Goal: Task Accomplishment & Management: Use online tool/utility

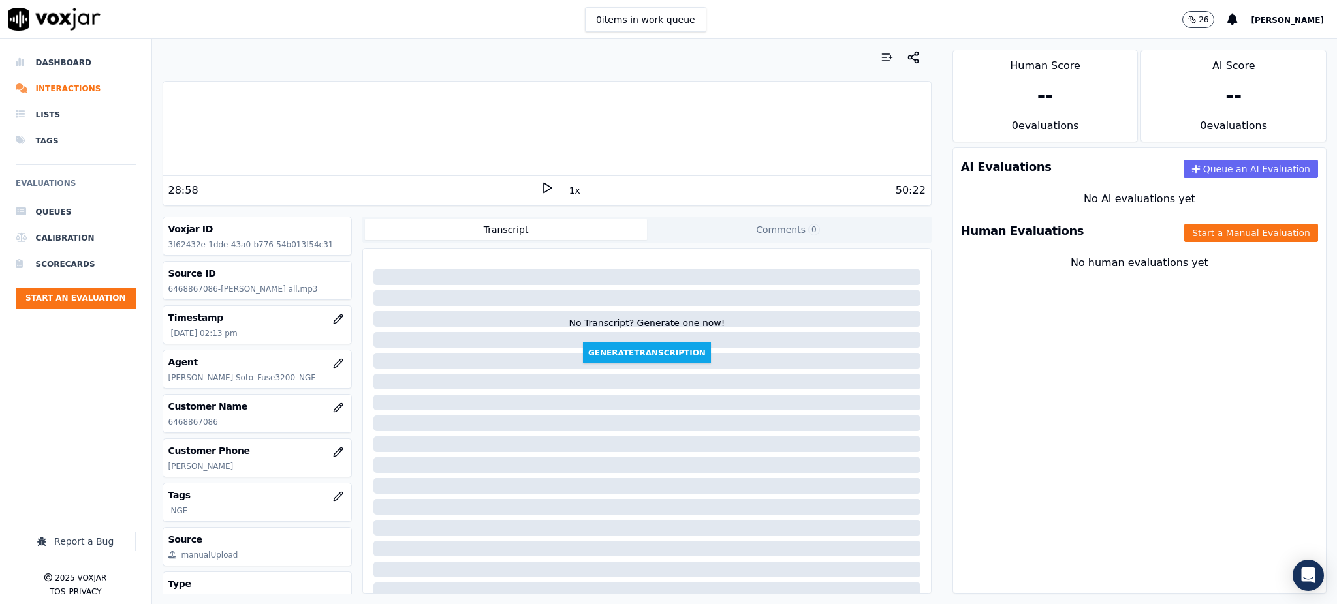
click at [540, 194] on icon at bounding box center [546, 187] width 13 height 13
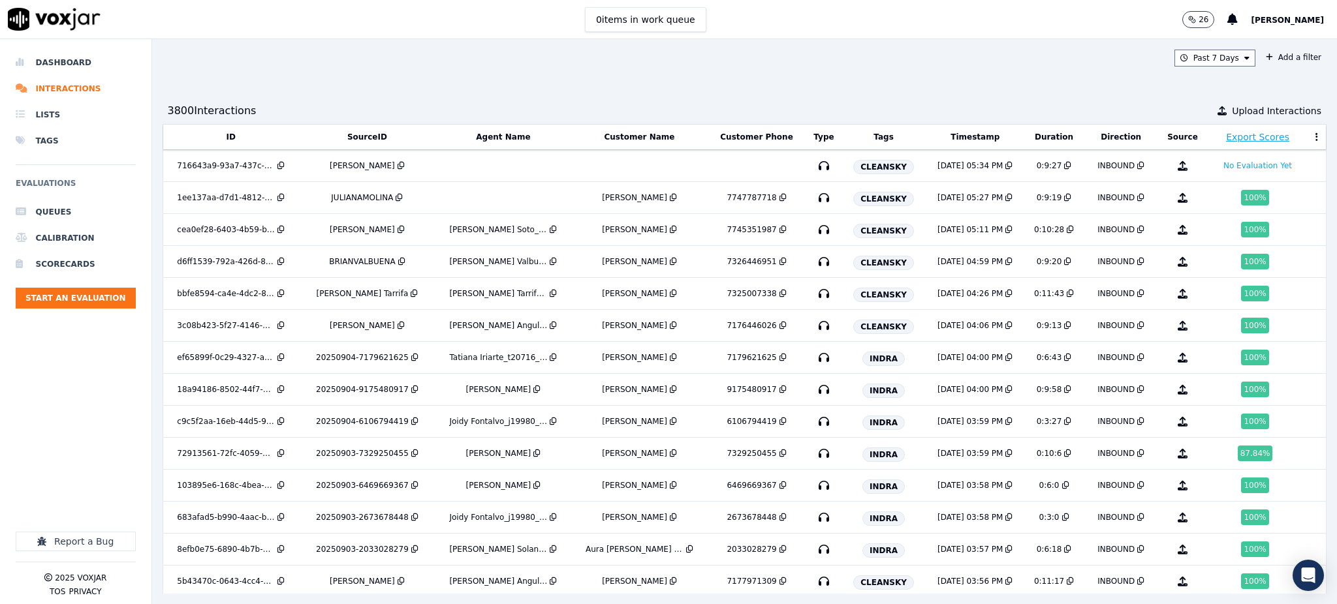
scroll to position [1240, 0]
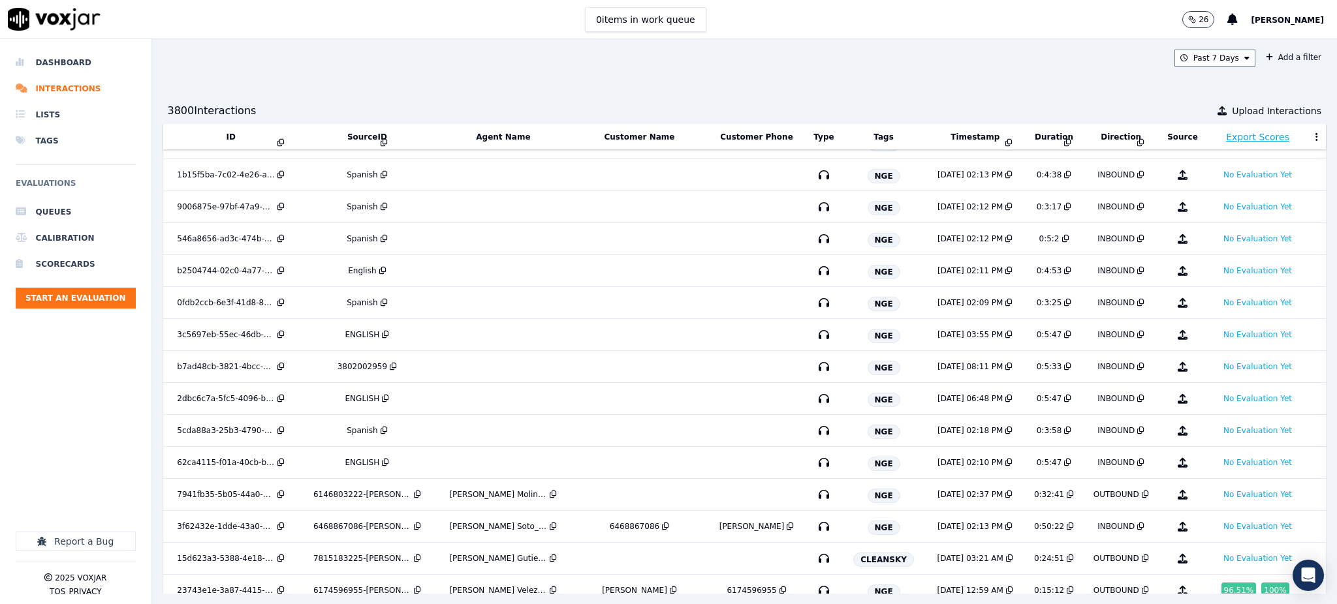
scroll to position [1240, 0]
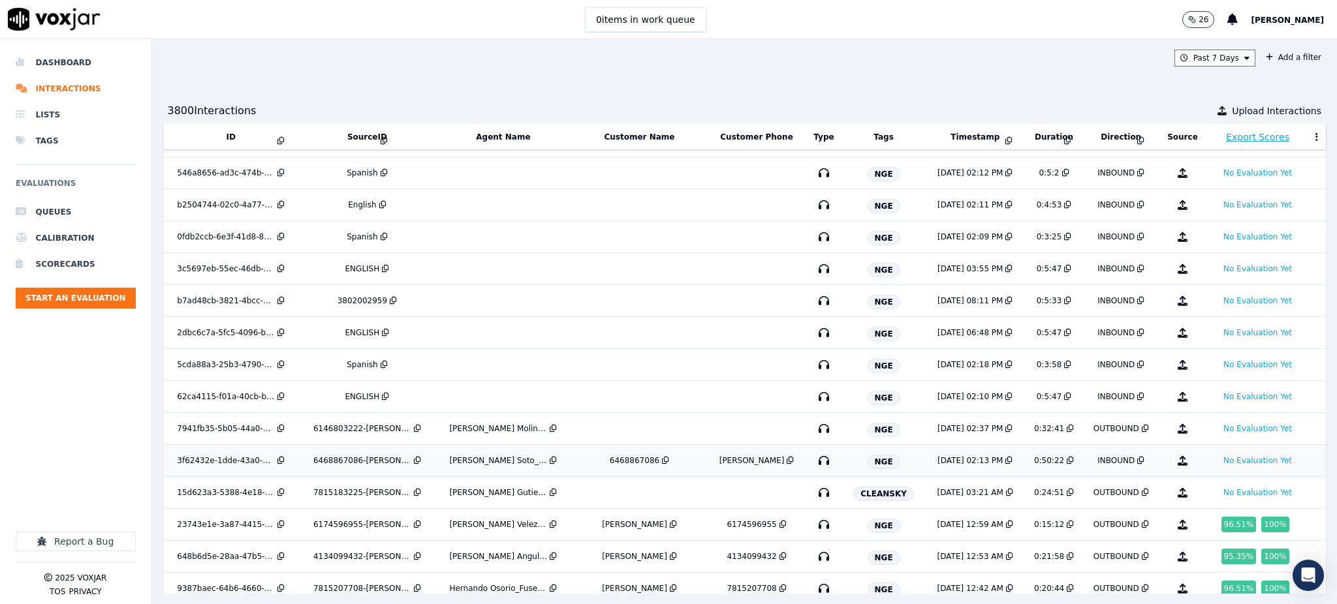
click at [816, 459] on icon "button" at bounding box center [823, 460] width 21 height 21
click at [817, 432] on icon "button" at bounding box center [823, 428] width 21 height 21
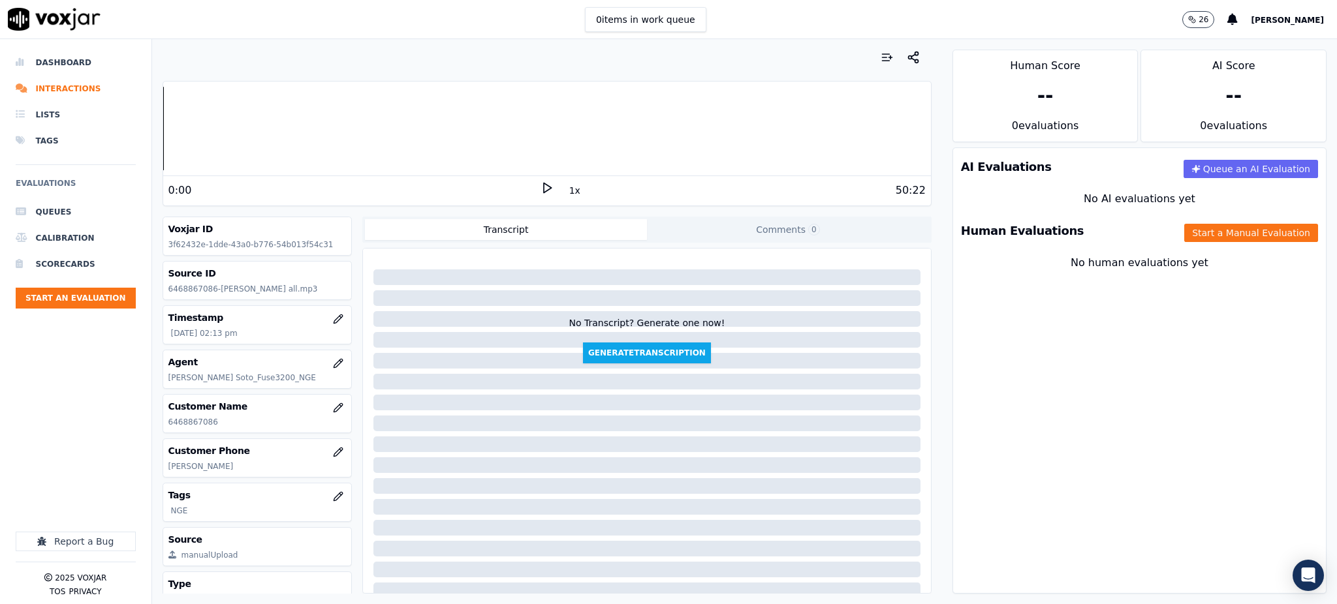
click at [540, 187] on icon at bounding box center [546, 187] width 13 height 13
click at [1186, 231] on button "Start a Manual Evaluation" at bounding box center [1251, 233] width 134 height 18
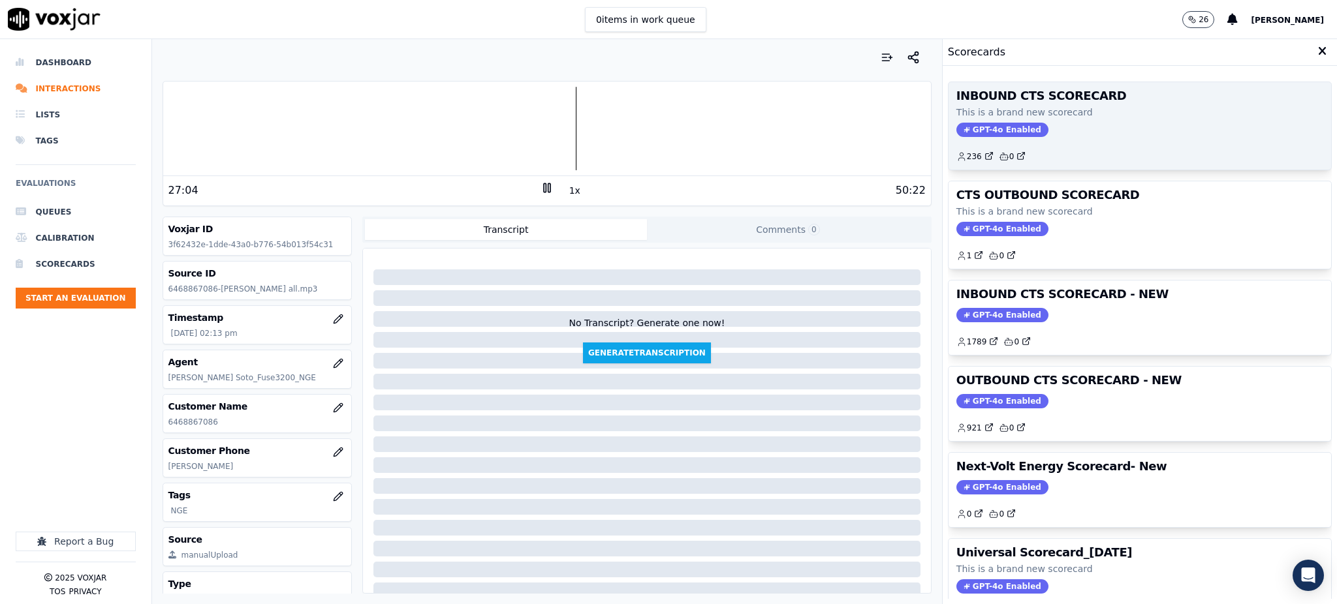
click at [961, 124] on span "GPT-4o Enabled" at bounding box center [1002, 130] width 92 height 14
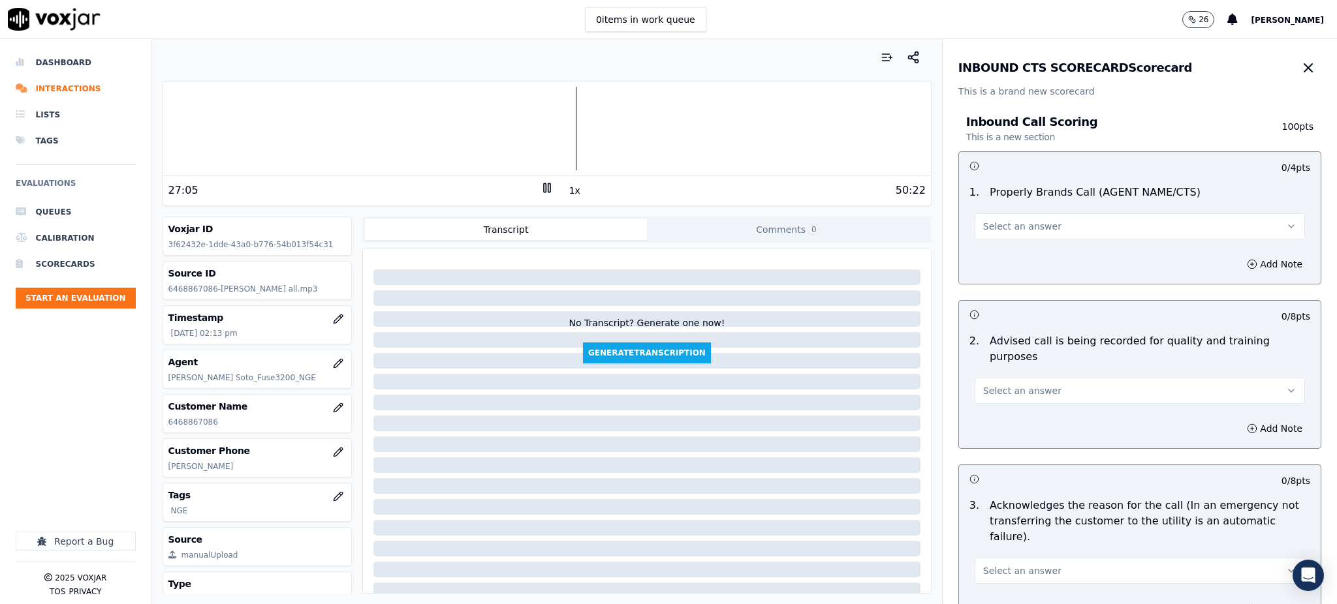
click at [984, 220] on span "Select an answer" at bounding box center [1022, 226] width 78 height 13
click at [992, 258] on div "Yes" at bounding box center [1111, 255] width 302 height 21
click at [989, 384] on span "Select an answer" at bounding box center [1022, 390] width 78 height 13
click at [984, 407] on div "Yes" at bounding box center [1111, 404] width 302 height 21
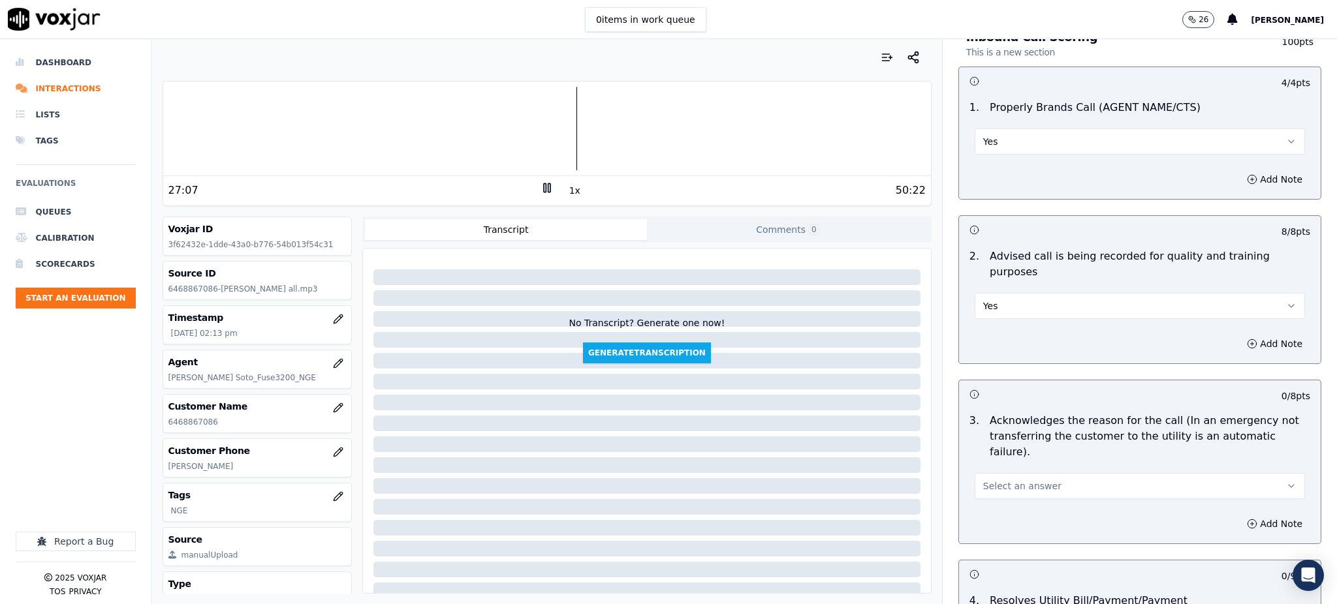
scroll to position [87, 0]
click at [989, 478] on span "Select an answer" at bounding box center [1022, 484] width 78 height 13
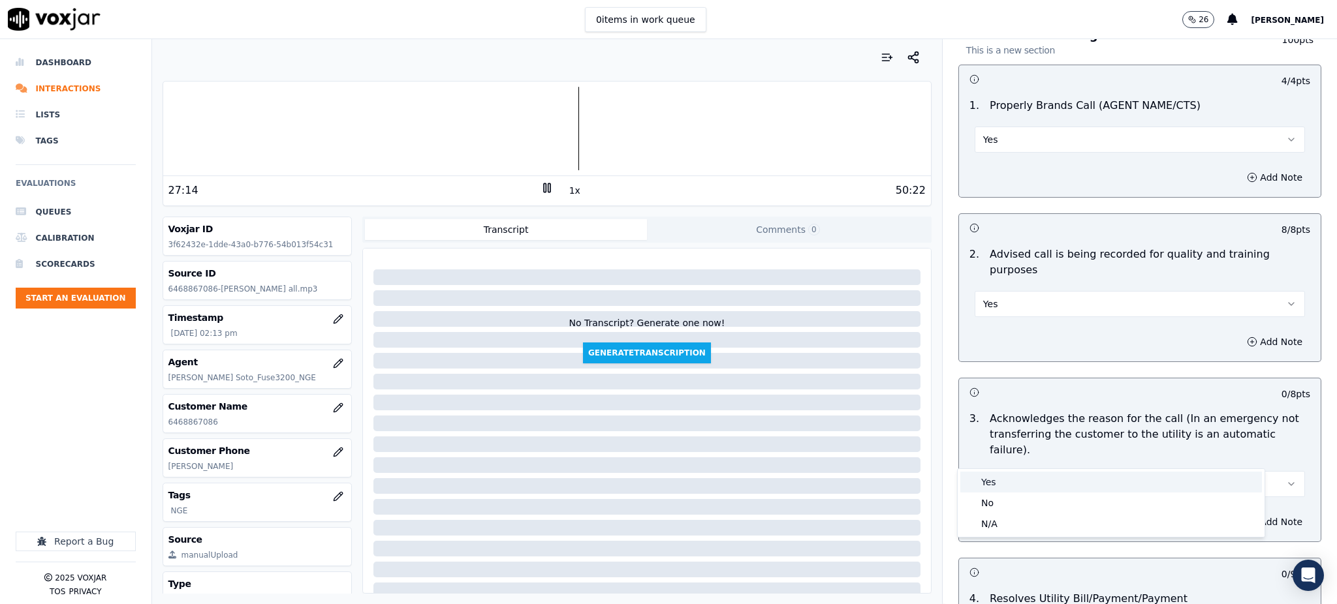
click at [993, 490] on div "Yes" at bounding box center [1111, 482] width 302 height 21
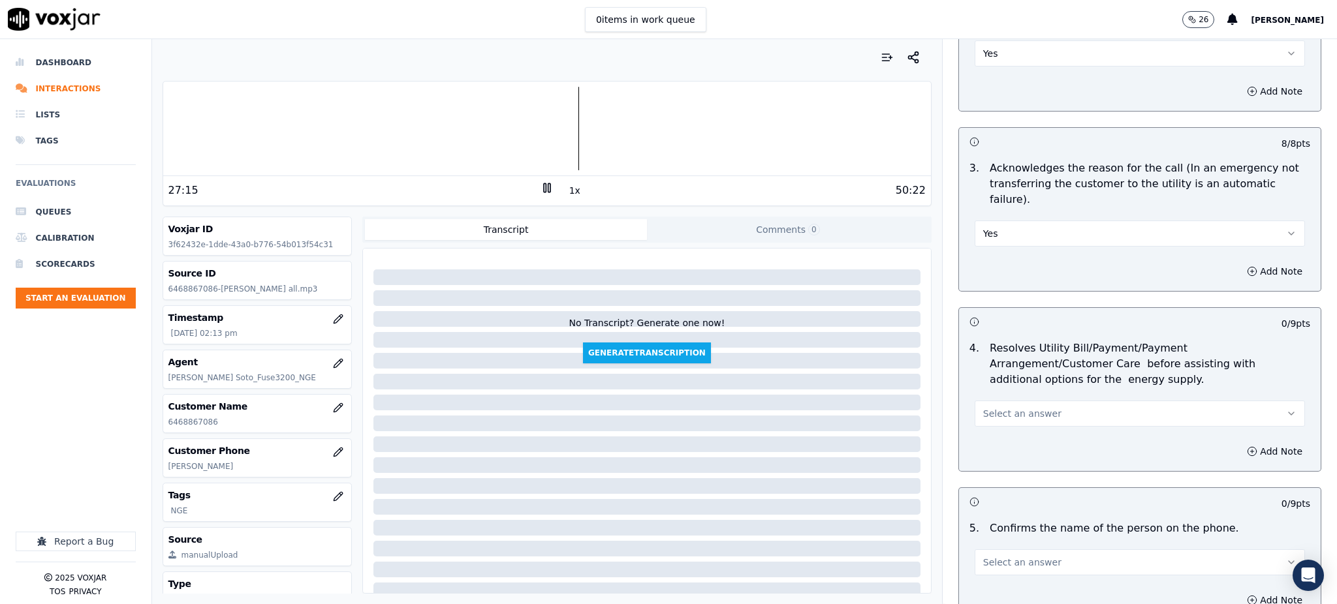
scroll to position [348, 0]
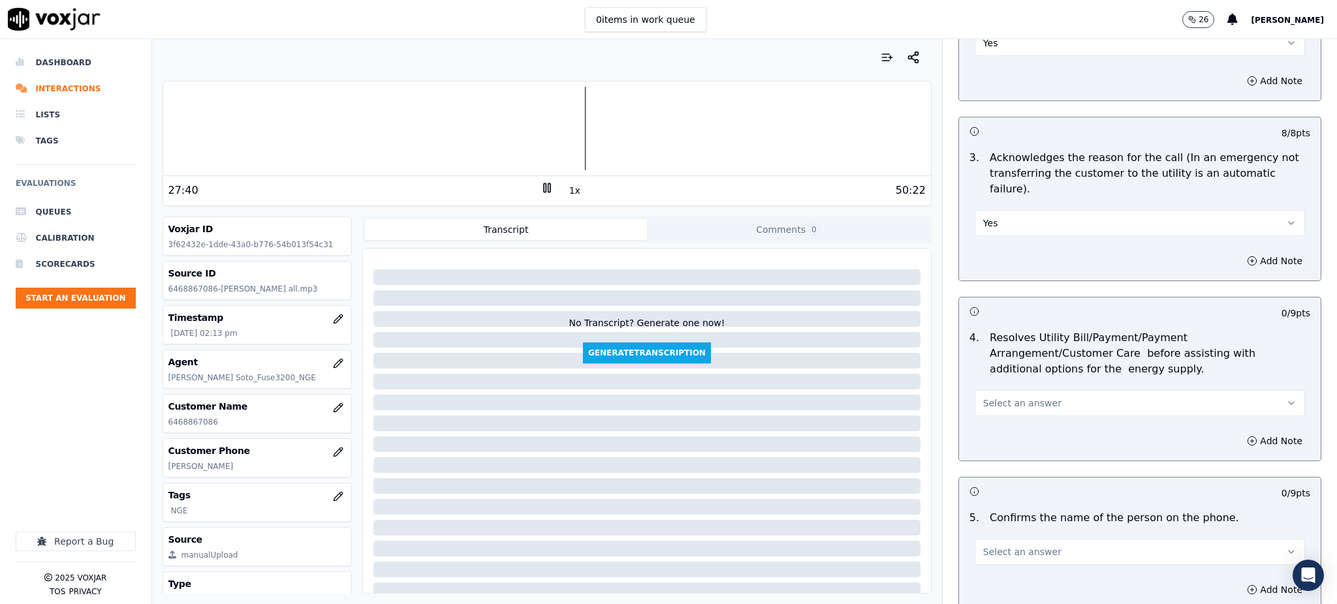
click at [1034, 390] on button "Select an answer" at bounding box center [1139, 403] width 330 height 26
click at [1017, 421] on div "No" at bounding box center [1111, 422] width 302 height 21
click at [1241, 432] on button "Add Note" at bounding box center [1274, 441] width 71 height 18
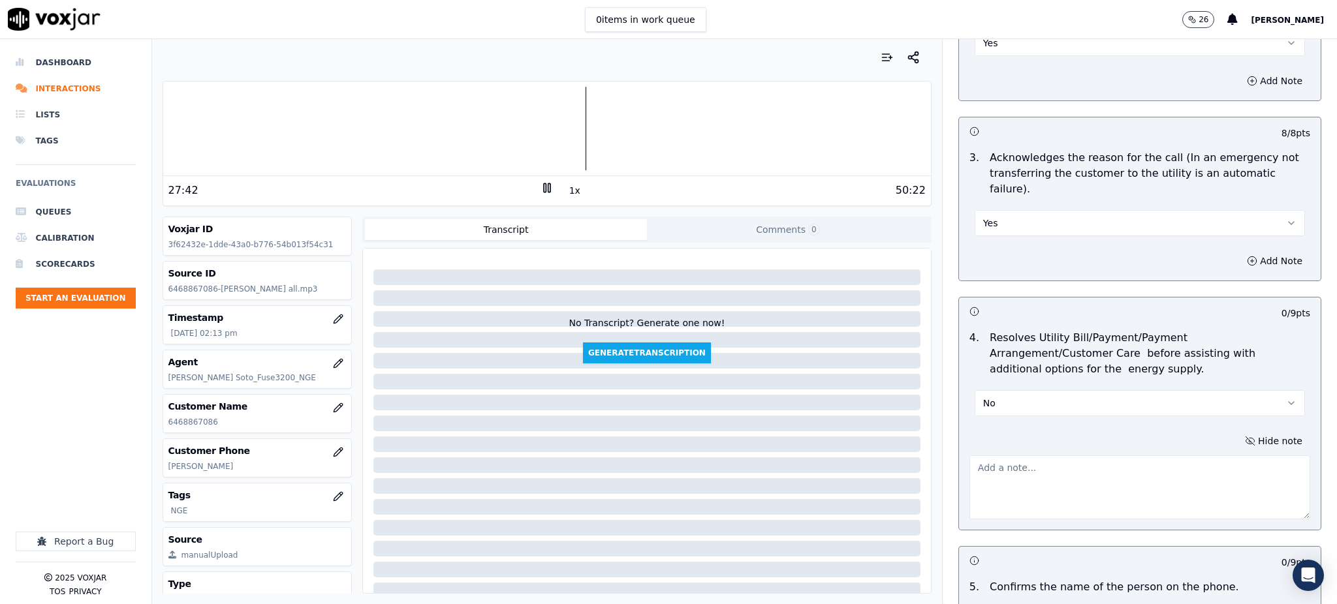
click at [1031, 456] on textarea at bounding box center [1139, 488] width 341 height 64
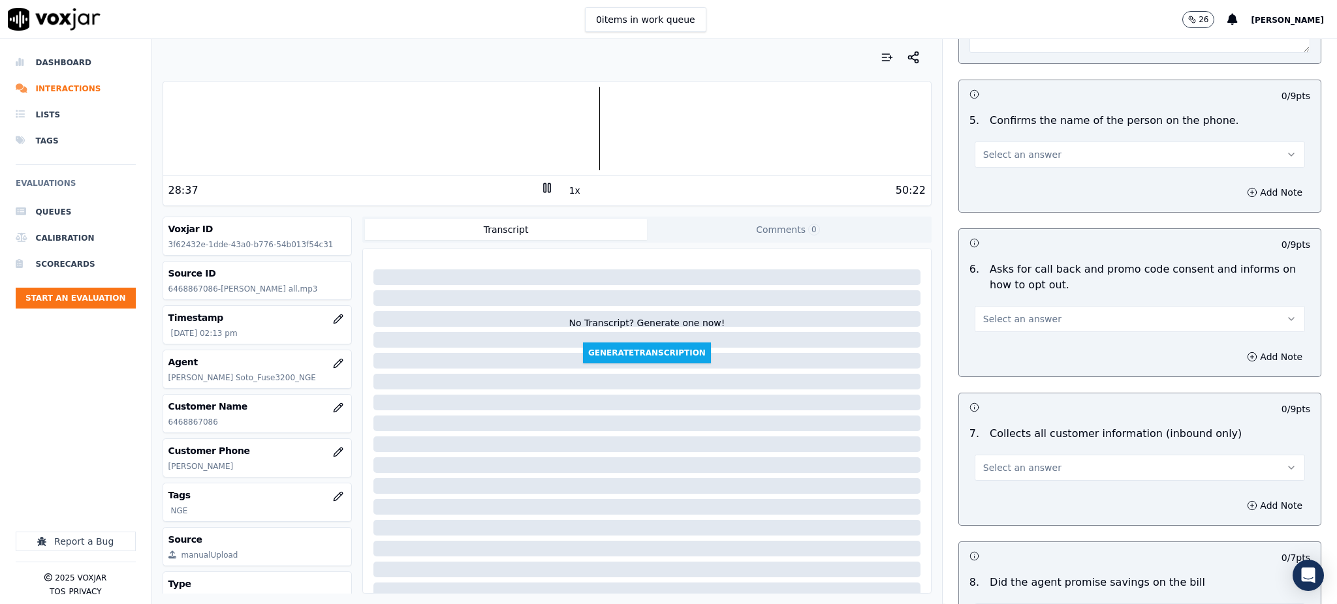
scroll to position [808, 0]
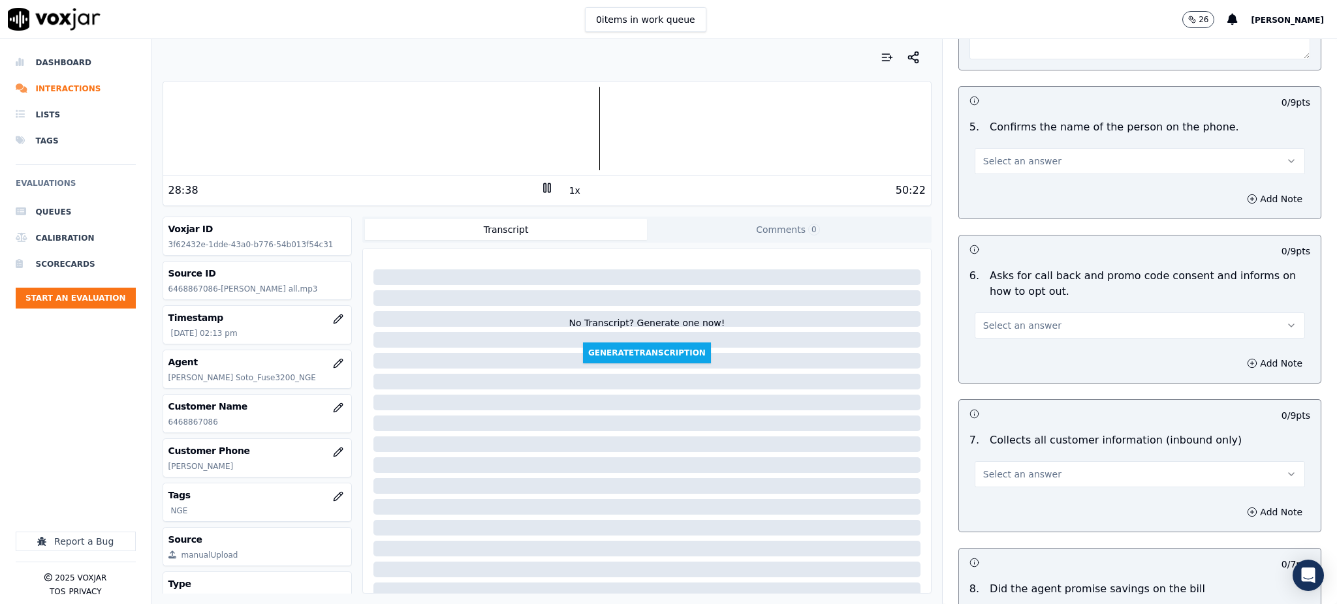
type textarea "La cleinte le indica que necesita el servicio de electricidad porque tiene dos …"
click at [989, 155] on span "Select an answer" at bounding box center [1022, 161] width 78 height 13
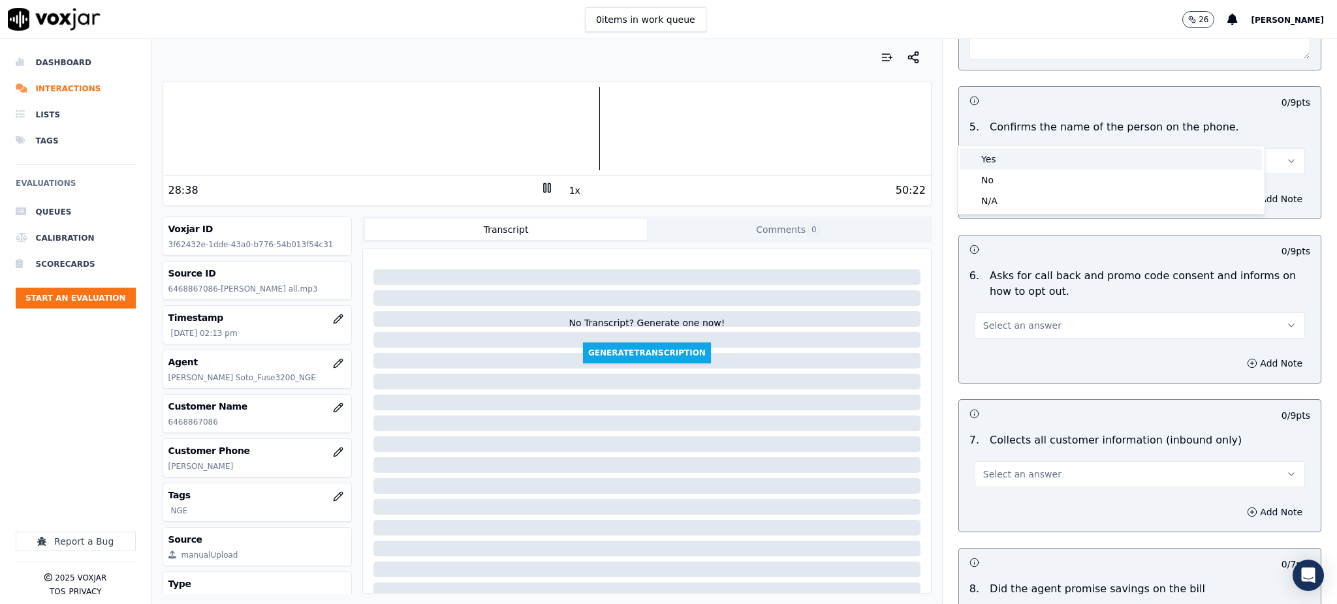
click at [985, 163] on div "Yes" at bounding box center [1111, 159] width 302 height 21
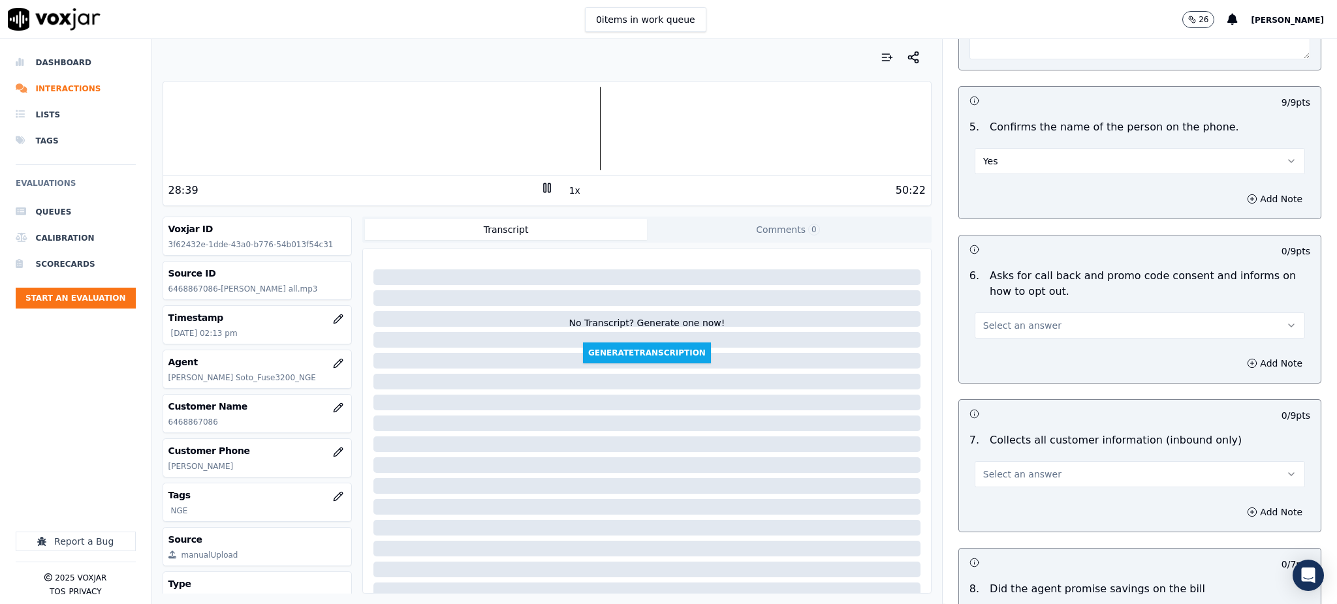
click at [986, 313] on button "Select an answer" at bounding box center [1139, 326] width 330 height 26
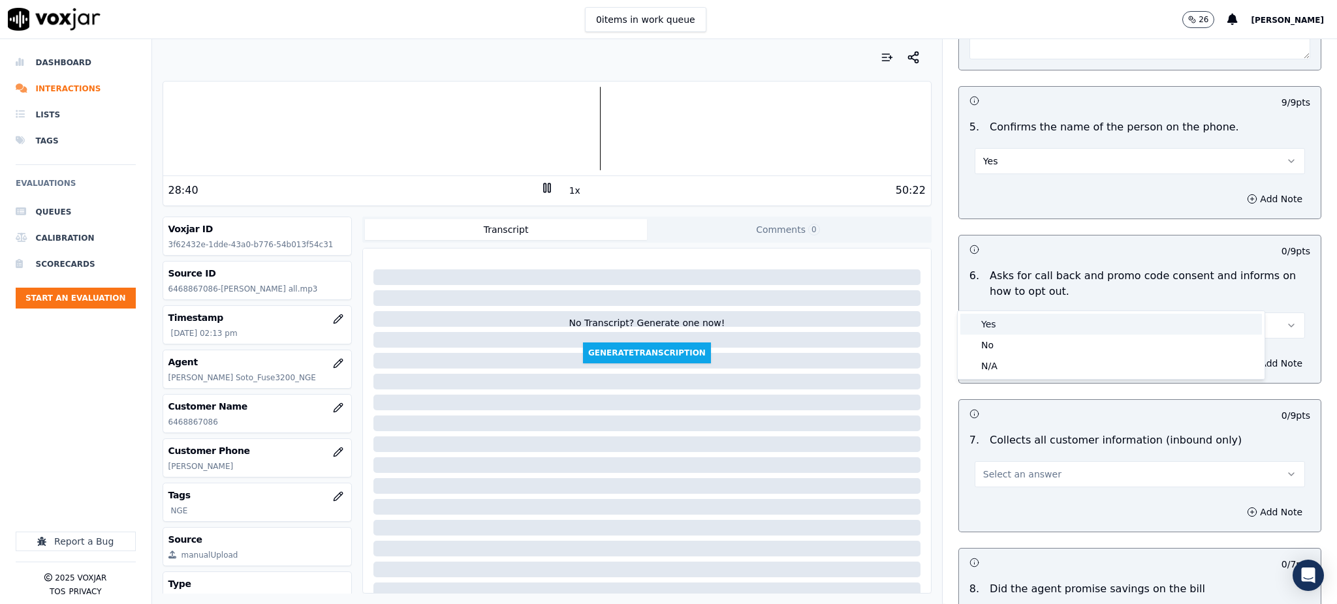
click at [986, 323] on div "Yes" at bounding box center [1111, 324] width 302 height 21
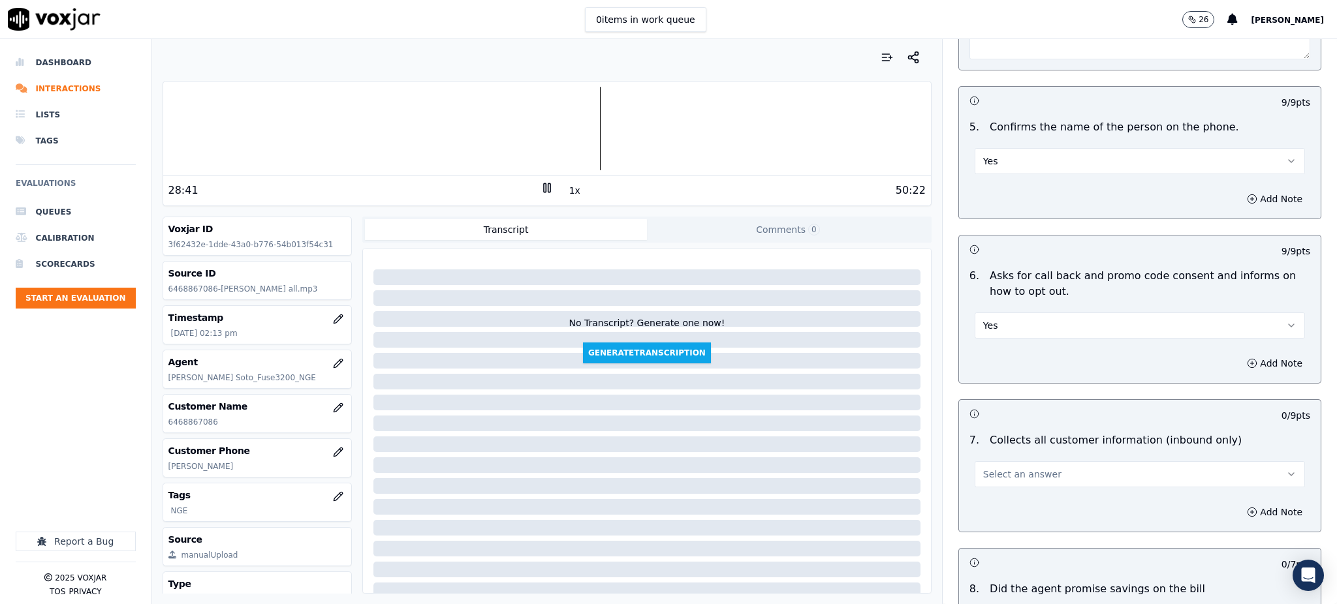
click at [1018, 468] on span "Select an answer" at bounding box center [1022, 474] width 78 height 13
click at [1016, 471] on div "Yes" at bounding box center [1111, 473] width 302 height 21
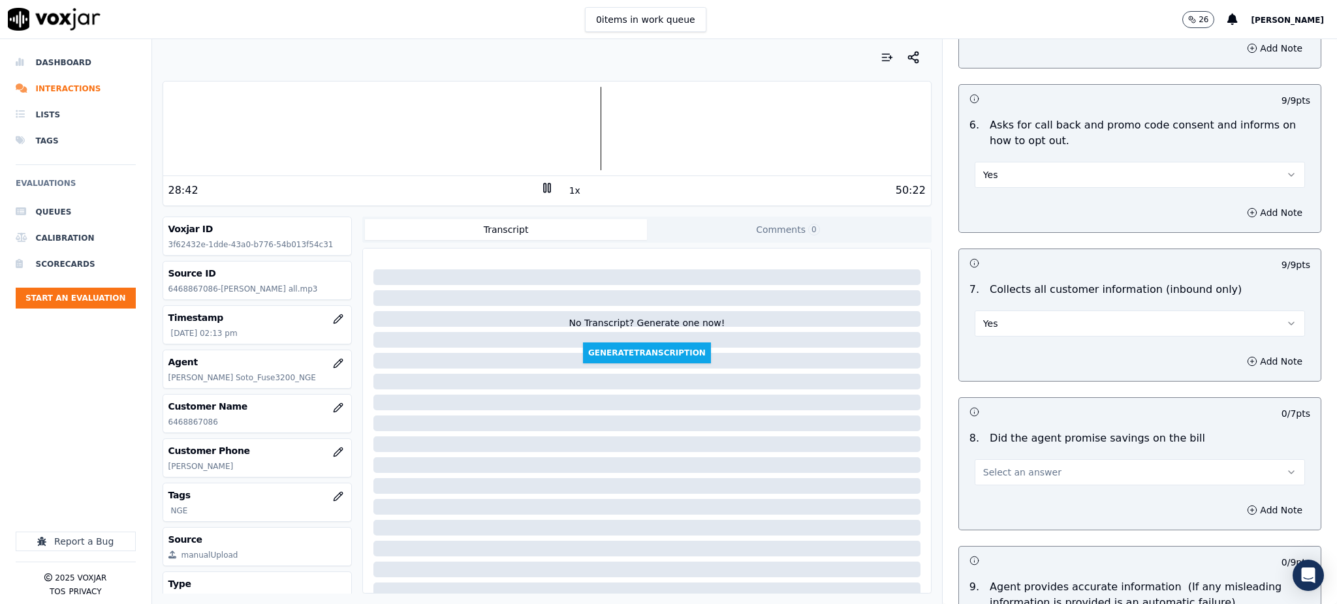
scroll to position [982, 0]
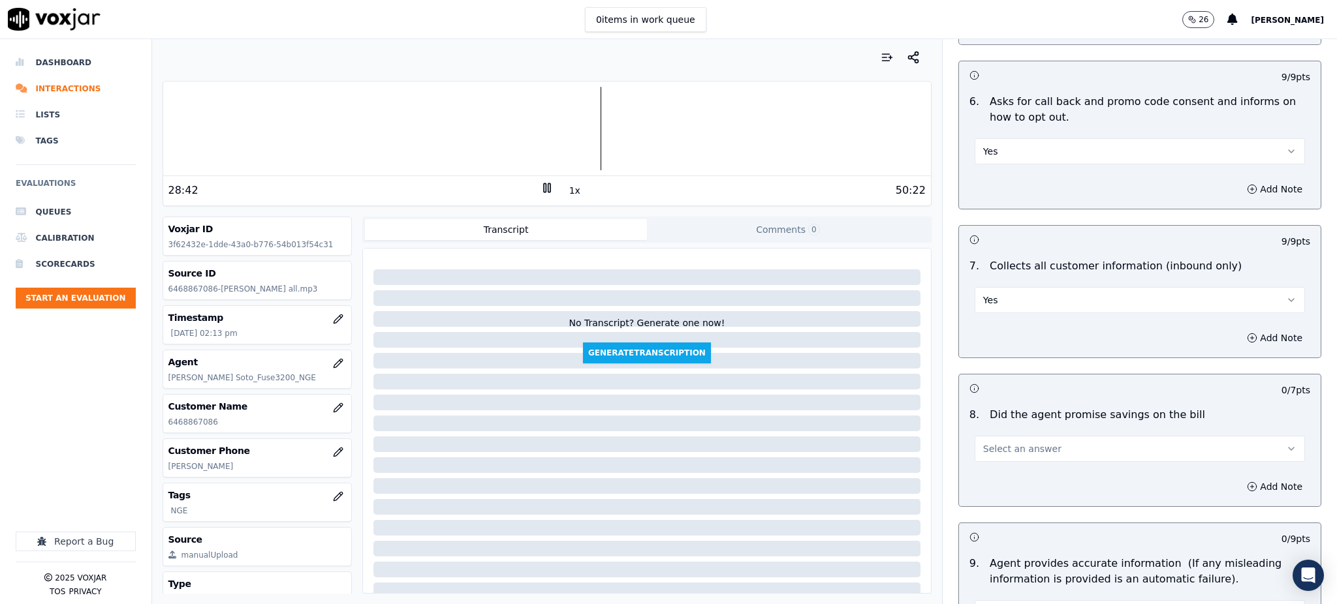
click at [983, 443] on span "Select an answer" at bounding box center [1022, 449] width 78 height 13
click at [987, 441] on div "Yes" at bounding box center [1111, 447] width 302 height 21
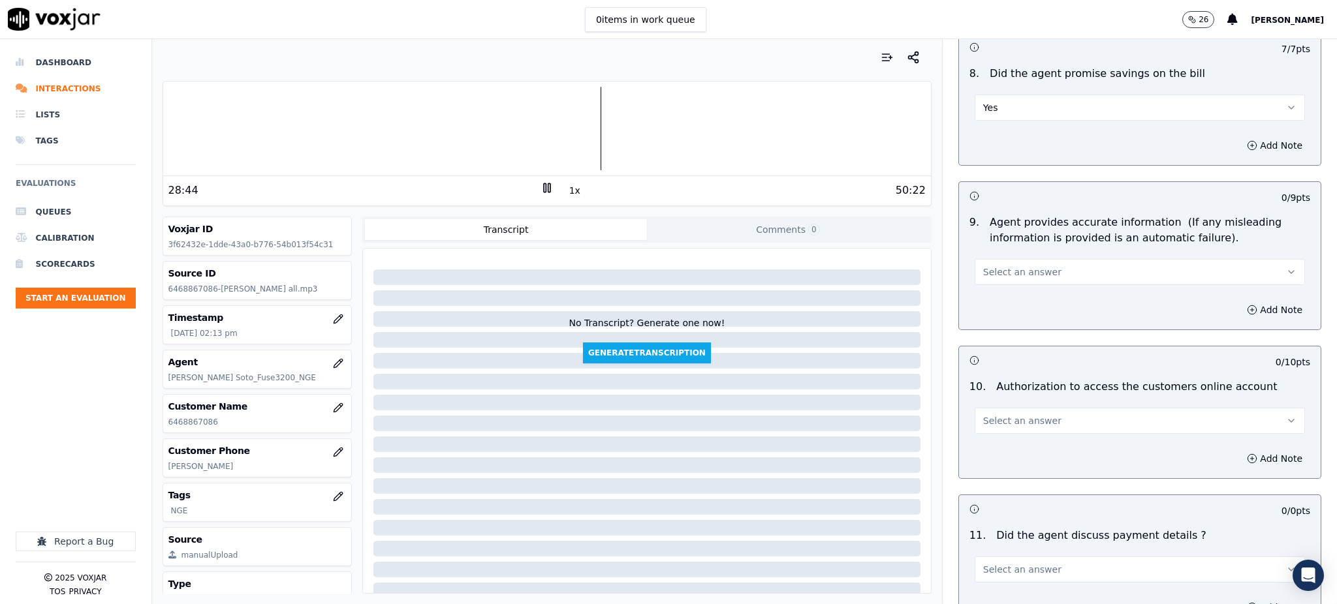
scroll to position [1330, 0]
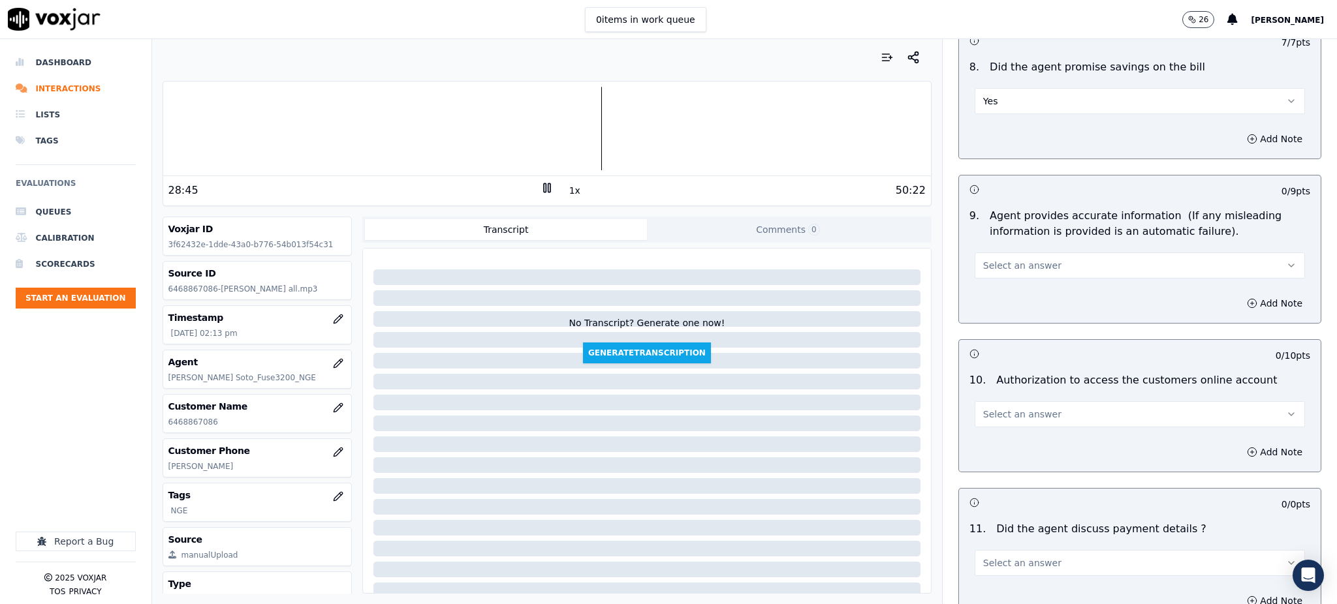
click at [984, 259] on span "Select an answer" at bounding box center [1022, 265] width 78 height 13
click at [982, 260] on div "Yes" at bounding box center [1111, 264] width 302 height 21
click at [985, 408] on span "Select an answer" at bounding box center [1022, 414] width 78 height 13
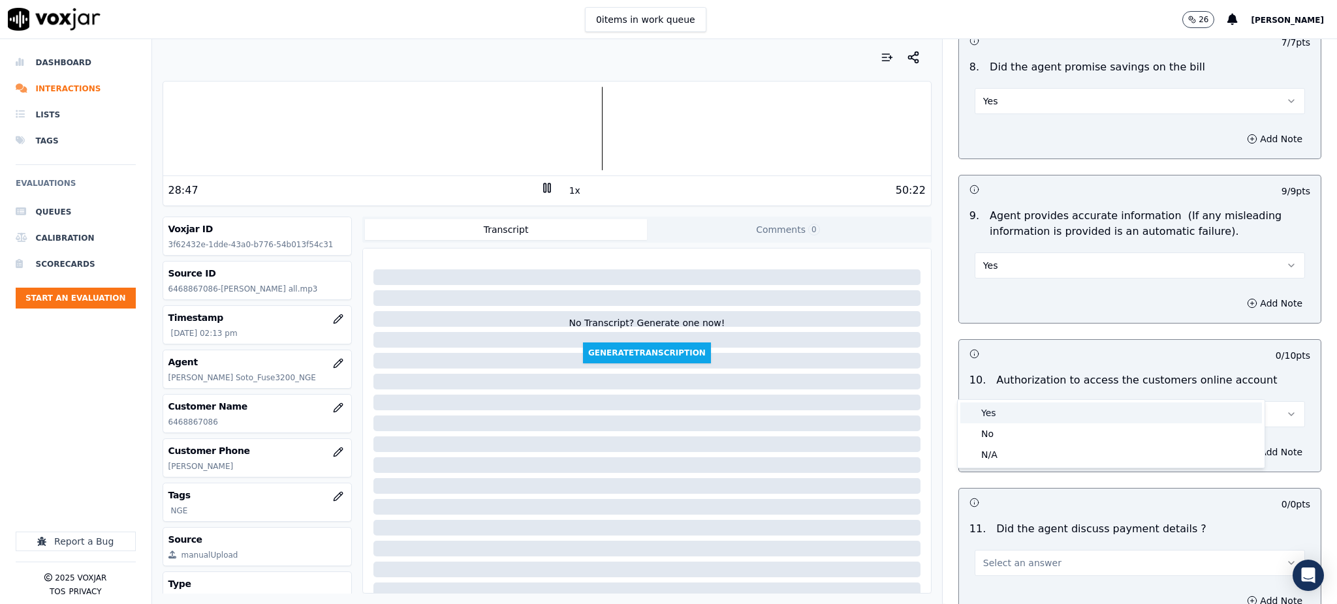
click at [996, 419] on div "Yes" at bounding box center [1111, 413] width 302 height 21
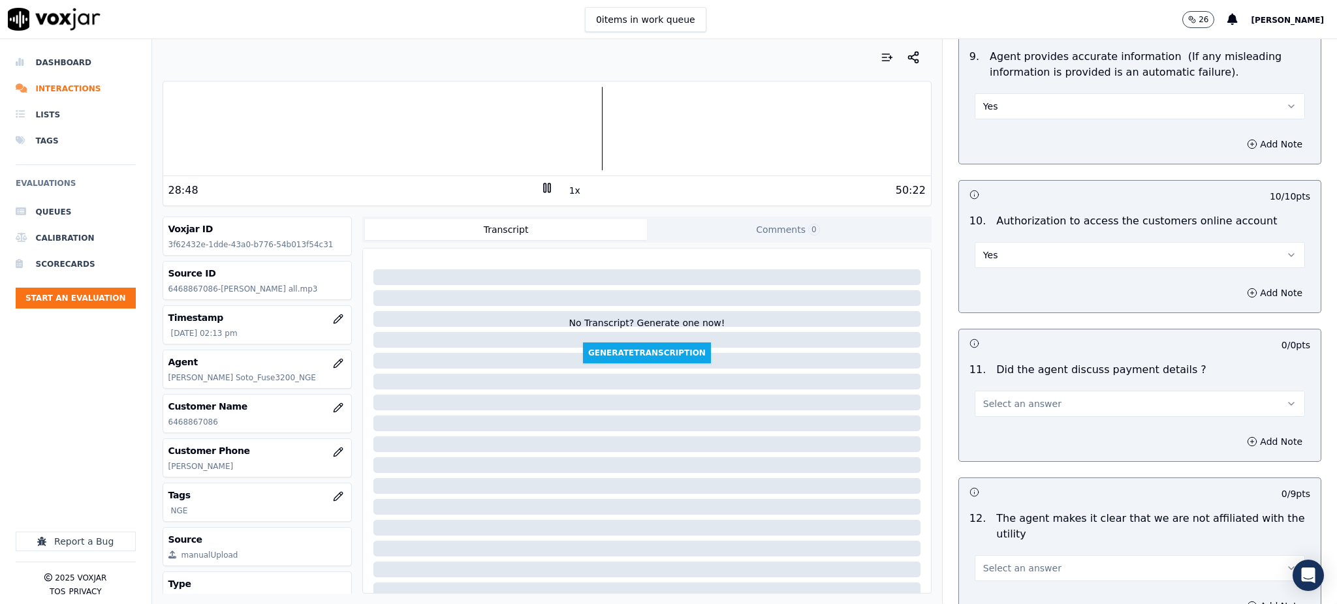
scroll to position [1504, 0]
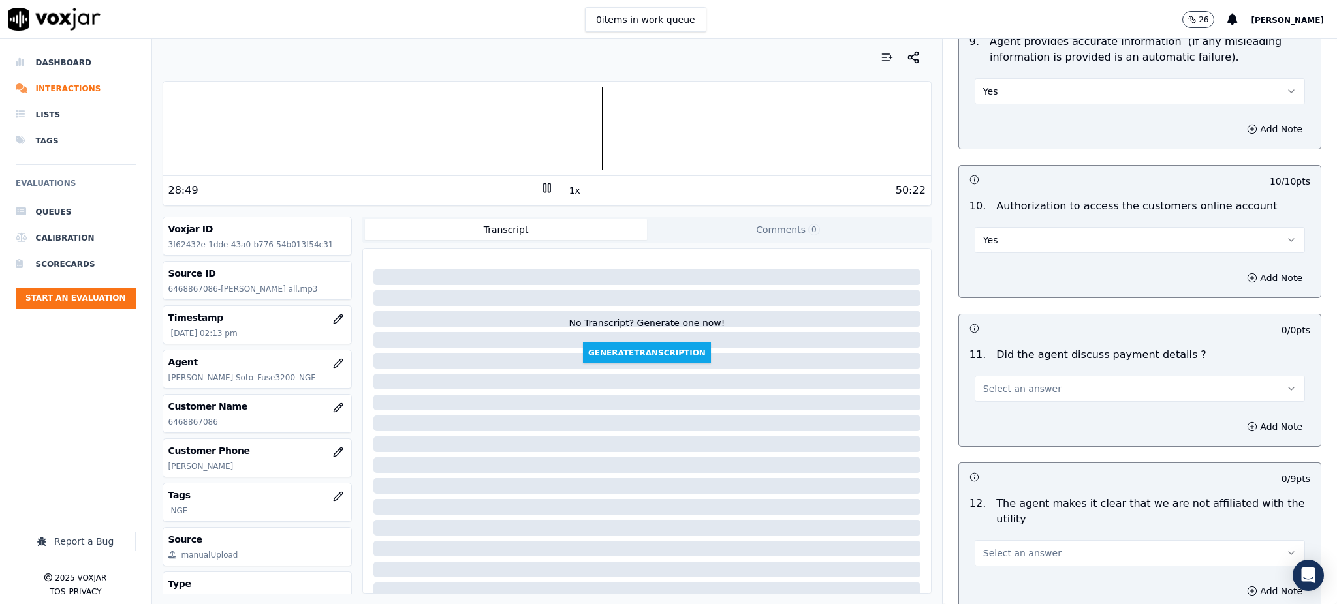
click at [987, 376] on button "Select an answer" at bounding box center [1139, 389] width 330 height 26
click at [993, 439] on div "N/A" at bounding box center [1111, 430] width 302 height 21
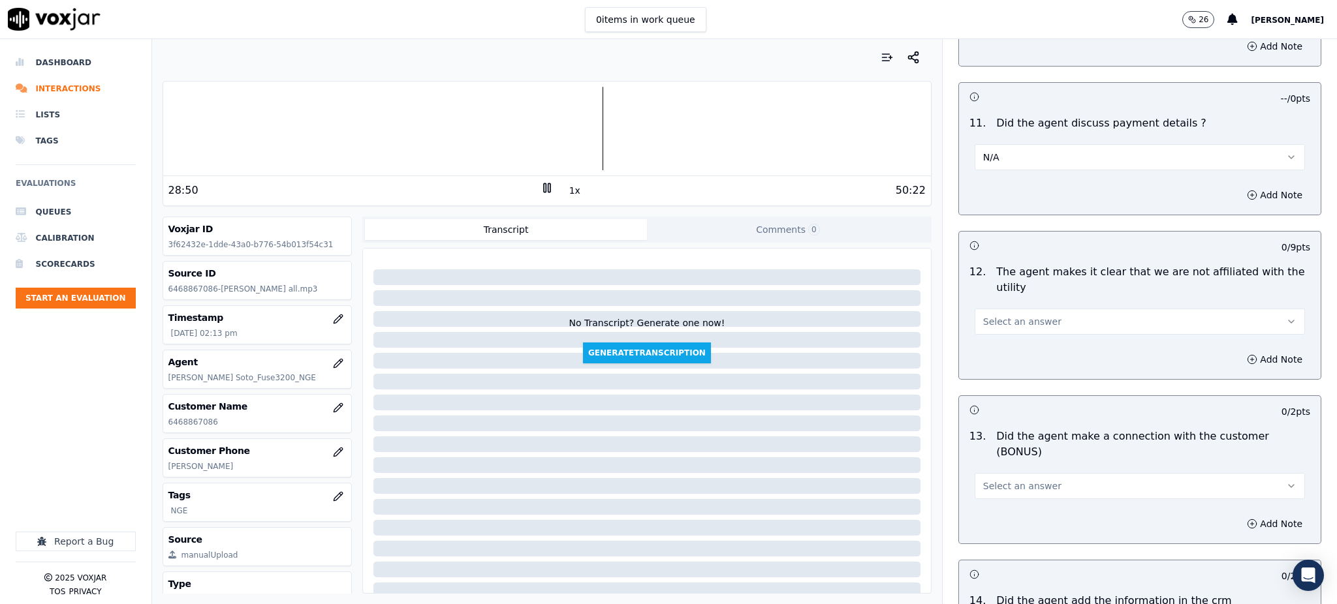
scroll to position [1765, 0]
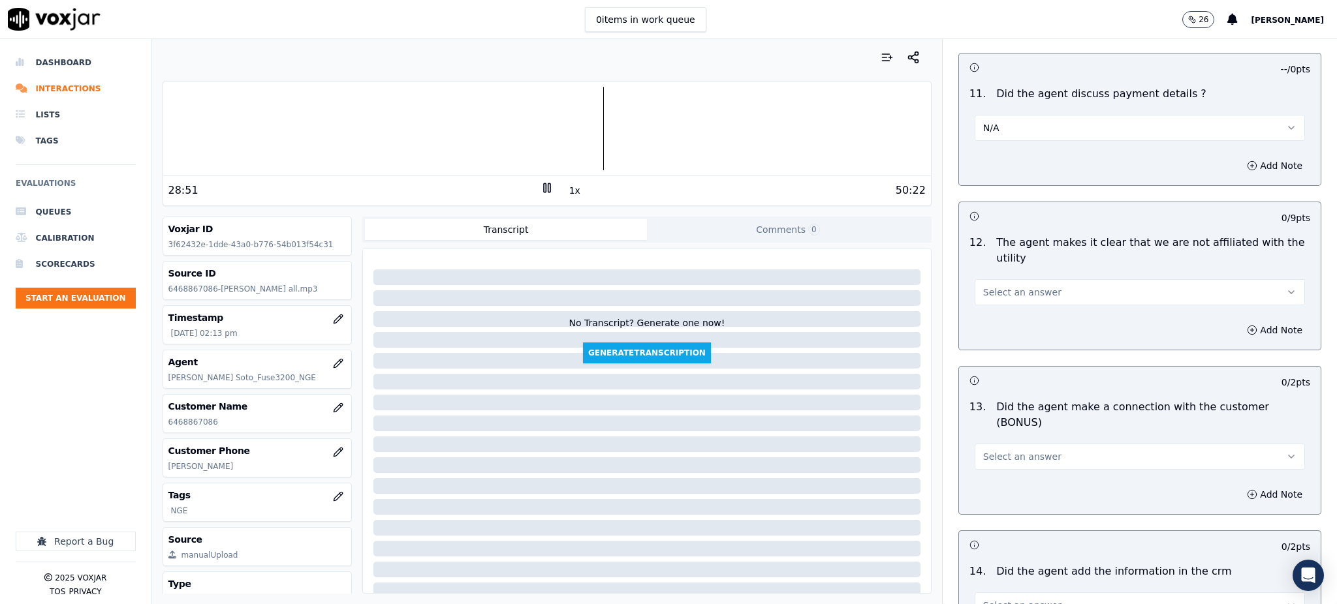
click at [999, 286] on span "Select an answer" at bounding box center [1022, 292] width 78 height 13
click at [987, 282] on div "Yes" at bounding box center [1111, 291] width 302 height 21
click at [997, 450] on span "Select an answer" at bounding box center [1022, 456] width 78 height 13
drag, startPoint x: 992, startPoint y: 437, endPoint x: 992, endPoint y: 445, distance: 7.8
click at [993, 438] on div "Yes" at bounding box center [1111, 440] width 302 height 21
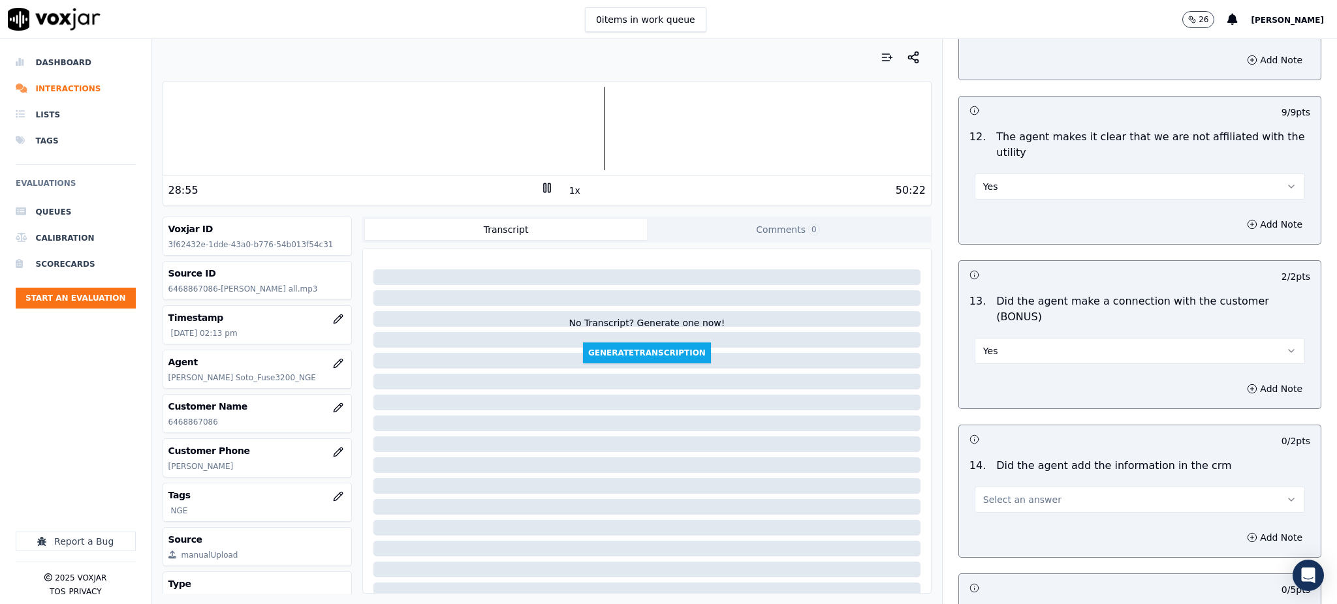
scroll to position [1939, 0]
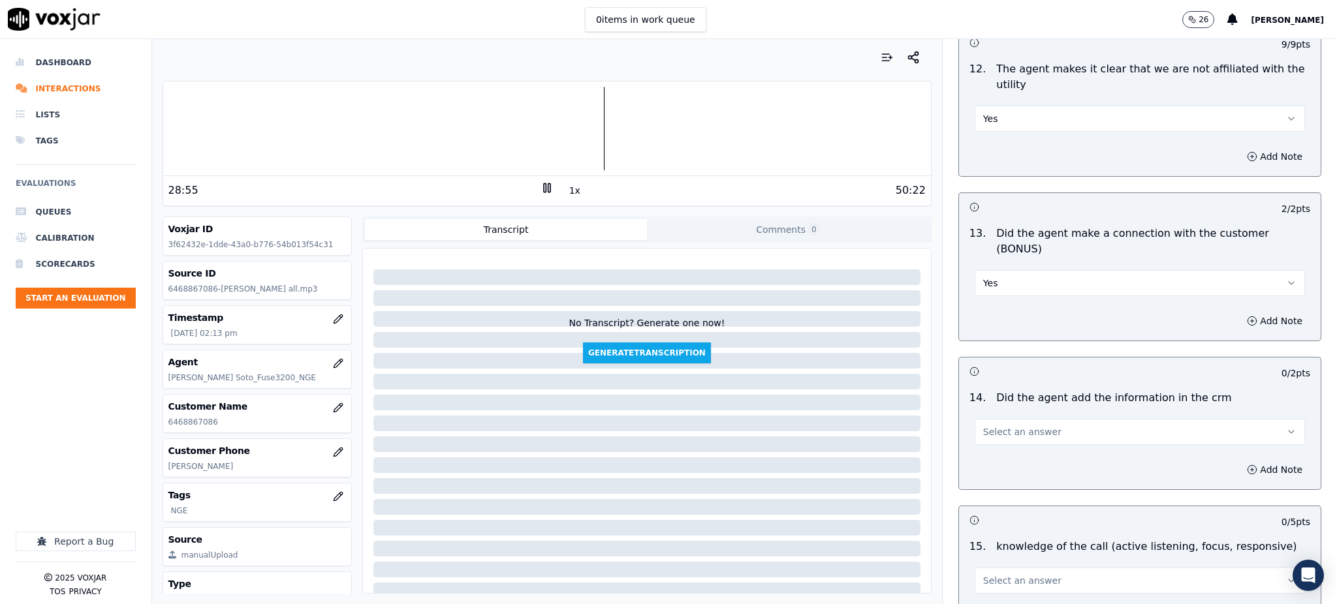
click at [989, 426] on span "Select an answer" at bounding box center [1022, 432] width 78 height 13
click at [997, 418] on div "Yes" at bounding box center [1111, 415] width 302 height 21
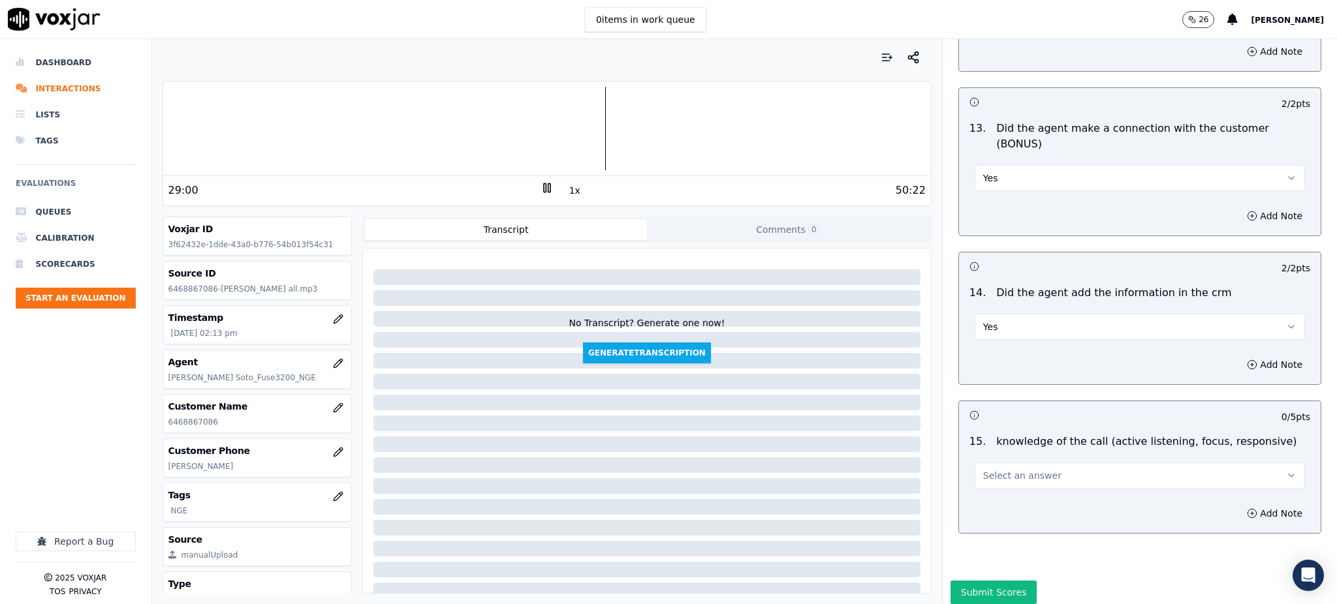
scroll to position [2045, 0]
drag, startPoint x: 987, startPoint y: 428, endPoint x: 993, endPoint y: 442, distance: 15.2
click at [987, 469] on span "Select an answer" at bounding box center [1022, 475] width 78 height 13
click at [995, 465] on div "Yes" at bounding box center [1111, 458] width 302 height 21
click at [979, 580] on button "Submit Scores" at bounding box center [993, 591] width 87 height 23
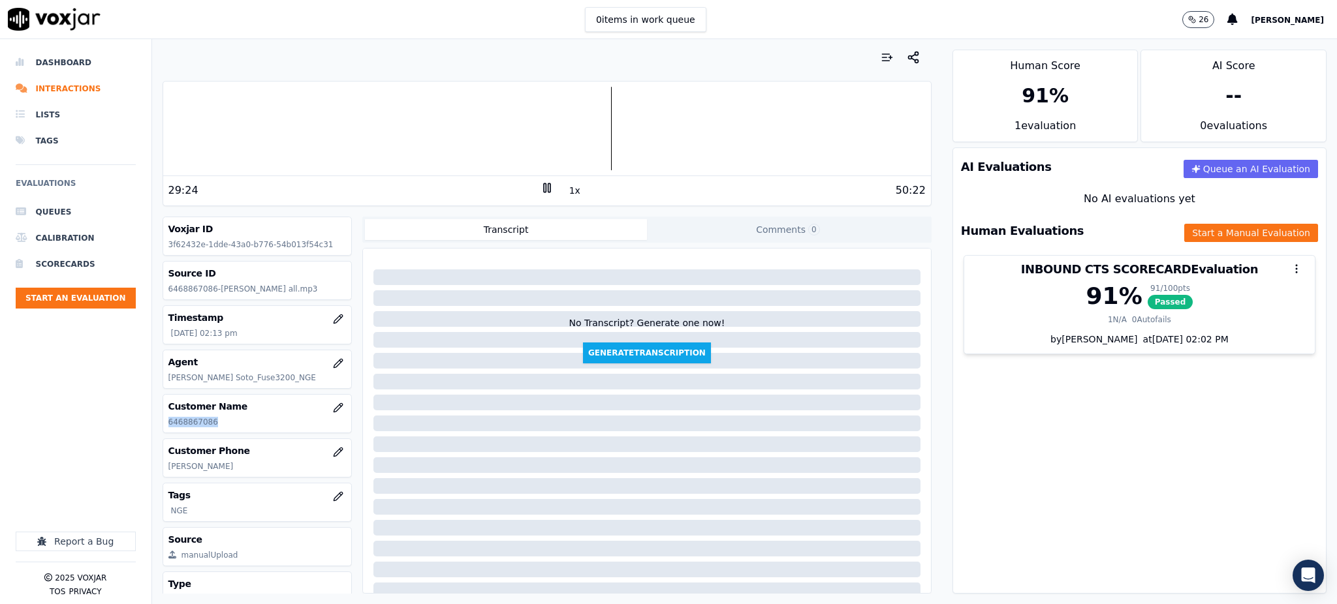
drag, startPoint x: 226, startPoint y: 426, endPoint x: 163, endPoint y: 429, distance: 62.8
click at [166, 429] on div "Customer Name 6468867086" at bounding box center [257, 414] width 189 height 38
copy p "6468867086"
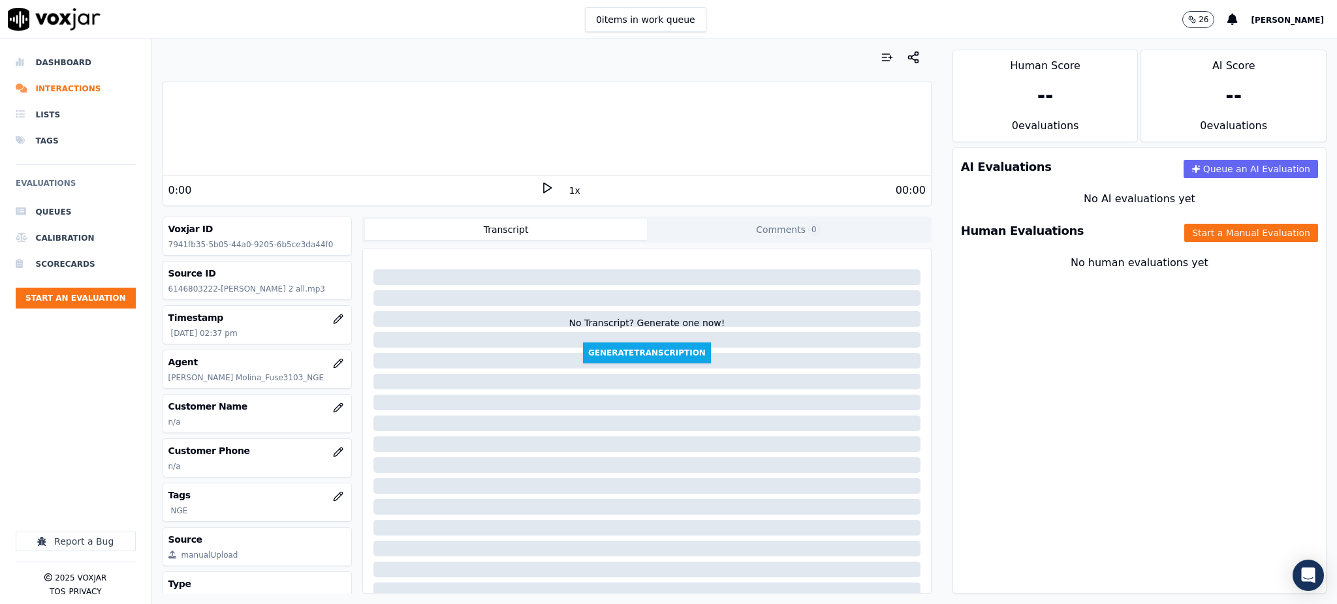
click at [540, 185] on icon at bounding box center [546, 187] width 13 height 13
drag, startPoint x: 210, startPoint y: 288, endPoint x: 166, endPoint y: 289, distance: 44.4
click at [166, 289] on div "Source ID 6146803222-[PERSON_NAME] 2 all.mp3" at bounding box center [257, 281] width 189 height 38
copy p "6146803222"
click at [333, 454] on icon "button" at bounding box center [338, 452] width 10 height 10
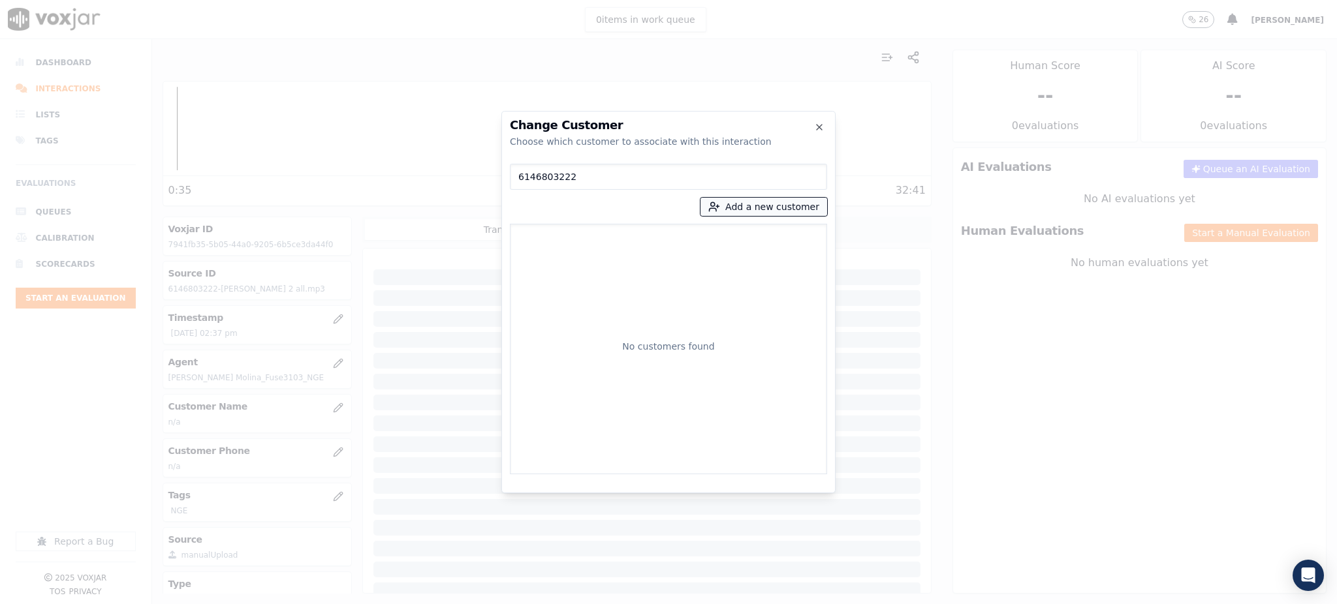
type input "6146803222"
click at [761, 203] on button "Add a new customer" at bounding box center [763, 207] width 127 height 18
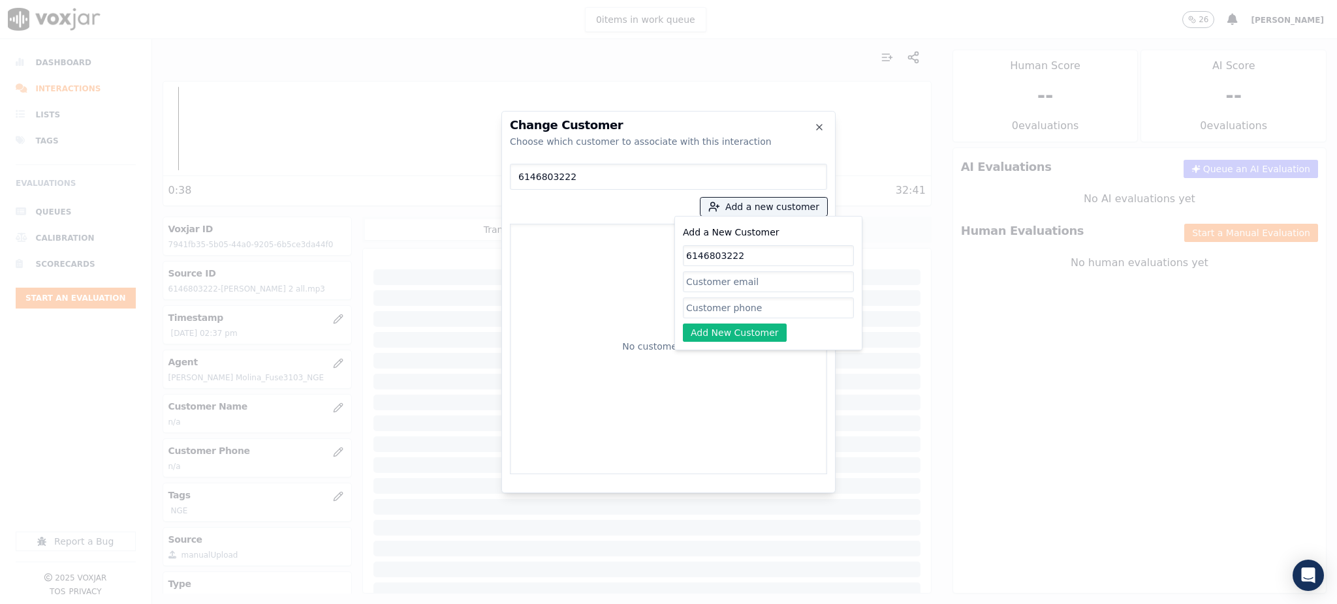
type input "6146803222"
click at [722, 306] on input "Add a New Customer" at bounding box center [768, 308] width 171 height 21
drag, startPoint x: 748, startPoint y: 255, endPoint x: 650, endPoint y: 255, distance: 97.9
click at [650, 255] on div "6146803222 Add a new customer Add a New Customer 6146803222 Add New Customer No…" at bounding box center [668, 317] width 317 height 316
click at [744, 281] on input "Add a New Customer" at bounding box center [768, 282] width 171 height 21
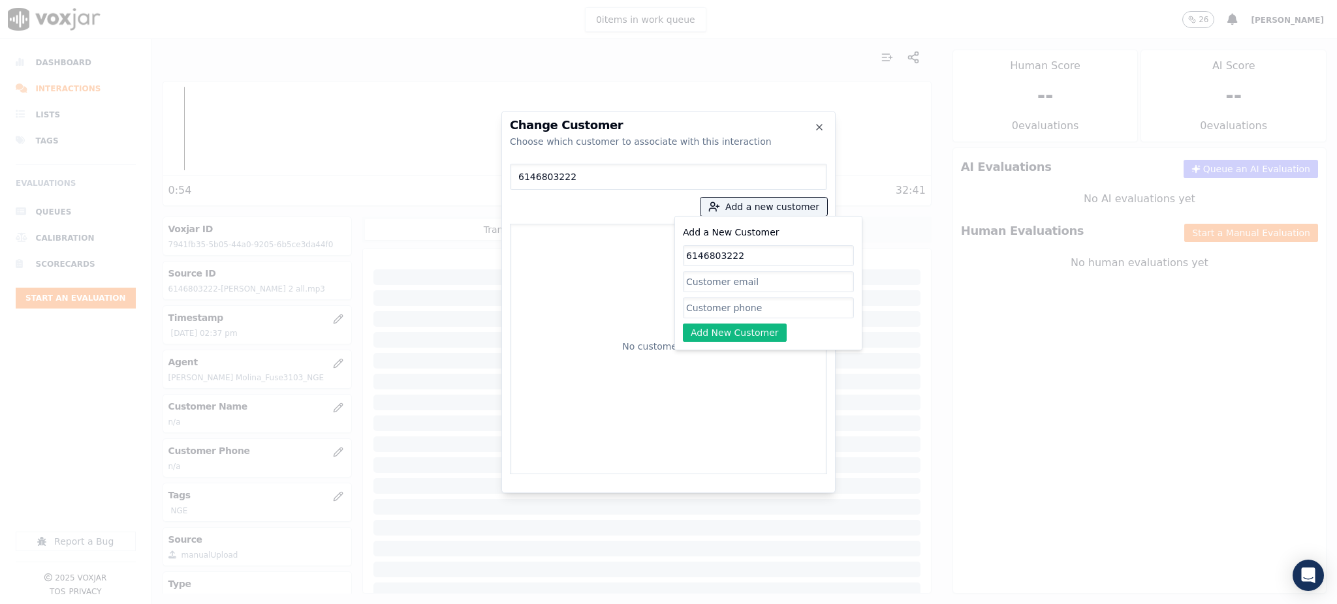
paste input "ERIC URIEL DE JESUS"
type input "ERIC URIEL DE JESUS"
click at [745, 302] on input "Add a New Customer" at bounding box center [768, 308] width 171 height 21
drag, startPoint x: 735, startPoint y: 258, endPoint x: 677, endPoint y: 256, distance: 58.1
click at [677, 256] on div "Add a New Customer 6146803222 ERIC URIEL DE JESUS Add New Customer" at bounding box center [768, 283] width 188 height 134
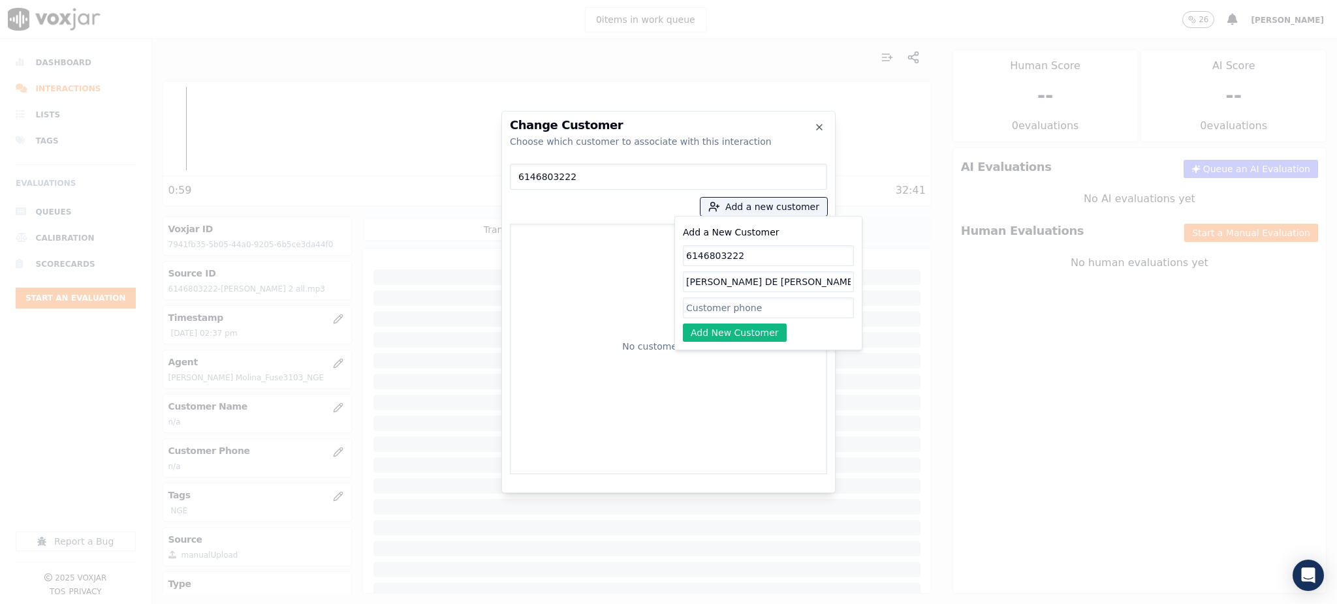
drag, startPoint x: 722, startPoint y: 288, endPoint x: 724, endPoint y: 296, distance: 7.6
click at [723, 289] on input "[PERSON_NAME] DE [PERSON_NAME]" at bounding box center [768, 282] width 171 height 21
click at [726, 307] on input "Add a New Customer" at bounding box center [768, 308] width 171 height 21
click at [713, 301] on input "Add a New Customer" at bounding box center [768, 308] width 171 height 21
paste input "6146803222"
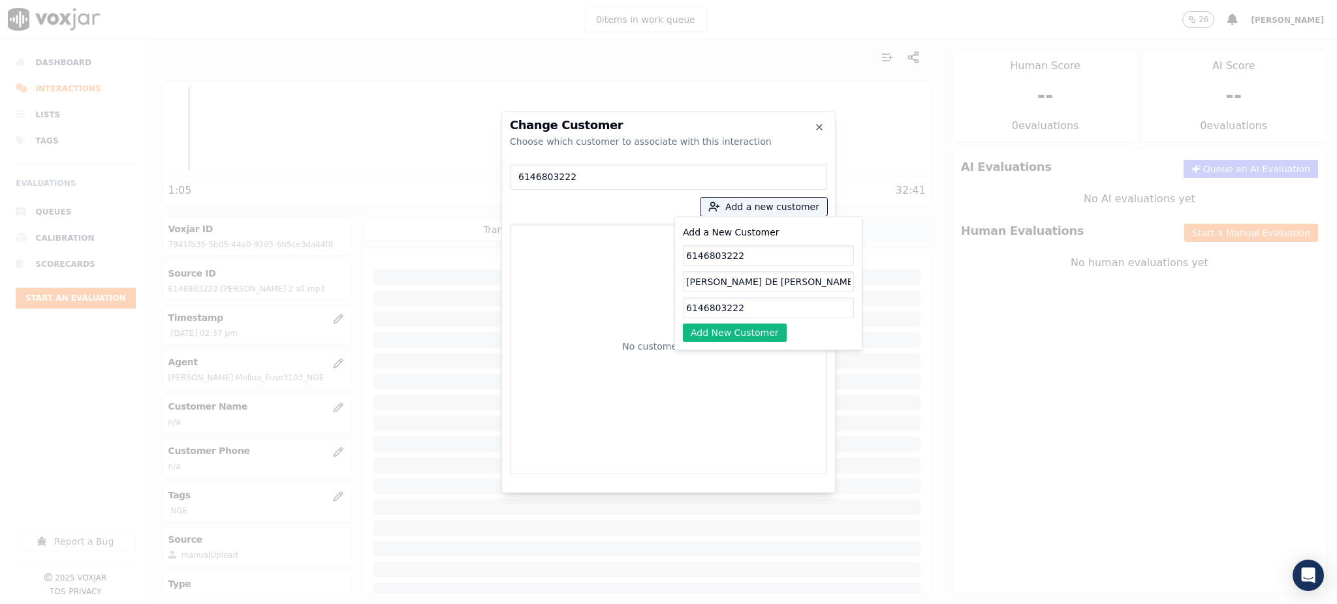
type input "6146803222"
drag, startPoint x: 775, startPoint y: 279, endPoint x: 679, endPoint y: 283, distance: 96.0
click at [683, 282] on input "ERIC URIEL DE JESUS" at bounding box center [768, 282] width 171 height 21
drag, startPoint x: 752, startPoint y: 250, endPoint x: 670, endPoint y: 261, distance: 82.3
click at [670, 261] on div "6146803222 Add a new customer Add a New Customer 6146803222 ERIC URIEL DE JESUS…" at bounding box center [668, 317] width 317 height 316
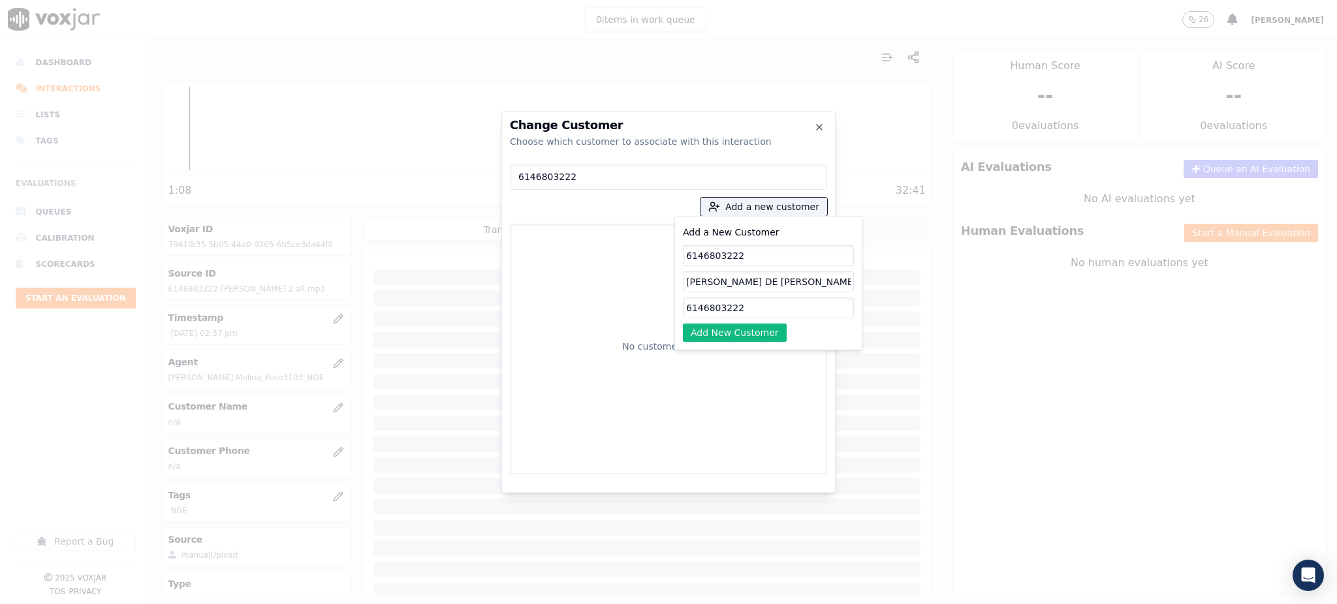
paste input "ERIC URIEL DE JESUS"
type input "ERIC URIEL DE JESUS"
drag, startPoint x: 779, startPoint y: 279, endPoint x: 682, endPoint y: 287, distance: 96.9
click at [663, 286] on div "6146803222 Add a new customer Add a New Customer ERIC URIEL DE JESUS ERIC URIEL…" at bounding box center [668, 317] width 317 height 316
click at [739, 332] on button "Add New Customer" at bounding box center [735, 333] width 104 height 18
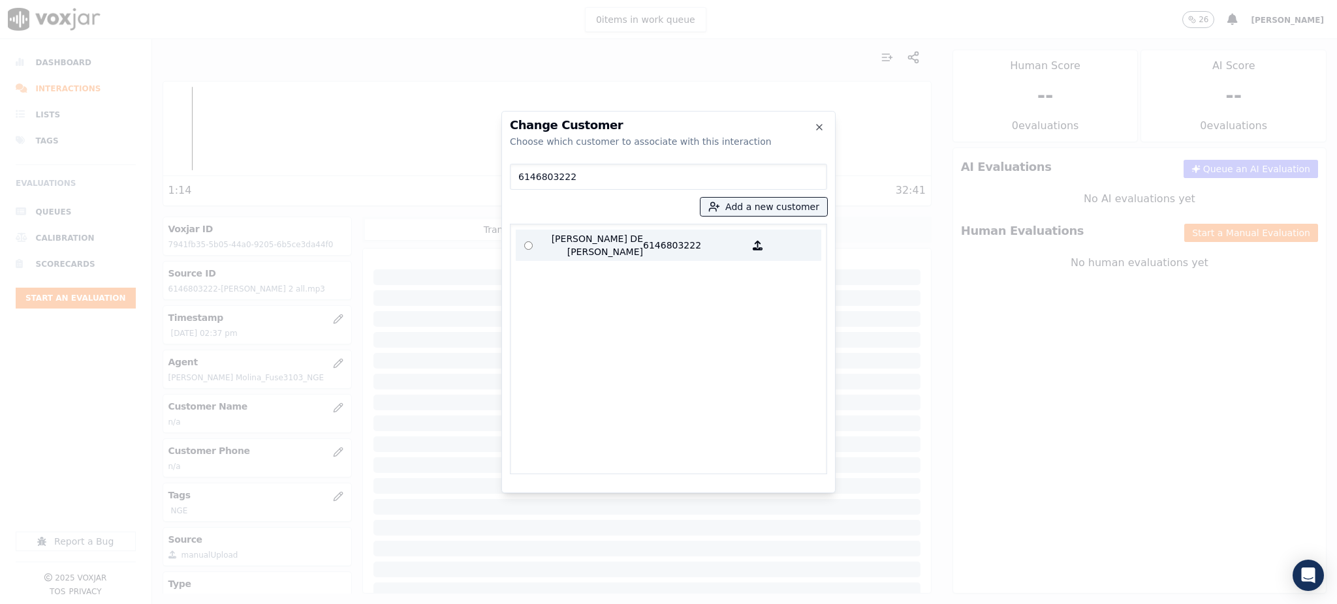
click at [705, 238] on p "6146803222" at bounding box center [694, 245] width 102 height 26
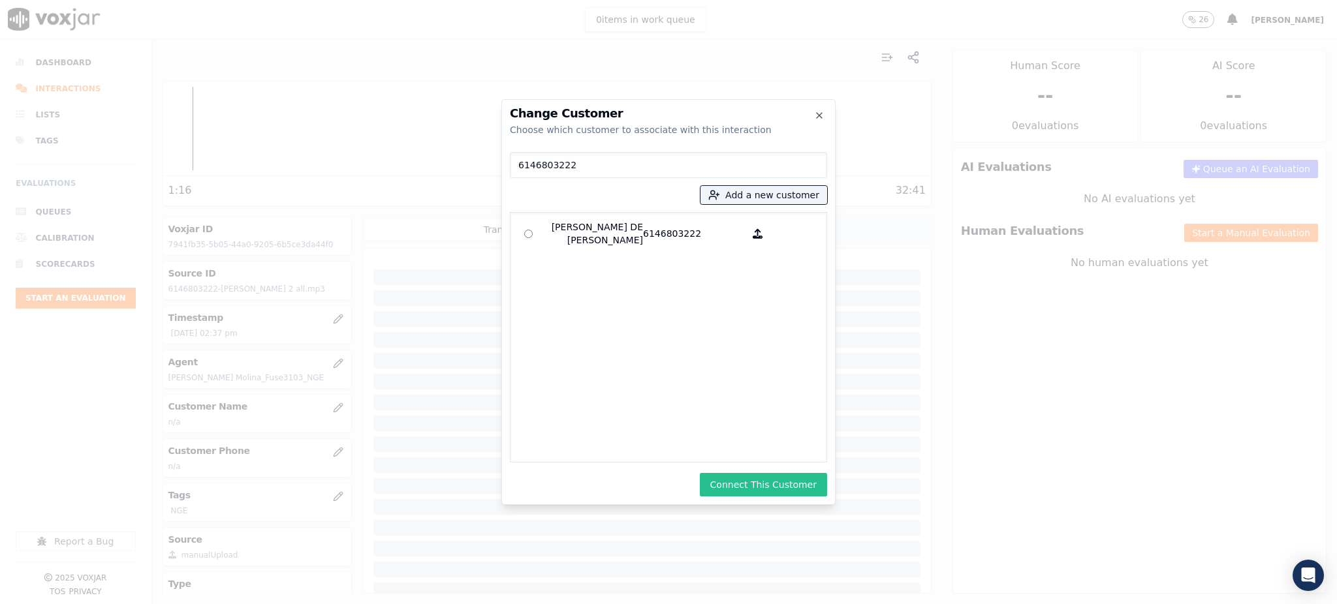
click at [766, 489] on button "Connect This Customer" at bounding box center [763, 484] width 127 height 23
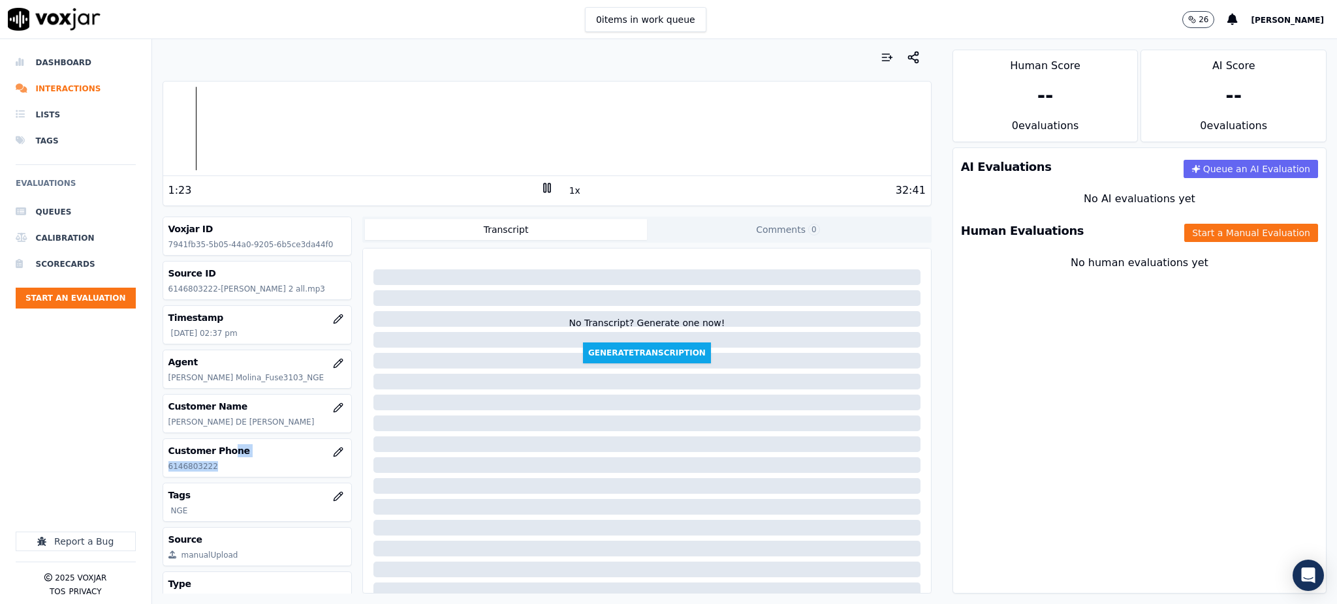
drag, startPoint x: 222, startPoint y: 458, endPoint x: 218, endPoint y: 467, distance: 9.9
click at [218, 467] on div "Customer Phone 6146803222" at bounding box center [257, 458] width 189 height 38
click at [217, 467] on p "6146803222" at bounding box center [257, 466] width 178 height 10
drag, startPoint x: 214, startPoint y: 466, endPoint x: 170, endPoint y: 467, distance: 43.7
click at [170, 467] on p "6146803222" at bounding box center [257, 466] width 178 height 10
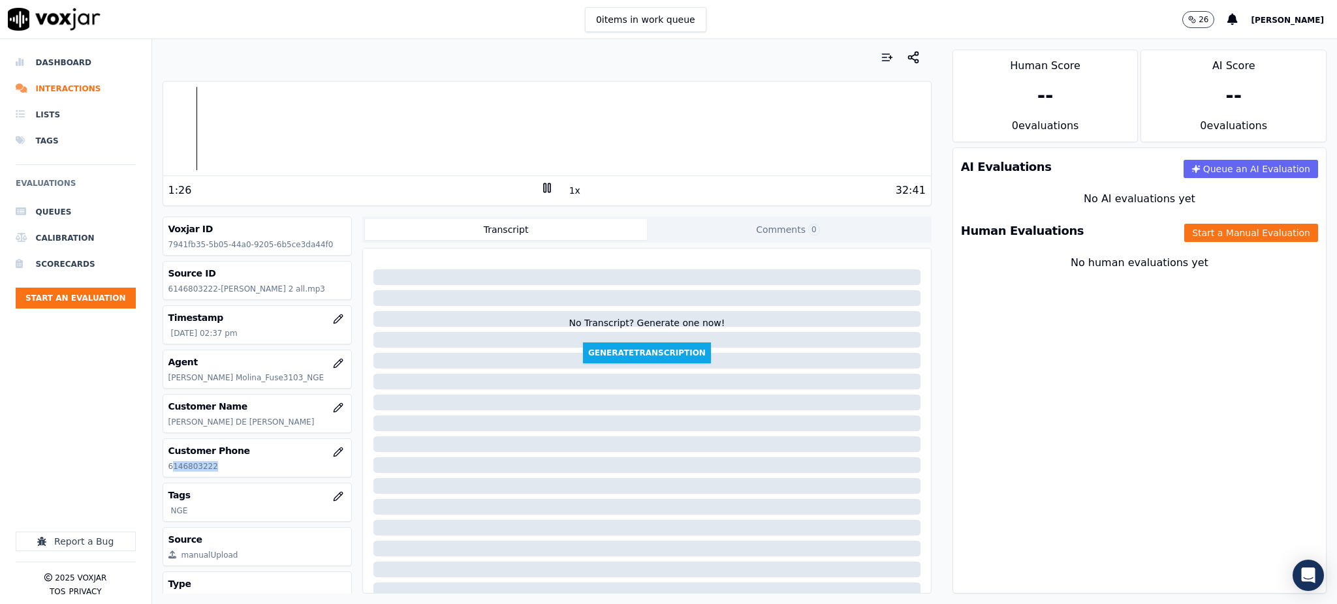
click at [170, 465] on p "6146803222" at bounding box center [257, 466] width 178 height 10
drag, startPoint x: 165, startPoint y: 467, endPoint x: 209, endPoint y: 469, distance: 43.8
click at [209, 469] on div "Customer Phone 6146803222" at bounding box center [257, 458] width 189 height 38
copy p "6146803222"
click at [540, 187] on icon at bounding box center [546, 187] width 13 height 13
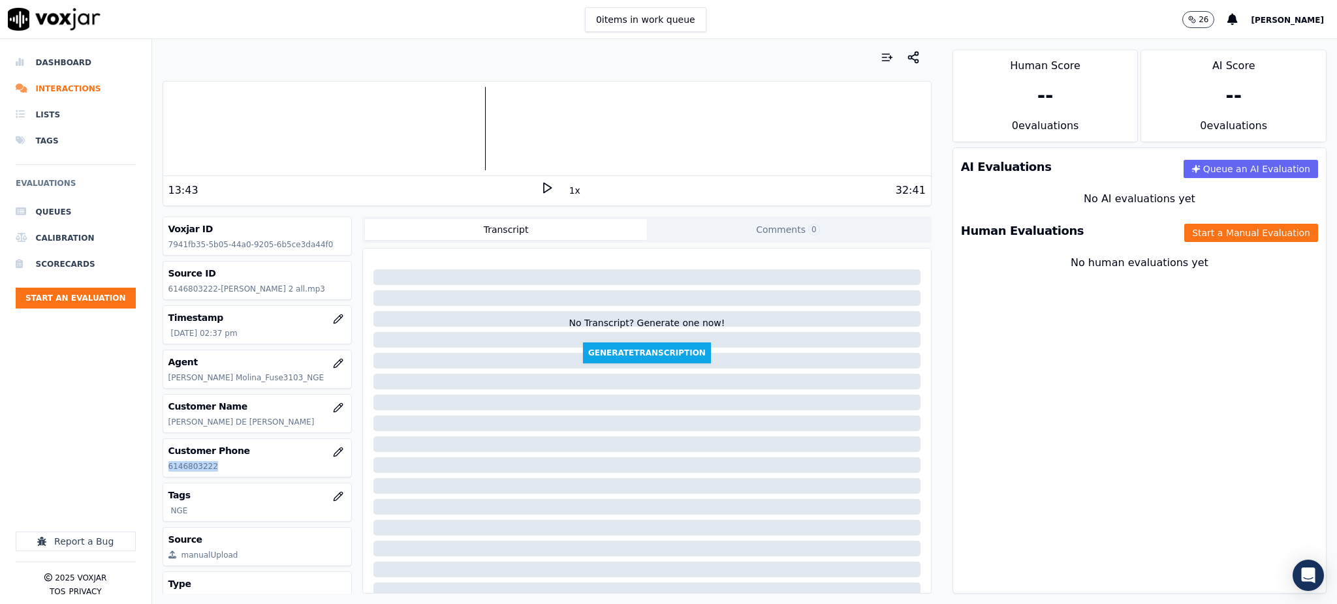
click at [544, 187] on polygon at bounding box center [548, 188] width 8 height 10
click at [548, 191] on rect at bounding box center [549, 187] width 2 height 8
click at [544, 186] on polygon at bounding box center [548, 188] width 8 height 10
click at [1216, 233] on button "Start a Manual Evaluation" at bounding box center [1251, 233] width 134 height 18
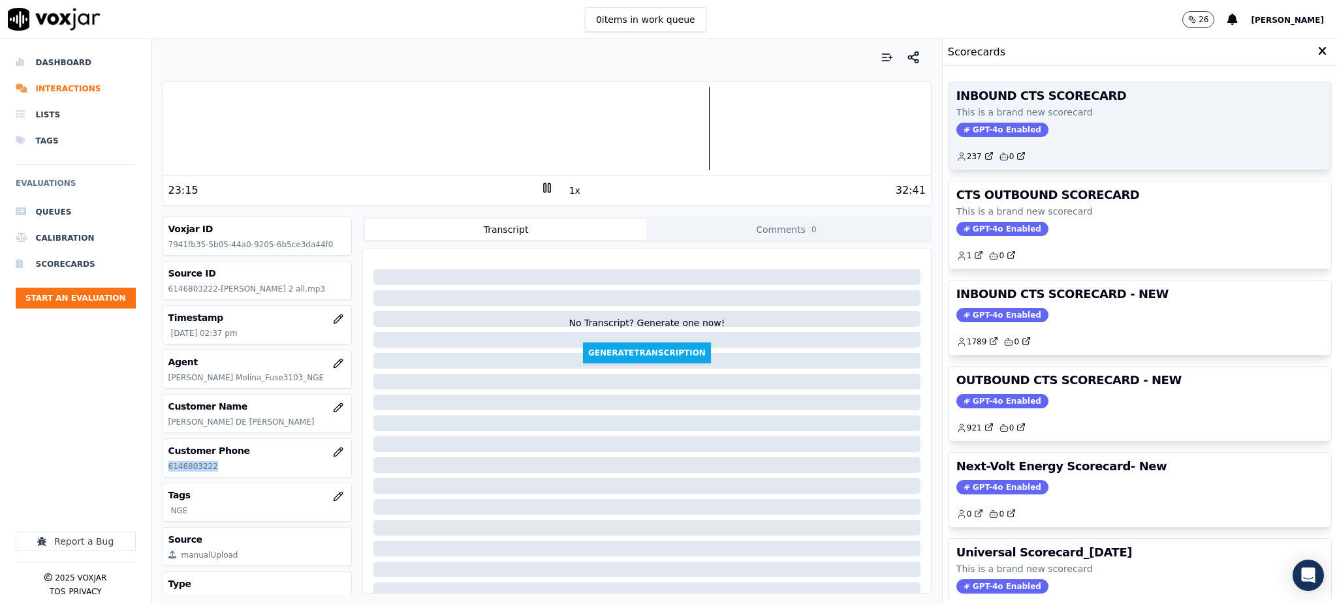
click at [976, 129] on span "GPT-4o Enabled" at bounding box center [1002, 130] width 92 height 14
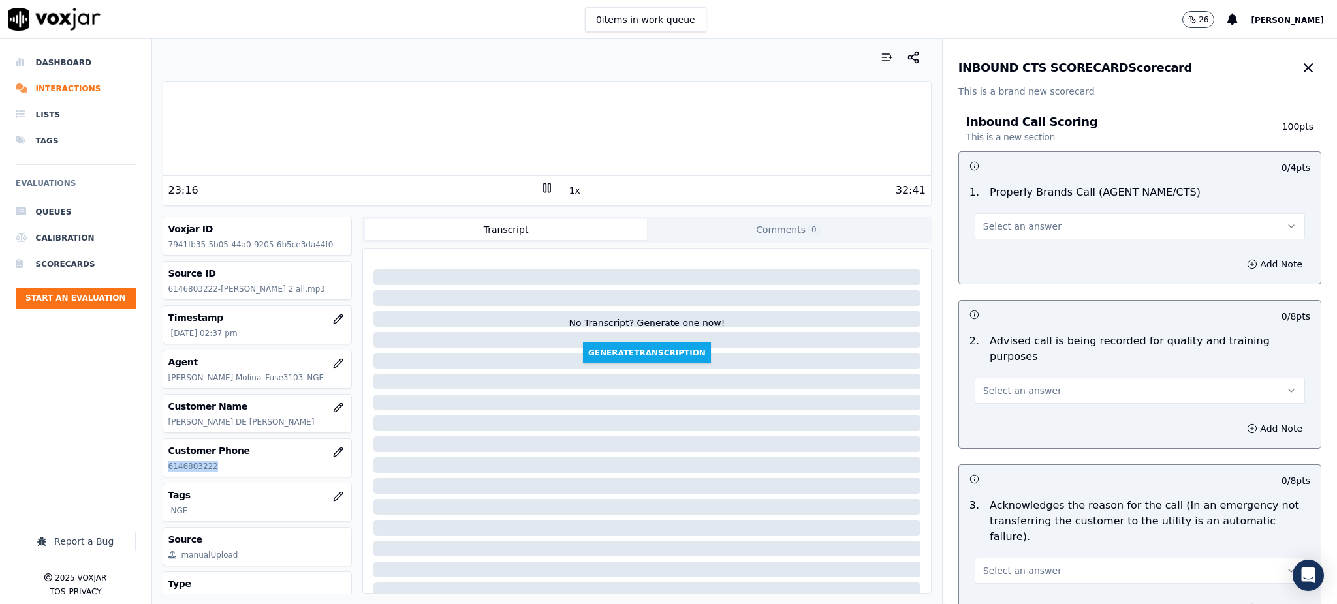
drag, startPoint x: 993, startPoint y: 225, endPoint x: 993, endPoint y: 238, distance: 13.7
click at [993, 226] on span "Select an answer" at bounding box center [1022, 226] width 78 height 13
drag, startPoint x: 994, startPoint y: 260, endPoint x: 991, endPoint y: 331, distance: 70.6
click at [994, 261] on div "Yes" at bounding box center [1111, 255] width 302 height 21
click at [987, 384] on span "Select an answer" at bounding box center [1022, 390] width 78 height 13
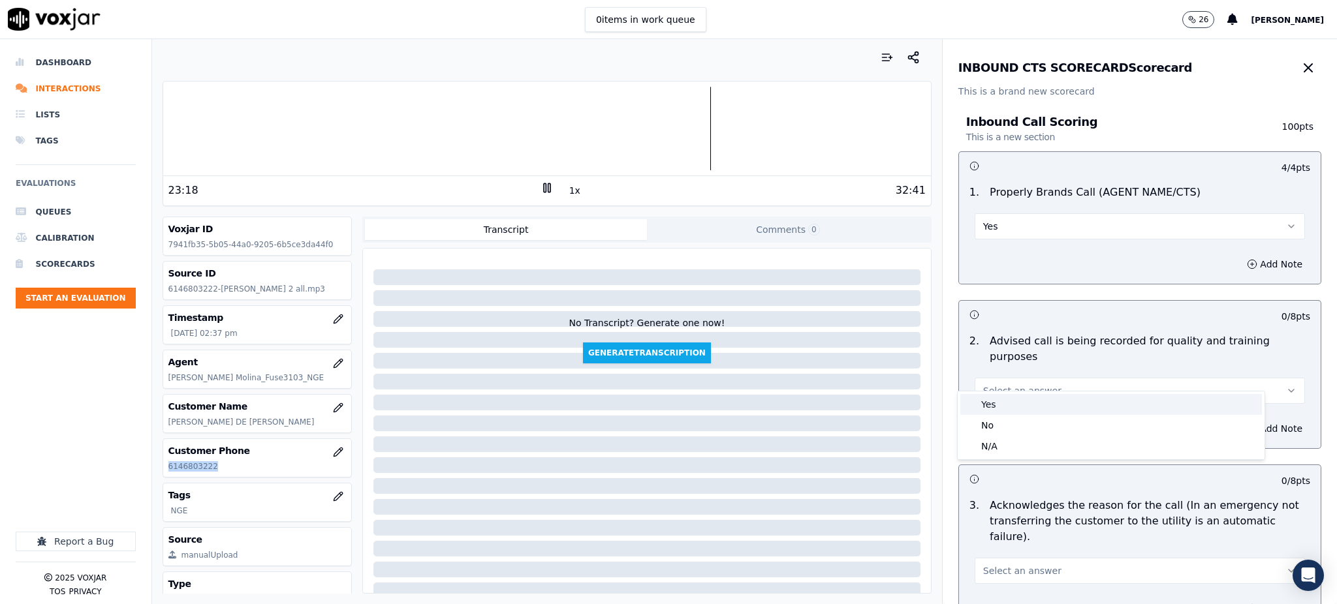
click at [997, 400] on div "Yes" at bounding box center [1111, 404] width 302 height 21
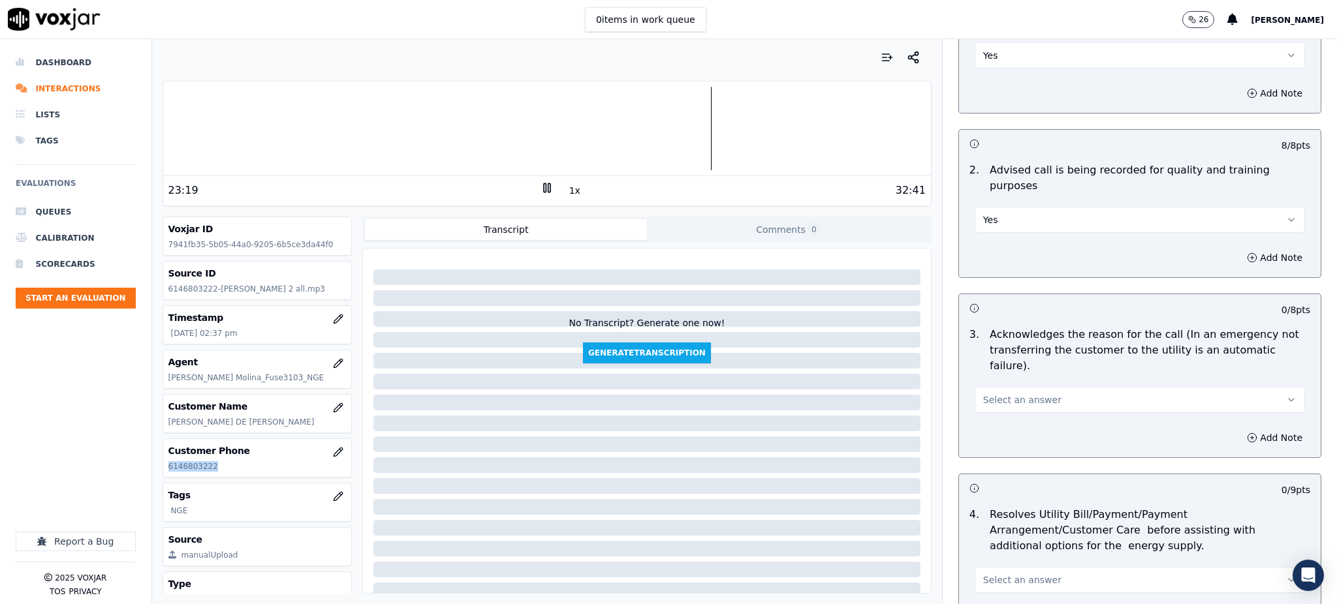
scroll to position [174, 0]
click at [993, 391] on span "Select an answer" at bounding box center [1022, 397] width 78 height 13
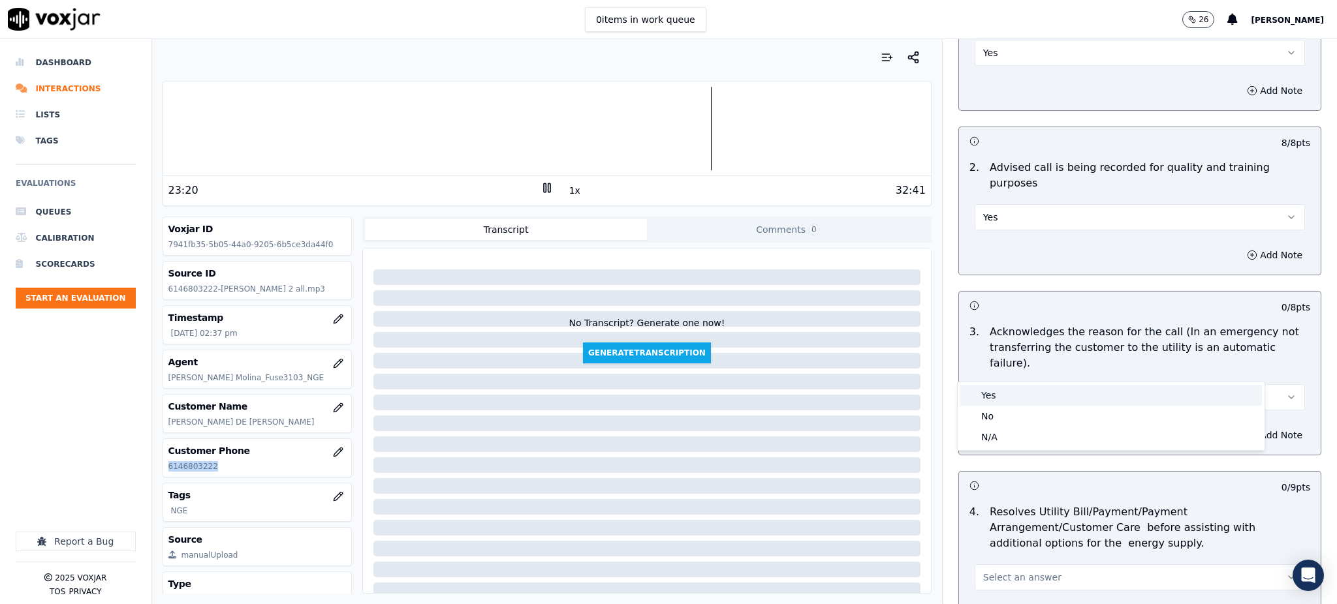
click at [993, 386] on div "Yes" at bounding box center [1111, 395] width 302 height 21
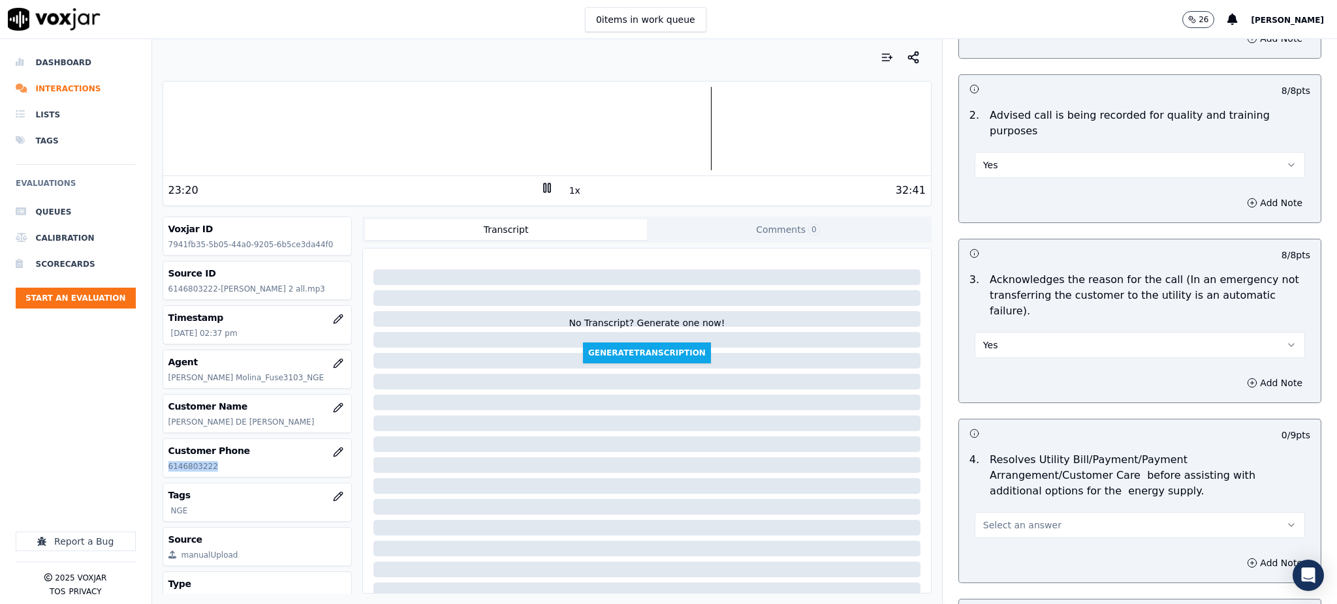
scroll to position [348, 0]
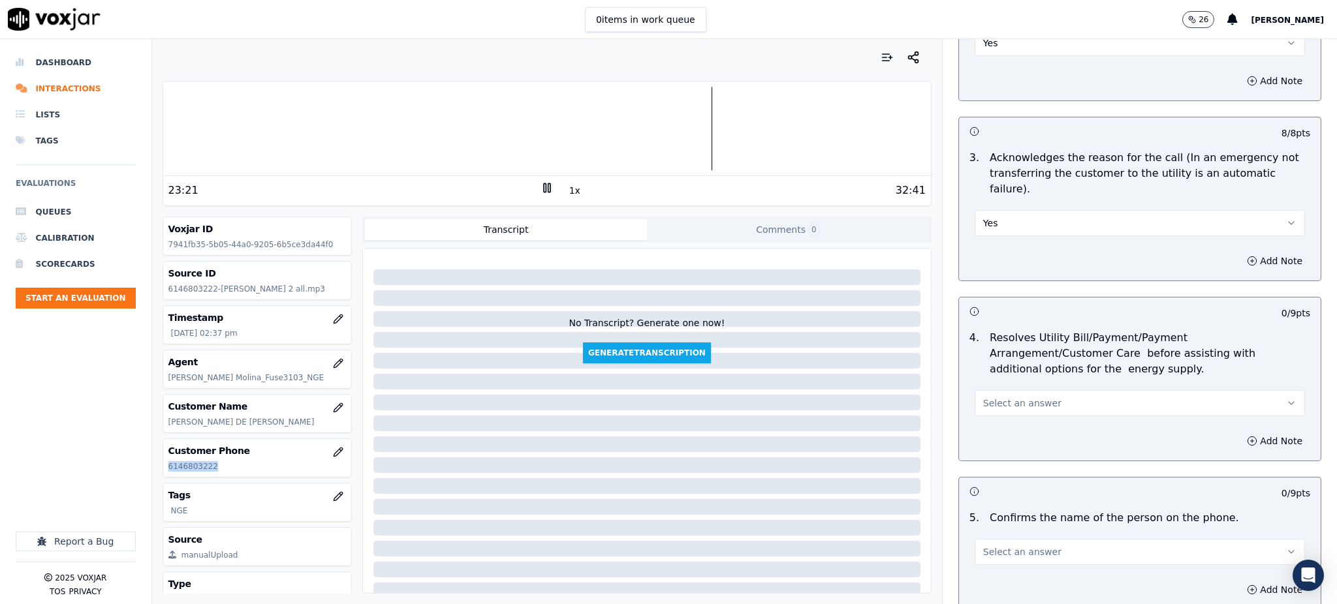
click at [993, 397] on span "Select an answer" at bounding box center [1022, 403] width 78 height 13
click at [1003, 397] on div "Yes" at bounding box center [1111, 401] width 302 height 21
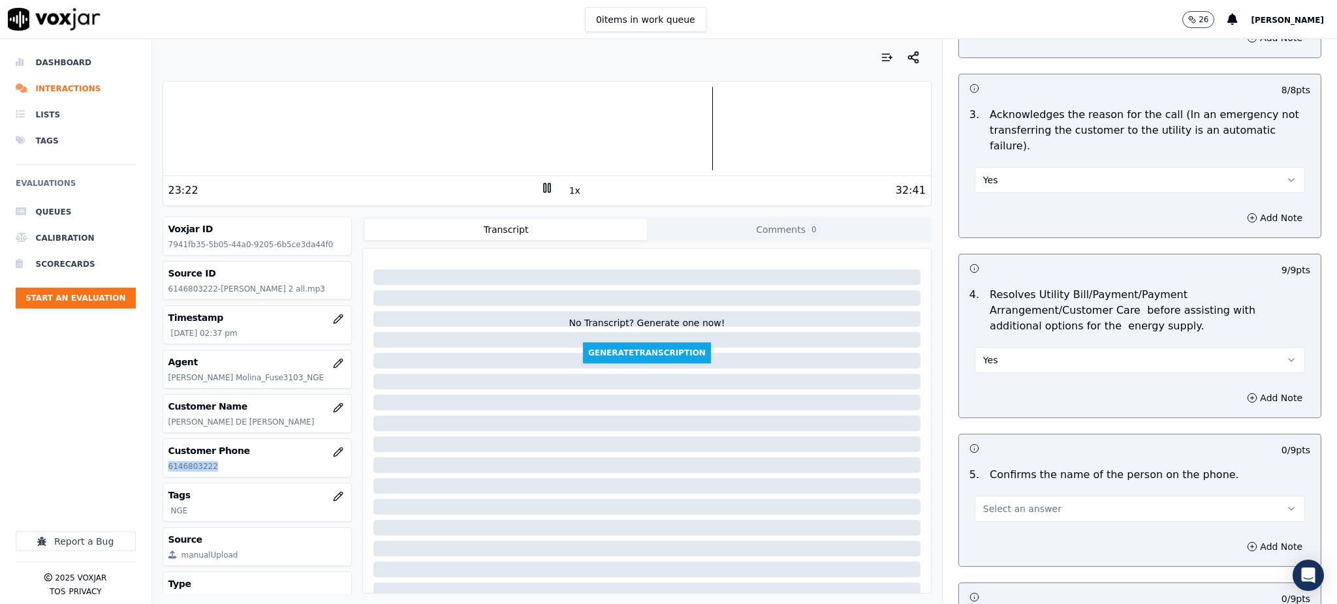
scroll to position [609, 0]
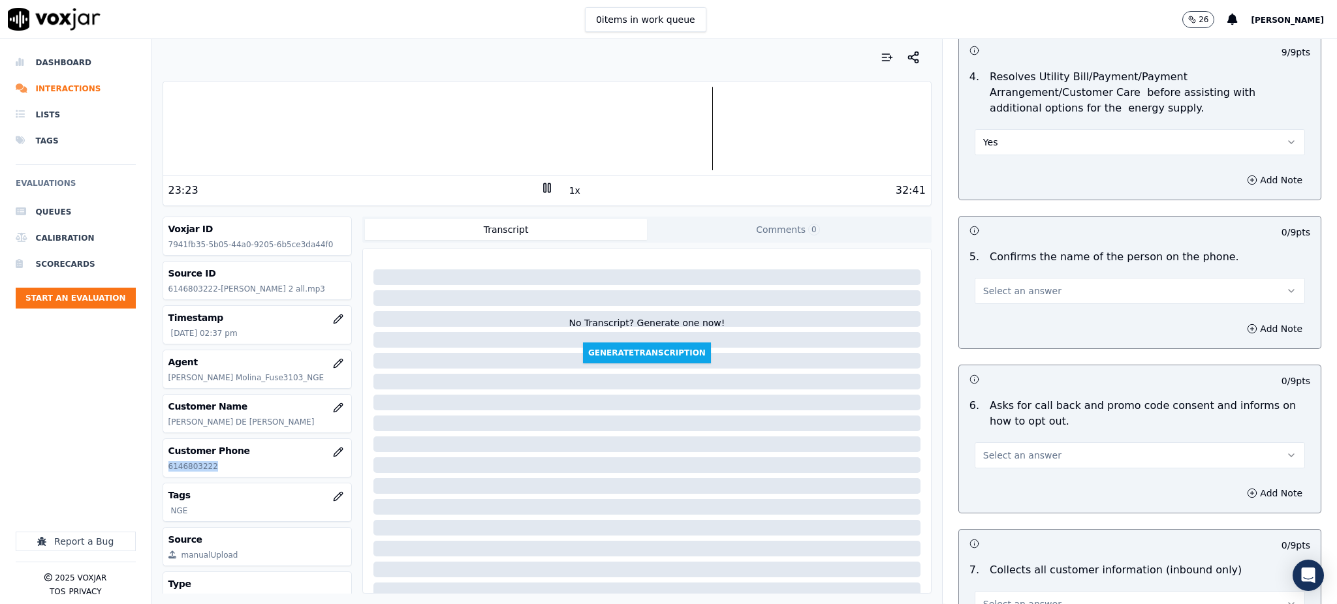
click at [995, 285] on span "Select an answer" at bounding box center [1022, 291] width 78 height 13
click at [997, 289] on div "Yes" at bounding box center [1111, 289] width 302 height 21
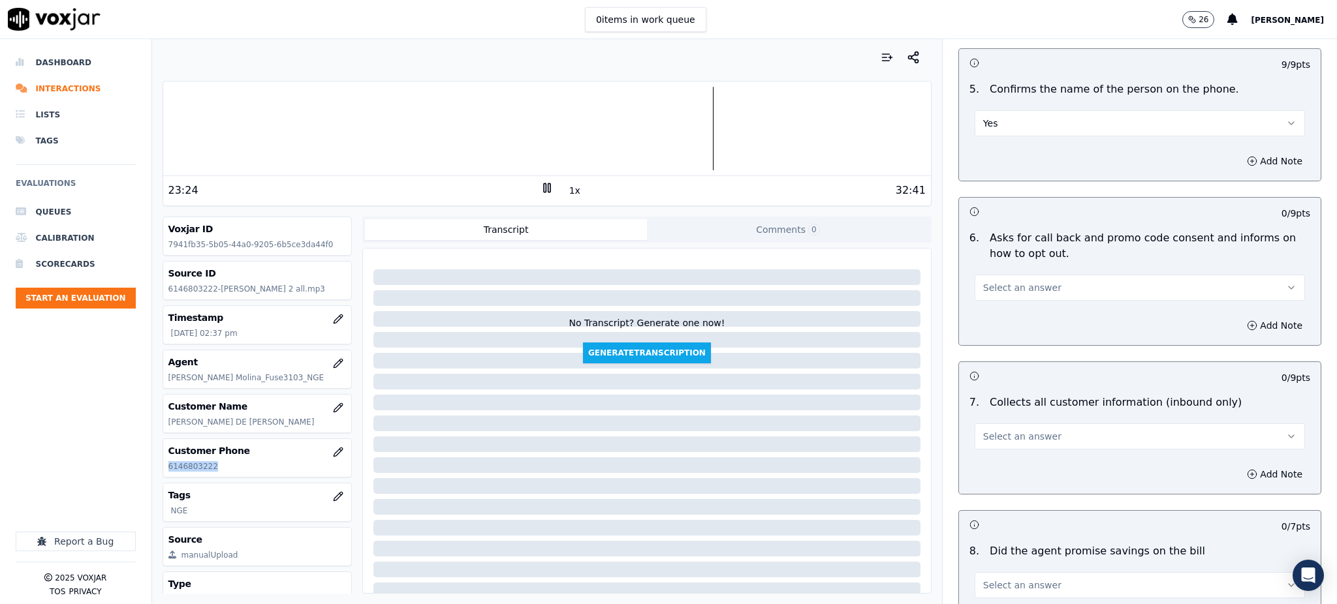
scroll to position [783, 0]
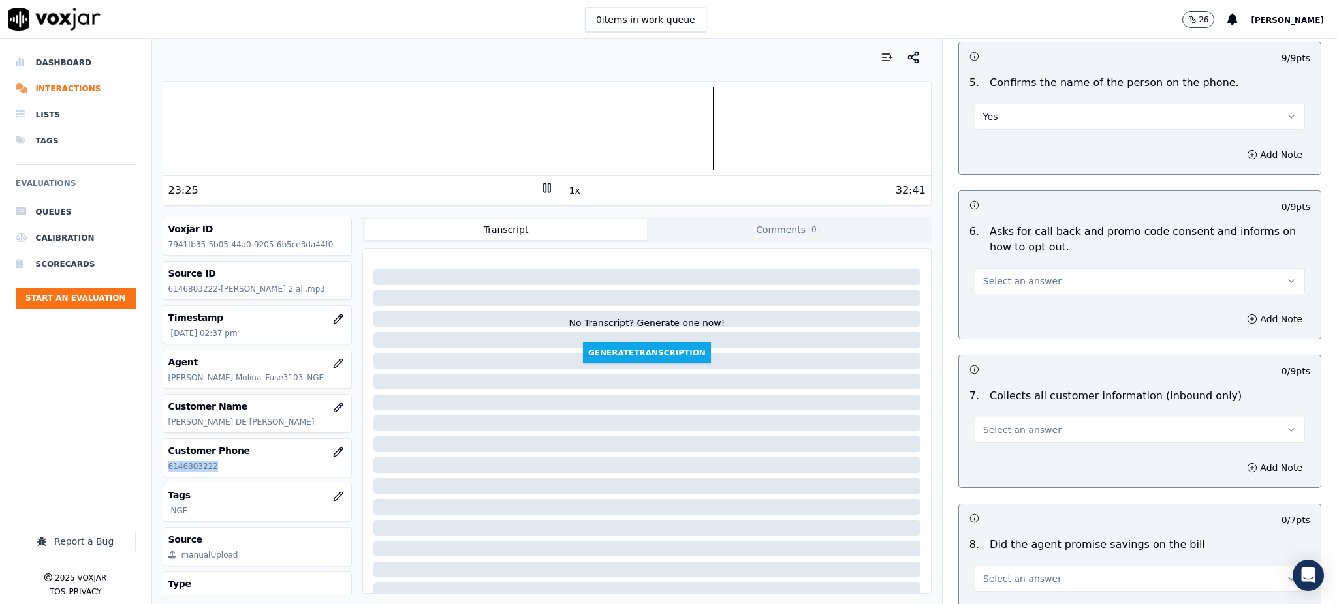
drag, startPoint x: 984, startPoint y: 251, endPoint x: 989, endPoint y: 264, distance: 14.1
click at [984, 275] on span "Select an answer" at bounding box center [1022, 281] width 78 height 13
click at [1003, 287] on div "Yes" at bounding box center [1111, 280] width 302 height 21
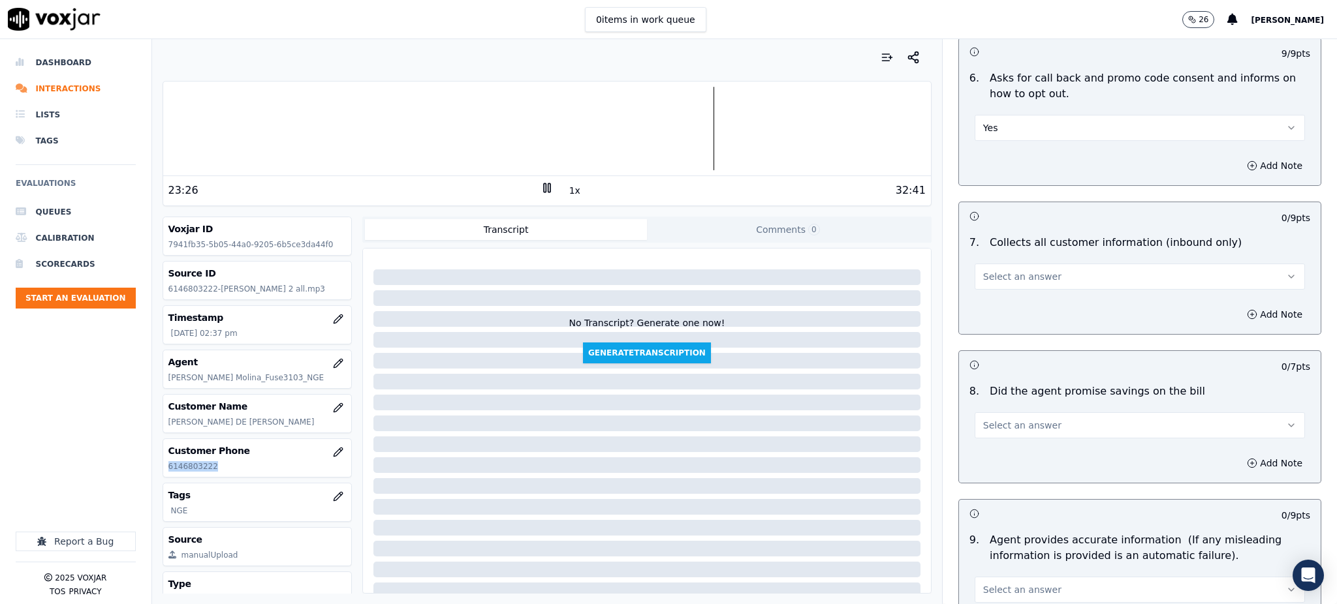
scroll to position [957, 0]
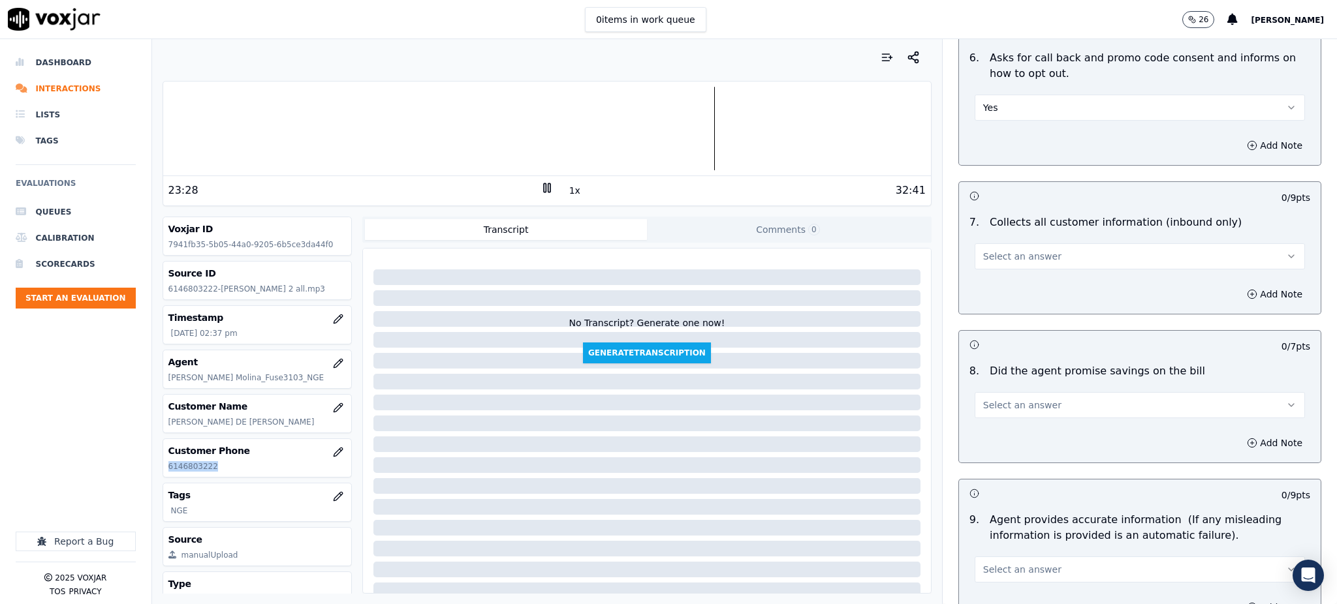
click at [986, 250] on span "Select an answer" at bounding box center [1022, 256] width 78 height 13
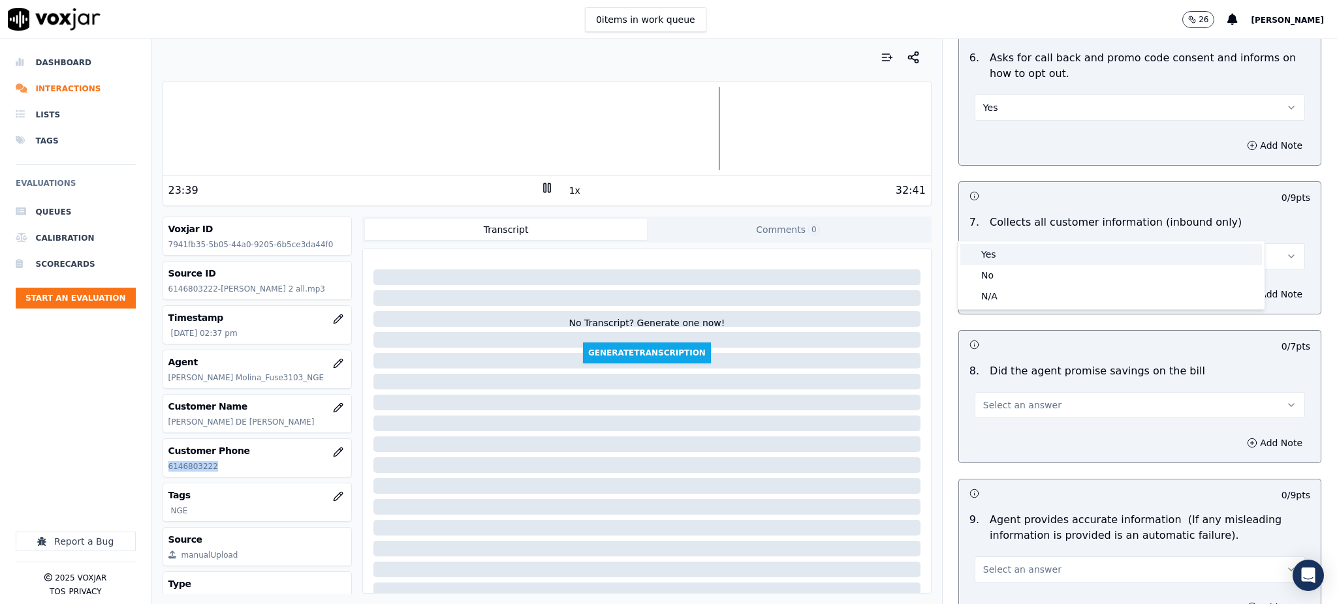
click at [989, 253] on div "Yes" at bounding box center [1111, 254] width 302 height 21
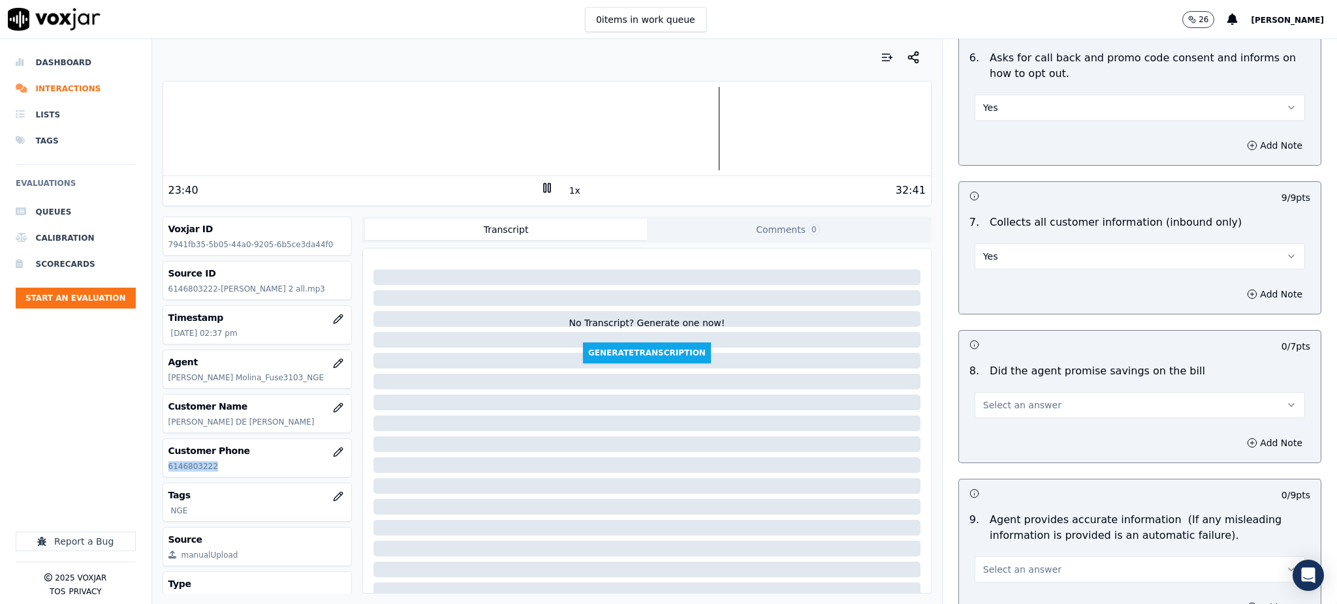
click at [994, 399] on span "Select an answer" at bounding box center [1022, 405] width 78 height 13
click at [988, 406] on div "Yes" at bounding box center [1111, 403] width 302 height 21
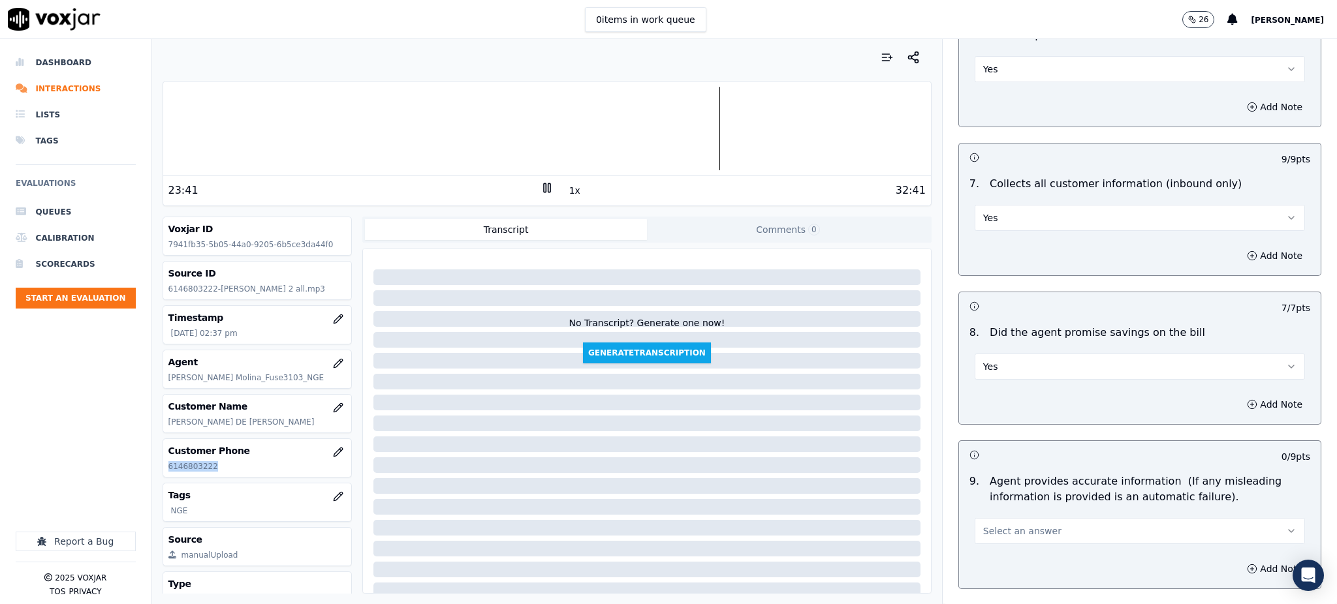
scroll to position [1044, 0]
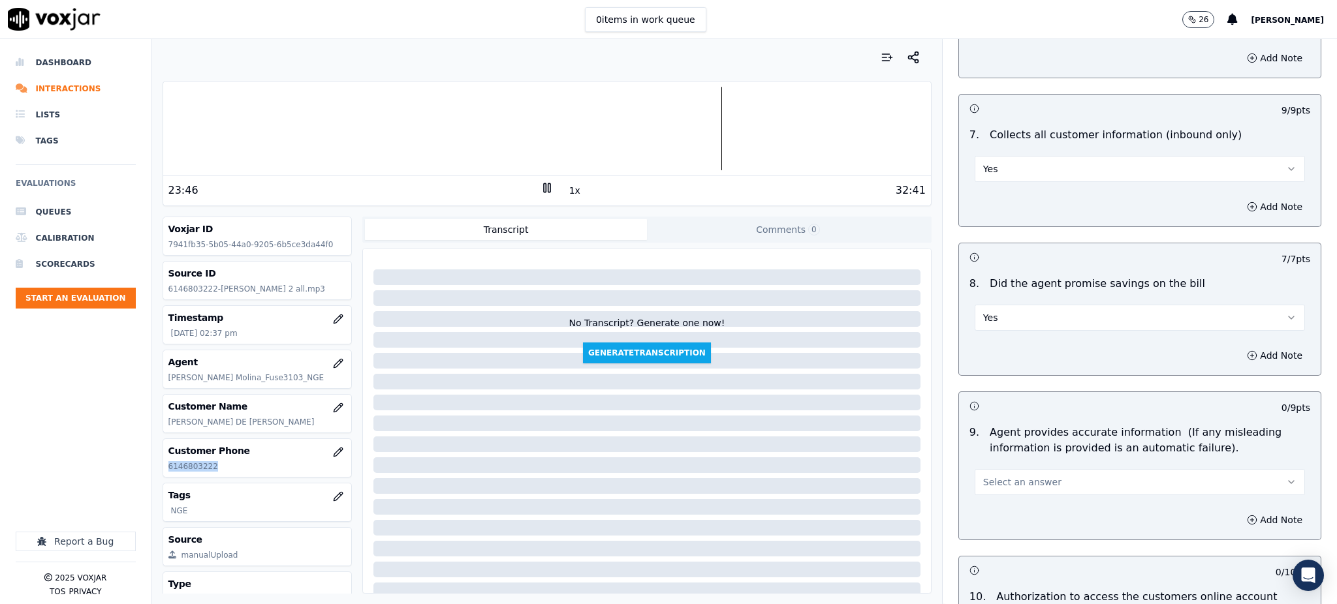
click at [989, 476] on span "Select an answer" at bounding box center [1022, 482] width 78 height 13
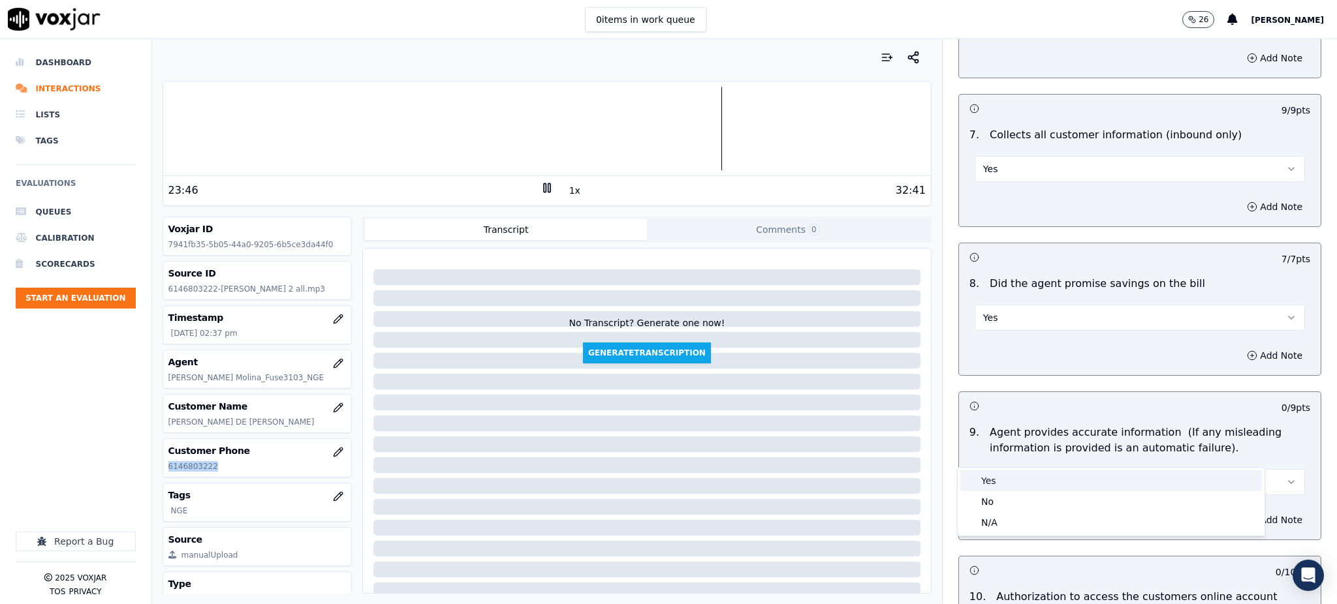
click at [990, 478] on div "Yes" at bounding box center [1111, 481] width 302 height 21
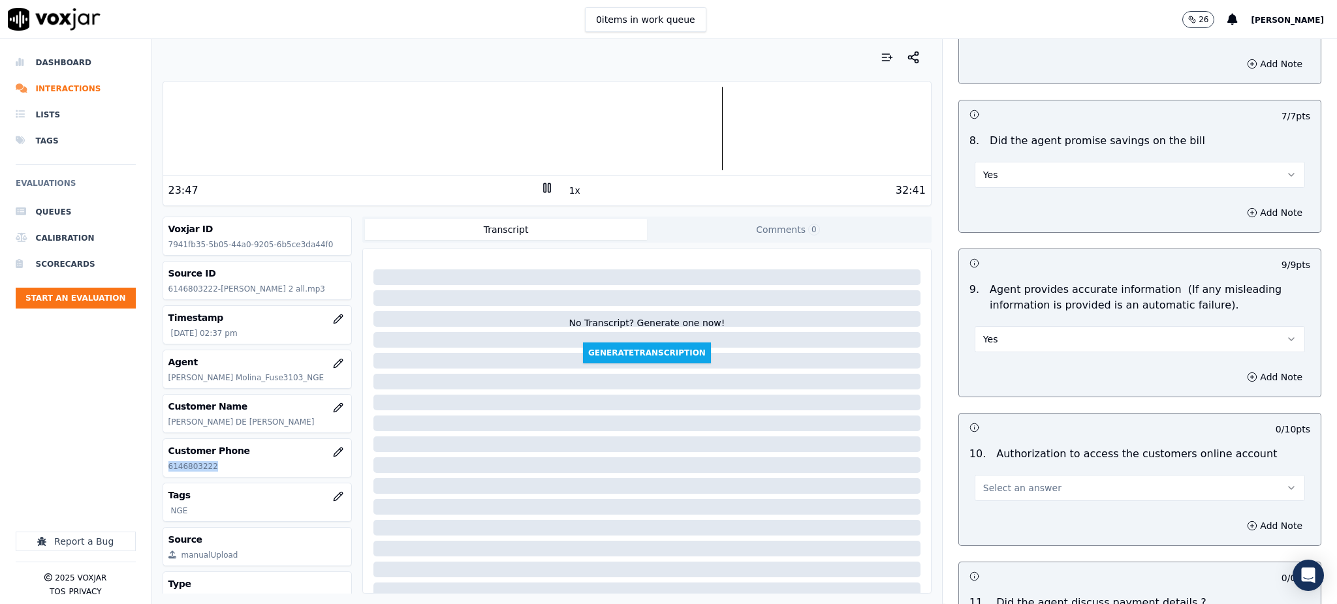
scroll to position [1218, 0]
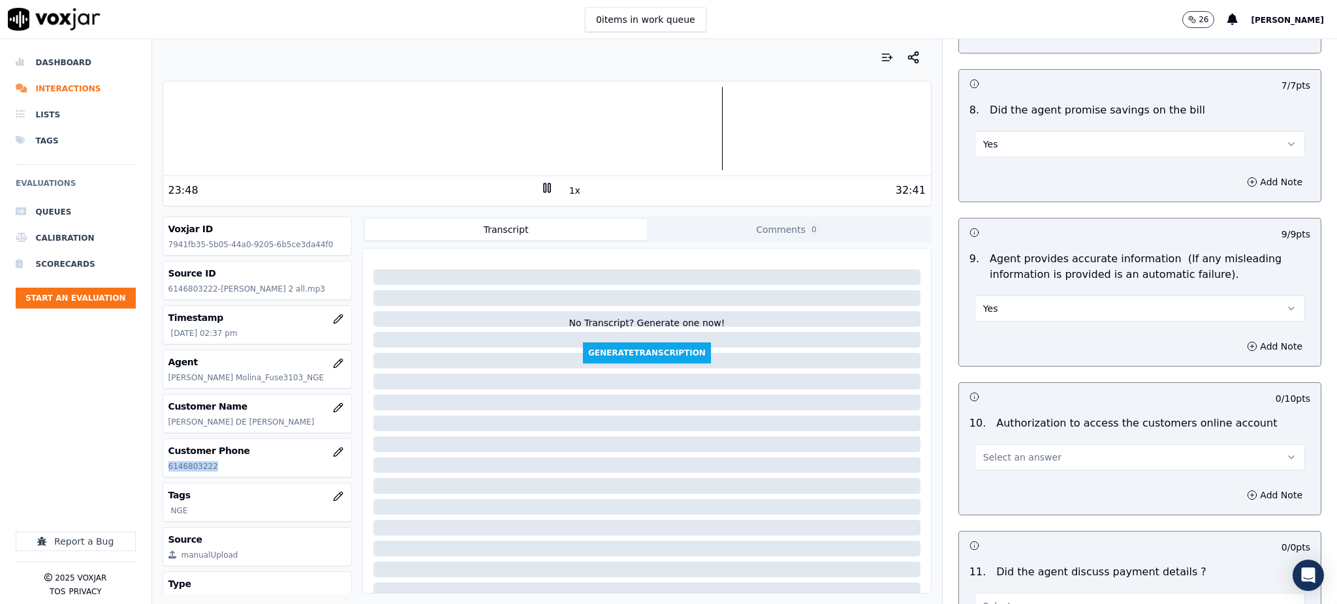
click at [986, 451] on span "Select an answer" at bounding box center [1022, 457] width 78 height 13
click at [993, 456] on div "Yes" at bounding box center [1111, 456] width 302 height 21
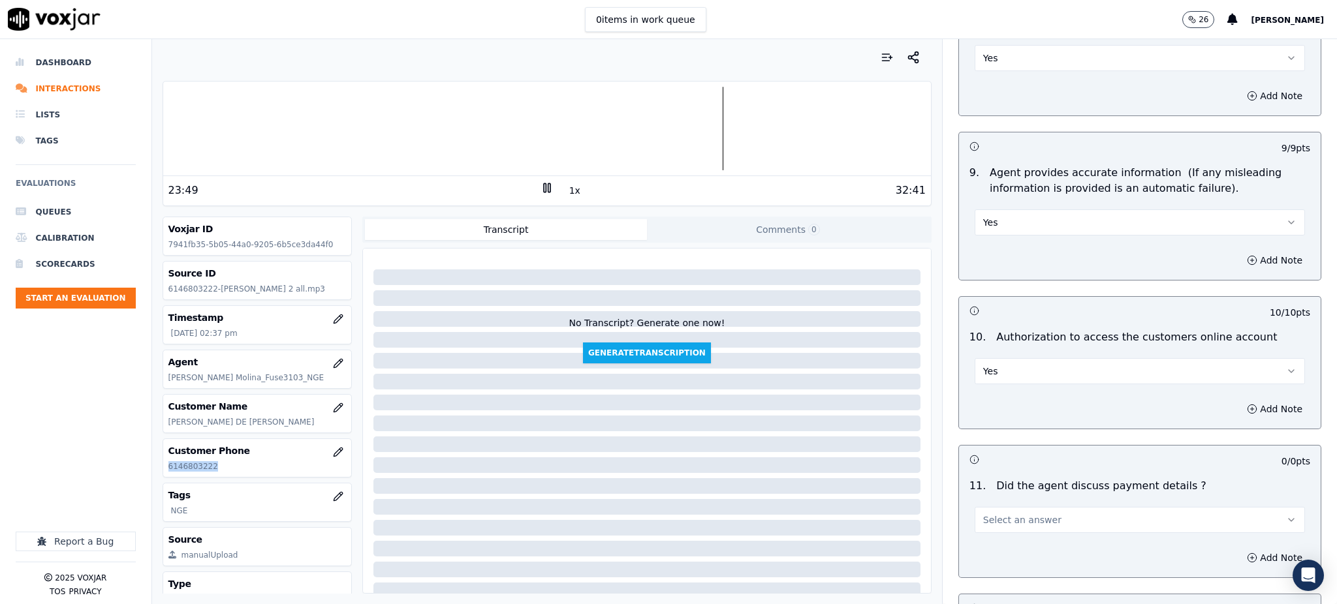
scroll to position [1305, 0]
click at [988, 506] on button "Select an answer" at bounding box center [1139, 519] width 330 height 26
click at [993, 561] on div "N/A" at bounding box center [1111, 559] width 302 height 21
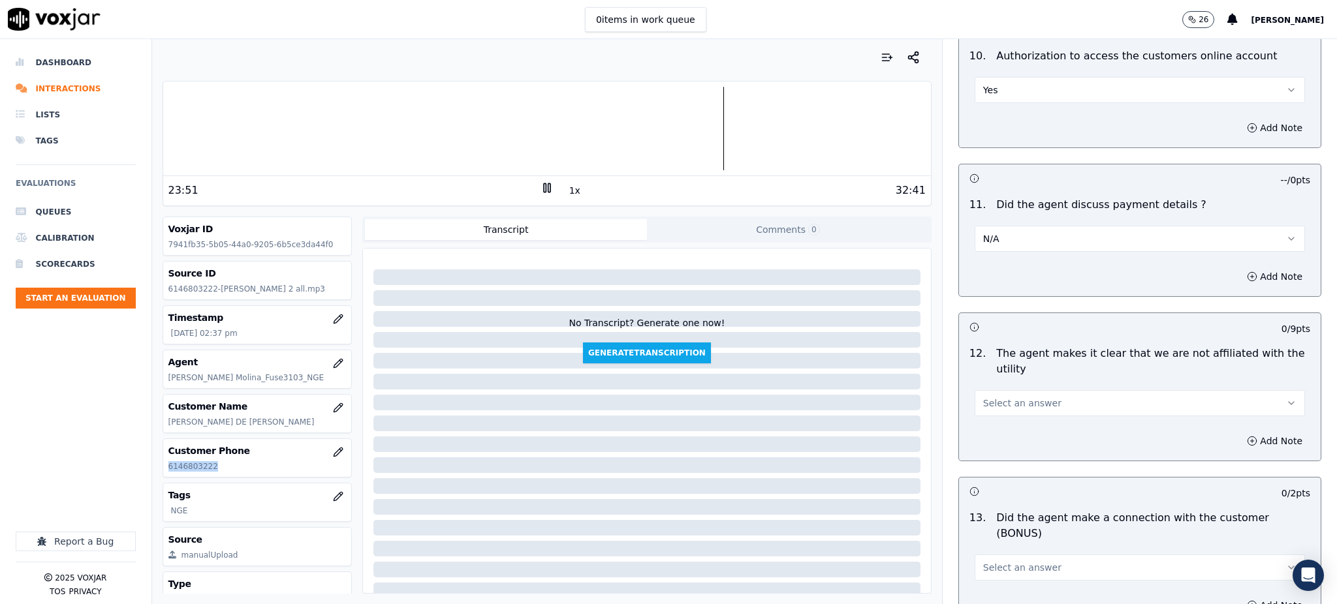
scroll to position [1653, 0]
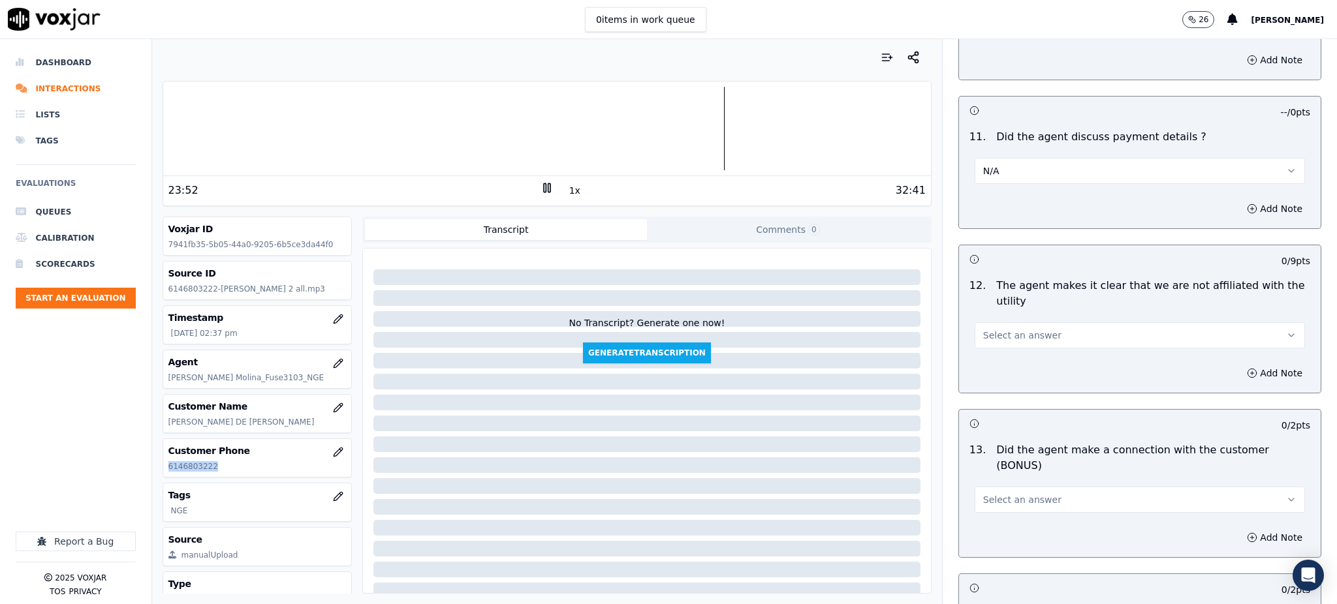
click at [983, 329] on span "Select an answer" at bounding box center [1022, 335] width 78 height 13
click at [982, 333] on div "Yes" at bounding box center [1111, 334] width 302 height 21
click at [986, 493] on span "Select an answer" at bounding box center [1022, 499] width 78 height 13
click at [980, 486] on div "Yes" at bounding box center [1111, 483] width 302 height 21
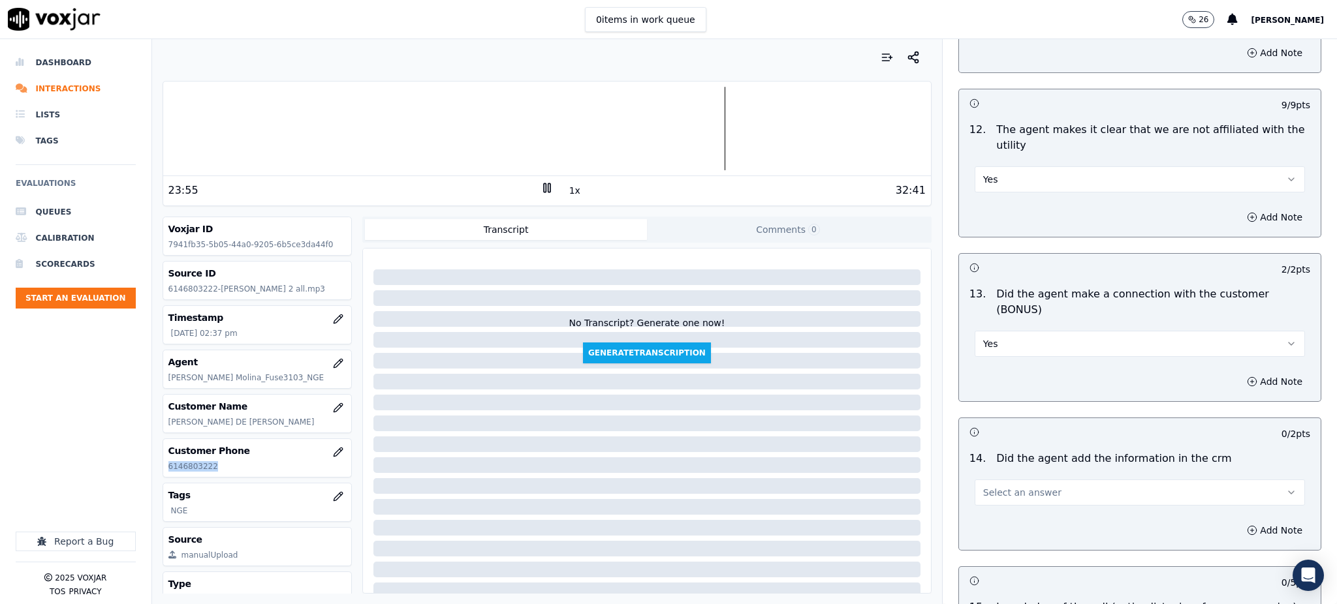
scroll to position [1827, 0]
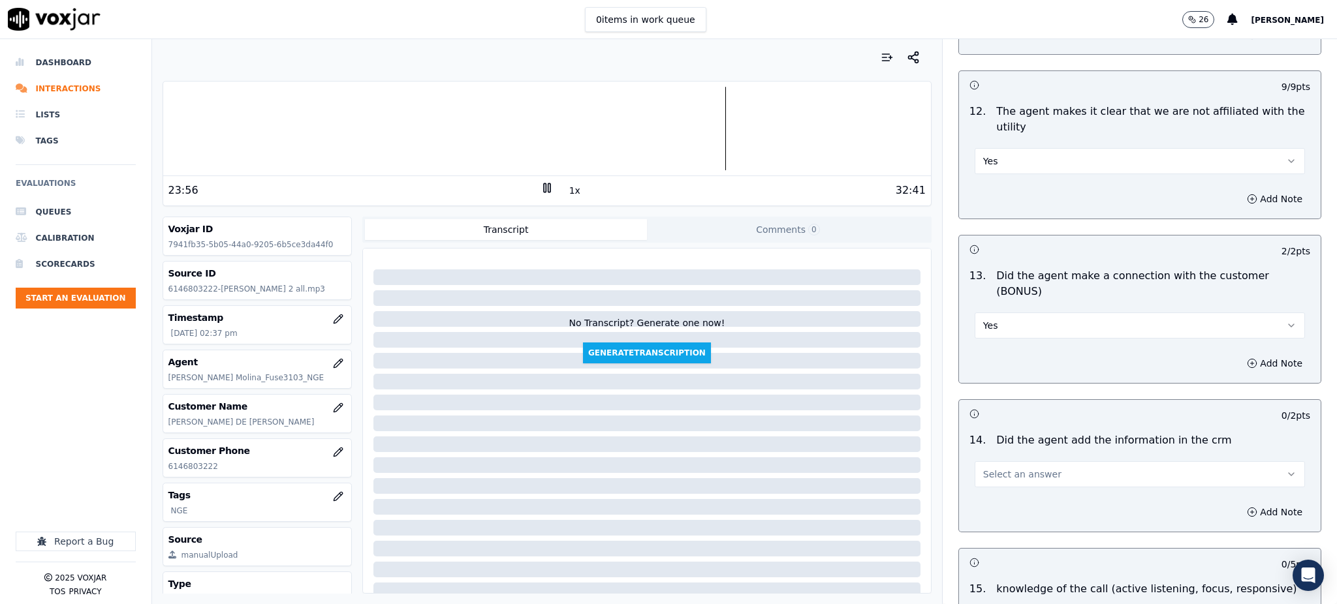
click at [989, 442] on div "14 . Did the agent add the information in the crm Select an answer" at bounding box center [1140, 459] width 362 height 65
click at [990, 468] on span "Select an answer" at bounding box center [1022, 474] width 78 height 13
drag, startPoint x: 992, startPoint y: 456, endPoint x: 993, endPoint y: 500, distance: 44.4
click at [992, 456] on div "Yes" at bounding box center [1111, 458] width 302 height 21
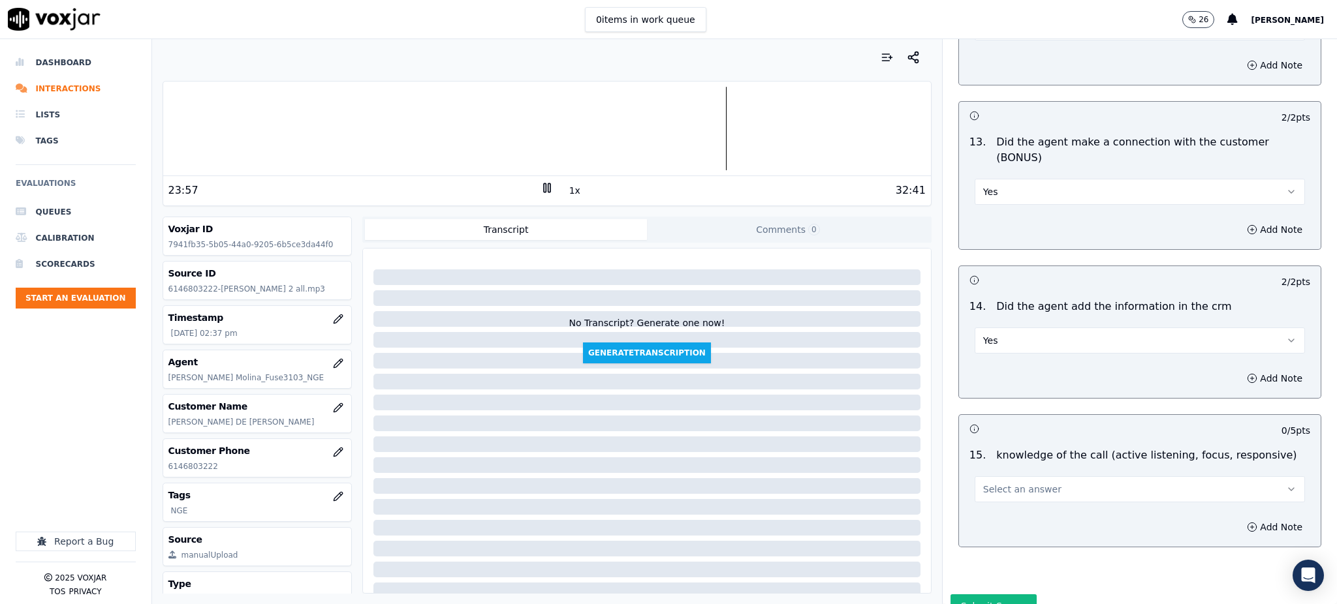
scroll to position [1976, 0]
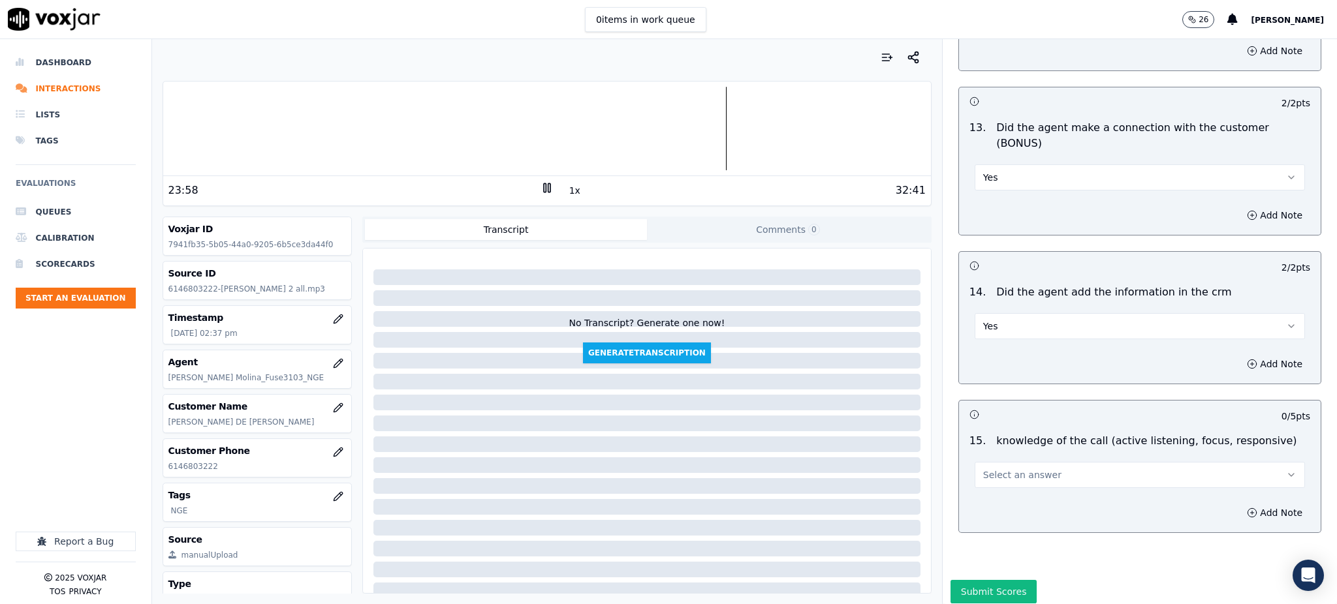
click at [986, 462] on button "Select an answer" at bounding box center [1139, 475] width 330 height 26
click at [1004, 456] on div "Yes" at bounding box center [1111, 458] width 302 height 21
click at [974, 580] on button "Submit Scores" at bounding box center [993, 591] width 87 height 23
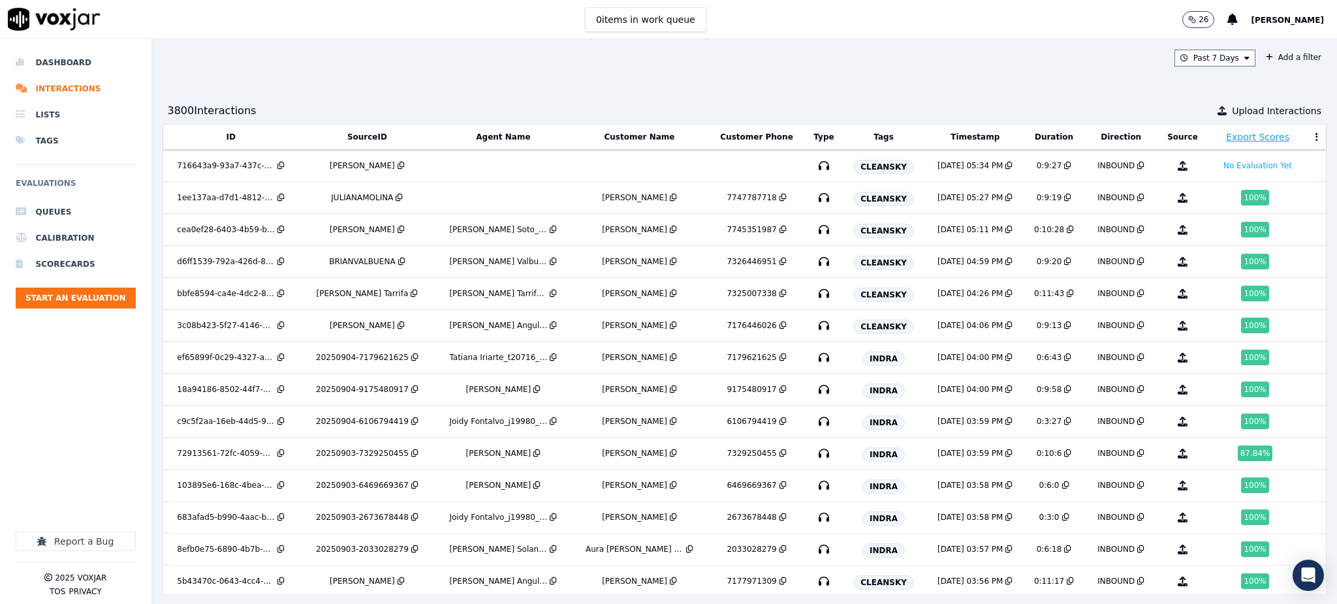
scroll to position [1240, 0]
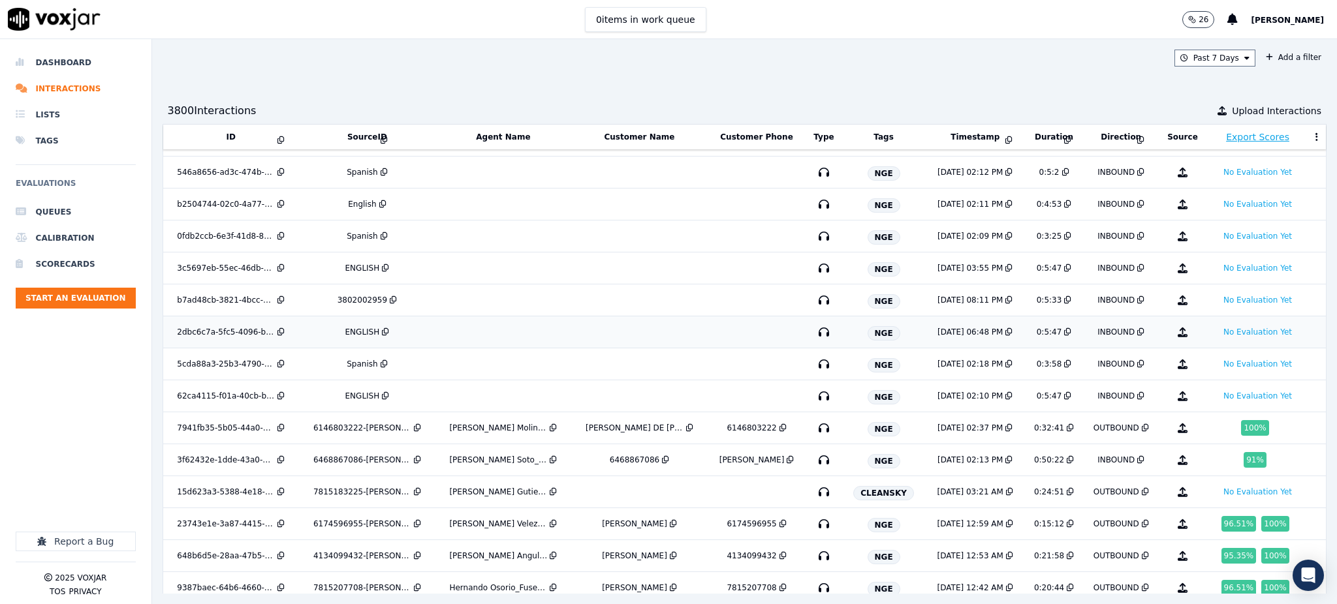
scroll to position [1240, 0]
click at [818, 362] on icon "button" at bounding box center [823, 364] width 21 height 21
click at [818, 302] on icon "button" at bounding box center [823, 300] width 21 height 21
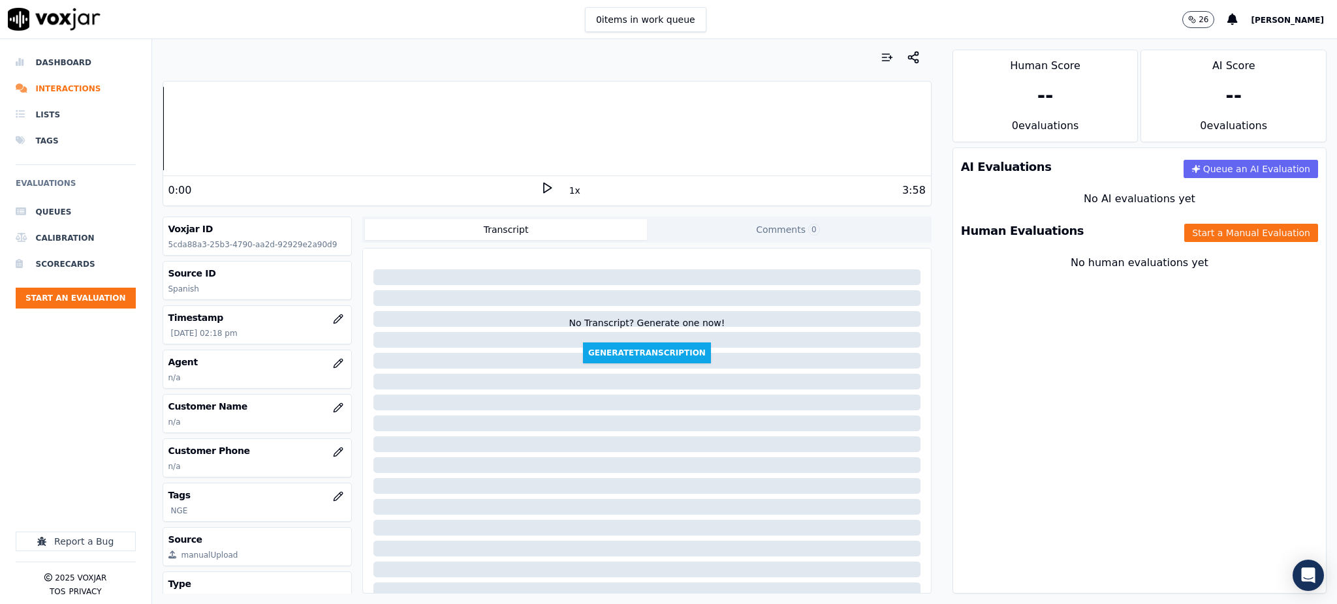
click at [540, 186] on icon at bounding box center [546, 187] width 13 height 13
drag, startPoint x: 217, startPoint y: 290, endPoint x: 160, endPoint y: 287, distance: 56.8
click at [160, 287] on div "Your browser does not support the audio element. 0:06 1x 5:32 Voxjar ID b7ad48c…" at bounding box center [547, 321] width 790 height 565
copy p "3802002959"
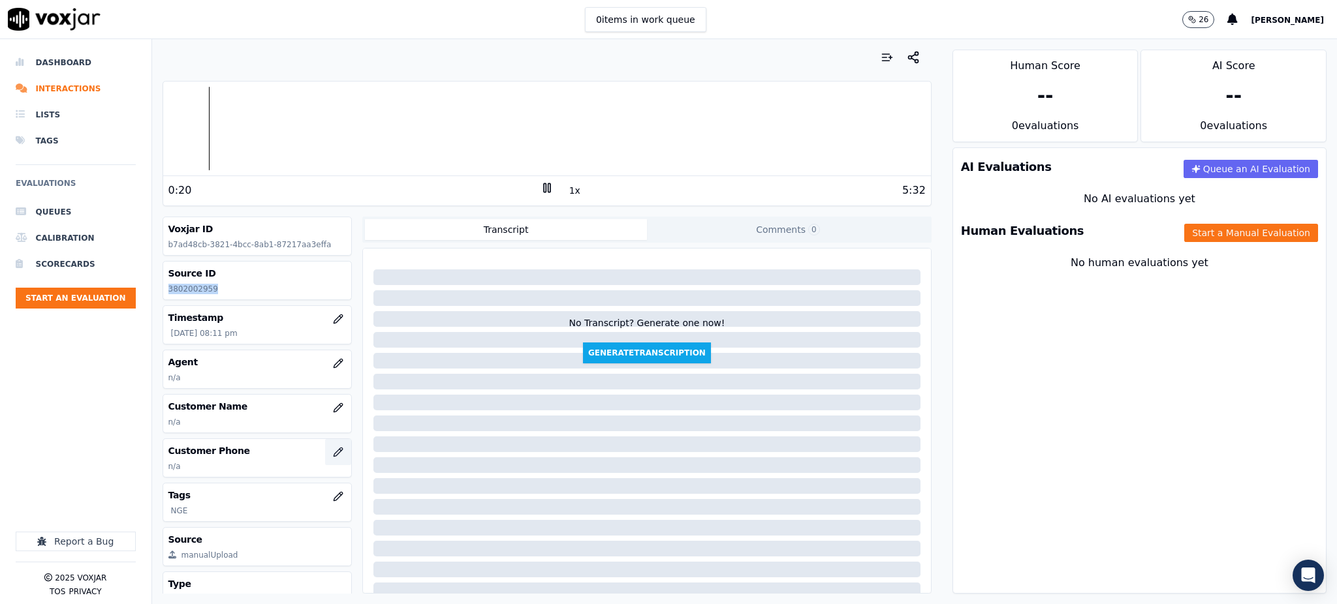
click at [333, 450] on icon "button" at bounding box center [338, 452] width 10 height 10
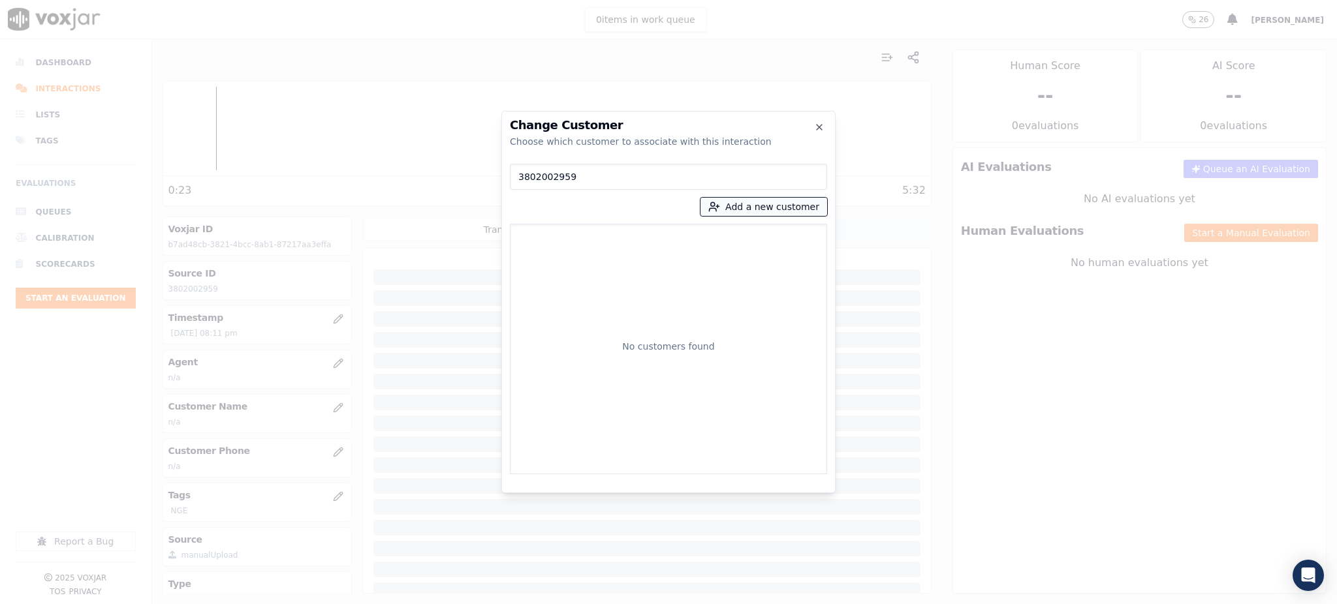
type input "3802002959"
click at [751, 206] on button "Add a new customer" at bounding box center [763, 207] width 127 height 18
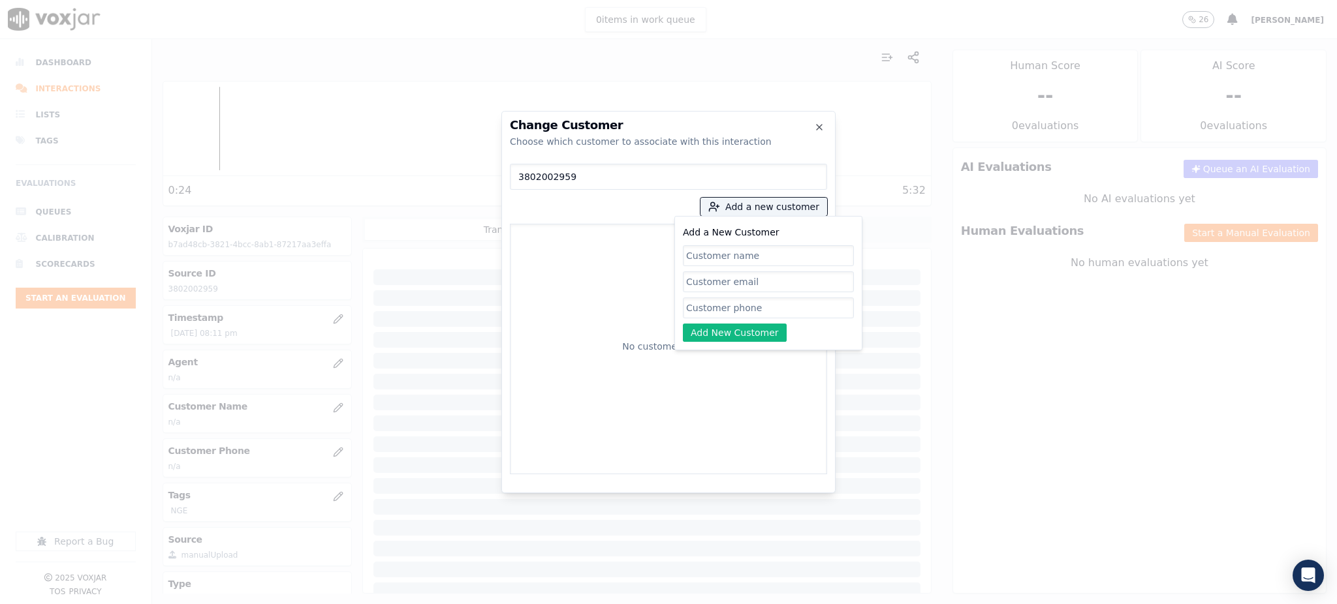
click at [713, 308] on input "Add a New Customer" at bounding box center [768, 308] width 171 height 21
paste input "3802002959"
type input "3802002959"
click at [700, 249] on input "Add a New Customer" at bounding box center [768, 255] width 171 height 21
paste input "Phelton Soilne"
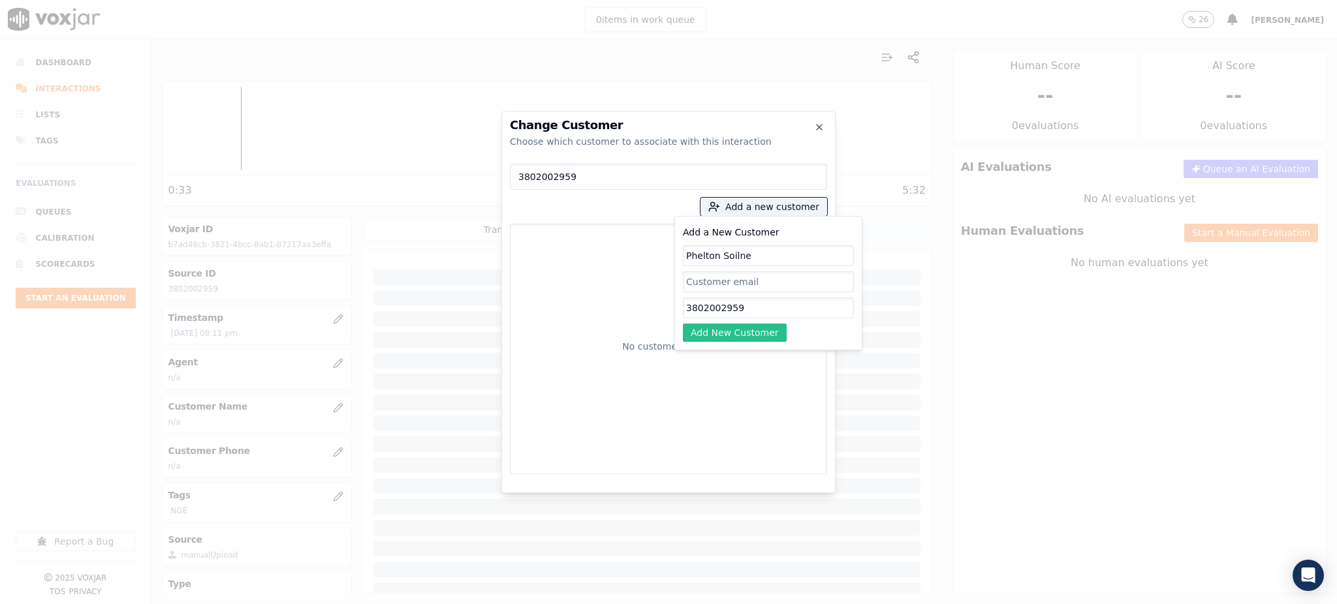
type input "Phelton Soilne"
click at [721, 328] on button "Add New Customer" at bounding box center [735, 333] width 104 height 18
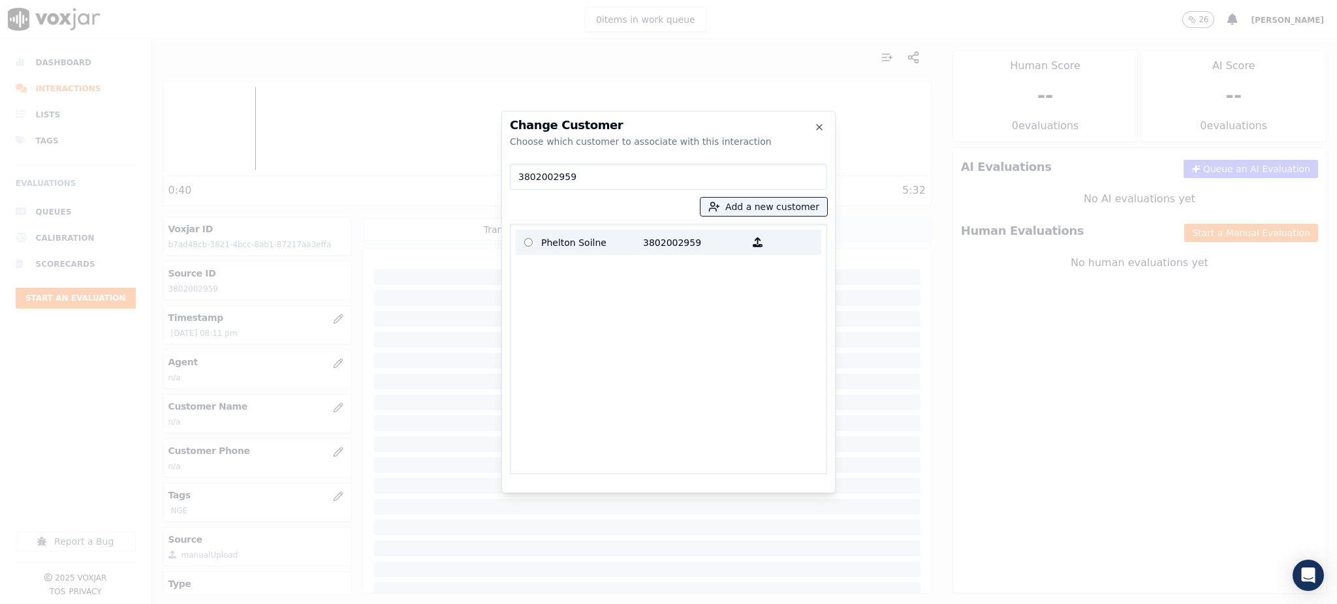
click at [687, 241] on p "3802002959" at bounding box center [694, 242] width 102 height 20
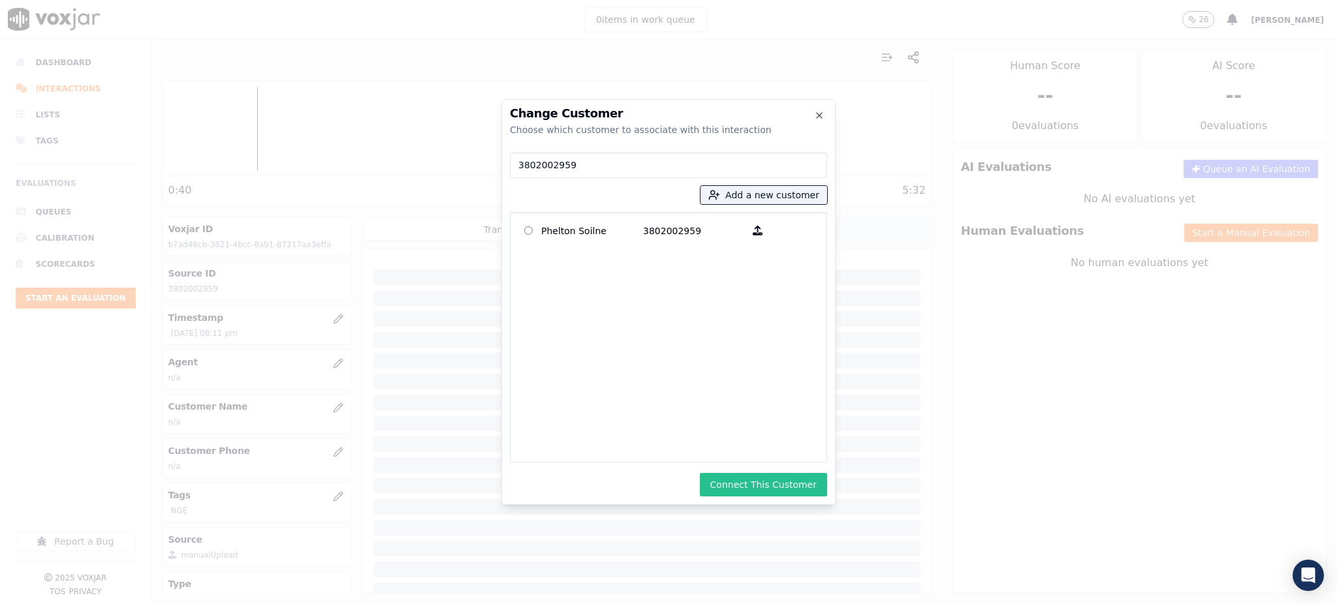
click at [771, 480] on button "Connect This Customer" at bounding box center [763, 484] width 127 height 23
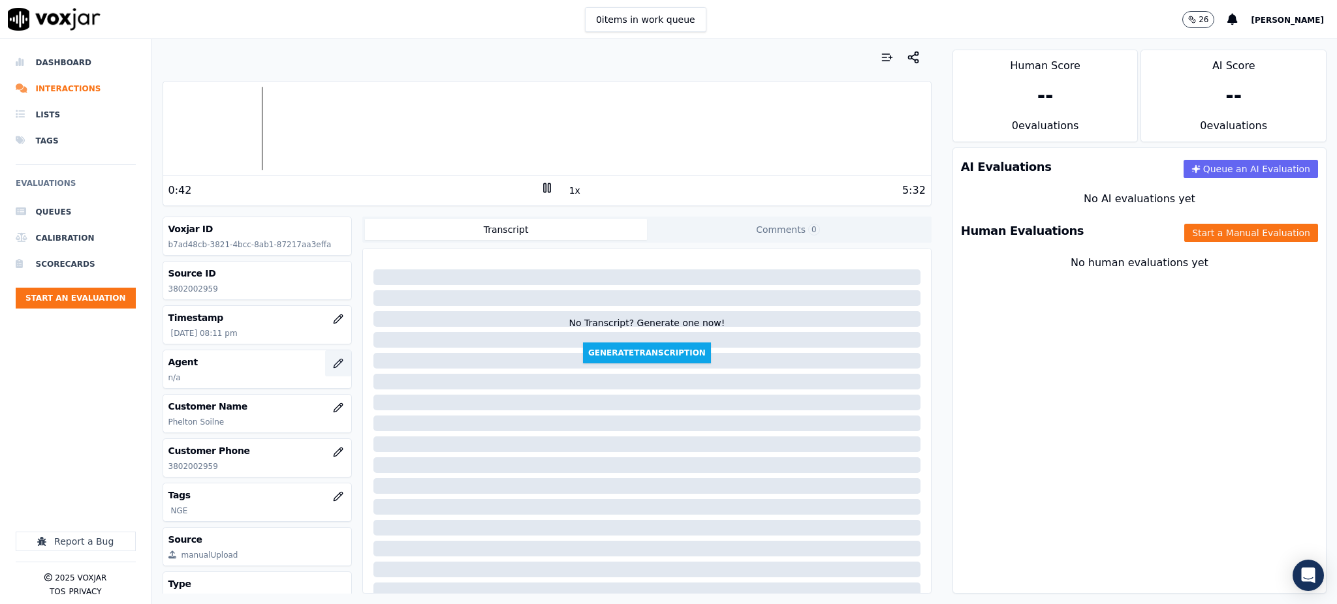
click at [334, 364] on icon "button" at bounding box center [338, 363] width 8 height 8
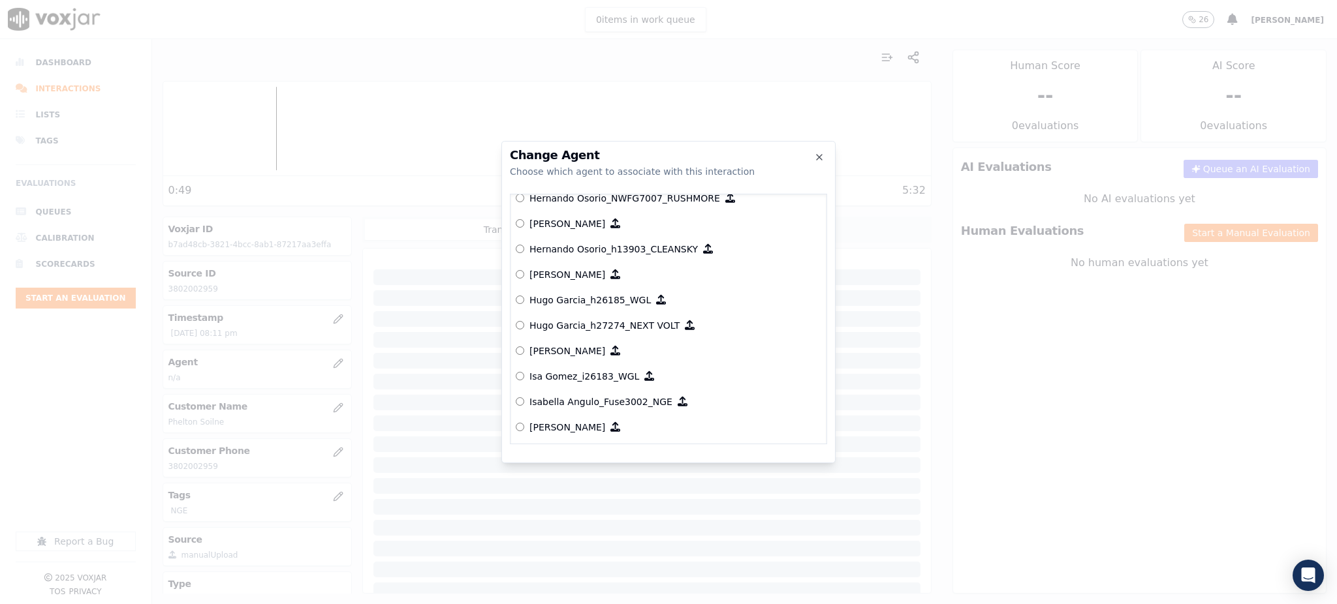
scroll to position [2956, 0]
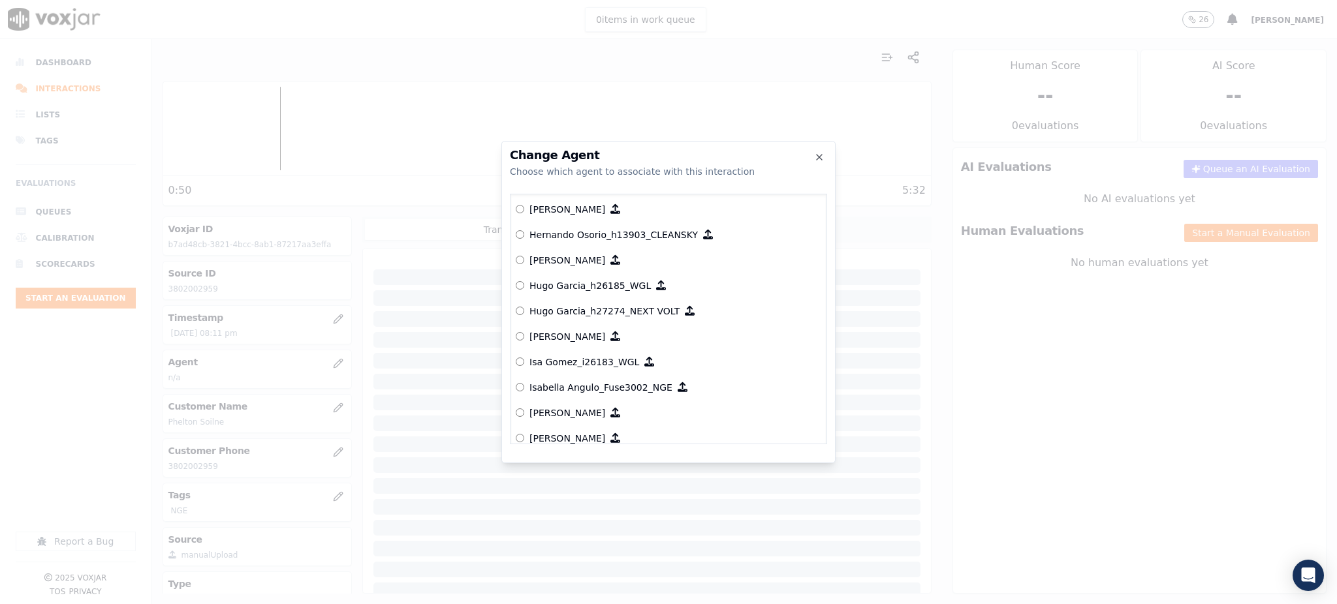
click at [606, 390] on p "Isabella Angulo_Fuse3002_NGE" at bounding box center [600, 387] width 143 height 13
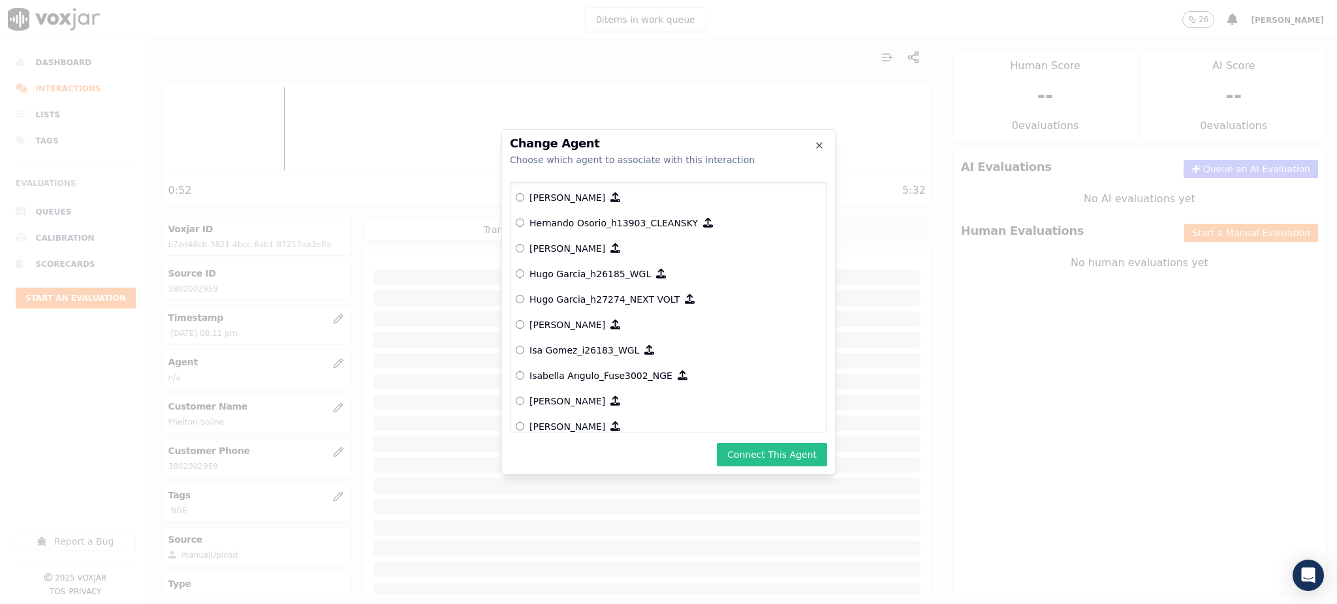
click at [752, 452] on button "Connect This Agent" at bounding box center [772, 454] width 110 height 23
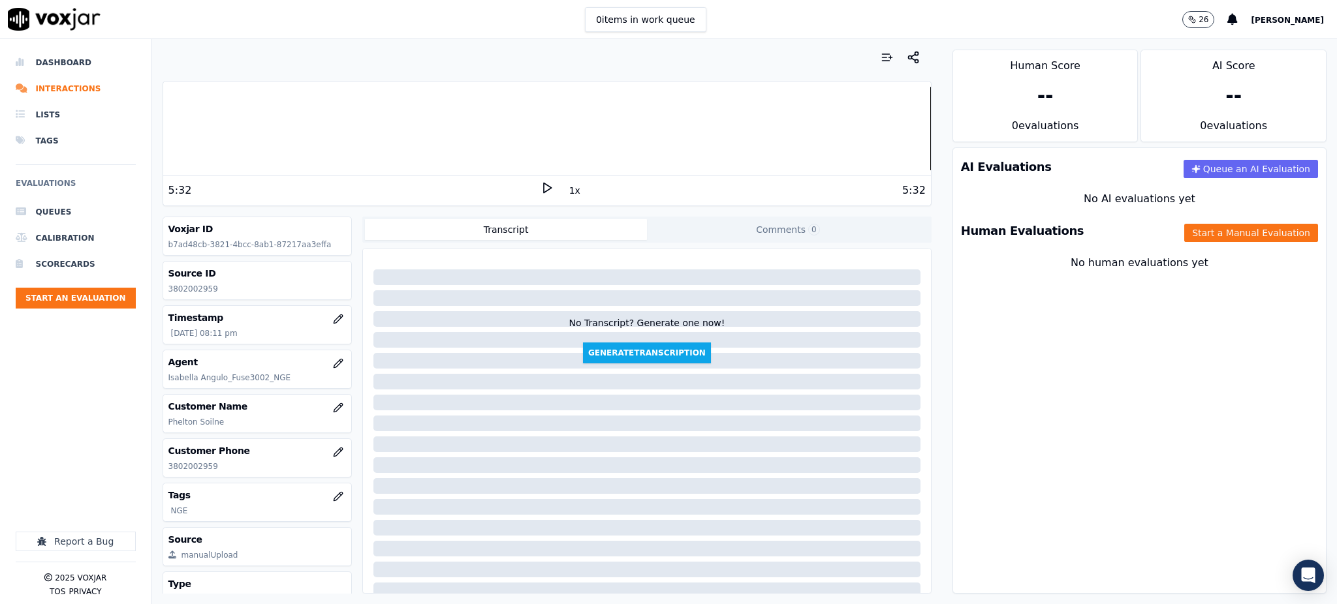
click at [544, 191] on polygon at bounding box center [548, 188] width 8 height 10
click at [1205, 232] on button "Start a Manual Evaluation" at bounding box center [1251, 233] width 134 height 18
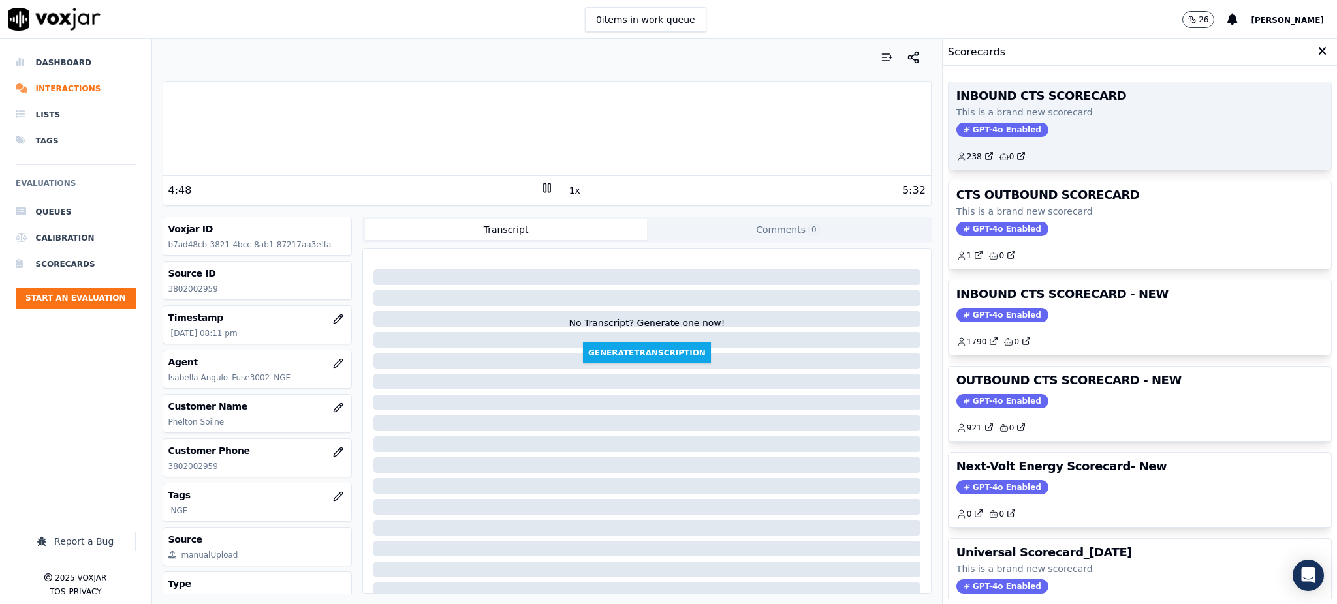
click at [976, 123] on span "GPT-4o Enabled" at bounding box center [1002, 130] width 92 height 14
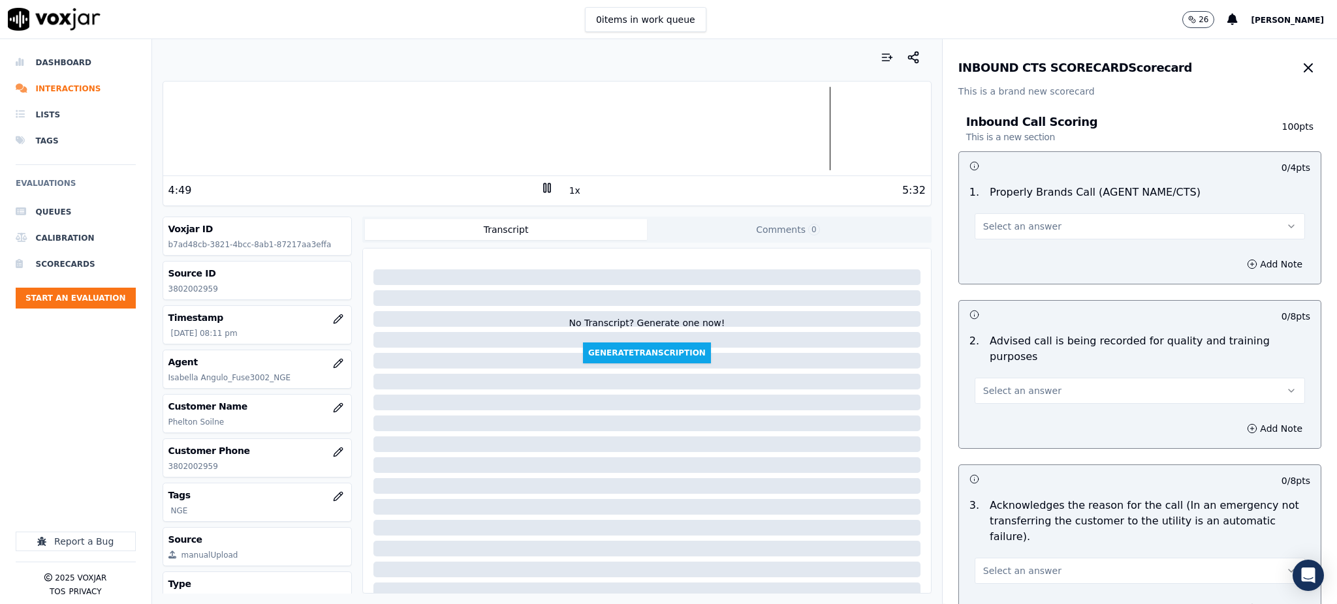
click at [1008, 230] on span "Select an answer" at bounding box center [1022, 226] width 78 height 13
click at [1014, 258] on div "Yes" at bounding box center [1111, 255] width 302 height 21
click at [998, 384] on span "Select an answer" at bounding box center [1022, 390] width 78 height 13
click at [991, 405] on div "Yes" at bounding box center [1111, 404] width 302 height 21
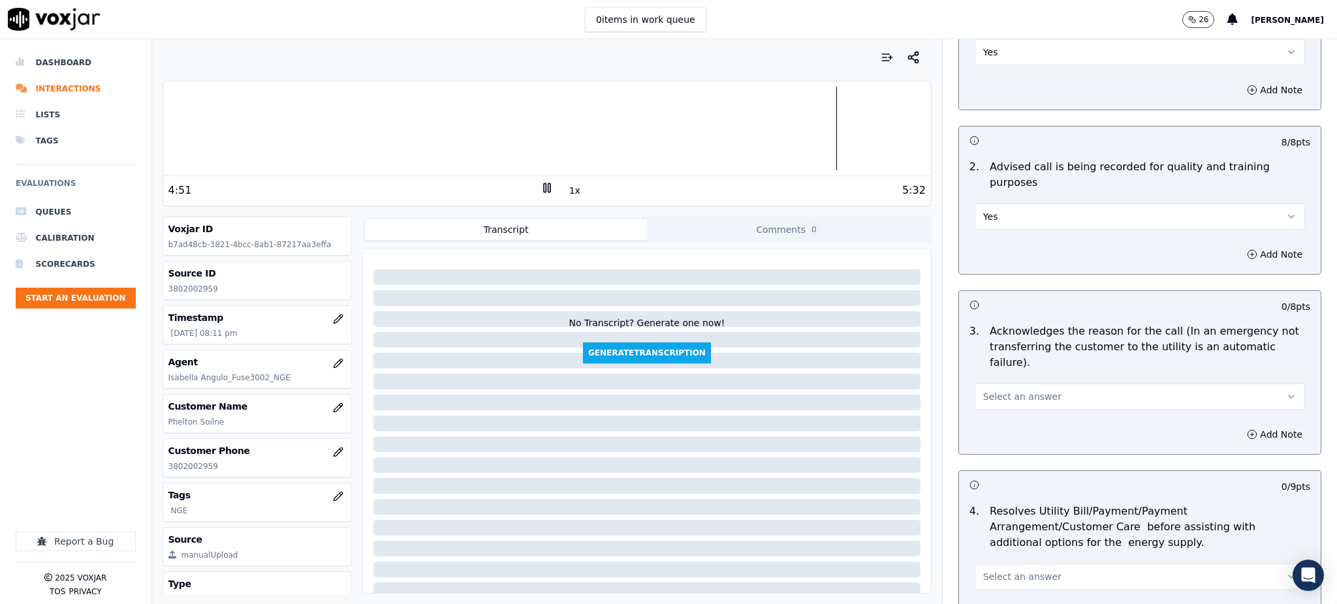
scroll to position [261, 0]
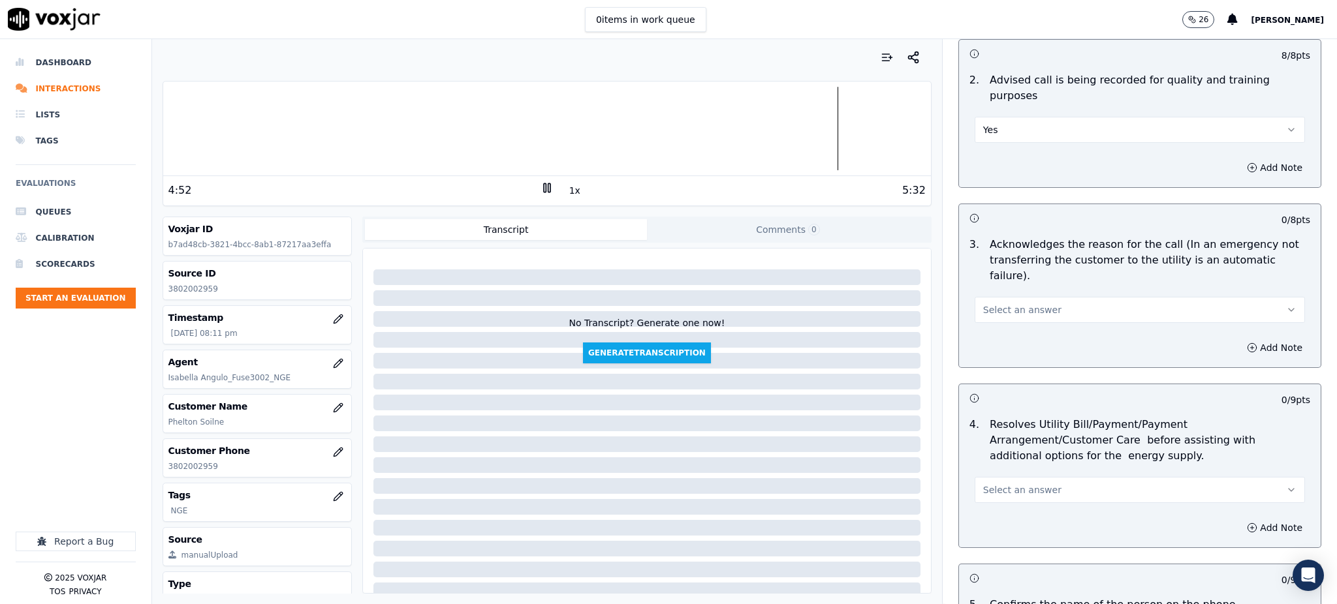
click at [986, 303] on span "Select an answer" at bounding box center [1022, 309] width 78 height 13
click at [1004, 309] on div "Yes" at bounding box center [1111, 308] width 302 height 21
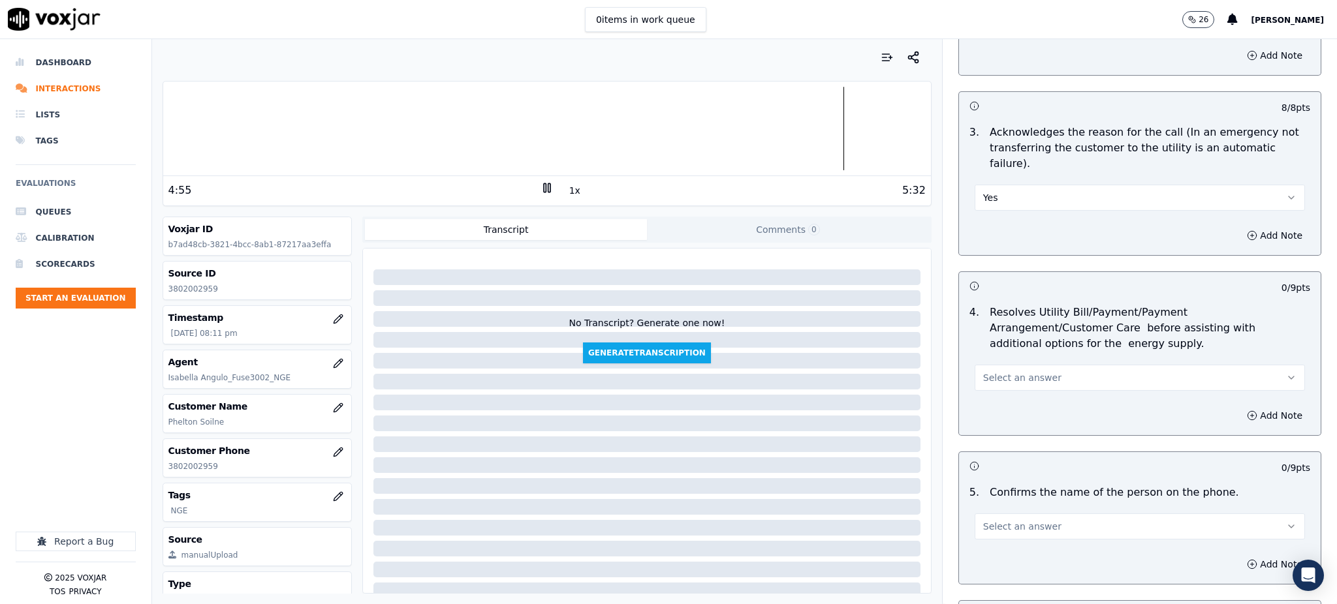
scroll to position [435, 0]
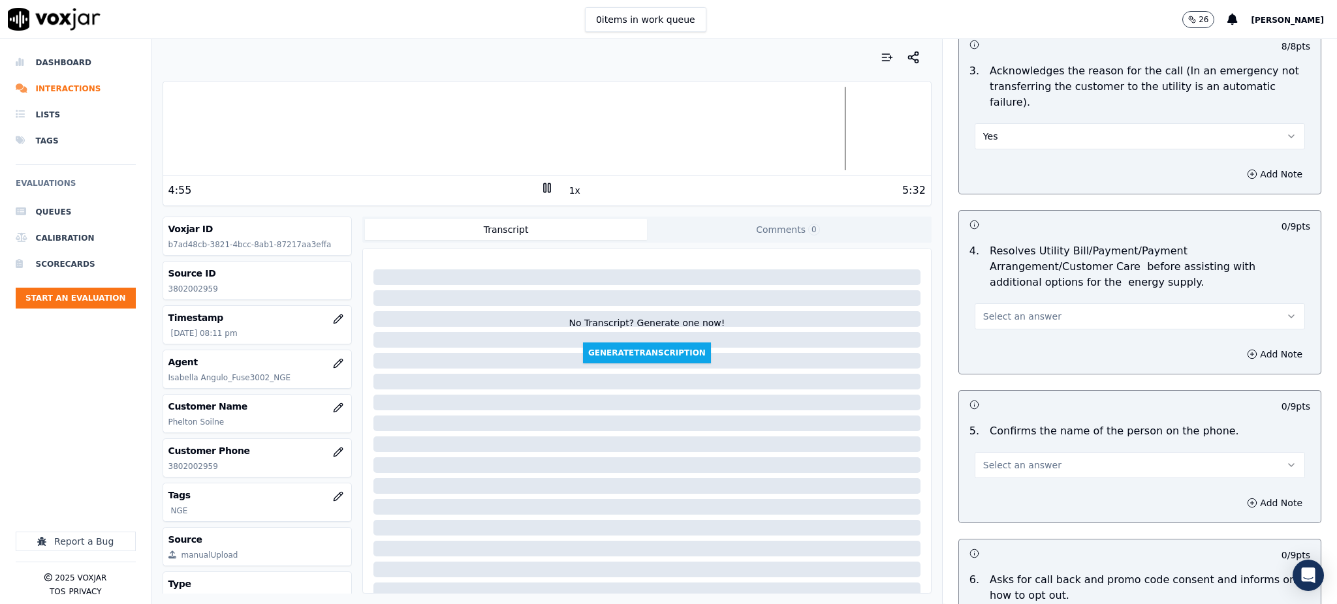
click at [989, 310] on span "Select an answer" at bounding box center [1022, 316] width 78 height 13
click at [997, 319] on div "Yes" at bounding box center [1111, 314] width 302 height 21
click at [992, 459] on span "Select an answer" at bounding box center [1022, 465] width 78 height 13
click at [991, 459] on div "Yes" at bounding box center [1111, 463] width 302 height 21
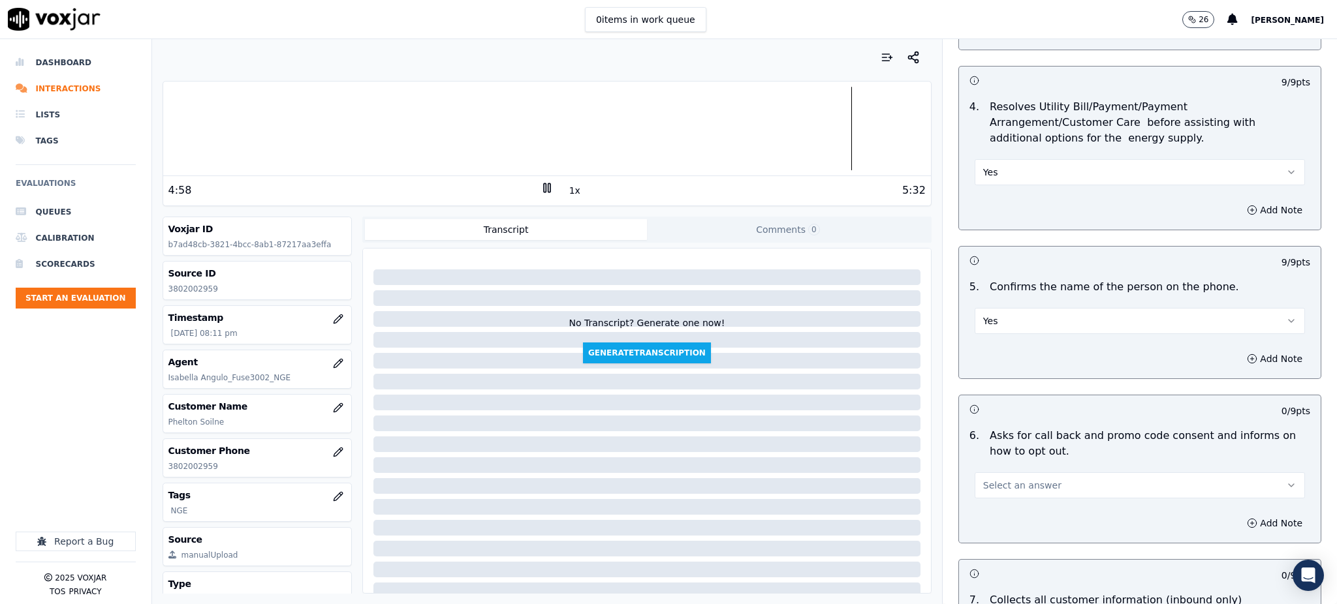
scroll to position [609, 0]
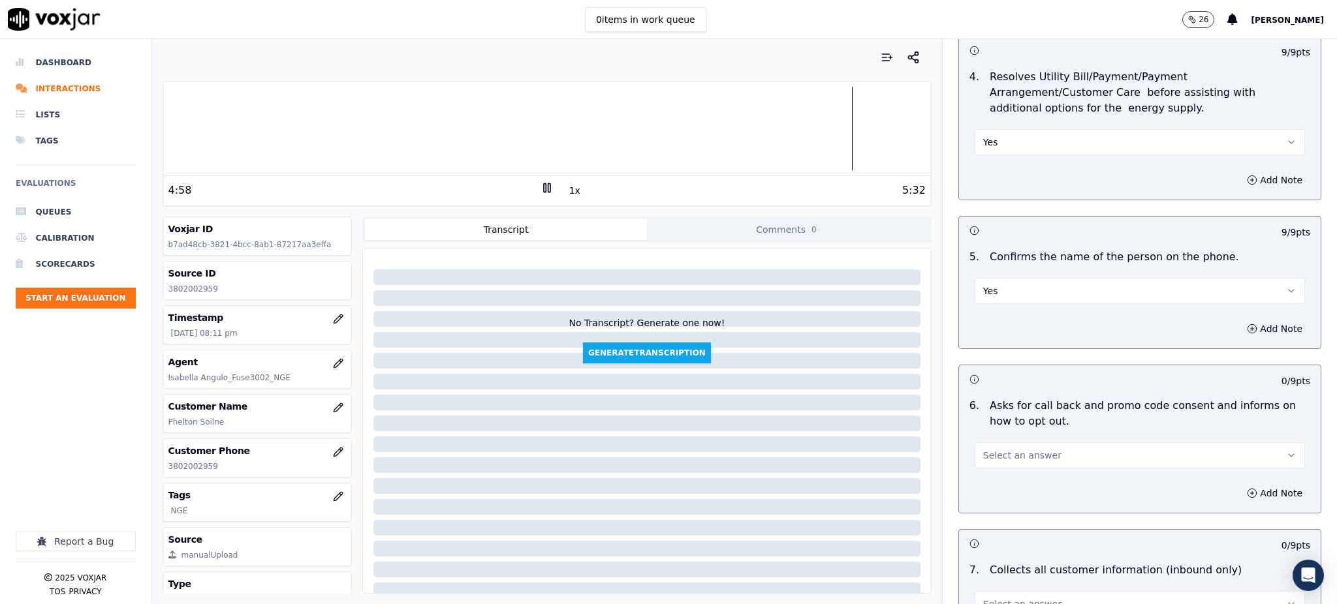
click at [989, 449] on span "Select an answer" at bounding box center [1022, 455] width 78 height 13
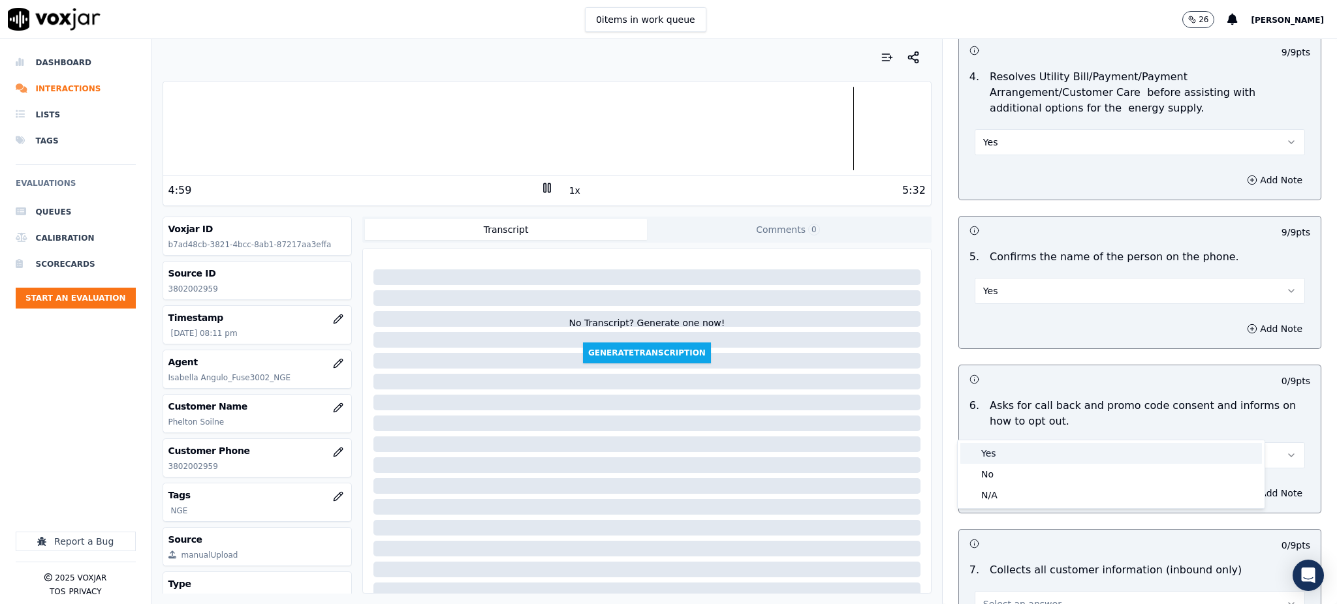
click at [990, 446] on div "Yes" at bounding box center [1111, 453] width 302 height 21
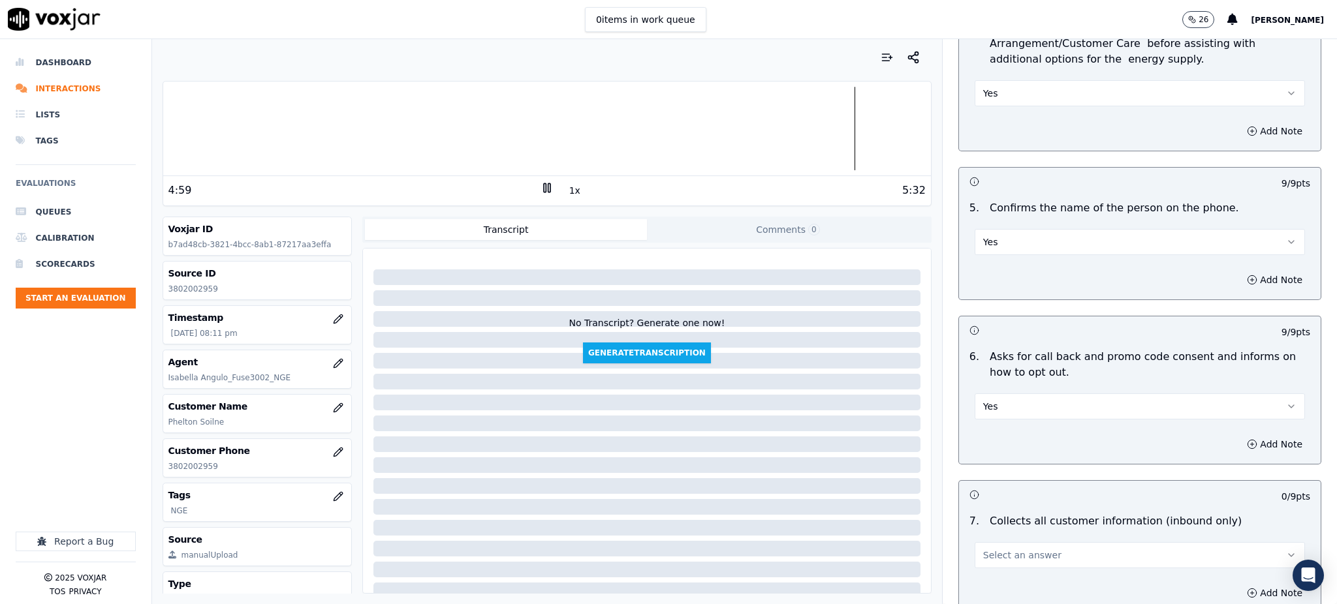
scroll to position [870, 0]
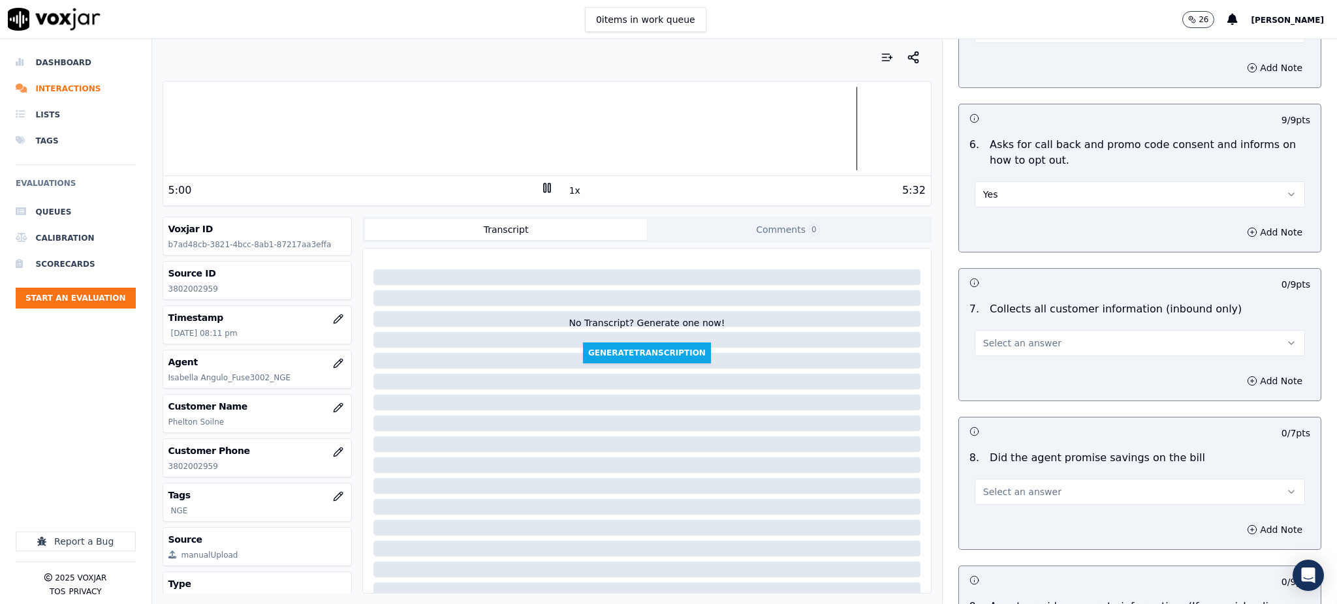
click at [1016, 337] on span "Select an answer" at bounding box center [1022, 343] width 78 height 13
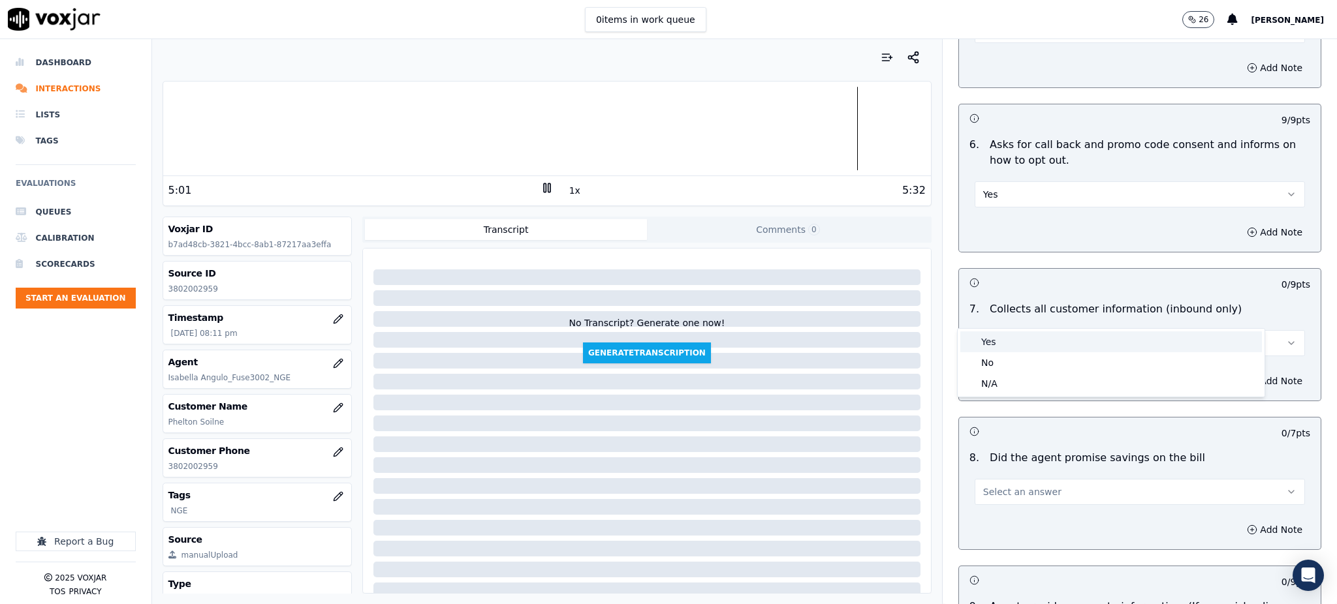
click at [1004, 349] on div "Yes" at bounding box center [1111, 342] width 302 height 21
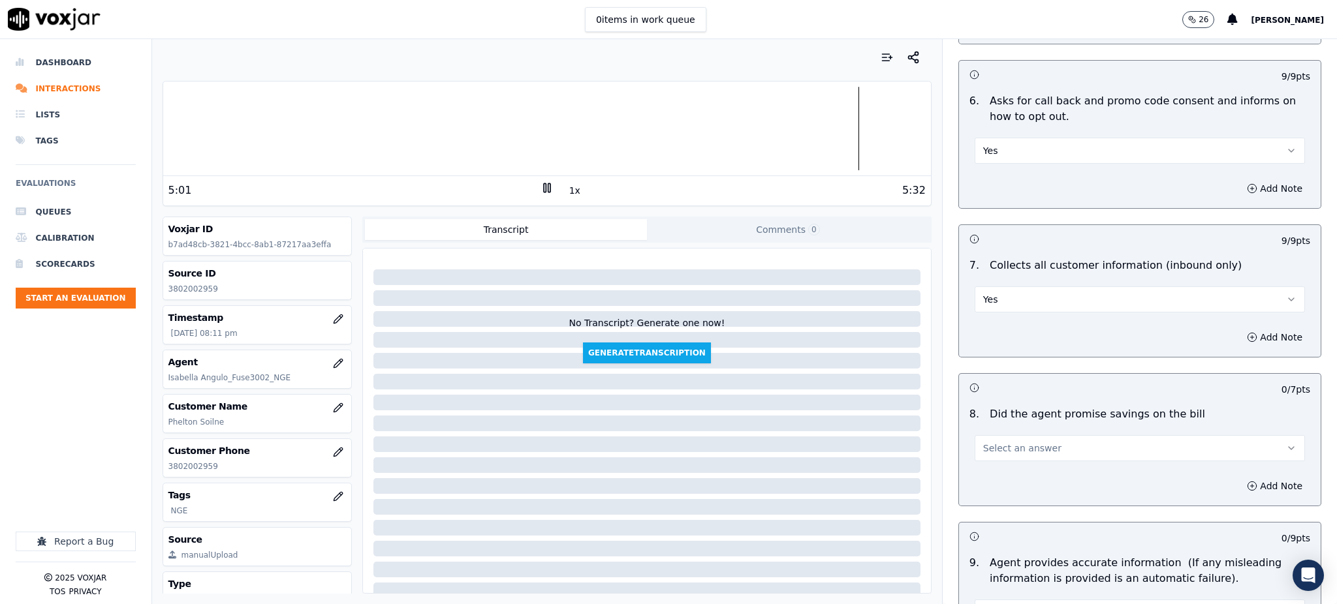
scroll to position [1044, 0]
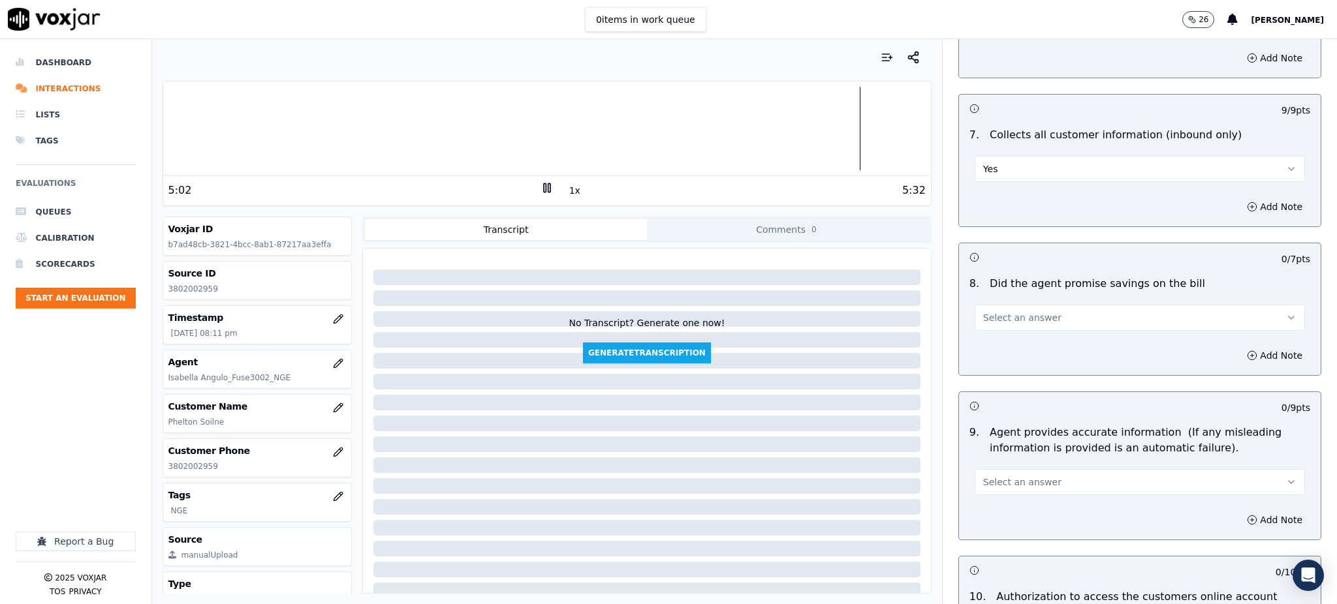
click at [999, 311] on span "Select an answer" at bounding box center [1022, 317] width 78 height 13
click at [995, 320] on div "Yes" at bounding box center [1111, 316] width 302 height 21
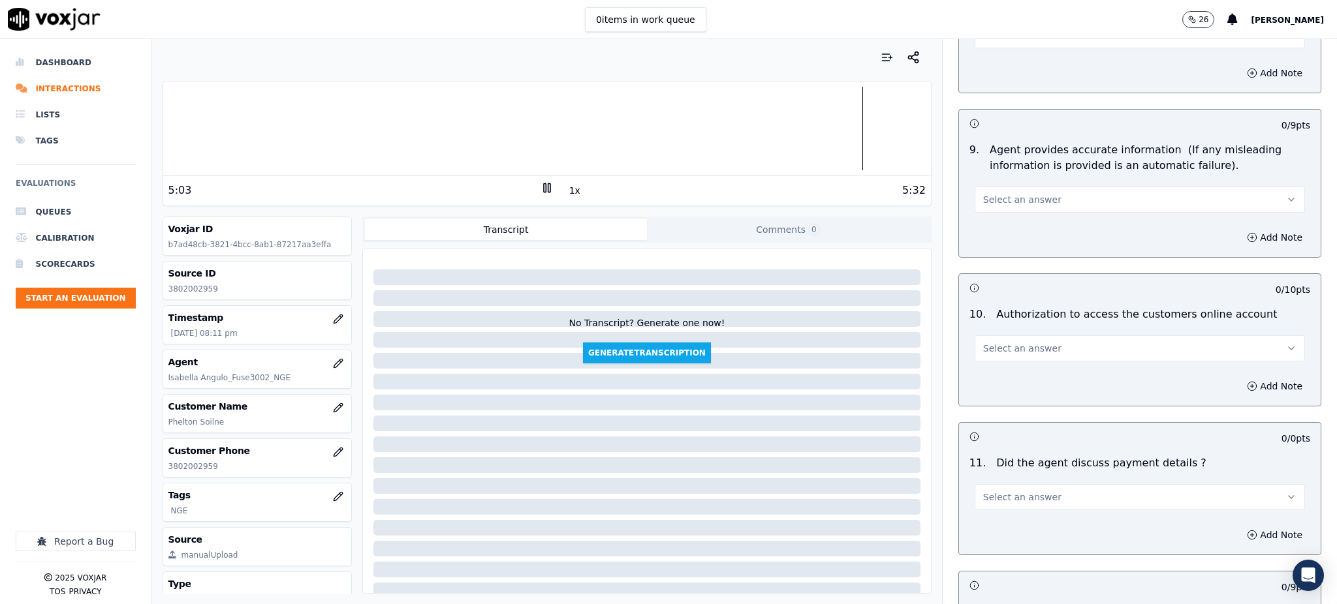
scroll to position [1392, 0]
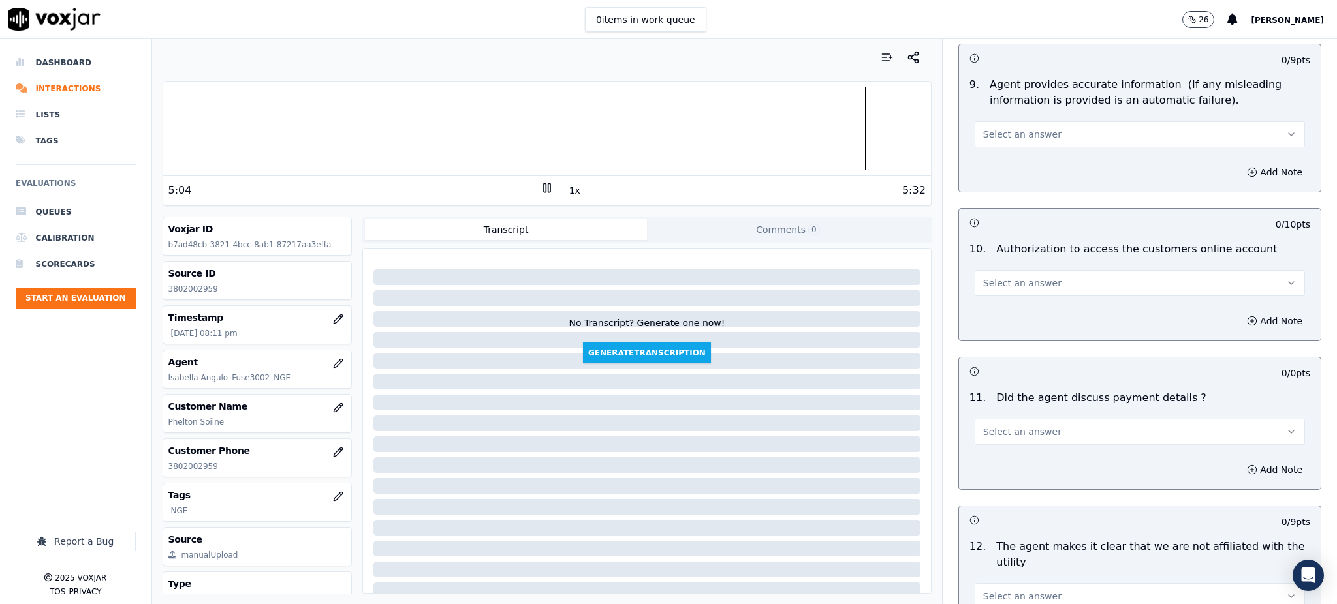
click at [1001, 121] on button "Select an answer" at bounding box center [1139, 134] width 330 height 26
click at [994, 134] on div "Yes" at bounding box center [1111, 133] width 302 height 21
drag, startPoint x: 1001, startPoint y: 251, endPoint x: 1001, endPoint y: 262, distance: 11.1
click at [1001, 277] on span "Select an answer" at bounding box center [1022, 283] width 78 height 13
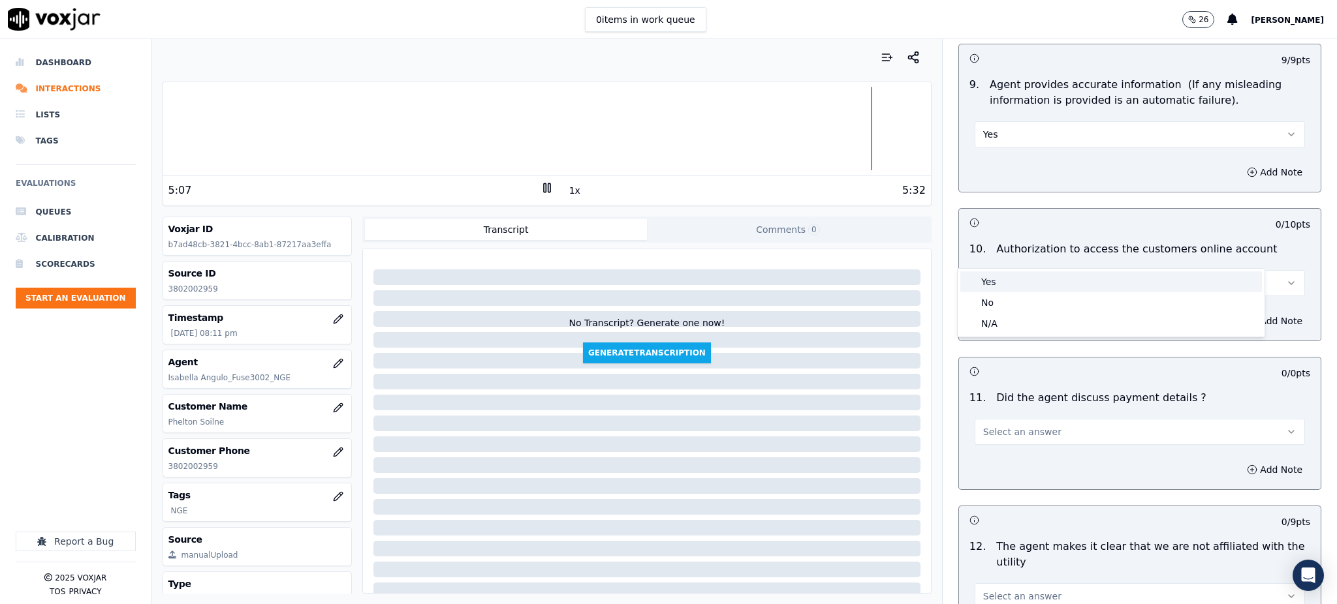
click at [997, 282] on div "Yes" at bounding box center [1111, 282] width 302 height 21
click at [976, 419] on button "Select an answer" at bounding box center [1139, 432] width 330 height 26
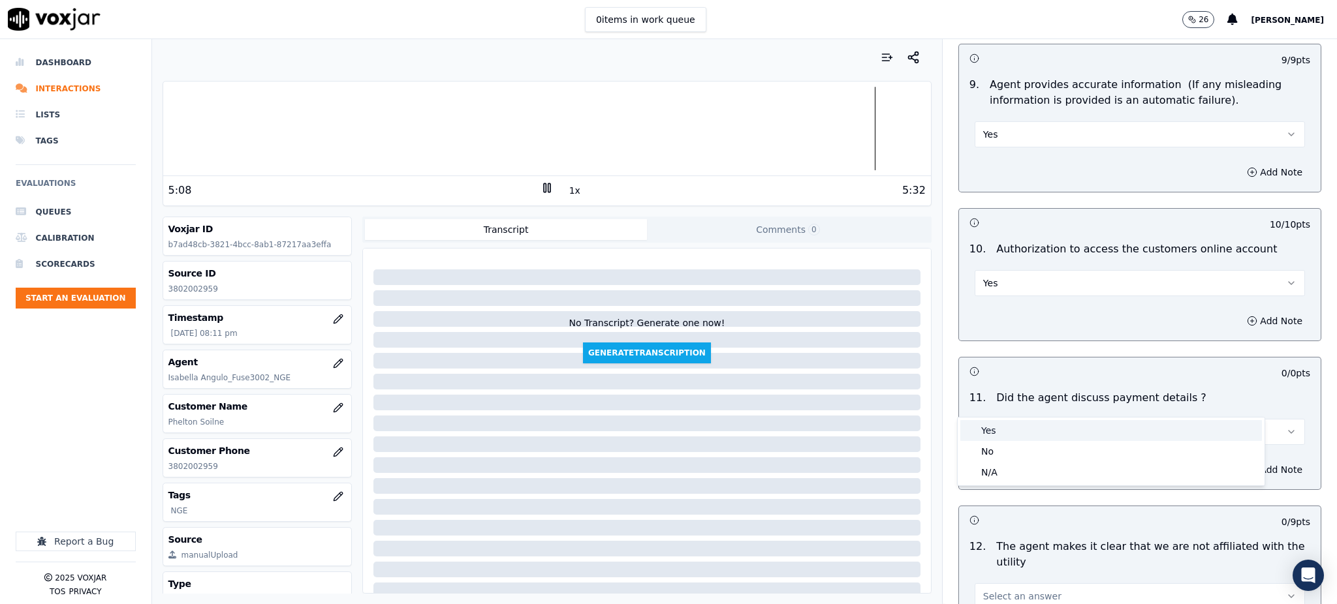
click at [978, 425] on div "Yes" at bounding box center [1111, 430] width 302 height 21
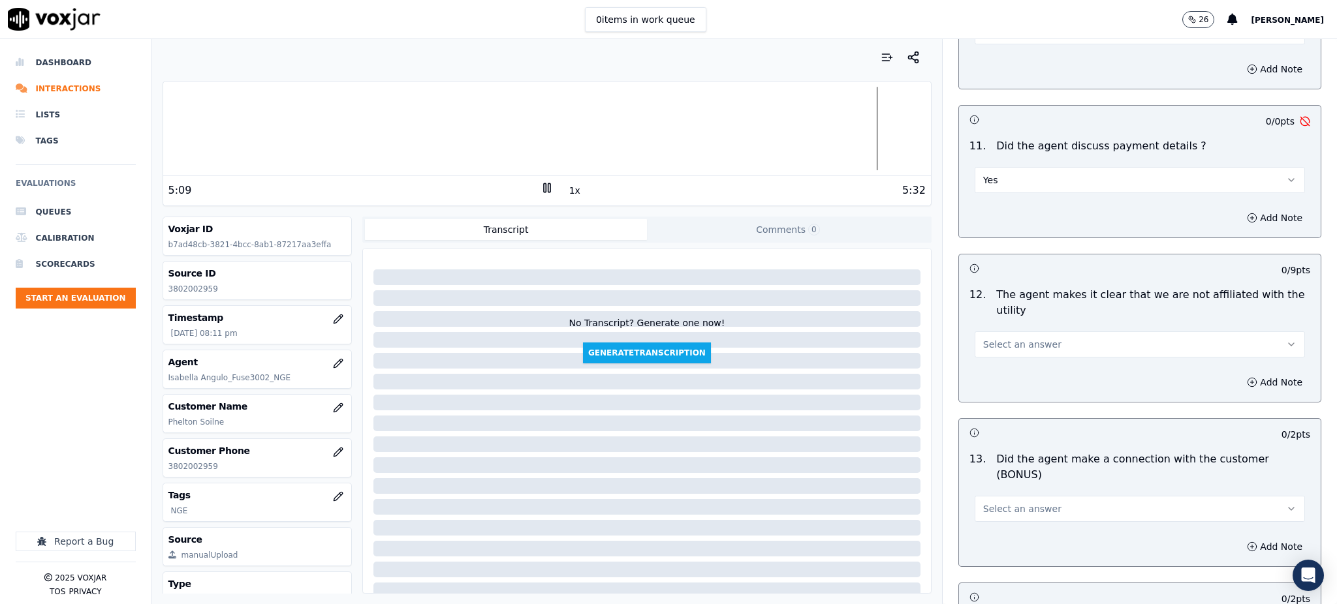
scroll to position [1653, 0]
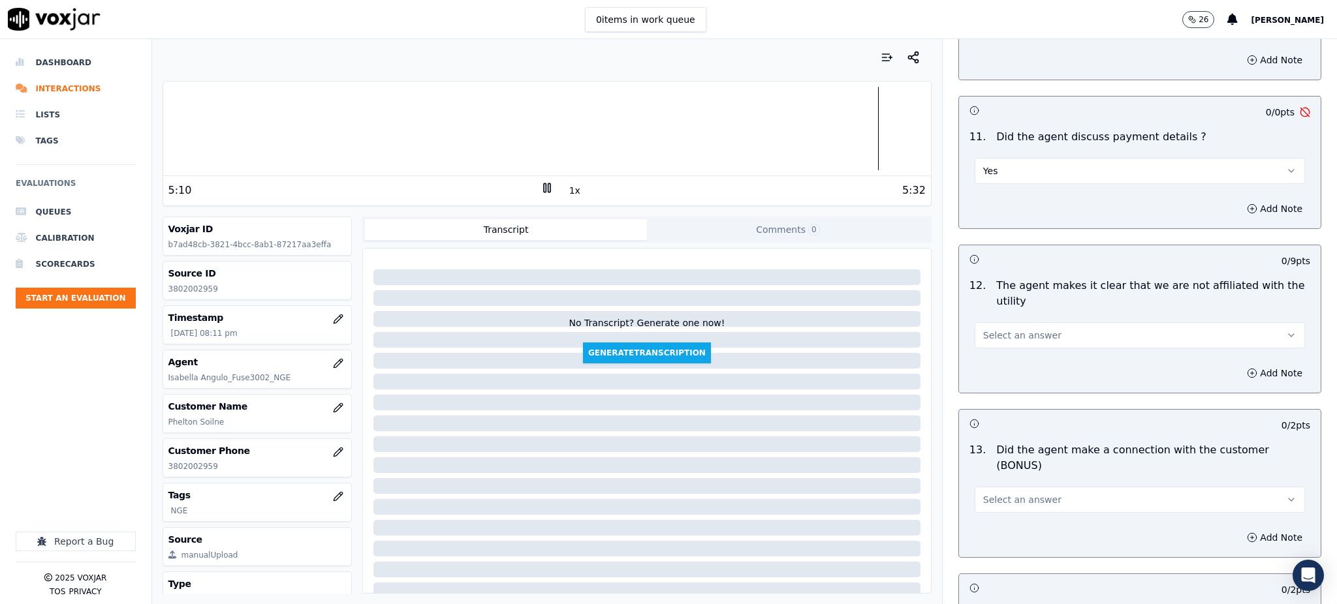
click at [1004, 329] on span "Select an answer" at bounding box center [1022, 335] width 78 height 13
click at [999, 334] on div "Yes" at bounding box center [1111, 334] width 302 height 21
click at [985, 158] on button "Yes" at bounding box center [1139, 171] width 330 height 26
click at [986, 217] on div "N/A" at bounding box center [1111, 211] width 302 height 21
click at [978, 487] on button "Select an answer" at bounding box center [1139, 500] width 330 height 26
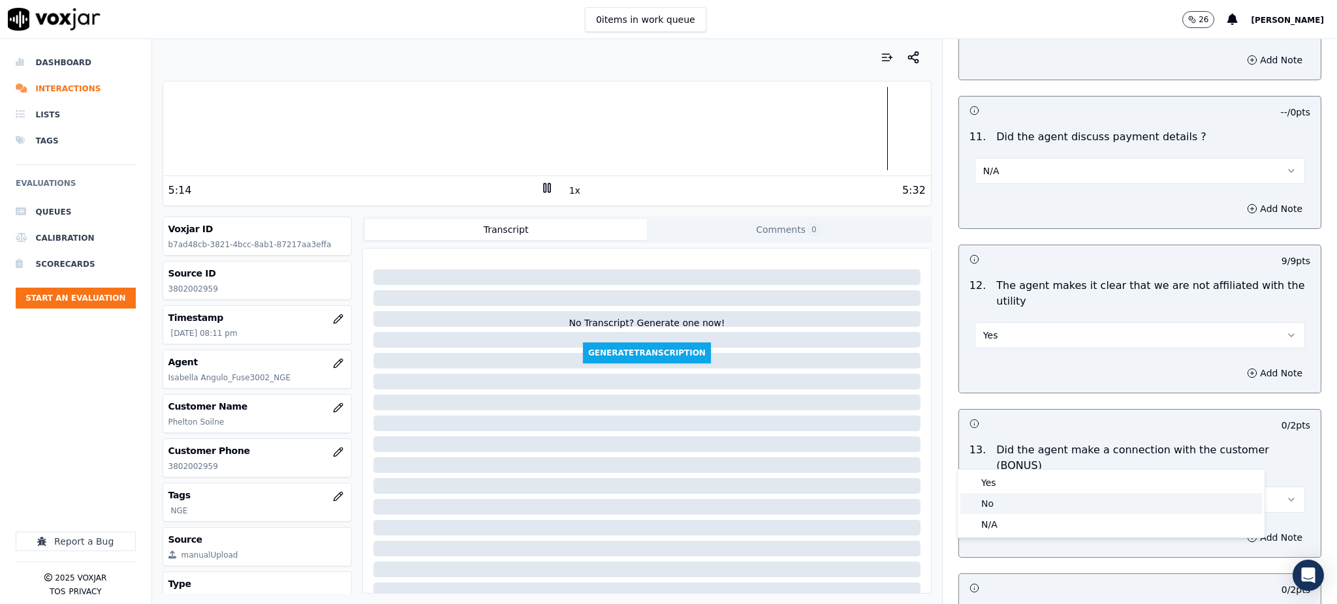
click at [984, 494] on div "No" at bounding box center [1111, 503] width 302 height 21
click at [986, 487] on button "No" at bounding box center [1139, 500] width 330 height 26
click at [980, 475] on div "Yes" at bounding box center [1111, 483] width 302 height 21
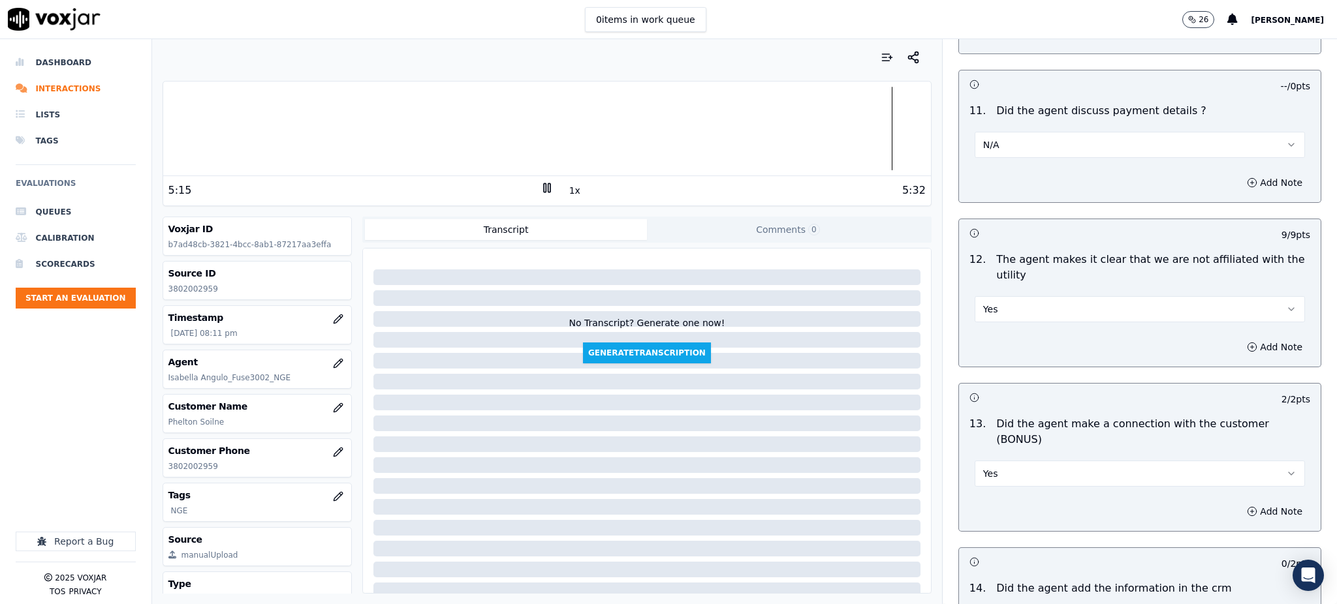
scroll to position [1914, 0]
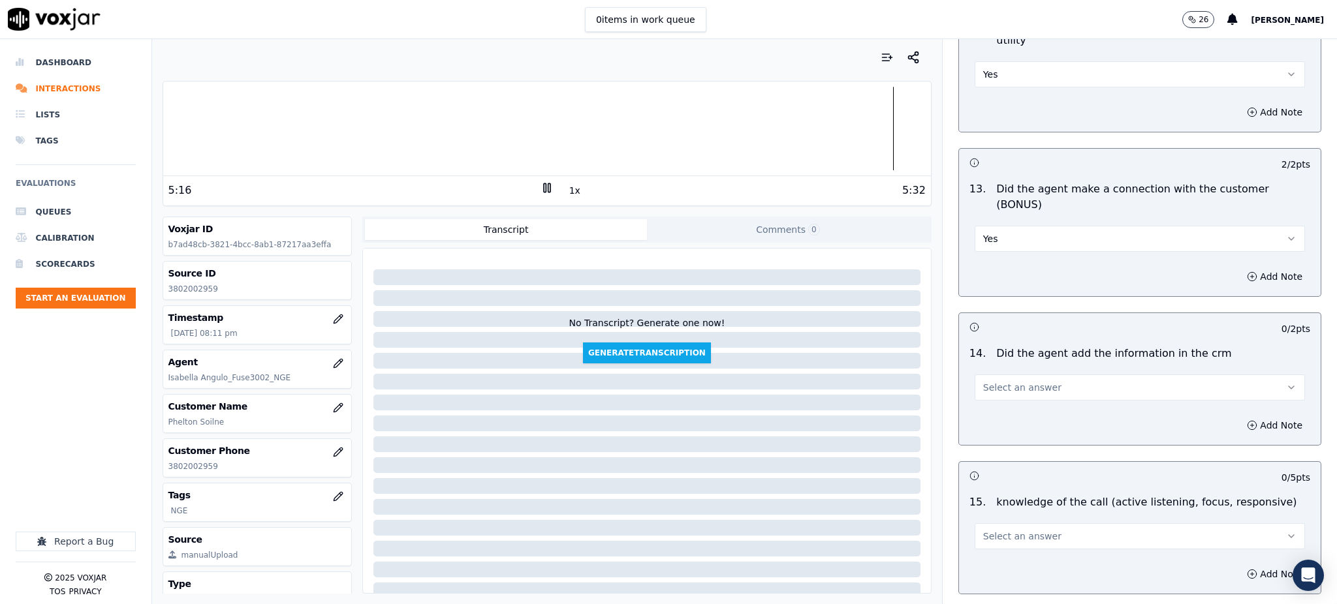
drag, startPoint x: 970, startPoint y: 327, endPoint x: 971, endPoint y: 334, distance: 6.7
click at [974, 372] on div "Select an answer" at bounding box center [1139, 386] width 330 height 29
click at [983, 381] on span "Select an answer" at bounding box center [1022, 387] width 78 height 13
click at [992, 374] on div "Yes" at bounding box center [1111, 371] width 302 height 21
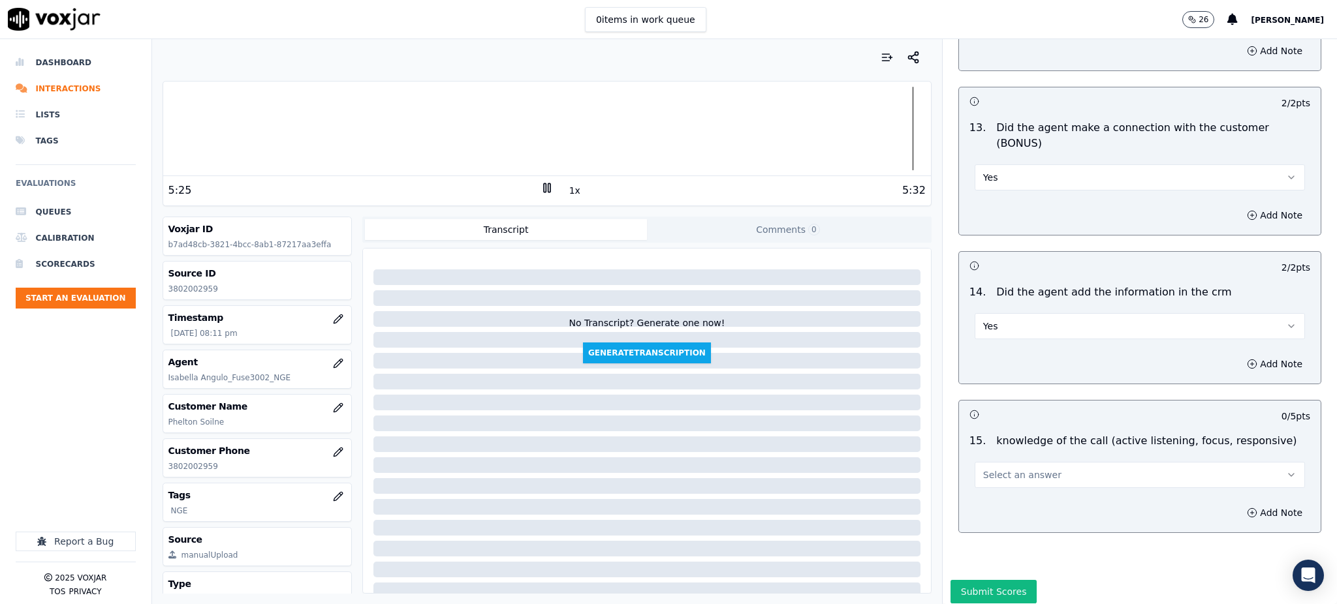
click at [1006, 469] on span "Select an answer" at bounding box center [1022, 475] width 78 height 13
click at [1004, 455] on div "Yes" at bounding box center [1111, 458] width 302 height 21
click at [983, 580] on button "Submit Scores" at bounding box center [993, 591] width 87 height 23
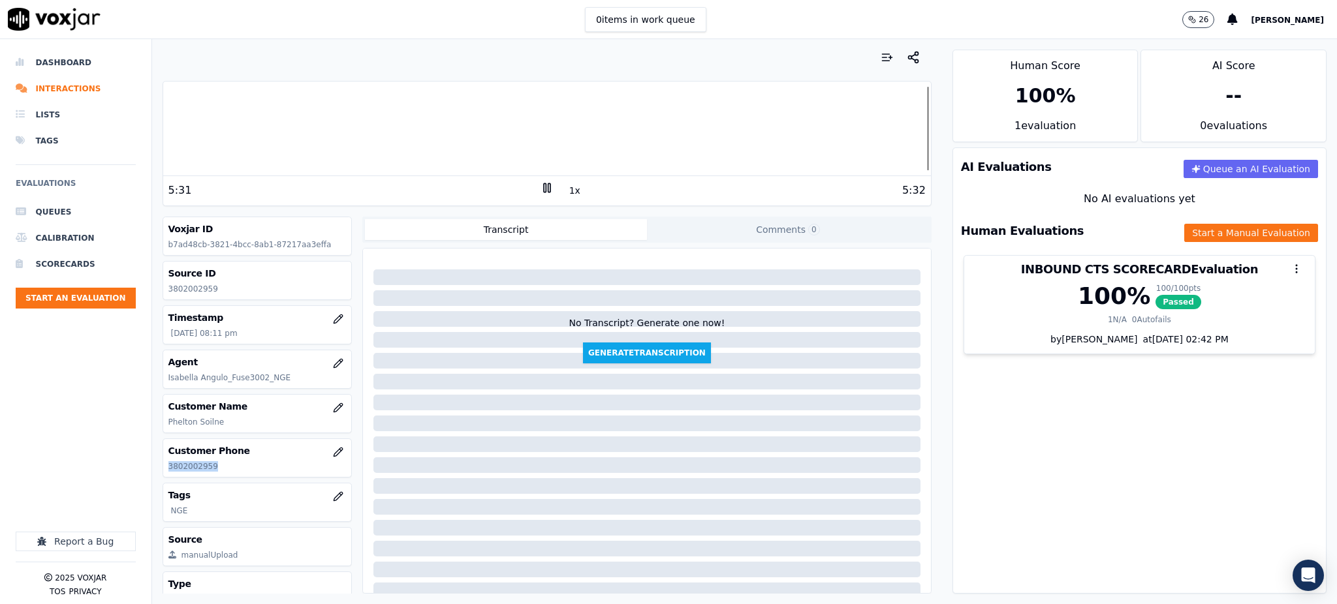
drag, startPoint x: 225, startPoint y: 471, endPoint x: 153, endPoint y: 478, distance: 72.8
click at [153, 478] on div "Your browser does not support the audio element. 5:31 1x 5:32 Voxjar ID b7ad48c…" at bounding box center [547, 321] width 790 height 565
copy p "3802002959"
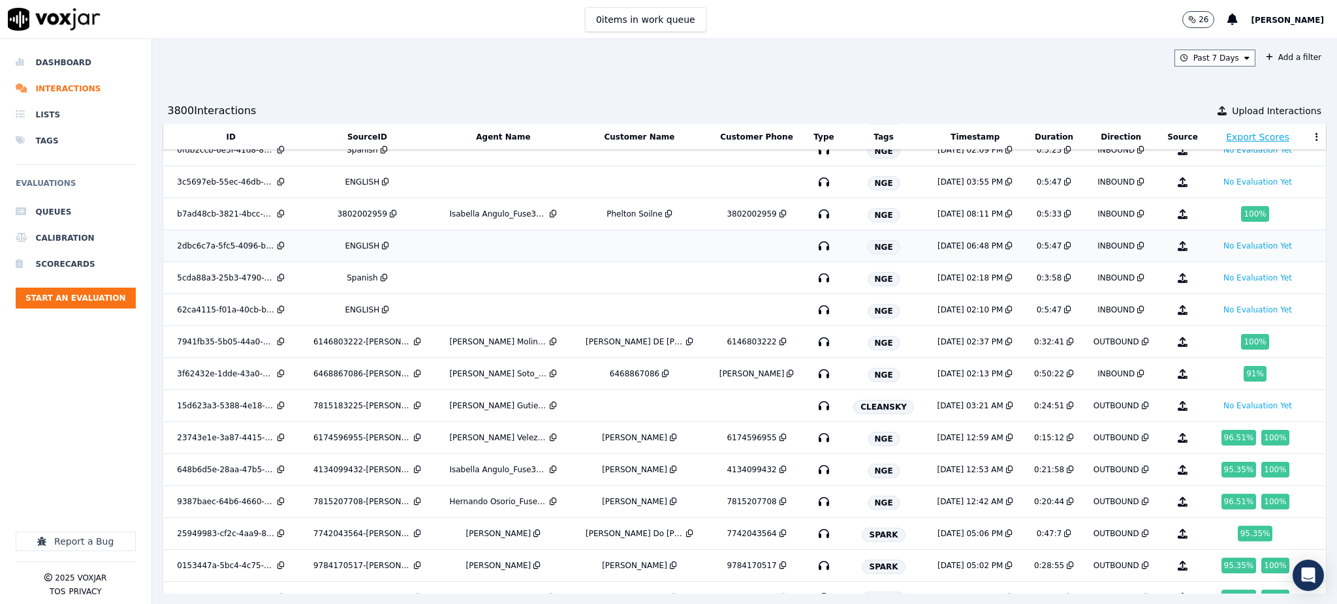
scroll to position [1328, 0]
click at [819, 278] on icon "button" at bounding box center [823, 277] width 21 height 21
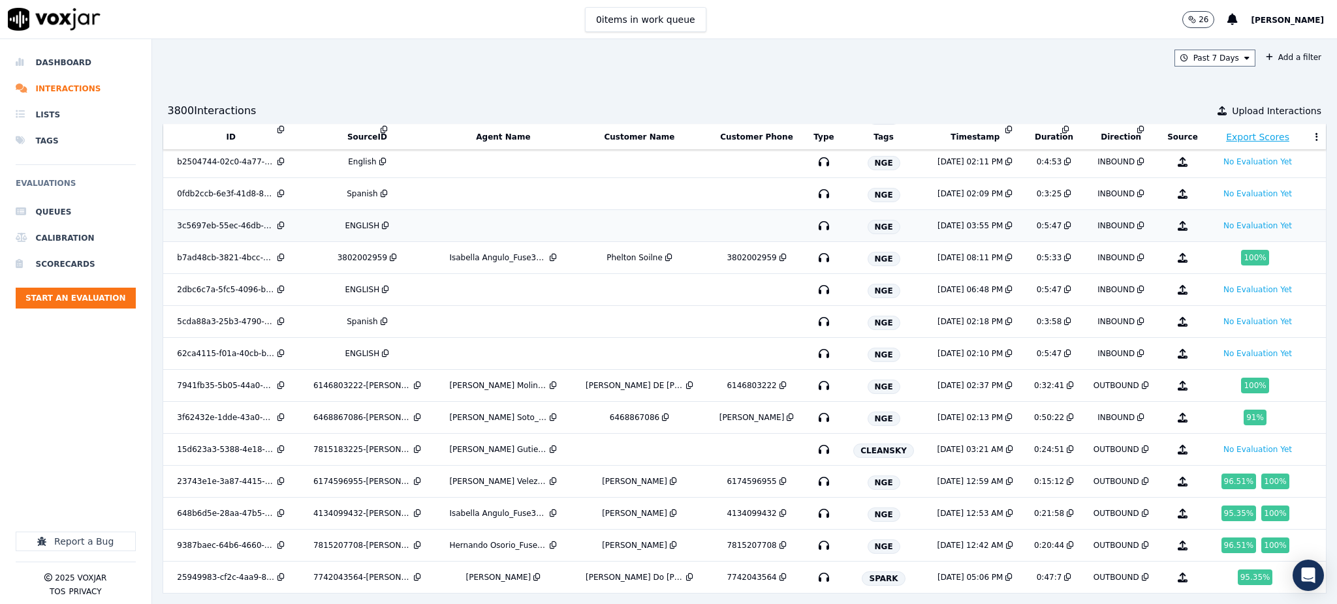
scroll to position [1240, 0]
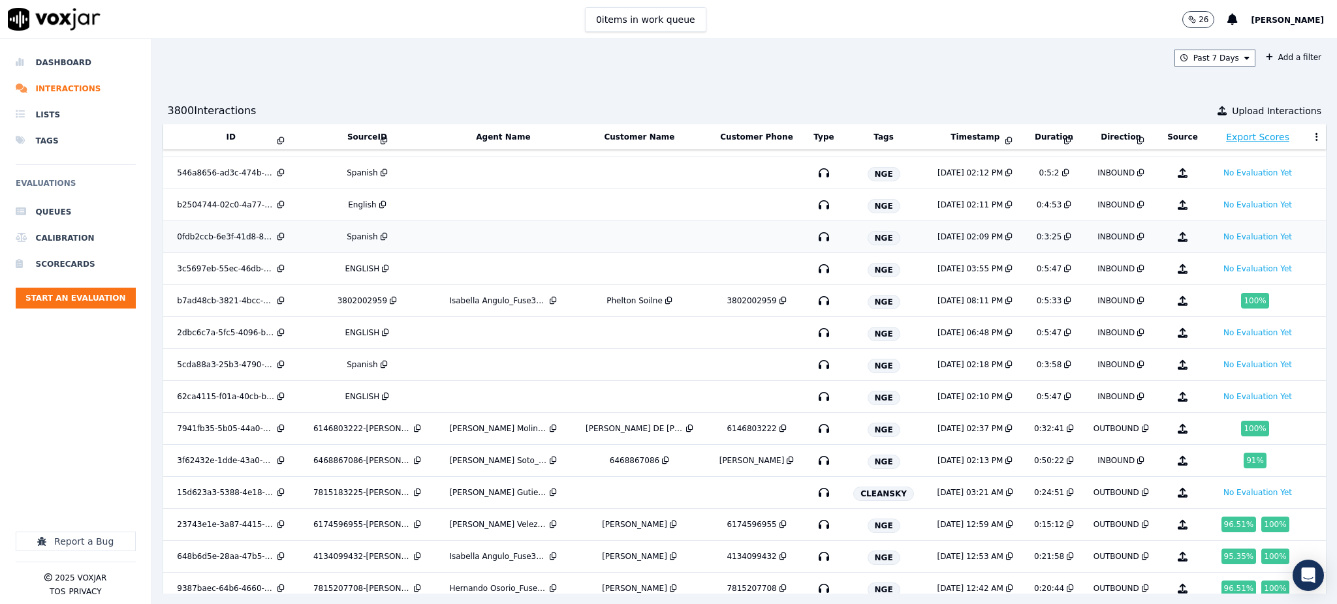
click at [818, 239] on icon "button" at bounding box center [823, 236] width 21 height 21
click at [819, 171] on icon "button" at bounding box center [823, 173] width 21 height 21
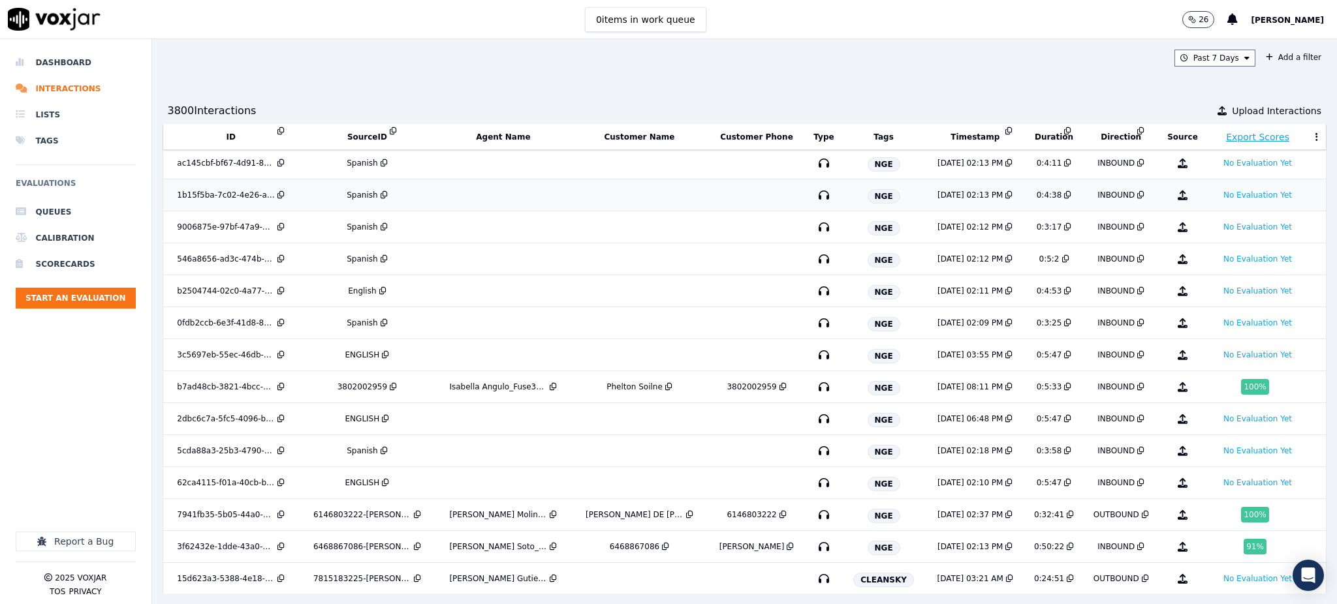
scroll to position [1153, 0]
click at [820, 230] on icon "button" at bounding box center [823, 227] width 21 height 21
click at [817, 227] on icon "button" at bounding box center [823, 227] width 21 height 21
click at [818, 194] on icon "button" at bounding box center [823, 195] width 21 height 21
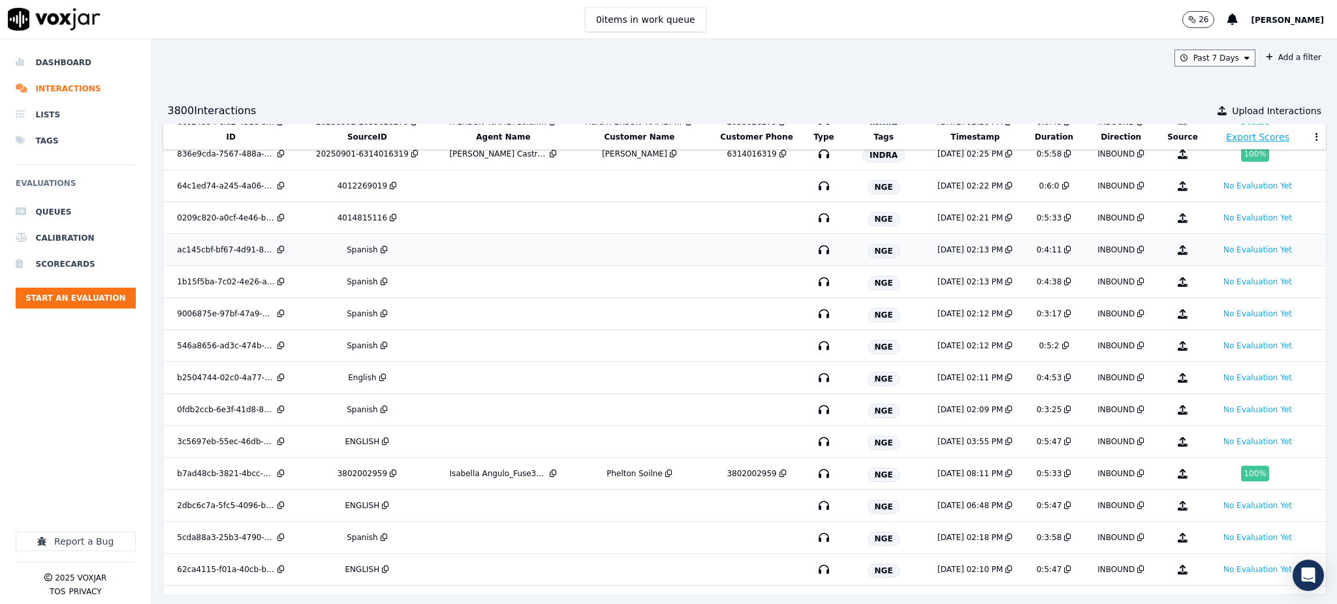
scroll to position [1066, 0]
click at [822, 251] on icon "button" at bounding box center [823, 250] width 21 height 21
click at [818, 217] on icon "button" at bounding box center [823, 218] width 21 height 21
click at [825, 185] on icon "button" at bounding box center [823, 186] width 21 height 21
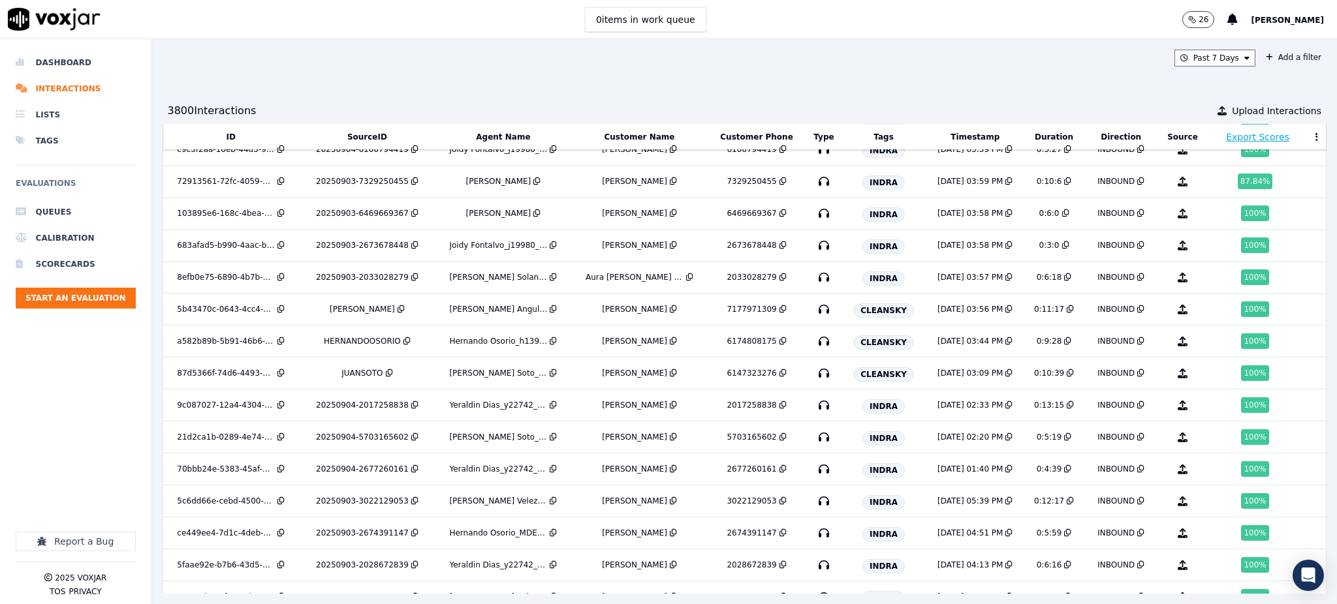
scroll to position [261, 0]
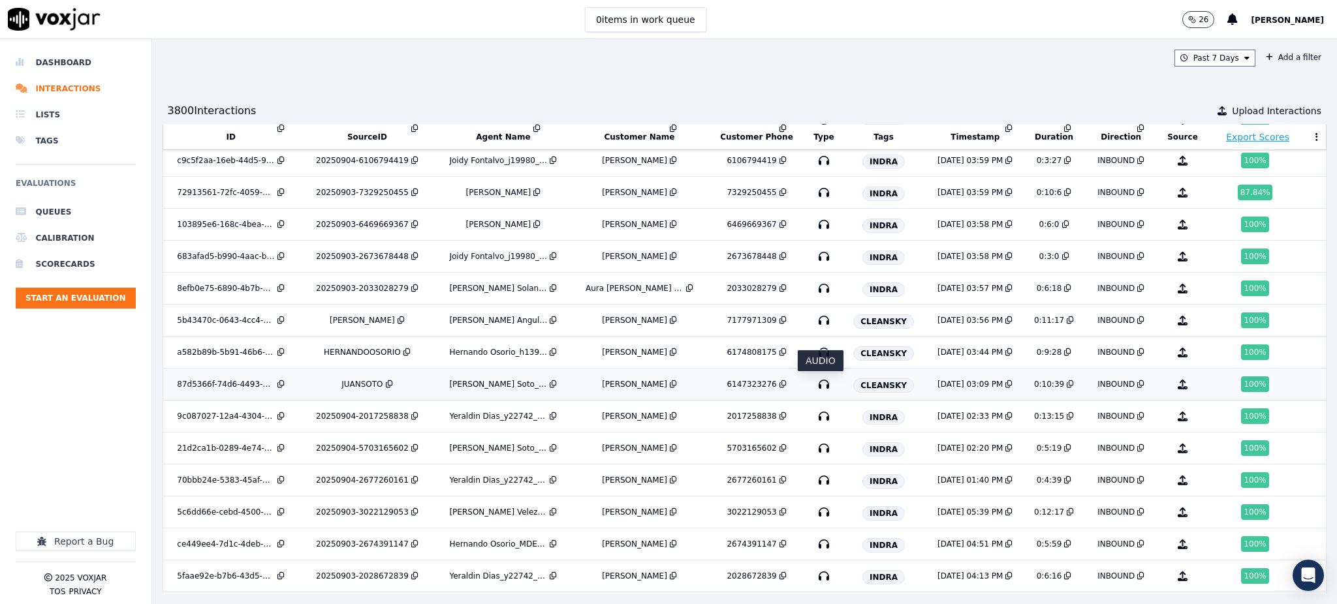
click at [818, 390] on icon "button" at bounding box center [823, 384] width 21 height 21
click at [817, 353] on icon "button" at bounding box center [823, 352] width 21 height 21
click at [818, 324] on icon "button" at bounding box center [823, 320] width 21 height 21
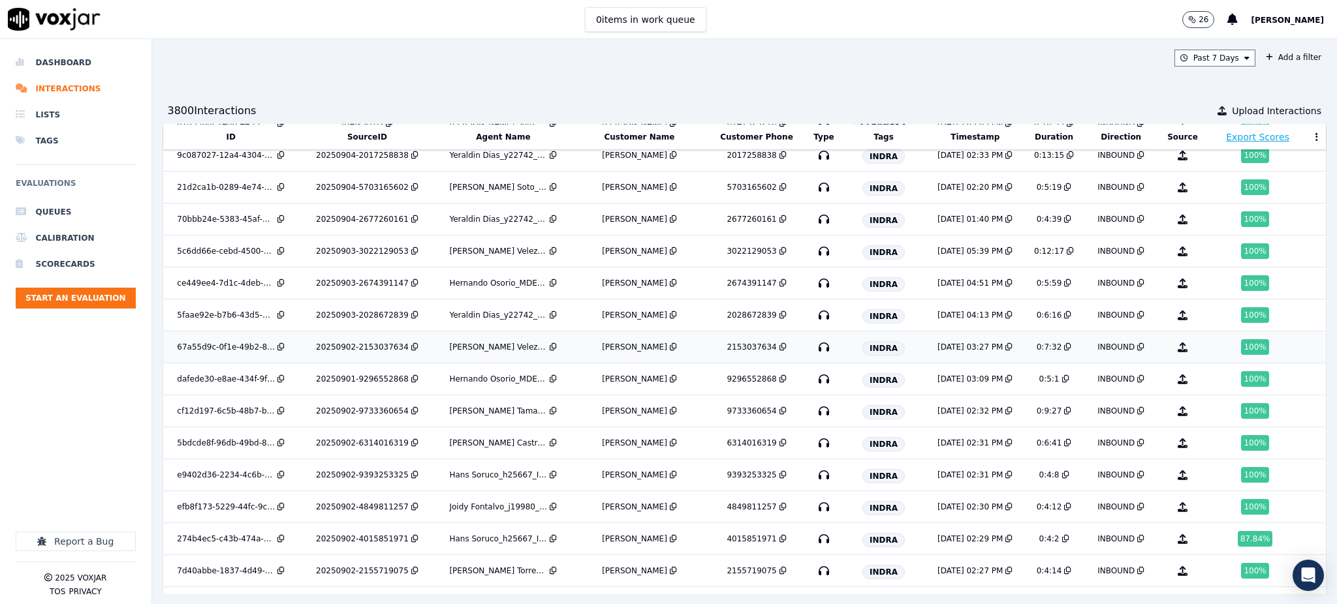
scroll to position [0, 0]
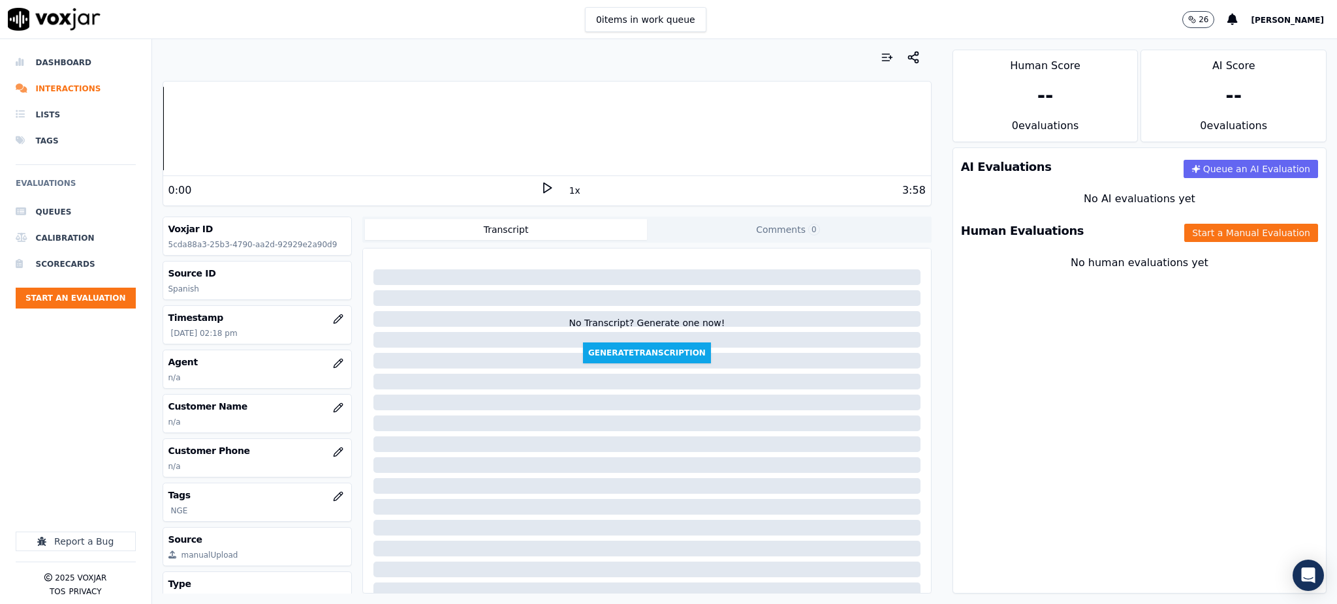
click at [540, 188] on icon at bounding box center [546, 187] width 13 height 13
click at [544, 185] on polygon at bounding box center [548, 188] width 8 height 10
click at [540, 189] on icon at bounding box center [546, 187] width 13 height 13
click at [540, 187] on icon at bounding box center [546, 187] width 13 height 13
click at [164, 137] on div at bounding box center [547, 129] width 768 height 84
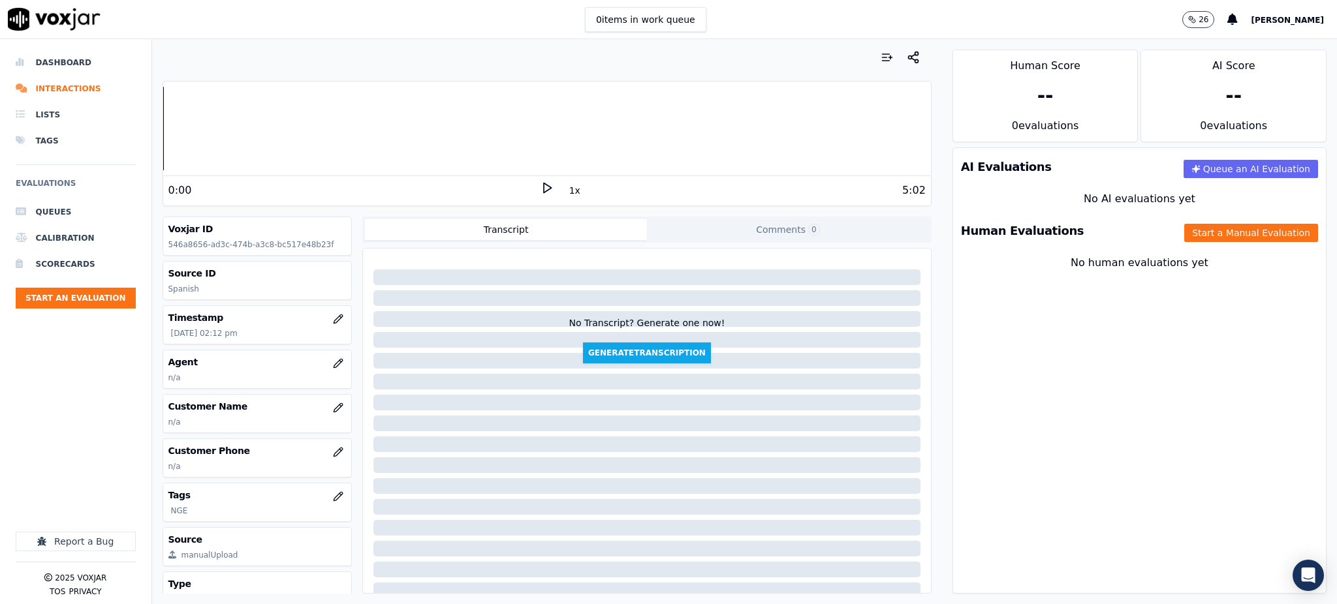
click at [544, 191] on polygon at bounding box center [548, 188] width 8 height 10
click at [540, 186] on icon at bounding box center [546, 187] width 13 height 13
click at [540, 189] on icon at bounding box center [546, 187] width 13 height 13
click at [540, 191] on icon at bounding box center [546, 187] width 13 height 13
click at [540, 189] on icon at bounding box center [546, 187] width 13 height 13
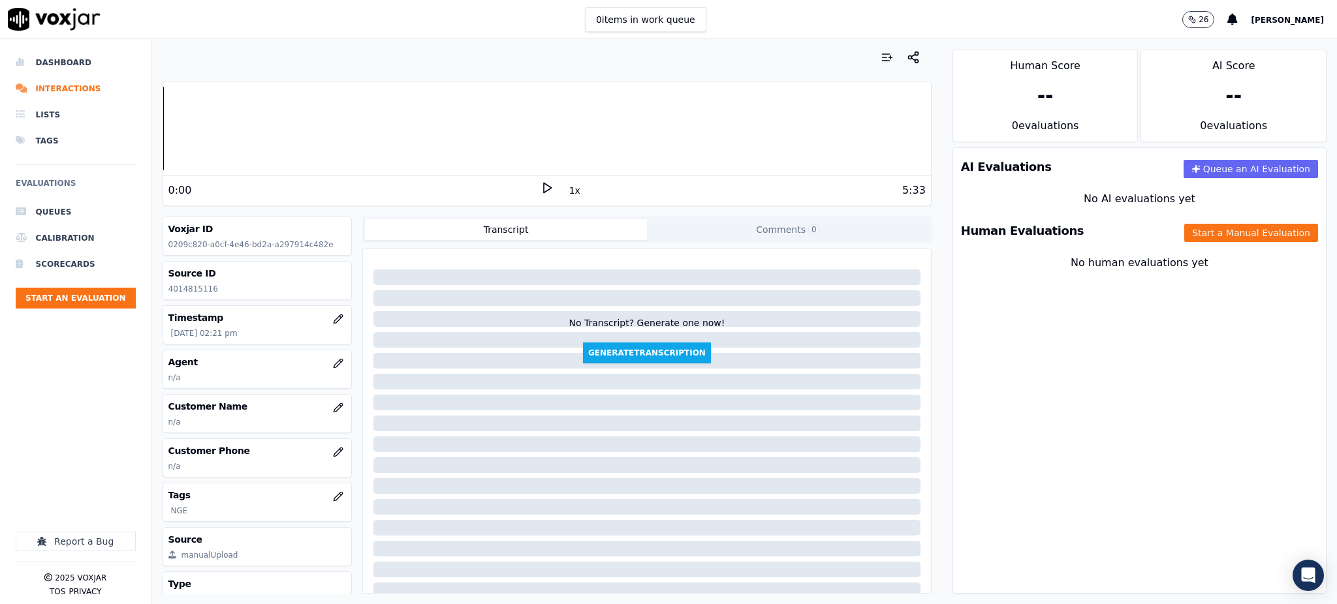
click at [540, 182] on icon at bounding box center [546, 187] width 13 height 13
click at [540, 183] on icon at bounding box center [546, 187] width 13 height 13
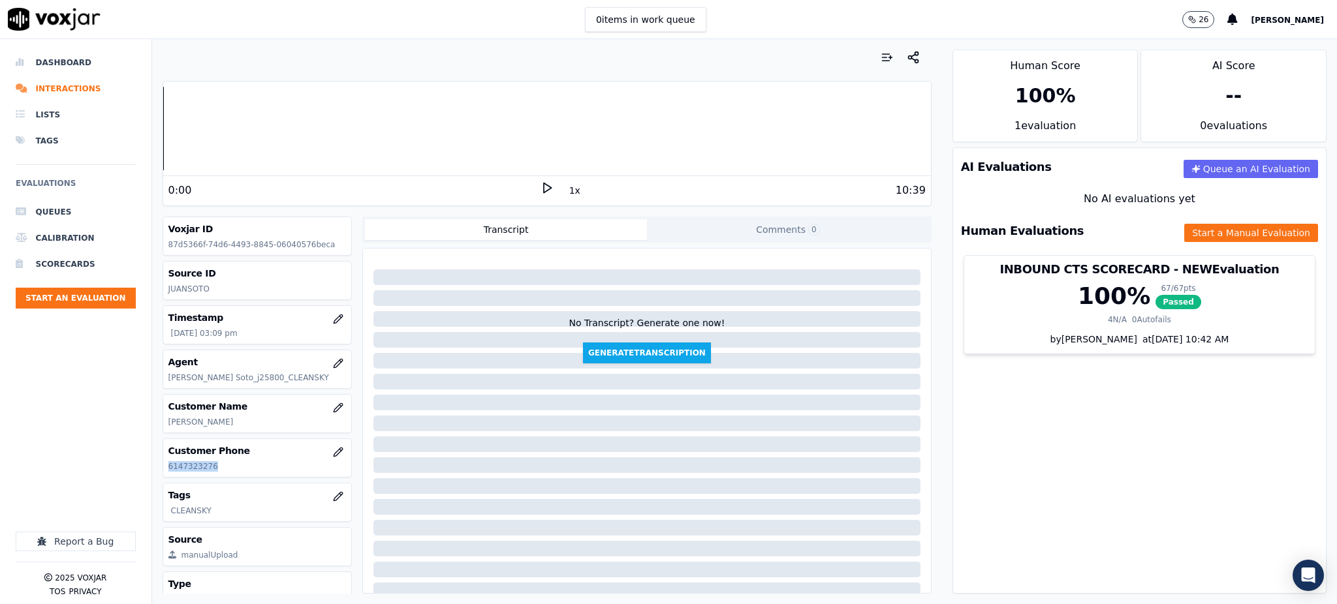
drag, startPoint x: 223, startPoint y: 469, endPoint x: 163, endPoint y: 463, distance: 60.4
click at [165, 476] on div "Customer Phone 6147323276" at bounding box center [257, 458] width 189 height 38
copy p "6147323276"
click at [540, 187] on icon at bounding box center [546, 187] width 13 height 13
click at [540, 189] on icon at bounding box center [546, 187] width 13 height 13
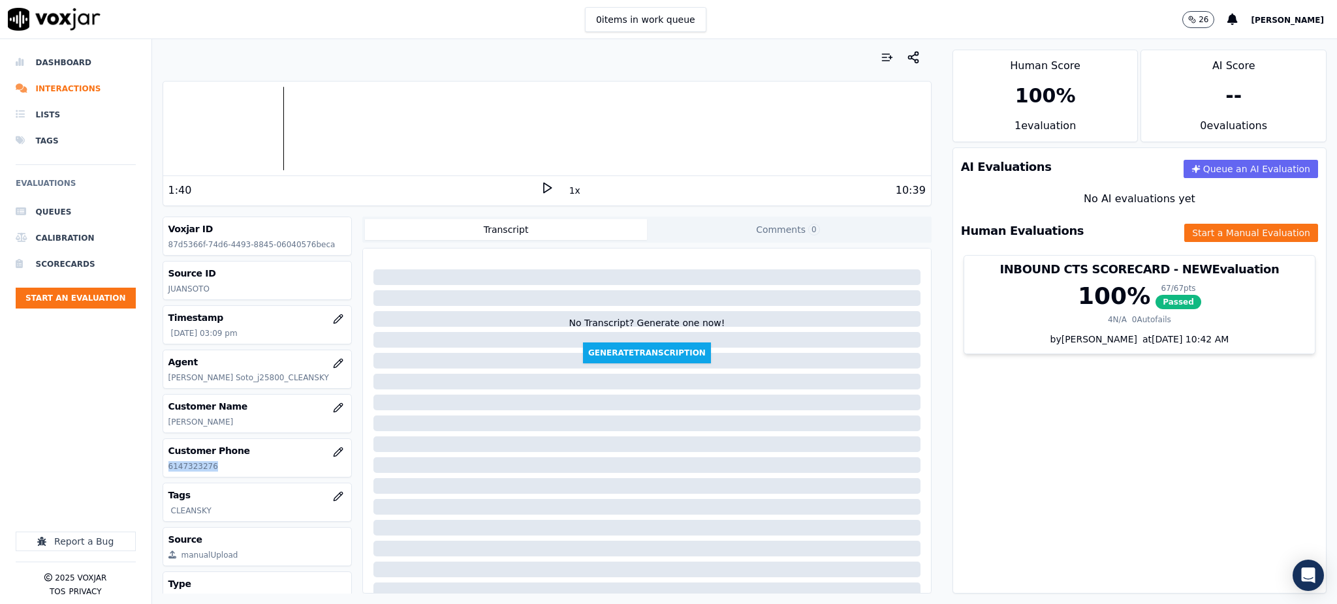
click at [540, 184] on icon at bounding box center [546, 187] width 13 height 13
copy p "6147323276"
click at [1198, 240] on button "Start a Manual Evaluation" at bounding box center [1251, 233] width 134 height 18
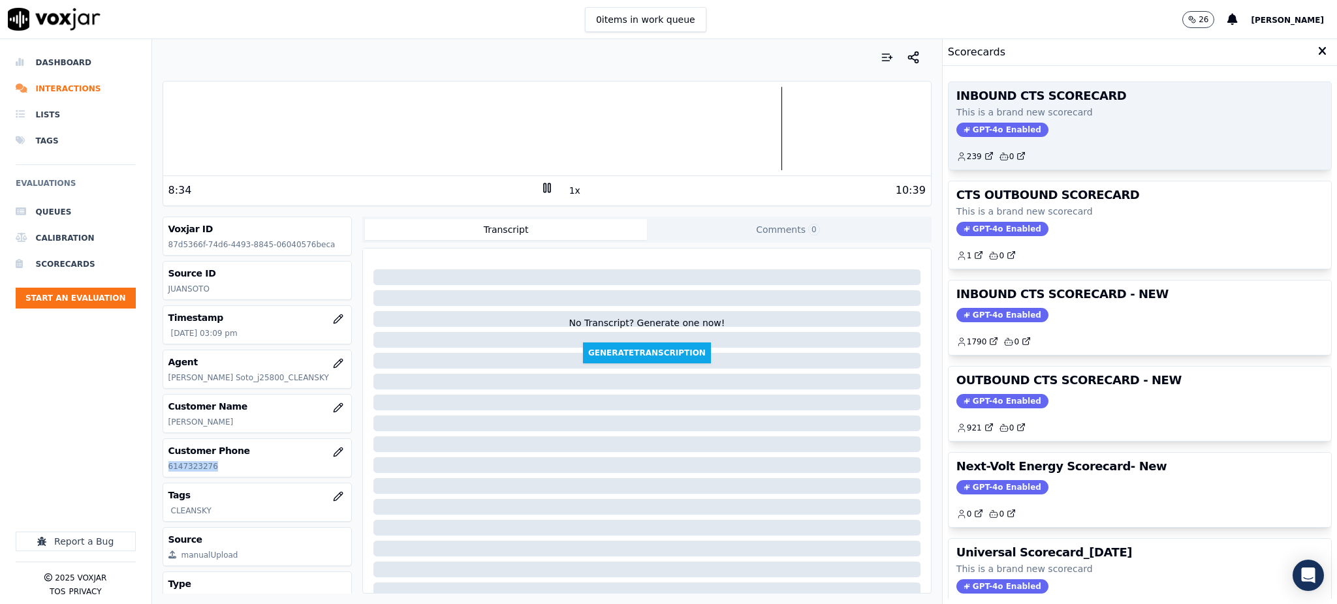
click at [989, 123] on span "GPT-4o Enabled" at bounding box center [1002, 130] width 92 height 14
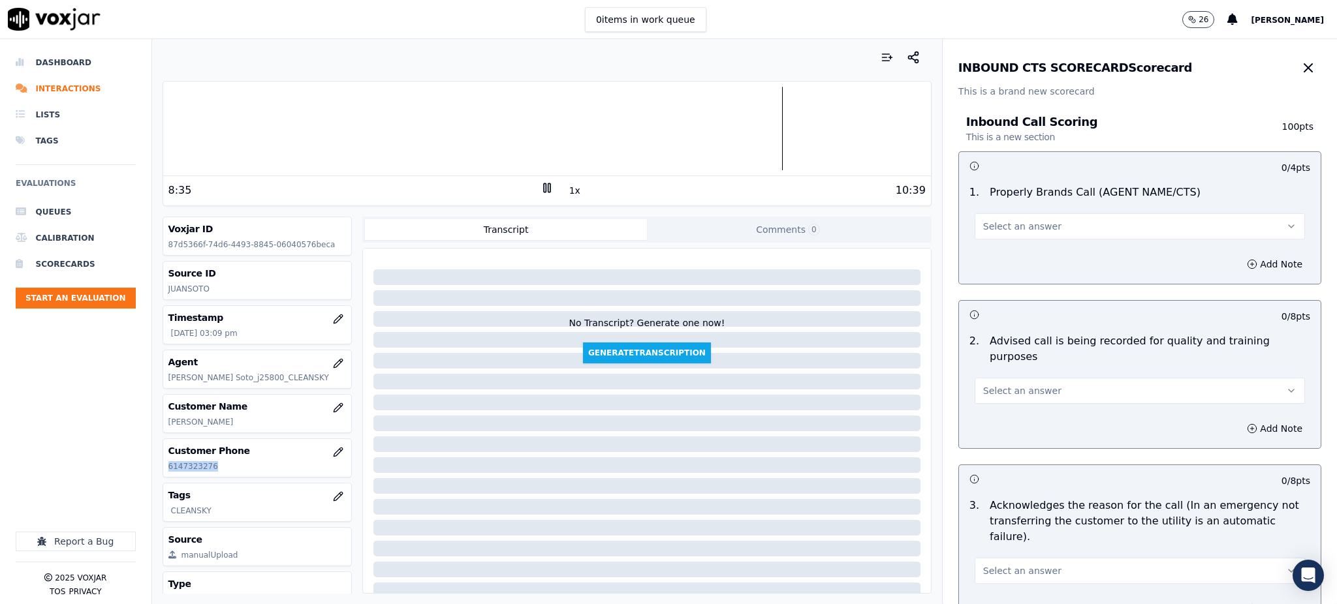
click at [1010, 232] on span "Select an answer" at bounding box center [1022, 226] width 78 height 13
click at [1002, 257] on div "Yes" at bounding box center [1111, 255] width 302 height 21
click at [993, 378] on button "Select an answer" at bounding box center [1139, 391] width 330 height 26
click at [997, 398] on div "Yes" at bounding box center [1111, 404] width 302 height 21
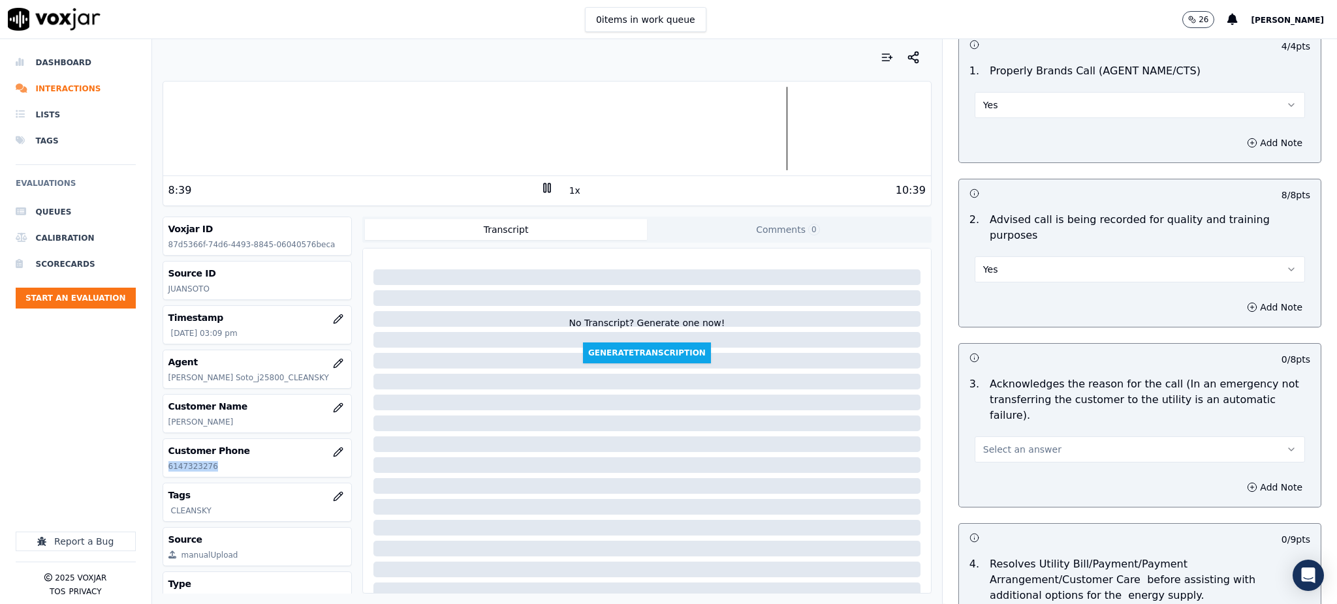
scroll to position [174, 0]
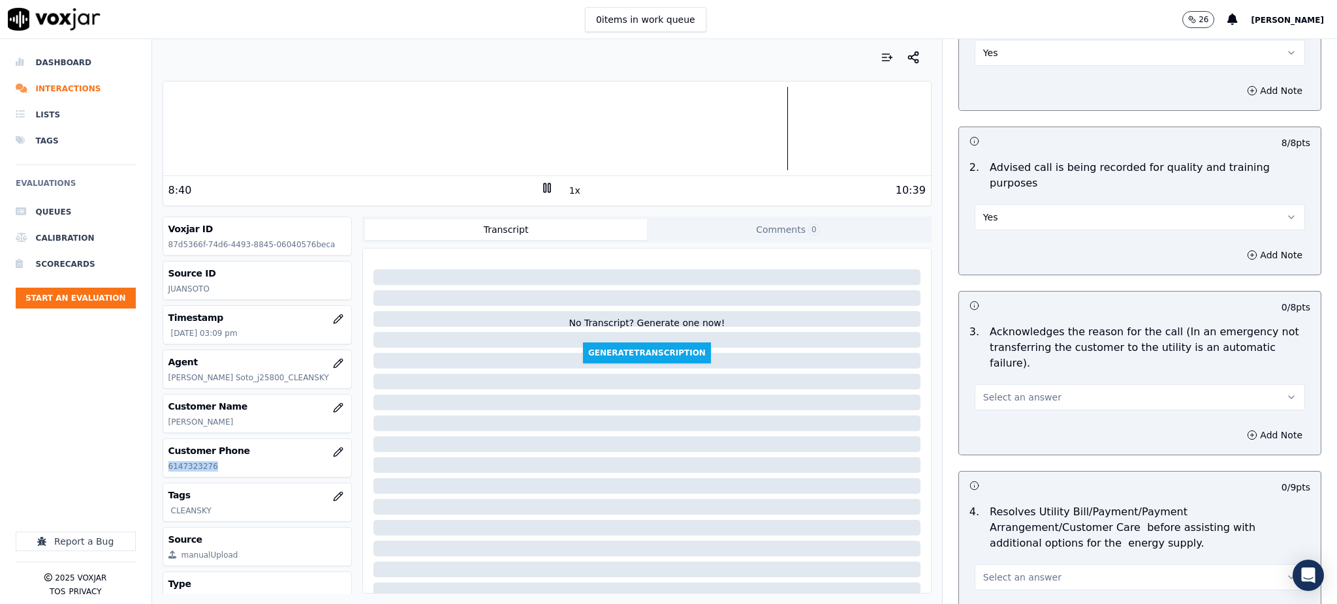
click at [991, 391] on span "Select an answer" at bounding box center [1022, 397] width 78 height 13
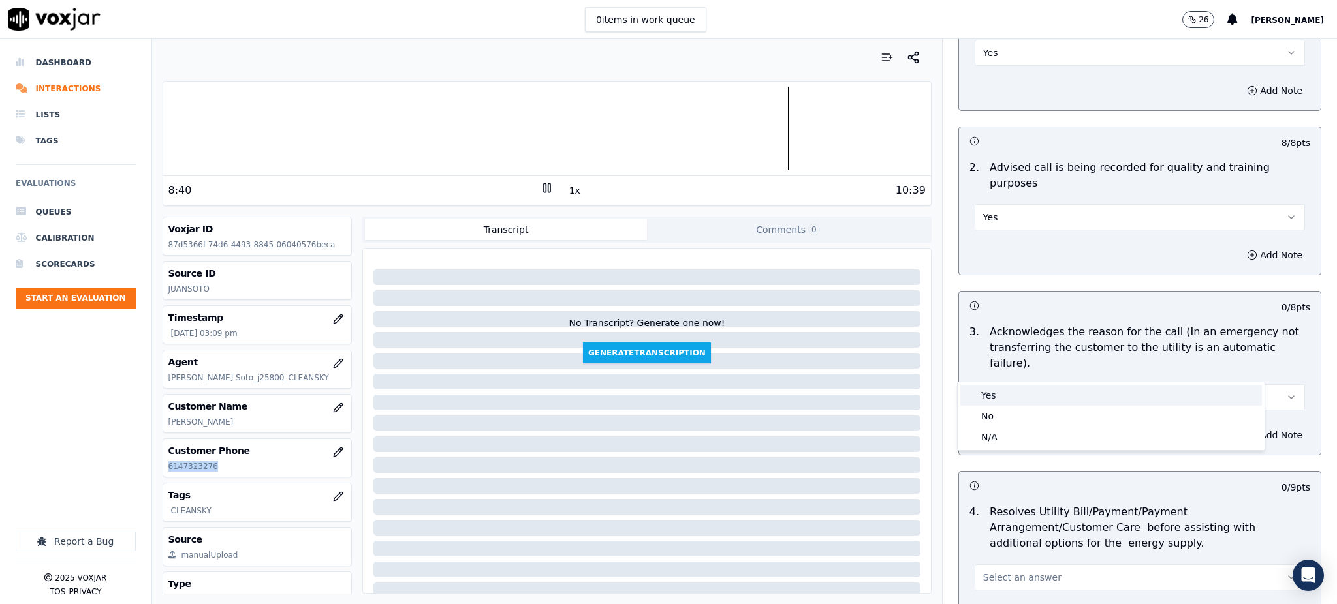
click at [990, 396] on div "Yes" at bounding box center [1111, 395] width 302 height 21
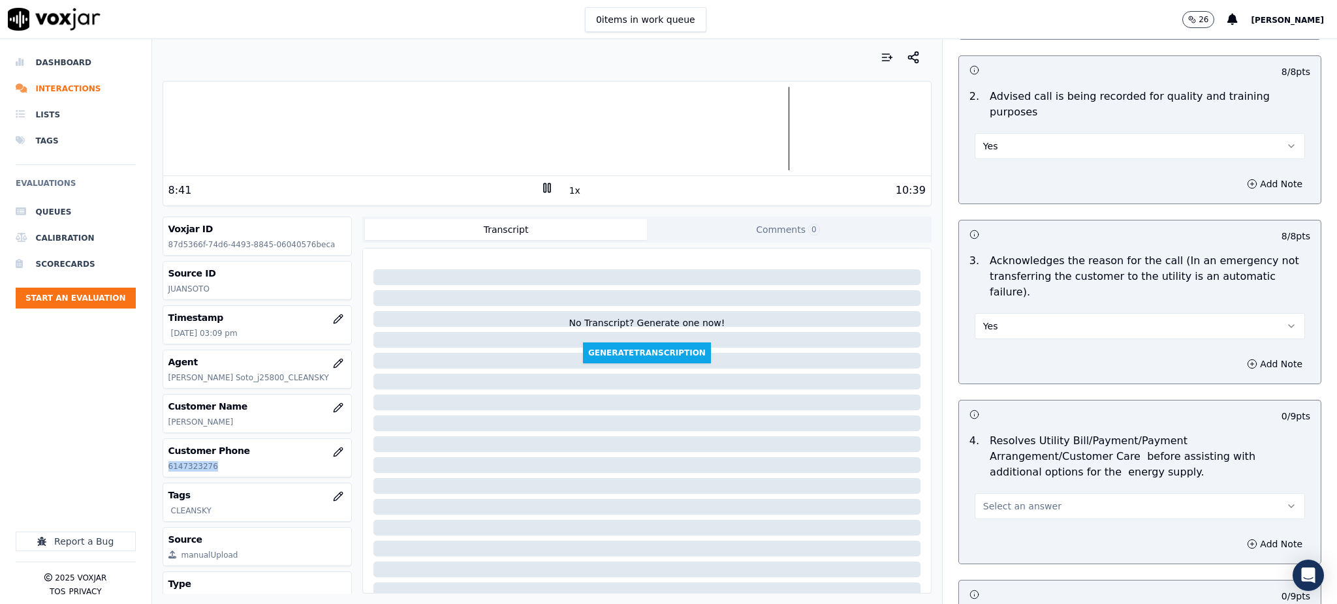
scroll to position [435, 0]
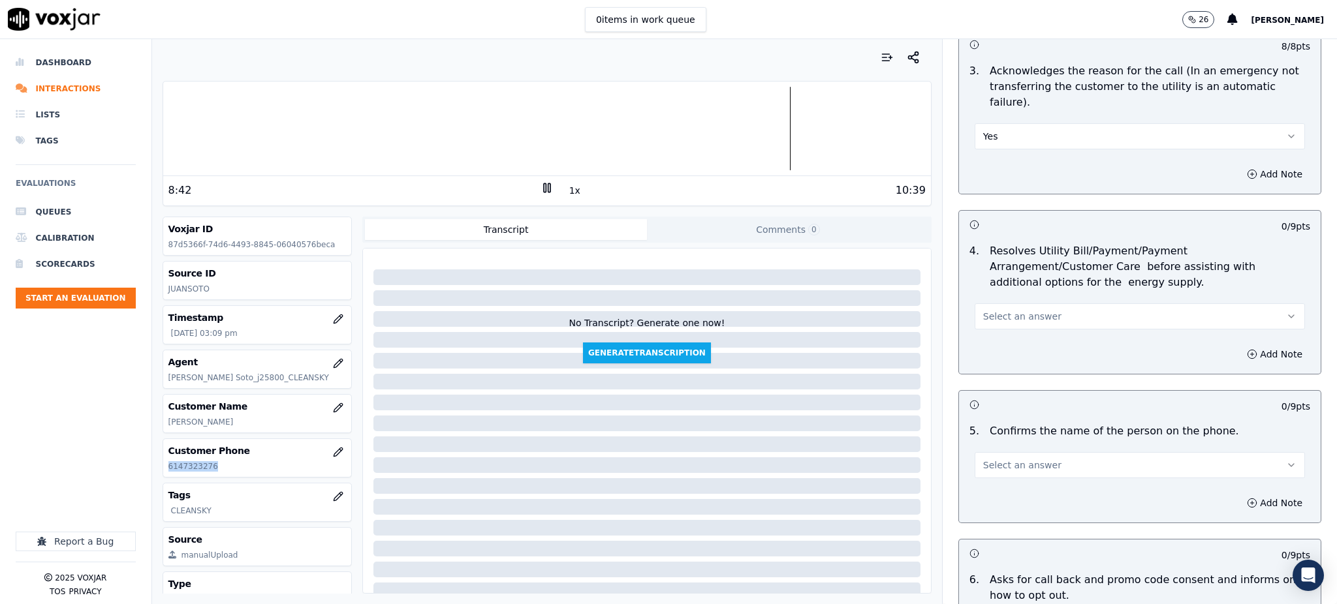
click at [1004, 310] on span "Select an answer" at bounding box center [1022, 316] width 78 height 13
click at [1001, 317] on div "Yes" at bounding box center [1111, 314] width 302 height 21
click at [983, 459] on span "Select an answer" at bounding box center [1022, 465] width 78 height 13
click at [977, 461] on div "Yes" at bounding box center [1111, 463] width 302 height 21
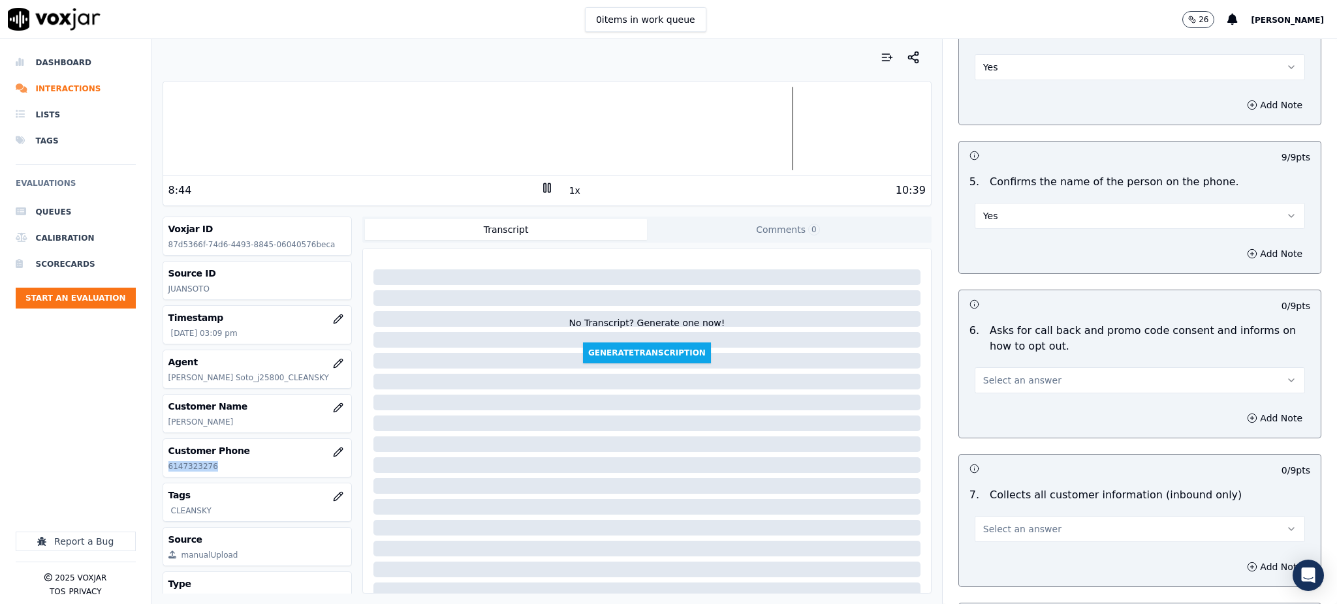
scroll to position [696, 0]
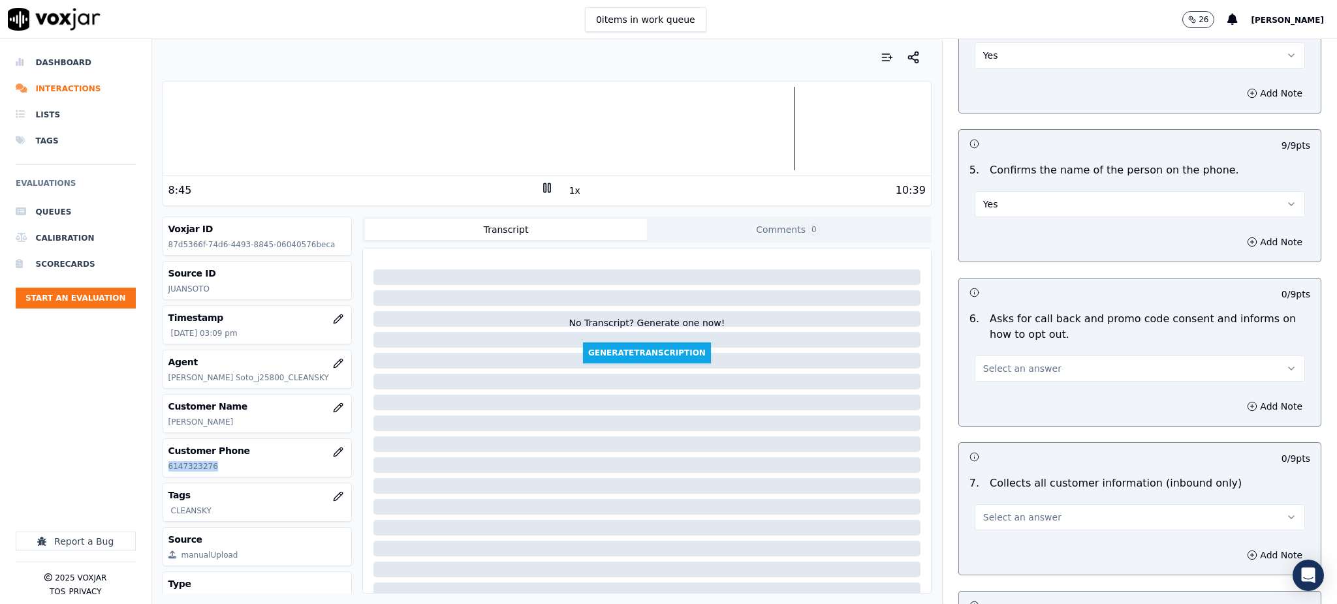
click at [989, 362] on span "Select an answer" at bounding box center [1022, 368] width 78 height 13
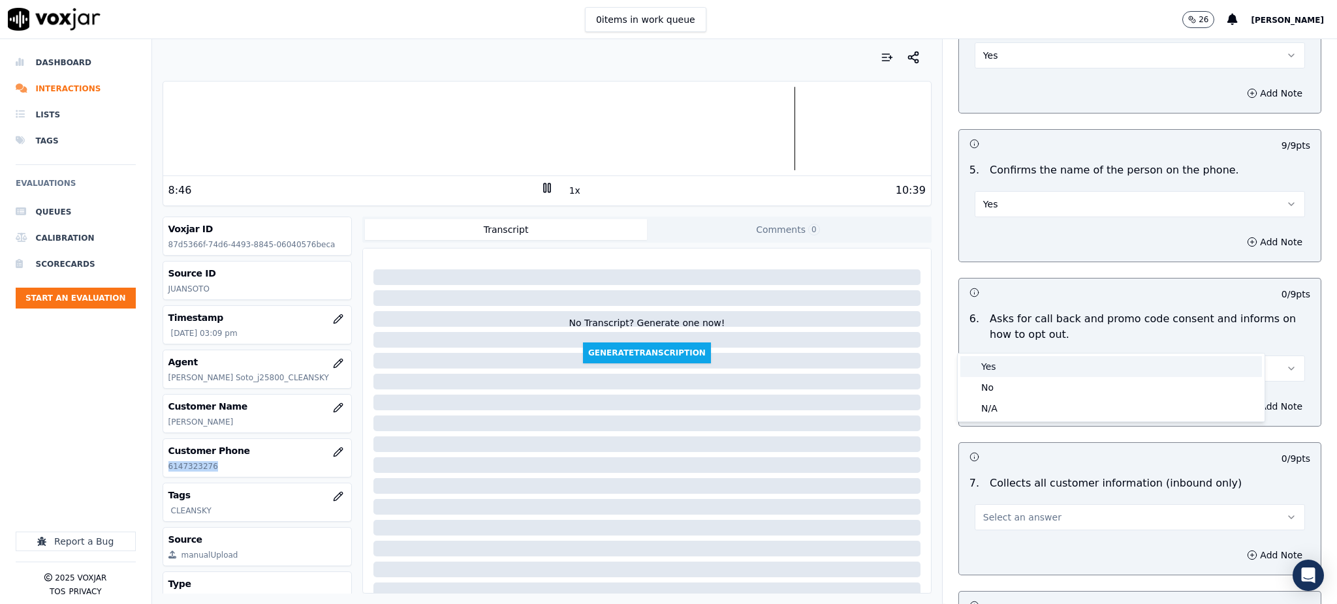
click at [1000, 370] on div "Yes" at bounding box center [1111, 366] width 302 height 21
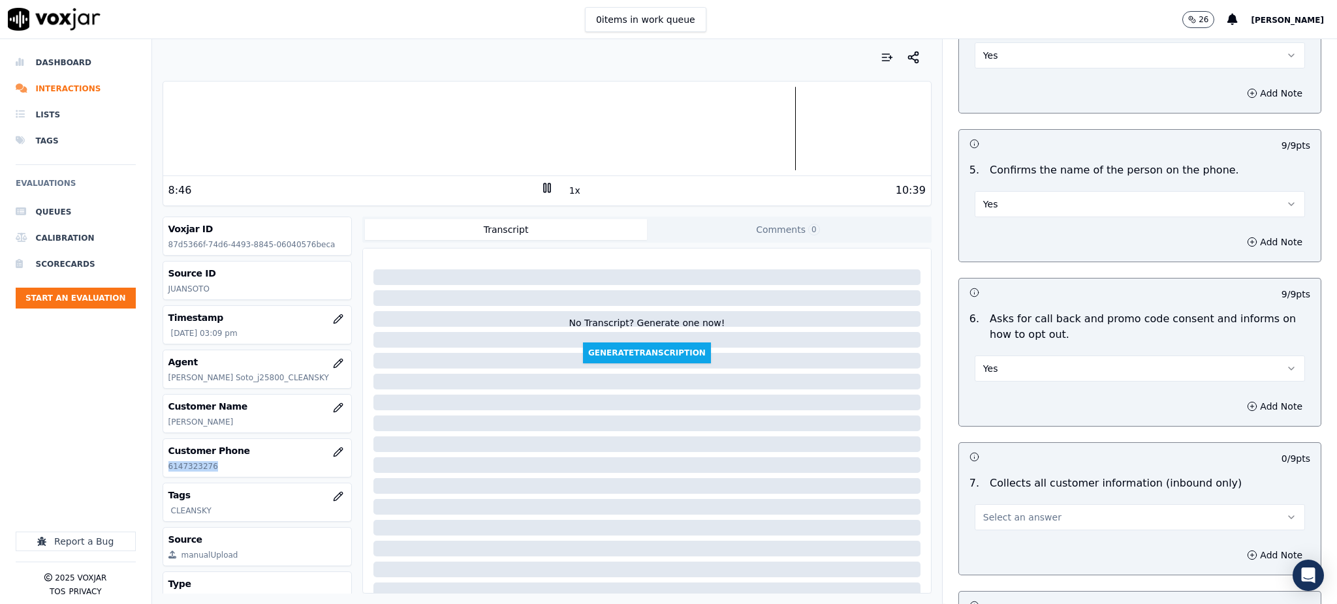
scroll to position [1044, 0]
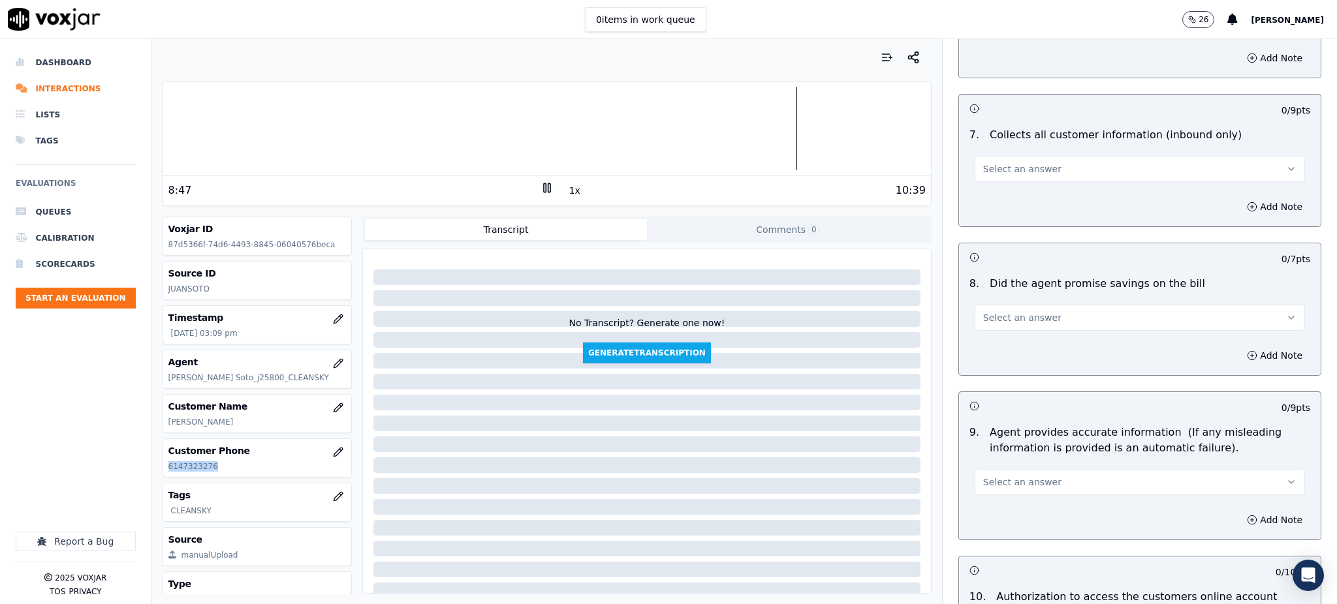
click at [984, 156] on button "Select an answer" at bounding box center [1139, 169] width 330 height 26
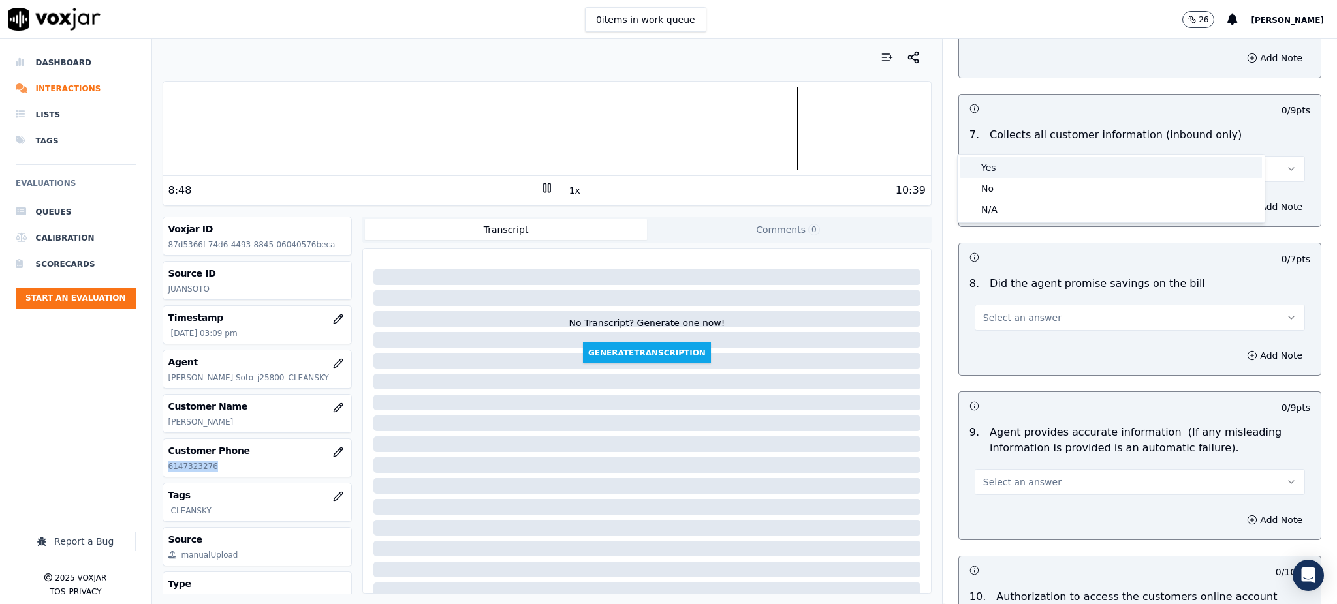
click at [986, 176] on div "Yes" at bounding box center [1111, 167] width 302 height 21
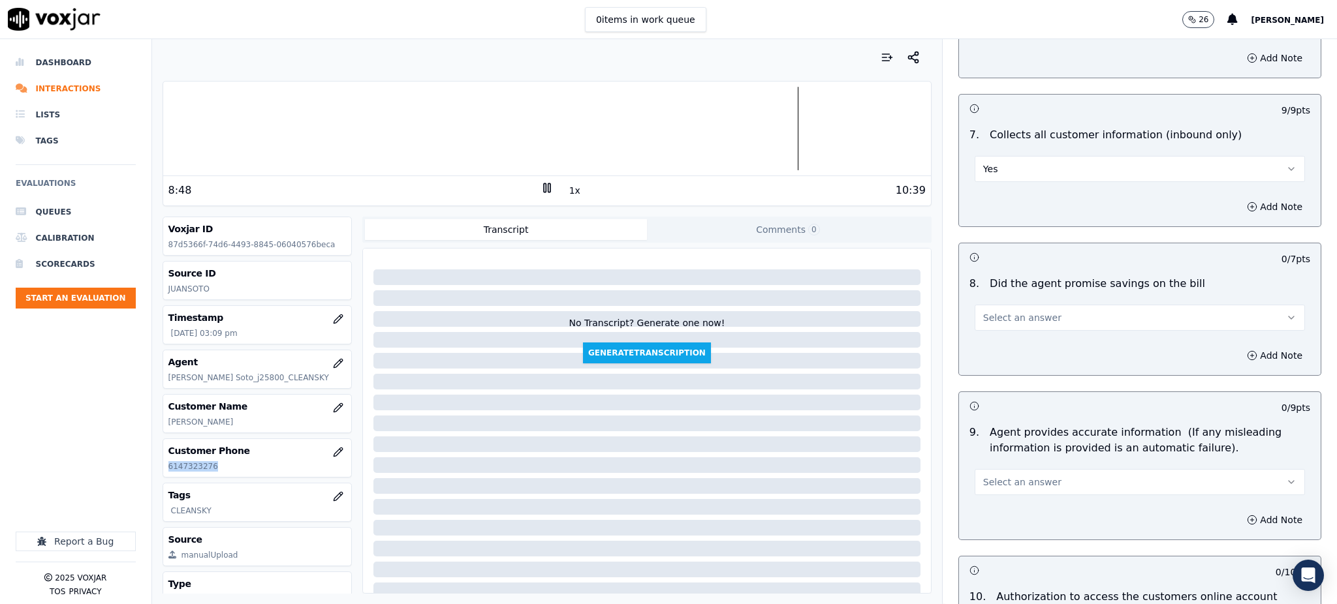
click at [985, 311] on span "Select an answer" at bounding box center [1022, 317] width 78 height 13
drag, startPoint x: 993, startPoint y: 314, endPoint x: 978, endPoint y: 407, distance: 94.5
click at [993, 315] on div "Yes" at bounding box center [1111, 316] width 302 height 21
click at [979, 469] on button "Select an answer" at bounding box center [1139, 482] width 330 height 26
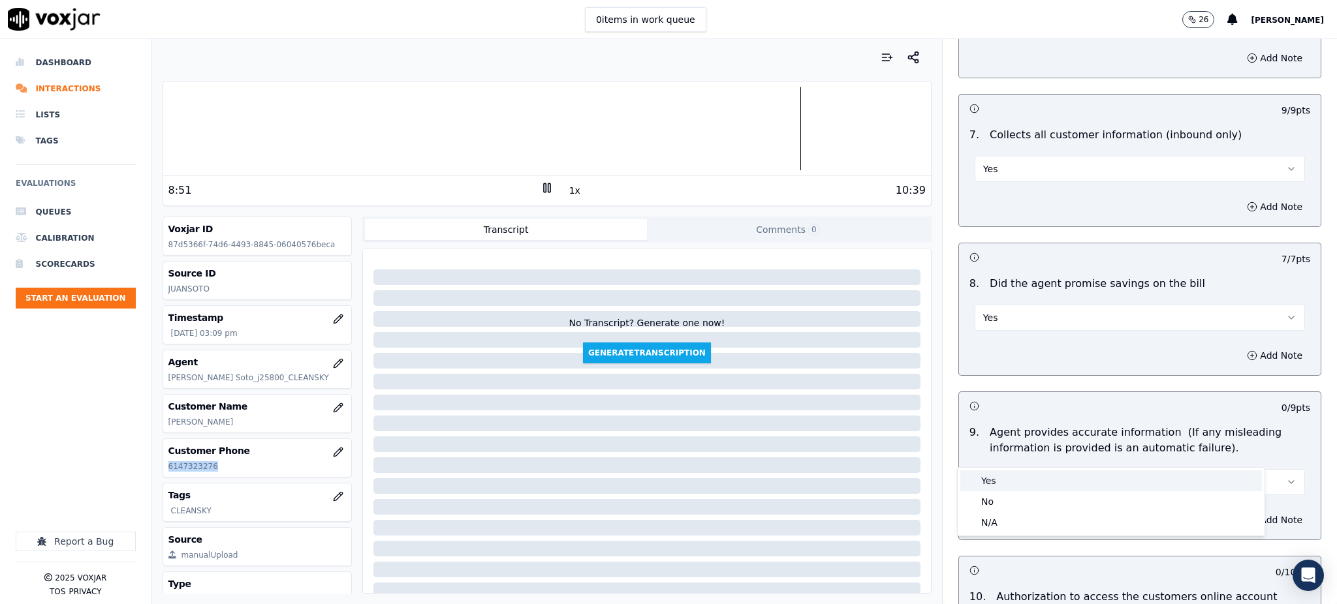
click at [990, 471] on div "Yes" at bounding box center [1111, 481] width 302 height 21
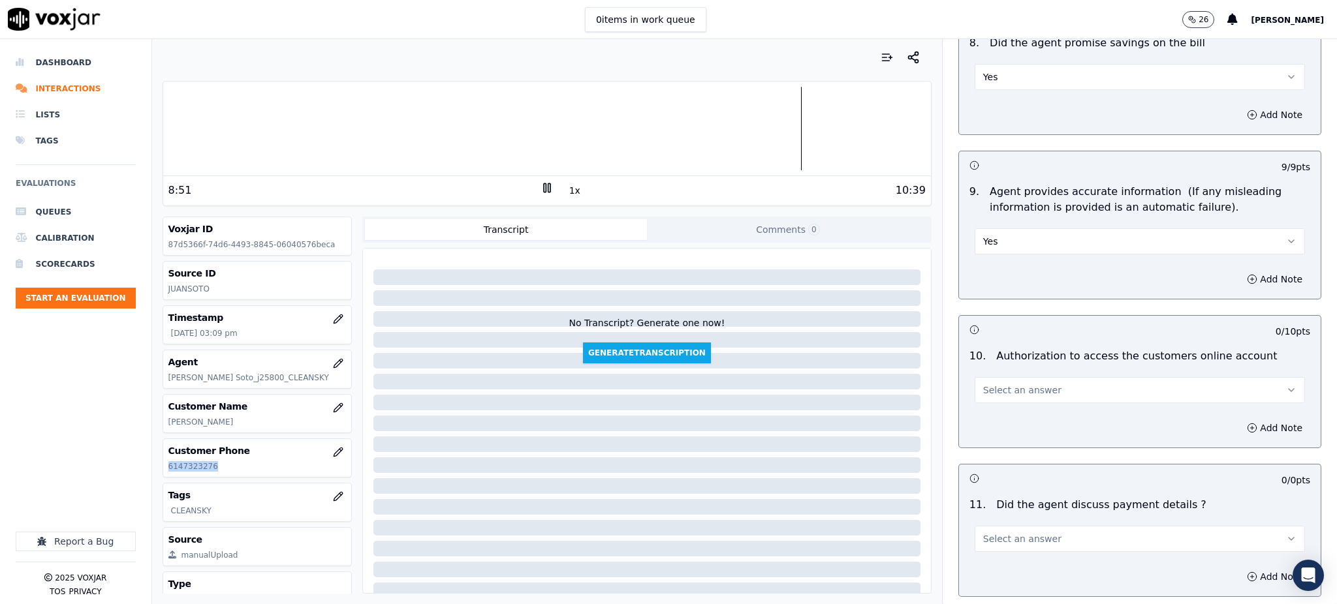
scroll to position [1305, 0]
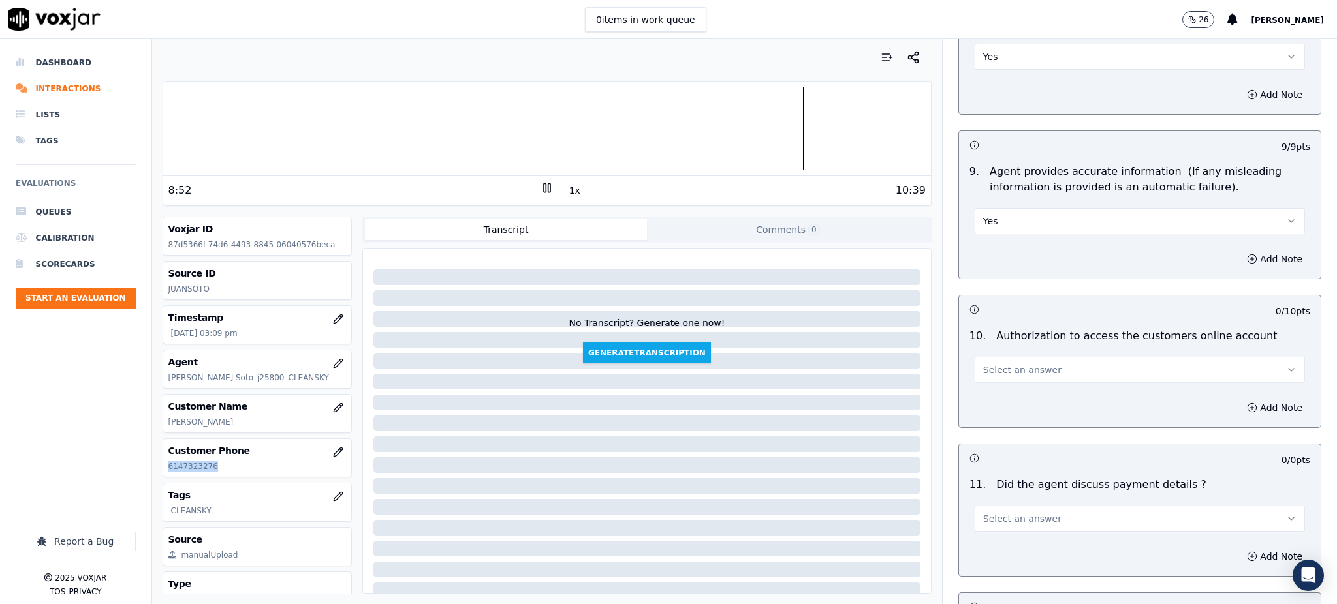
click at [993, 364] on span "Select an answer" at bounding box center [1022, 370] width 78 height 13
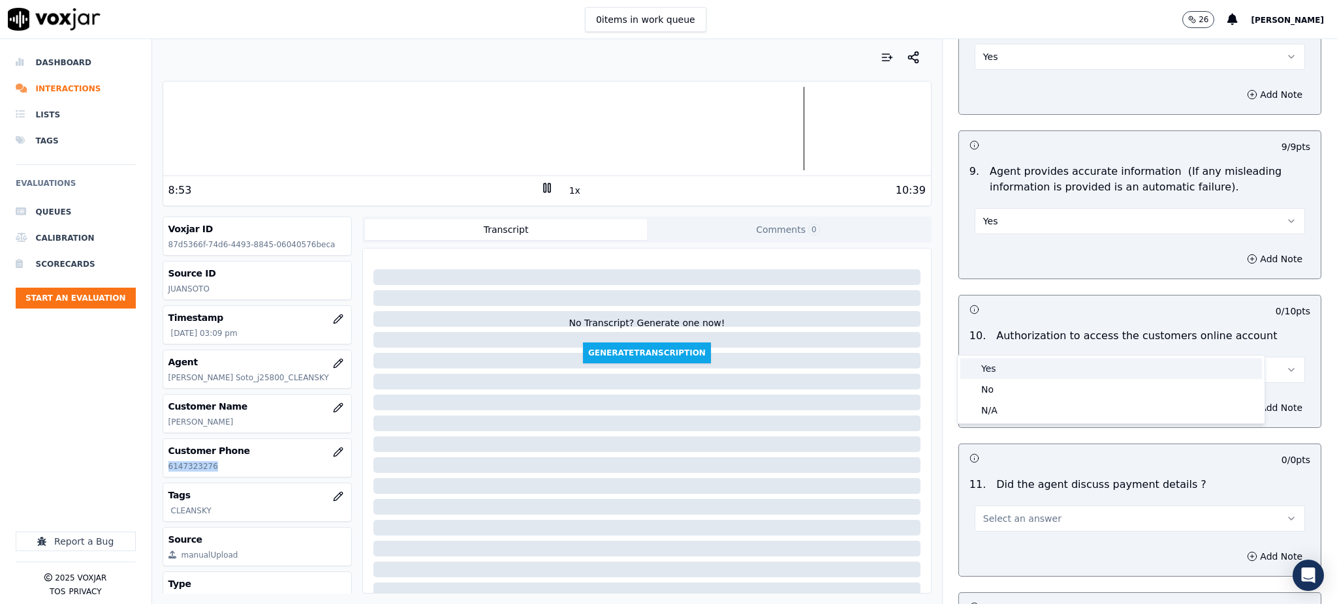
click at [994, 371] on div "Yes" at bounding box center [1111, 368] width 302 height 21
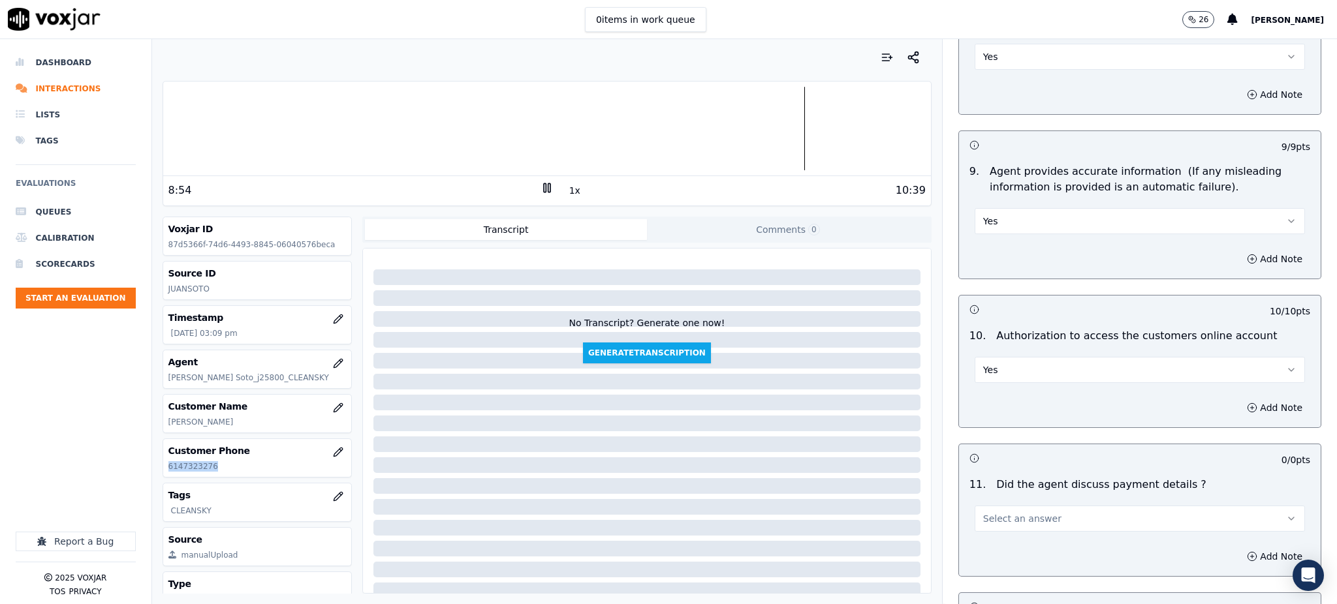
click at [1003, 512] on span "Select an answer" at bounding box center [1022, 518] width 78 height 13
click at [998, 552] on div "N/A" at bounding box center [1111, 559] width 302 height 21
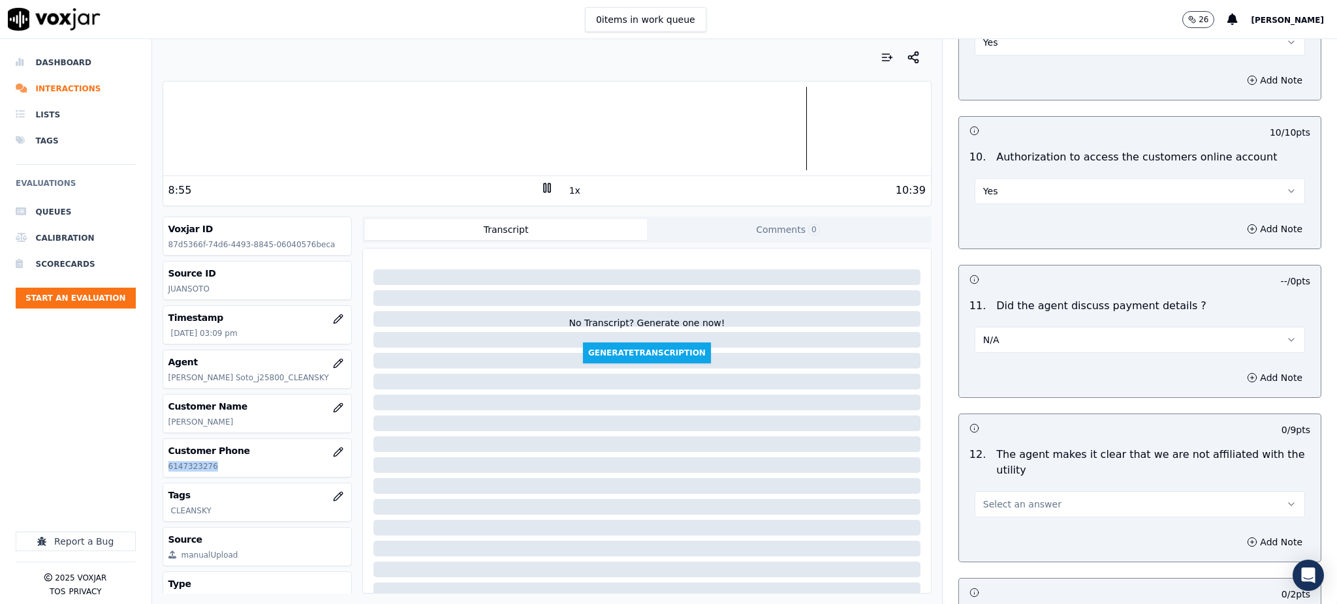
scroll to position [1566, 0]
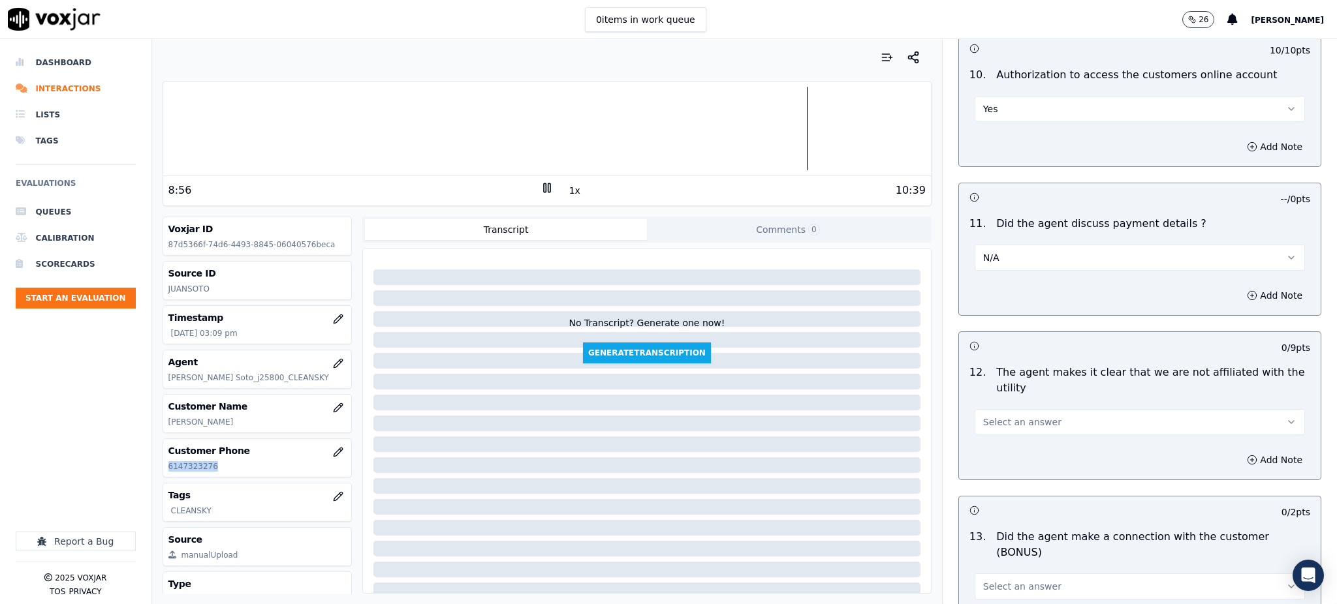
click at [984, 416] on span "Select an answer" at bounding box center [1022, 422] width 78 height 13
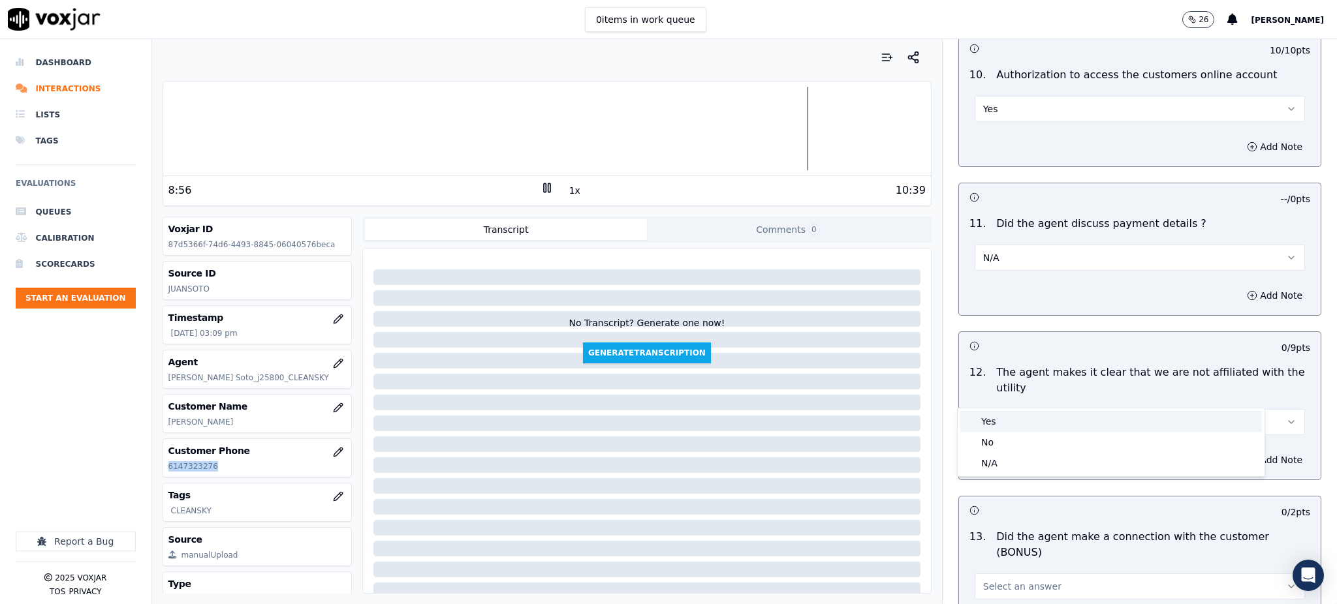
click at [1001, 428] on div "Yes" at bounding box center [1111, 421] width 302 height 21
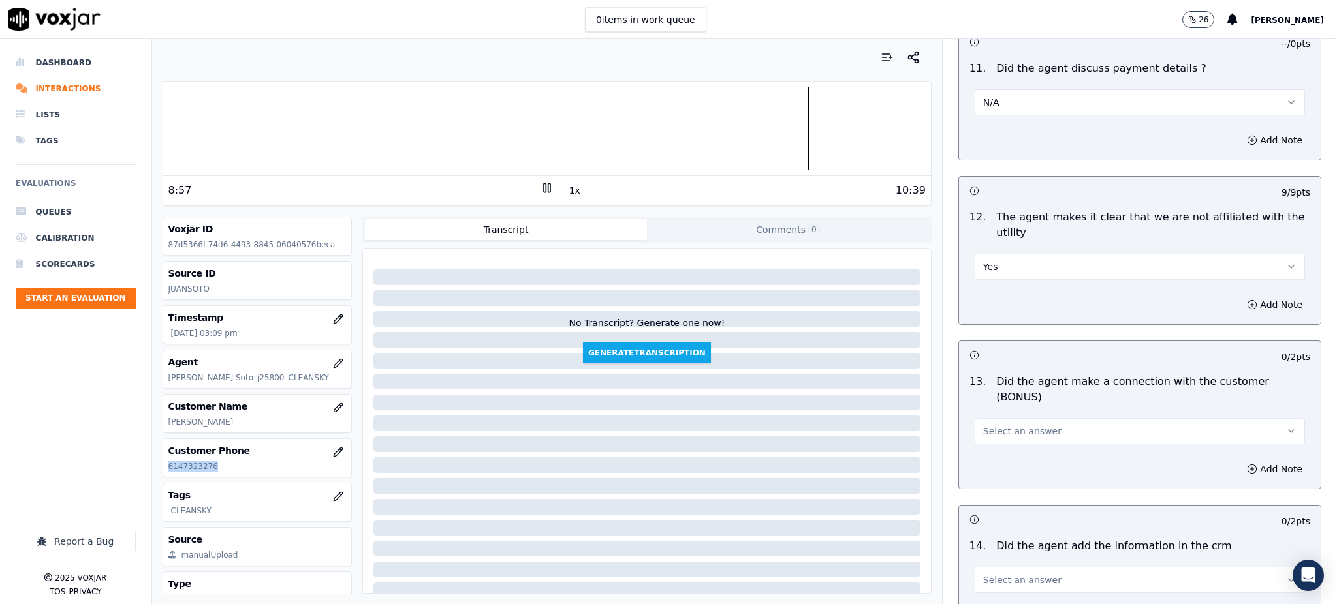
scroll to position [1740, 0]
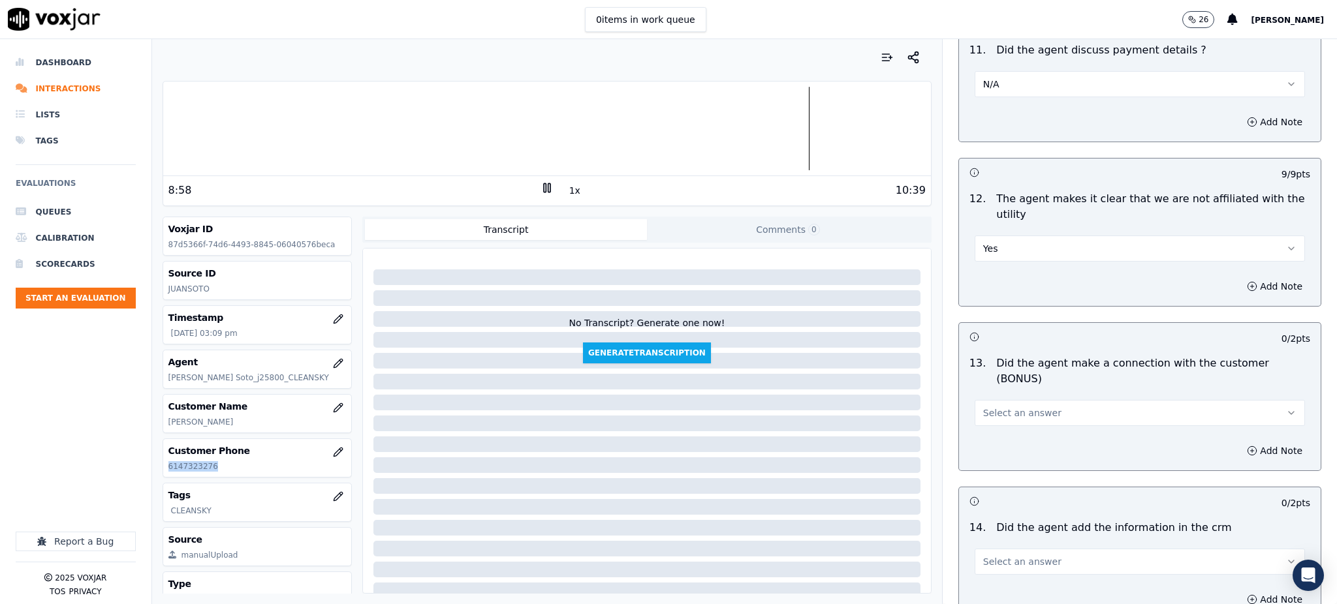
click at [997, 407] on span "Select an answer" at bounding box center [1022, 413] width 78 height 13
click at [1010, 396] on div "Yes" at bounding box center [1111, 396] width 302 height 21
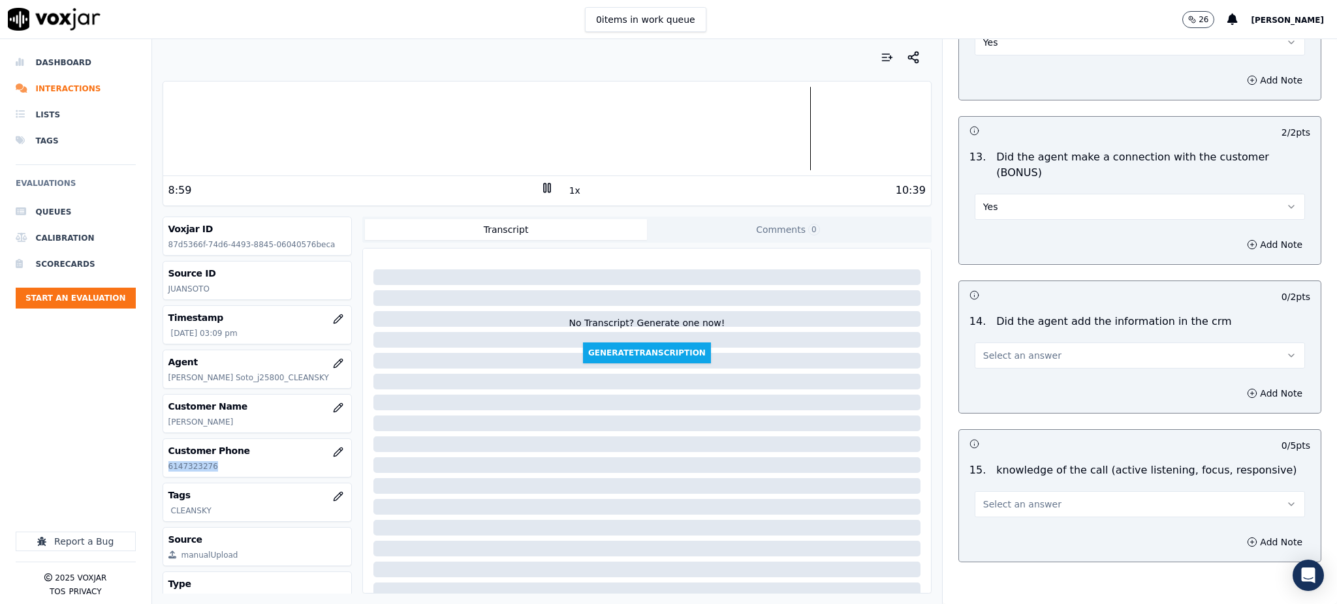
scroll to position [1976, 0]
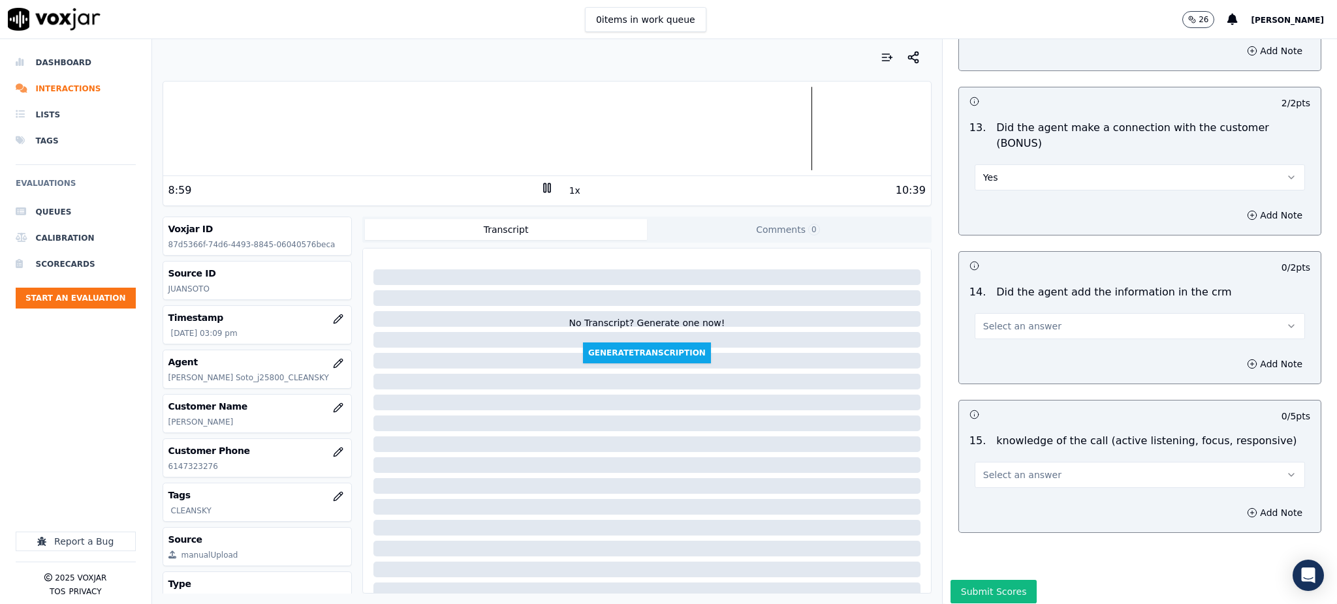
drag, startPoint x: 992, startPoint y: 296, endPoint x: 995, endPoint y: 290, distance: 7.0
click at [992, 294] on div "14 . Did the agent add the information in the crm Select an answer" at bounding box center [1140, 311] width 362 height 65
click at [995, 320] on span "Select an answer" at bounding box center [1022, 326] width 78 height 13
click at [1006, 309] on div "Yes" at bounding box center [1111, 310] width 302 height 21
click at [1003, 469] on span "Select an answer" at bounding box center [1022, 475] width 78 height 13
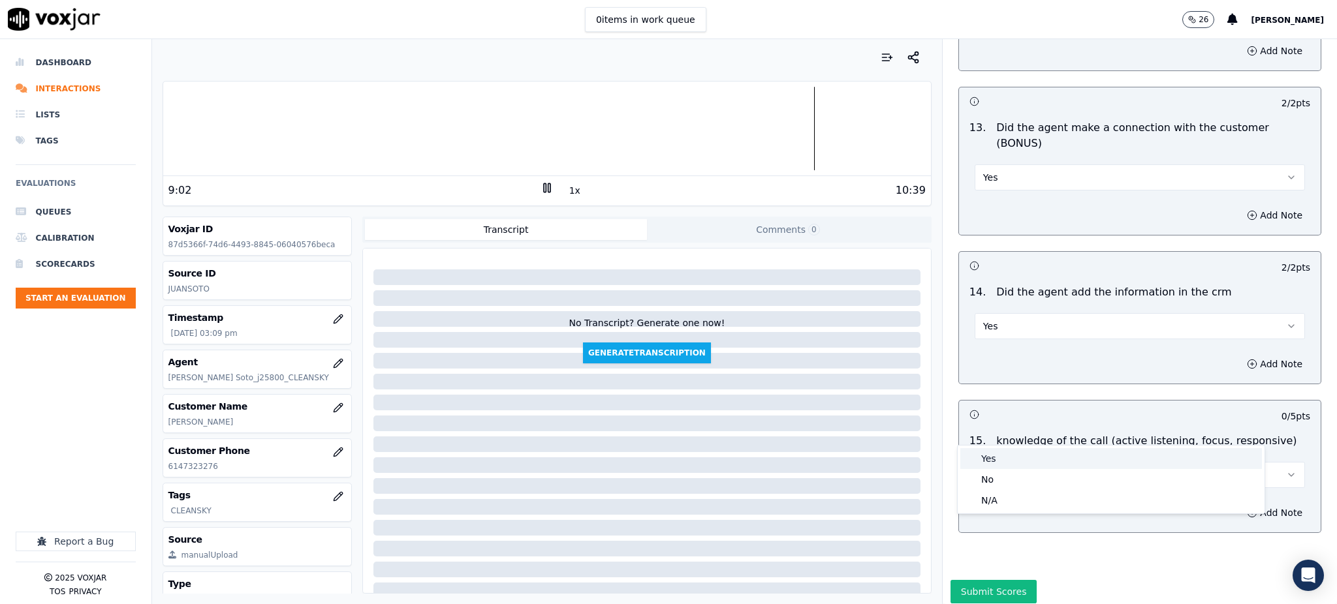
click at [1000, 463] on div "Yes" at bounding box center [1111, 458] width 302 height 21
click at [965, 580] on button "Submit Scores" at bounding box center [993, 591] width 87 height 23
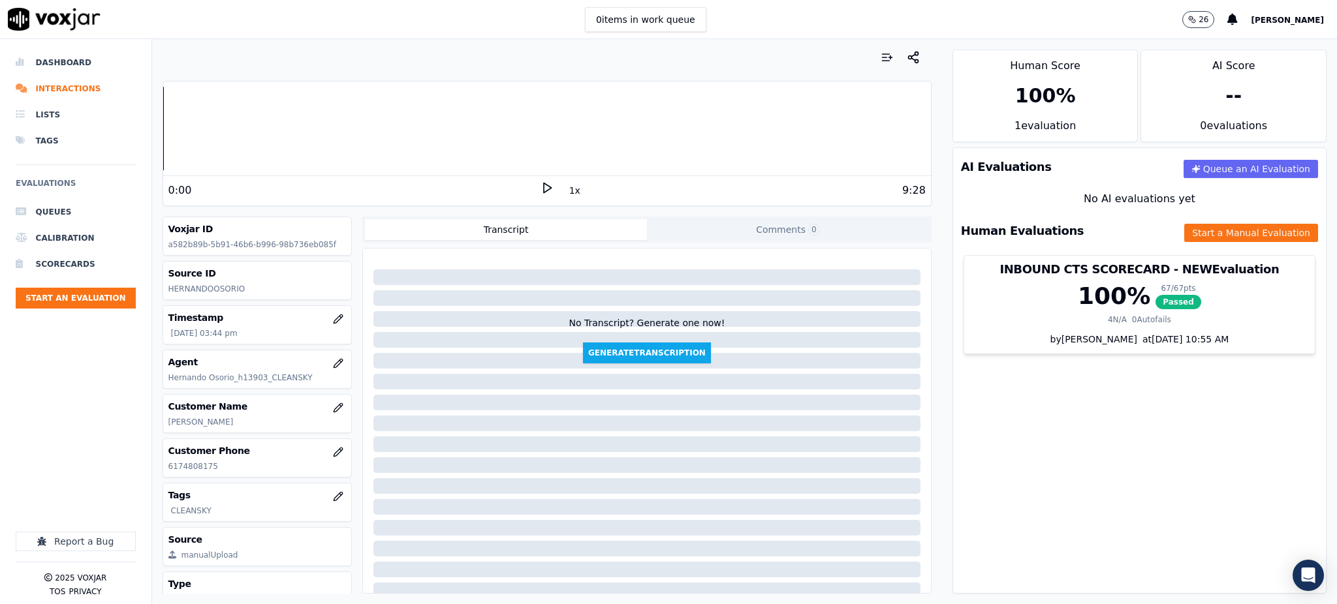
click at [540, 187] on icon at bounding box center [546, 187] width 13 height 13
click at [548, 187] on rect at bounding box center [549, 187] width 2 height 8
click at [540, 183] on icon at bounding box center [546, 187] width 13 height 13
click at [540, 188] on icon at bounding box center [546, 187] width 13 height 13
click at [540, 189] on icon at bounding box center [546, 187] width 13 height 13
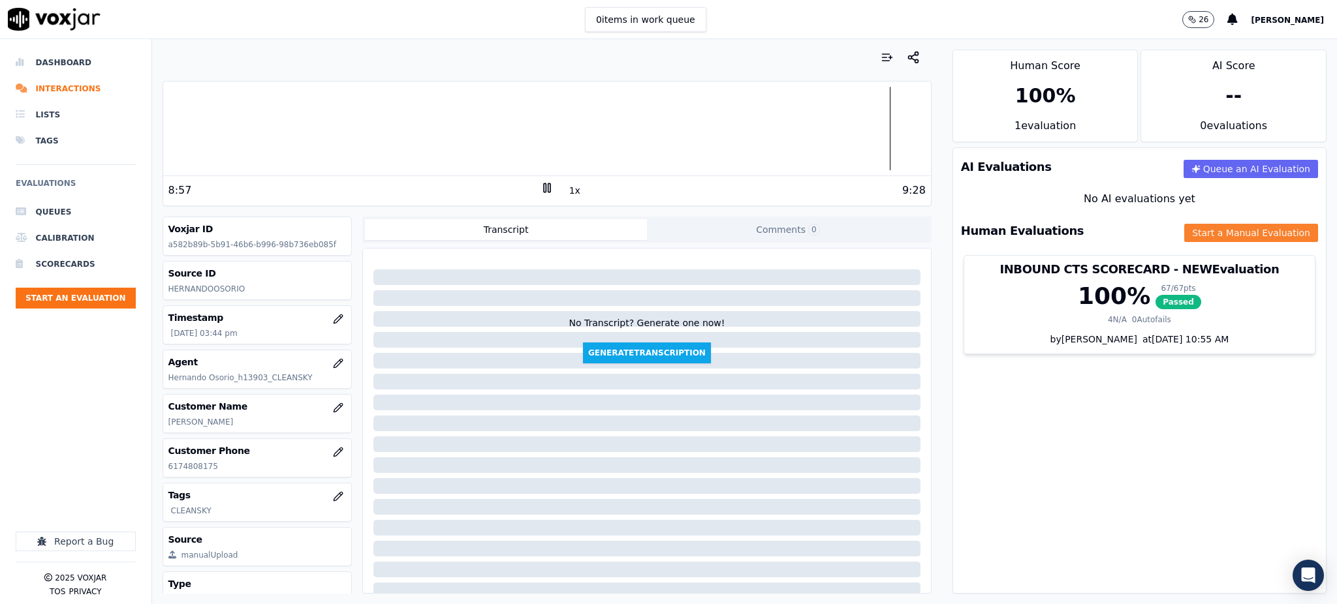
click at [1196, 235] on button "Start a Manual Evaluation" at bounding box center [1251, 233] width 134 height 18
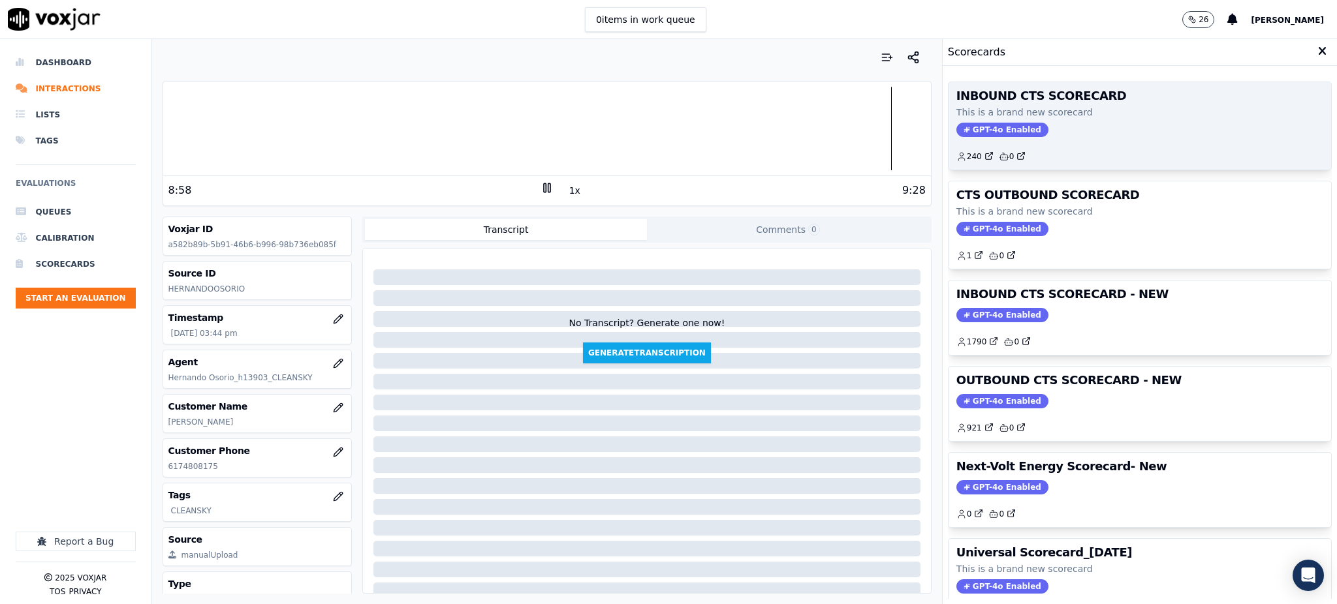
click at [974, 123] on span "GPT-4o Enabled" at bounding box center [1002, 130] width 92 height 14
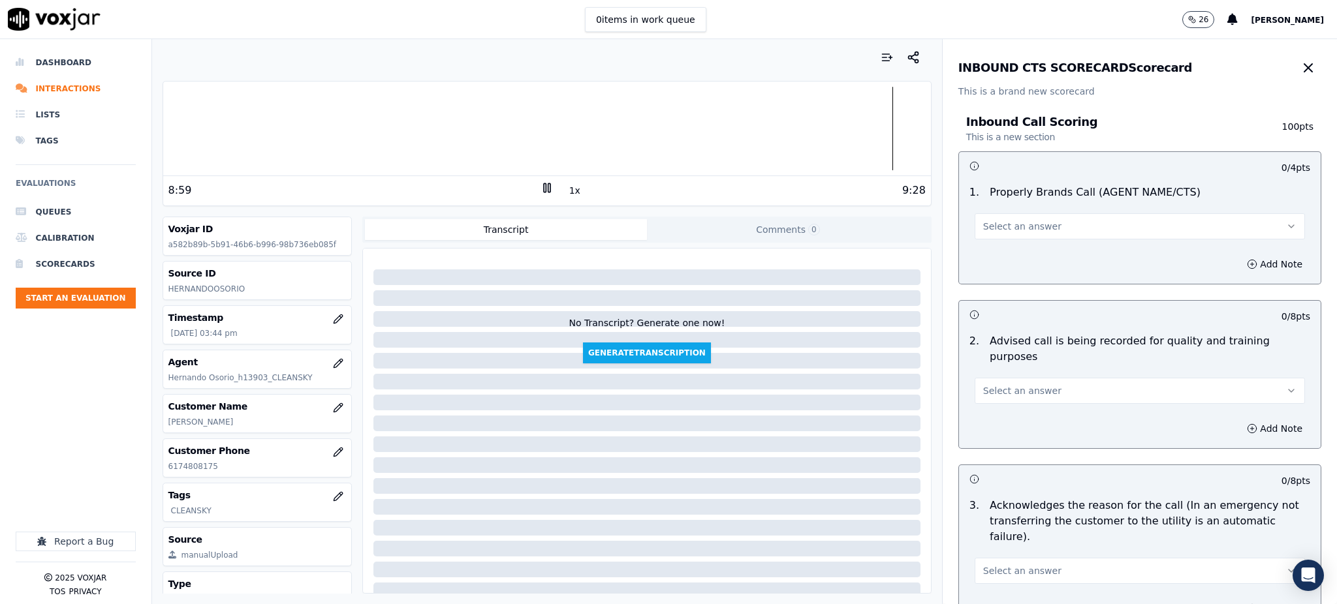
click at [983, 225] on span "Select an answer" at bounding box center [1022, 226] width 78 height 13
click at [986, 262] on div "Yes" at bounding box center [1111, 255] width 302 height 21
click at [996, 384] on span "Select an answer" at bounding box center [1022, 390] width 78 height 13
click at [998, 408] on div "Yes" at bounding box center [1111, 404] width 302 height 21
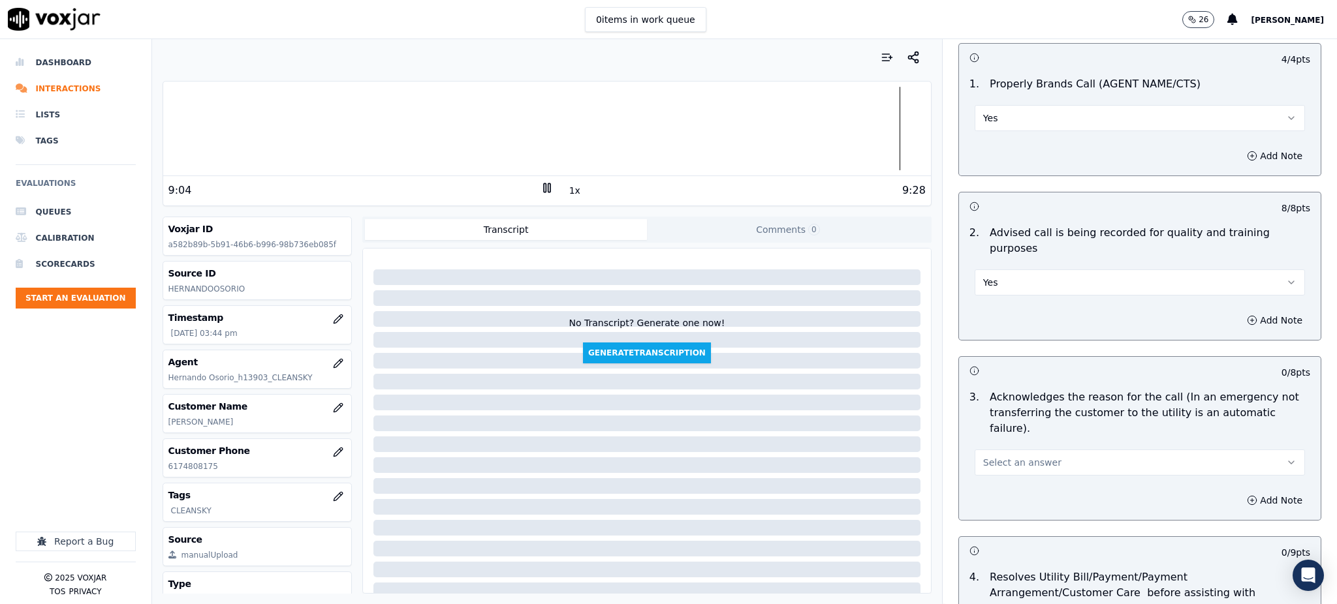
scroll to position [174, 0]
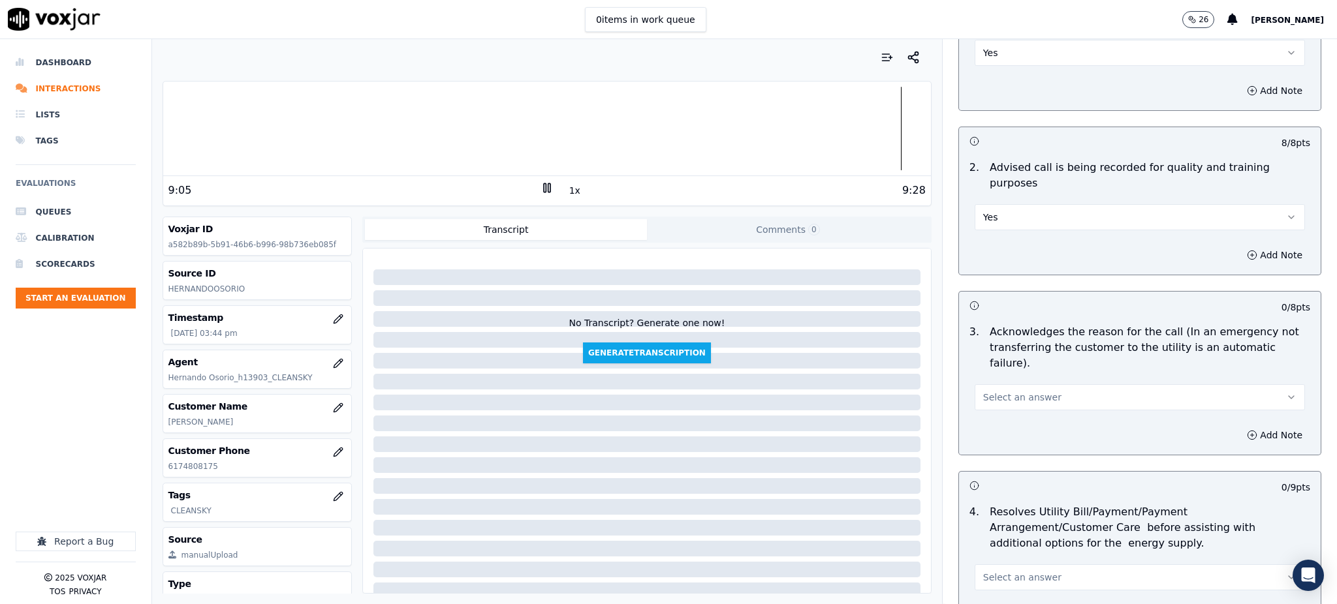
click at [985, 391] on span "Select an answer" at bounding box center [1022, 397] width 78 height 13
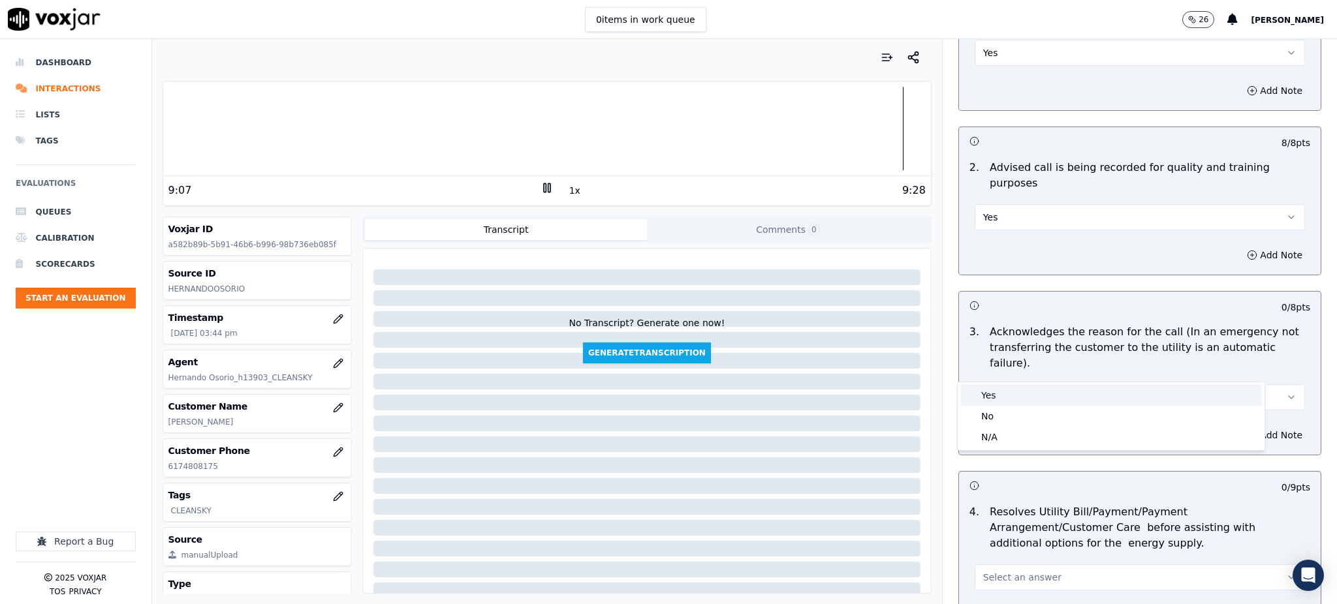
drag, startPoint x: 994, startPoint y: 386, endPoint x: 980, endPoint y: 453, distance: 68.6
click at [994, 386] on div "Yes" at bounding box center [1111, 395] width 302 height 21
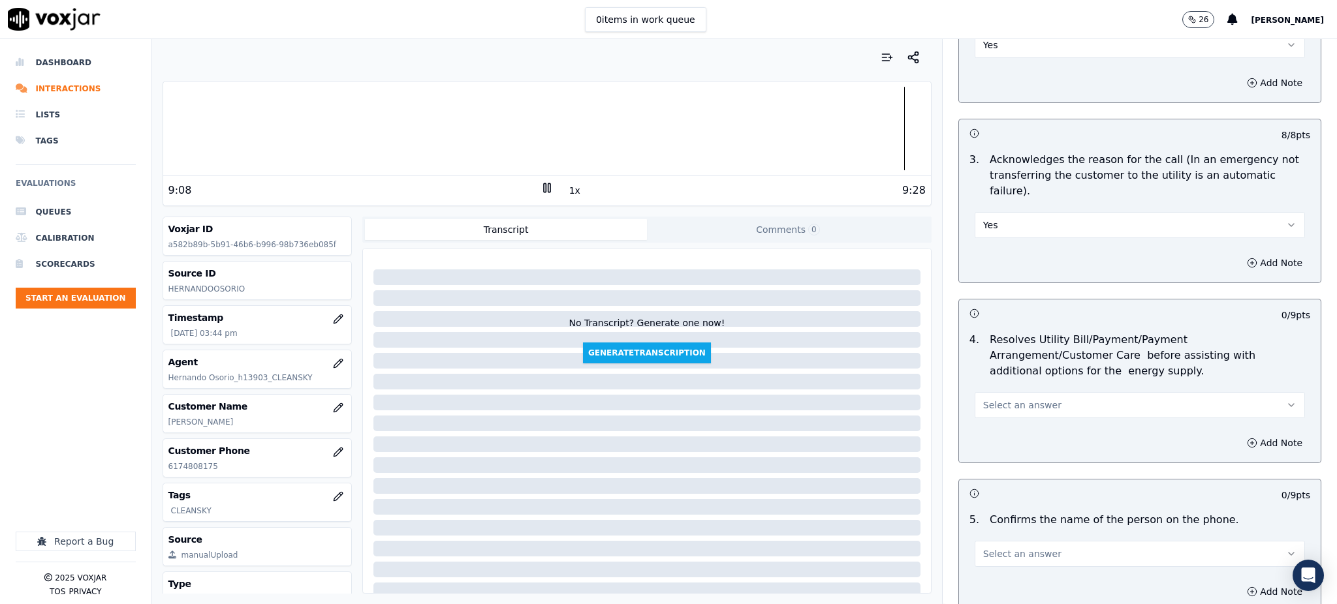
scroll to position [348, 0]
click at [980, 390] on button "Select an answer" at bounding box center [1139, 403] width 330 height 26
click at [985, 403] on div "Yes" at bounding box center [1111, 401] width 302 height 21
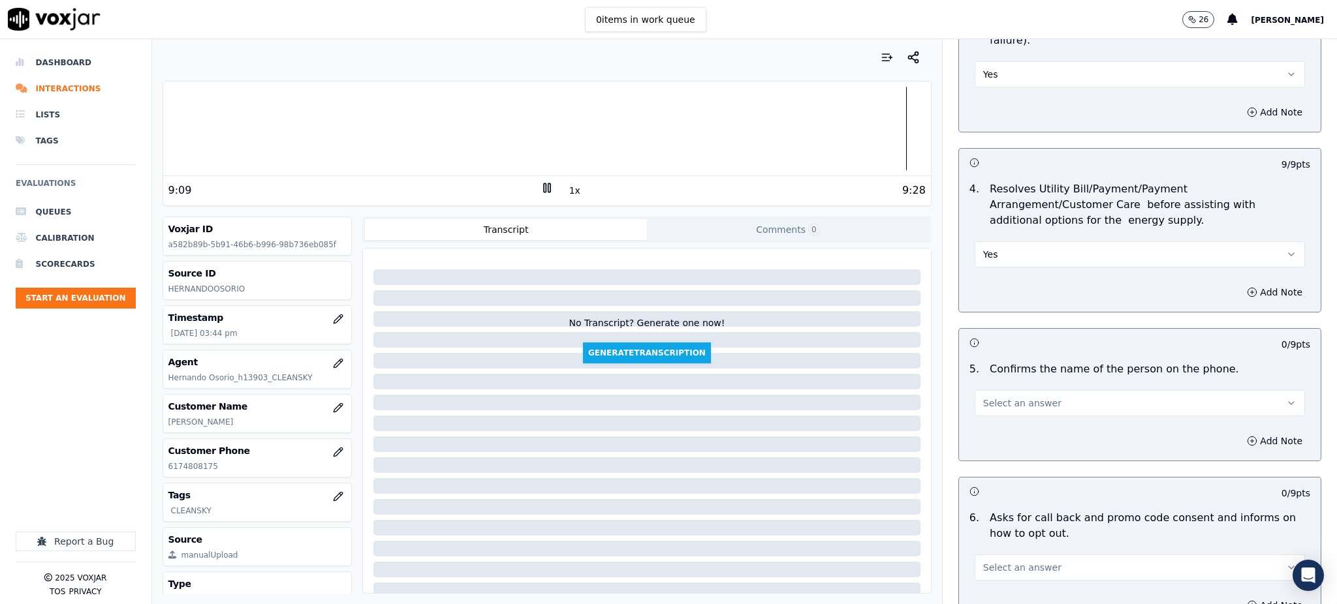
scroll to position [522, 0]
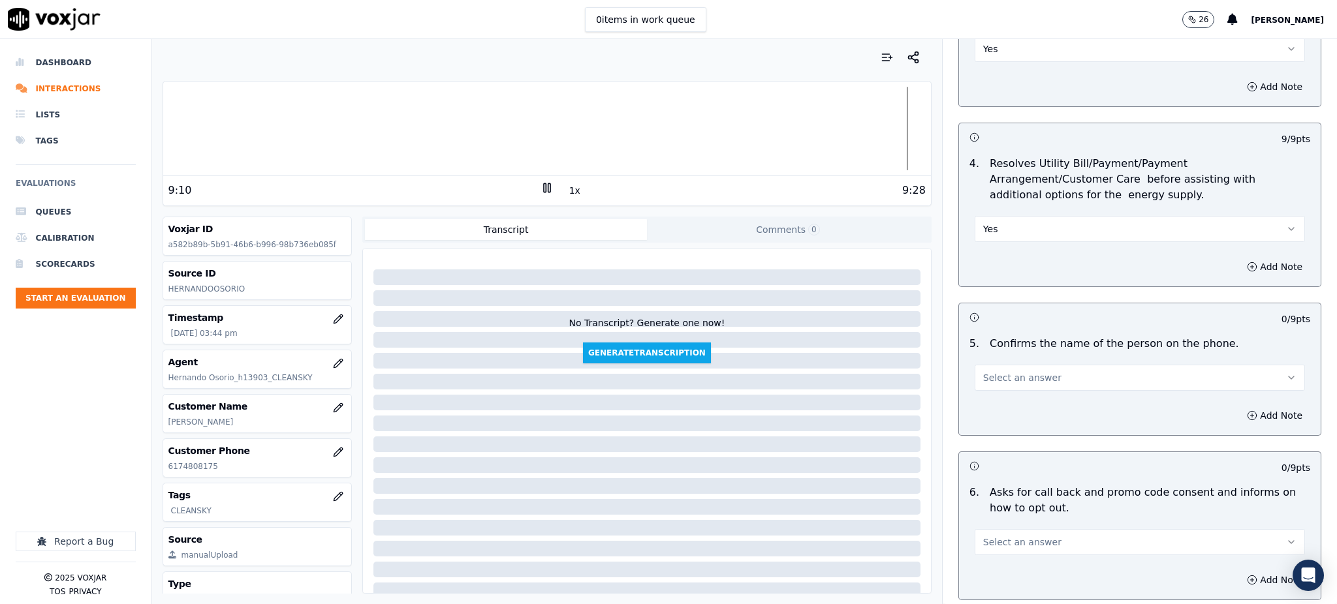
click at [999, 371] on span "Select an answer" at bounding box center [1022, 377] width 78 height 13
click at [1001, 375] on div "Yes" at bounding box center [1111, 376] width 302 height 21
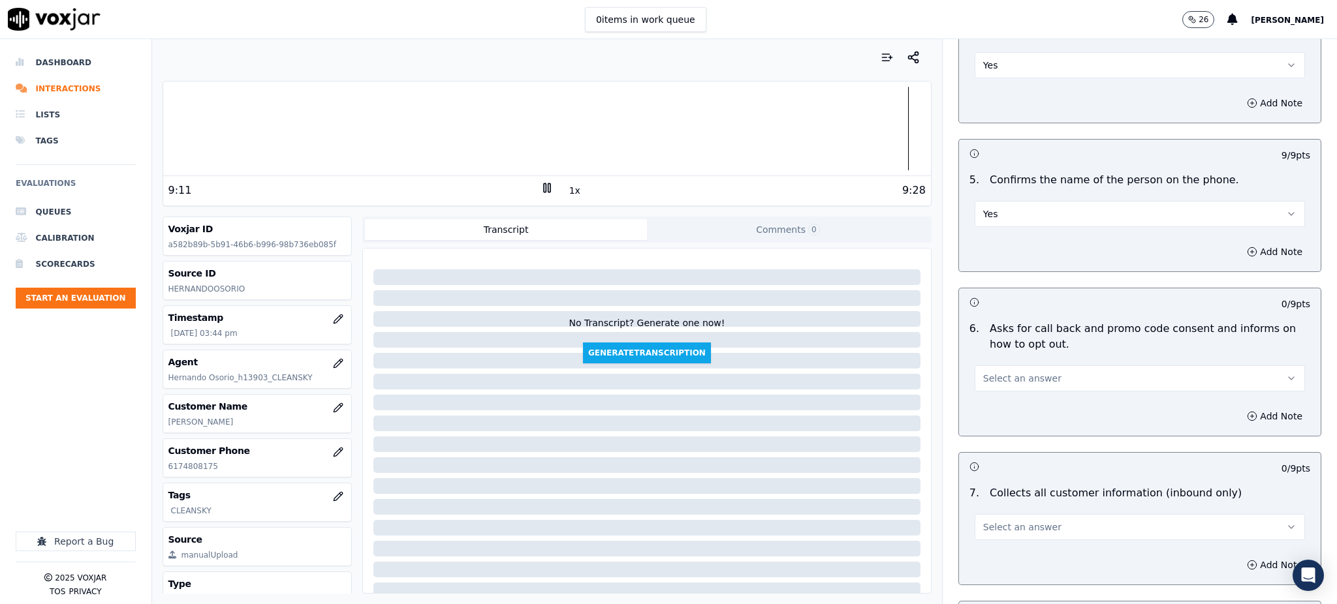
scroll to position [696, 0]
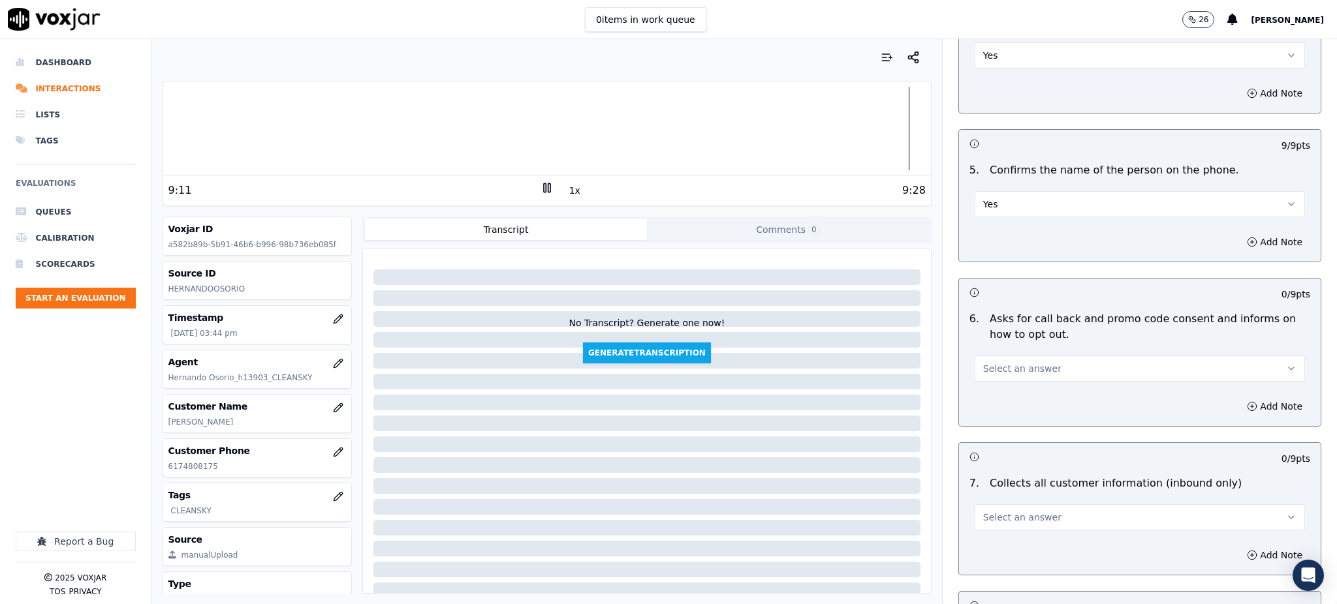
click at [989, 362] on span "Select an answer" at bounding box center [1022, 368] width 78 height 13
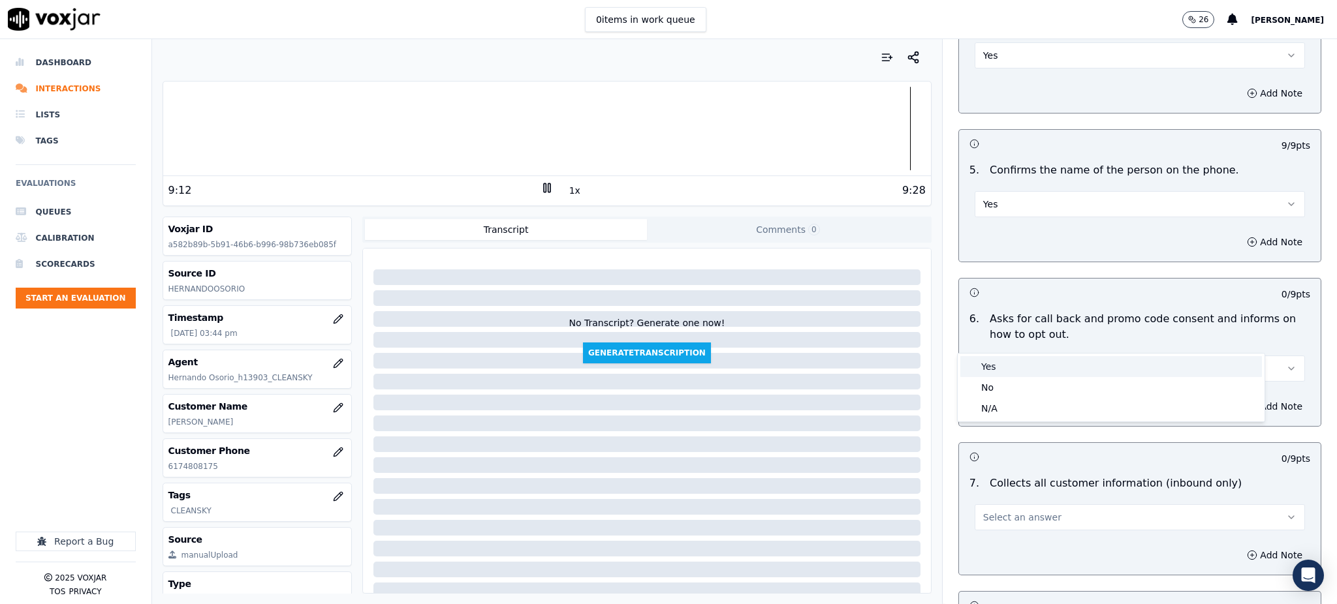
drag, startPoint x: 1002, startPoint y: 369, endPoint x: 997, endPoint y: 426, distance: 57.1
click at [1001, 367] on div "Yes" at bounding box center [1111, 366] width 302 height 21
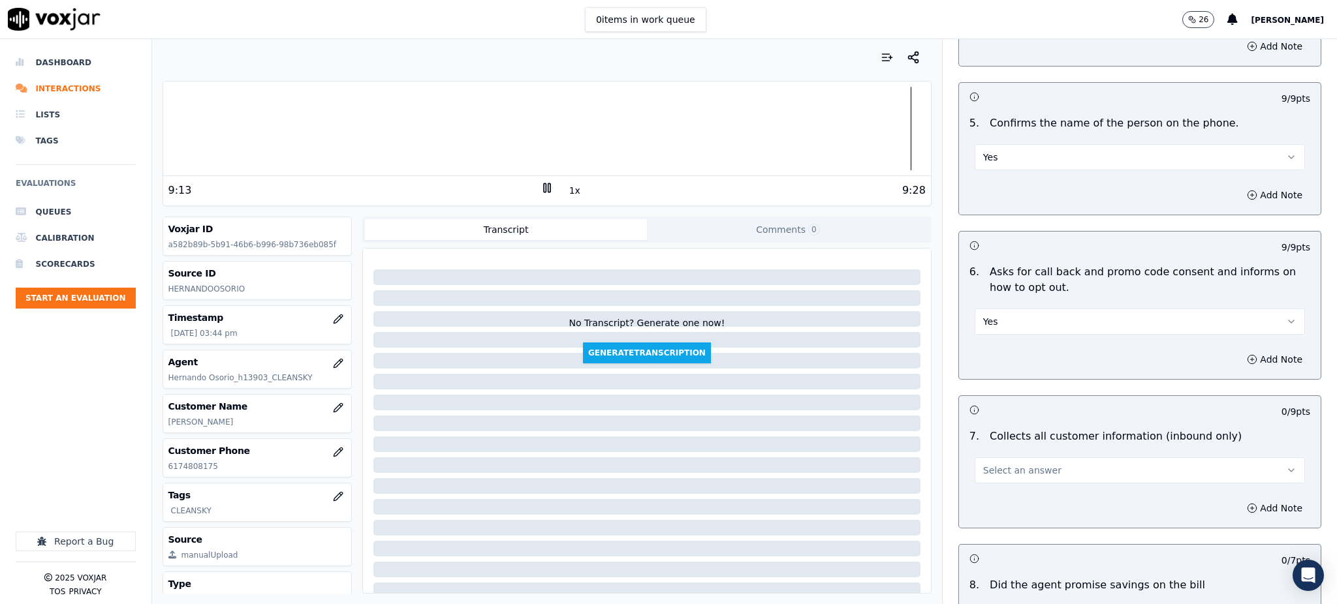
scroll to position [870, 0]
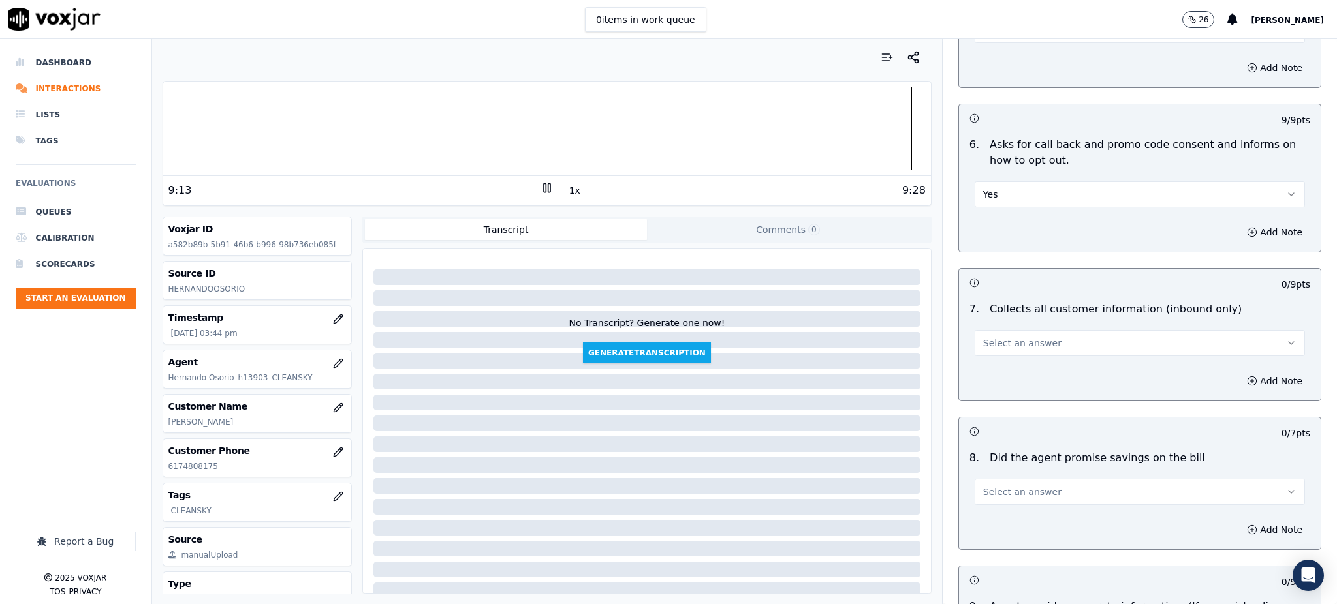
drag, startPoint x: 986, startPoint y: 320, endPoint x: 990, endPoint y: 326, distance: 7.1
click at [986, 330] on button "Select an answer" at bounding box center [1139, 343] width 330 height 26
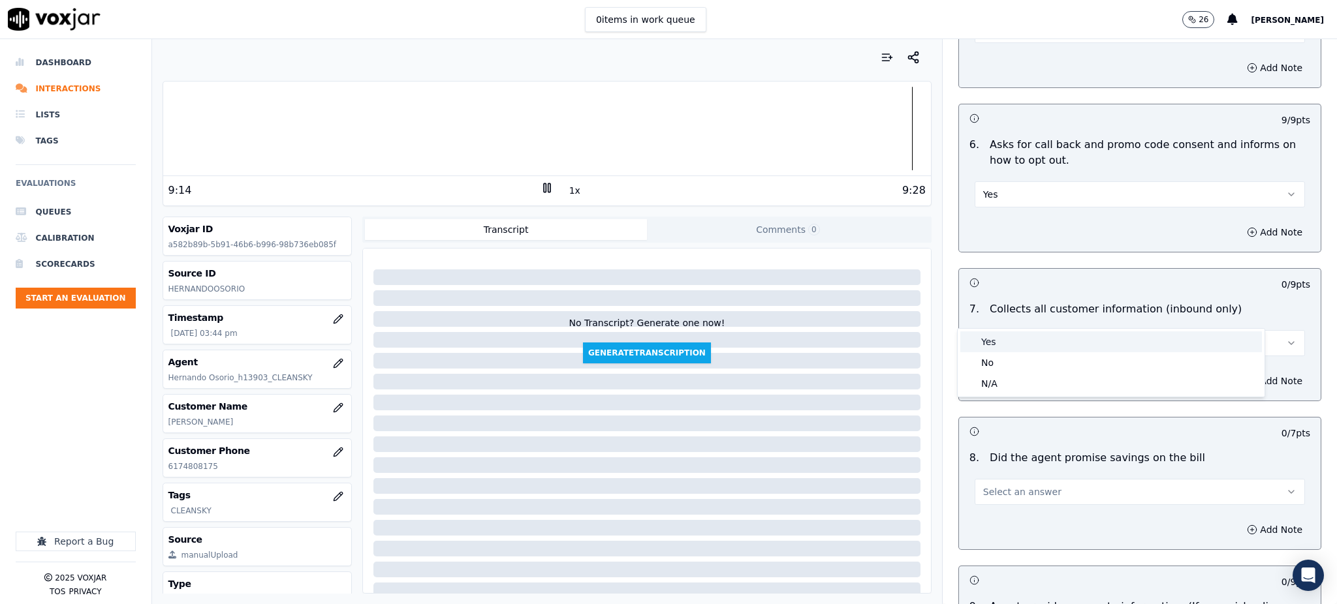
click at [998, 344] on div "Yes" at bounding box center [1111, 342] width 302 height 21
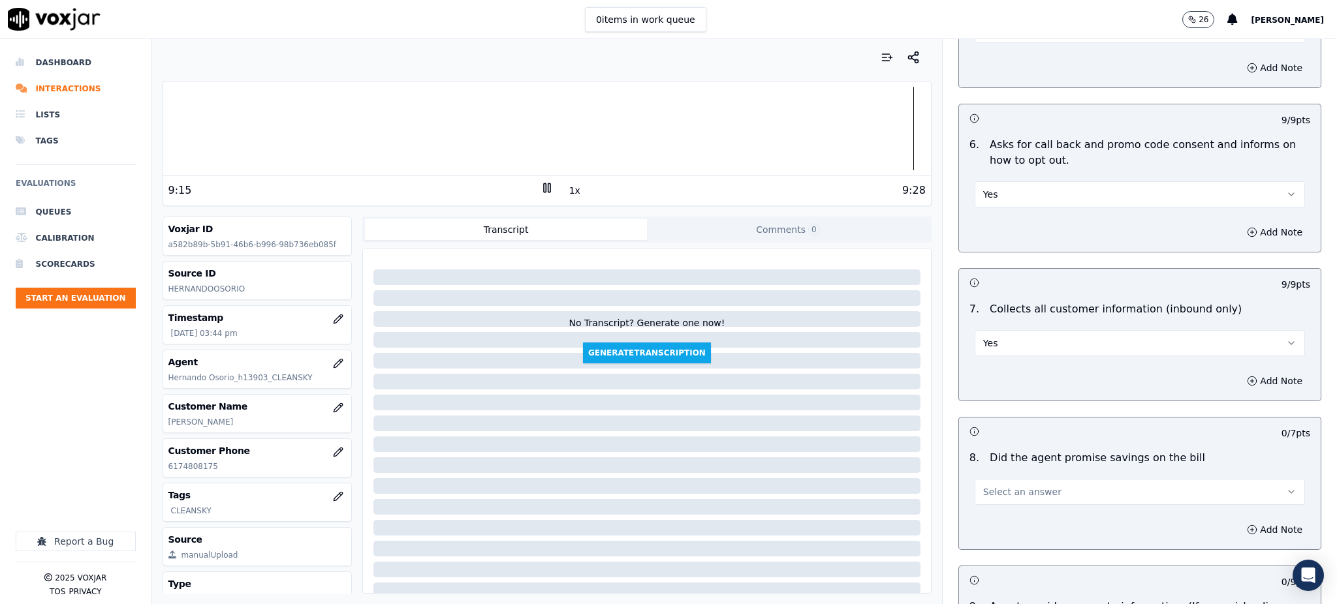
drag, startPoint x: 1009, startPoint y: 458, endPoint x: 1013, endPoint y: 476, distance: 18.7
click at [1010, 486] on span "Select an answer" at bounding box center [1022, 492] width 78 height 13
click at [1013, 489] on div "Yes" at bounding box center [1111, 490] width 302 height 21
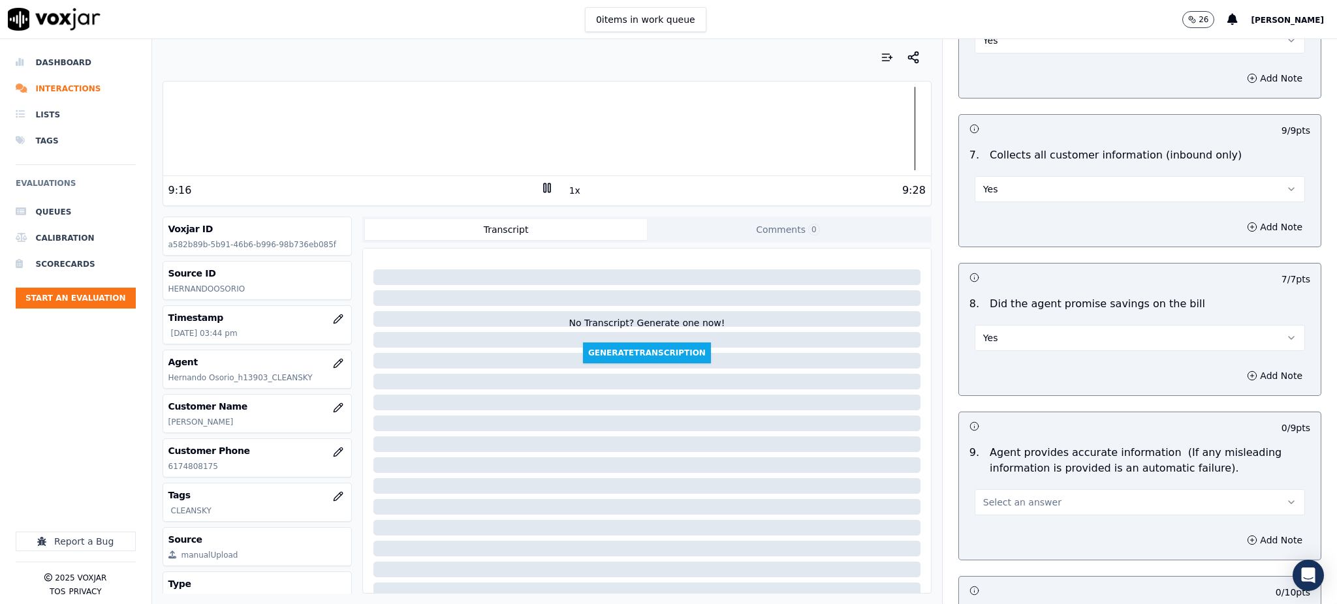
scroll to position [1131, 0]
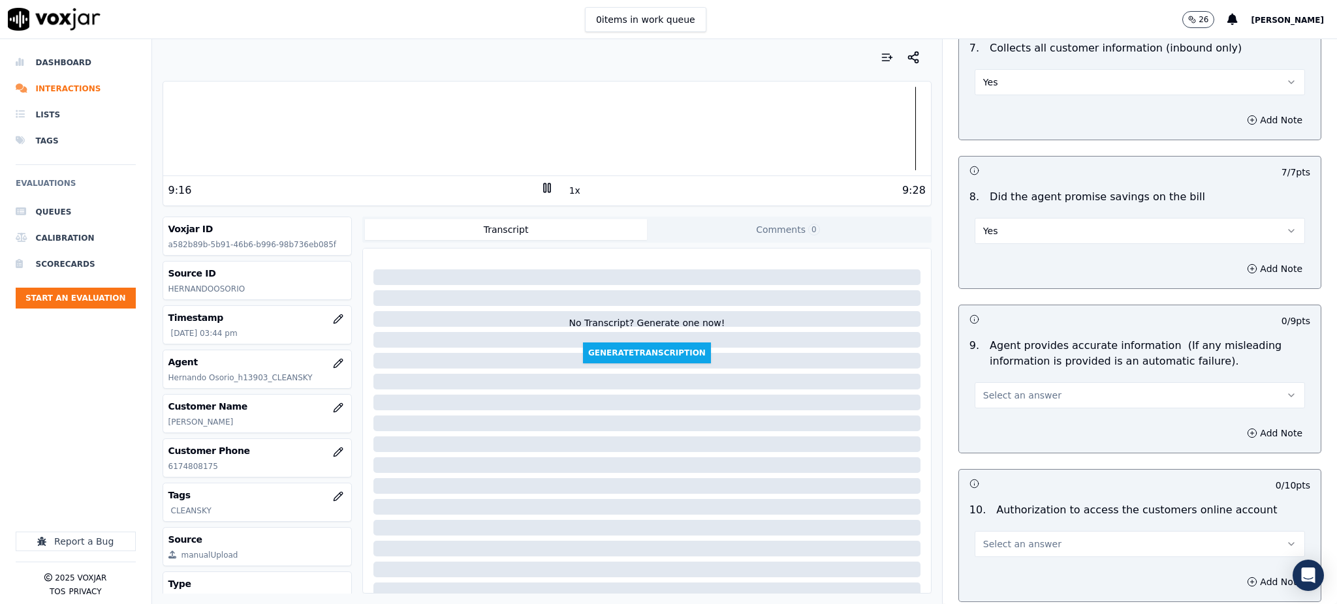
click at [995, 389] on span "Select an answer" at bounding box center [1022, 395] width 78 height 13
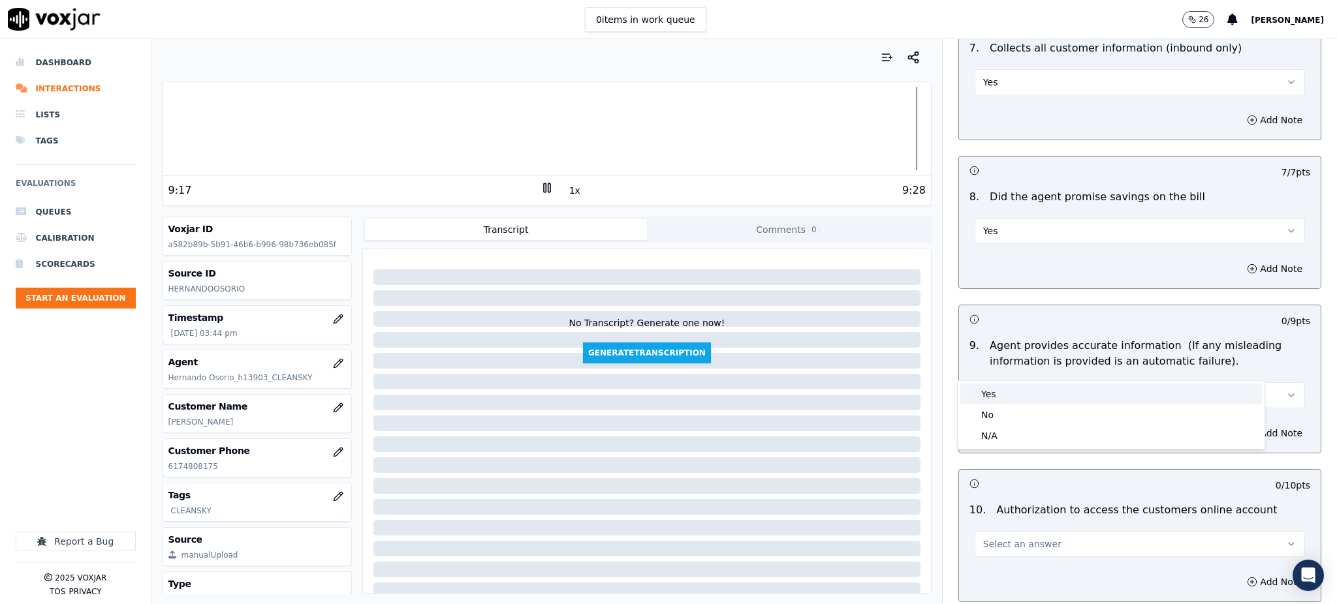
click at [995, 397] on div "Yes" at bounding box center [1111, 394] width 302 height 21
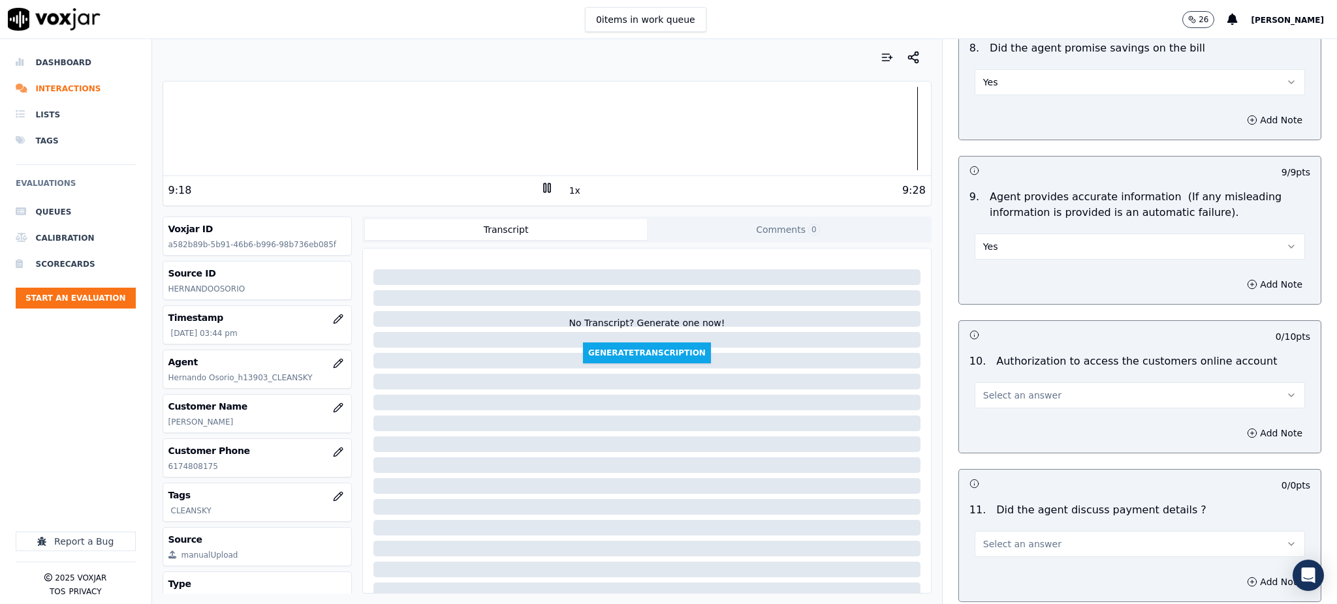
scroll to position [1305, 0]
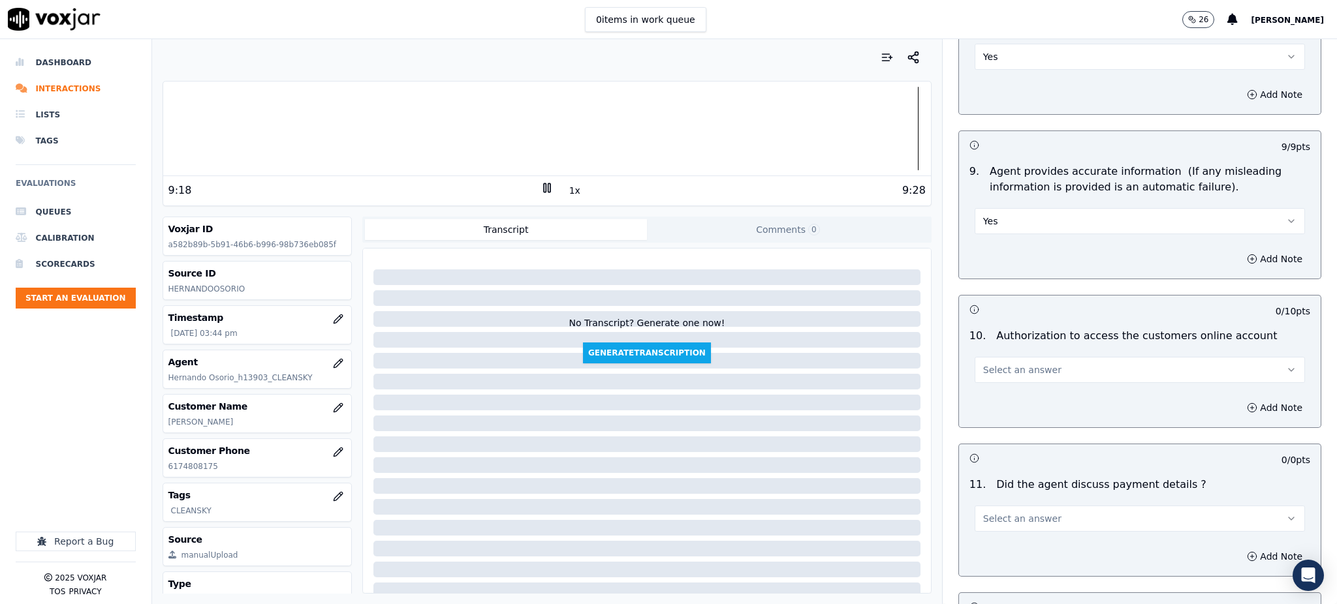
click at [998, 364] on span "Select an answer" at bounding box center [1022, 370] width 78 height 13
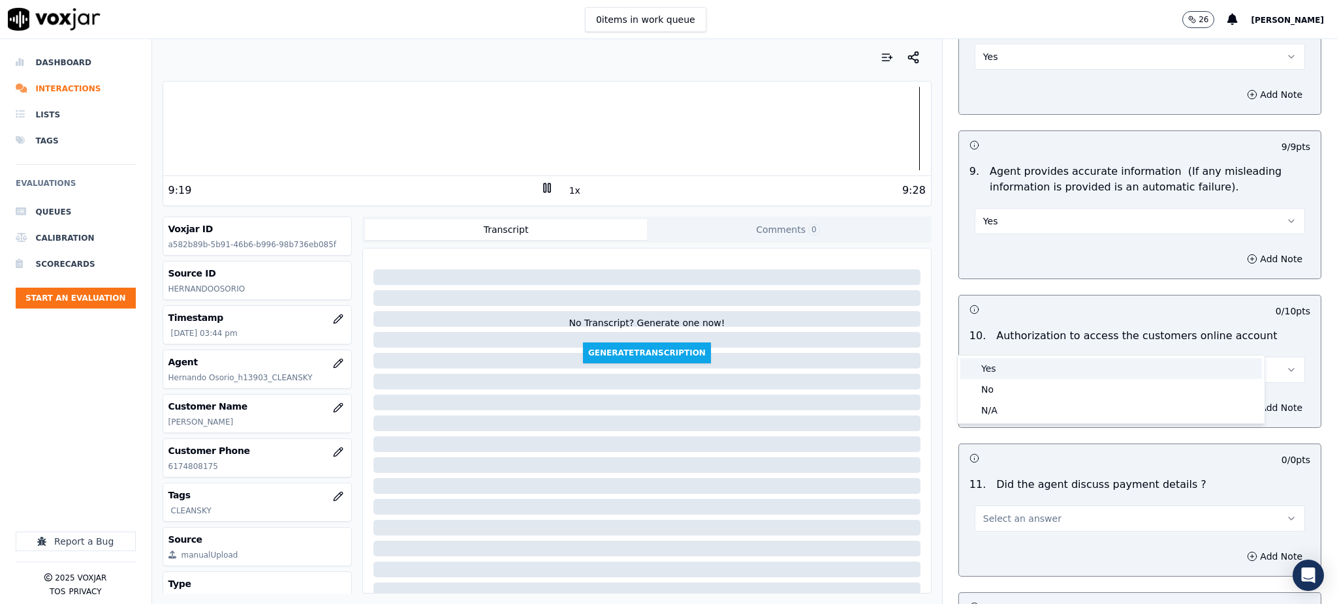
click at [1002, 364] on div "Yes" at bounding box center [1111, 368] width 302 height 21
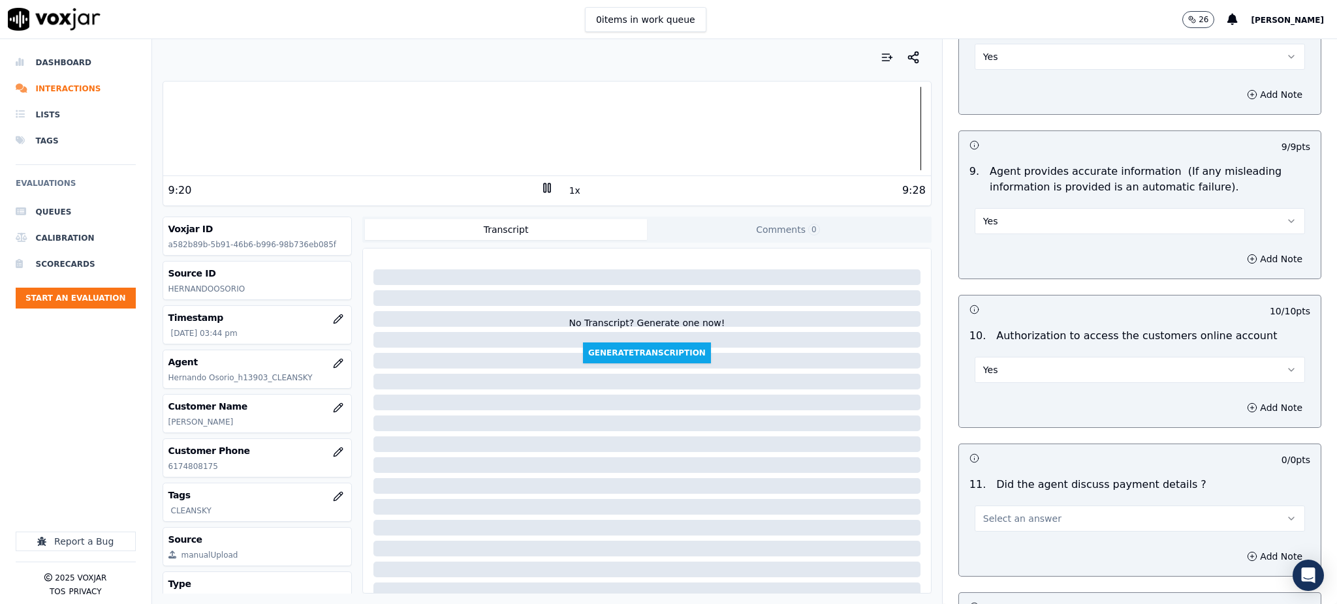
click at [1006, 506] on button "Select an answer" at bounding box center [1139, 519] width 330 height 26
drag, startPoint x: 996, startPoint y: 555, endPoint x: 971, endPoint y: 501, distance: 59.0
click at [997, 554] on div "N/A" at bounding box center [1111, 559] width 302 height 21
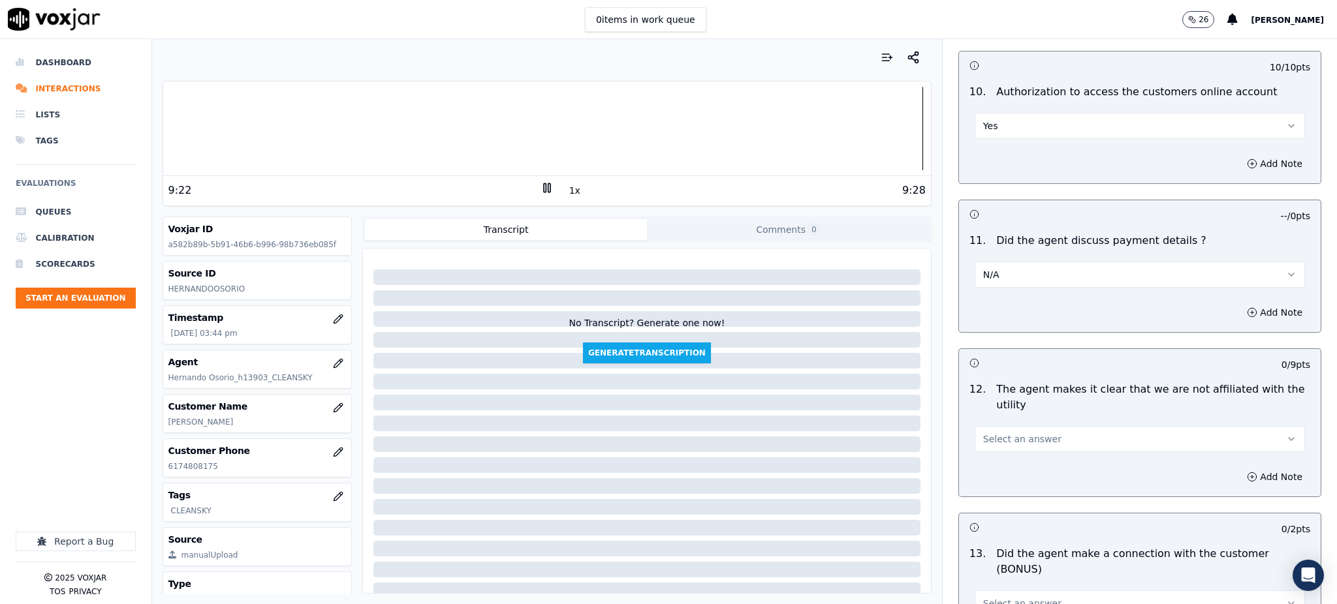
scroll to position [1566, 0]
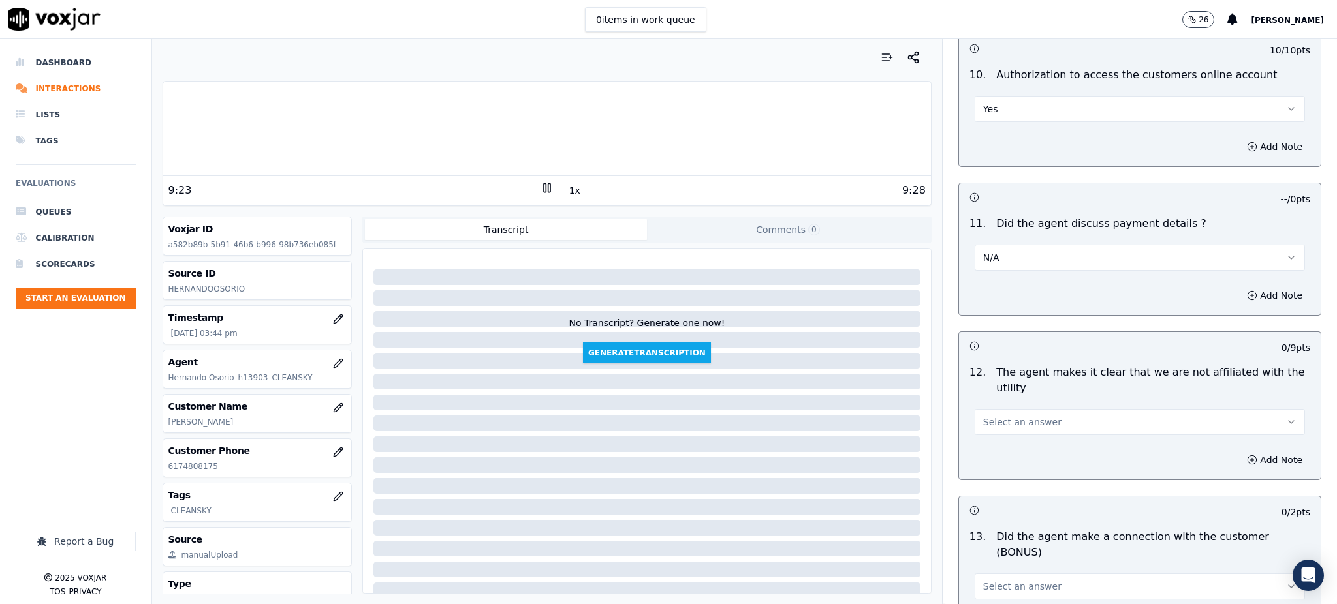
click at [993, 416] on span "Select an answer" at bounding box center [1022, 422] width 78 height 13
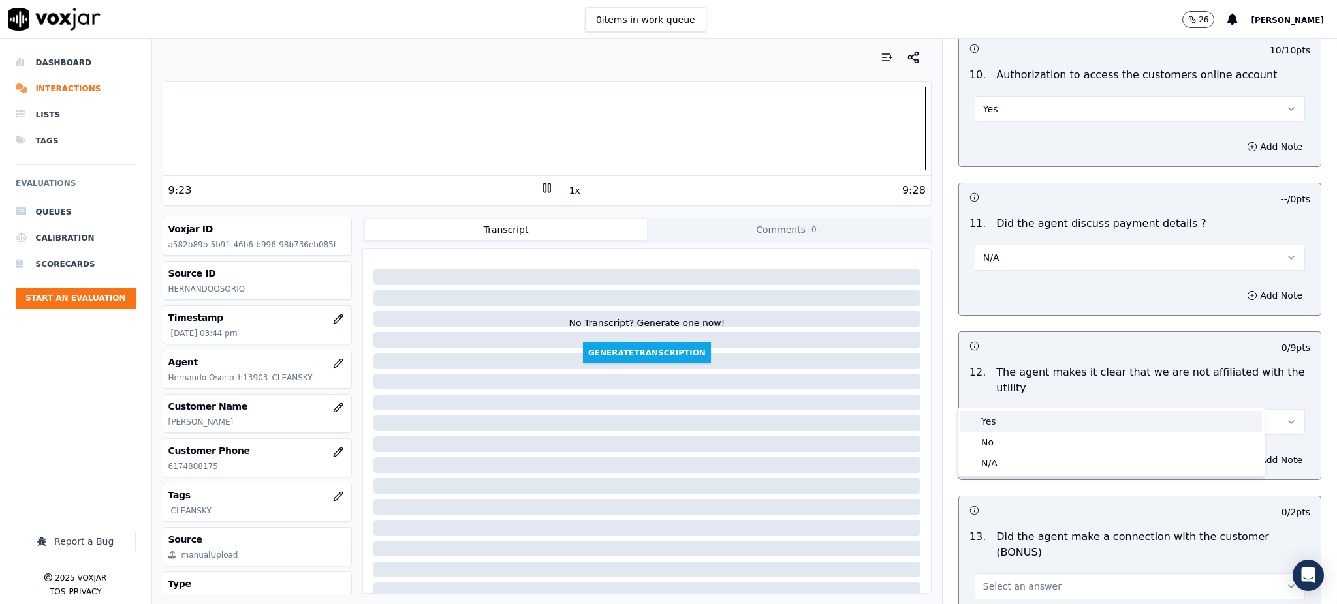
click at [1003, 421] on div "Yes" at bounding box center [1111, 421] width 302 height 21
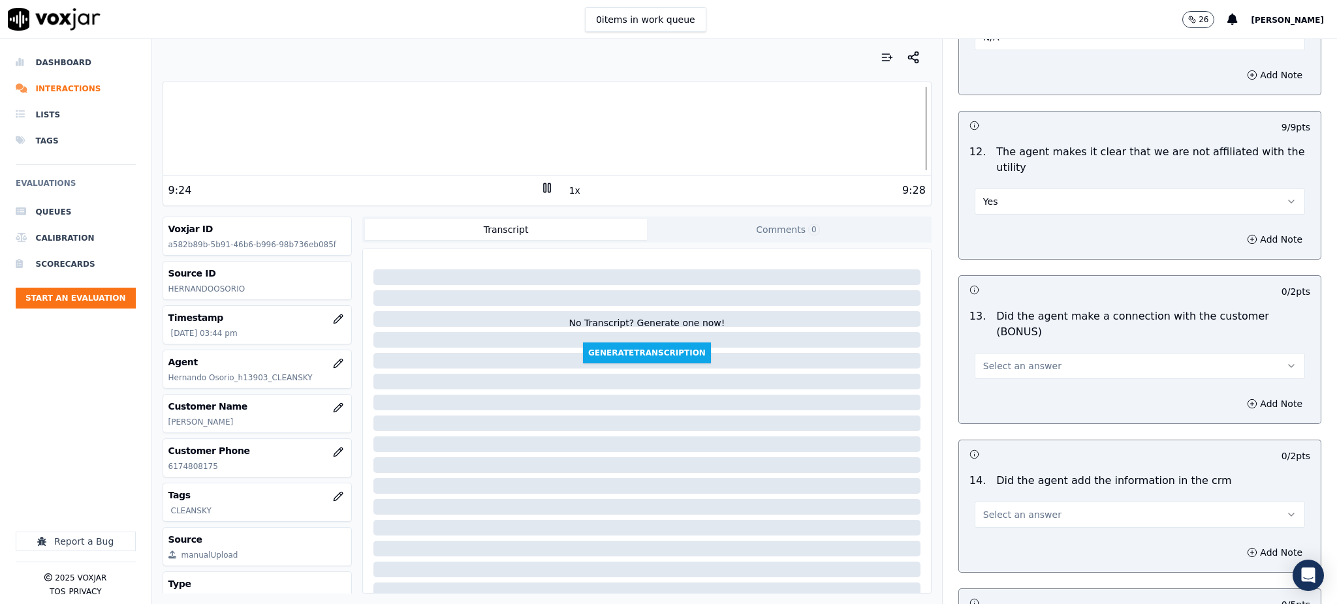
scroll to position [1827, 0]
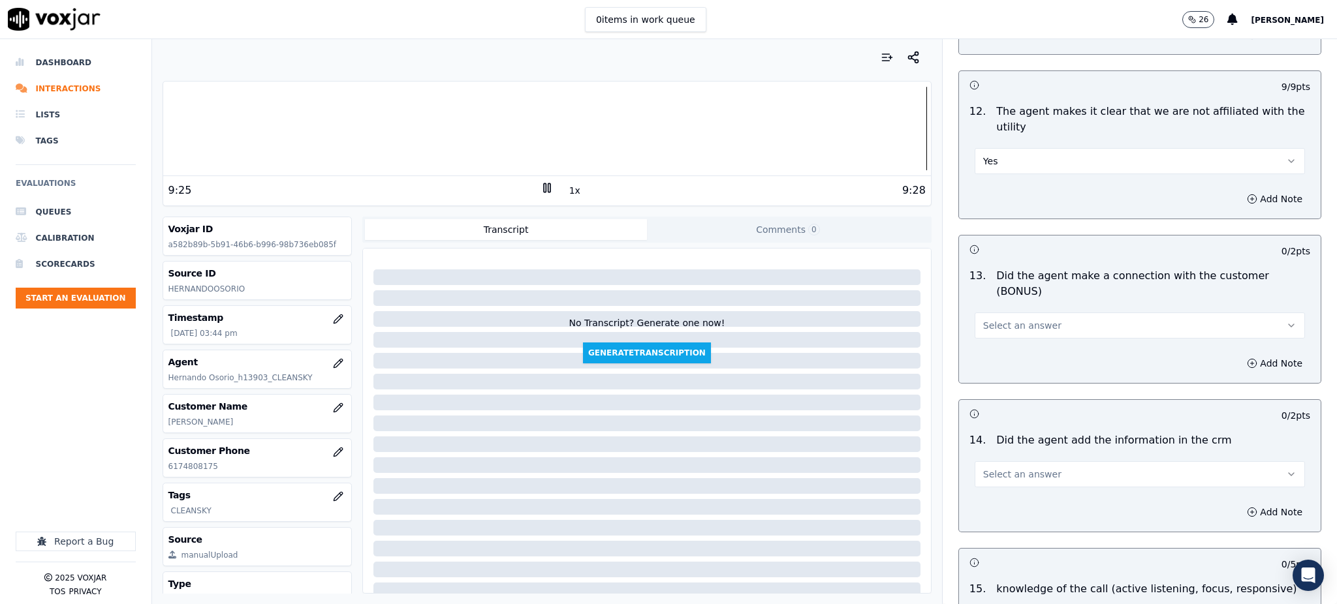
click at [995, 319] on span "Select an answer" at bounding box center [1022, 325] width 78 height 13
drag, startPoint x: 994, startPoint y: 309, endPoint x: 990, endPoint y: 342, distance: 32.9
click at [994, 309] on div "Yes" at bounding box center [1111, 309] width 302 height 21
click at [993, 468] on span "Select an answer" at bounding box center [1022, 474] width 78 height 13
click at [993, 456] on div "Yes" at bounding box center [1111, 458] width 302 height 21
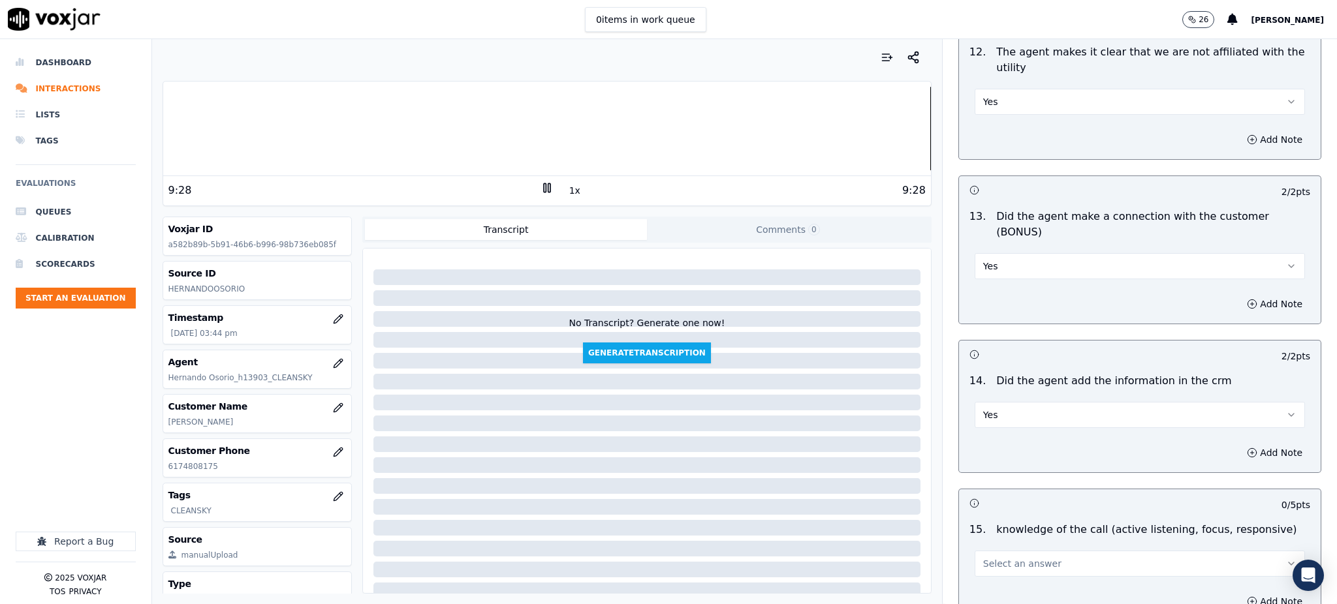
scroll to position [1976, 0]
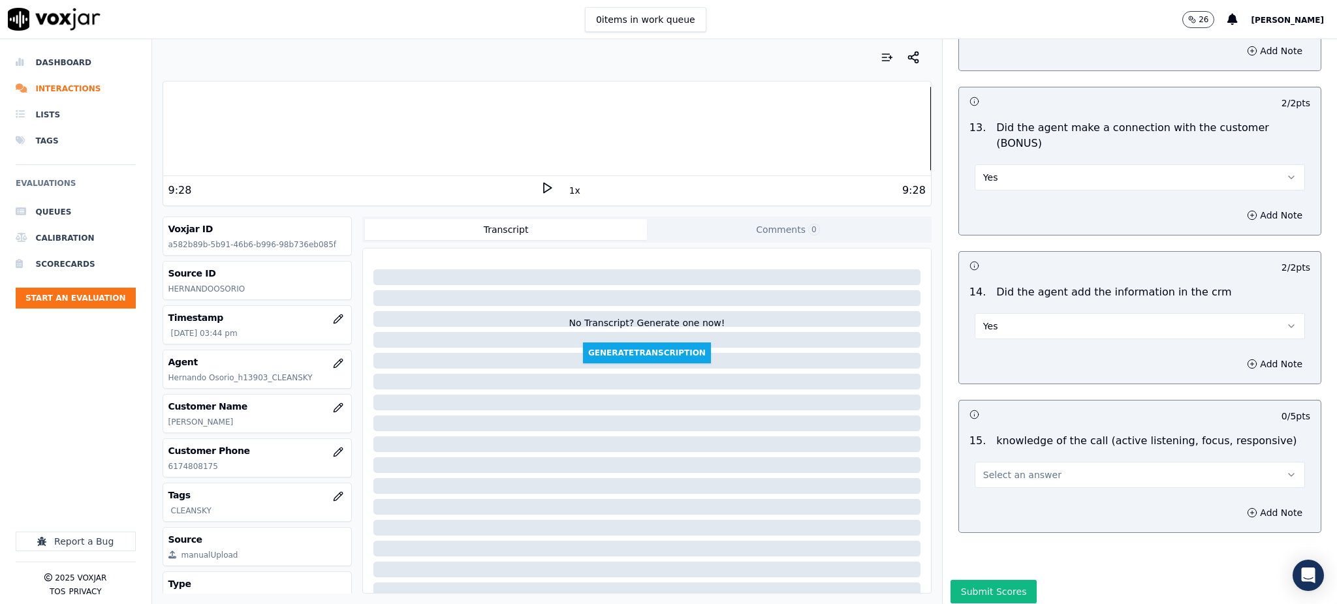
click at [1006, 469] on span "Select an answer" at bounding box center [1022, 475] width 78 height 13
drag, startPoint x: 1002, startPoint y: 455, endPoint x: 989, endPoint y: 508, distance: 55.2
click at [1004, 456] on div "Yes" at bounding box center [1111, 458] width 302 height 21
click at [984, 580] on button "Submit Scores" at bounding box center [993, 591] width 87 height 23
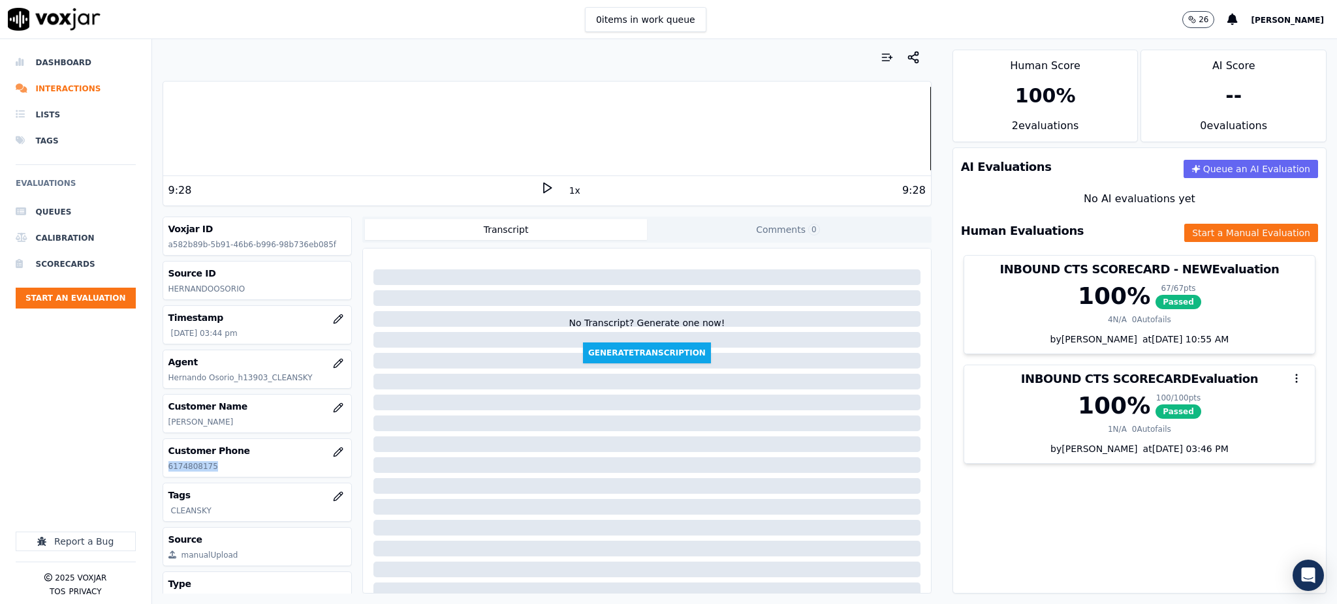
drag, startPoint x: 193, startPoint y: 469, endPoint x: 167, endPoint y: 476, distance: 26.4
click at [167, 476] on div "Customer Phone 6174808175" at bounding box center [257, 458] width 189 height 38
copy p "6174808175"
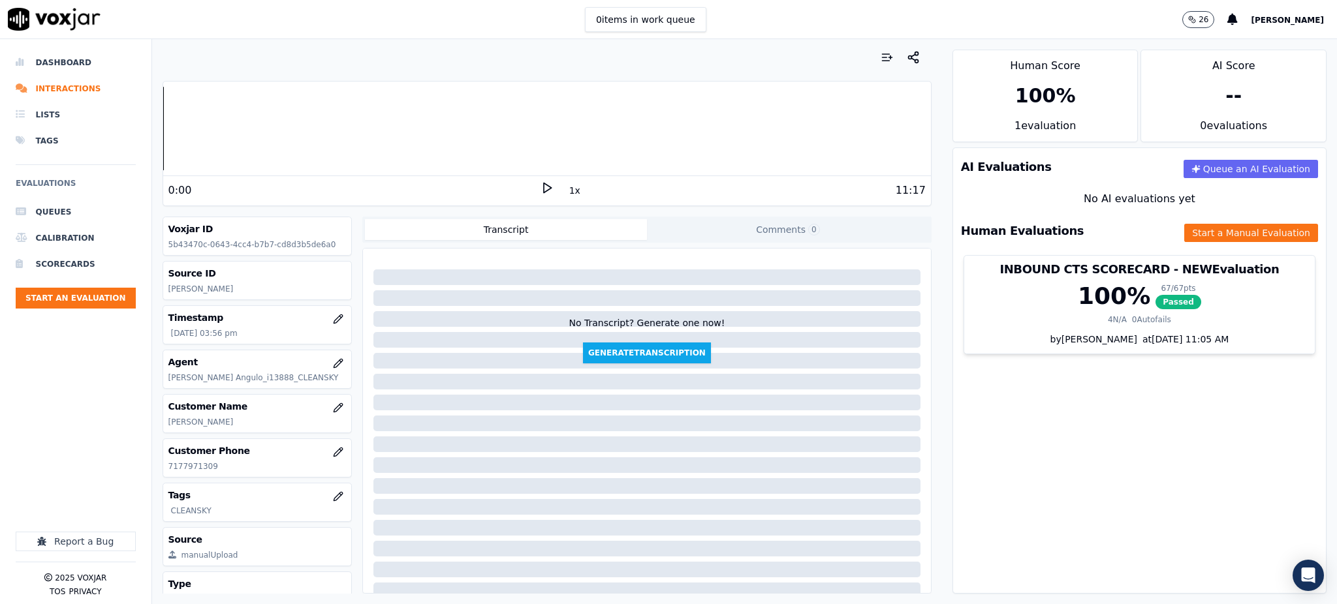
click at [540, 189] on icon at bounding box center [546, 187] width 13 height 13
click at [167, 467] on div "Customer Phone [PHONE_NUMBER]" at bounding box center [257, 458] width 189 height 38
copy p "7177971309"
click at [1191, 228] on button "Start a Manual Evaluation" at bounding box center [1251, 233] width 134 height 18
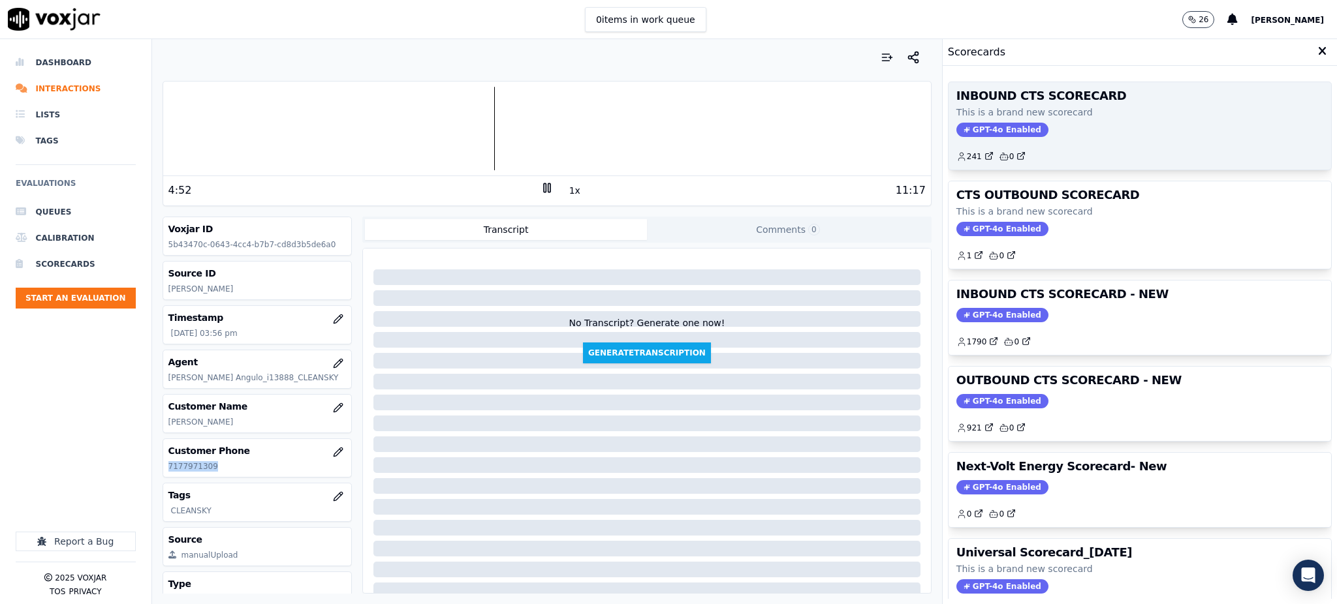
click at [993, 133] on span "GPT-4o Enabled" at bounding box center [1002, 130] width 92 height 14
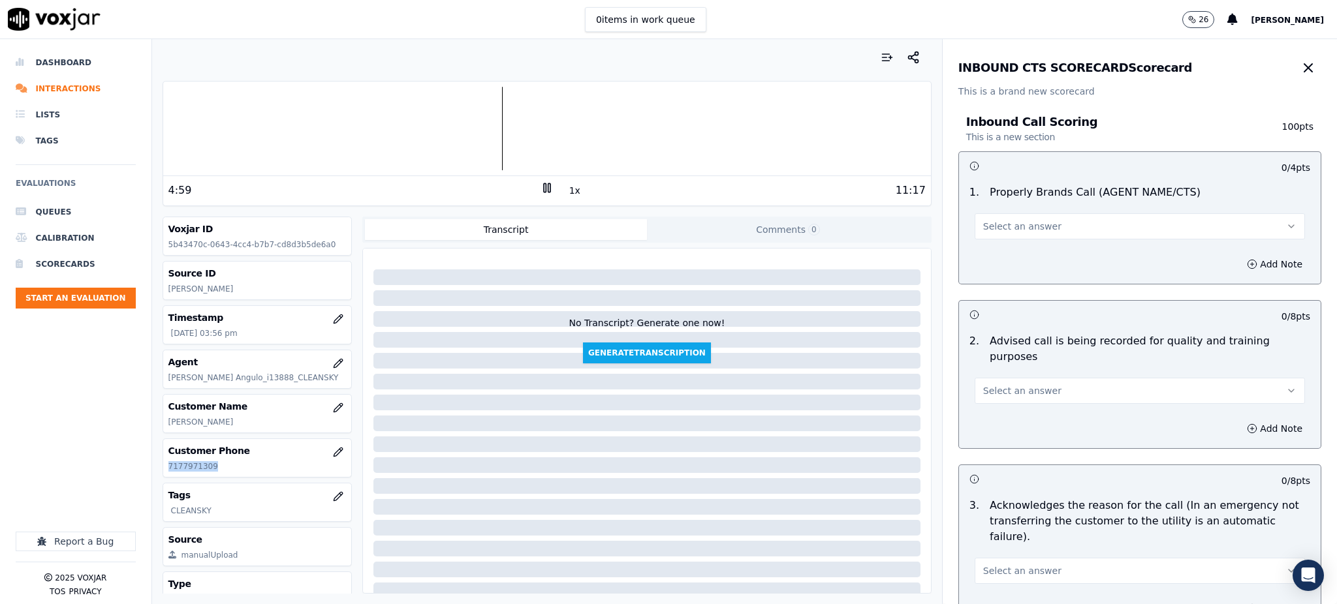
click at [974, 217] on button "Select an answer" at bounding box center [1139, 226] width 330 height 26
click at [984, 260] on div "Yes" at bounding box center [1111, 255] width 302 height 21
click at [992, 384] on span "Select an answer" at bounding box center [1022, 390] width 78 height 13
click at [989, 411] on div "Yes" at bounding box center [1111, 404] width 302 height 21
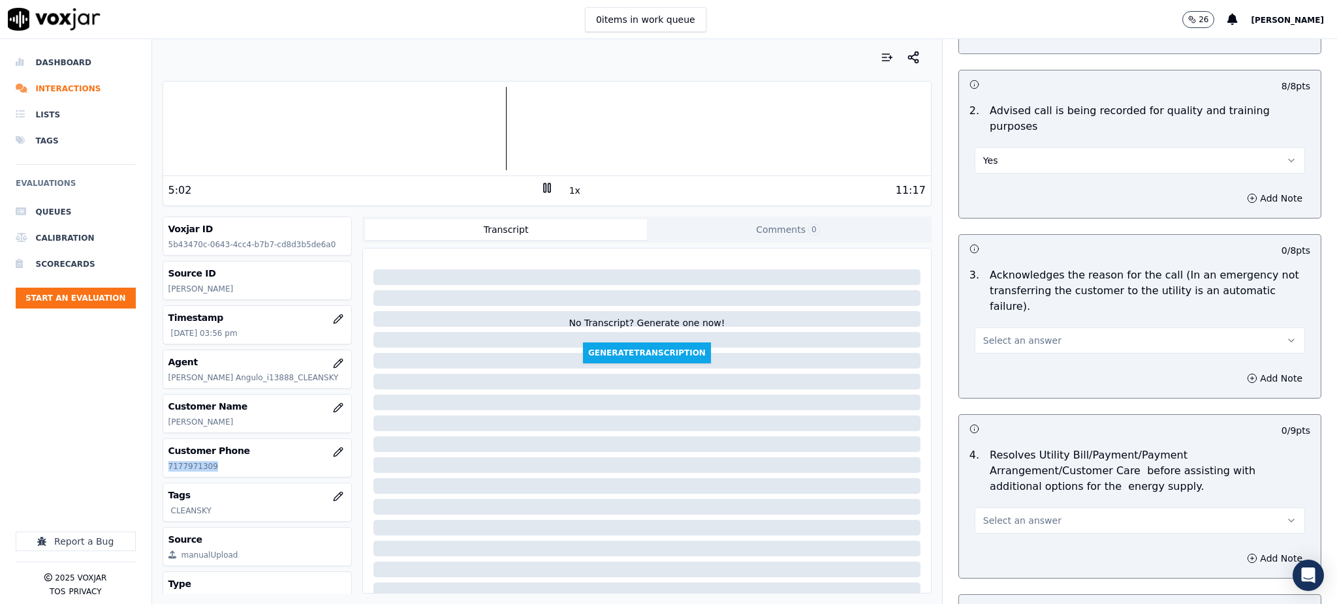
scroll to position [261, 0]
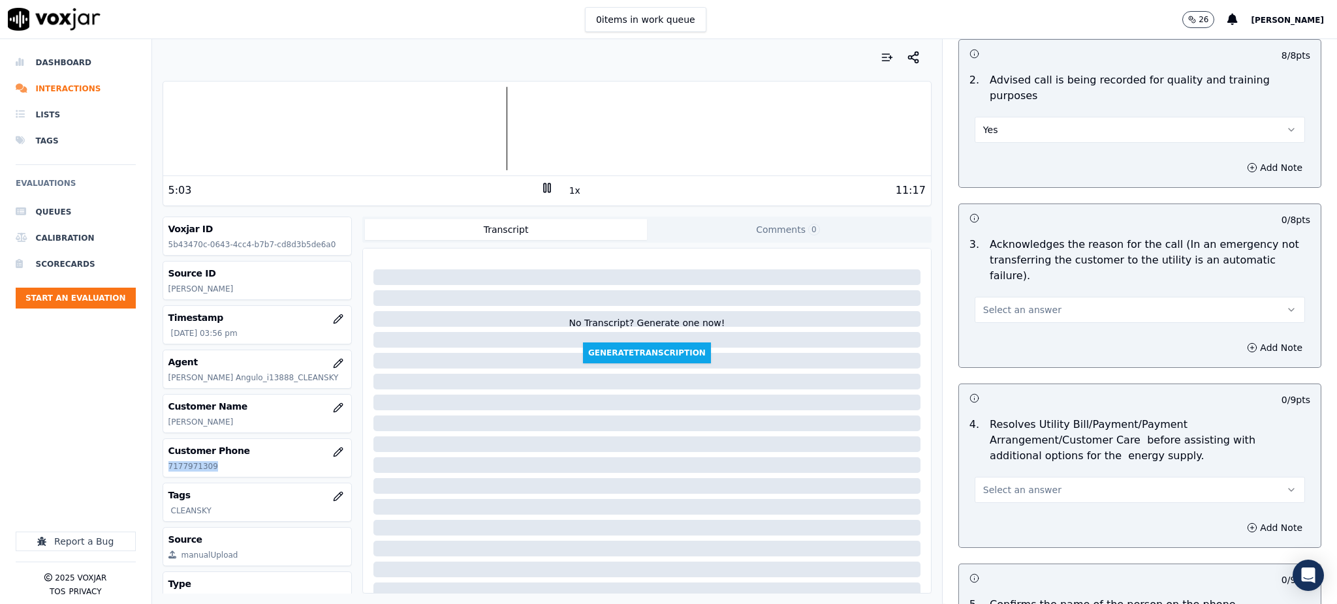
click at [995, 297] on button "Select an answer" at bounding box center [1139, 310] width 330 height 26
click at [995, 311] on div "Yes" at bounding box center [1111, 308] width 302 height 21
click at [983, 484] on span "Select an answer" at bounding box center [1022, 490] width 78 height 13
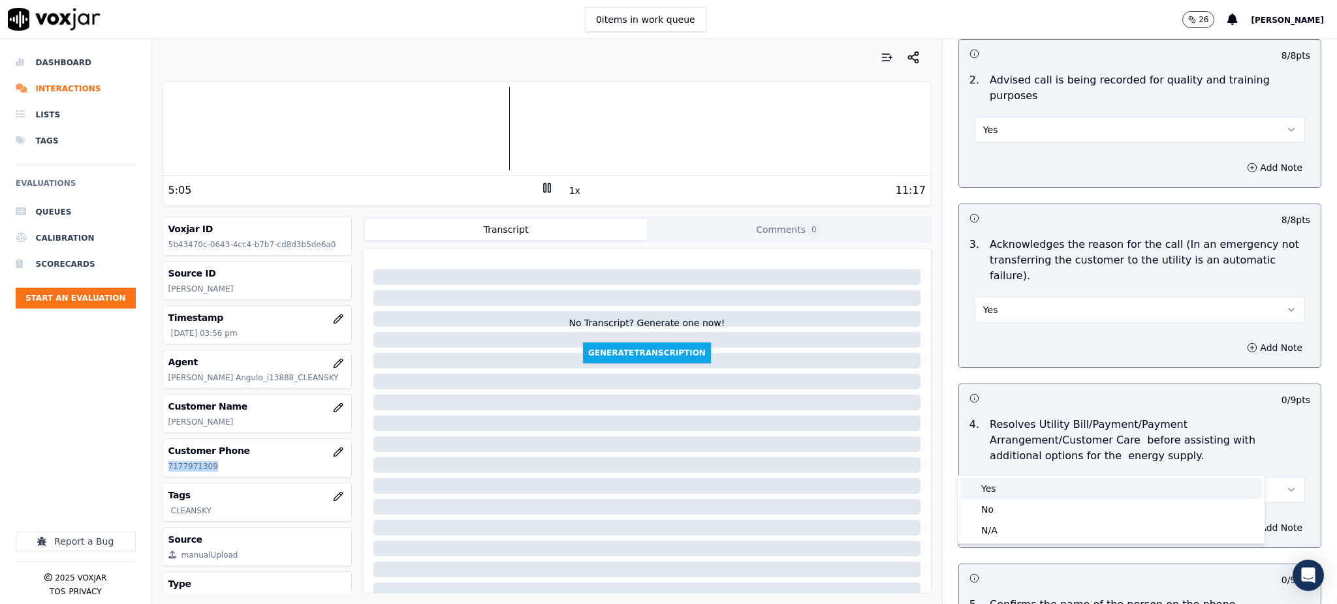
click at [976, 489] on div "Yes" at bounding box center [1111, 488] width 302 height 21
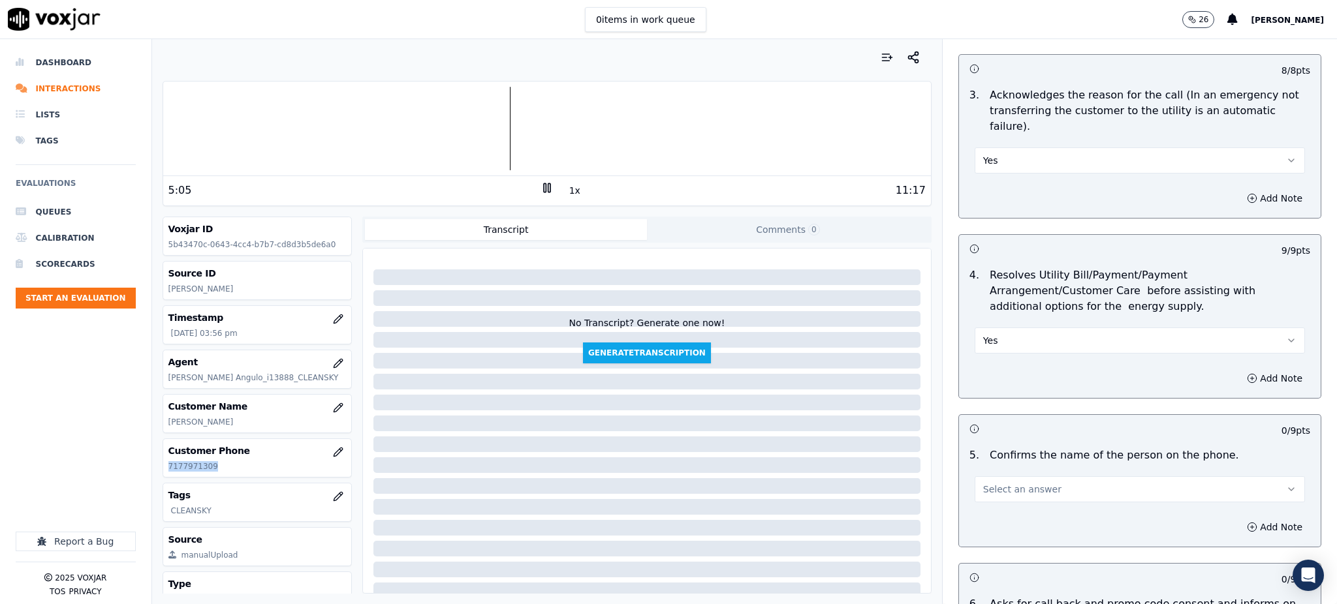
scroll to position [522, 0]
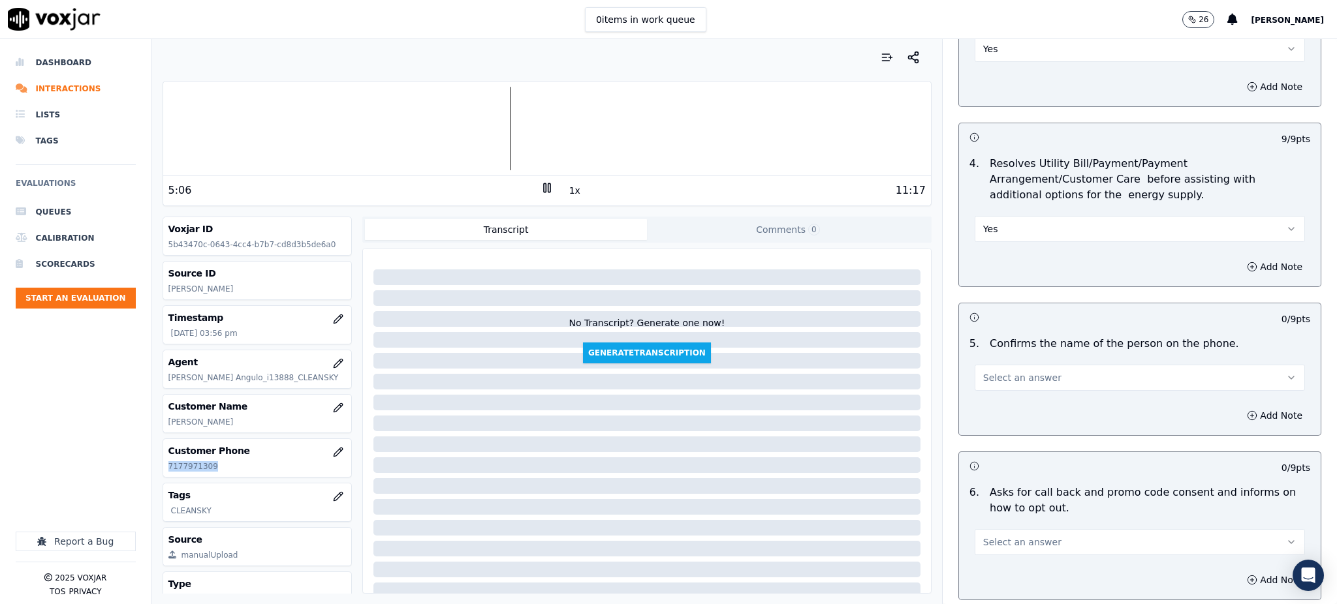
click at [993, 371] on span "Select an answer" at bounding box center [1022, 377] width 78 height 13
click at [994, 377] on div "Yes" at bounding box center [1111, 376] width 302 height 21
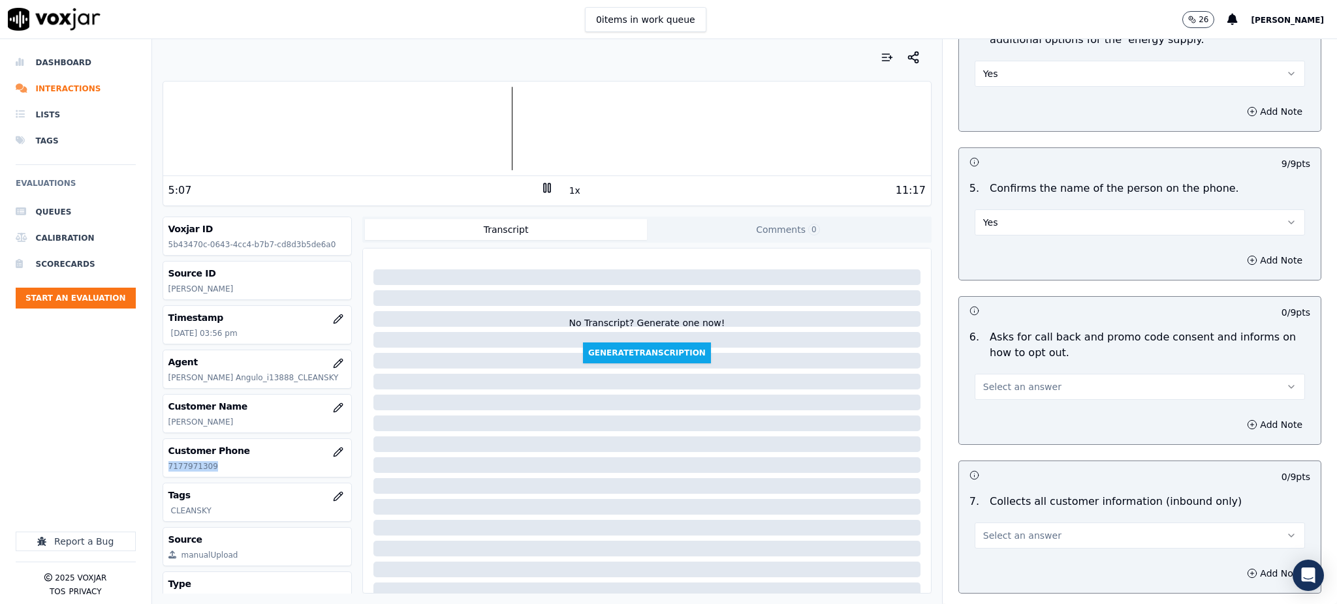
scroll to position [696, 0]
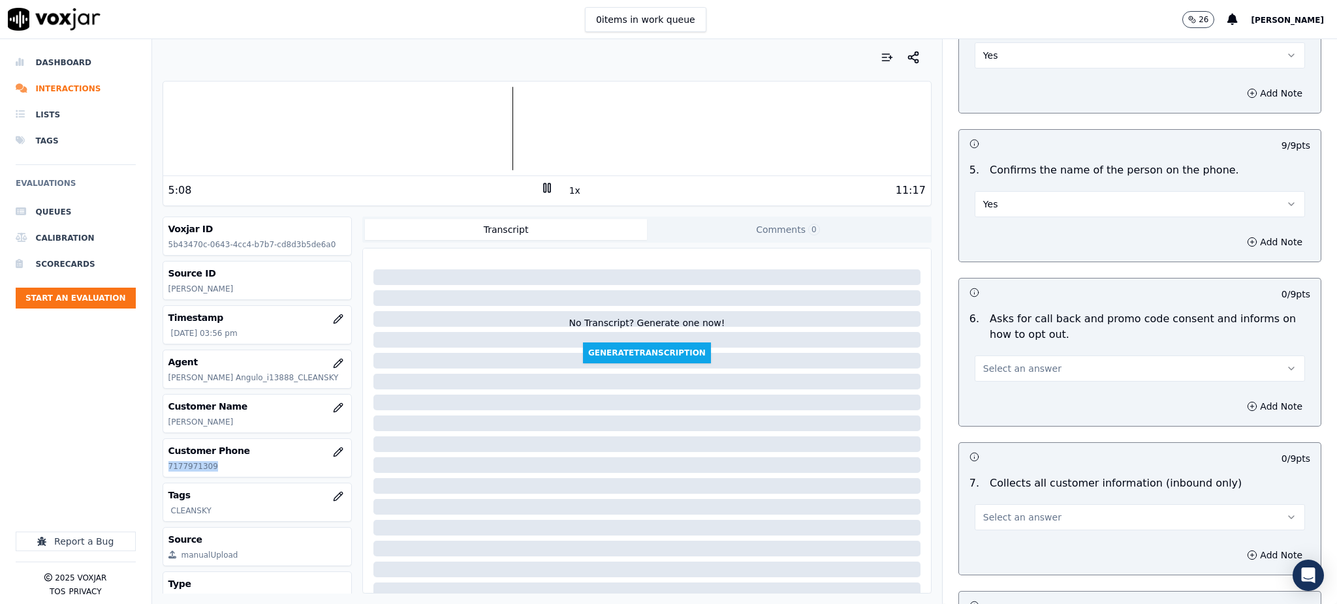
click at [983, 362] on span "Select an answer" at bounding box center [1022, 368] width 78 height 13
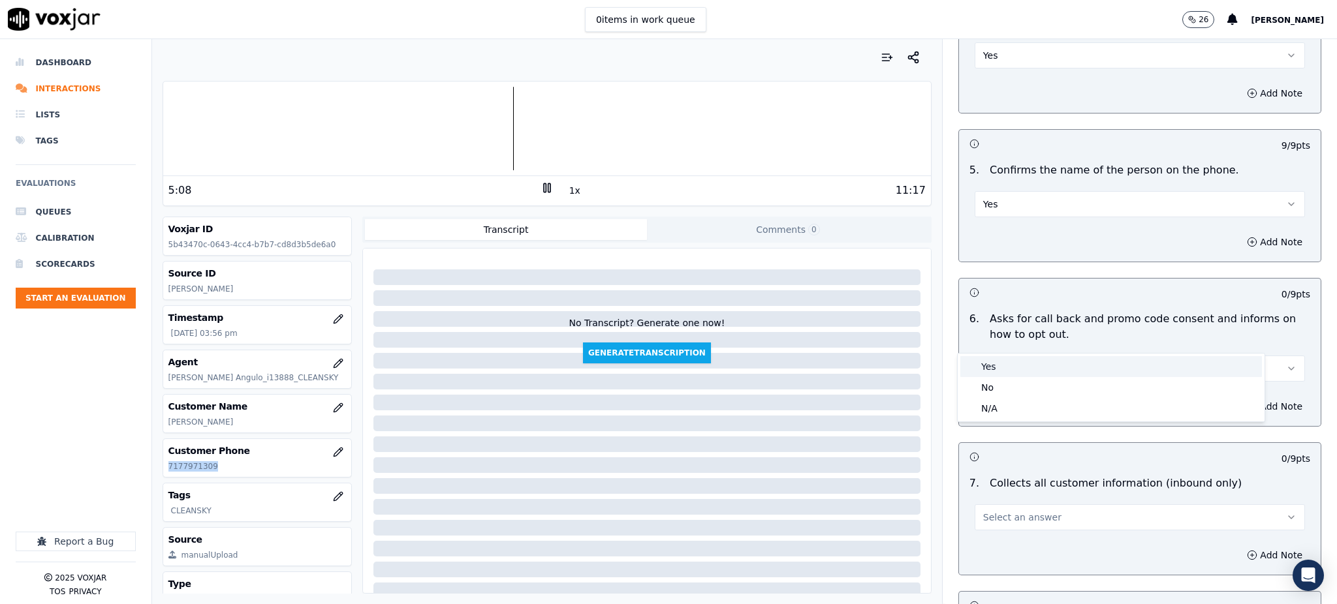
click at [986, 368] on div "Yes" at bounding box center [1111, 366] width 302 height 21
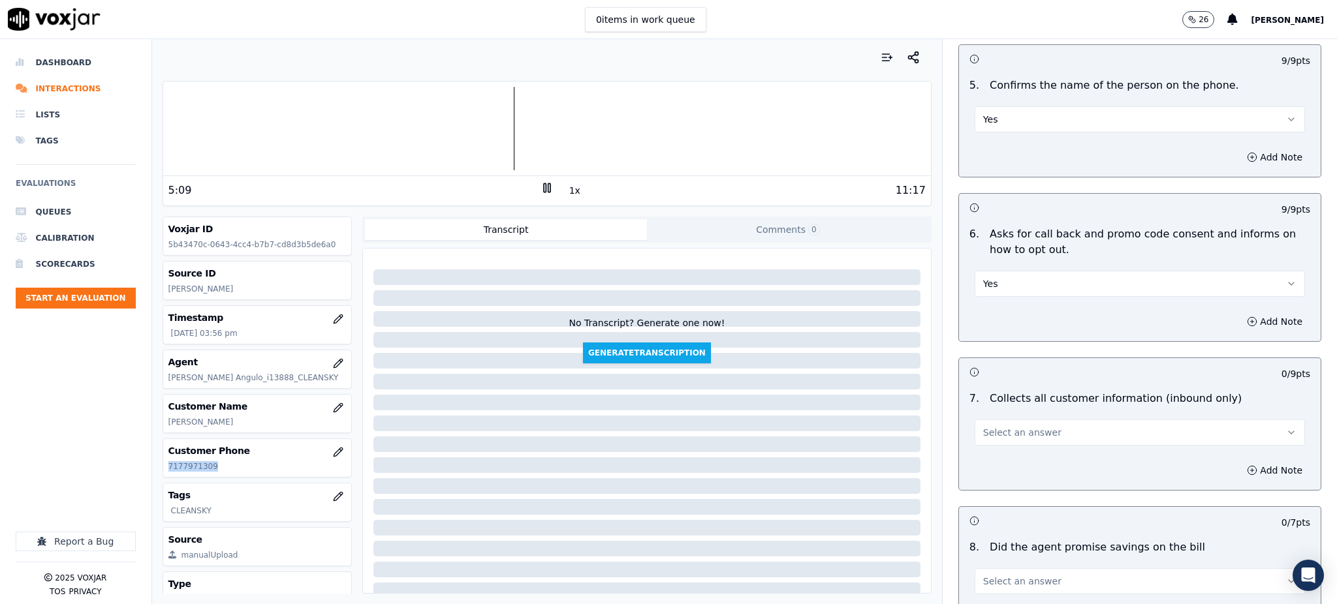
scroll to position [783, 0]
click at [985, 424] on span "Select an answer" at bounding box center [1022, 430] width 78 height 13
click at [985, 423] on div "Yes" at bounding box center [1111, 428] width 302 height 21
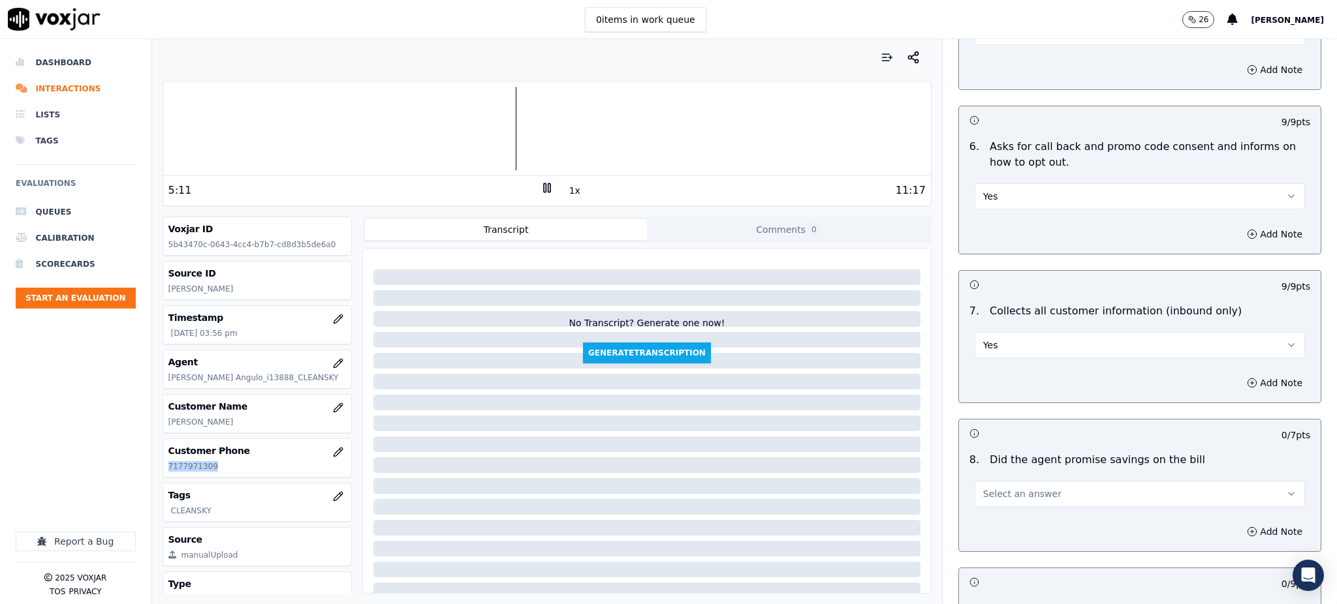
scroll to position [870, 0]
click at [989, 486] on span "Select an answer" at bounding box center [1022, 492] width 78 height 13
click at [992, 485] on div "Yes" at bounding box center [1111, 490] width 302 height 21
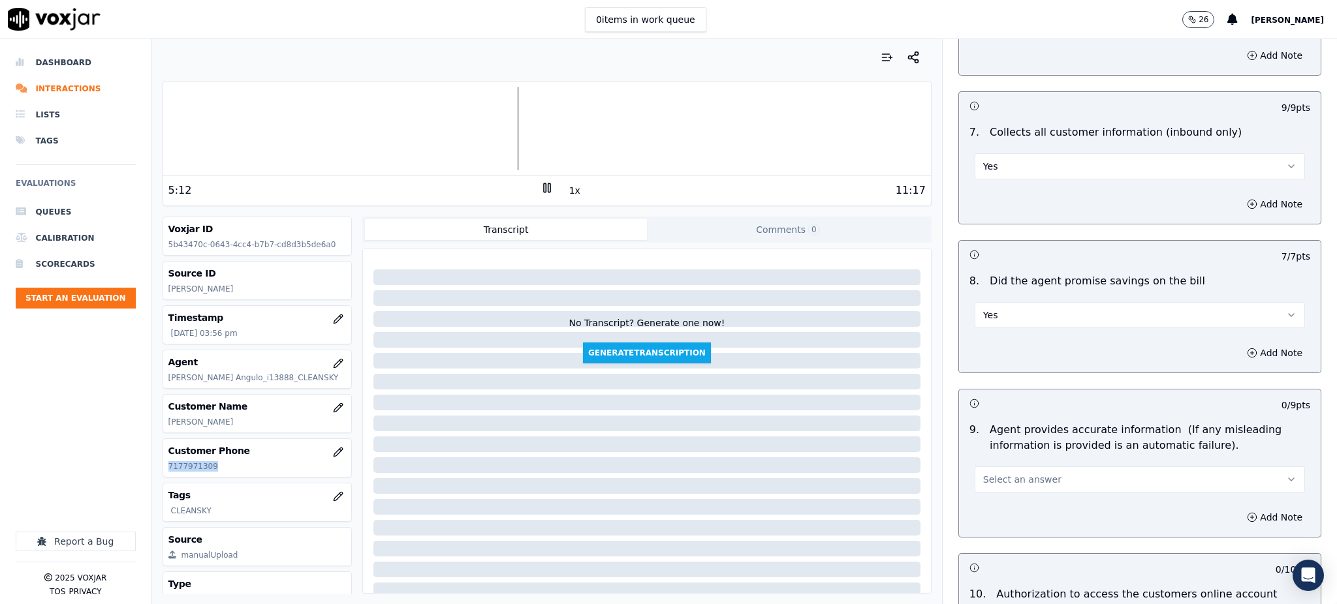
scroll to position [1131, 0]
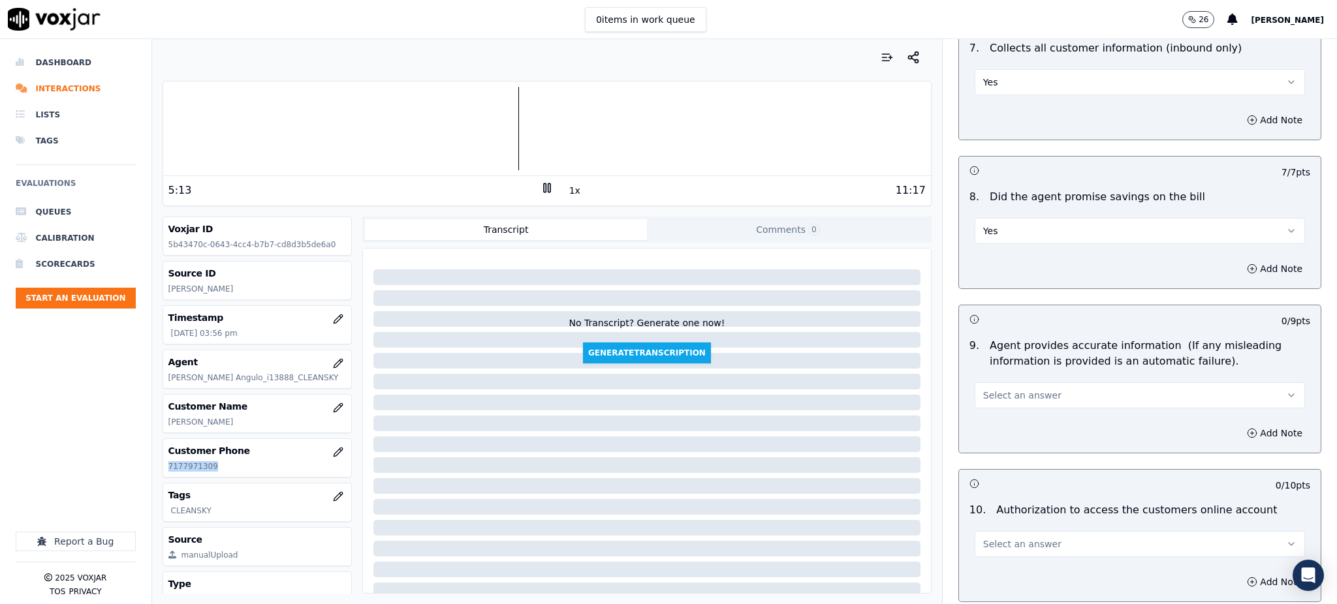
click at [987, 389] on span "Select an answer" at bounding box center [1022, 395] width 78 height 13
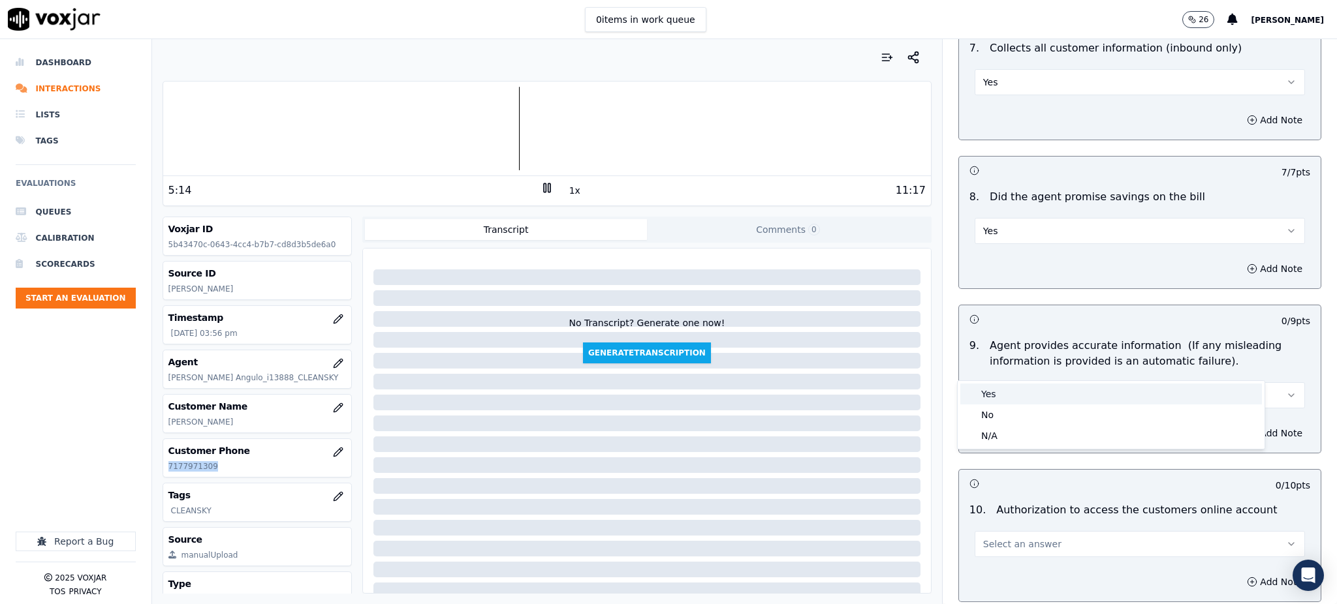
click at [990, 396] on div "Yes" at bounding box center [1111, 394] width 302 height 21
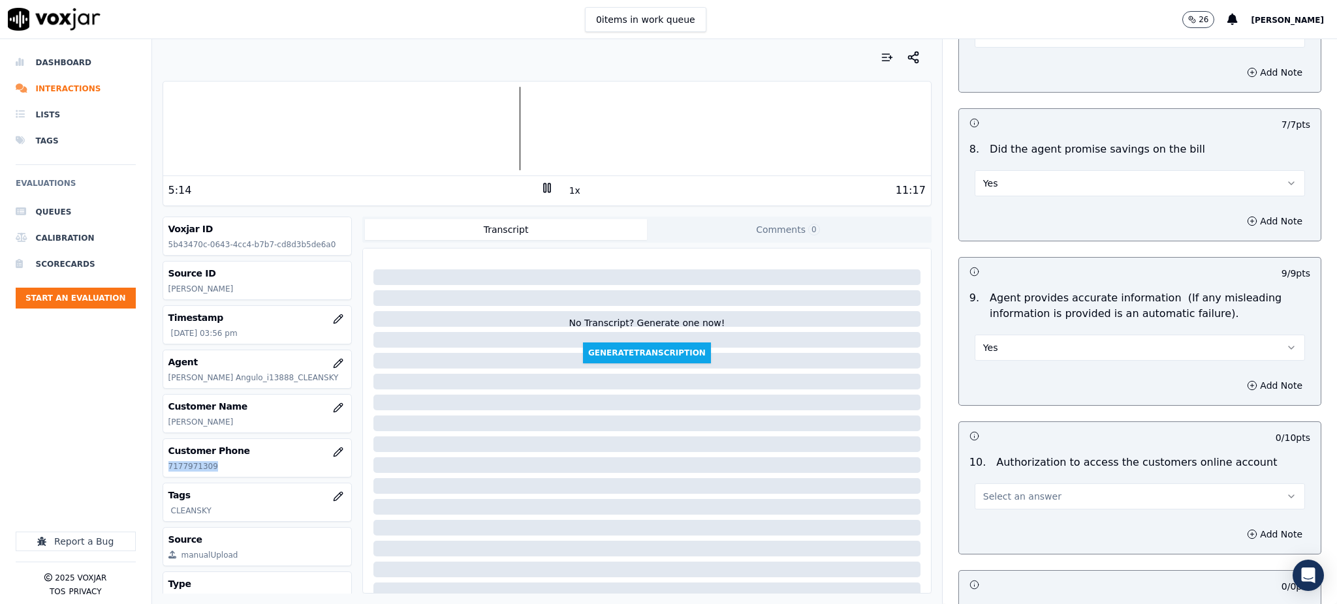
scroll to position [1479, 0]
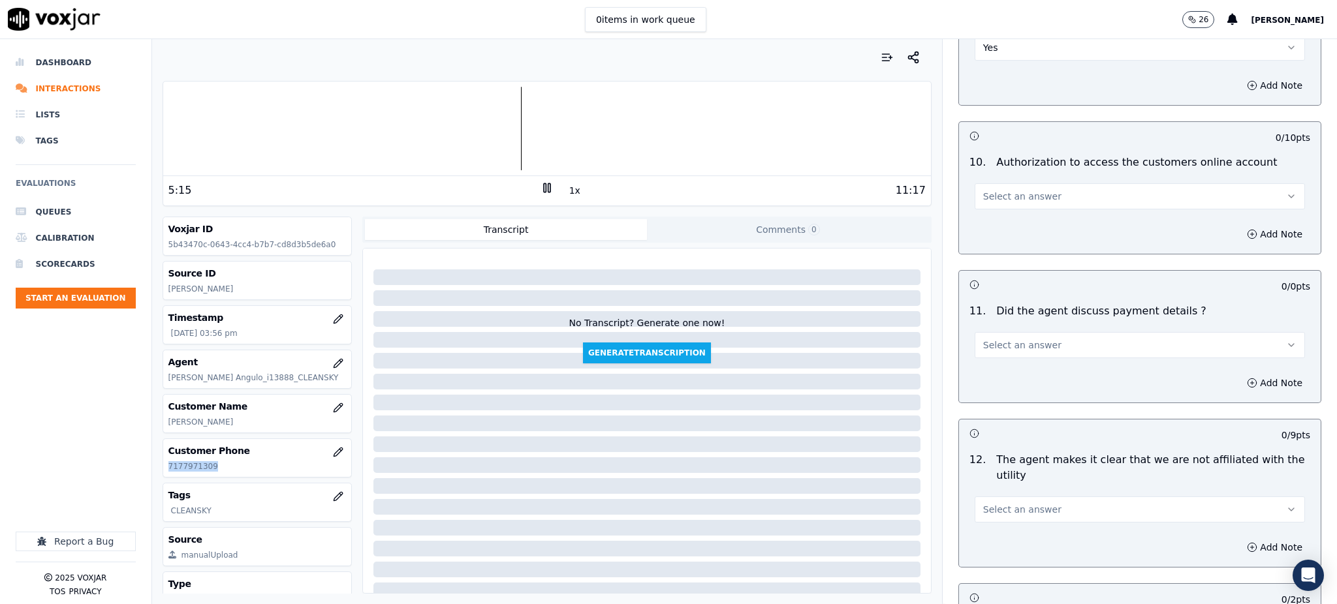
click at [988, 190] on span "Select an answer" at bounding box center [1022, 196] width 78 height 13
click at [1002, 191] on div "Yes" at bounding box center [1111, 195] width 302 height 21
click at [1001, 332] on button "Select an answer" at bounding box center [1139, 345] width 330 height 26
click at [986, 386] on div "N/A" at bounding box center [1111, 385] width 302 height 21
click at [983, 503] on span "Select an answer" at bounding box center [1022, 509] width 78 height 13
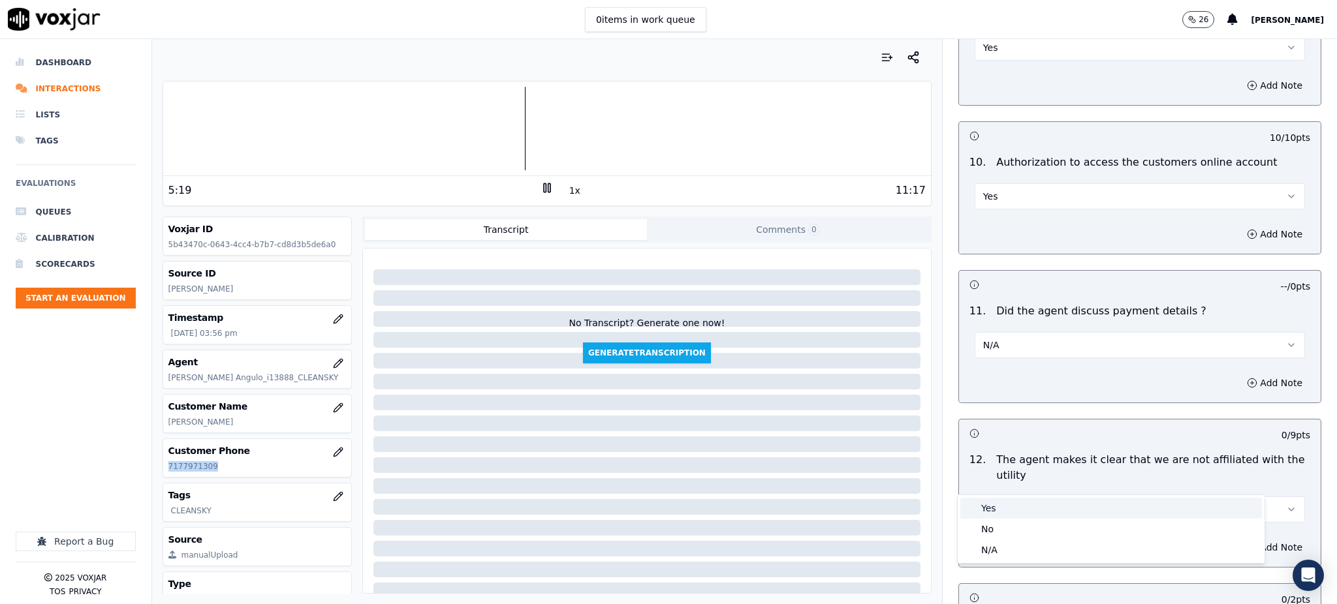
click at [986, 513] on div "Yes" at bounding box center [1111, 508] width 302 height 21
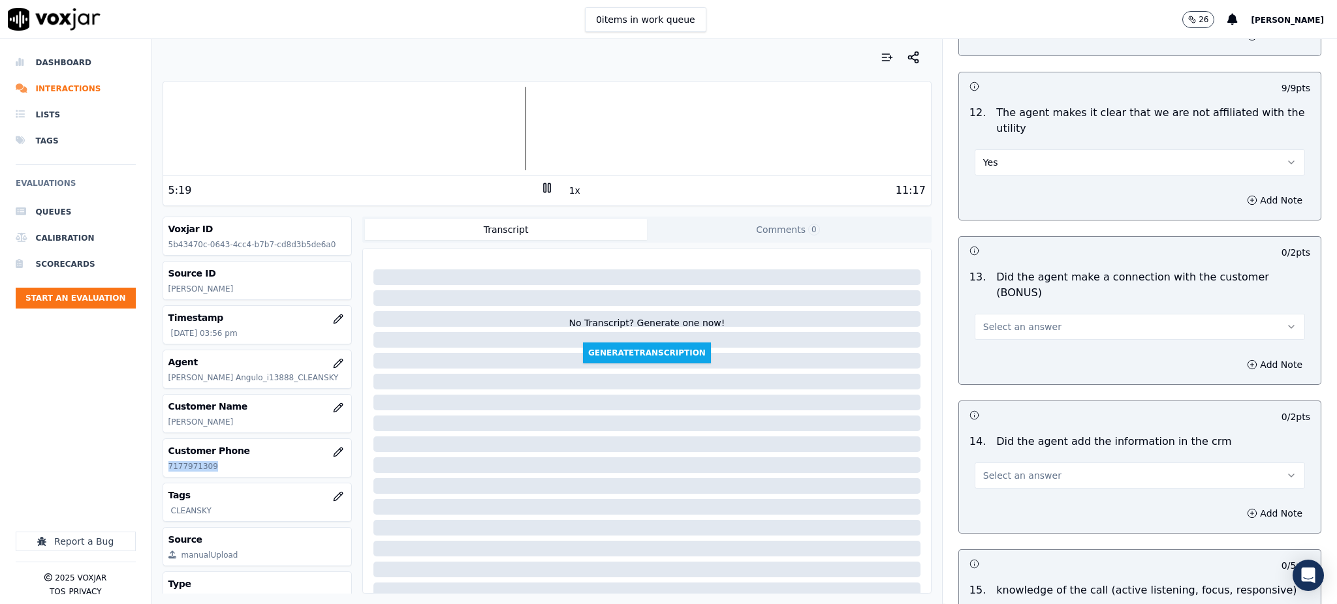
scroll to position [1827, 0]
click at [983, 319] on span "Select an answer" at bounding box center [1022, 325] width 78 height 13
click at [988, 314] on div "Yes" at bounding box center [1111, 309] width 302 height 21
click at [984, 468] on span "Select an answer" at bounding box center [1022, 474] width 78 height 13
click at [985, 459] on div "Yes" at bounding box center [1111, 458] width 302 height 21
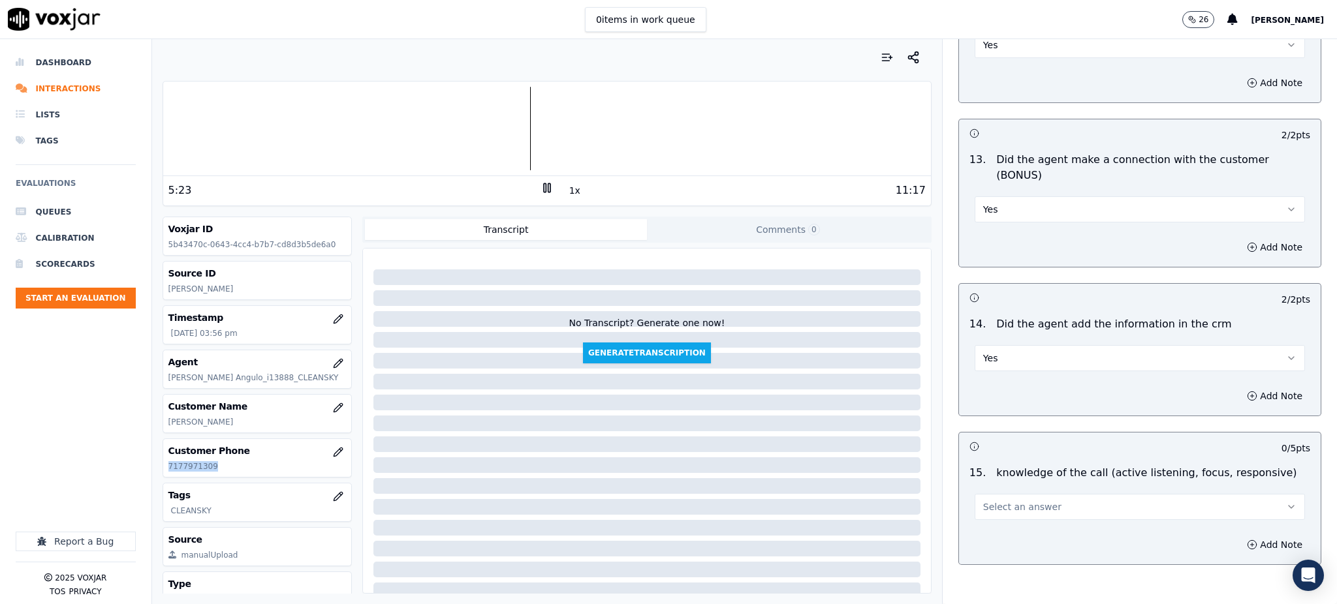
scroll to position [1976, 0]
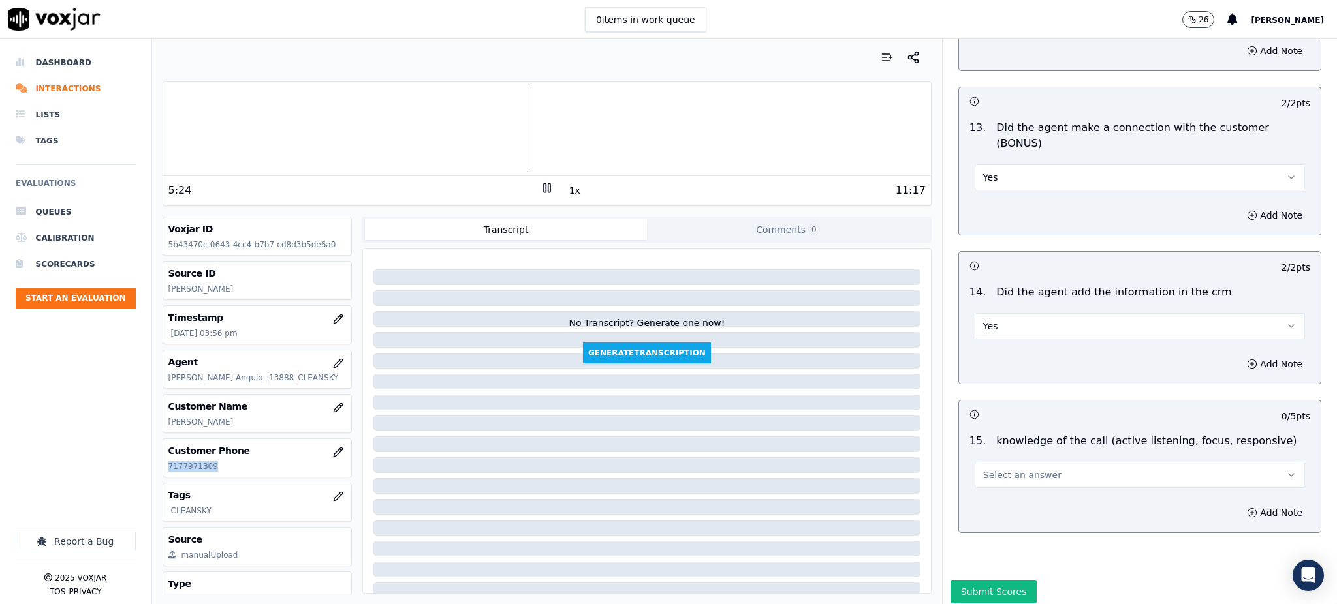
click at [993, 469] on span "Select an answer" at bounding box center [1022, 475] width 78 height 13
click at [994, 454] on div "Yes" at bounding box center [1111, 458] width 302 height 21
click at [986, 580] on button "Submit Scores" at bounding box center [993, 591] width 87 height 23
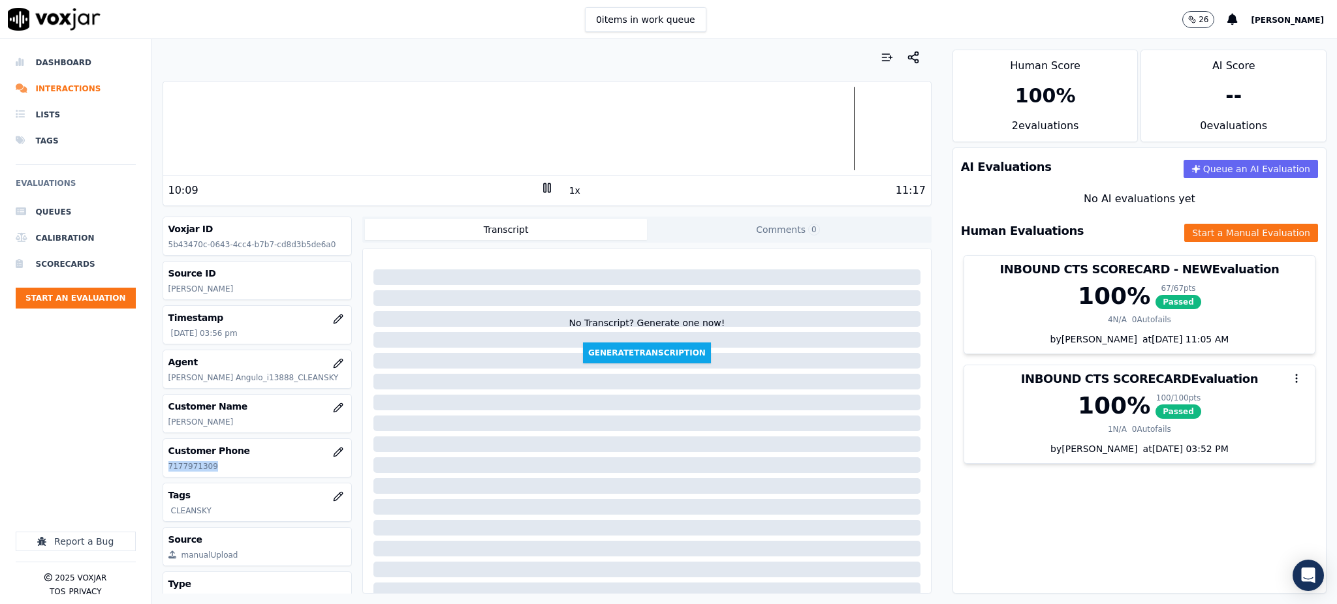
click at [541, 187] on icon at bounding box center [546, 187] width 13 height 13
click at [882, 135] on div at bounding box center [547, 129] width 768 height 84
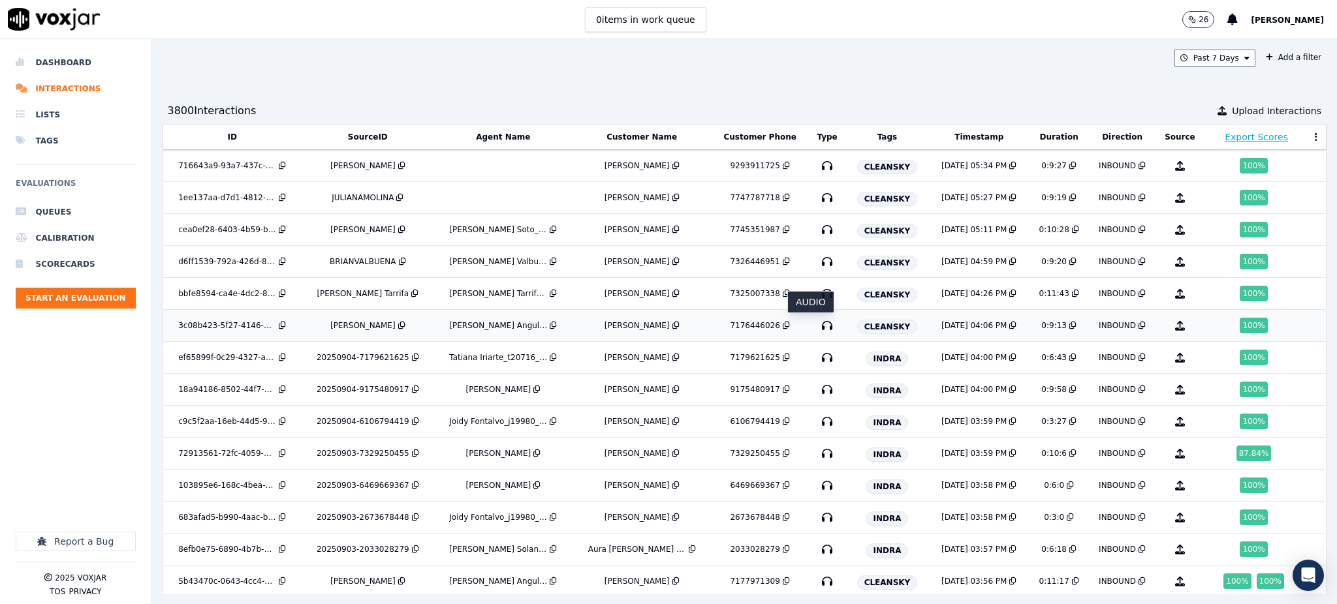
click at [816, 324] on icon "button" at bounding box center [826, 325] width 21 height 21
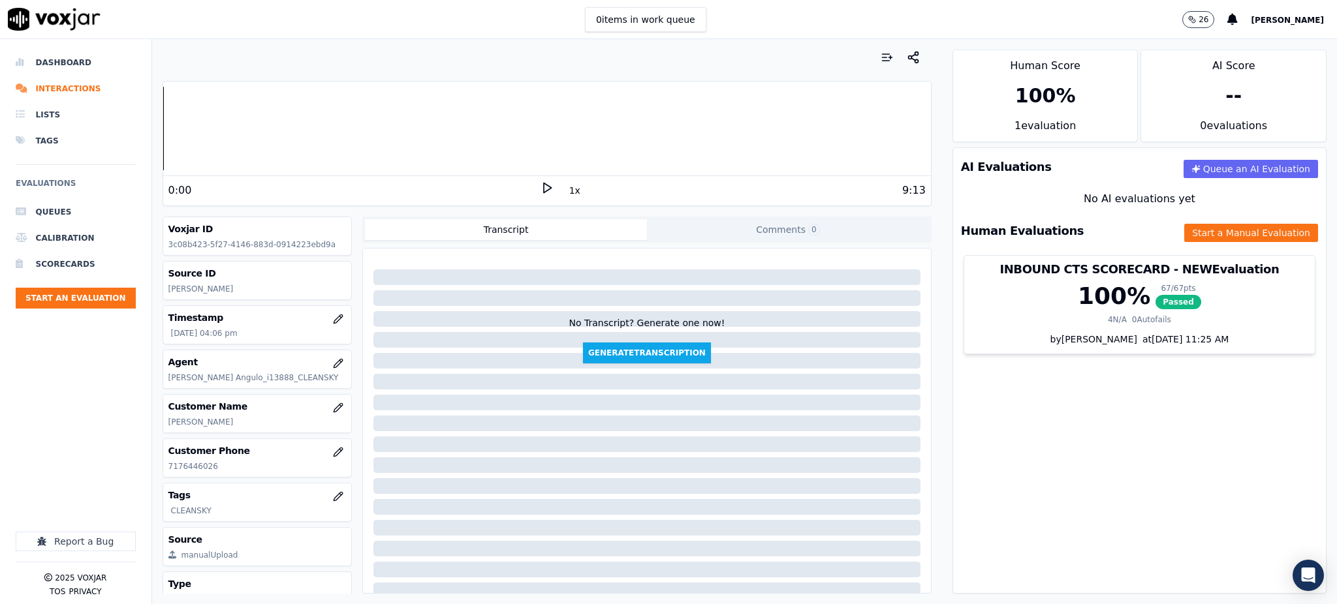
click at [540, 186] on icon at bounding box center [546, 187] width 13 height 13
drag, startPoint x: 219, startPoint y: 464, endPoint x: 153, endPoint y: 475, distance: 66.8
click at [157, 473] on div "Your browser does not support the audio element. 0:08 1x 9:13 Voxjar ID 3c08b42…" at bounding box center [547, 321] width 790 height 565
copy p "7176446026"
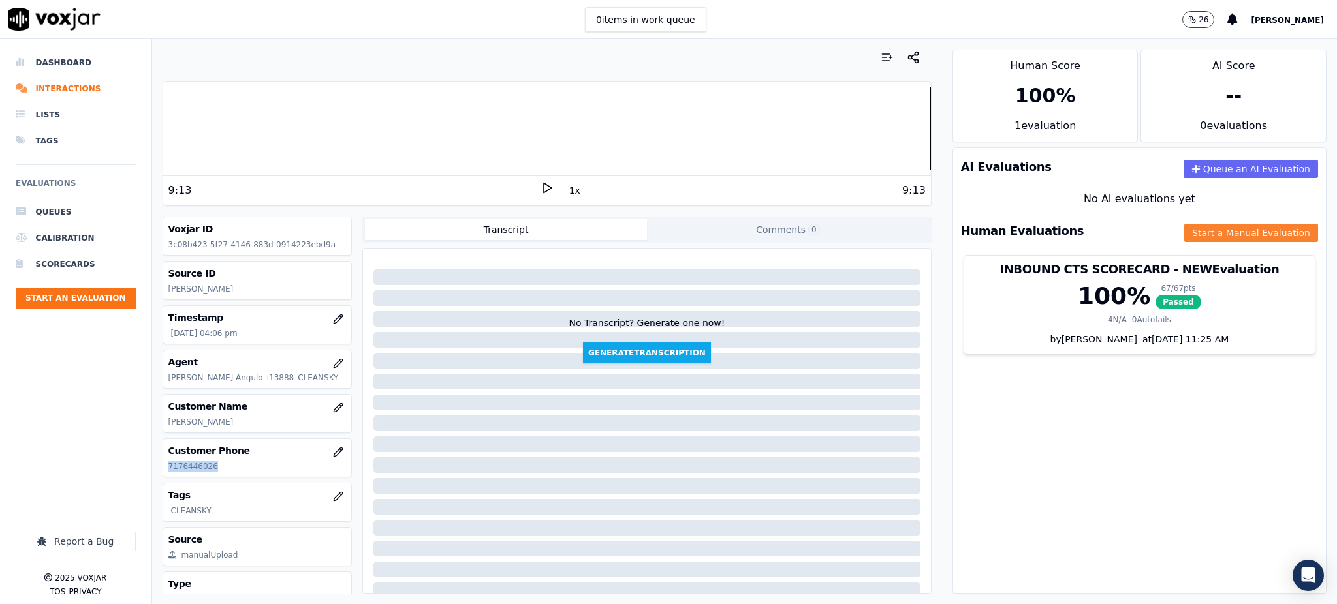
click at [1197, 240] on button "Start a Manual Evaluation" at bounding box center [1251, 233] width 134 height 18
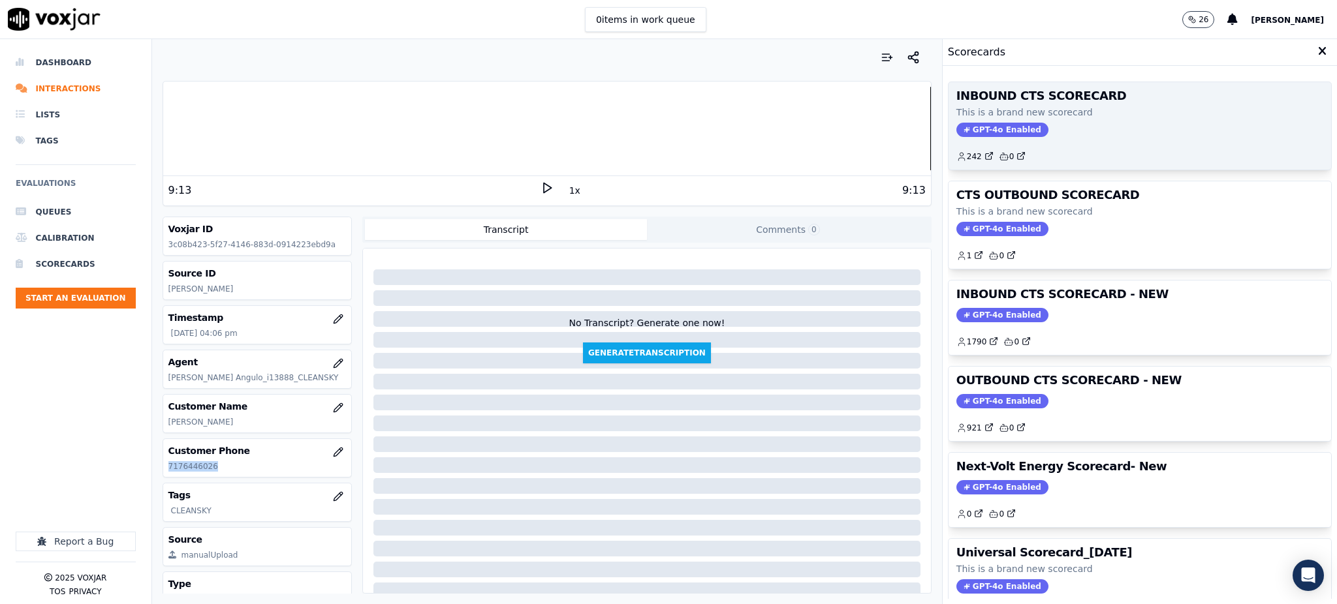
click at [980, 131] on span "GPT-4o Enabled" at bounding box center [1002, 130] width 92 height 14
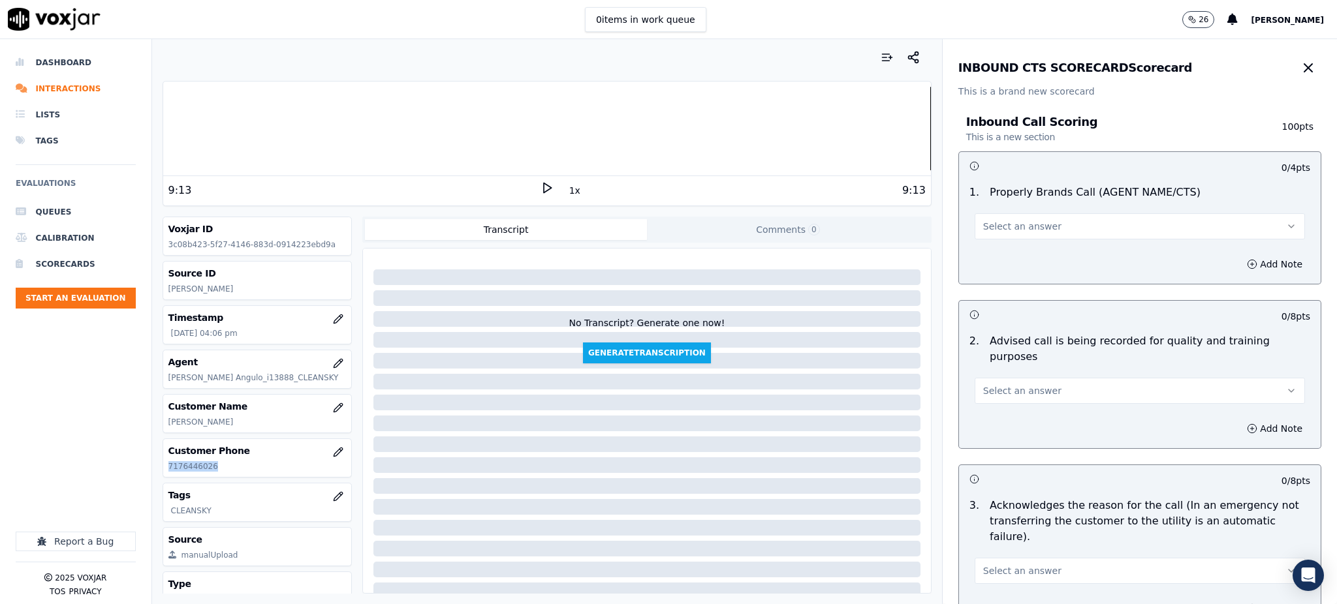
click at [1035, 228] on button "Select an answer" at bounding box center [1139, 226] width 330 height 26
click at [1006, 262] on div "Yes" at bounding box center [1111, 255] width 302 height 21
click at [974, 379] on button "Select an answer" at bounding box center [1139, 391] width 330 height 26
click at [992, 403] on div "Yes" at bounding box center [1111, 404] width 302 height 21
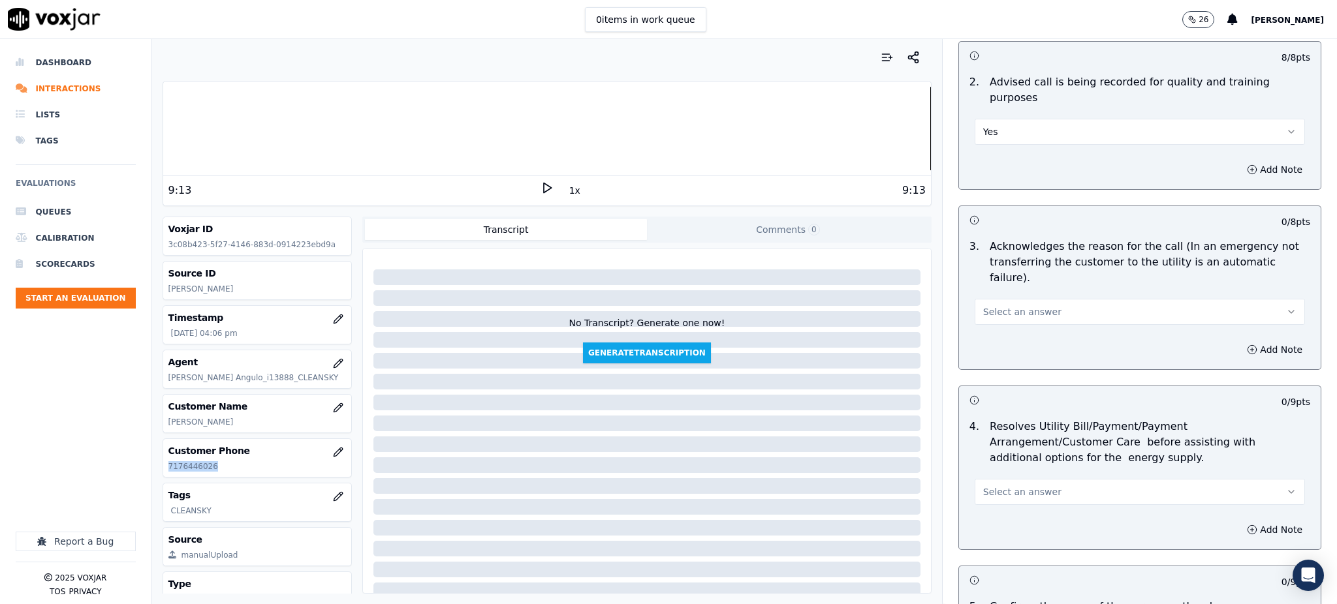
scroll to position [261, 0]
click at [1033, 297] on button "Select an answer" at bounding box center [1139, 310] width 330 height 26
click at [1015, 310] on div "Yes" at bounding box center [1111, 308] width 302 height 21
click at [983, 484] on span "Select an answer" at bounding box center [1022, 490] width 78 height 13
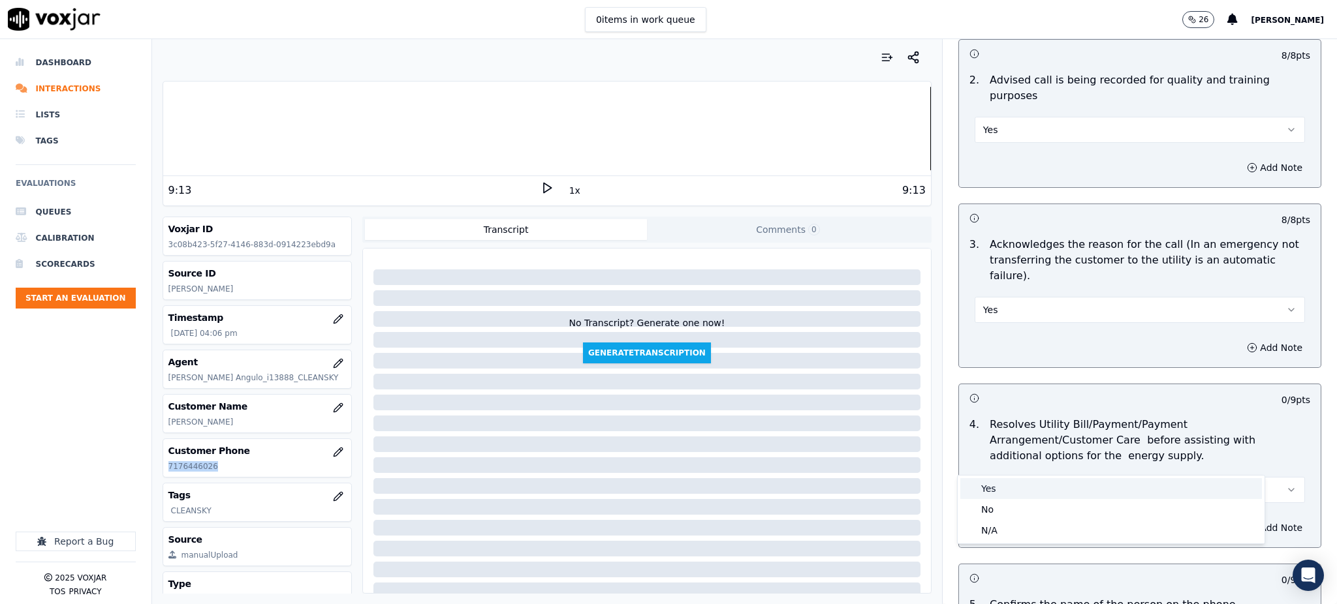
click at [1002, 484] on div "Yes" at bounding box center [1111, 488] width 302 height 21
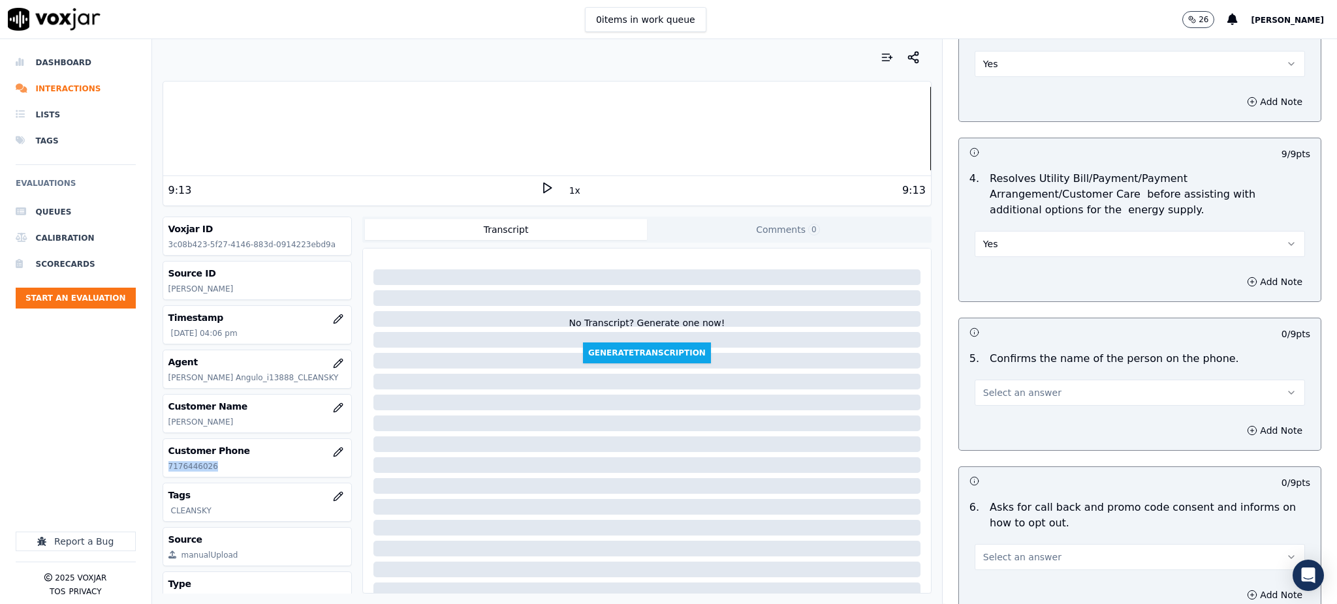
scroll to position [522, 0]
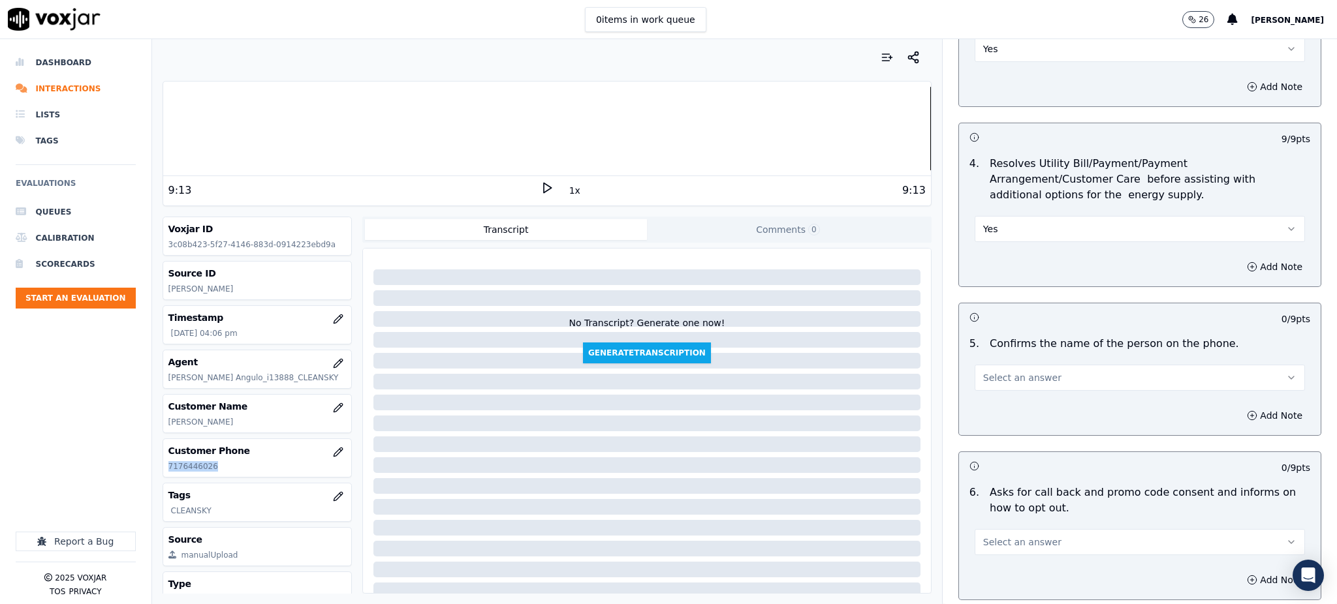
click at [995, 371] on span "Select an answer" at bounding box center [1022, 377] width 78 height 13
click at [999, 372] on div "Yes" at bounding box center [1111, 376] width 302 height 21
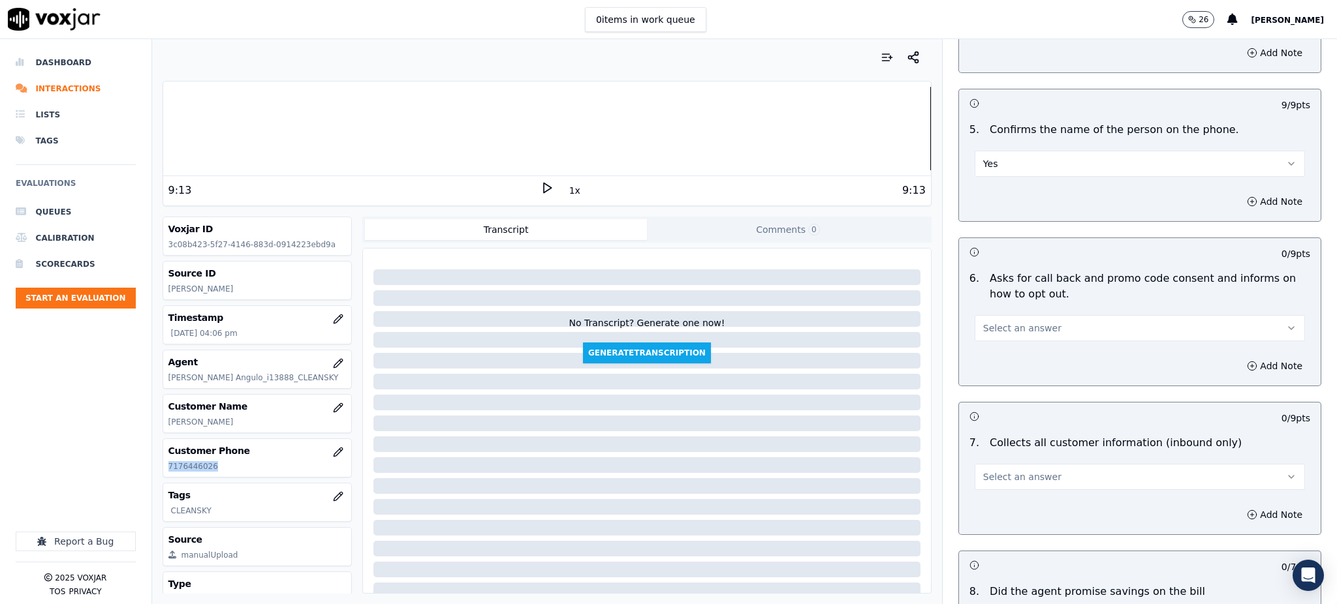
scroll to position [783, 0]
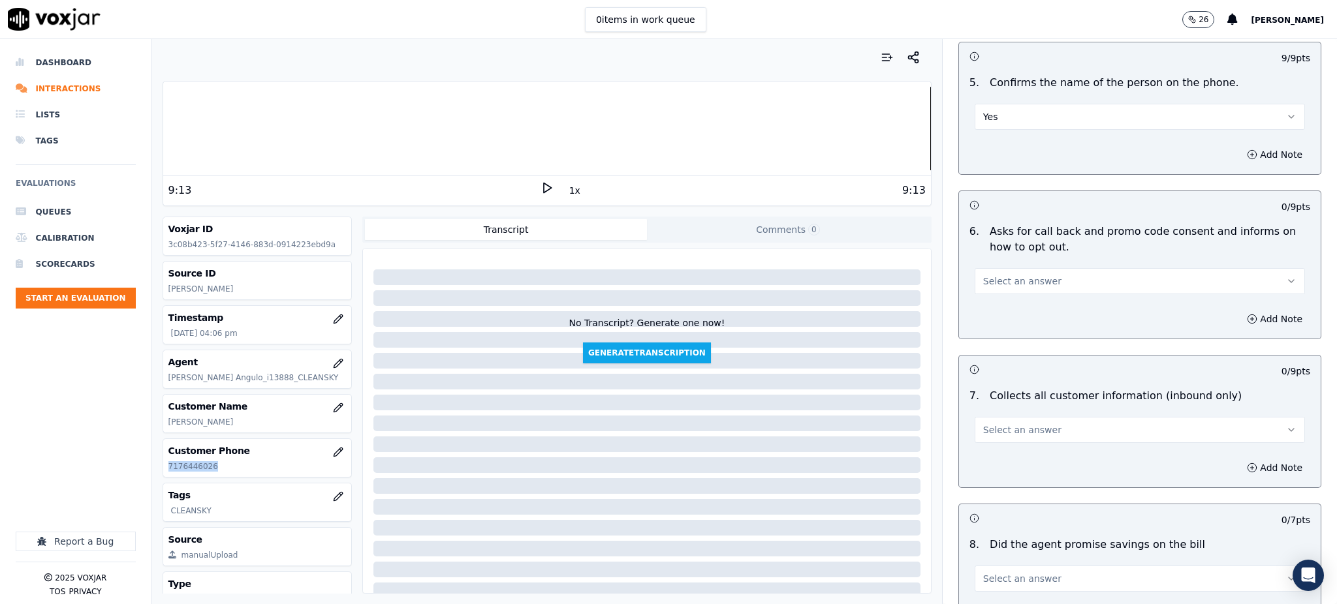
click at [988, 275] on span "Select an answer" at bounding box center [1022, 281] width 78 height 13
click at [987, 283] on div "Yes" at bounding box center [1111, 280] width 302 height 21
click at [1007, 424] on span "Select an answer" at bounding box center [1022, 430] width 78 height 13
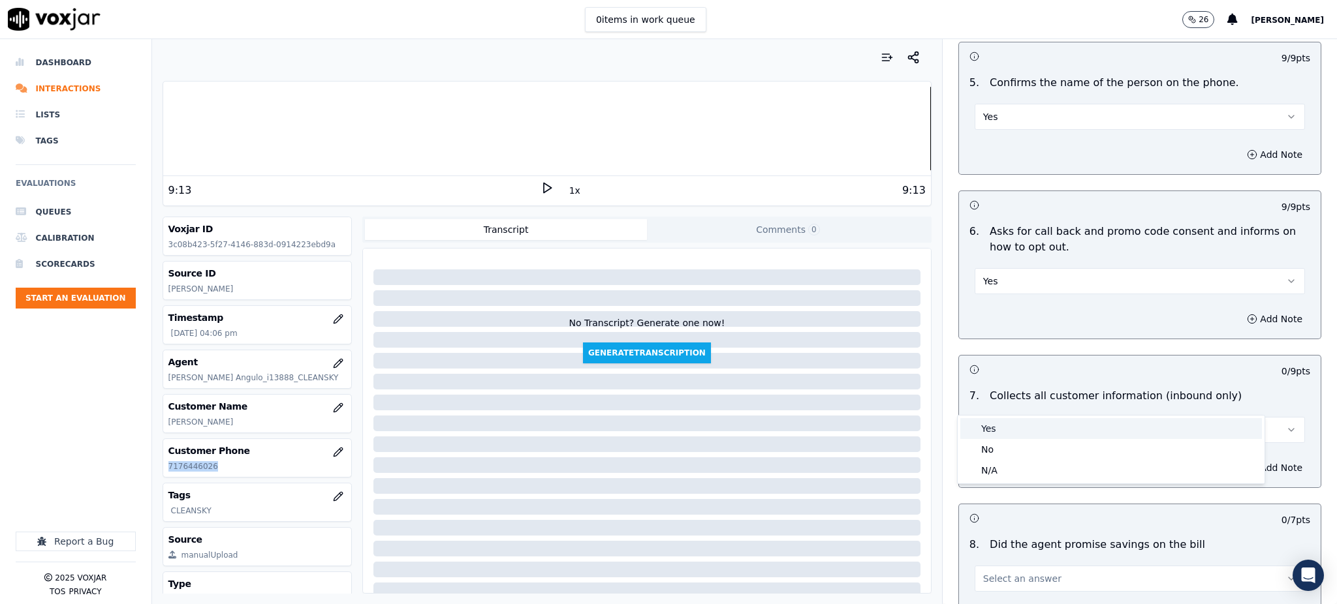
click at [990, 429] on div "Yes" at bounding box center [1111, 428] width 302 height 21
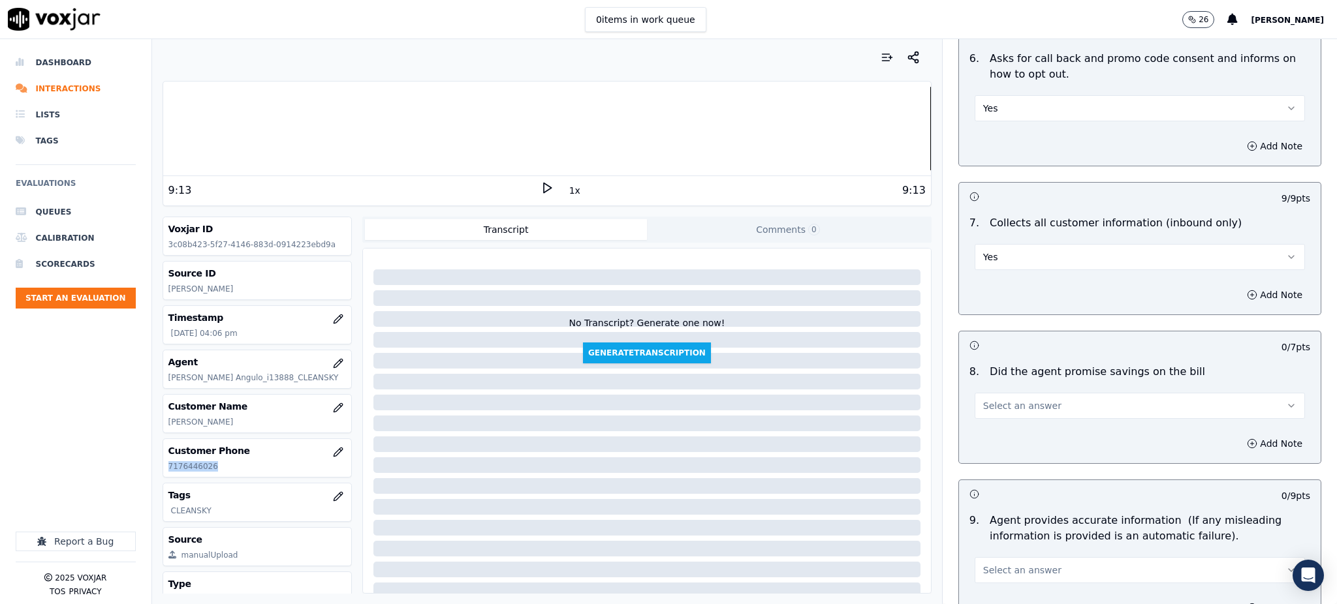
scroll to position [957, 0]
click at [989, 399] on span "Select an answer" at bounding box center [1022, 405] width 78 height 13
click at [993, 403] on div "Yes" at bounding box center [1111, 403] width 302 height 21
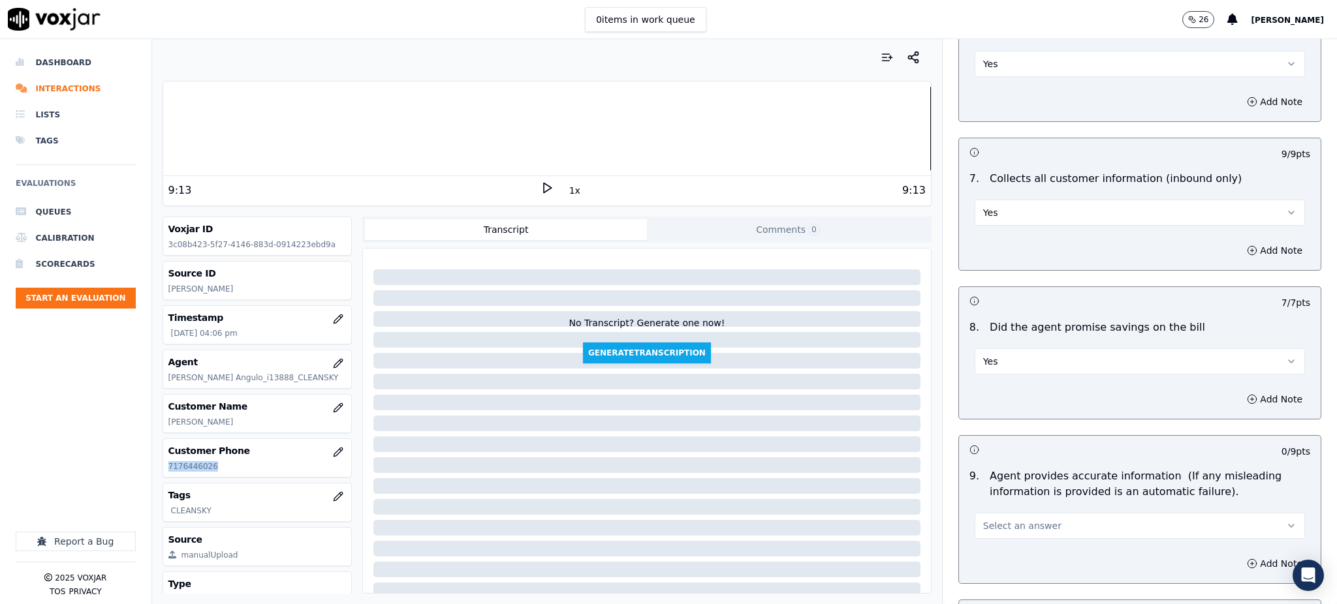
scroll to position [1218, 0]
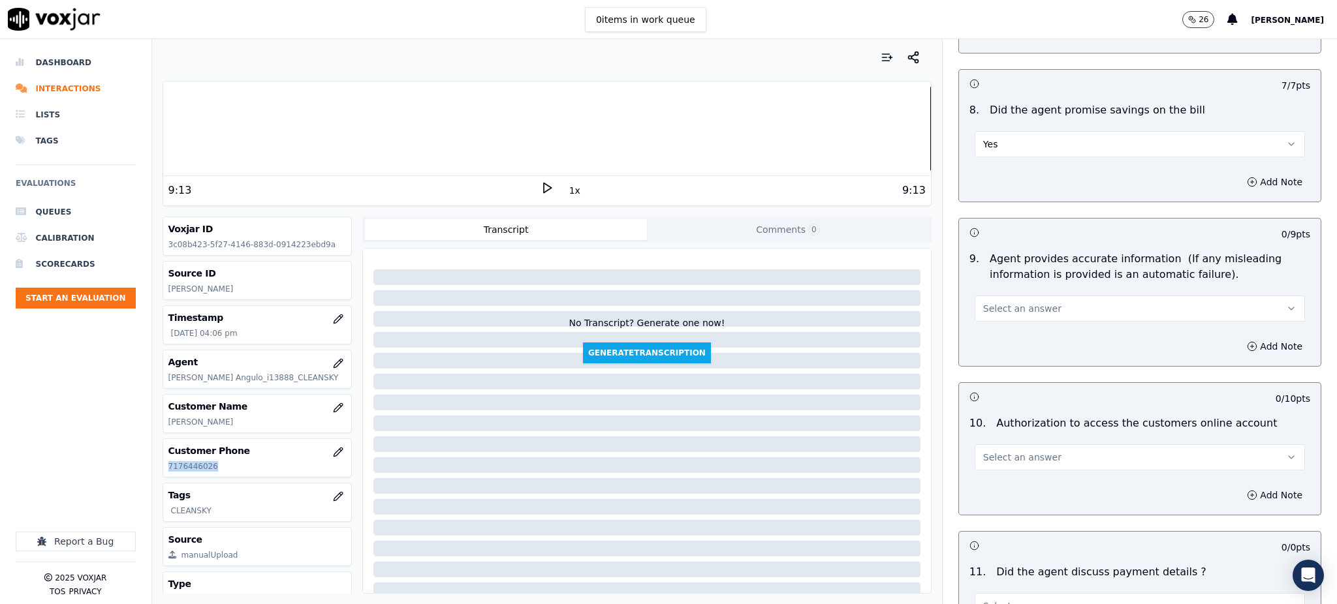
click at [990, 302] on span "Select an answer" at bounding box center [1022, 308] width 78 height 13
click at [991, 300] on div "Yes" at bounding box center [1111, 307] width 302 height 21
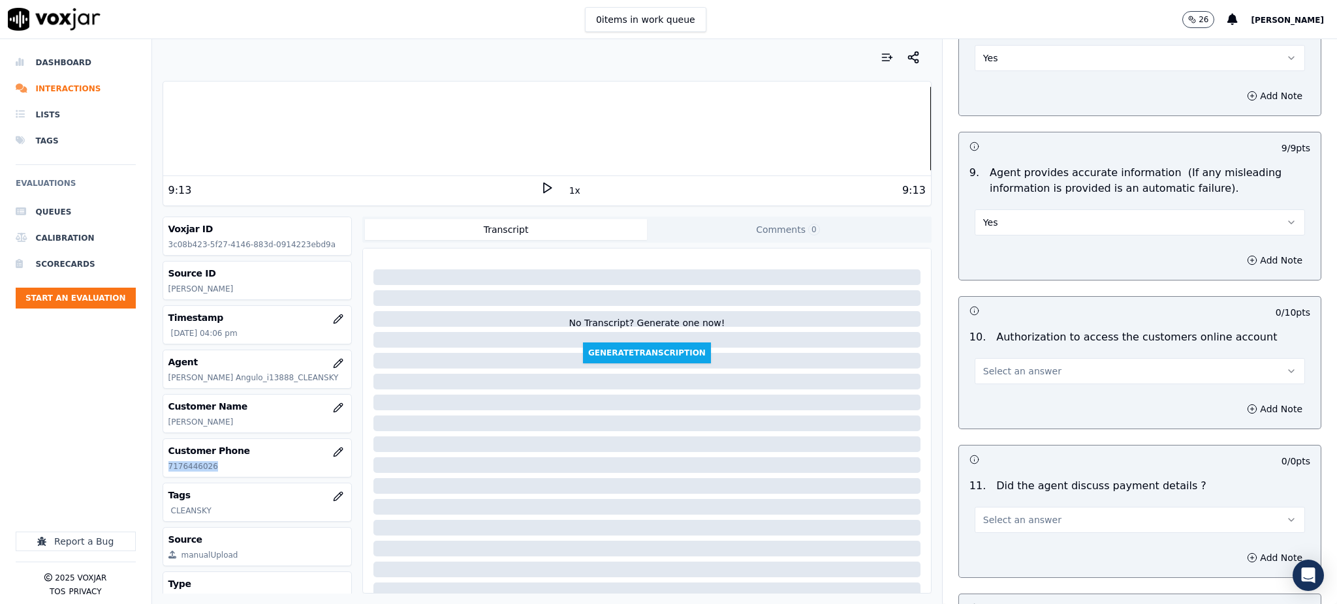
scroll to position [1305, 0]
click at [987, 364] on span "Select an answer" at bounding box center [1022, 370] width 78 height 13
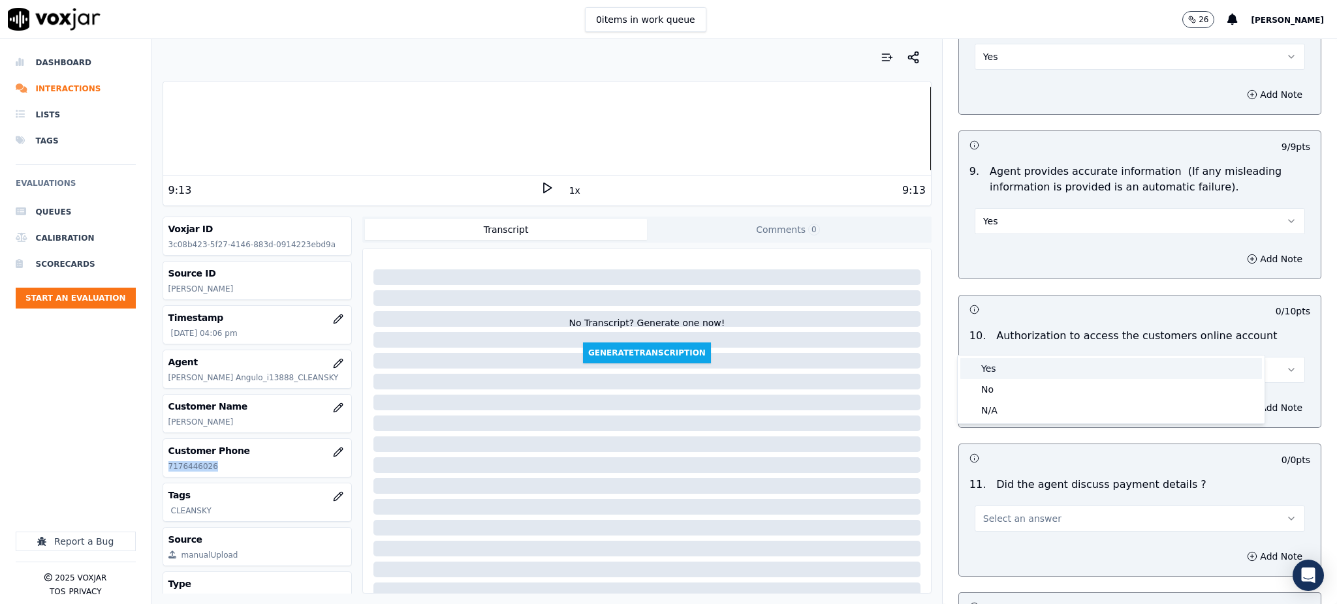
click at [996, 368] on div "Yes" at bounding box center [1111, 368] width 302 height 21
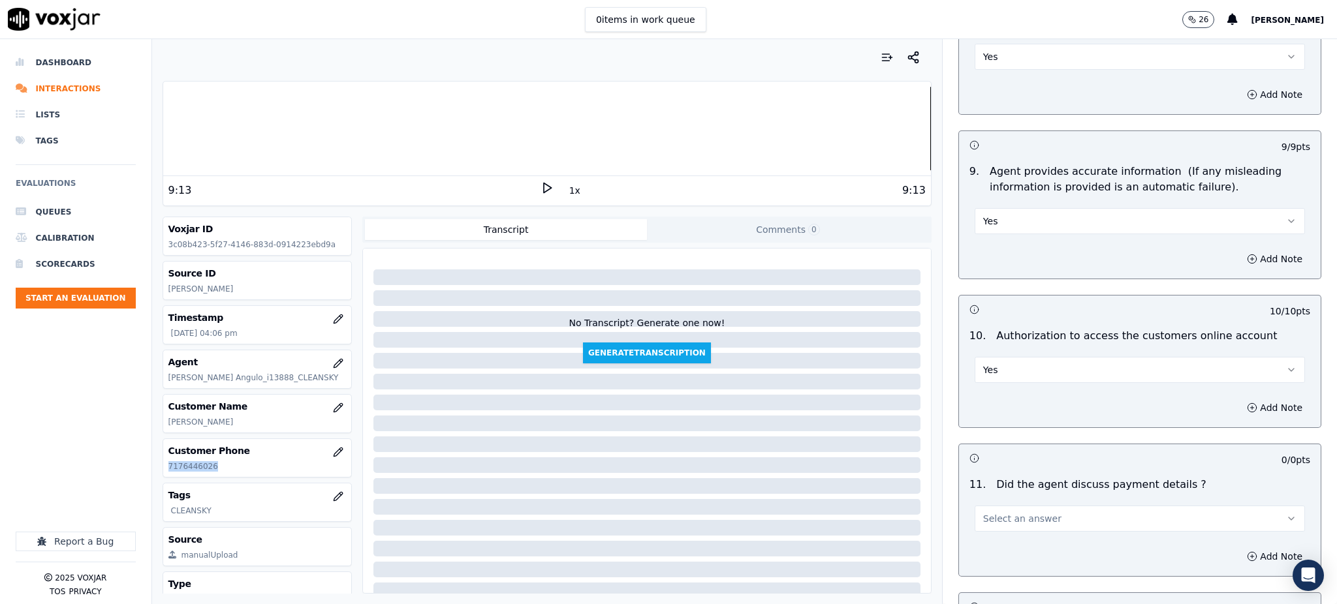
click at [983, 512] on span "Select an answer" at bounding box center [1022, 518] width 78 height 13
click at [992, 558] on div "N/A" at bounding box center [1111, 559] width 302 height 21
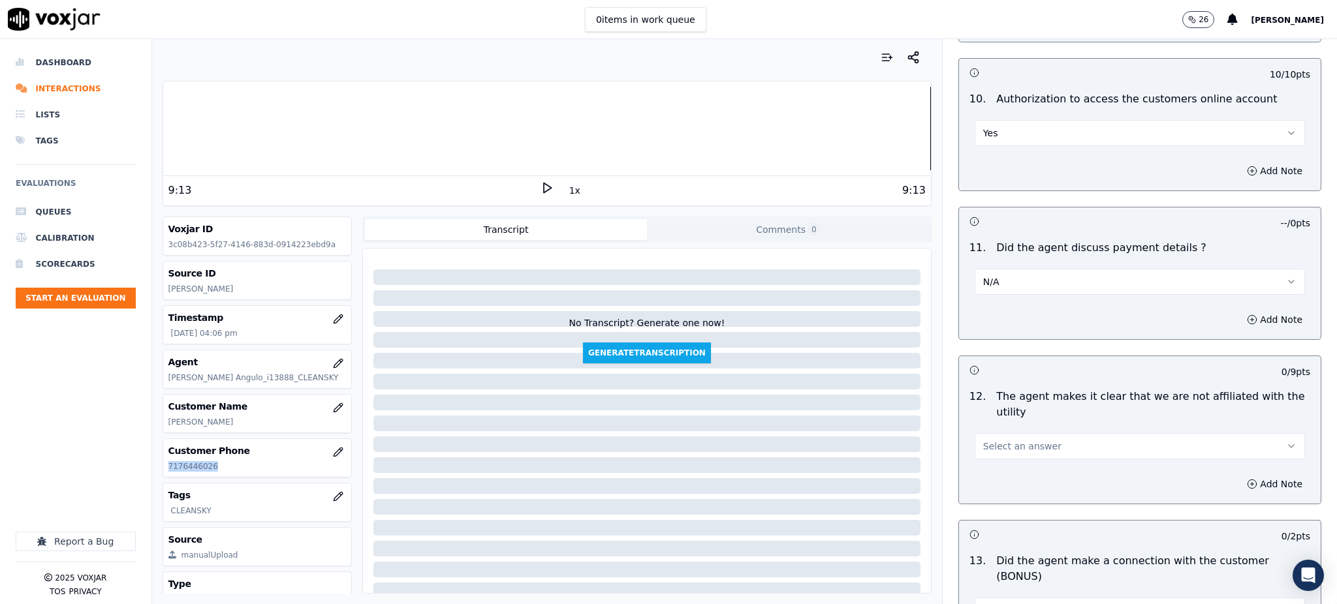
scroll to position [1566, 0]
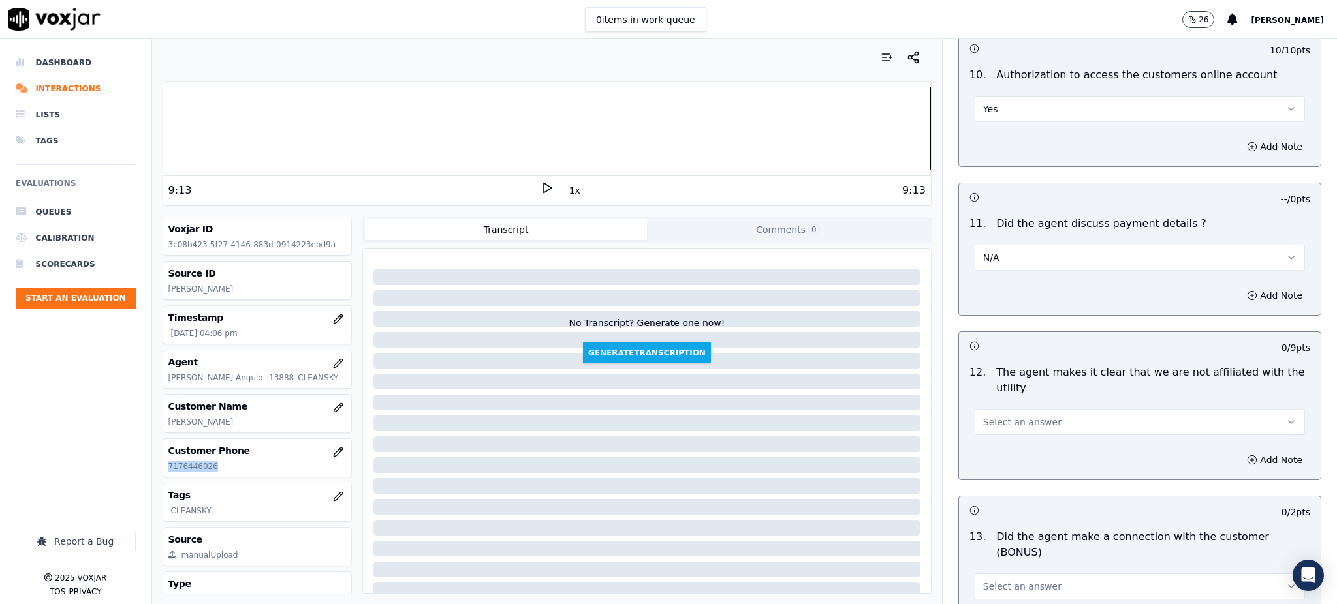
click at [983, 416] on span "Select an answer" at bounding box center [1022, 422] width 78 height 13
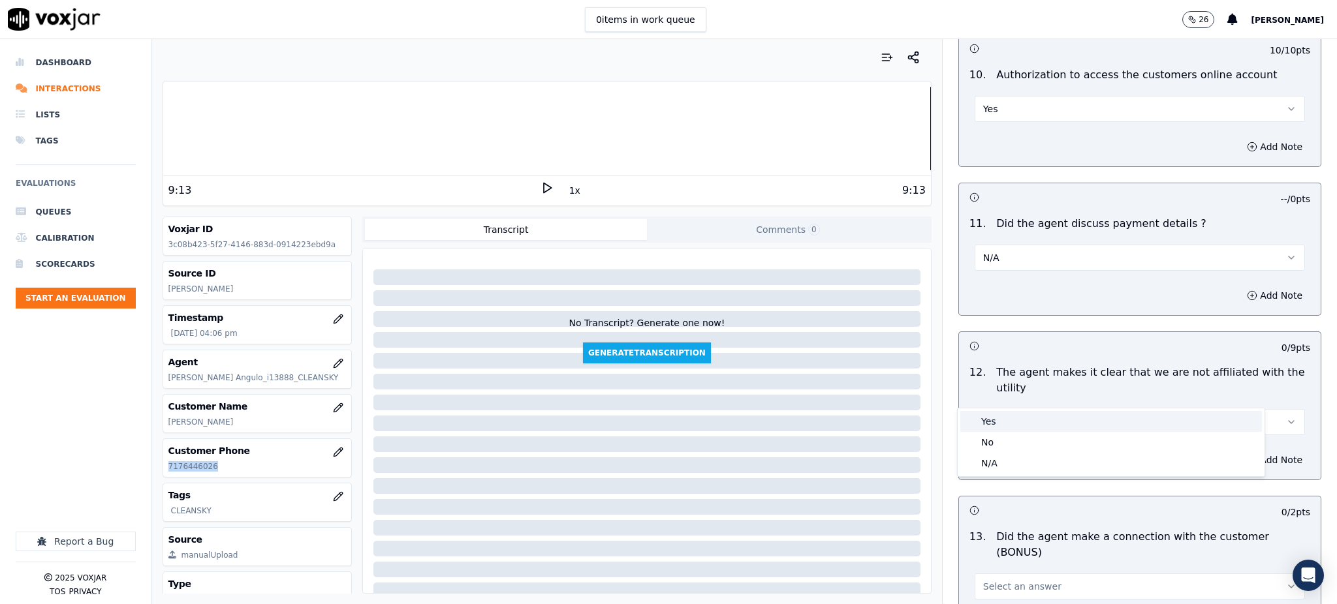
click at [980, 418] on div "Yes" at bounding box center [1111, 421] width 302 height 21
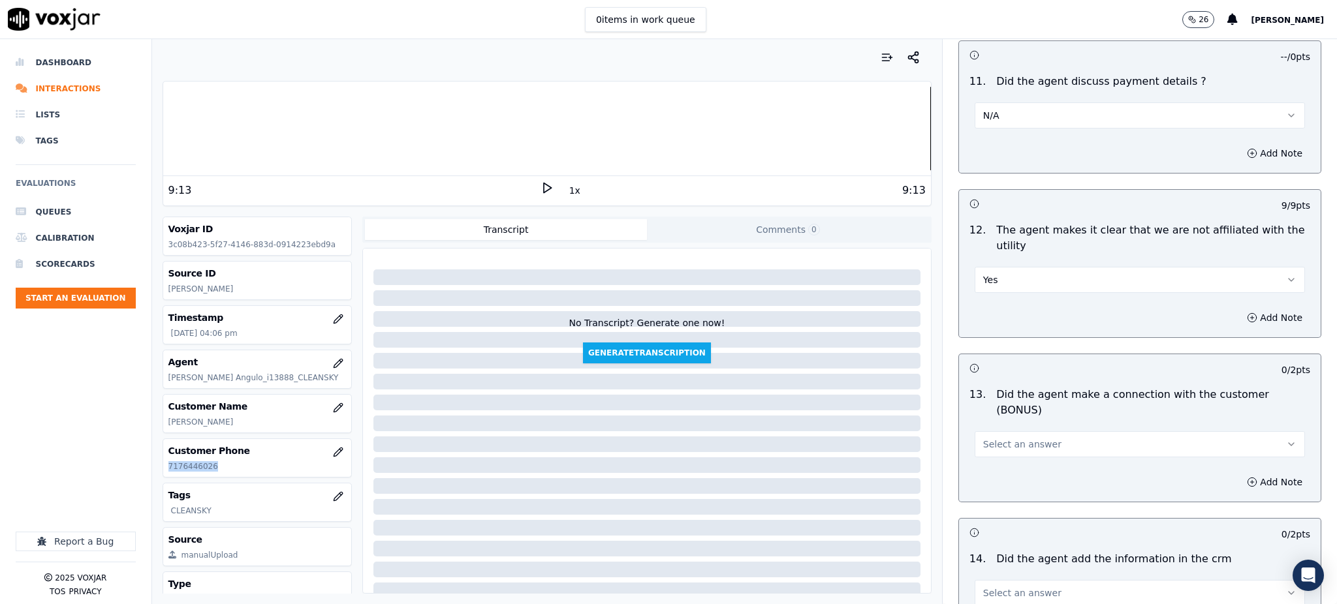
scroll to position [1740, 0]
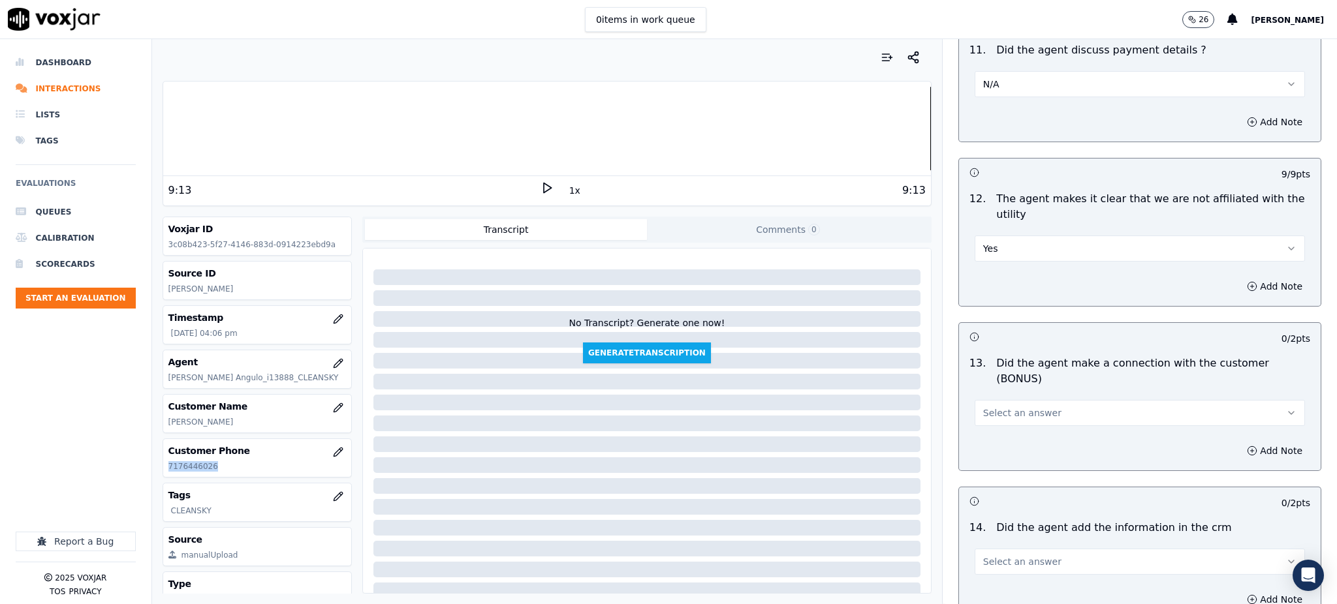
click at [991, 407] on span "Select an answer" at bounding box center [1022, 413] width 78 height 13
click at [997, 392] on div "Yes" at bounding box center [1111, 396] width 302 height 21
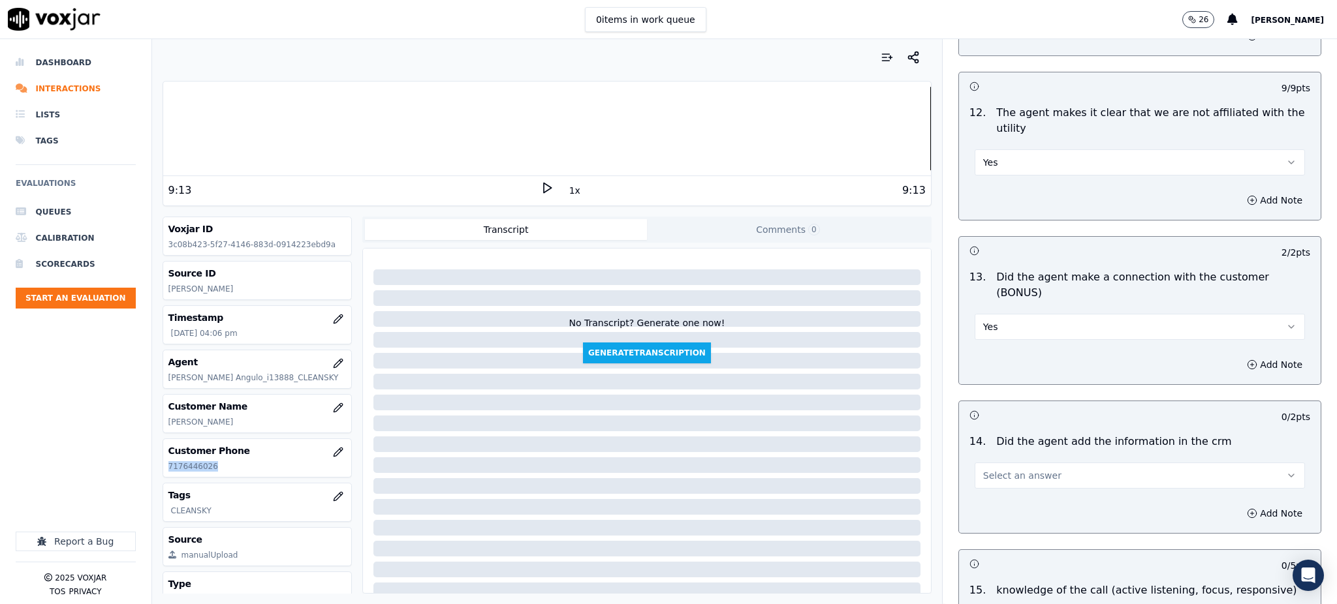
scroll to position [1827, 0]
click at [1007, 461] on button "Select an answer" at bounding box center [1139, 474] width 330 height 26
click at [1015, 454] on div "Yes" at bounding box center [1111, 458] width 302 height 21
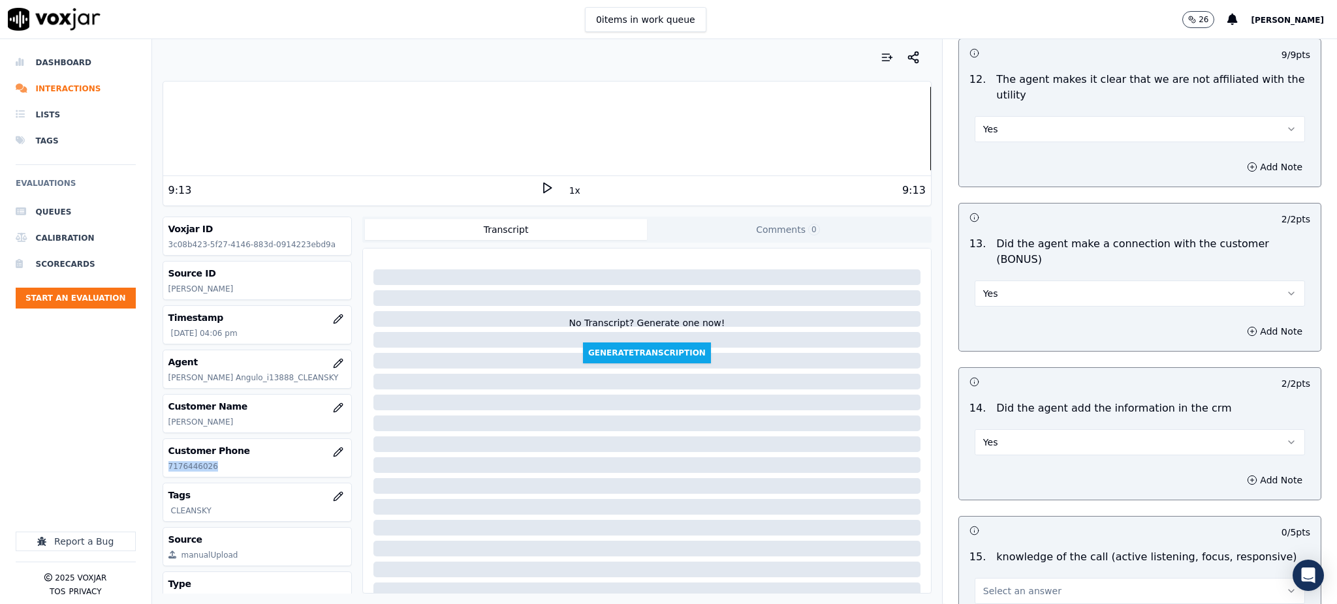
scroll to position [1976, 0]
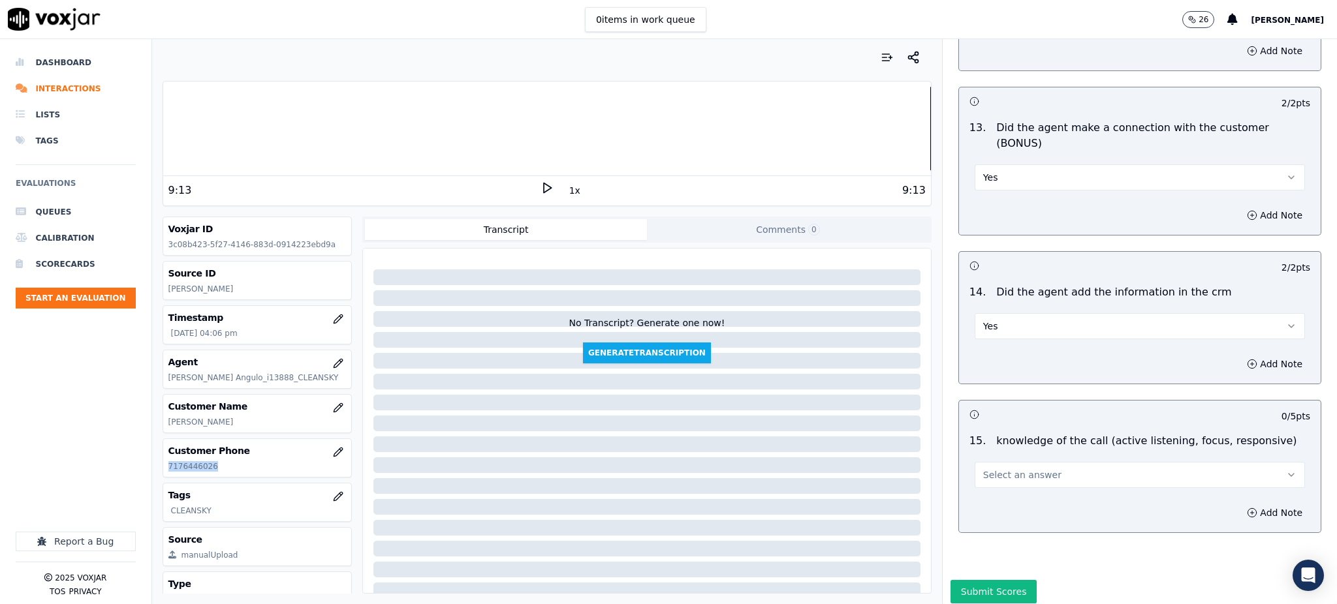
click at [997, 469] on span "Select an answer" at bounding box center [1022, 475] width 78 height 13
drag, startPoint x: 997, startPoint y: 443, endPoint x: 995, endPoint y: 459, distance: 15.7
click at [995, 453] on div "Yes" at bounding box center [1111, 458] width 302 height 21
click at [979, 580] on button "Submit Scores" at bounding box center [993, 591] width 87 height 23
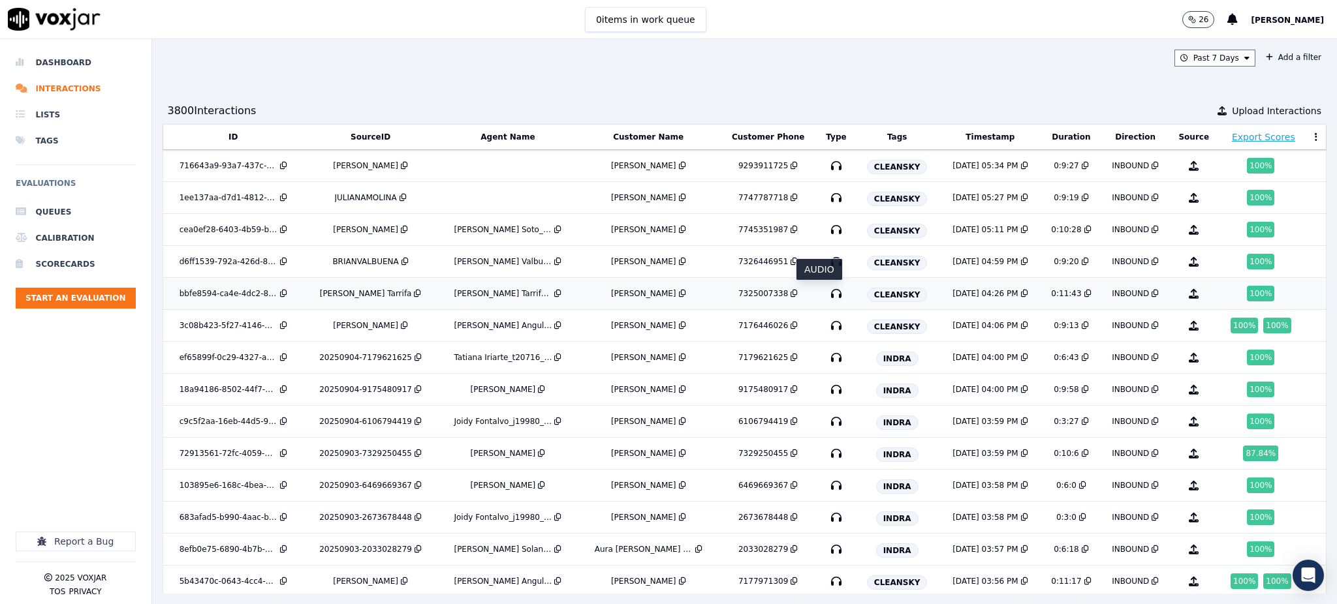
click at [826, 292] on icon "button" at bounding box center [836, 293] width 21 height 21
click at [826, 260] on icon "button" at bounding box center [836, 261] width 21 height 21
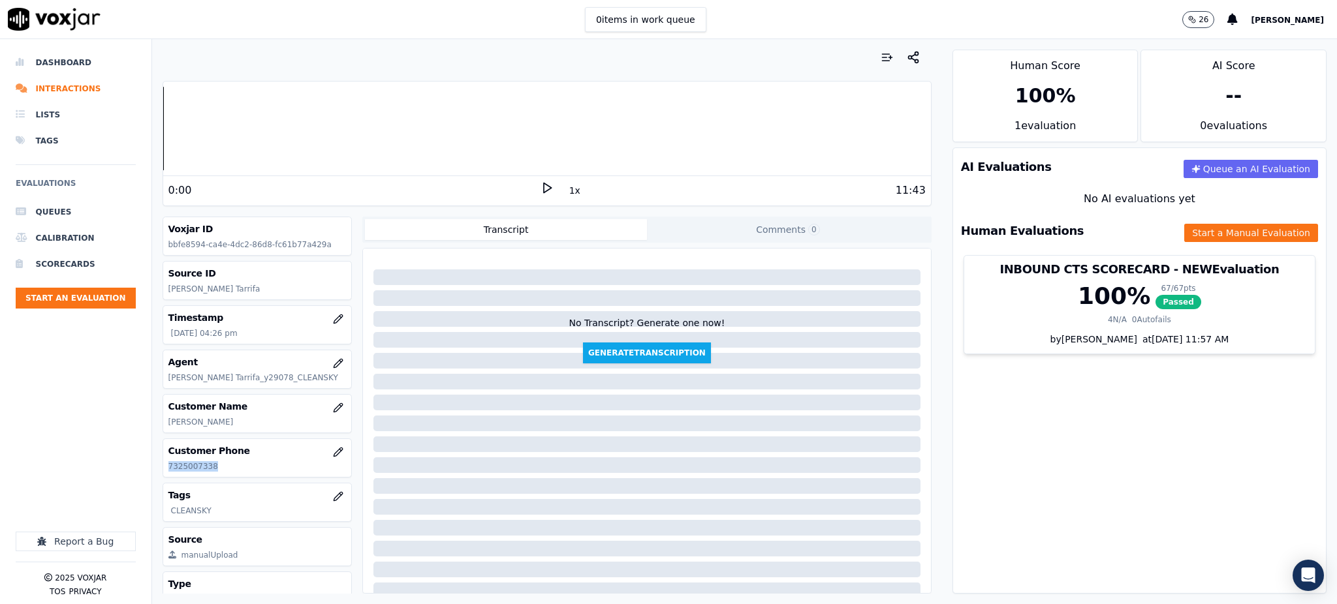
drag, startPoint x: 211, startPoint y: 465, endPoint x: 164, endPoint y: 473, distance: 47.6
click at [164, 473] on div "Customer Phone [PHONE_NUMBER]" at bounding box center [257, 458] width 189 height 38
copy p "7325007338"
click at [540, 183] on icon at bounding box center [546, 187] width 13 height 13
click at [1184, 232] on button "Start a Manual Evaluation" at bounding box center [1251, 233] width 134 height 18
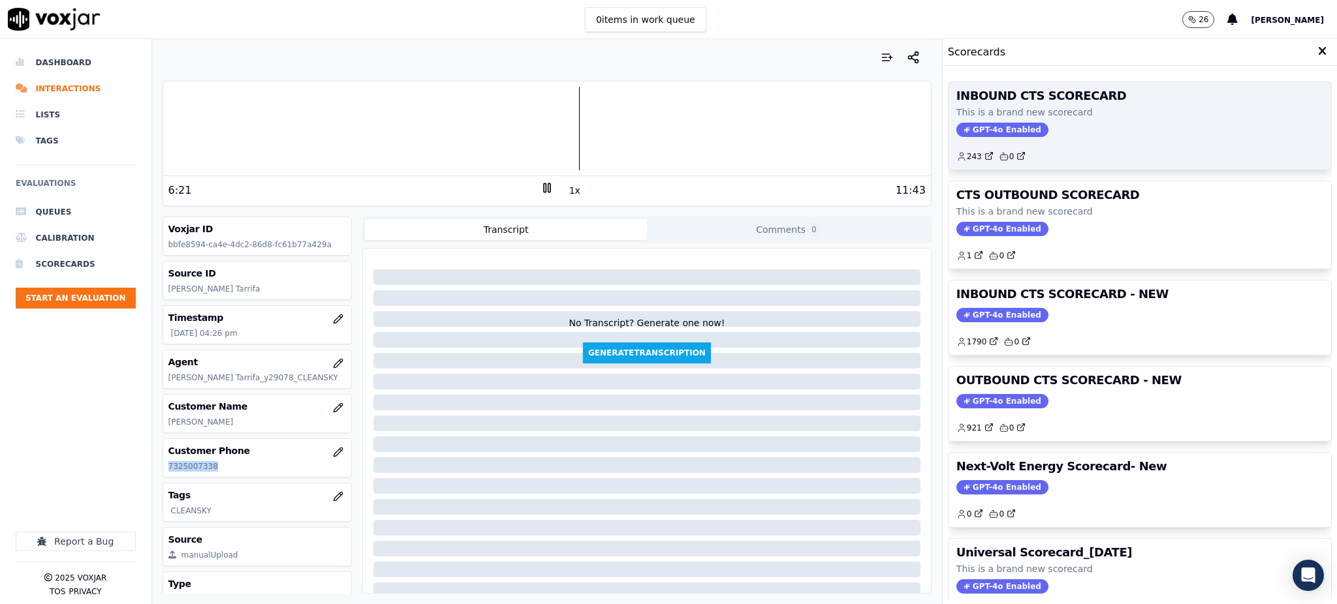
click at [978, 128] on span "GPT-4o Enabled" at bounding box center [1002, 130] width 92 height 14
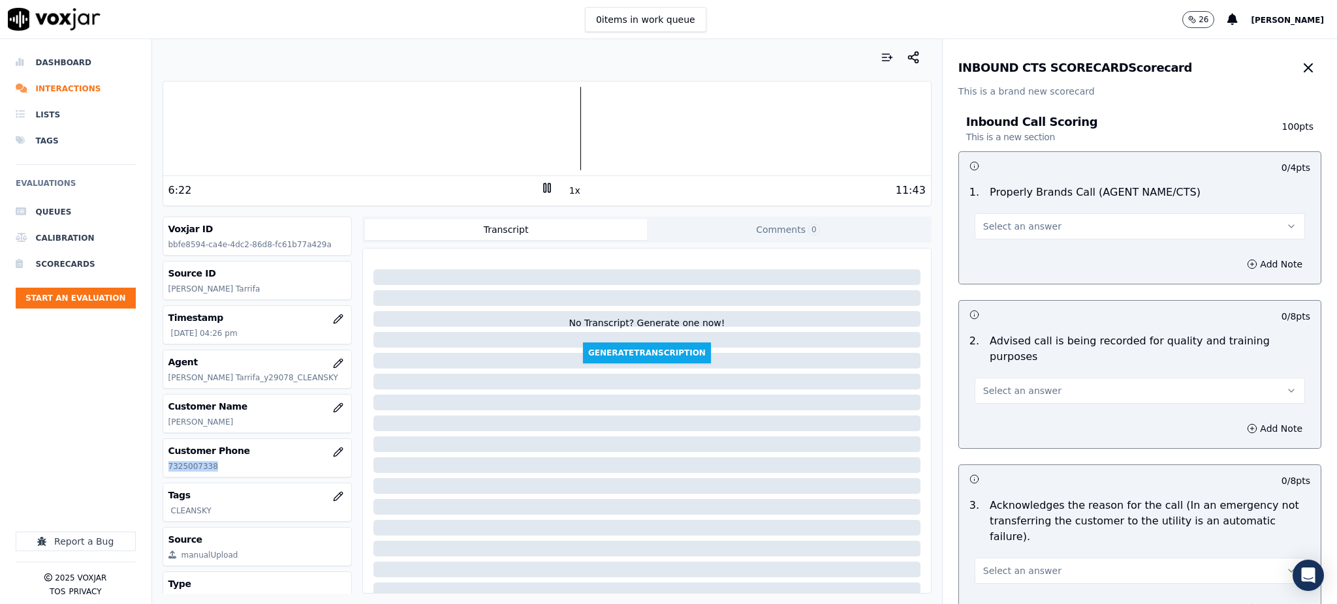
click at [986, 230] on span "Select an answer" at bounding box center [1022, 226] width 78 height 13
click at [994, 258] on div "Yes" at bounding box center [1111, 255] width 302 height 21
click at [995, 384] on span "Select an answer" at bounding box center [1022, 390] width 78 height 13
drag, startPoint x: 986, startPoint y: 405, endPoint x: 986, endPoint y: 417, distance: 12.4
click at [986, 405] on div "Yes" at bounding box center [1111, 404] width 302 height 21
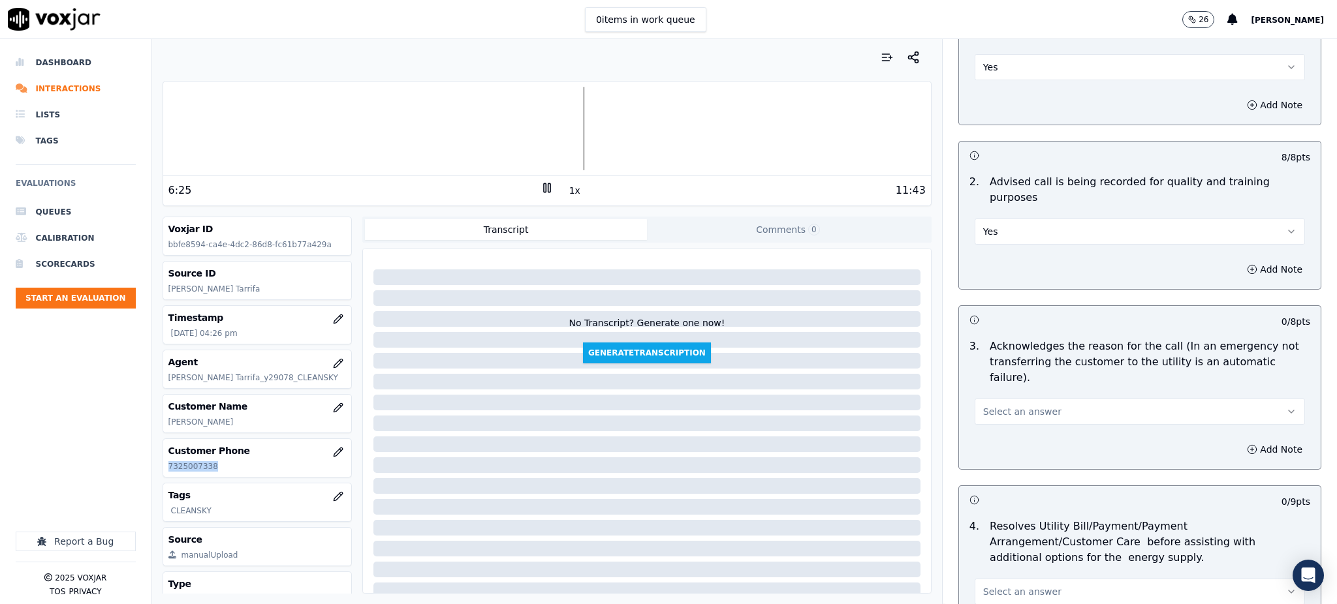
scroll to position [174, 0]
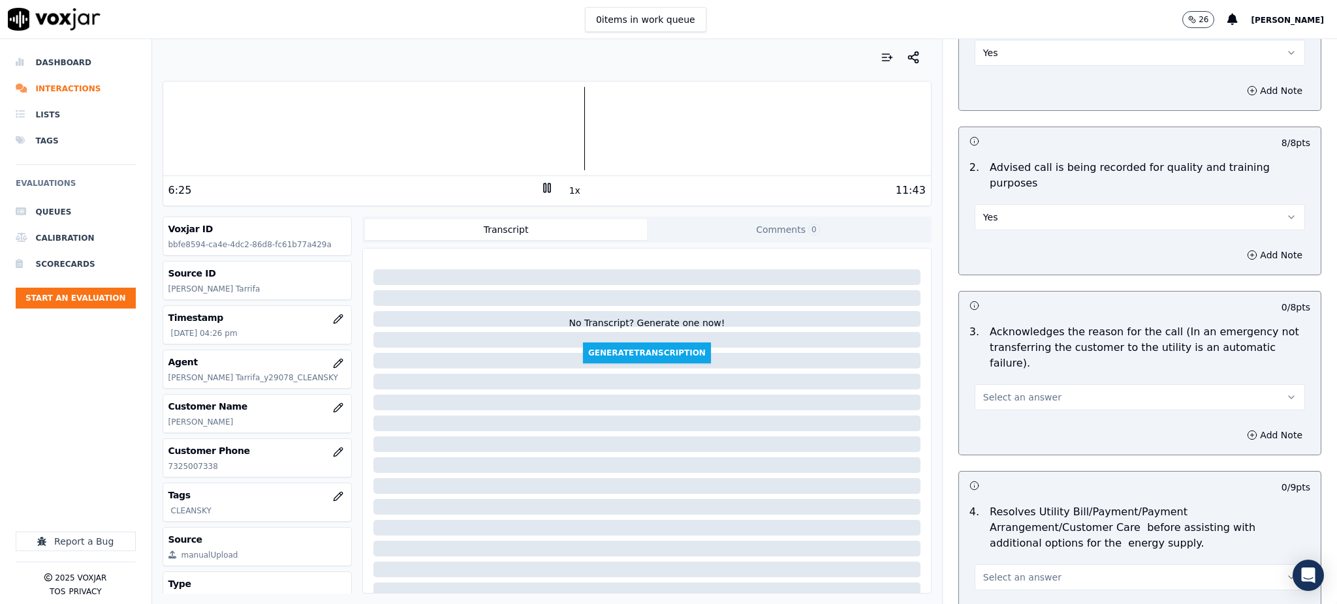
click at [1010, 382] on div "Select an answer" at bounding box center [1139, 396] width 330 height 29
click at [1009, 391] on span "Select an answer" at bounding box center [1022, 397] width 78 height 13
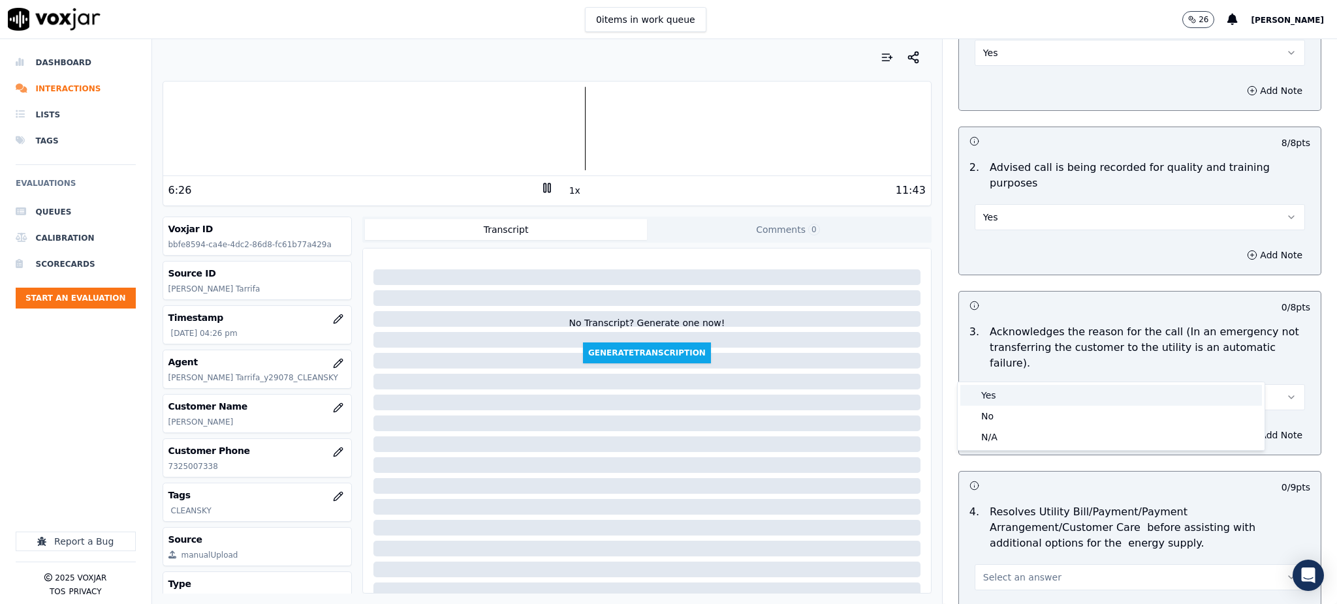
click at [1005, 394] on div "Yes" at bounding box center [1111, 395] width 302 height 21
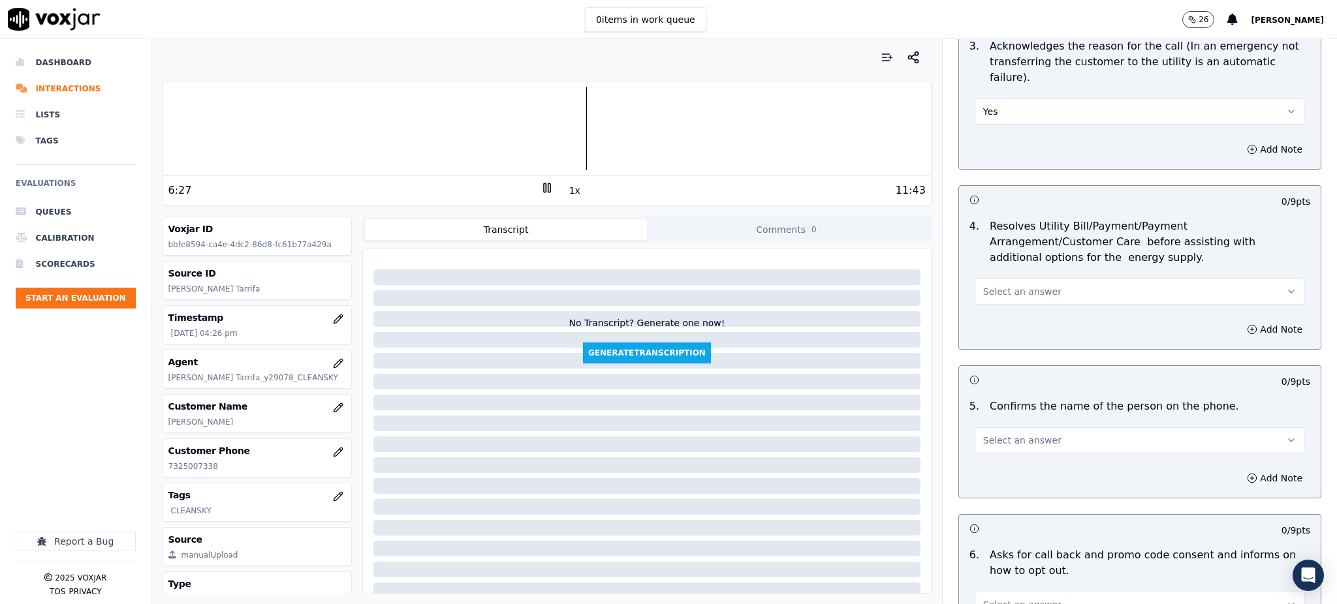
scroll to position [522, 0]
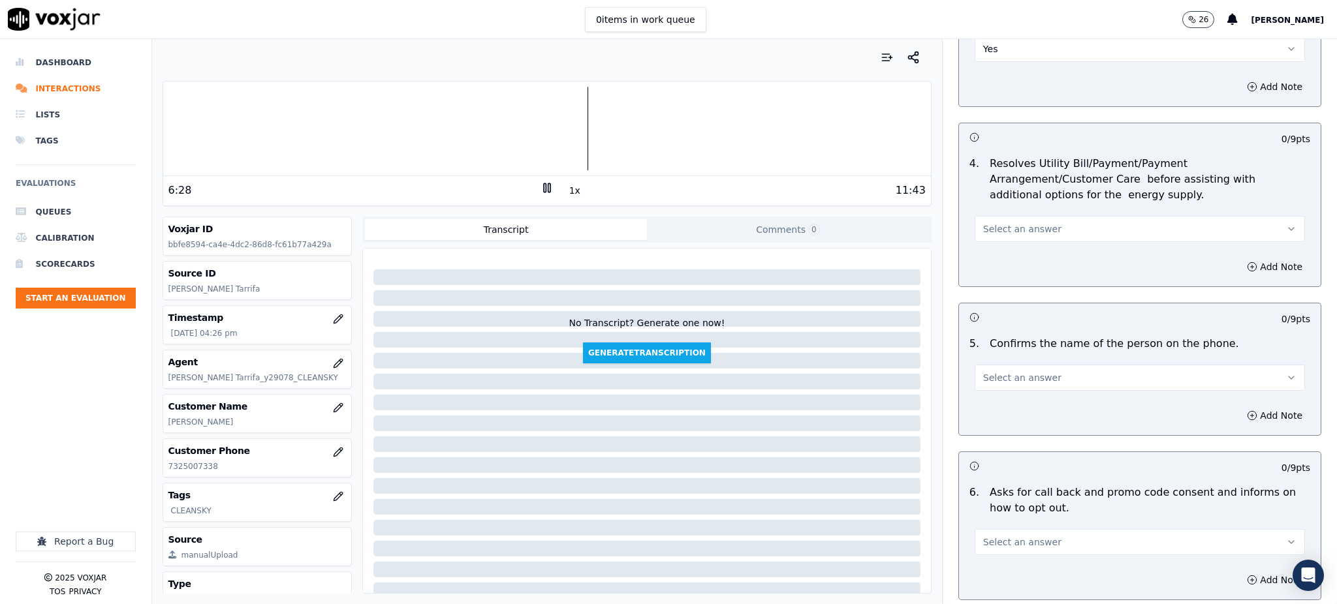
click at [1017, 223] on span "Select an answer" at bounding box center [1022, 229] width 78 height 13
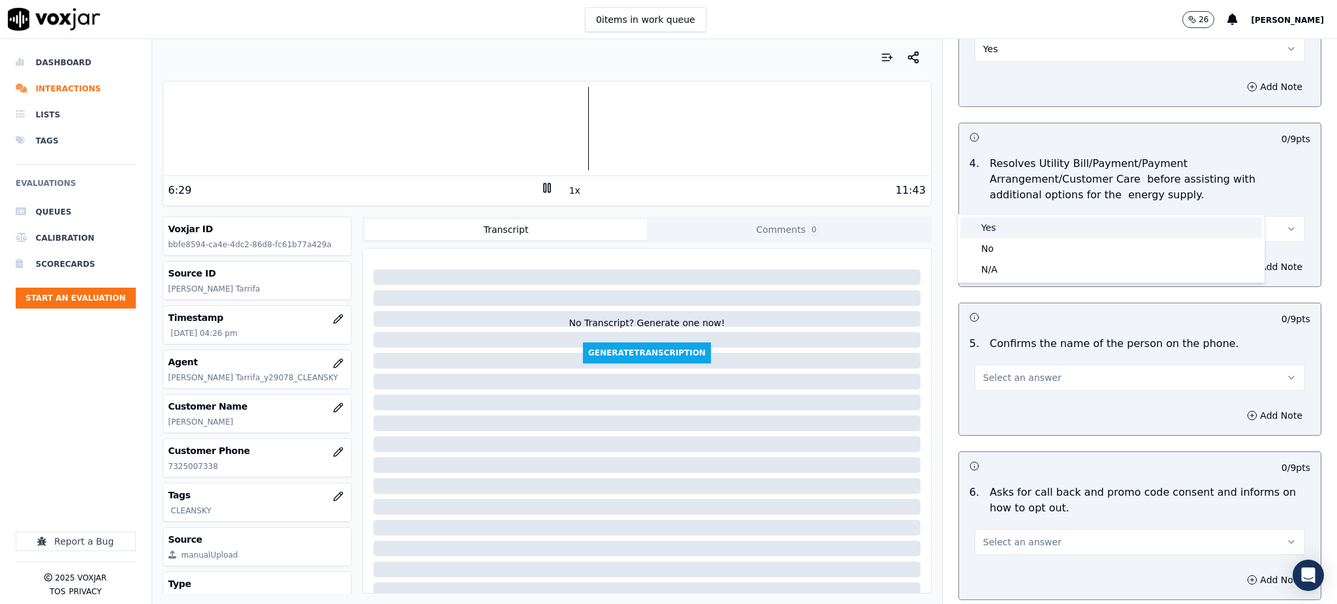
click at [1010, 227] on div "Yes" at bounding box center [1111, 227] width 302 height 21
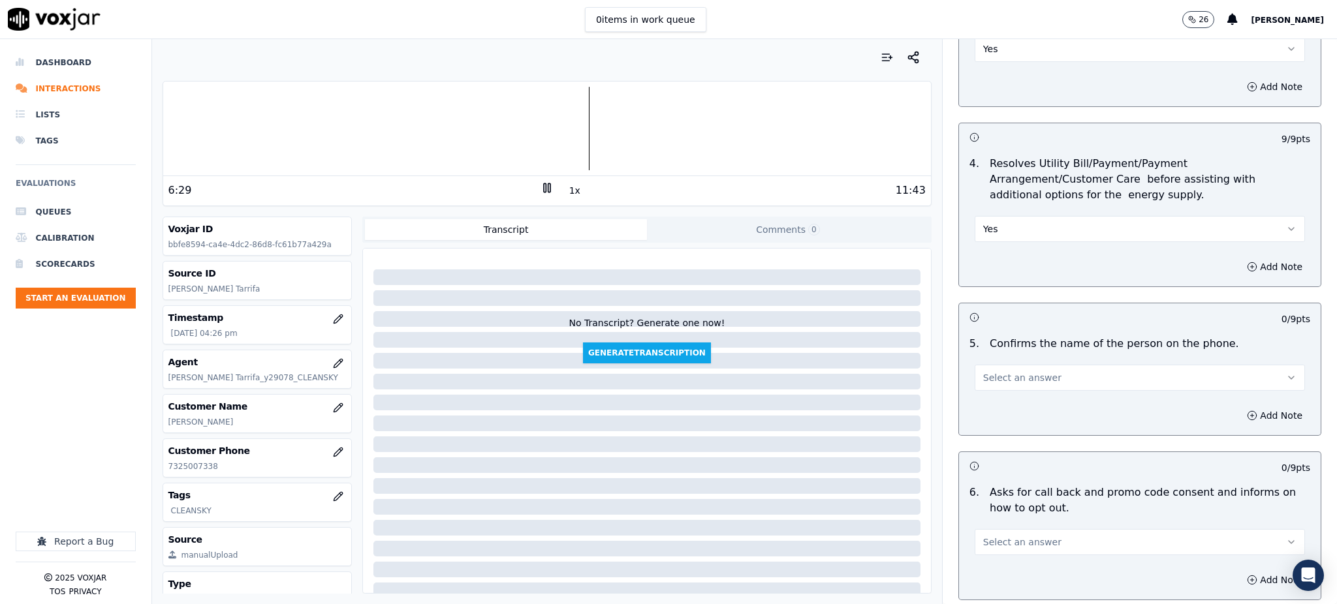
click at [983, 371] on span "Select an answer" at bounding box center [1022, 377] width 78 height 13
click at [982, 369] on div "Yes" at bounding box center [1111, 376] width 302 height 21
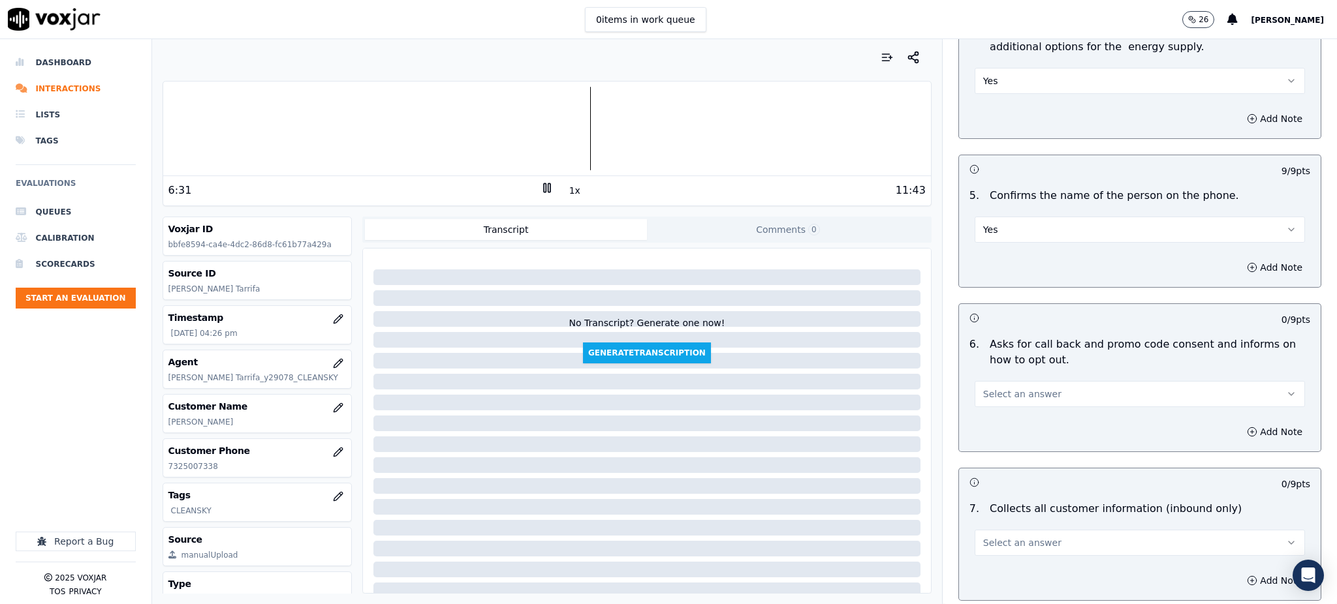
scroll to position [696, 0]
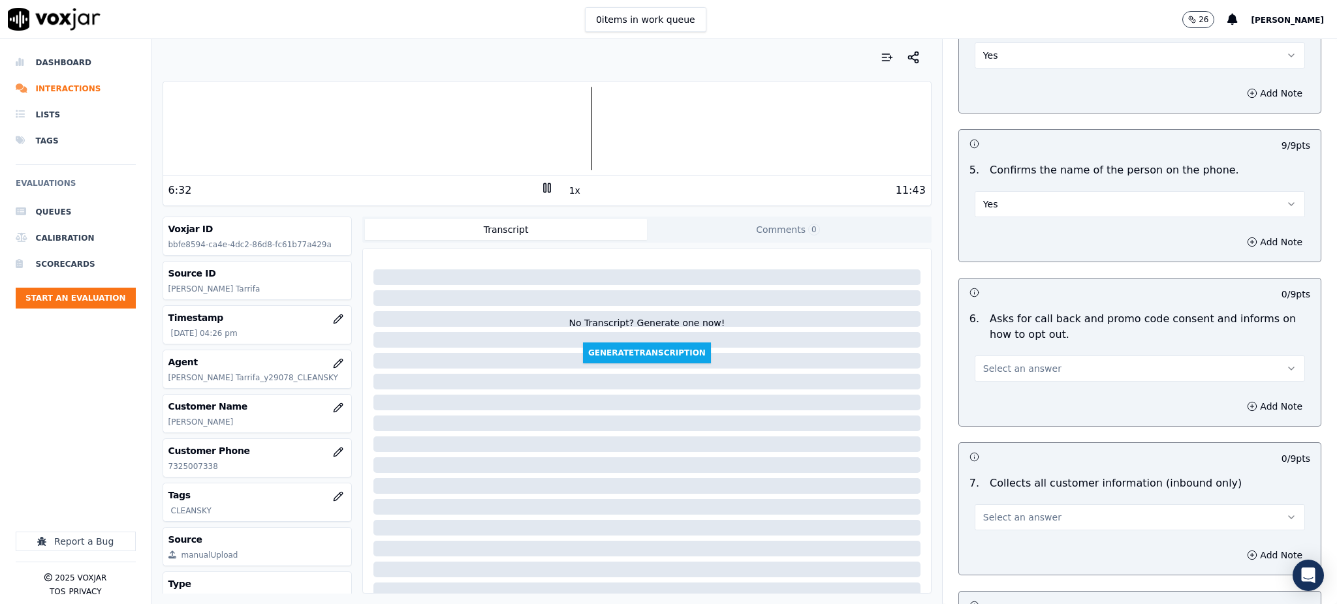
click at [1000, 362] on span "Select an answer" at bounding box center [1022, 368] width 78 height 13
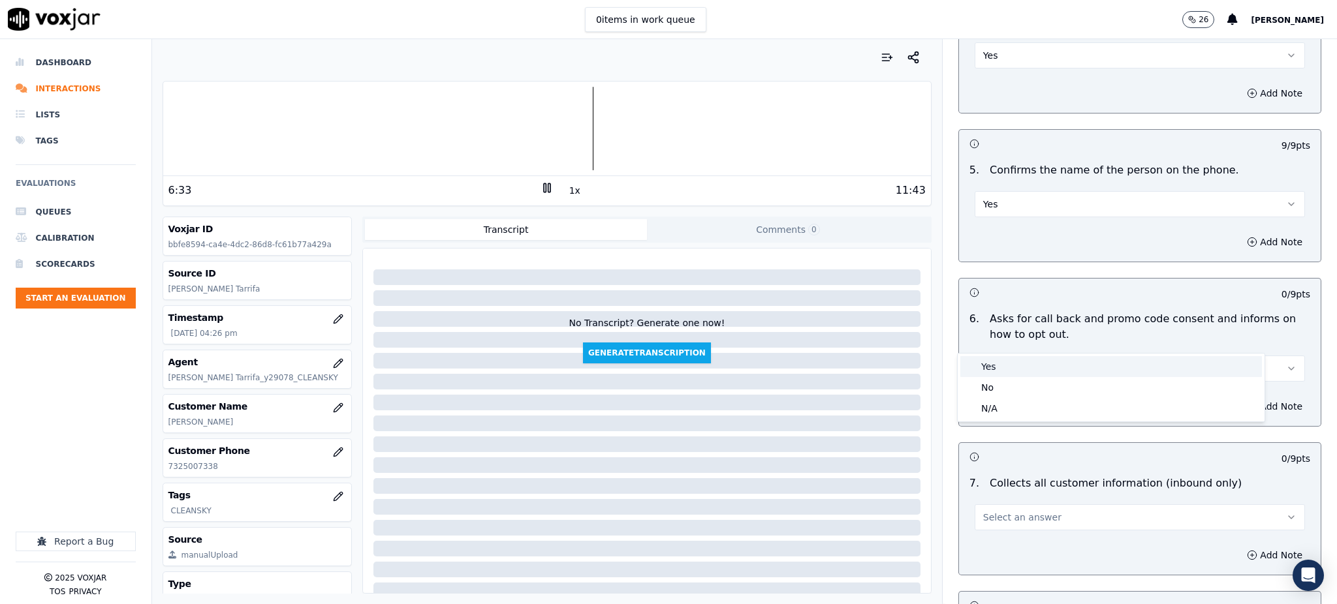
click at [997, 364] on div "Yes" at bounding box center [1111, 366] width 302 height 21
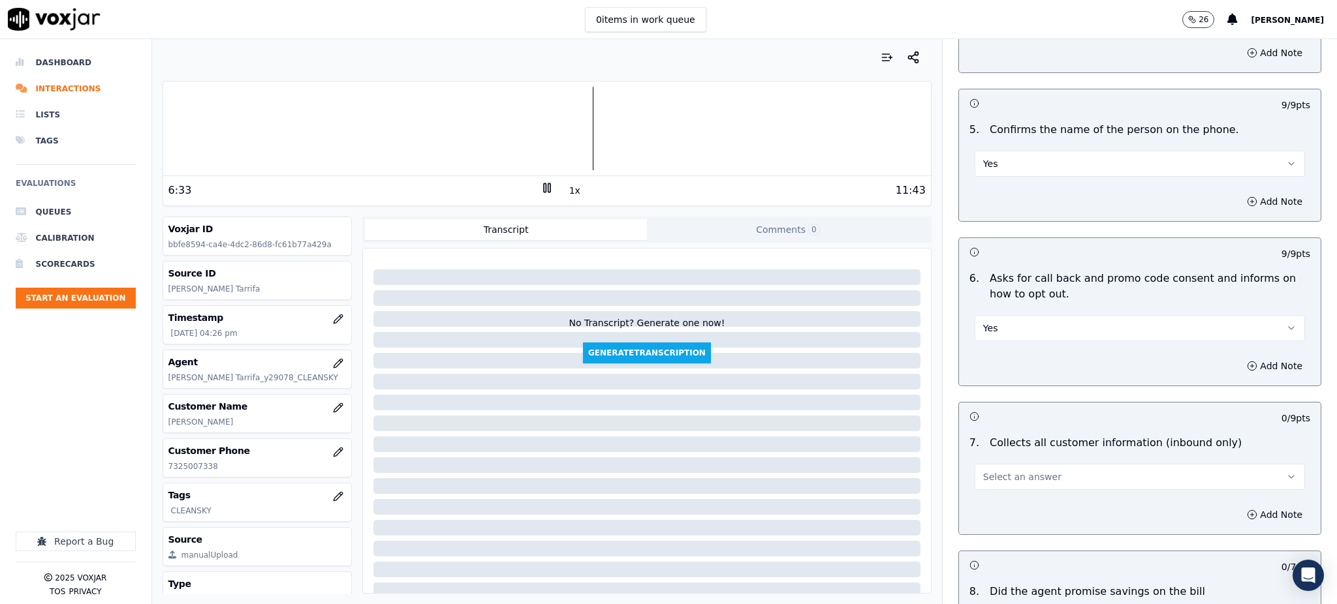
scroll to position [870, 0]
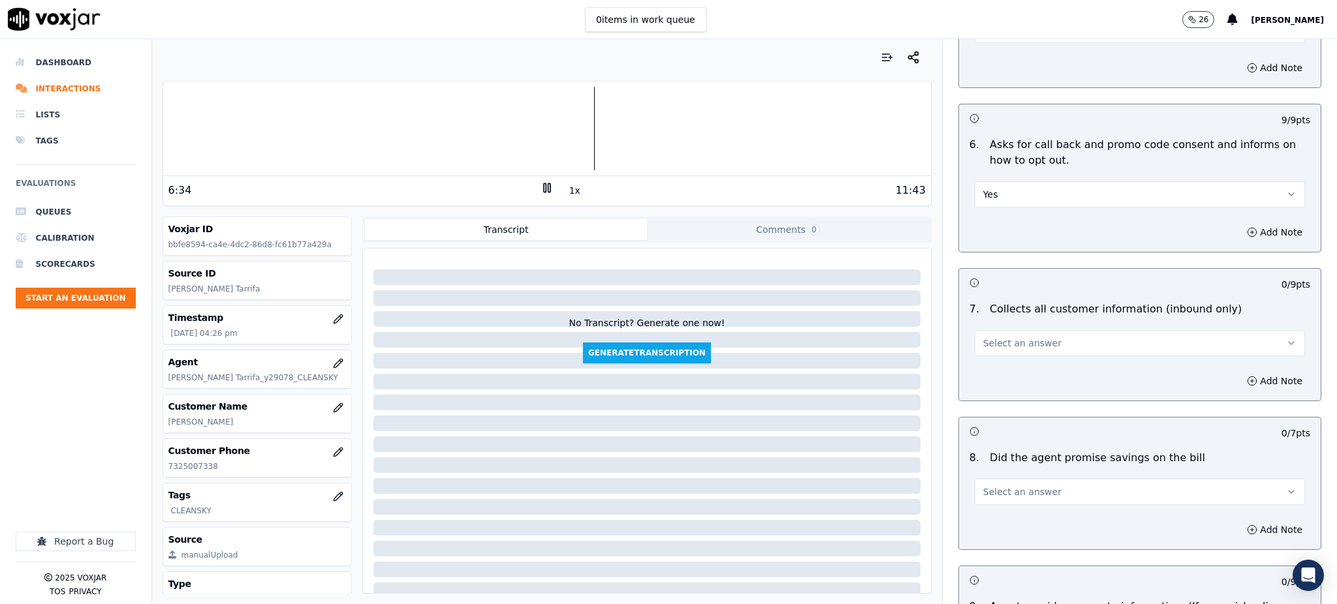
click at [984, 337] on span "Select an answer" at bounding box center [1022, 343] width 78 height 13
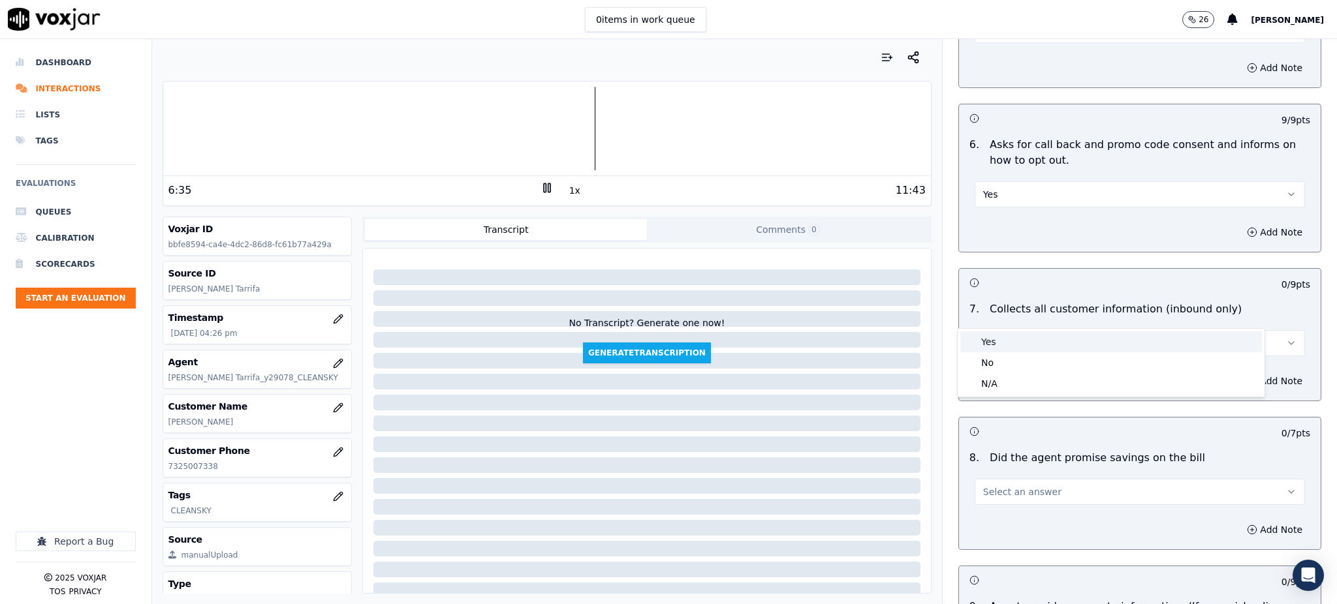
click at [993, 339] on div "Yes" at bounding box center [1111, 342] width 302 height 21
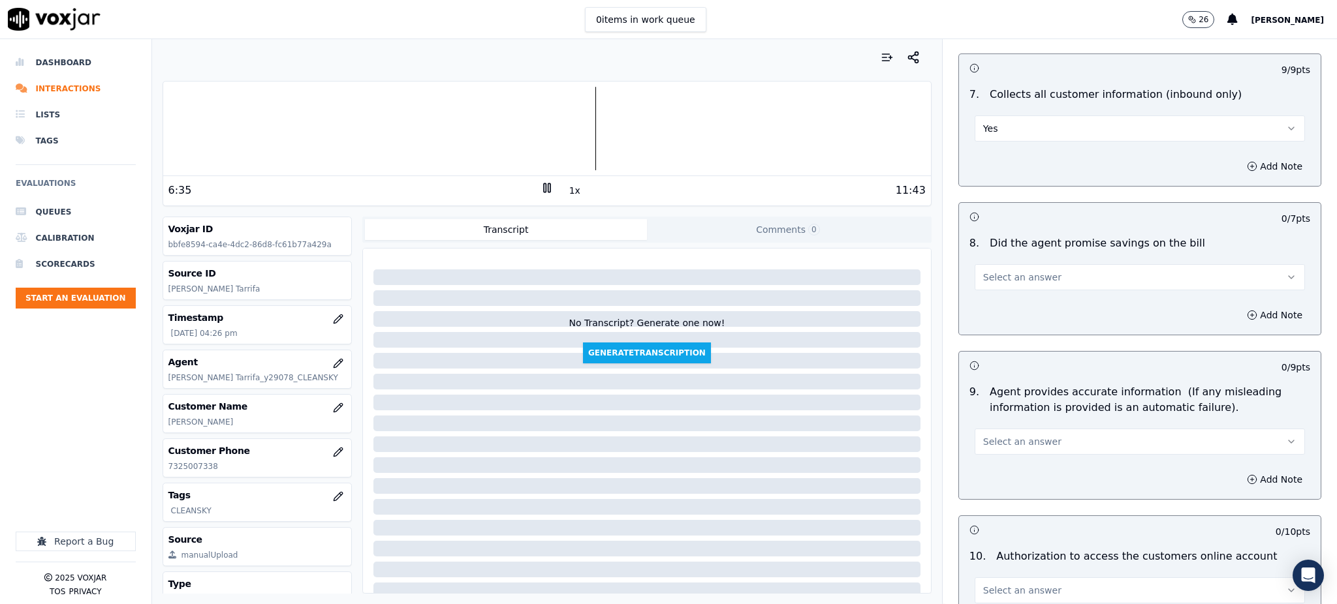
scroll to position [1131, 0]
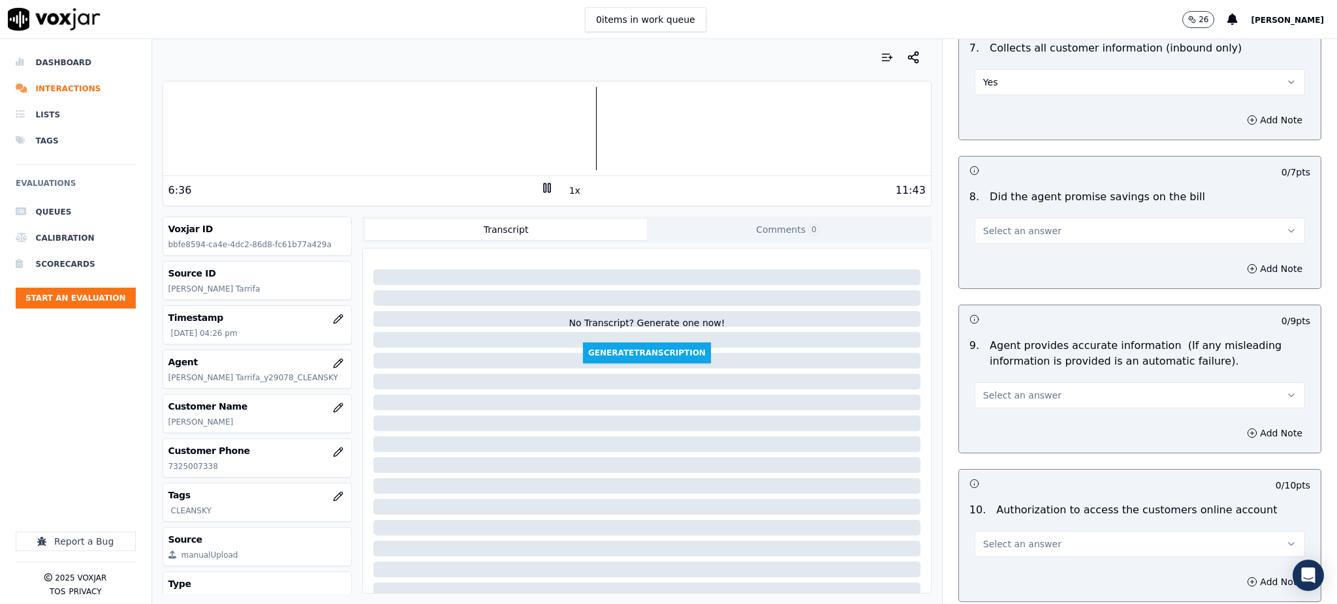
click at [984, 225] on span "Select an answer" at bounding box center [1022, 231] width 78 height 13
click at [983, 234] on div "Yes" at bounding box center [1111, 229] width 302 height 21
click at [986, 389] on span "Select an answer" at bounding box center [1022, 395] width 78 height 13
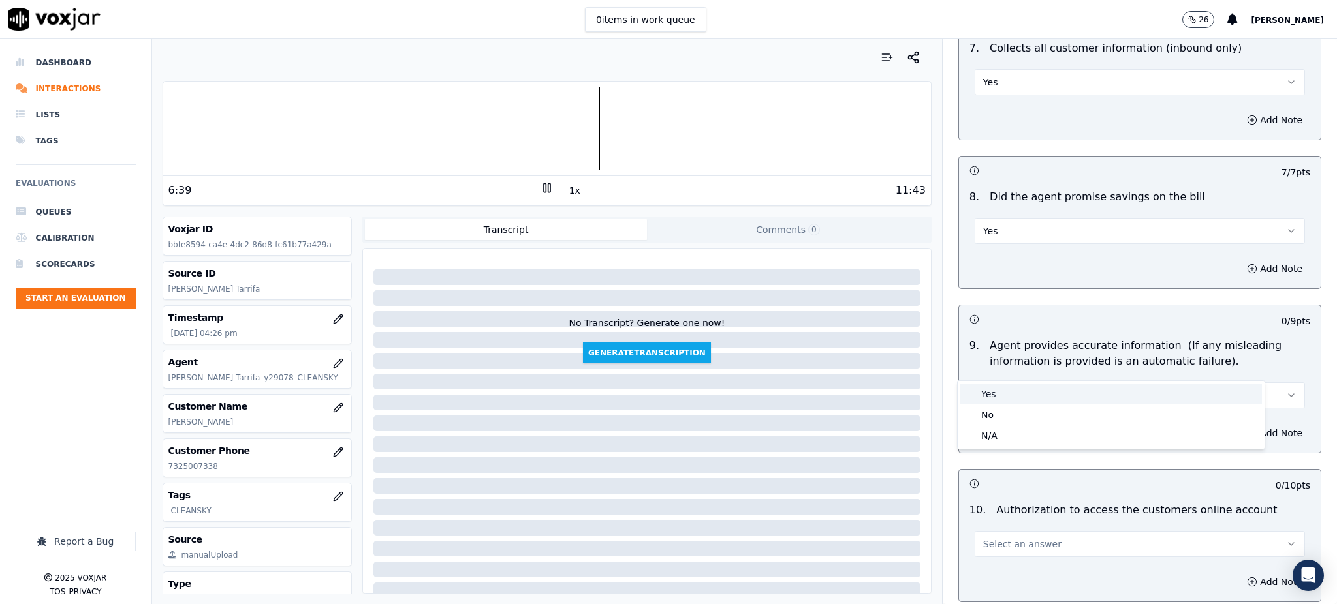
click at [991, 386] on div "Yes" at bounding box center [1111, 394] width 302 height 21
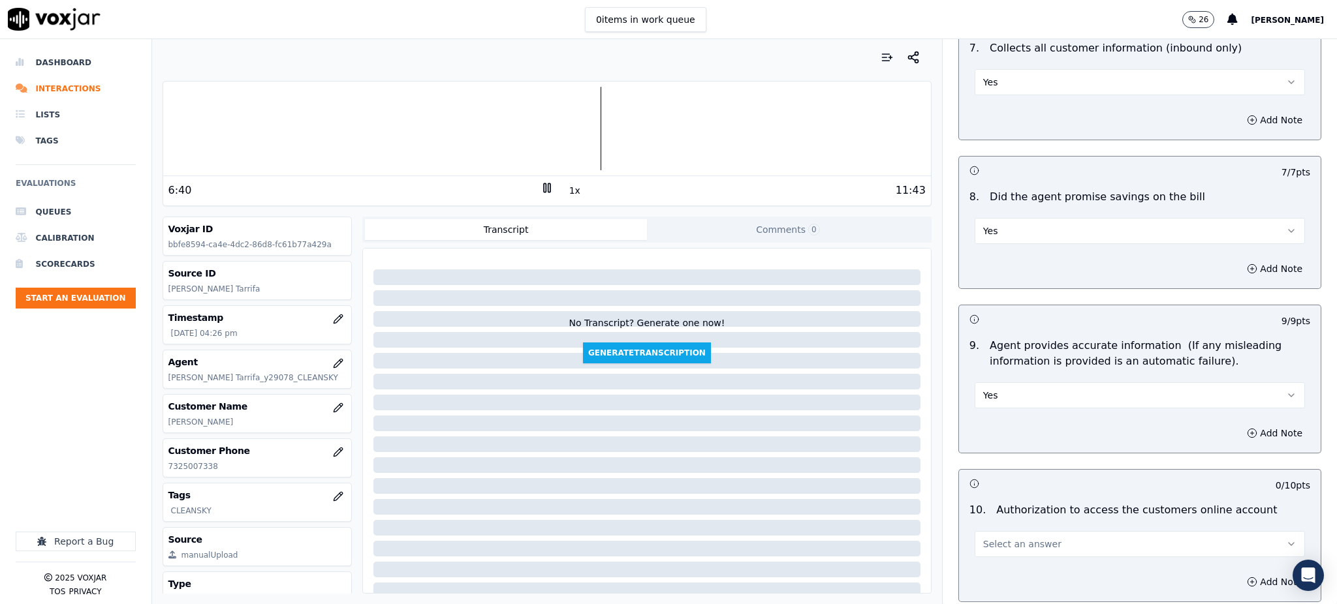
click at [989, 538] on span "Select an answer" at bounding box center [1022, 544] width 78 height 13
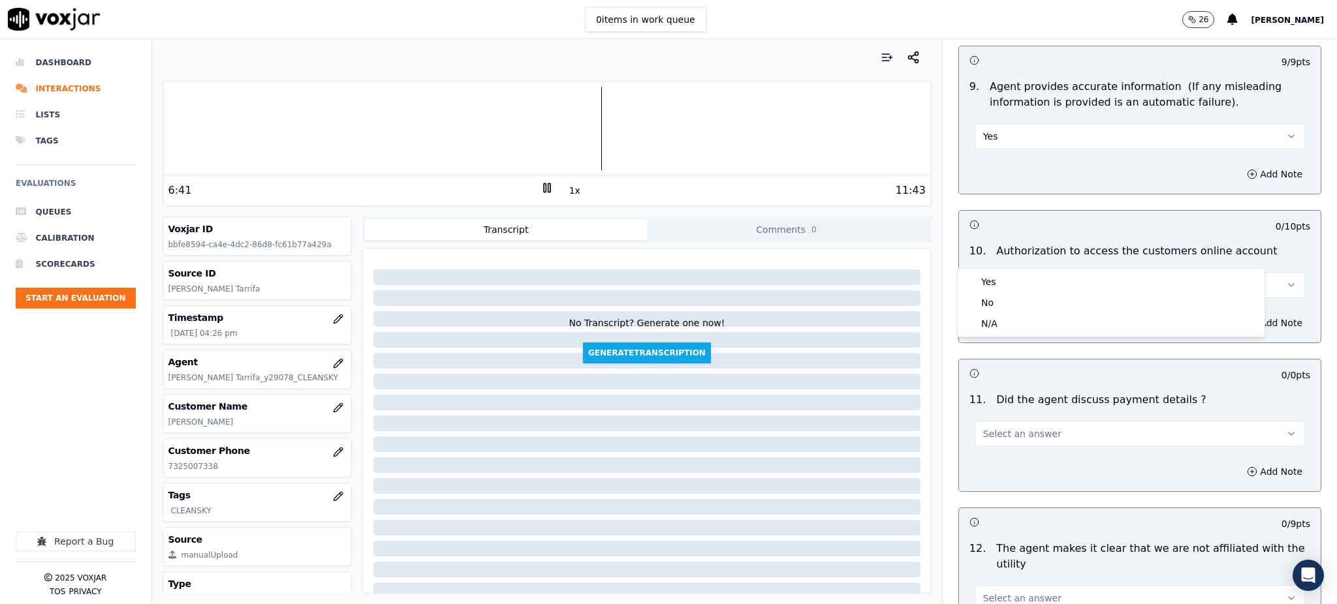
scroll to position [1392, 0]
click at [1027, 281] on div "Yes" at bounding box center [1111, 282] width 302 height 21
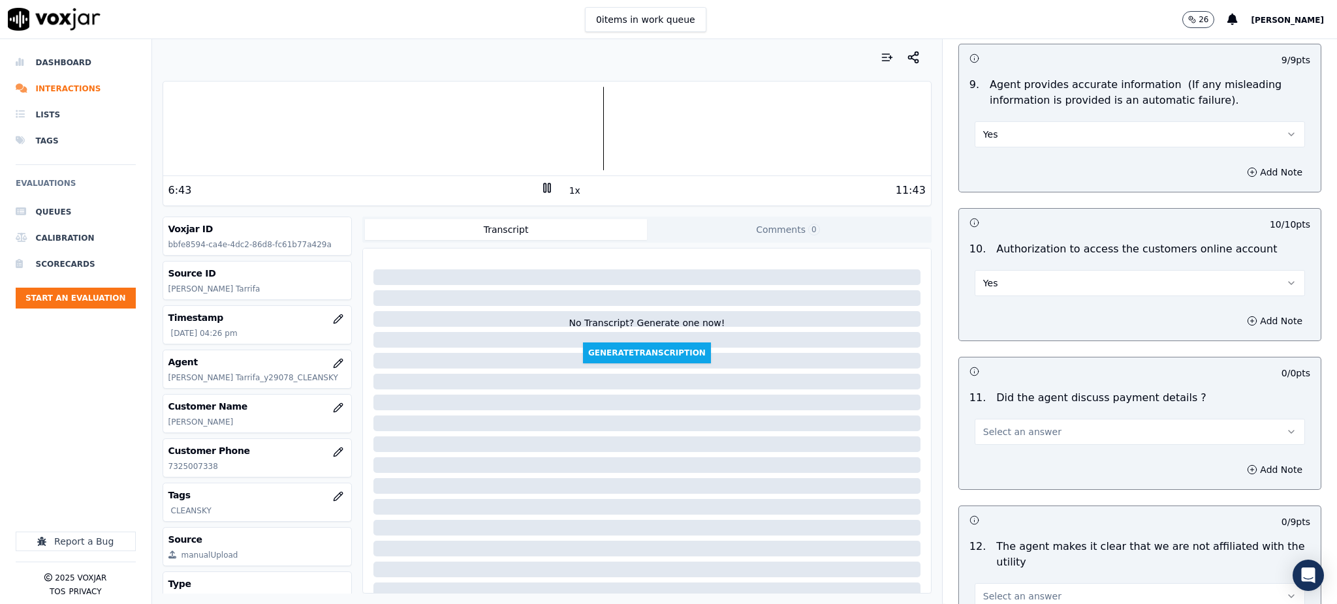
click at [1001, 426] on span "Select an answer" at bounding box center [1022, 432] width 78 height 13
click at [1001, 467] on div "N/A" at bounding box center [1111, 472] width 302 height 21
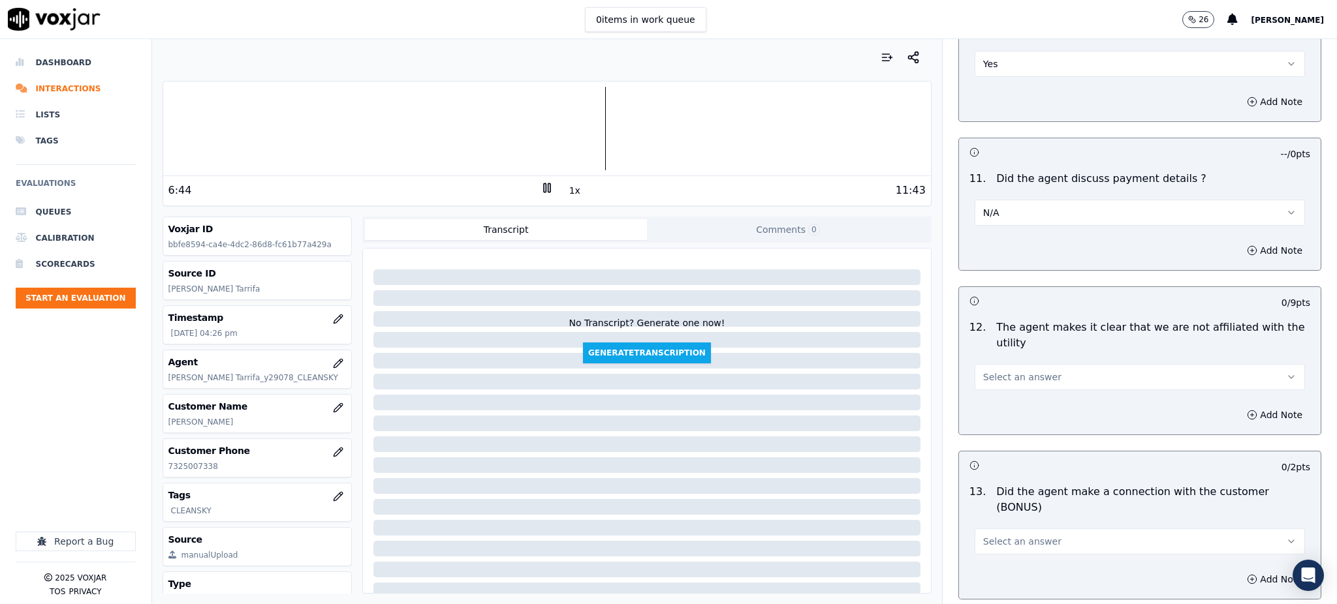
scroll to position [1653, 0]
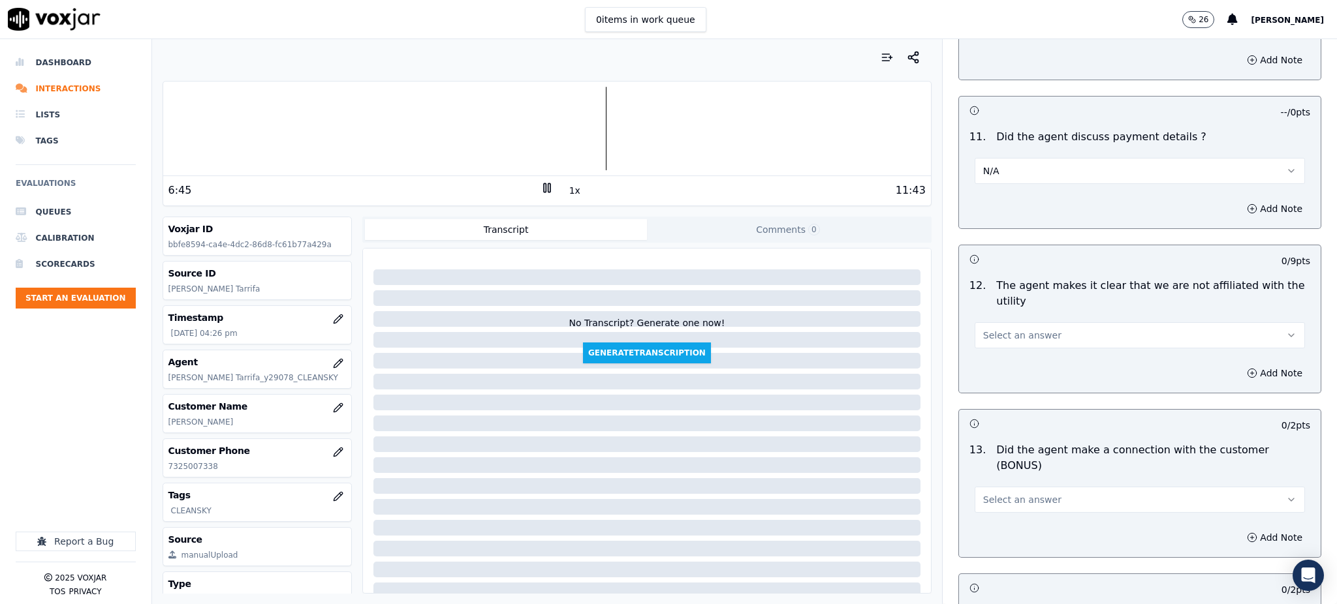
click at [1009, 329] on span "Select an answer" at bounding box center [1022, 335] width 78 height 13
drag, startPoint x: 1006, startPoint y: 329, endPoint x: 997, endPoint y: 397, distance: 69.1
click at [1006, 337] on div "Yes" at bounding box center [1111, 334] width 302 height 21
drag, startPoint x: 999, startPoint y: 444, endPoint x: 998, endPoint y: 457, distance: 12.4
click at [998, 487] on button "Select an answer" at bounding box center [1139, 500] width 330 height 26
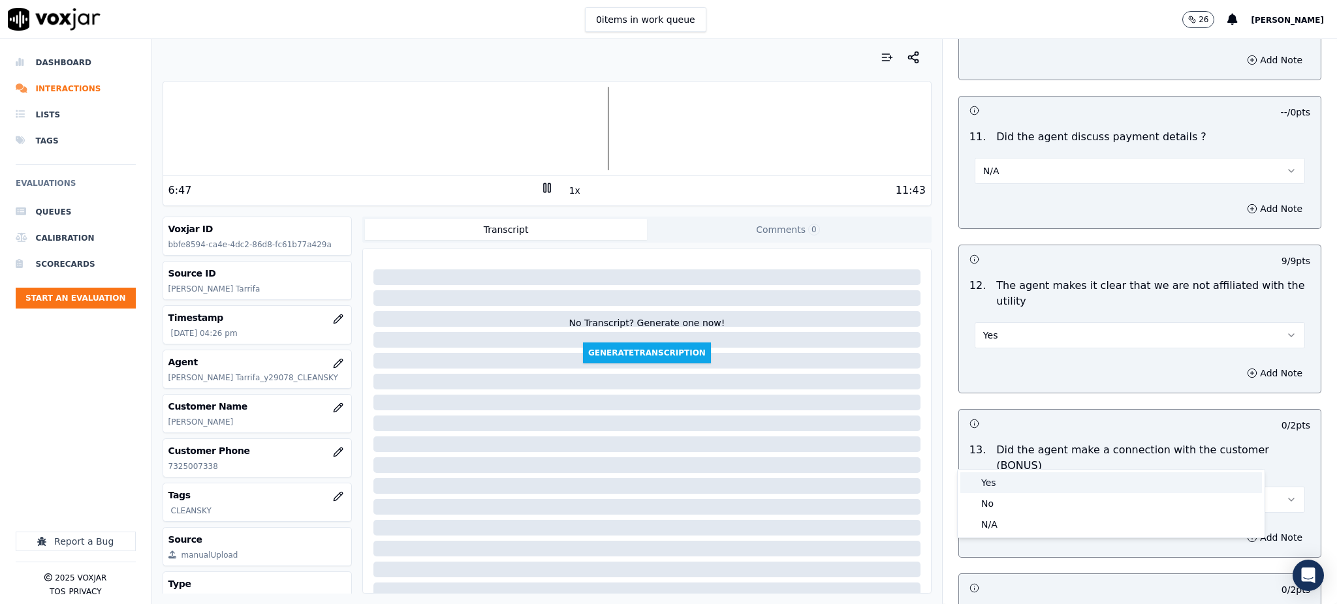
drag, startPoint x: 1000, startPoint y: 482, endPoint x: 995, endPoint y: 505, distance: 23.3
click at [1000, 481] on div "Yes" at bounding box center [1111, 483] width 302 height 21
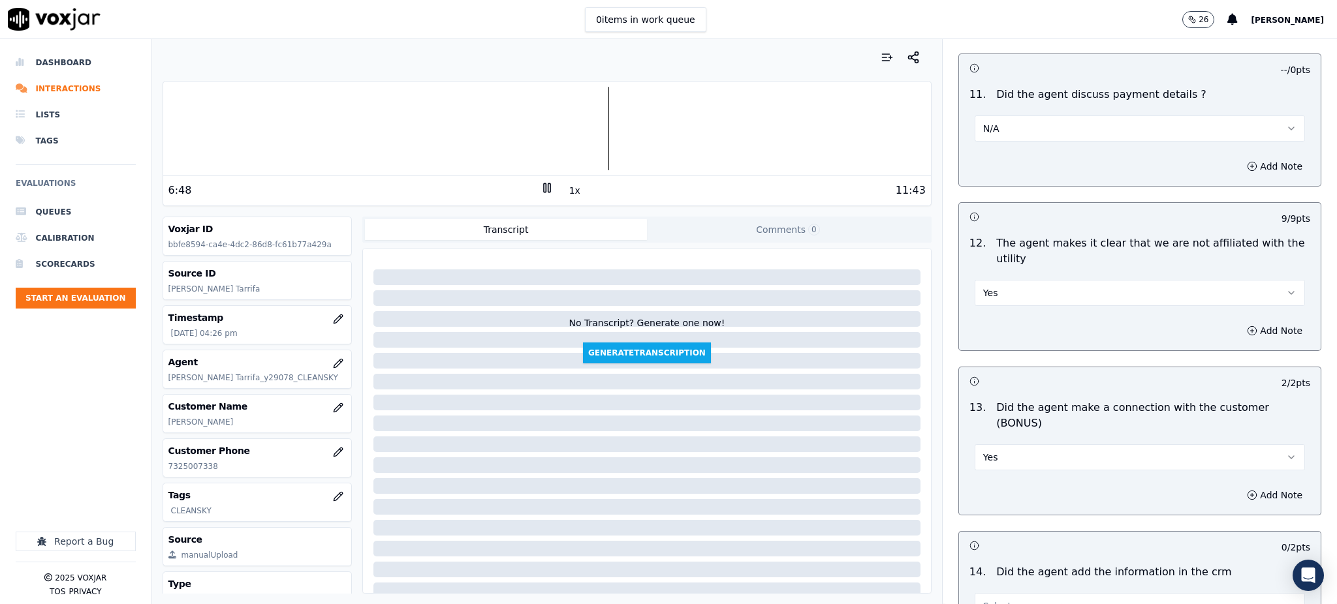
scroll to position [1827, 0]
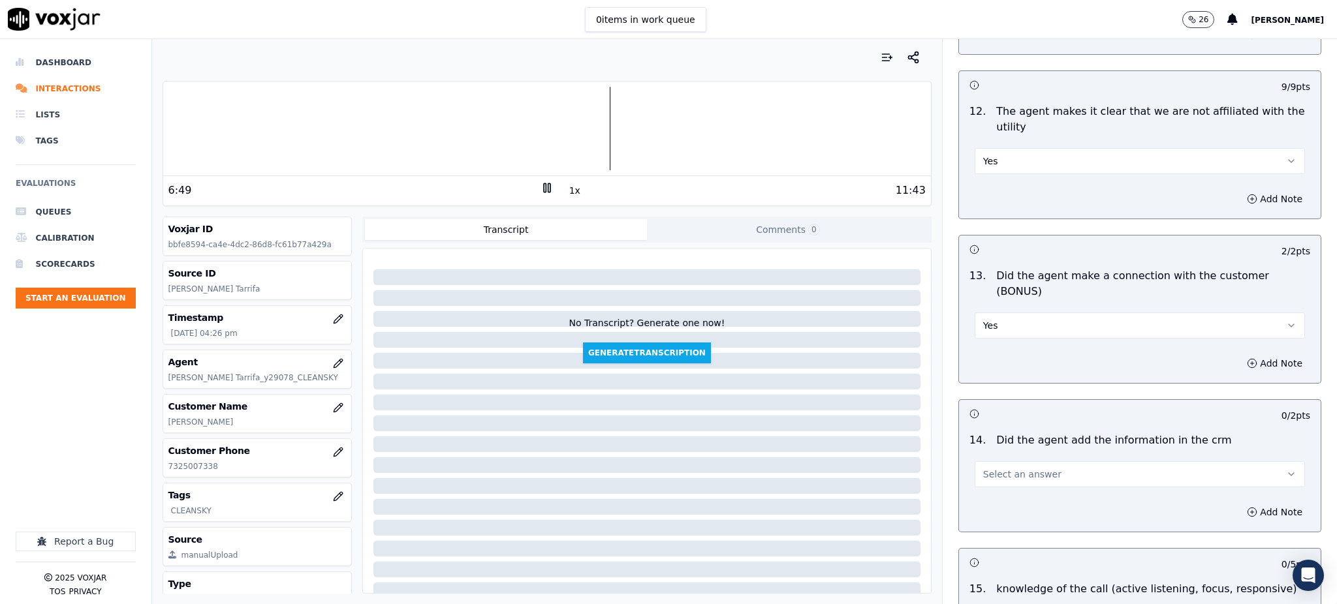
click at [984, 468] on span "Select an answer" at bounding box center [1022, 474] width 78 height 13
click at [984, 459] on div "Yes" at bounding box center [1111, 458] width 302 height 21
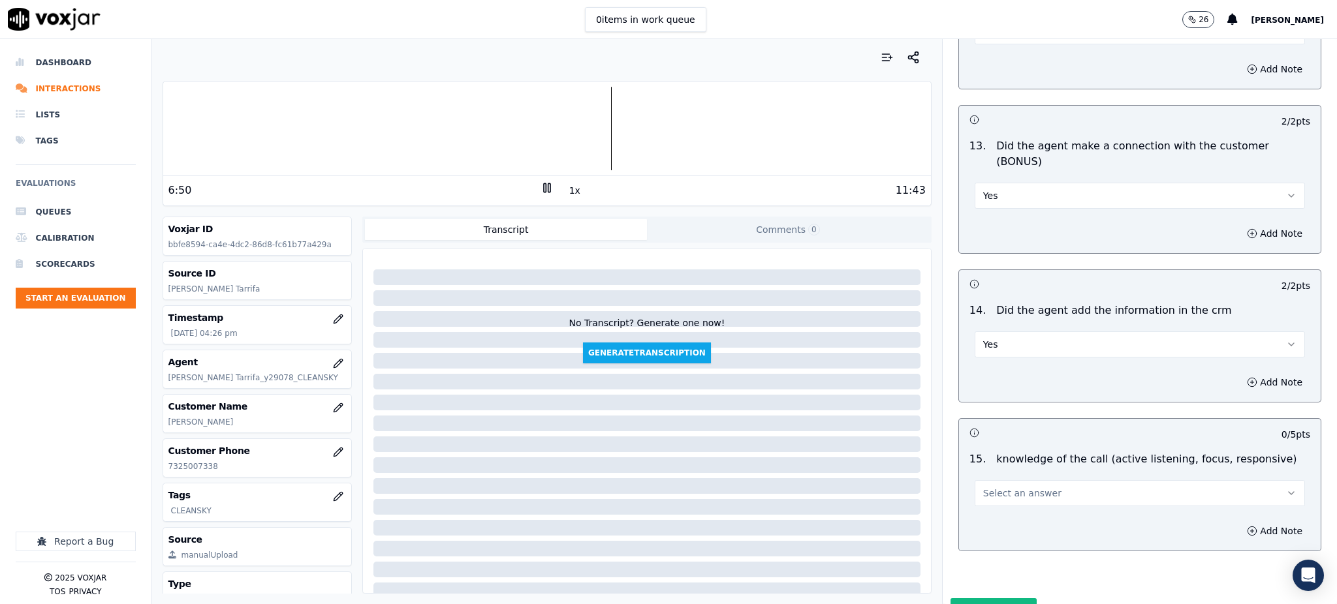
scroll to position [1976, 0]
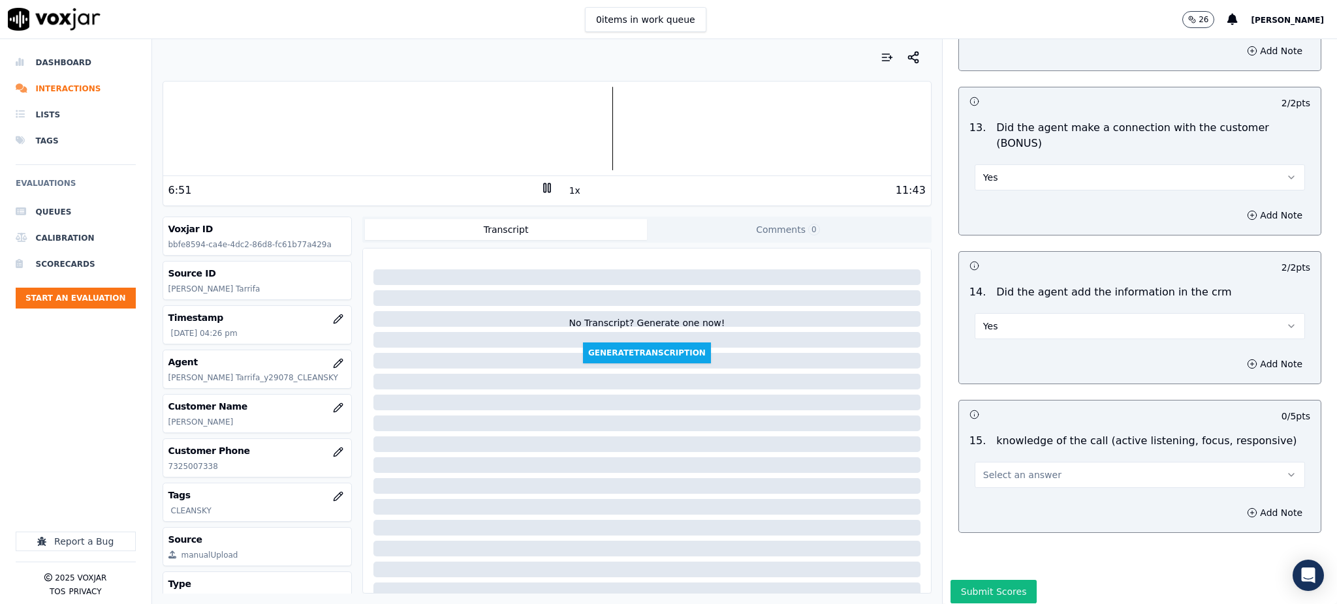
drag, startPoint x: 995, startPoint y: 429, endPoint x: 995, endPoint y: 441, distance: 11.7
click at [995, 469] on span "Select an answer" at bounding box center [1022, 475] width 78 height 13
drag, startPoint x: 1000, startPoint y: 459, endPoint x: 984, endPoint y: 532, distance: 74.9
click at [1000, 458] on div "Yes" at bounding box center [1111, 458] width 302 height 21
click at [980, 580] on button "Submit Scores" at bounding box center [993, 591] width 87 height 23
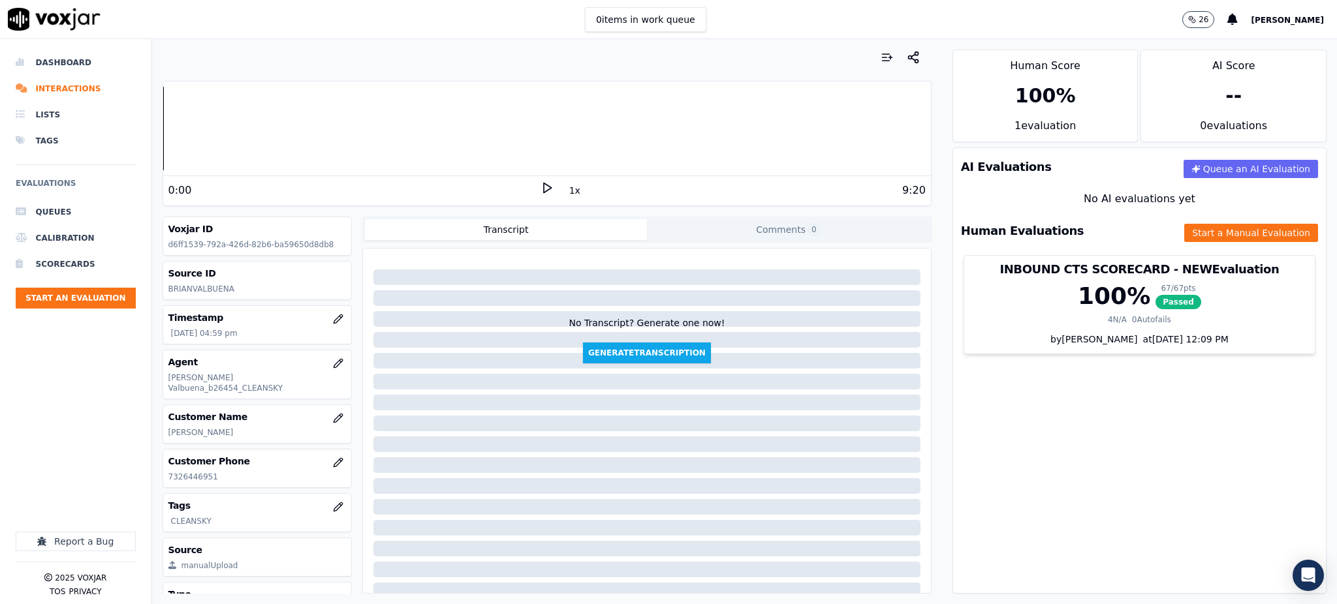
click at [544, 188] on polygon at bounding box center [548, 188] width 8 height 10
click at [540, 181] on icon at bounding box center [546, 187] width 13 height 13
click at [540, 183] on icon at bounding box center [546, 187] width 13 height 13
click at [1206, 230] on button "Start a Manual Evaluation" at bounding box center [1251, 233] width 134 height 18
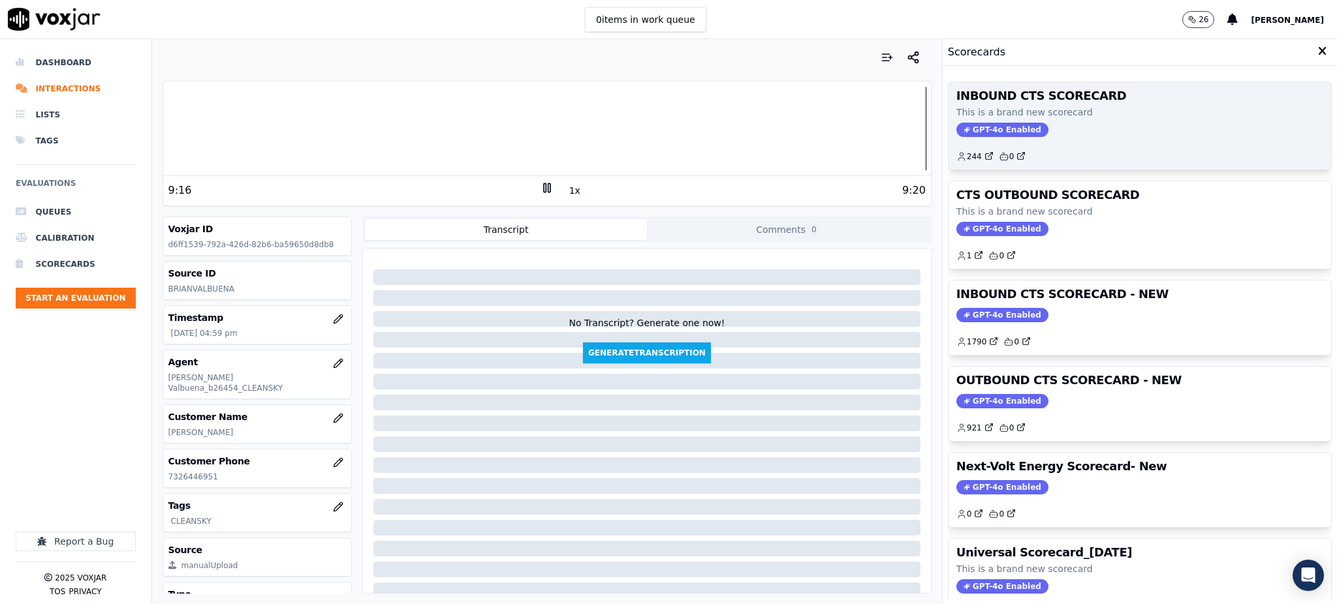
click at [954, 138] on div "INBOUND CTS SCORECARD This is a brand new scorecard GPT-4o Enabled 244 0" at bounding box center [1139, 125] width 382 height 87
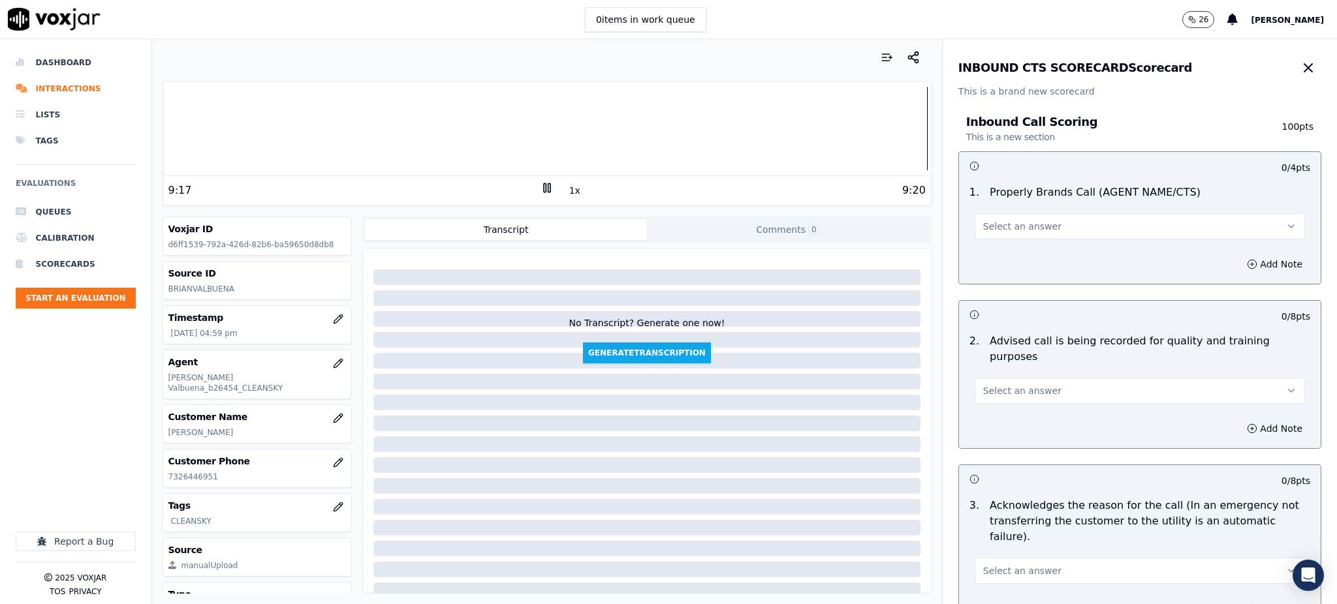
click at [1000, 230] on span "Select an answer" at bounding box center [1022, 226] width 78 height 13
click at [1001, 245] on div "Yes" at bounding box center [1111, 255] width 302 height 21
click at [988, 384] on span "Select an answer" at bounding box center [1022, 390] width 78 height 13
click at [988, 409] on div "Yes" at bounding box center [1111, 404] width 302 height 21
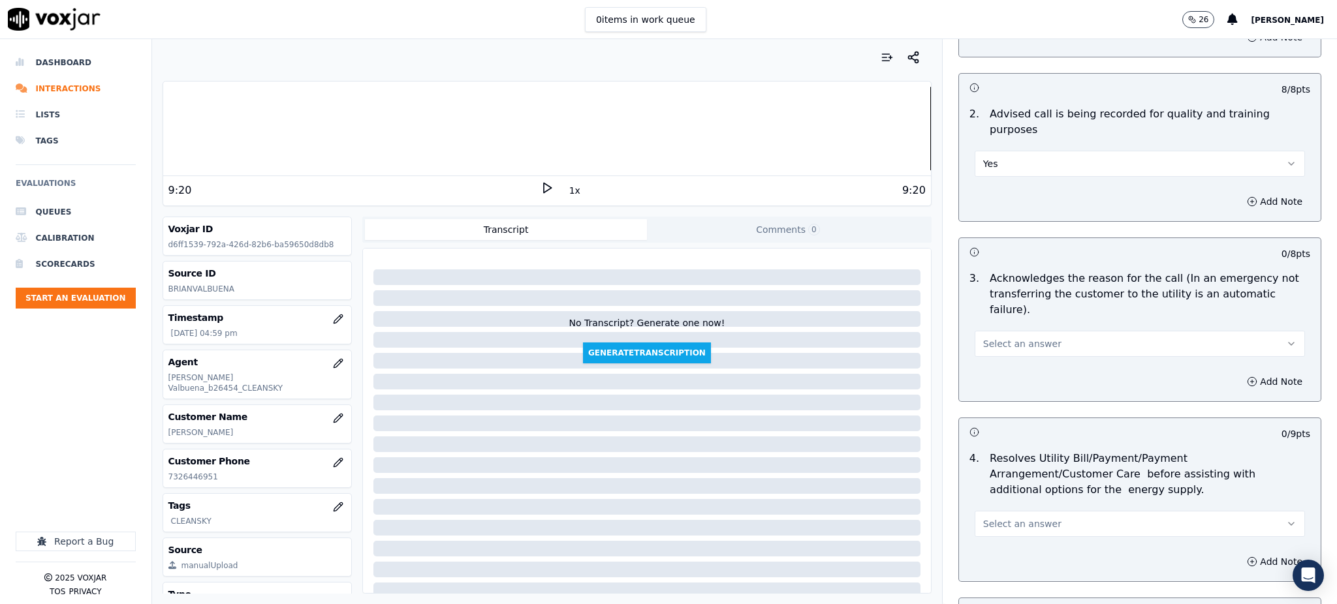
scroll to position [261, 0]
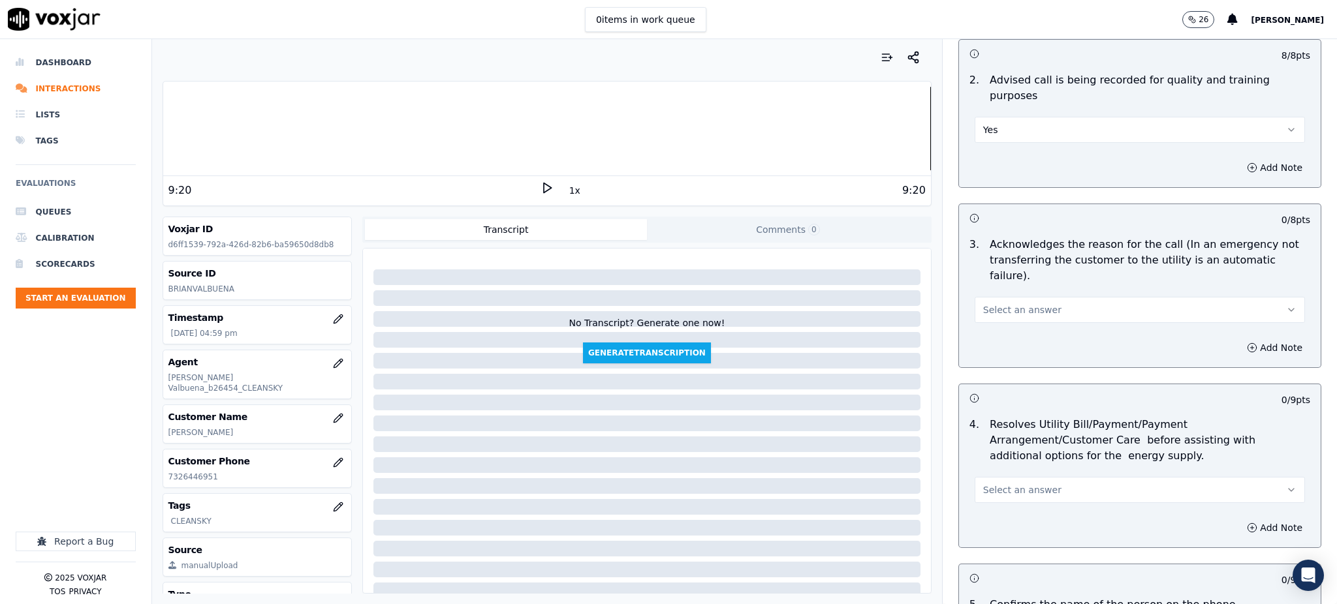
click at [1007, 303] on span "Select an answer" at bounding box center [1022, 309] width 78 height 13
click at [1012, 303] on div "Yes" at bounding box center [1111, 308] width 302 height 21
click at [1008, 484] on span "Select an answer" at bounding box center [1022, 490] width 78 height 13
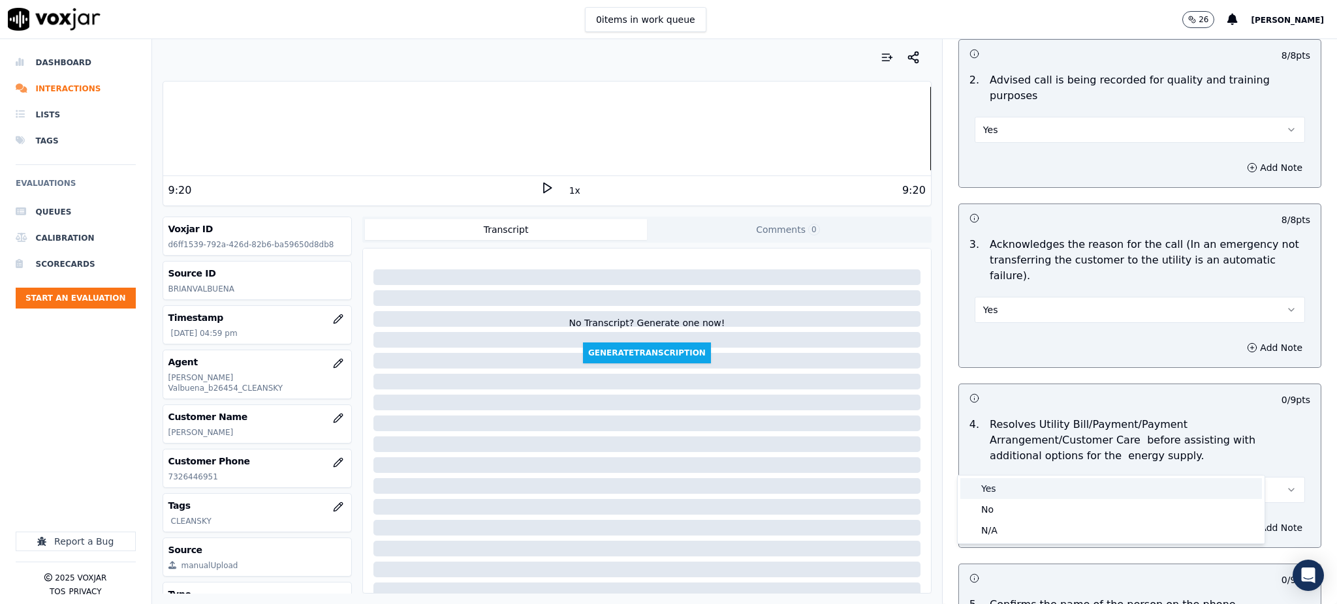
click at [1005, 490] on div "Yes" at bounding box center [1111, 488] width 302 height 21
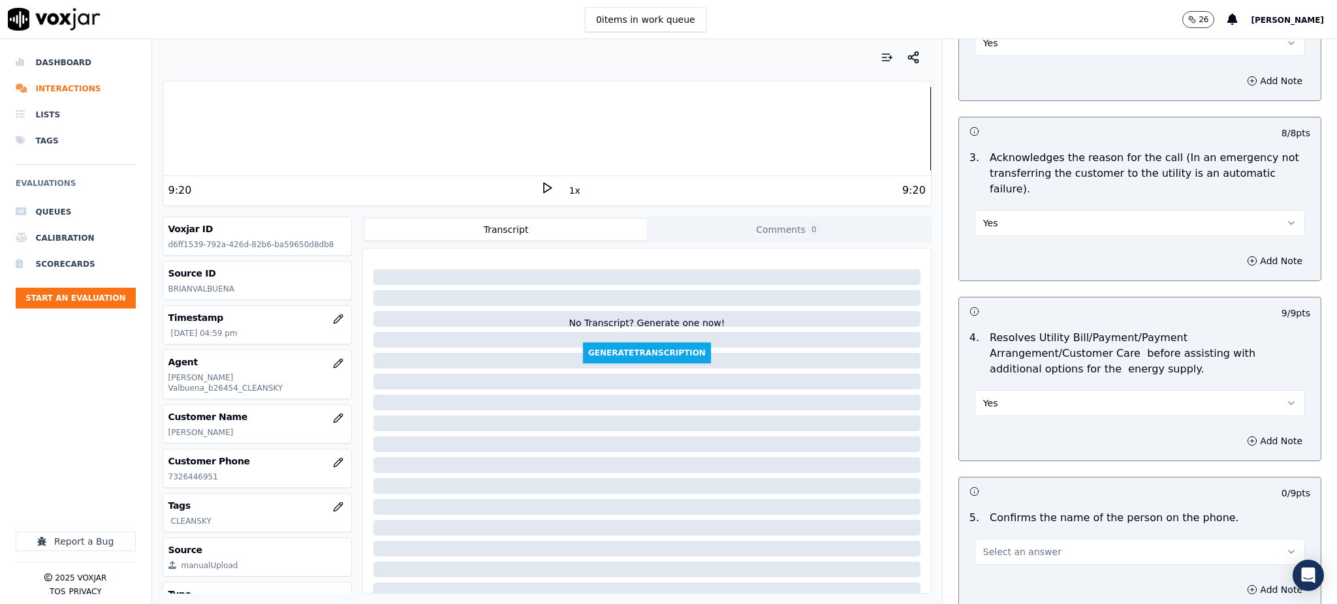
scroll to position [435, 0]
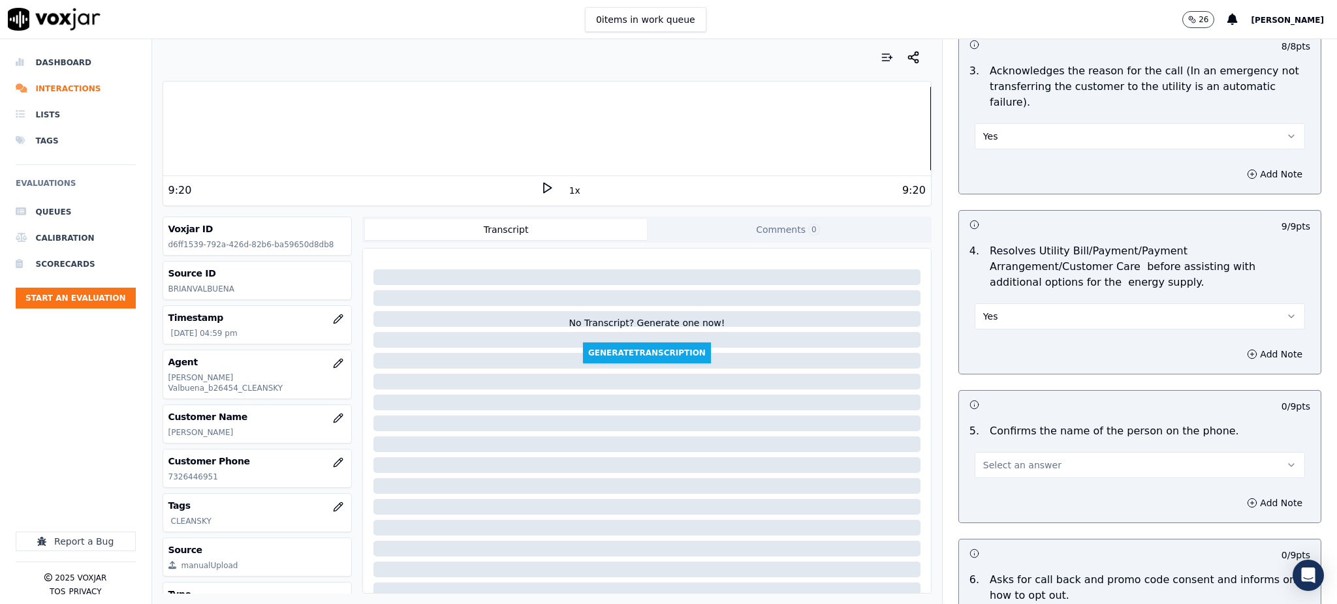
click at [1010, 459] on span "Select an answer" at bounding box center [1022, 465] width 78 height 13
click at [1006, 456] on div "Yes" at bounding box center [1111, 463] width 302 height 21
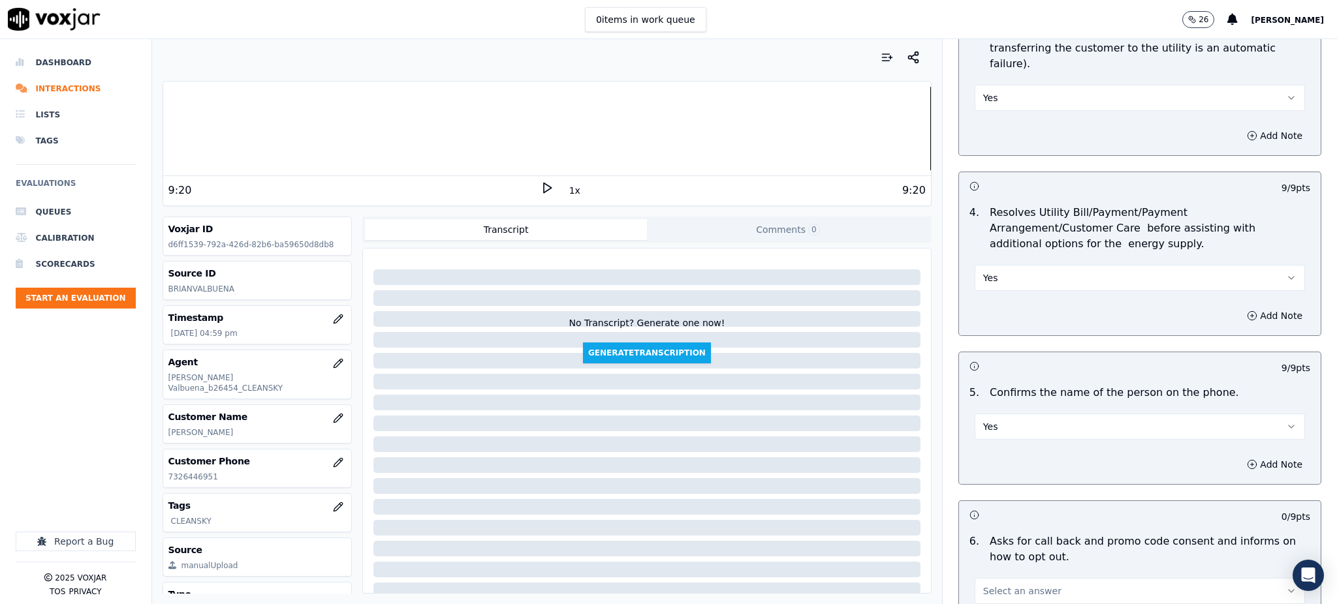
scroll to position [609, 0]
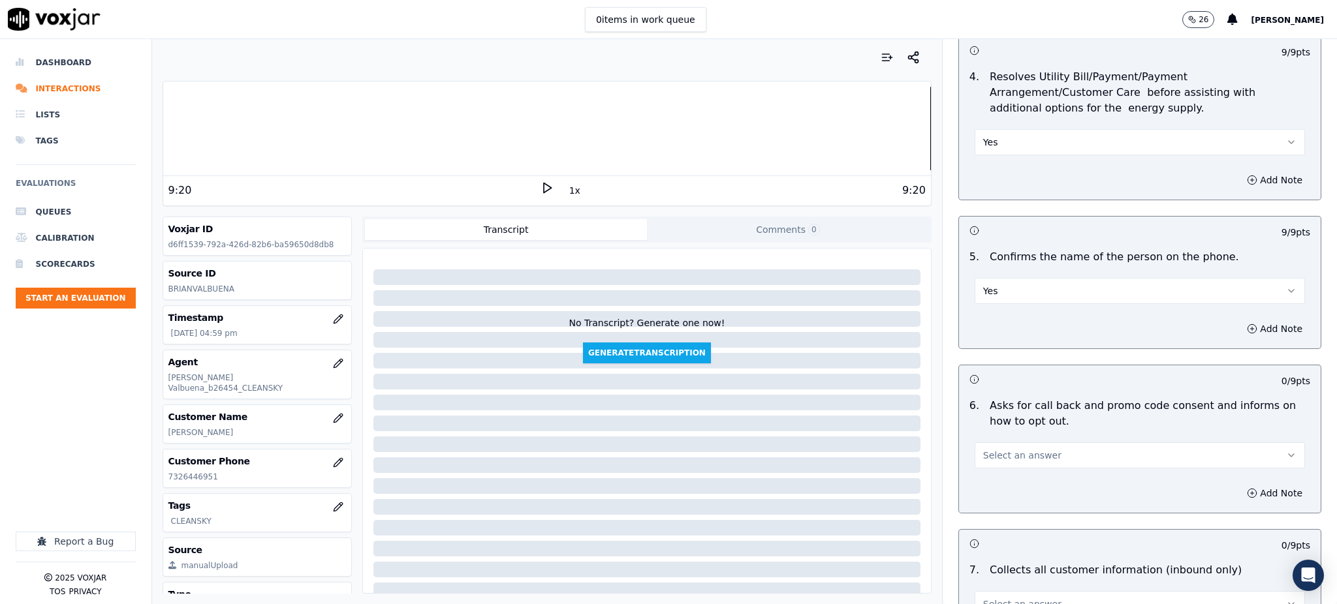
click at [990, 449] on span "Select an answer" at bounding box center [1022, 455] width 78 height 13
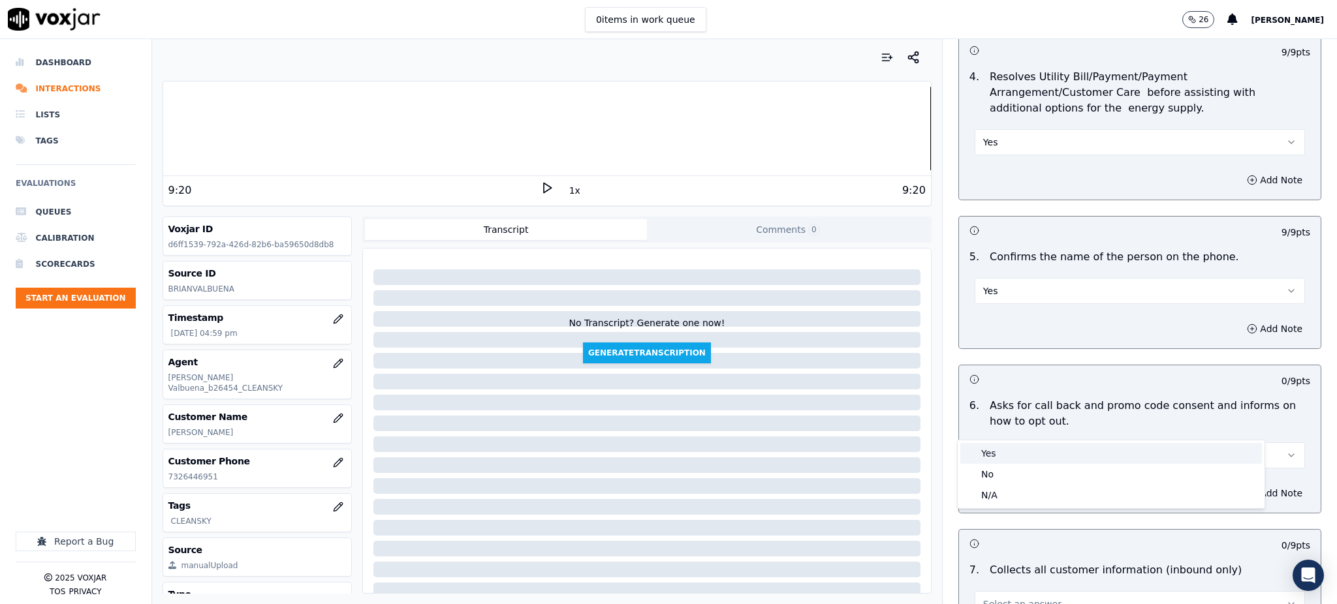
click at [995, 452] on div "Yes" at bounding box center [1111, 453] width 302 height 21
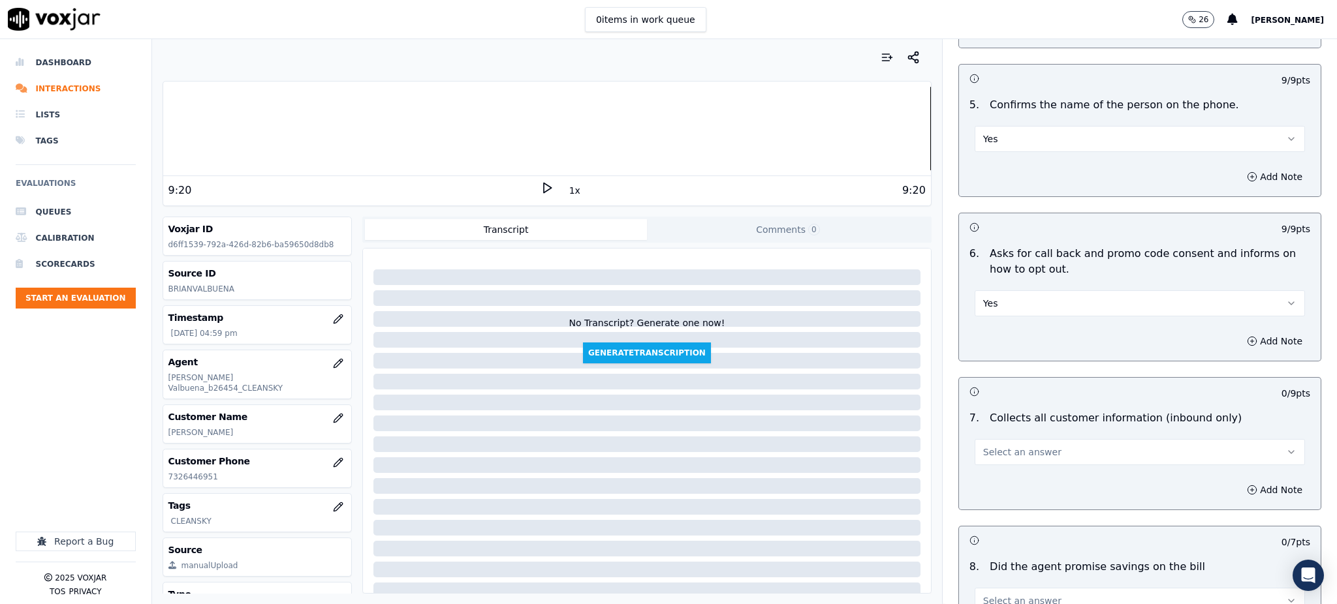
scroll to position [870, 0]
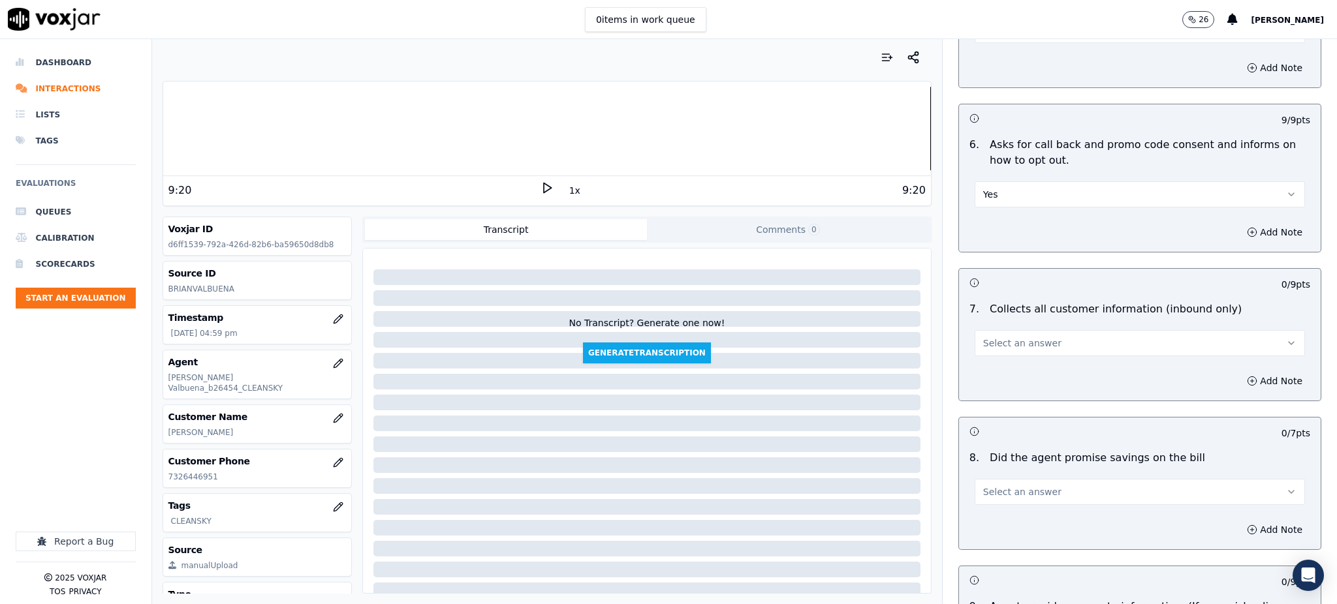
drag, startPoint x: 997, startPoint y: 310, endPoint x: 989, endPoint y: 324, distance: 16.1
click at [997, 337] on span "Select an answer" at bounding box center [1022, 343] width 78 height 13
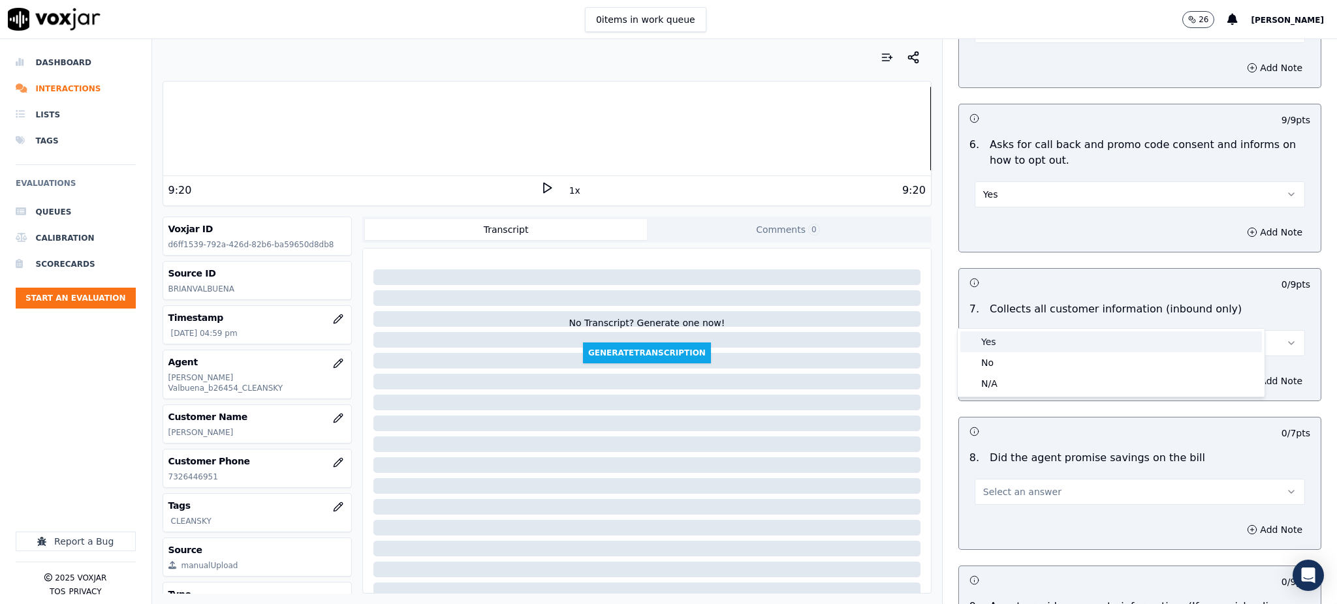
click at [988, 346] on div "Yes" at bounding box center [1111, 342] width 302 height 21
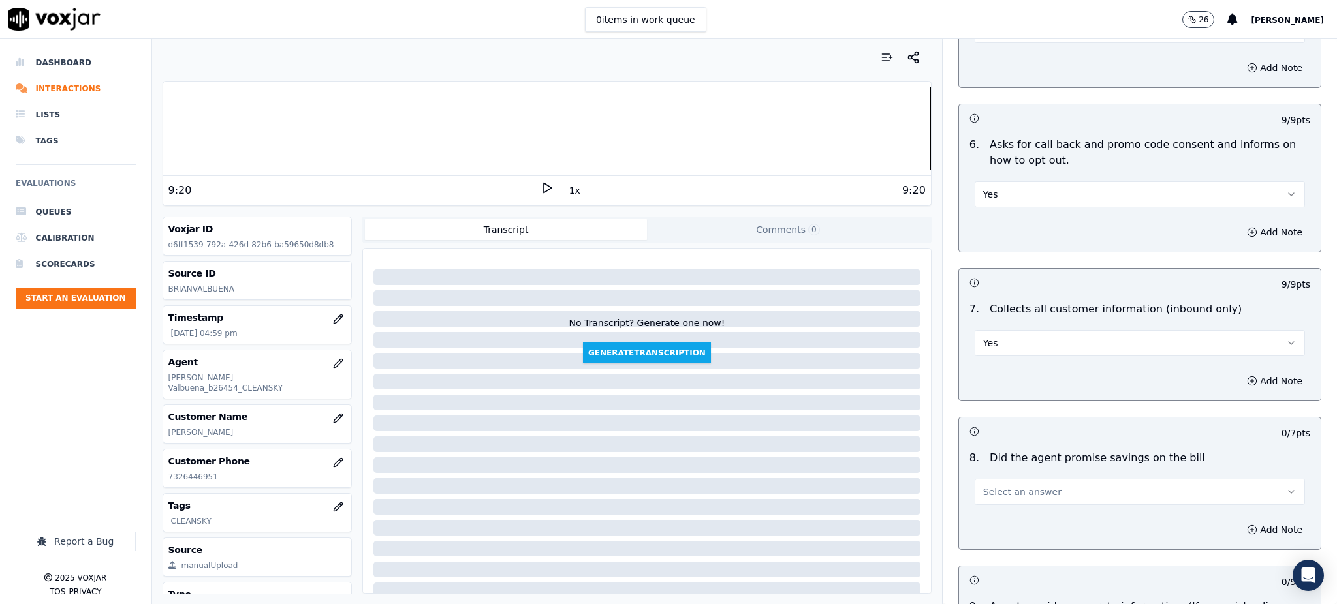
click at [997, 486] on span "Select an answer" at bounding box center [1022, 492] width 78 height 13
click at [1003, 492] on div "Yes" at bounding box center [1111, 490] width 302 height 21
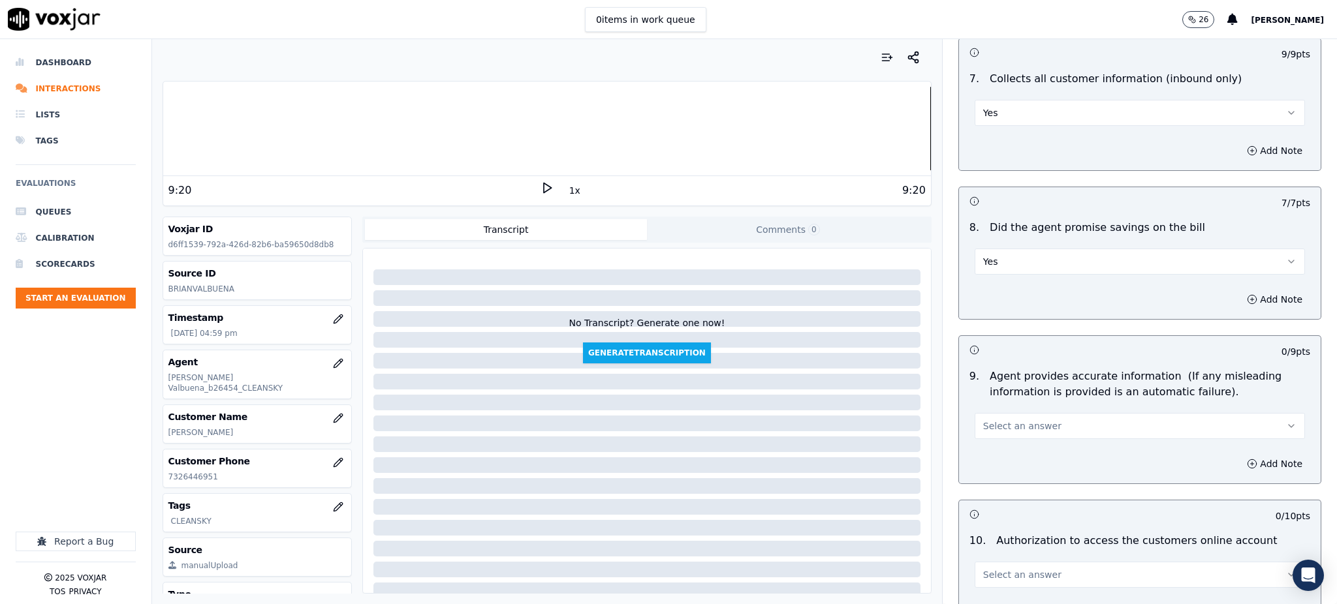
scroll to position [1131, 0]
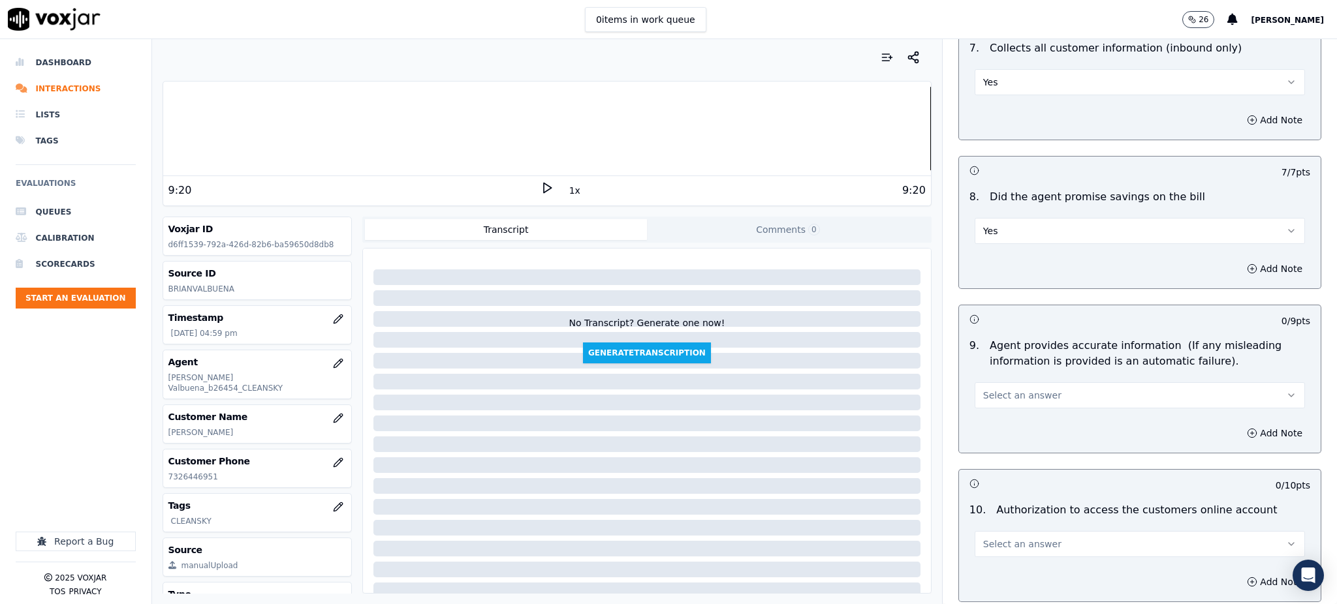
drag, startPoint x: 996, startPoint y: 358, endPoint x: 996, endPoint y: 372, distance: 14.4
click at [996, 389] on span "Select an answer" at bounding box center [1022, 395] width 78 height 13
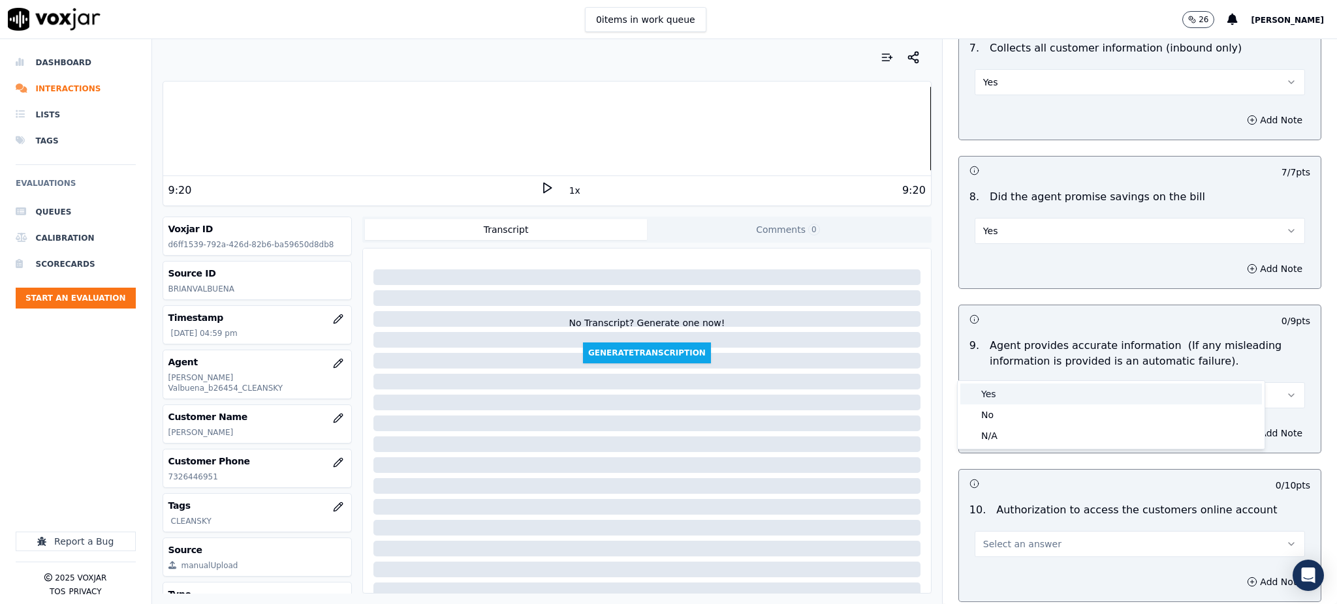
click at [1005, 394] on div "Yes" at bounding box center [1111, 394] width 302 height 21
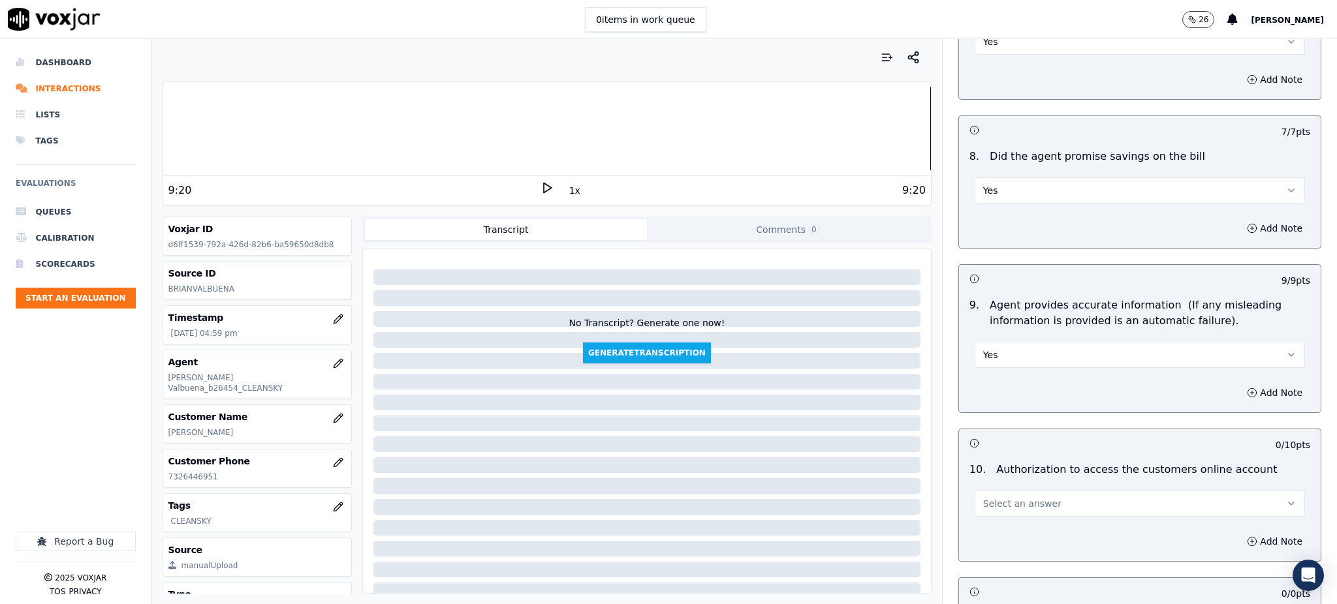
scroll to position [1305, 0]
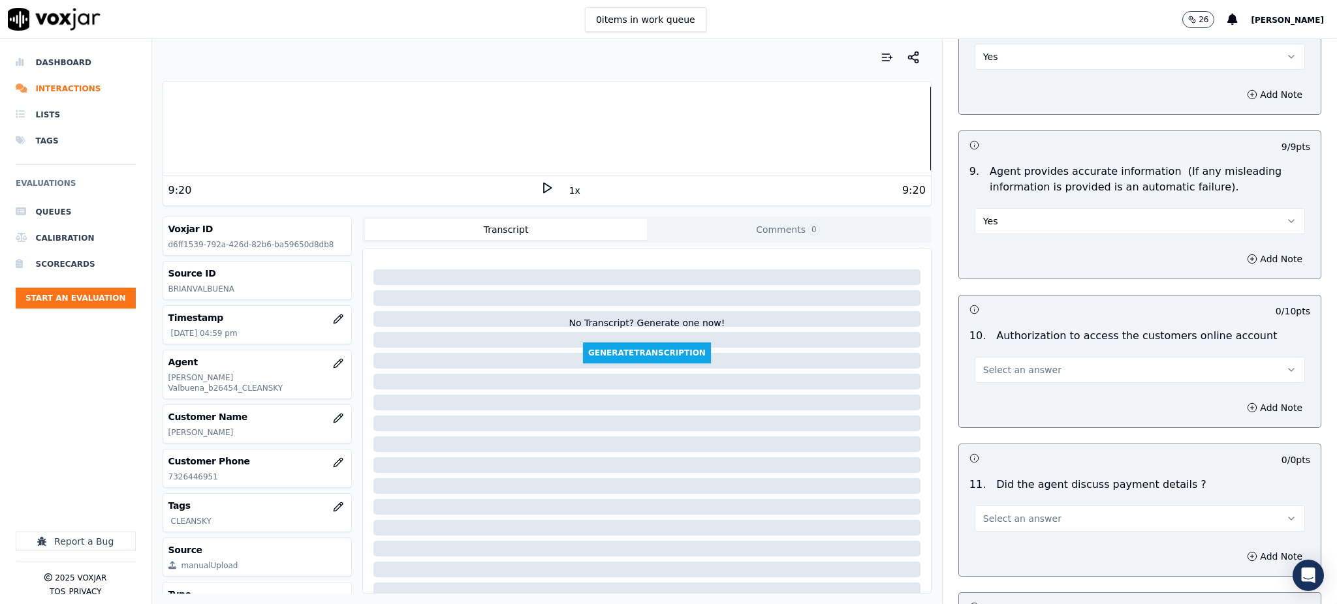
click at [1012, 364] on span "Select an answer" at bounding box center [1022, 370] width 78 height 13
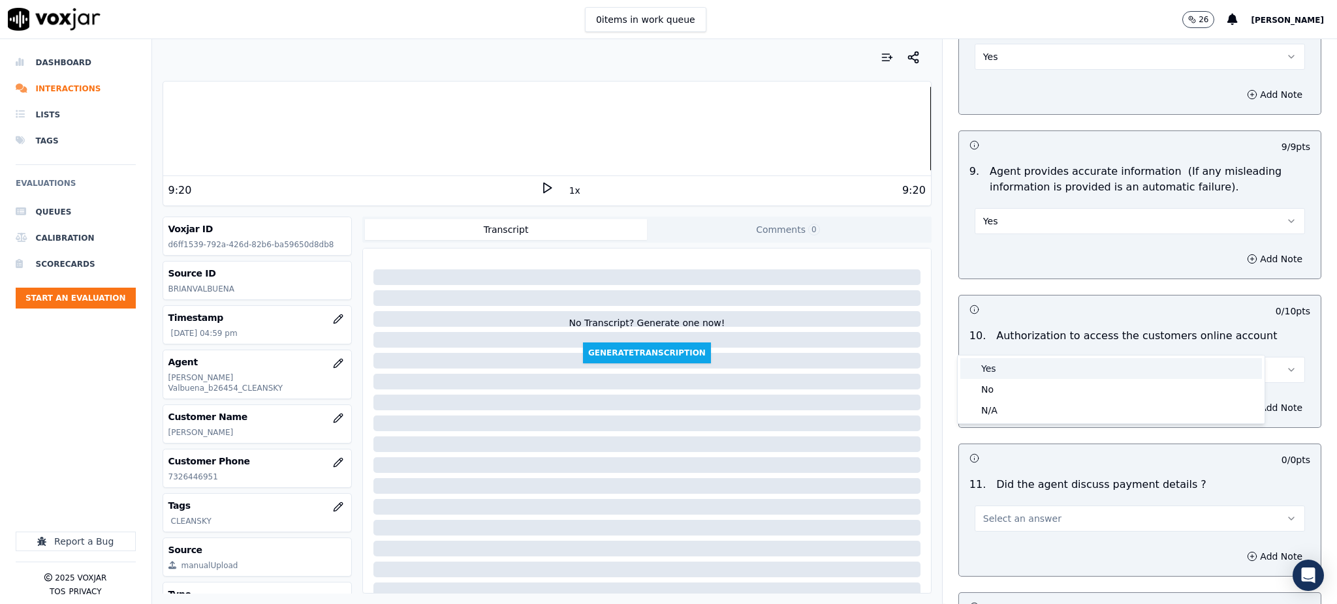
click at [1015, 373] on div "Yes" at bounding box center [1111, 368] width 302 height 21
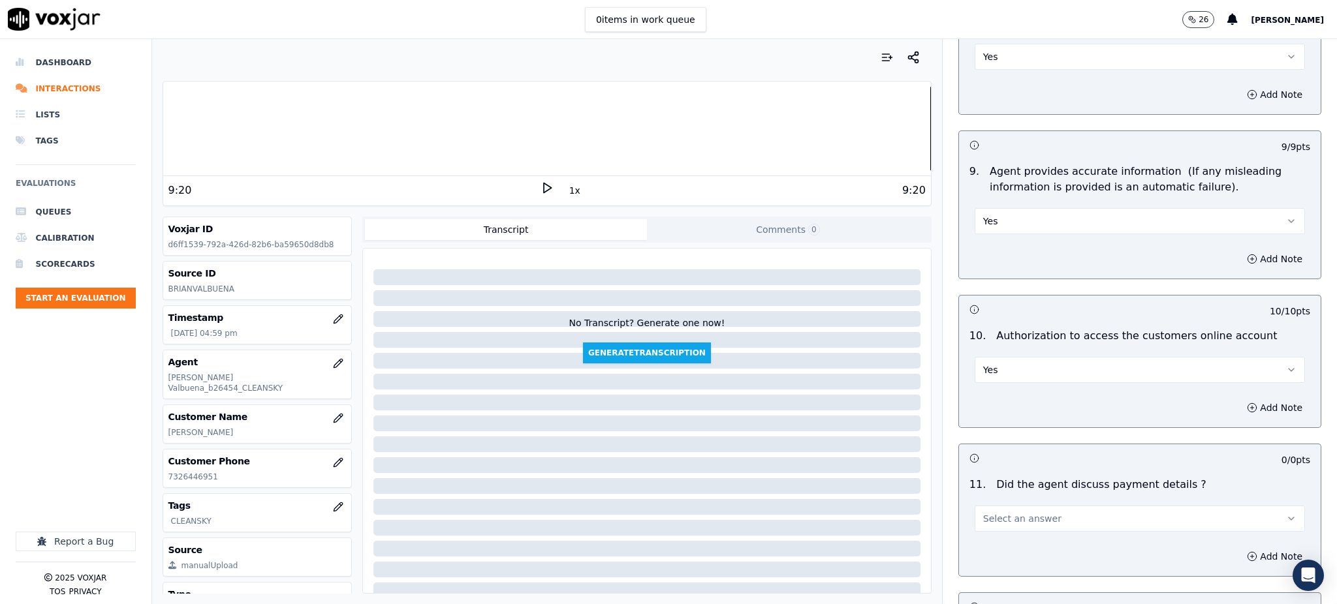
drag, startPoint x: 978, startPoint y: 505, endPoint x: 968, endPoint y: 495, distance: 14.3
click at [978, 505] on div "11 . Did the agent discuss payment details ? Select an answer" at bounding box center [1140, 504] width 362 height 65
drag, startPoint x: 986, startPoint y: 503, endPoint x: 976, endPoint y: 495, distance: 11.6
click at [984, 504] on div "11 . Did the agent discuss payment details ? Select an answer" at bounding box center [1140, 504] width 362 height 65
click at [983, 512] on span "Select an answer" at bounding box center [1022, 518] width 78 height 13
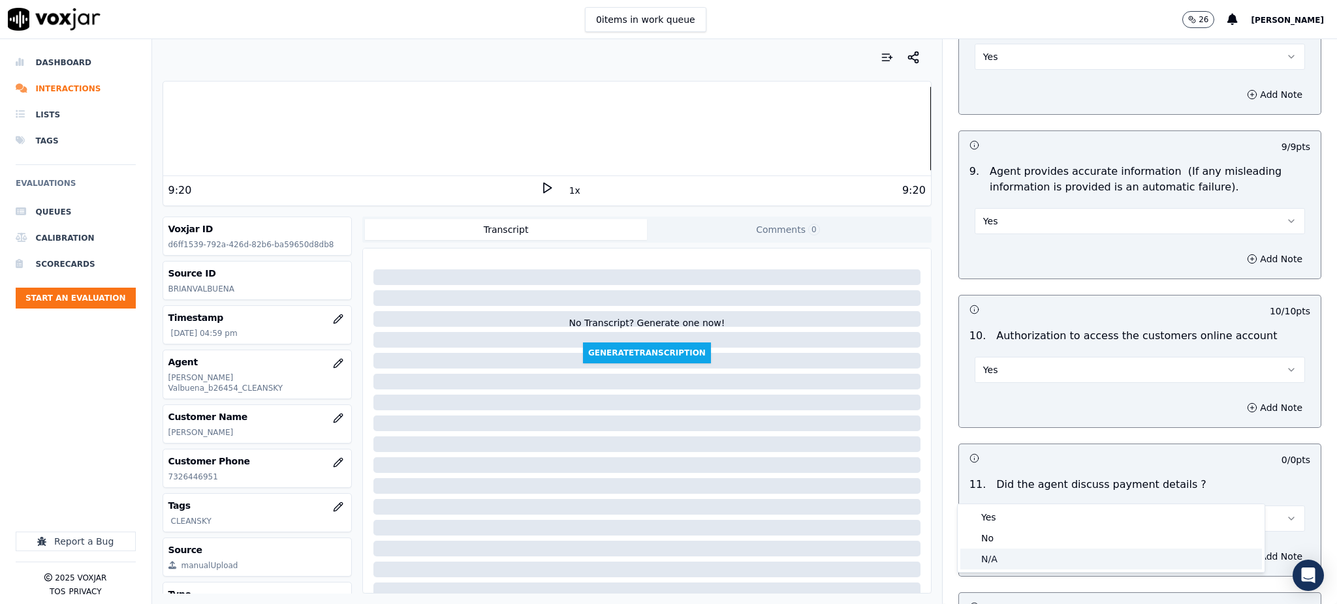
click at [1002, 559] on div "N/A" at bounding box center [1111, 559] width 302 height 21
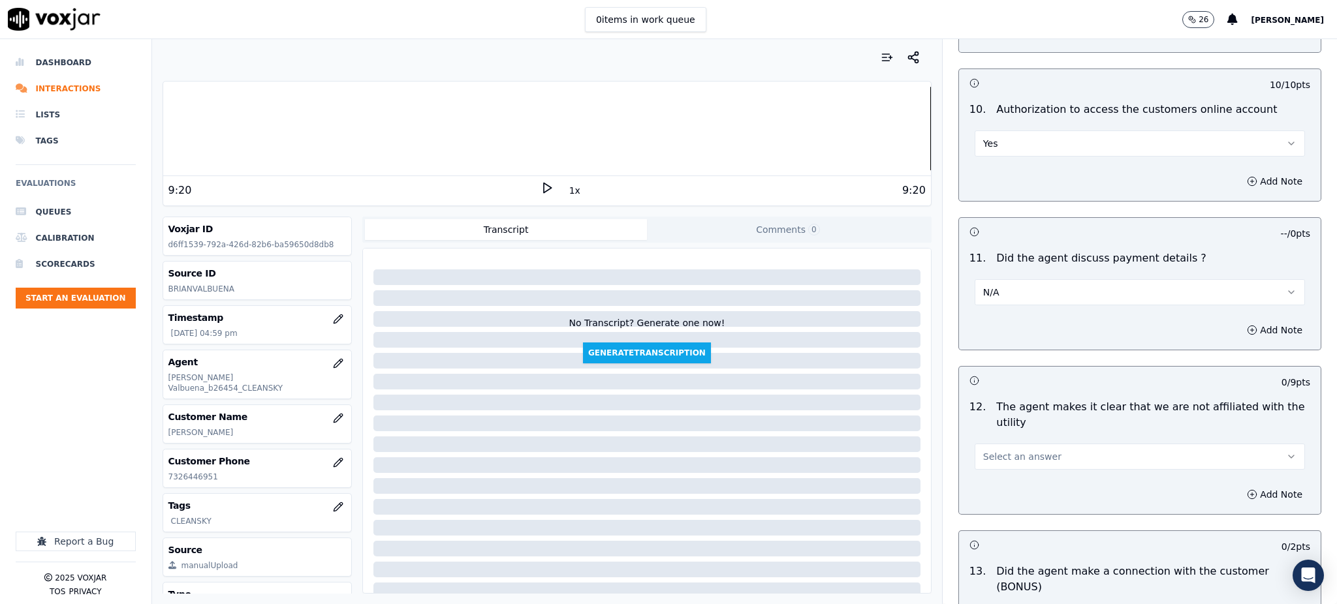
scroll to position [1566, 0]
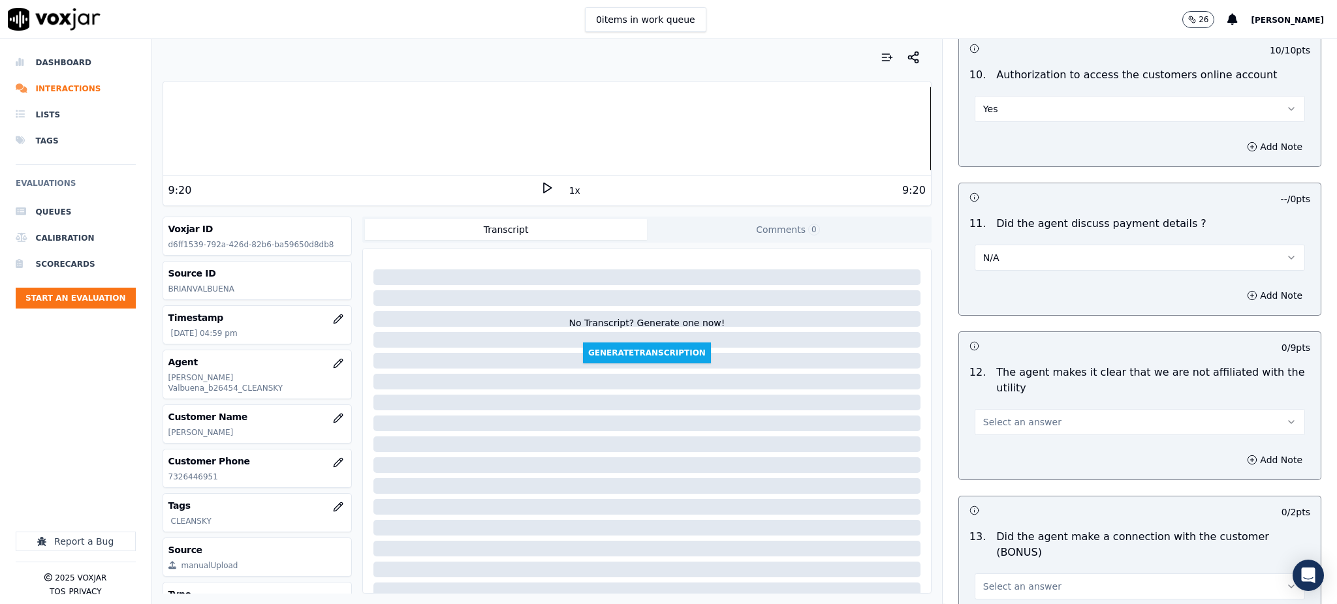
click at [1019, 416] on span "Select an answer" at bounding box center [1022, 422] width 78 height 13
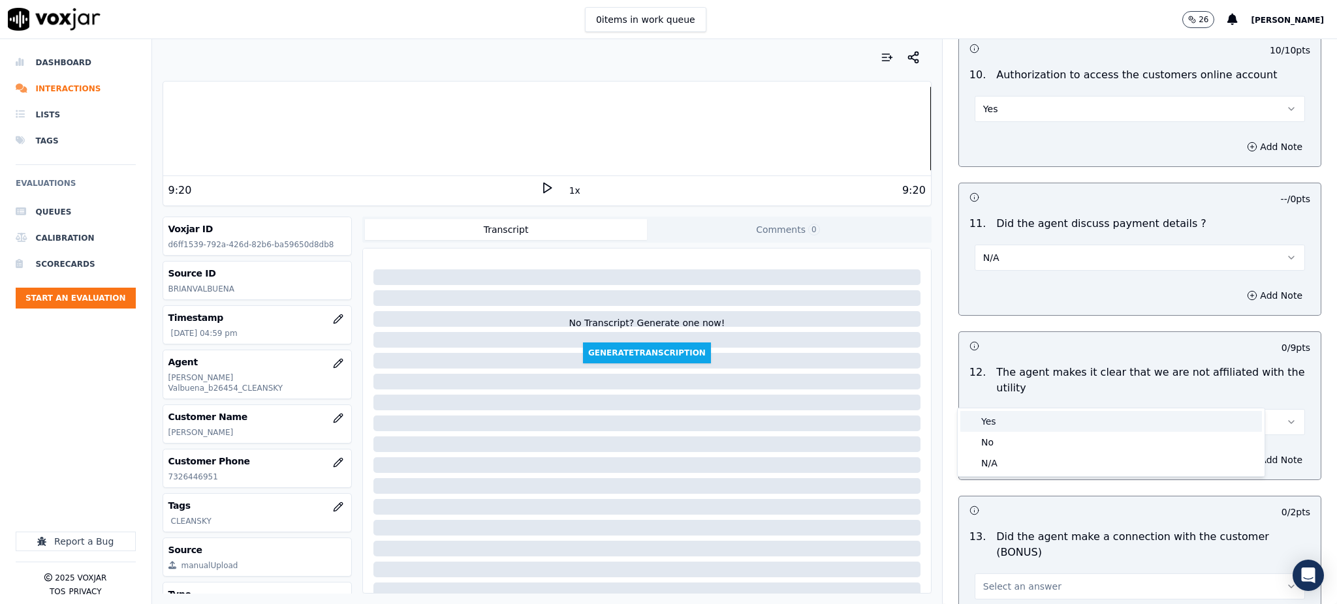
click at [1013, 420] on div "Yes" at bounding box center [1111, 421] width 302 height 21
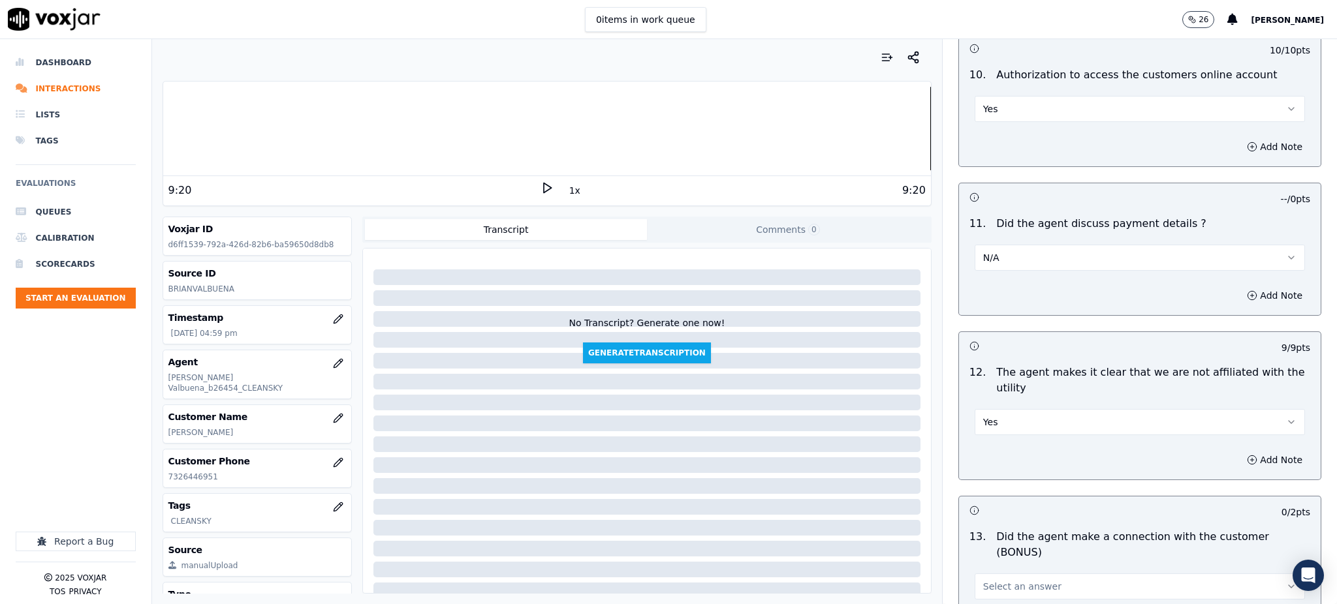
click at [1003, 580] on span "Select an answer" at bounding box center [1022, 586] width 78 height 13
click at [993, 464] on div "Yes" at bounding box center [1111, 469] width 302 height 21
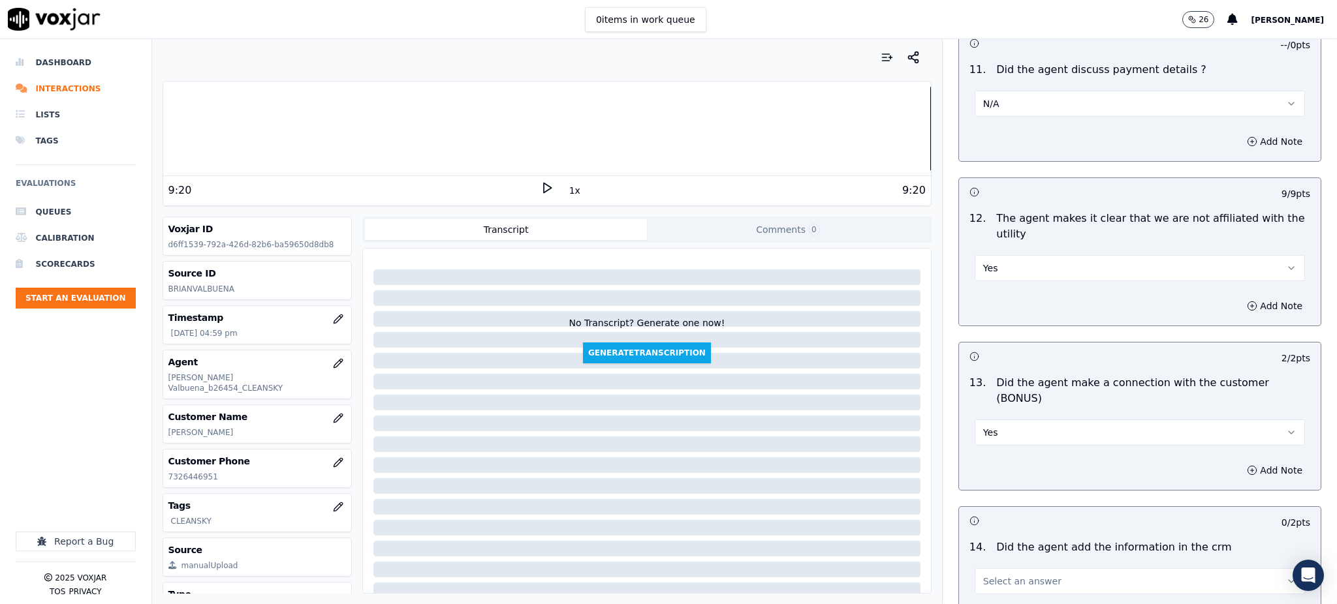
scroll to position [1740, 0]
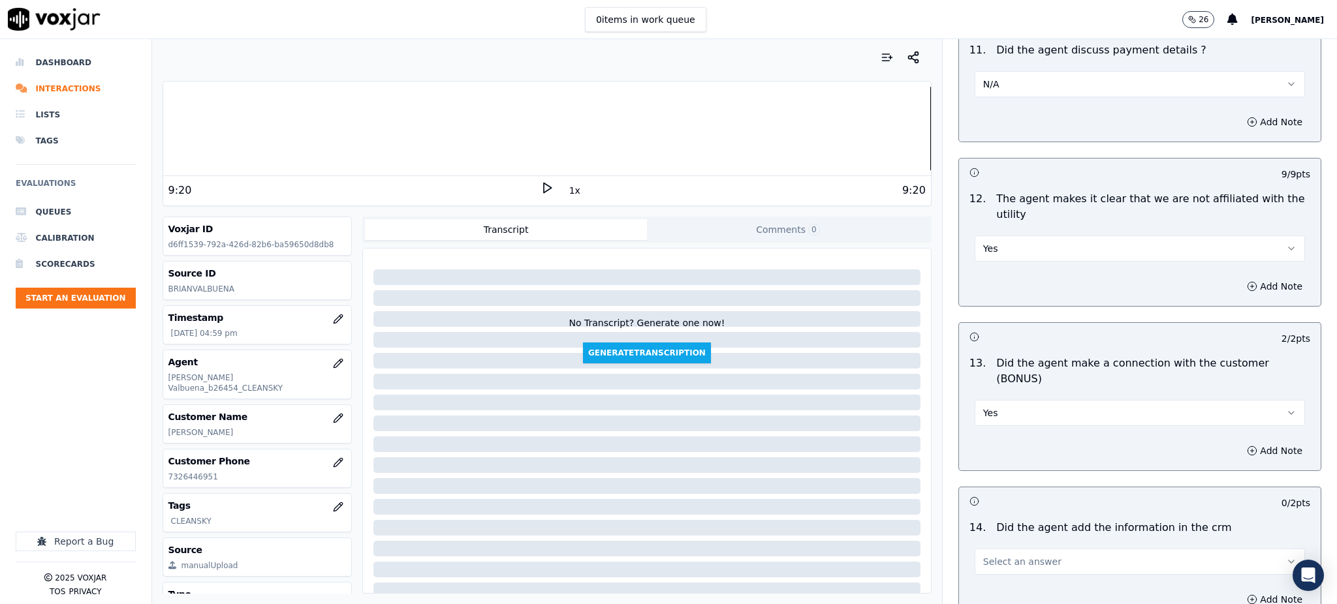
click at [998, 555] on span "Select an answer" at bounding box center [1022, 561] width 78 height 13
click at [1001, 540] on div "Yes" at bounding box center [1111, 545] width 302 height 21
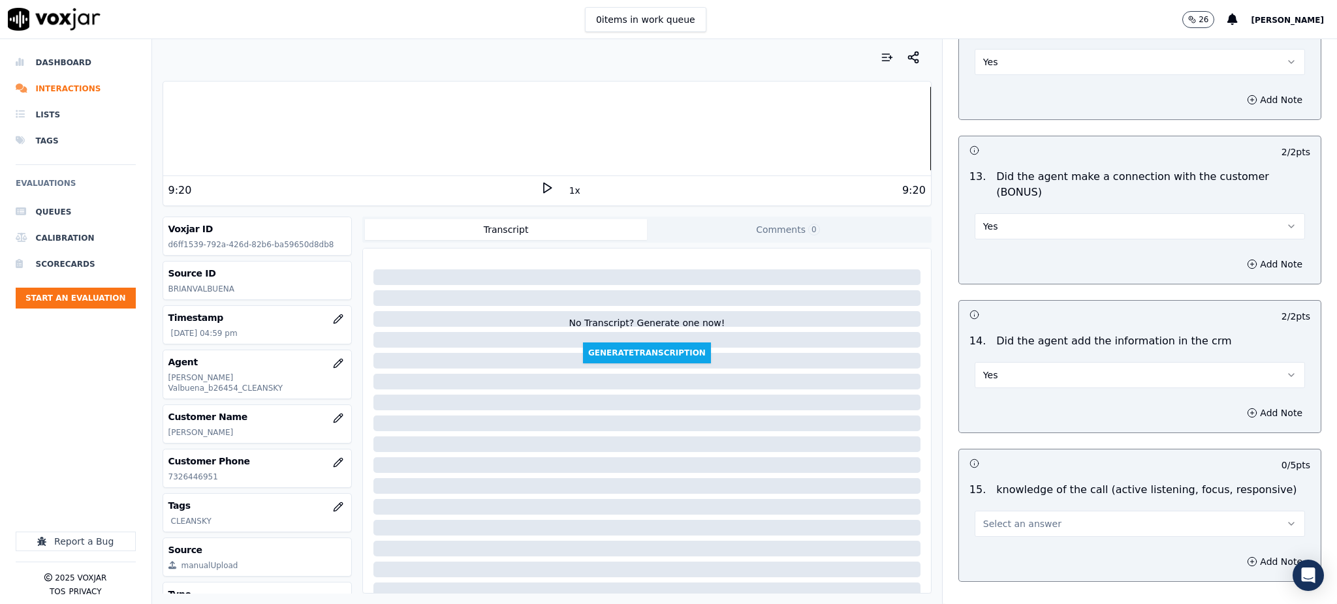
scroll to position [1976, 0]
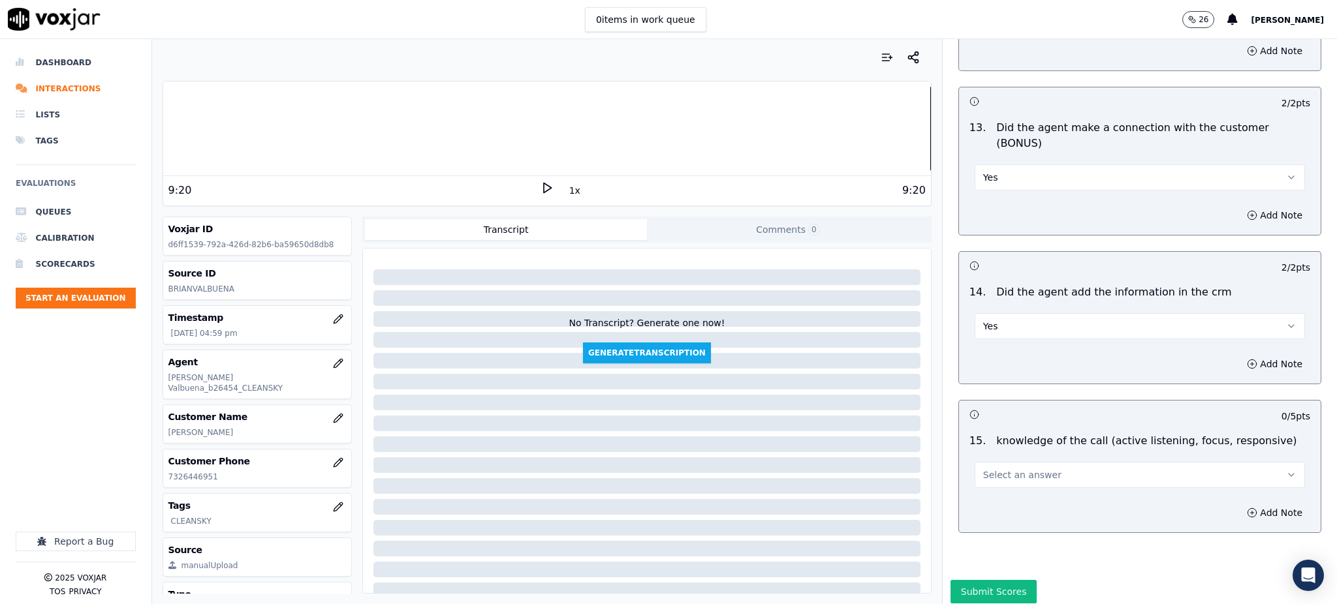
click at [993, 469] on span "Select an answer" at bounding box center [1022, 475] width 78 height 13
click at [1006, 452] on div "Yes" at bounding box center [1111, 458] width 302 height 21
click at [994, 580] on button "Submit Scores" at bounding box center [993, 591] width 87 height 23
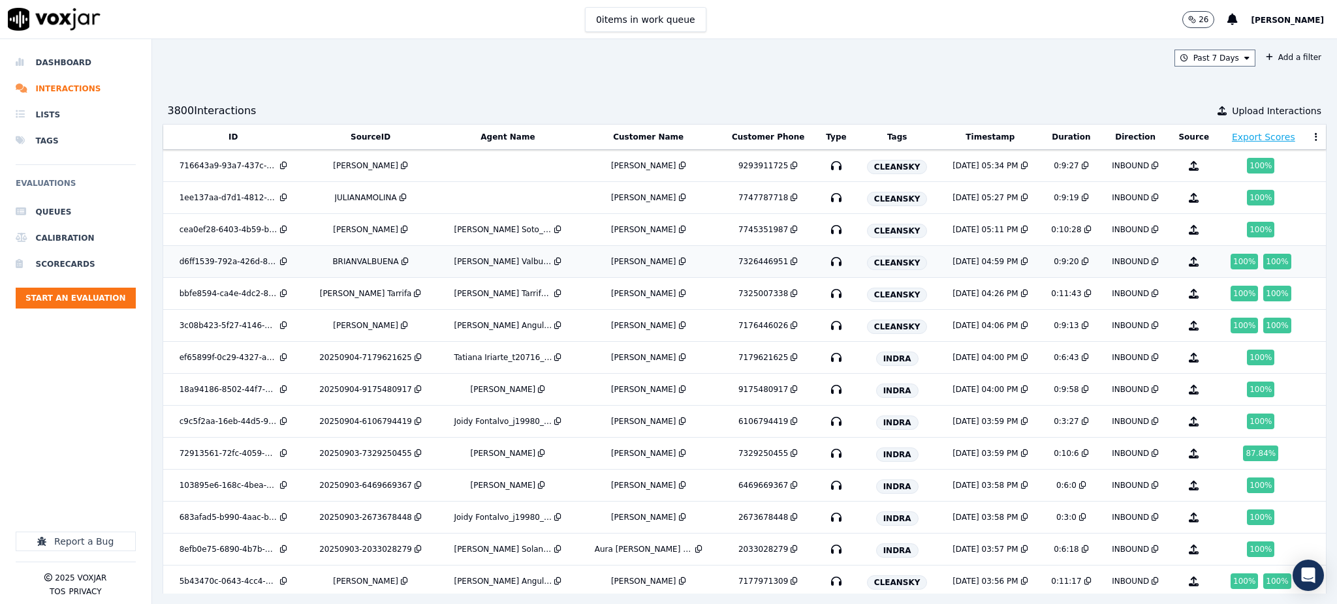
click at [790, 259] on icon at bounding box center [793, 262] width 7 height 8
click at [826, 228] on icon "button" at bounding box center [836, 229] width 21 height 21
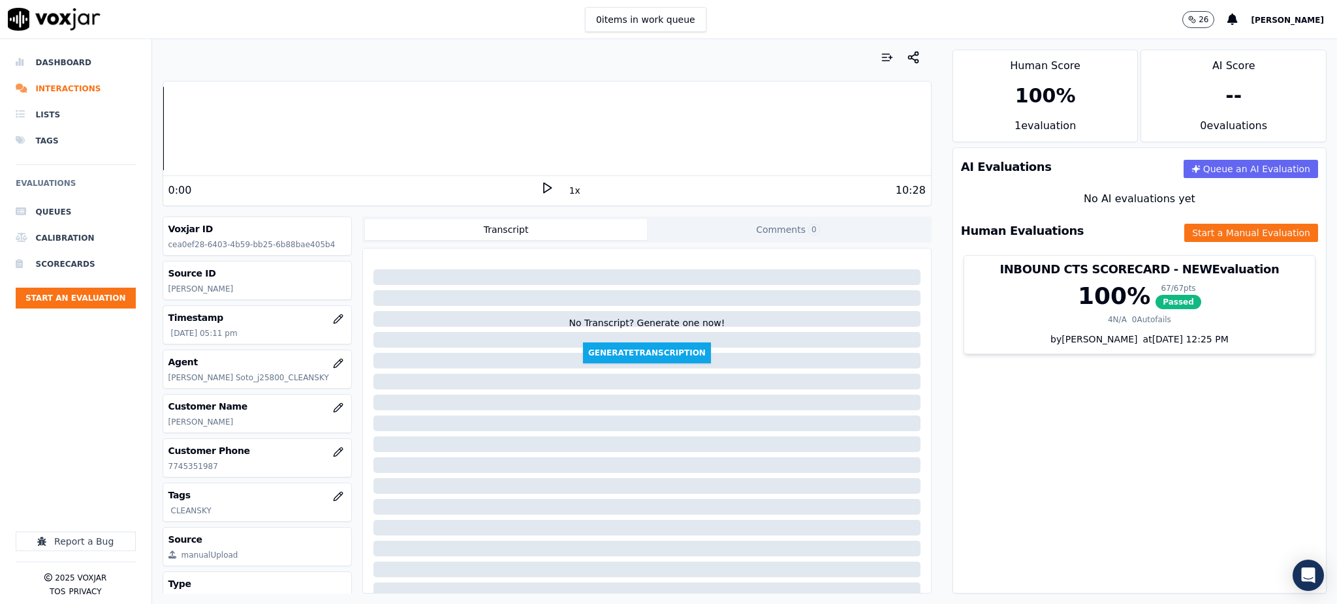
click at [540, 191] on icon at bounding box center [546, 187] width 13 height 13
drag, startPoint x: 542, startPoint y: 184, endPoint x: 315, endPoint y: 413, distance: 322.1
click at [541, 184] on icon at bounding box center [546, 187] width 13 height 13
drag, startPoint x: 215, startPoint y: 458, endPoint x: 215, endPoint y: 469, distance: 11.1
click at [215, 470] on div "Customer Phone 7745351987" at bounding box center [257, 458] width 189 height 38
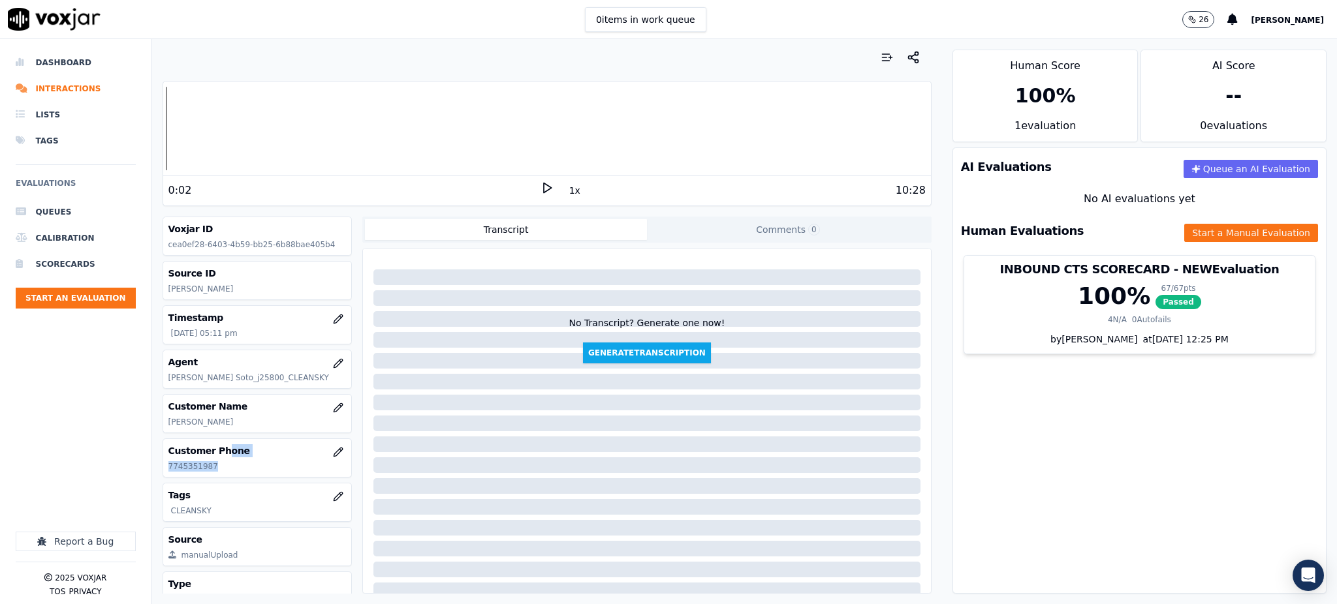
click at [238, 468] on p "7745351987" at bounding box center [257, 466] width 178 height 10
drag, startPoint x: 217, startPoint y: 470, endPoint x: 164, endPoint y: 473, distance: 53.6
click at [164, 473] on div "Customer Phone 7745351987" at bounding box center [257, 458] width 189 height 38
copy p "7745351987"
click at [540, 187] on icon at bounding box center [546, 187] width 13 height 13
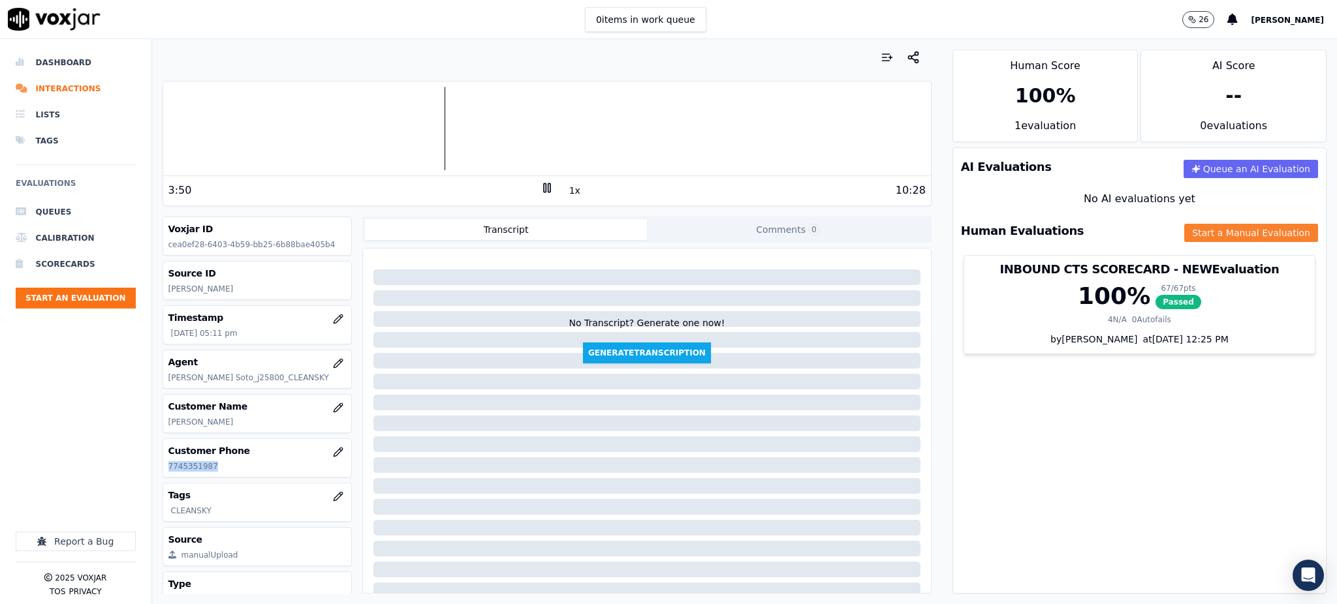
click at [1220, 237] on button "Start a Manual Evaluation" at bounding box center [1251, 233] width 134 height 18
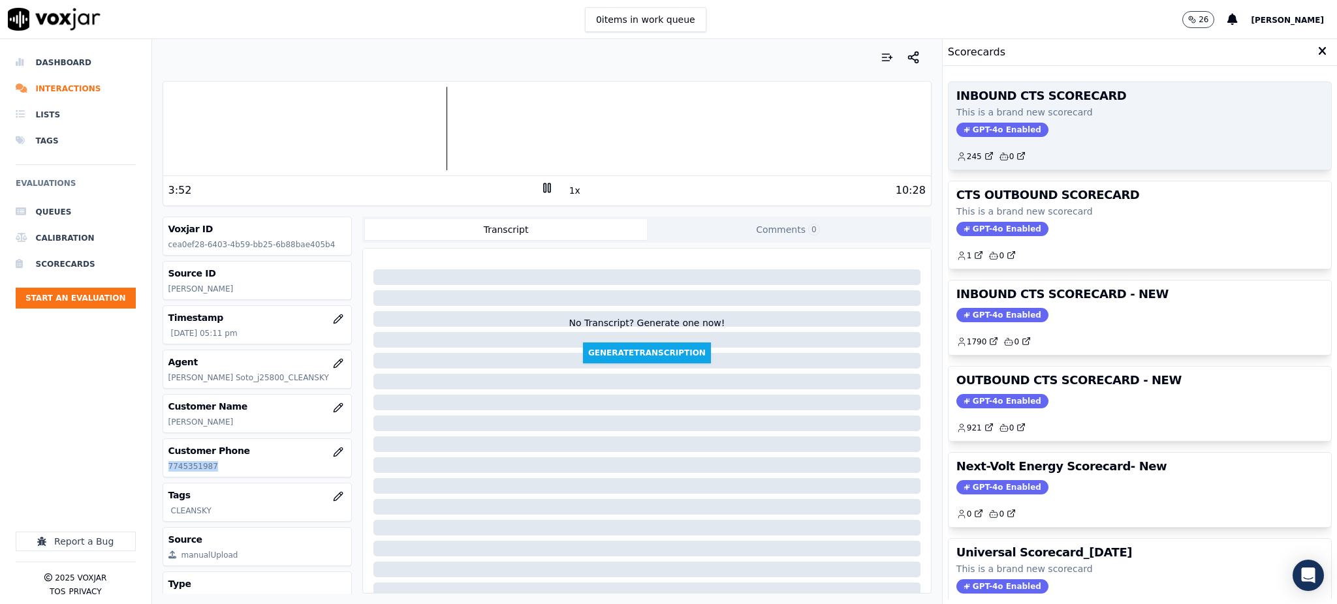
click at [971, 133] on span "GPT-4o Enabled" at bounding box center [1002, 130] width 92 height 14
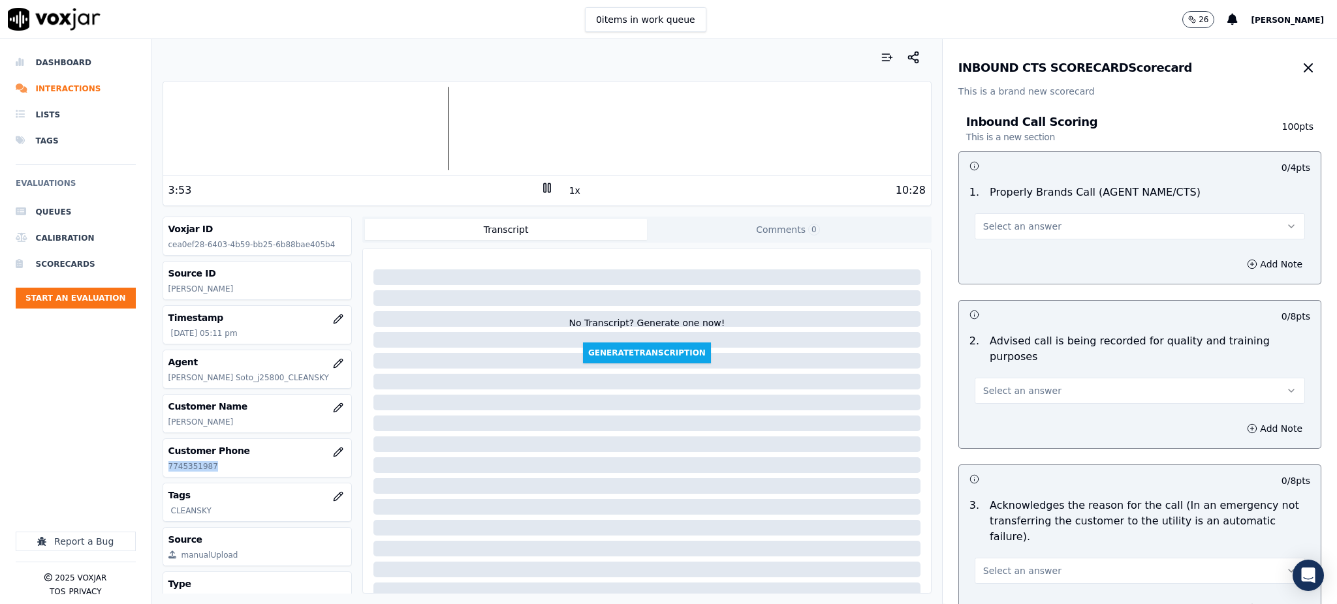
click at [984, 228] on span "Select an answer" at bounding box center [1022, 226] width 78 height 13
drag, startPoint x: 994, startPoint y: 257, endPoint x: 145, endPoint y: 279, distance: 849.4
click at [993, 257] on div "Yes" at bounding box center [1111, 255] width 302 height 21
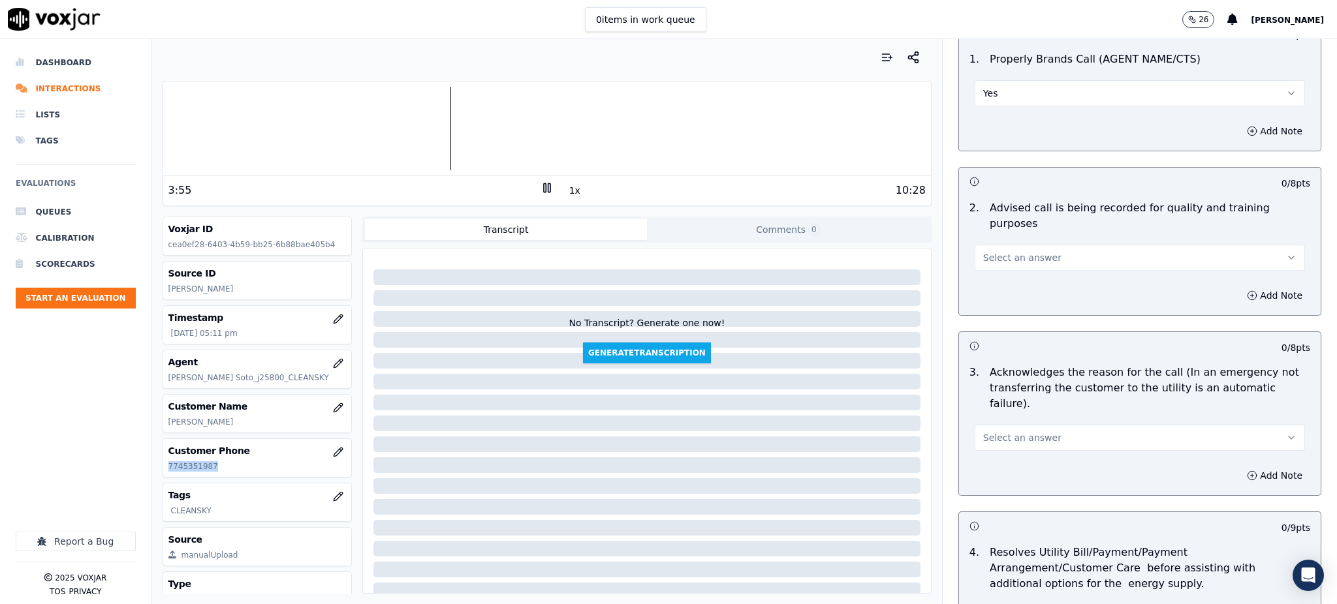
scroll to position [174, 0]
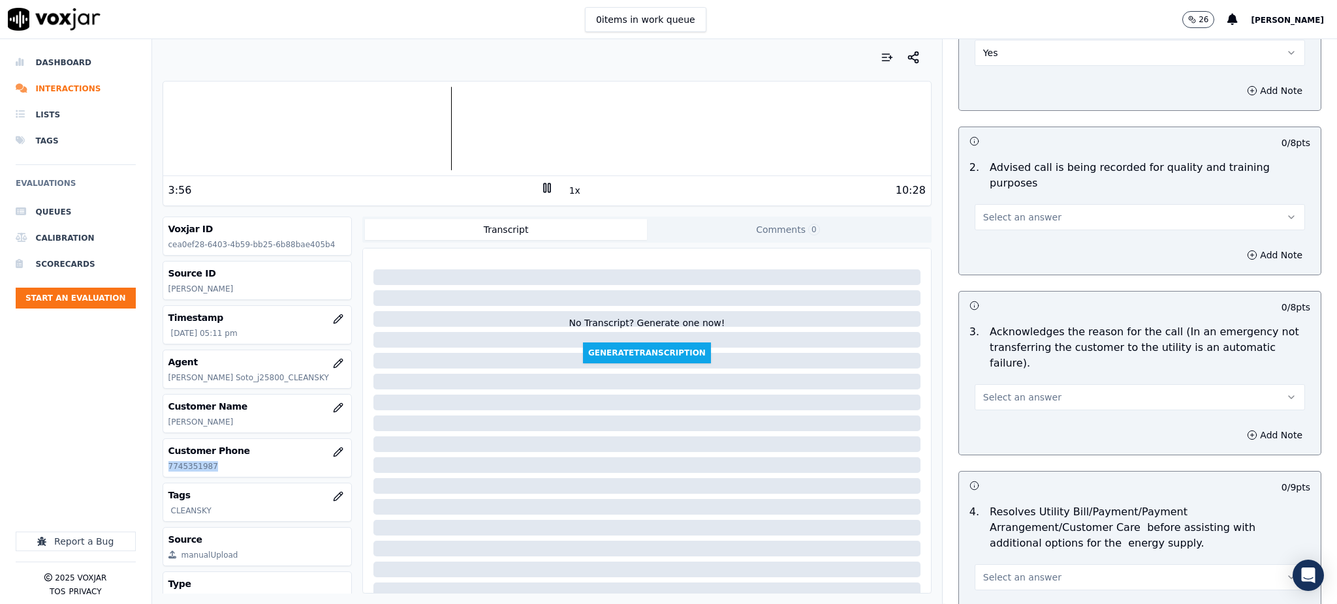
drag, startPoint x: 963, startPoint y: 194, endPoint x: 969, endPoint y: 197, distance: 6.7
click at [974, 204] on button "Select an answer" at bounding box center [1139, 217] width 330 height 26
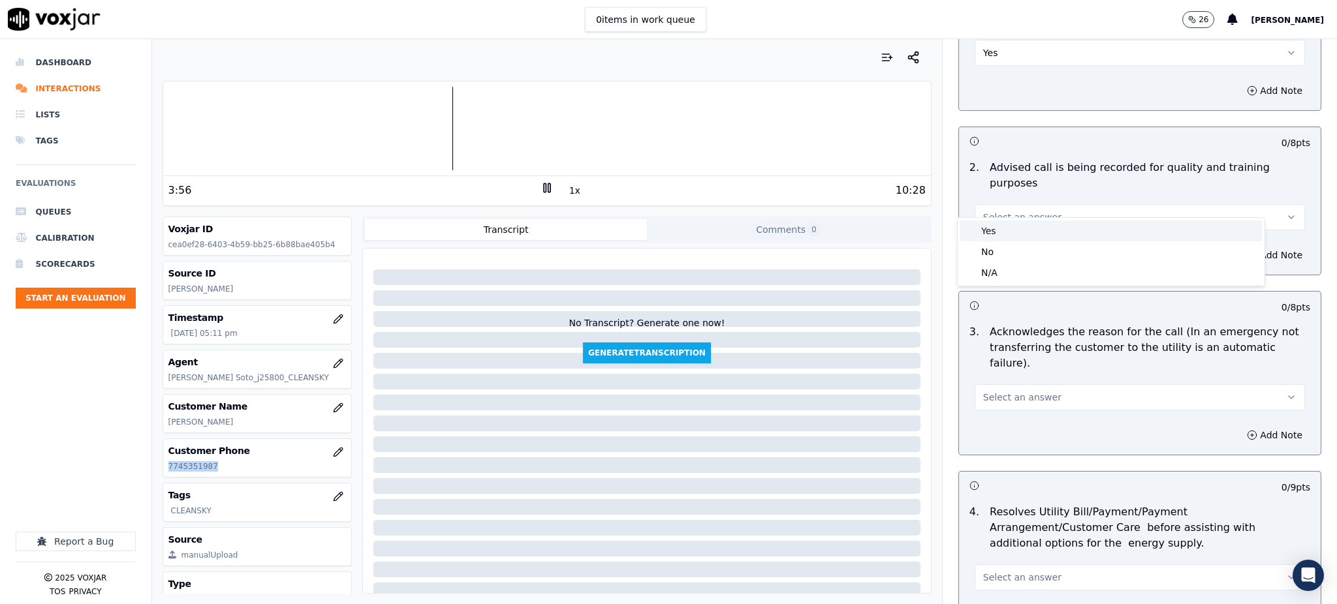
click at [990, 236] on div "Yes" at bounding box center [1111, 231] width 302 height 21
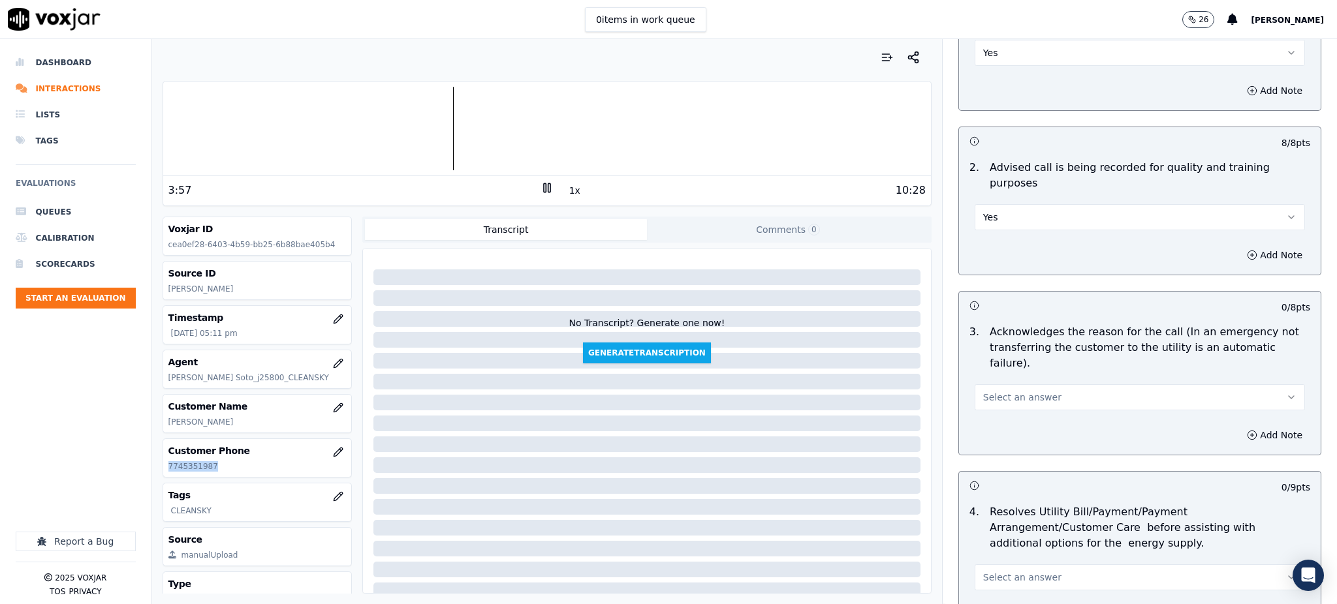
click at [989, 391] on span "Select an answer" at bounding box center [1022, 397] width 78 height 13
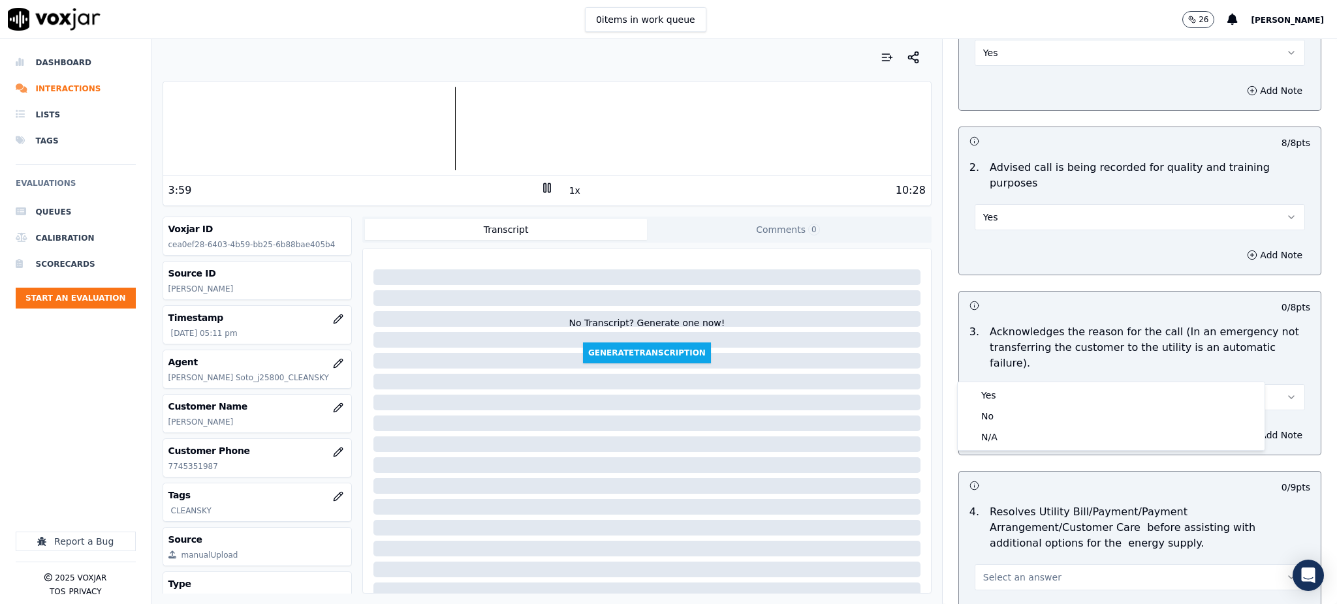
drag, startPoint x: 985, startPoint y: 381, endPoint x: 987, endPoint y: 395, distance: 13.8
click at [985, 385] on div "Yes No N/A" at bounding box center [1111, 416] width 308 height 69
click at [987, 395] on div "Yes" at bounding box center [1111, 395] width 302 height 21
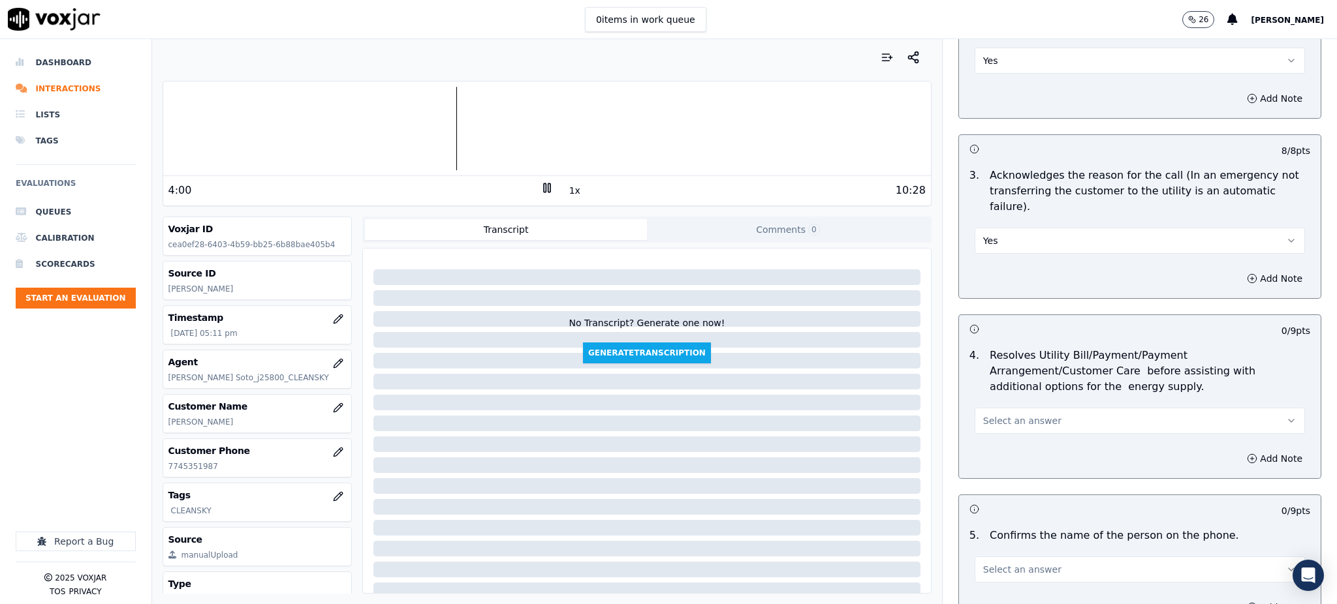
scroll to position [348, 0]
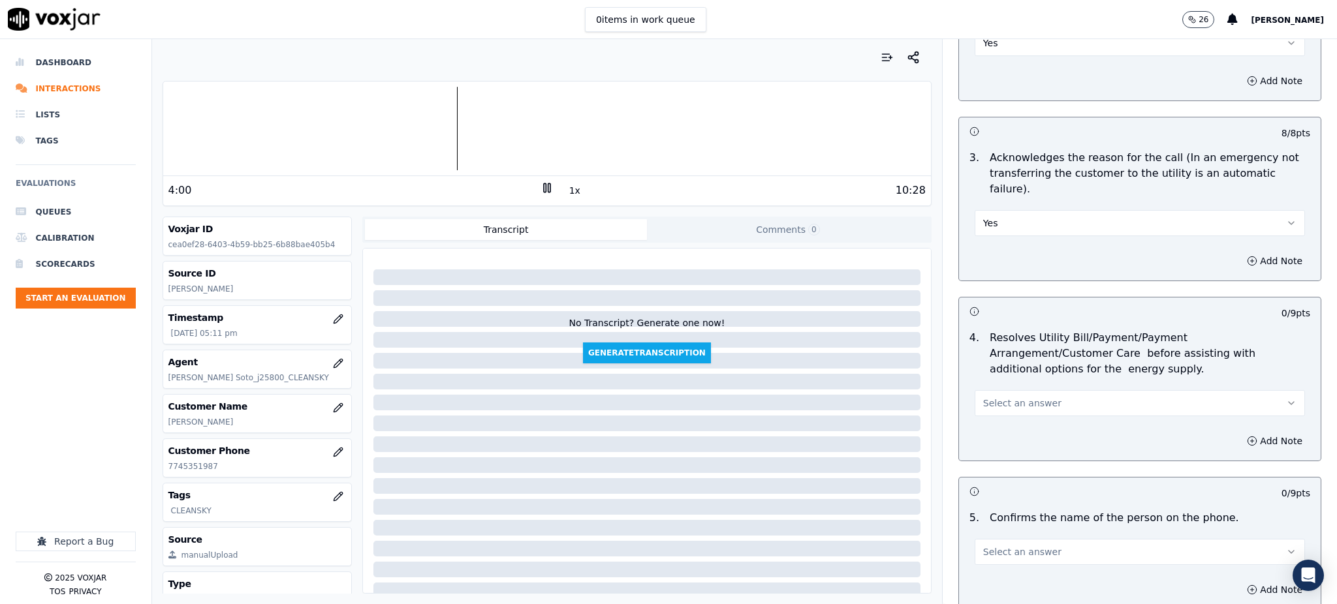
click at [1002, 397] on span "Select an answer" at bounding box center [1022, 403] width 78 height 13
click at [1000, 398] on div "Yes" at bounding box center [1111, 401] width 302 height 21
click at [983, 546] on span "Select an answer" at bounding box center [1022, 552] width 78 height 13
click at [1001, 452] on div "Yes" at bounding box center [1111, 449] width 302 height 21
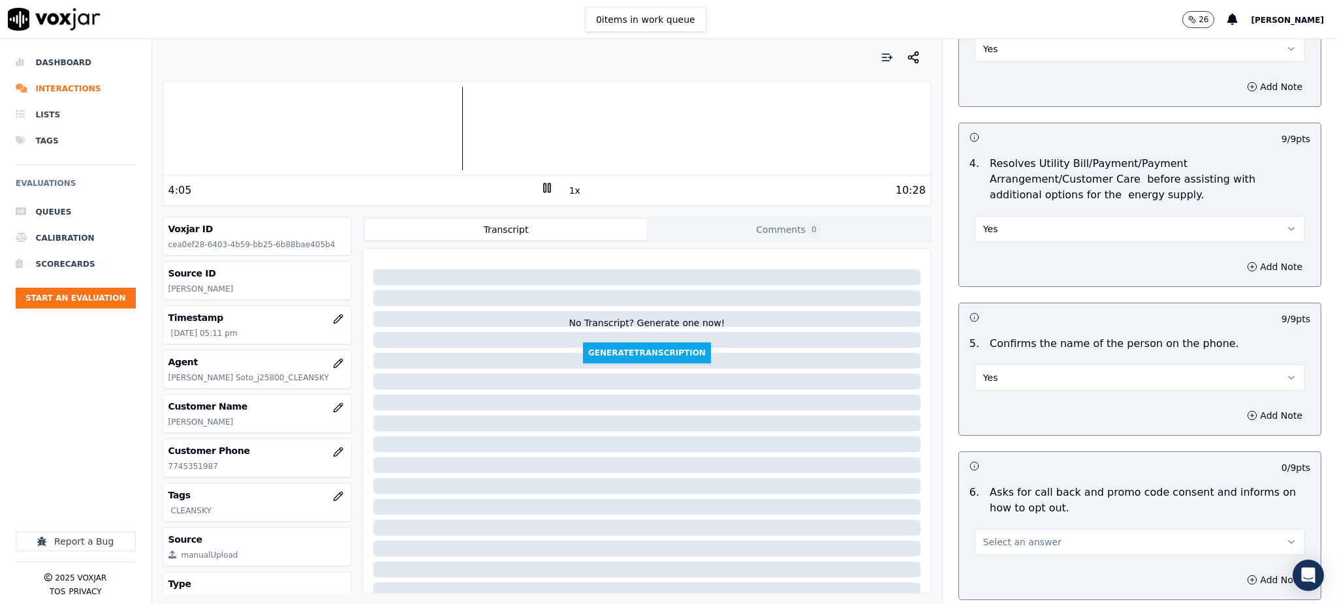
scroll to position [696, 0]
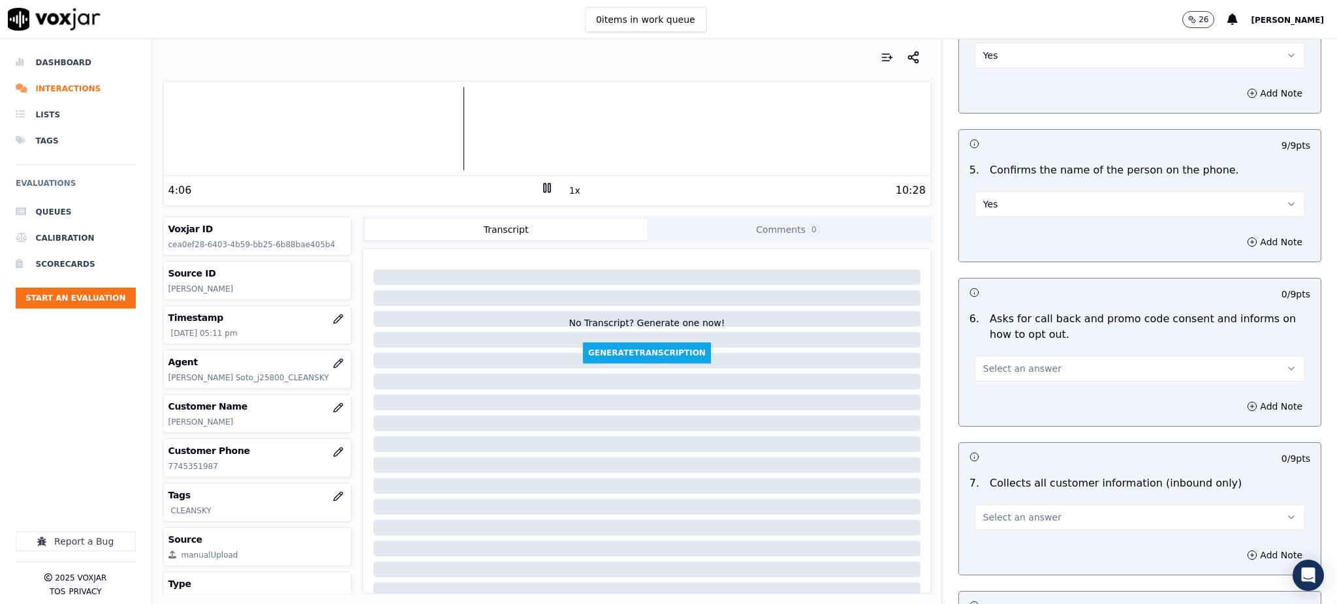
click at [1000, 356] on button "Select an answer" at bounding box center [1139, 369] width 330 height 26
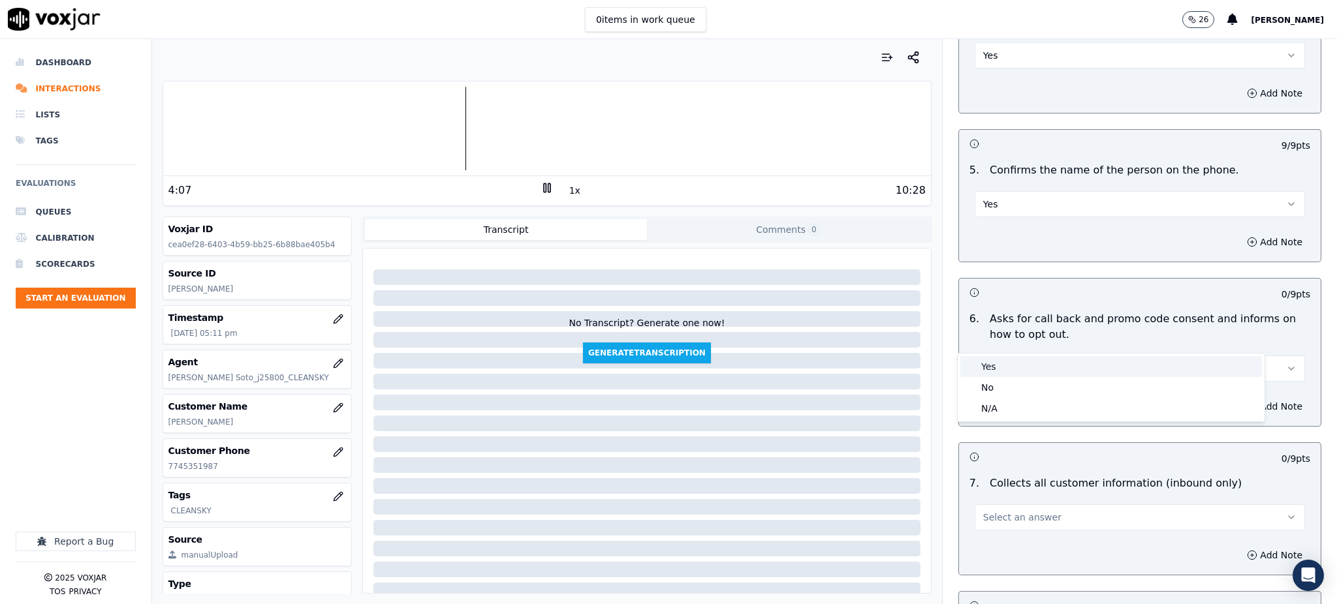
click at [994, 368] on div "Yes" at bounding box center [1111, 366] width 302 height 21
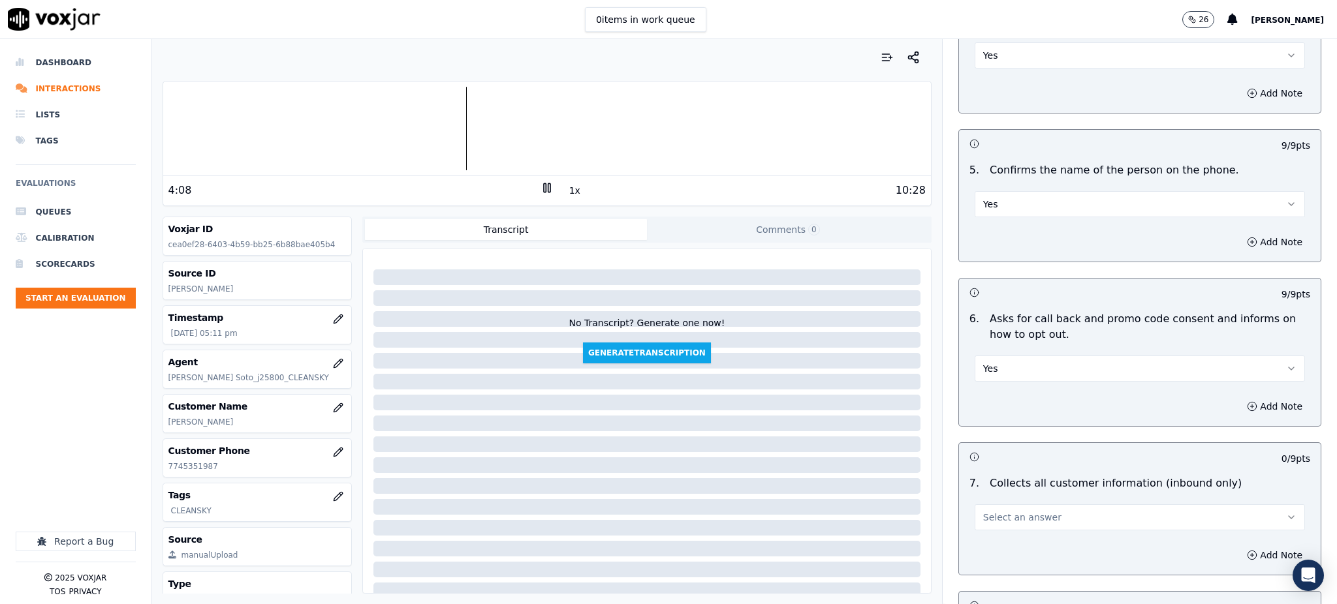
click at [991, 511] on span "Select an answer" at bounding box center [1022, 517] width 78 height 13
click at [986, 523] on div "Yes" at bounding box center [1111, 515] width 302 height 21
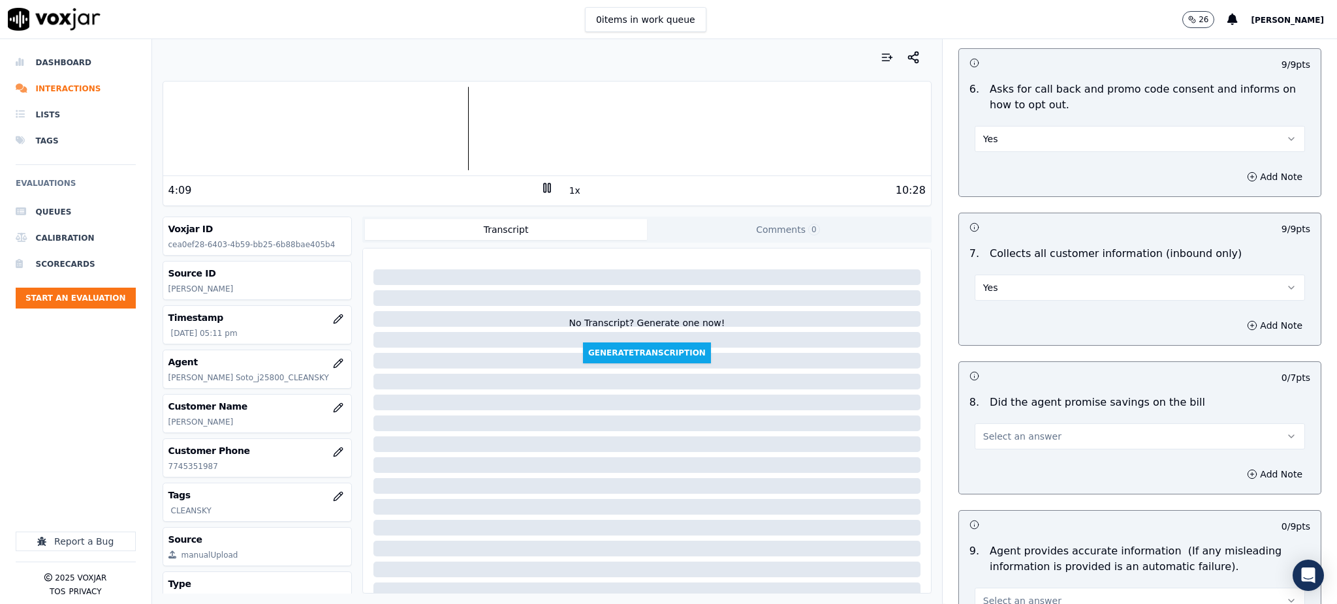
scroll to position [957, 0]
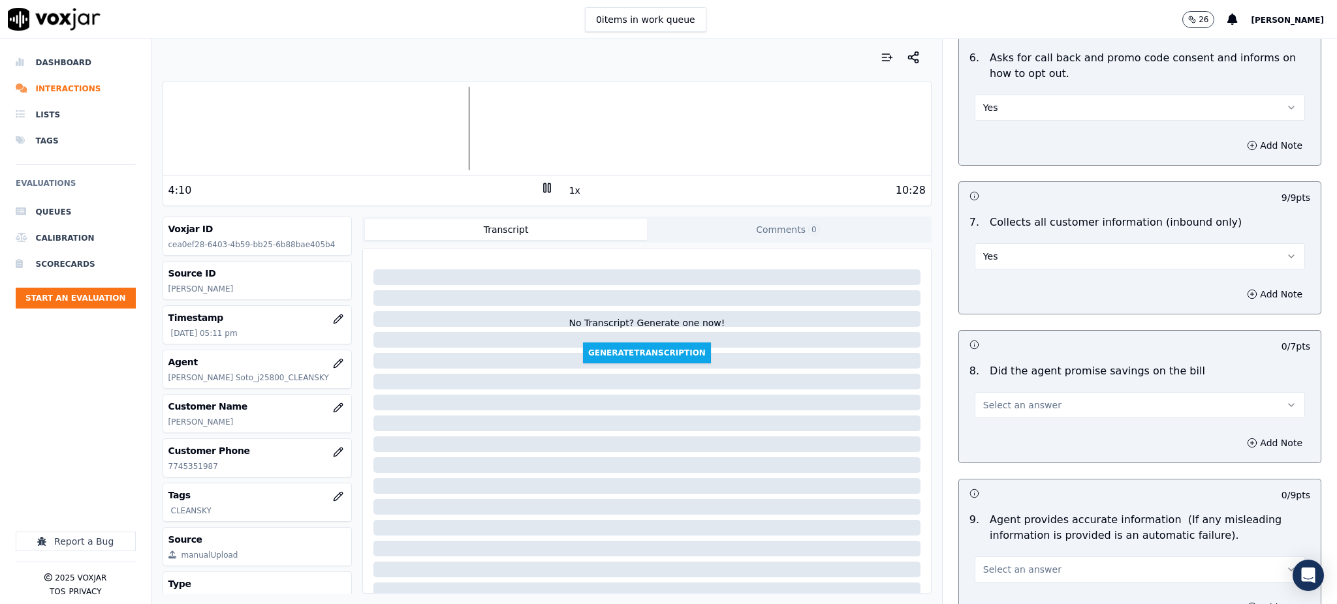
click at [986, 399] on span "Select an answer" at bounding box center [1022, 405] width 78 height 13
click at [989, 403] on div "Yes" at bounding box center [1111, 403] width 302 height 21
click at [983, 563] on span "Select an answer" at bounding box center [1022, 569] width 78 height 13
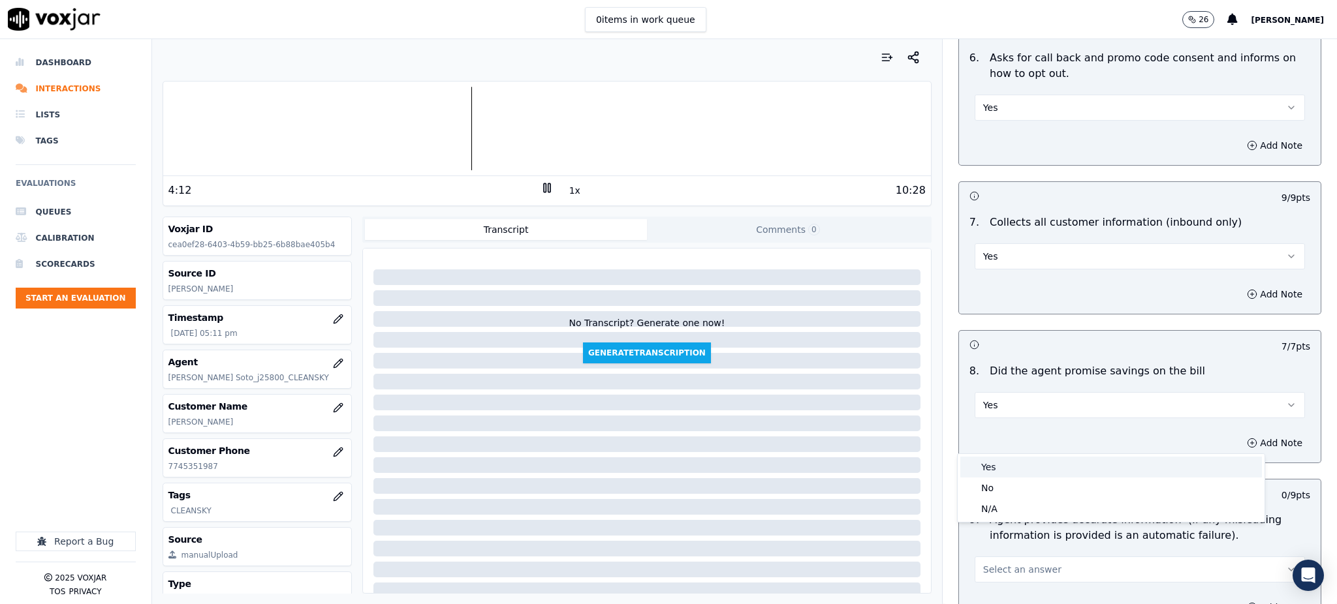
click at [993, 463] on div "Yes" at bounding box center [1111, 467] width 302 height 21
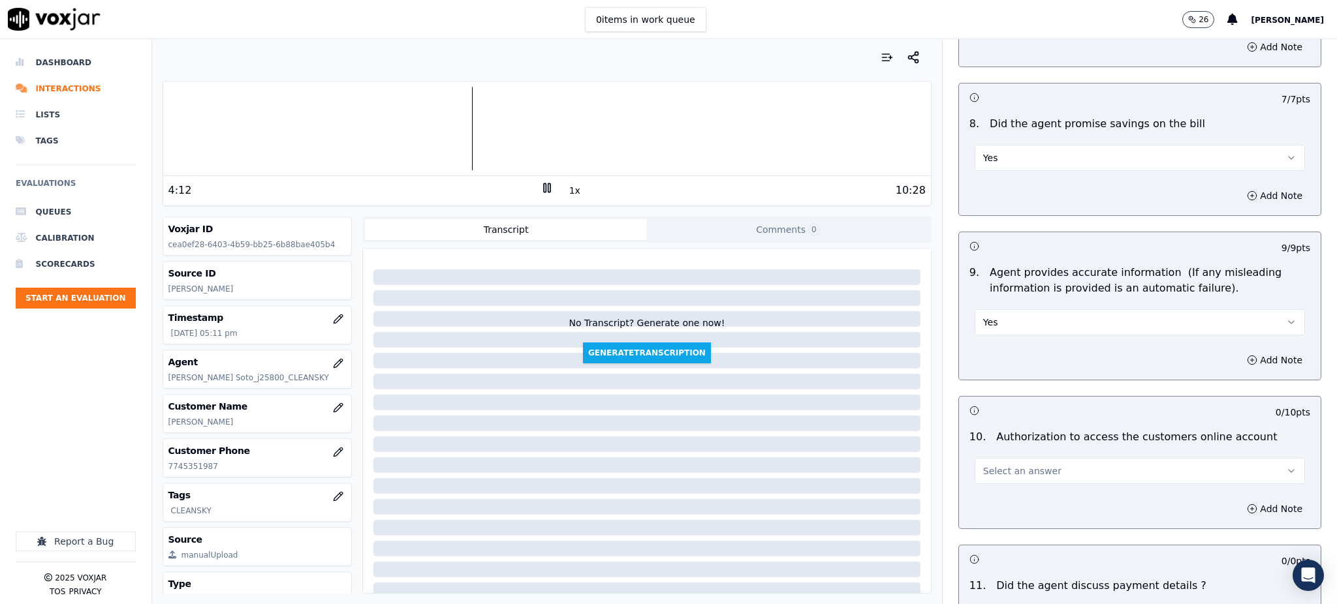
scroll to position [1218, 0]
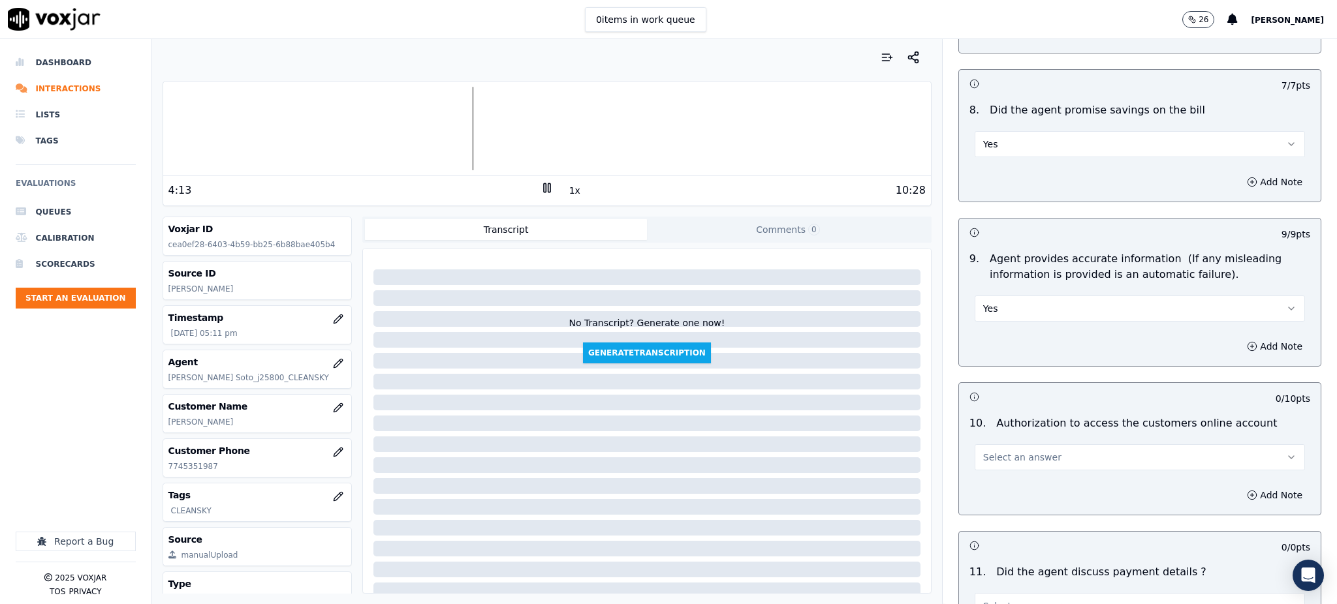
click at [983, 451] on span "Select an answer" at bounding box center [1022, 457] width 78 height 13
click at [987, 458] on div "Yes" at bounding box center [1111, 456] width 302 height 21
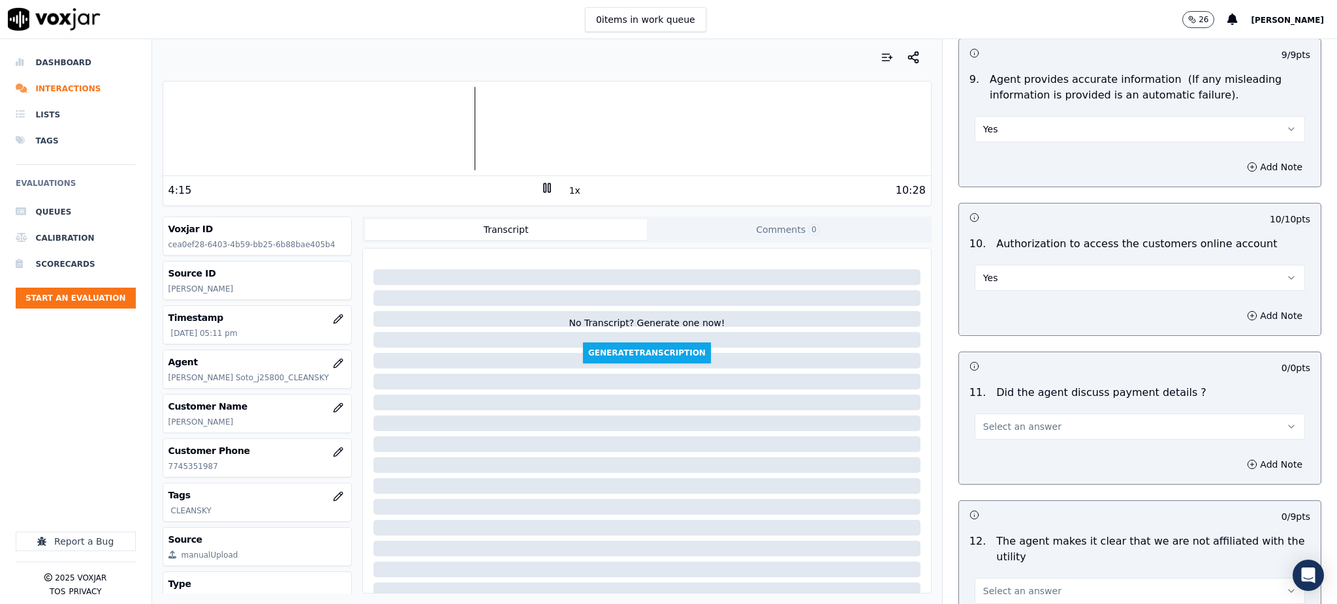
scroll to position [1479, 0]
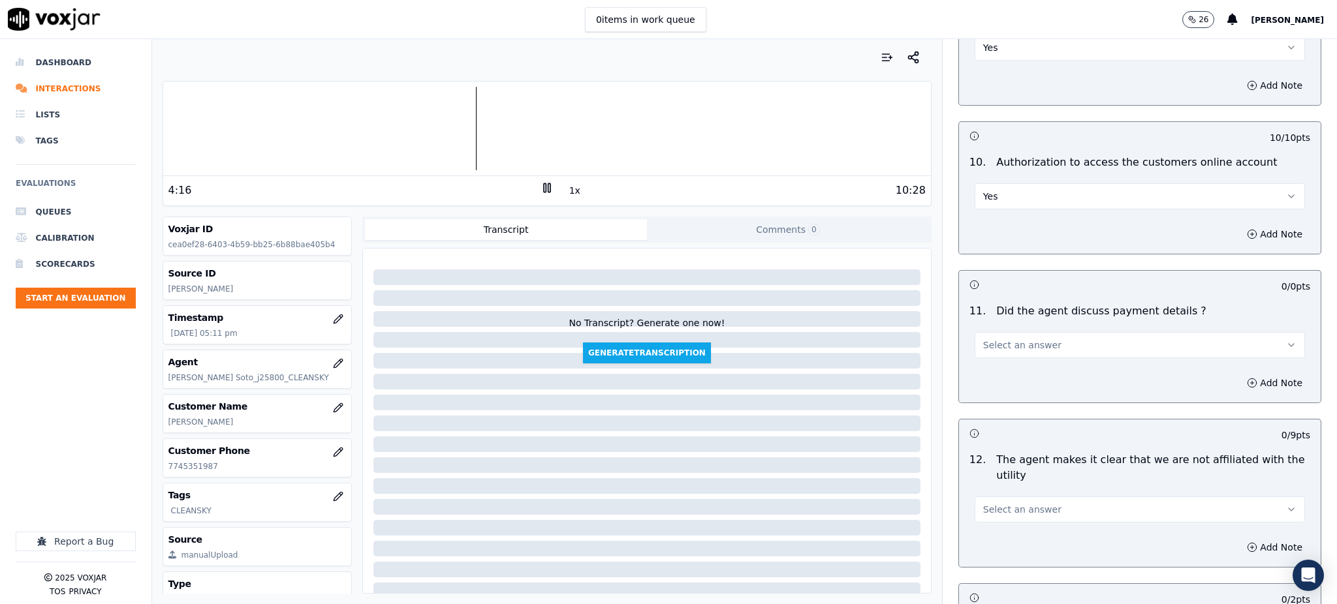
click at [1003, 339] on span "Select an answer" at bounding box center [1022, 345] width 78 height 13
click at [995, 383] on div "N/A" at bounding box center [1111, 385] width 302 height 21
click at [983, 503] on span "Select an answer" at bounding box center [1022, 509] width 78 height 13
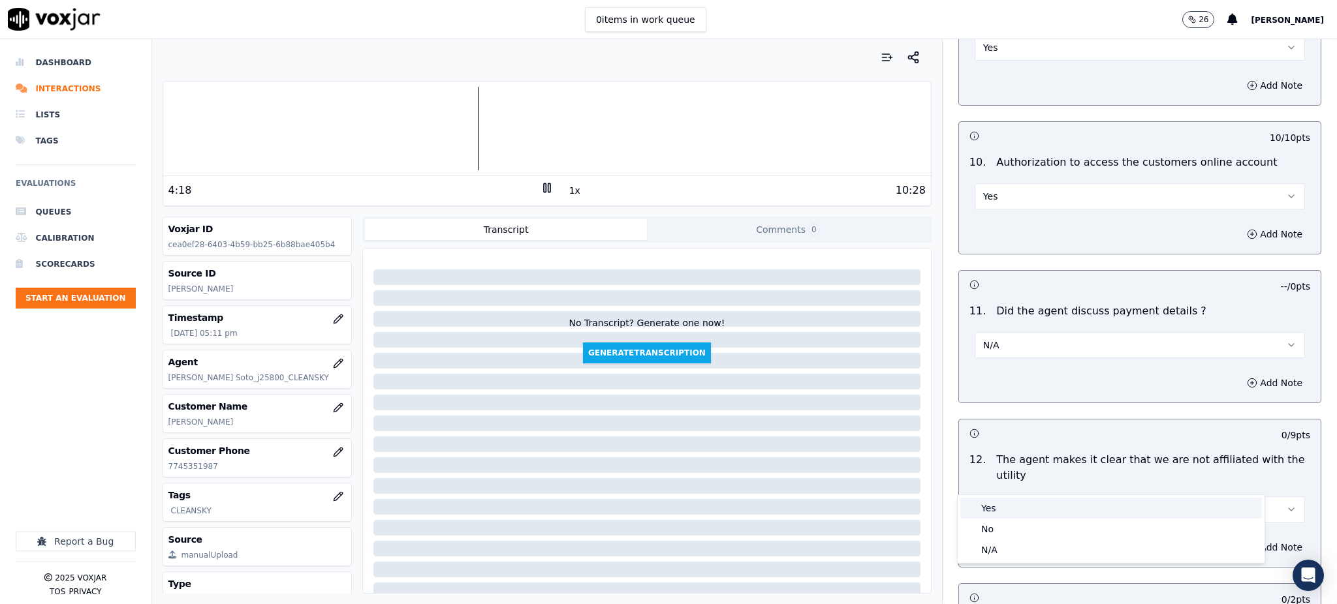
click at [985, 502] on div "Yes" at bounding box center [1111, 508] width 302 height 21
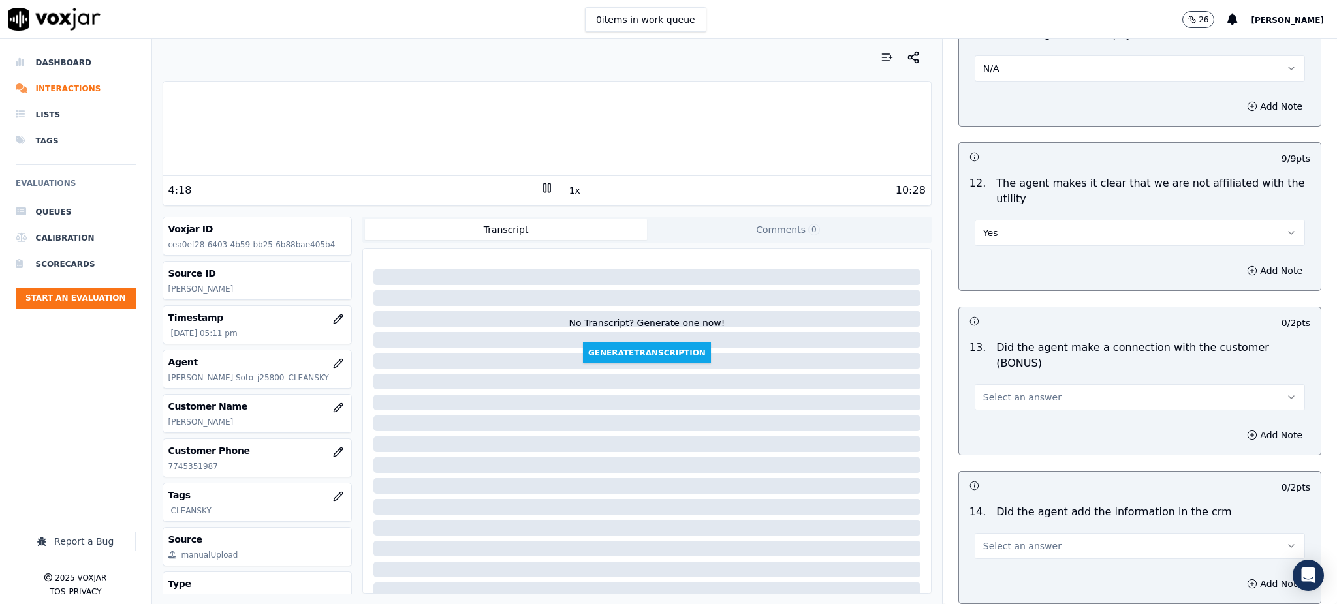
scroll to position [1827, 0]
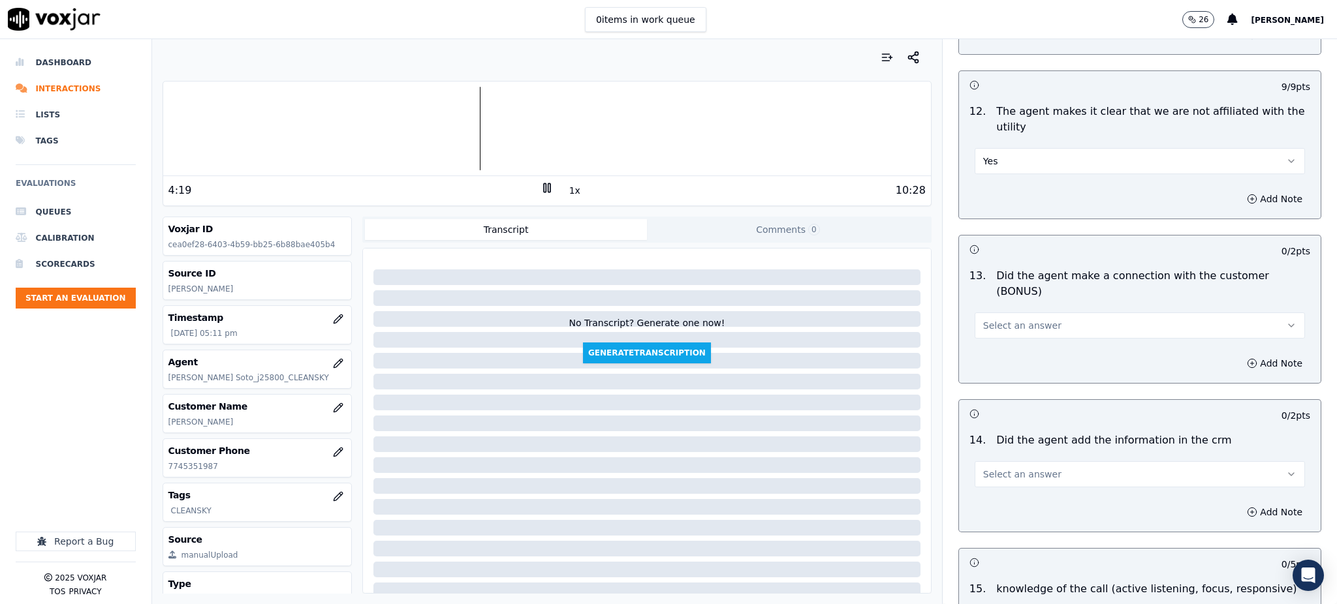
click at [993, 319] on span "Select an answer" at bounding box center [1022, 325] width 78 height 13
click at [991, 300] on div "Yes" at bounding box center [1111, 309] width 302 height 21
click at [983, 468] on span "Select an answer" at bounding box center [1022, 474] width 78 height 13
click at [982, 464] on div "Yes" at bounding box center [1111, 458] width 302 height 21
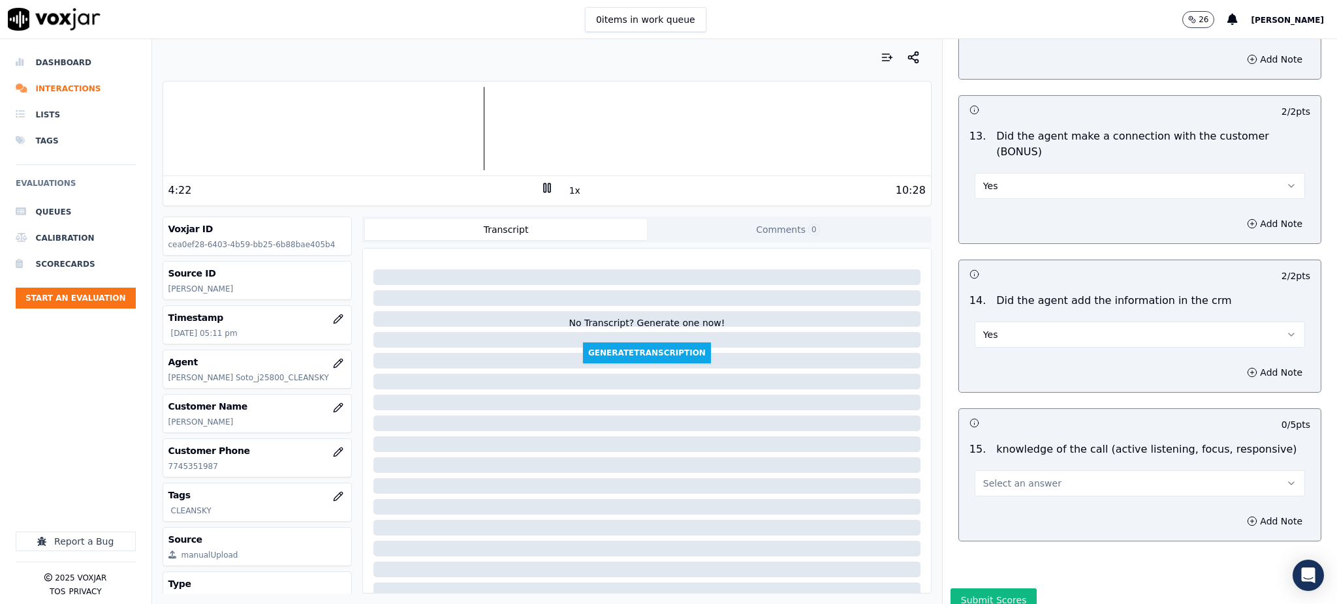
scroll to position [1976, 0]
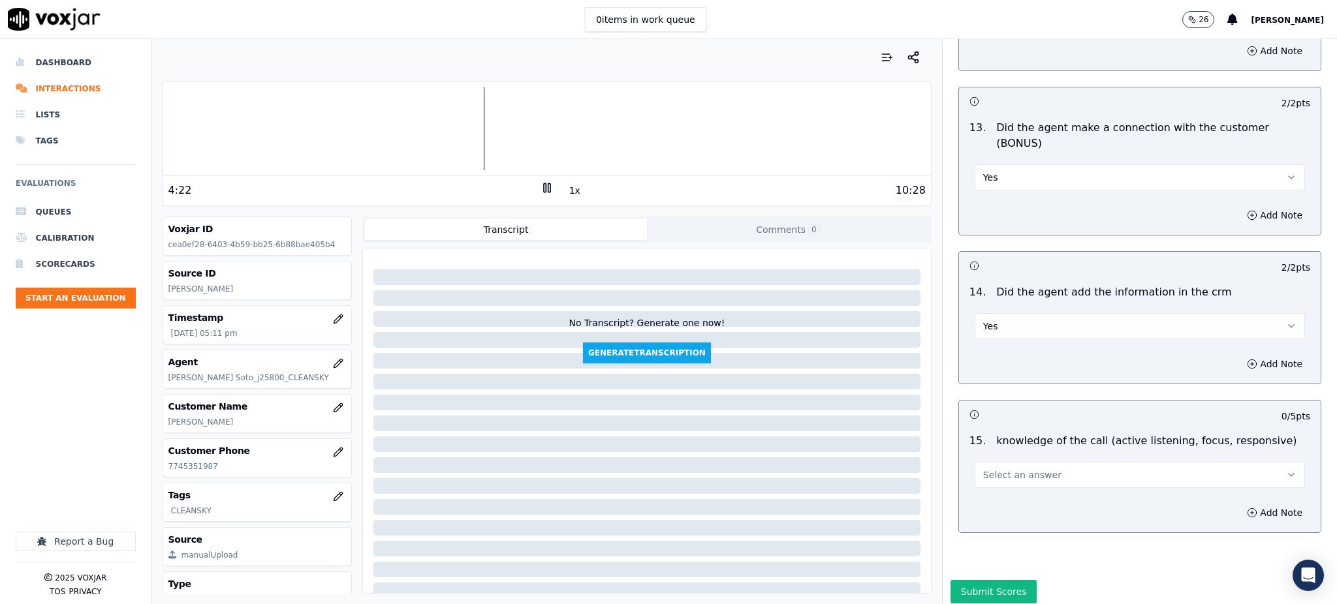
click at [994, 469] on span "Select an answer" at bounding box center [1022, 475] width 78 height 13
drag, startPoint x: 993, startPoint y: 457, endPoint x: 985, endPoint y: 533, distance: 76.1
click at [993, 458] on div "Yes" at bounding box center [1111, 458] width 302 height 21
click at [984, 580] on button "Submit Scores" at bounding box center [993, 591] width 87 height 23
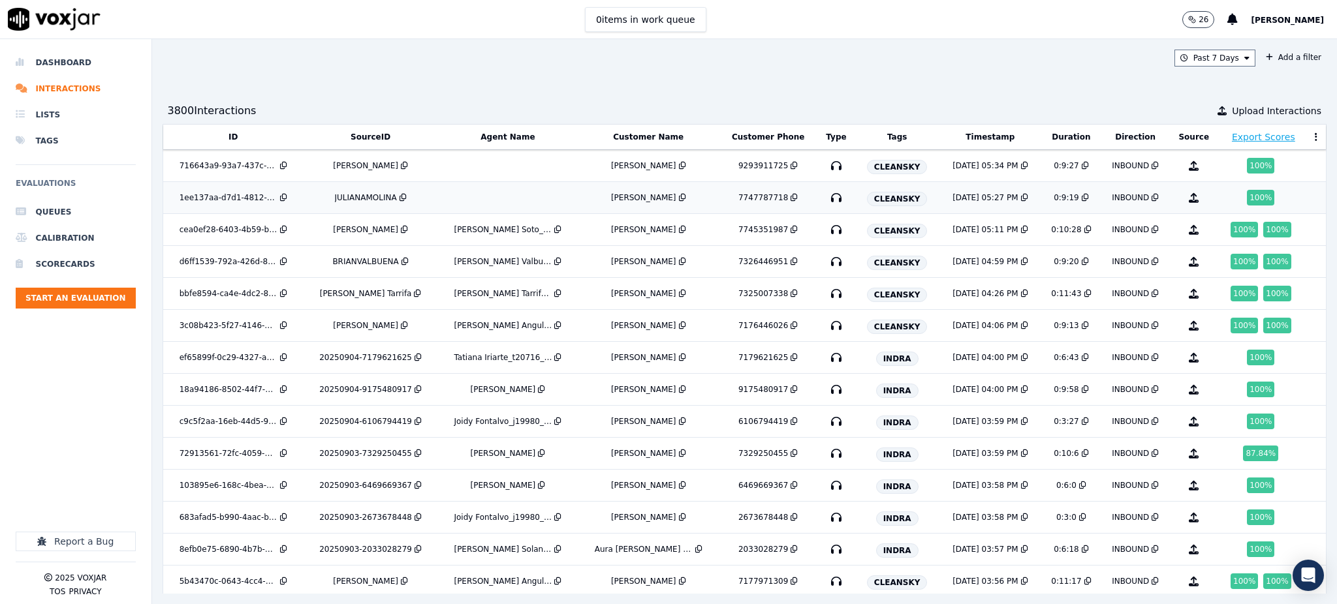
click at [826, 200] on icon "button" at bounding box center [836, 197] width 21 height 21
drag, startPoint x: 1008, startPoint y: 48, endPoint x: 995, endPoint y: 39, distance: 15.4
click at [1006, 46] on div "Past 7 Days Add a filter 3800 Interaction s Upload Interactions ID SourceID Age…" at bounding box center [744, 321] width 1185 height 565
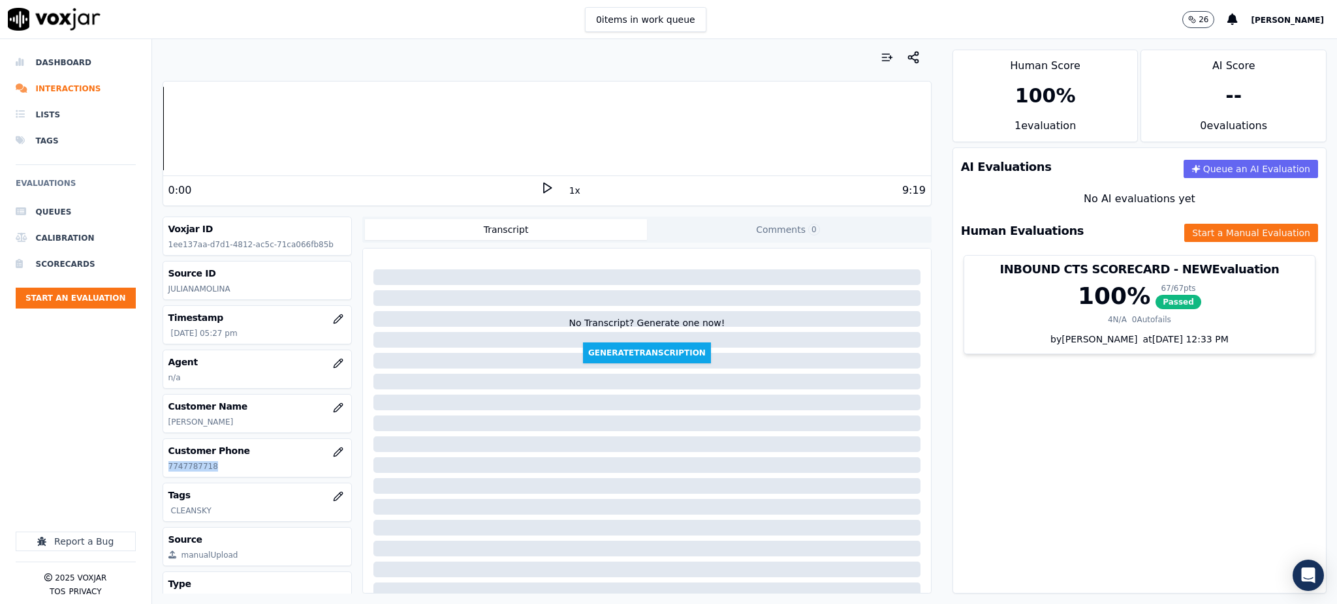
drag, startPoint x: 234, startPoint y: 465, endPoint x: 155, endPoint y: 468, distance: 79.0
click at [160, 477] on div "Your browser does not support the audio element. 0:00 1x 9:19 Voxjar ID 1ee137a…" at bounding box center [547, 321] width 790 height 565
copy p "7747787718"
click at [540, 184] on icon at bounding box center [546, 187] width 13 height 13
click at [1184, 237] on button "Start a Manual Evaluation" at bounding box center [1251, 233] width 134 height 18
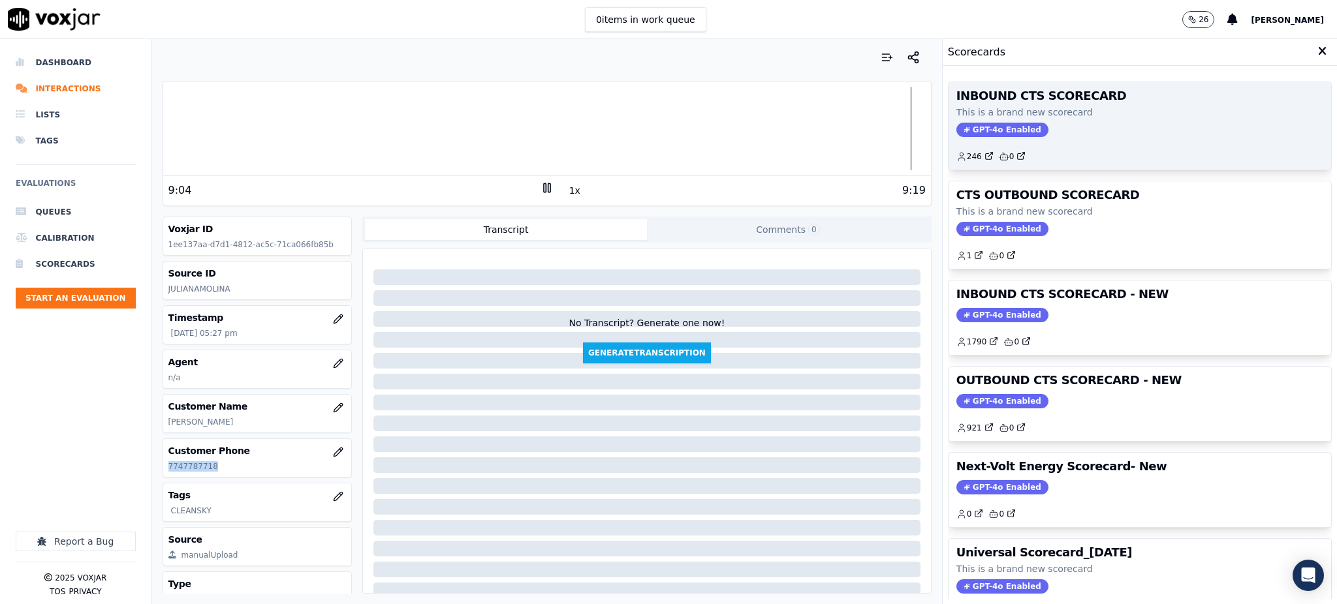
click at [961, 131] on span "GPT-4o Enabled" at bounding box center [1002, 130] width 92 height 14
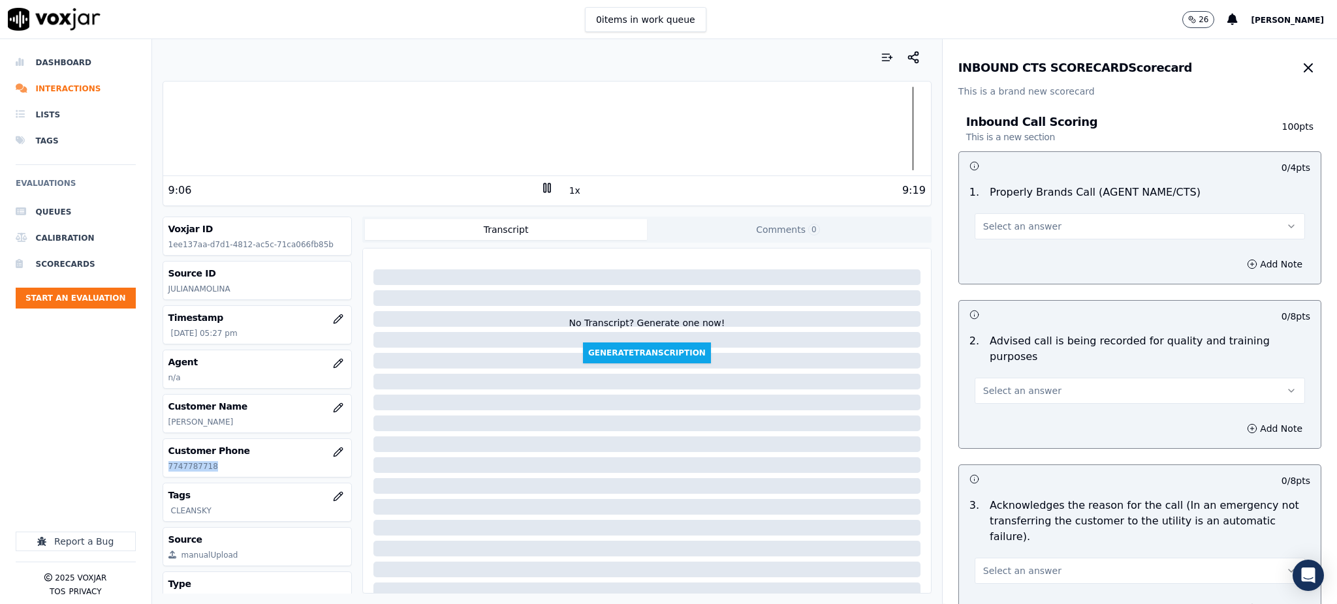
click at [1011, 234] on button "Select an answer" at bounding box center [1139, 226] width 330 height 26
drag, startPoint x: 991, startPoint y: 258, endPoint x: 969, endPoint y: 379, distance: 123.3
click at [991, 260] on div "Yes" at bounding box center [1111, 255] width 302 height 21
click at [983, 384] on span "Select an answer" at bounding box center [1022, 390] width 78 height 13
click at [989, 408] on div "Yes" at bounding box center [1111, 404] width 302 height 21
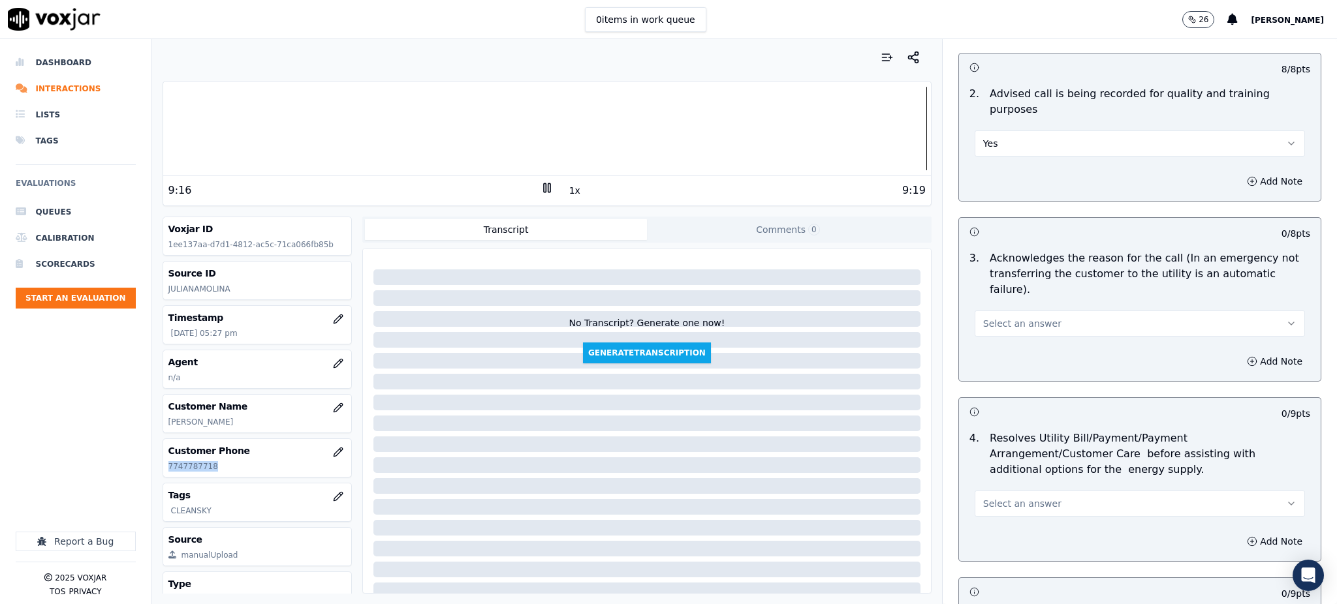
scroll to position [261, 0]
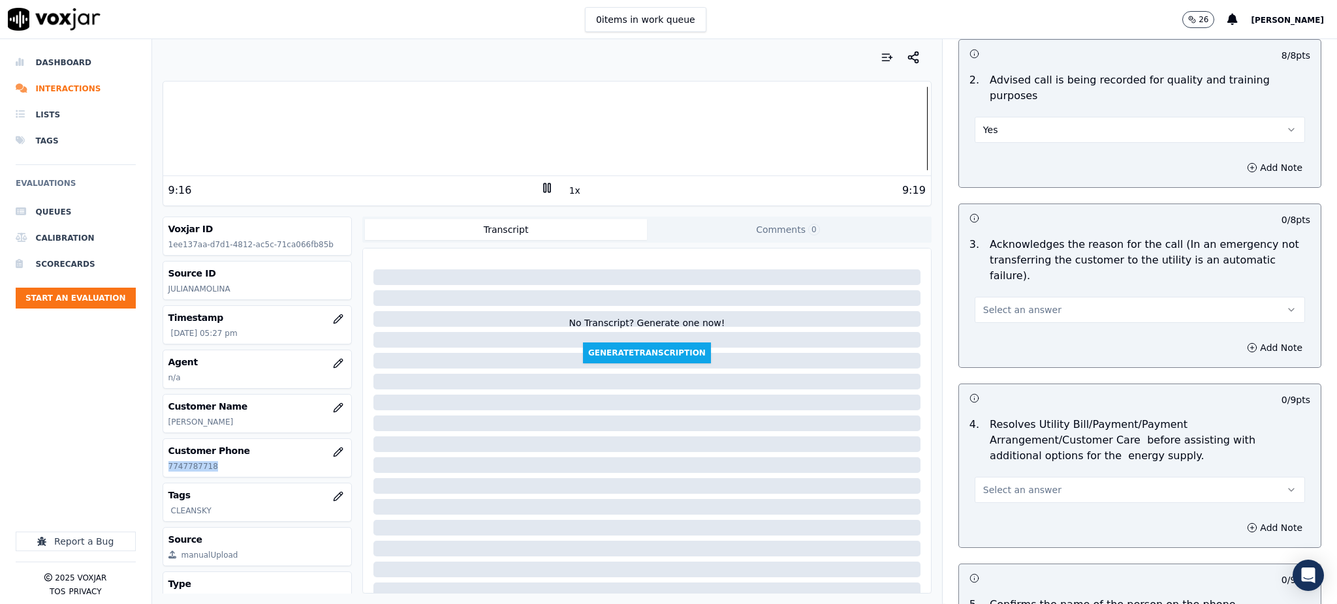
click at [995, 297] on button "Select an answer" at bounding box center [1139, 310] width 330 height 26
click at [997, 300] on div "Yes" at bounding box center [1111, 308] width 302 height 21
click at [997, 484] on span "Select an answer" at bounding box center [1022, 490] width 78 height 13
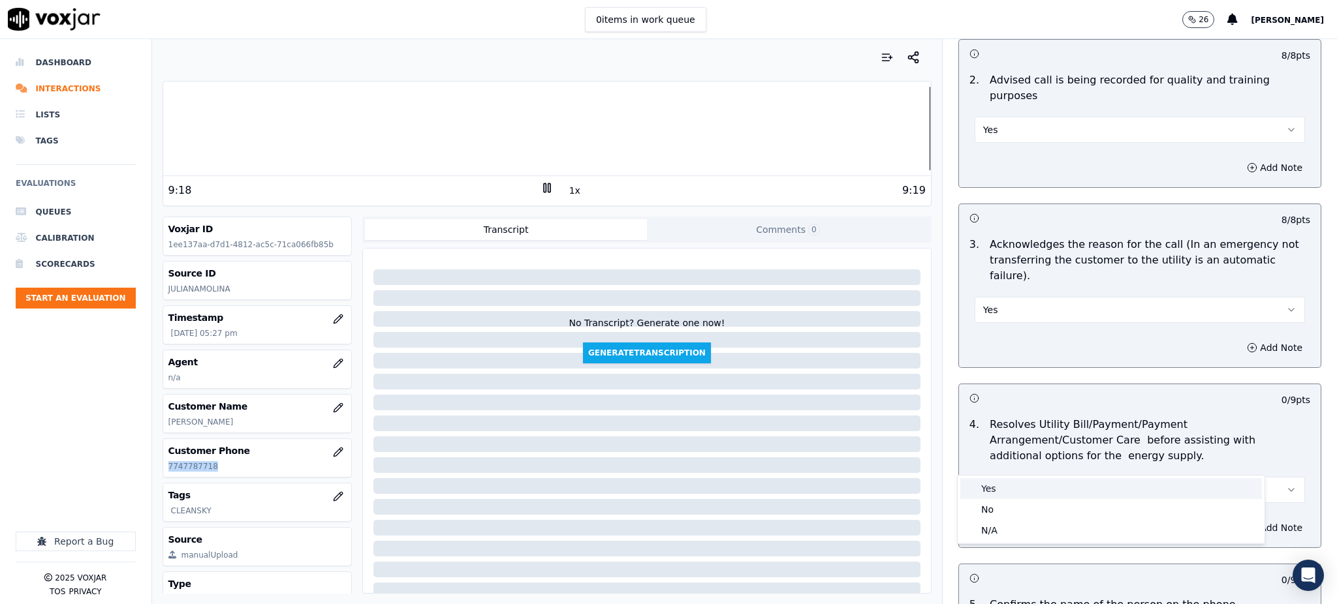
click at [997, 482] on div "Yes" at bounding box center [1111, 488] width 302 height 21
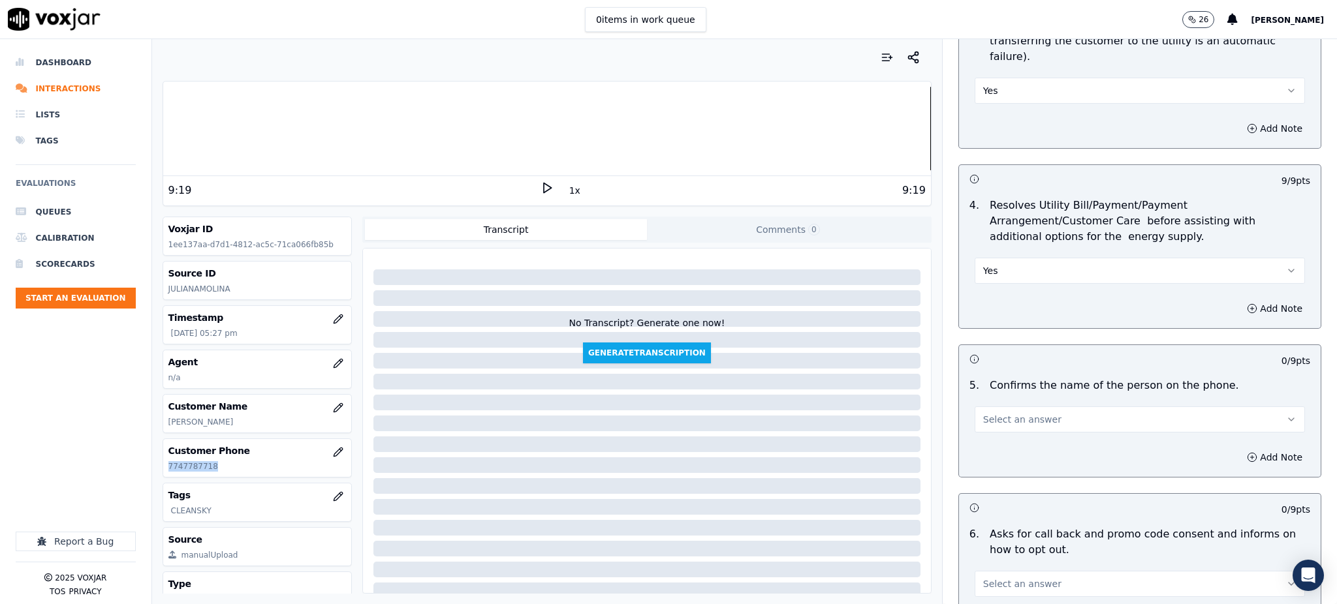
scroll to position [522, 0]
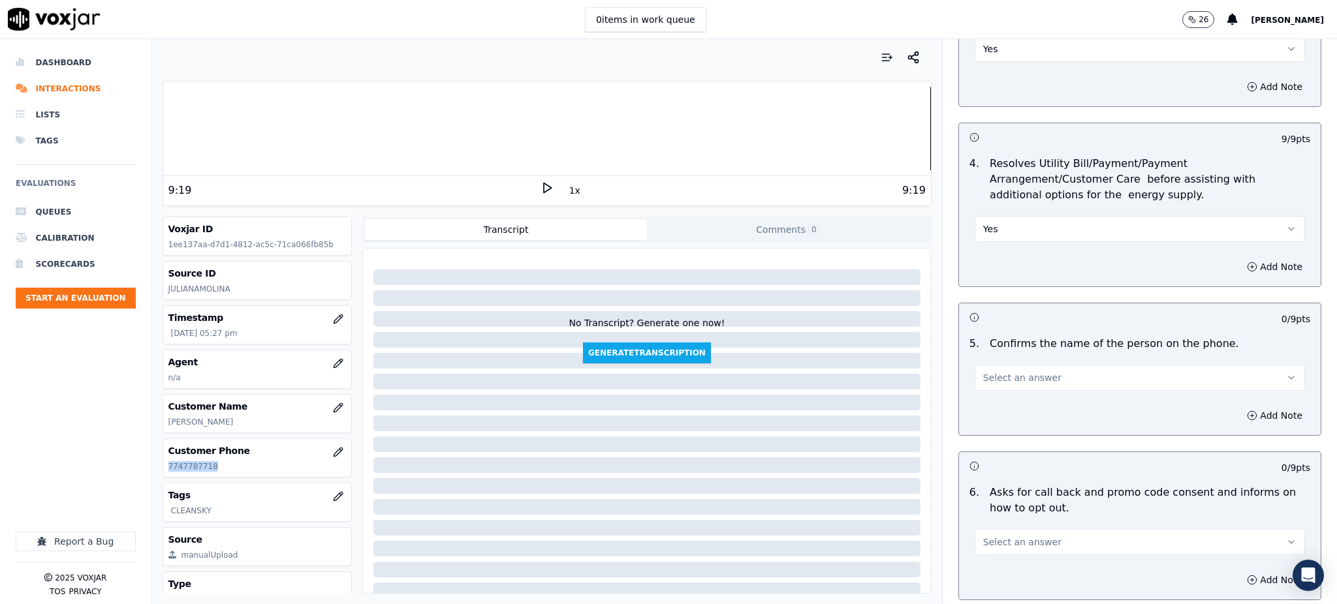
click at [987, 365] on button "Select an answer" at bounding box center [1139, 378] width 330 height 26
click at [991, 377] on div "Yes" at bounding box center [1111, 376] width 302 height 21
click at [999, 536] on span "Select an answer" at bounding box center [1022, 542] width 78 height 13
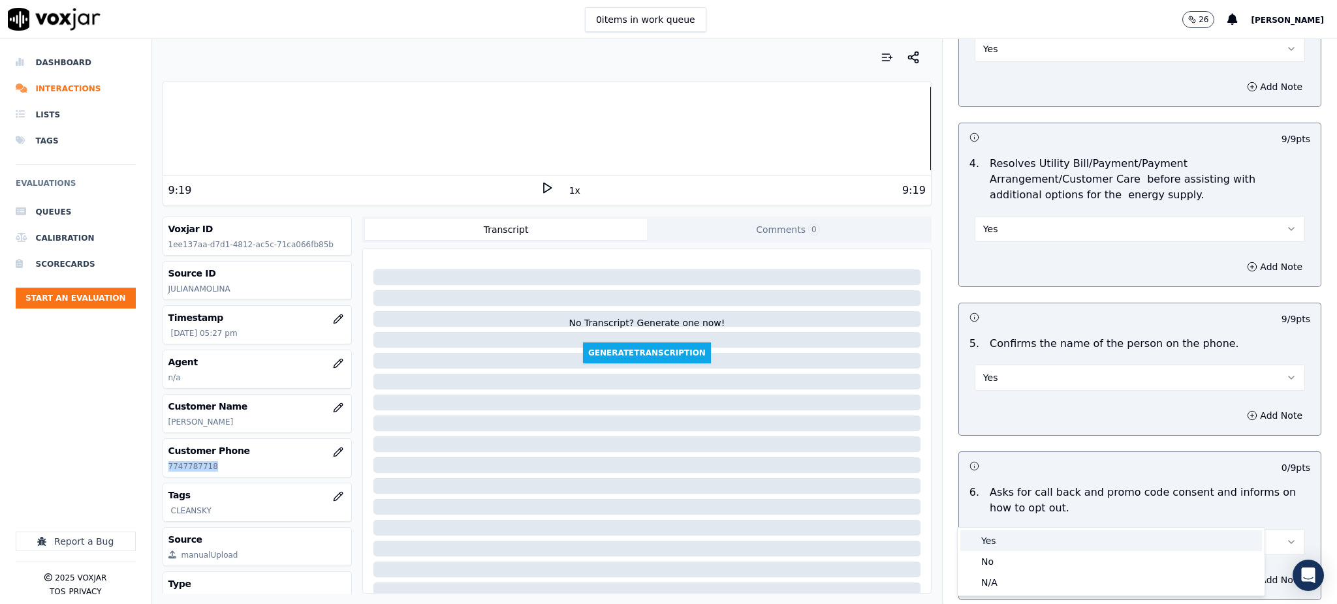
click at [997, 534] on div "Yes" at bounding box center [1111, 541] width 302 height 21
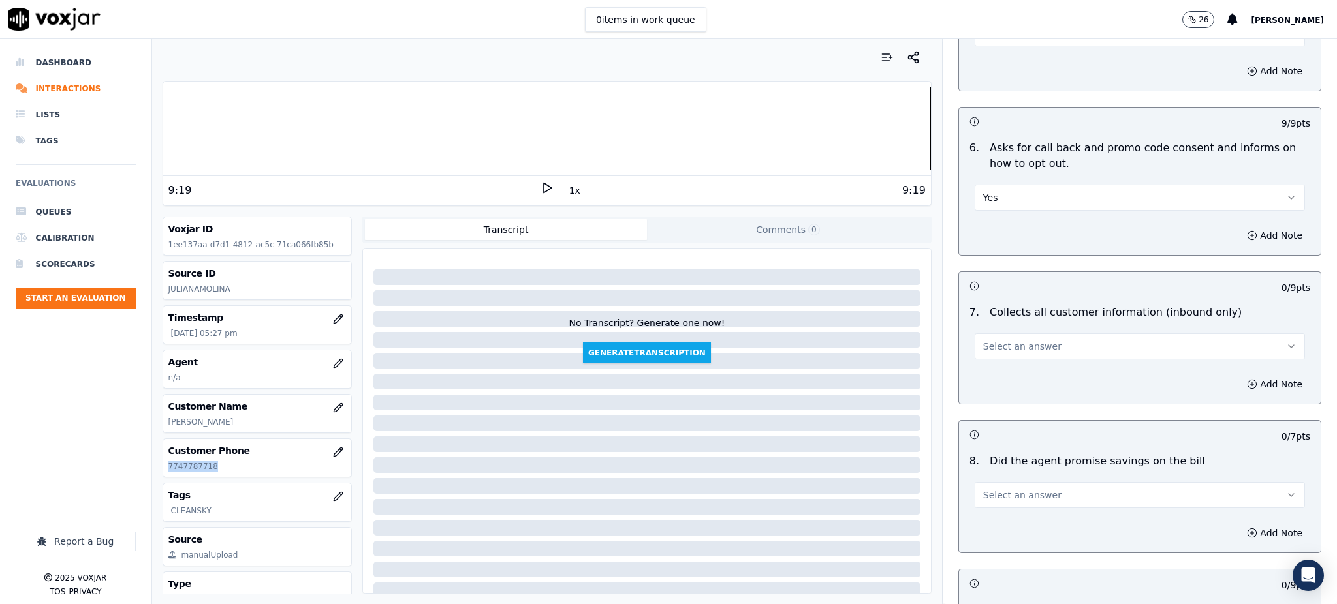
scroll to position [870, 0]
click at [1012, 337] on span "Select an answer" at bounding box center [1022, 343] width 78 height 13
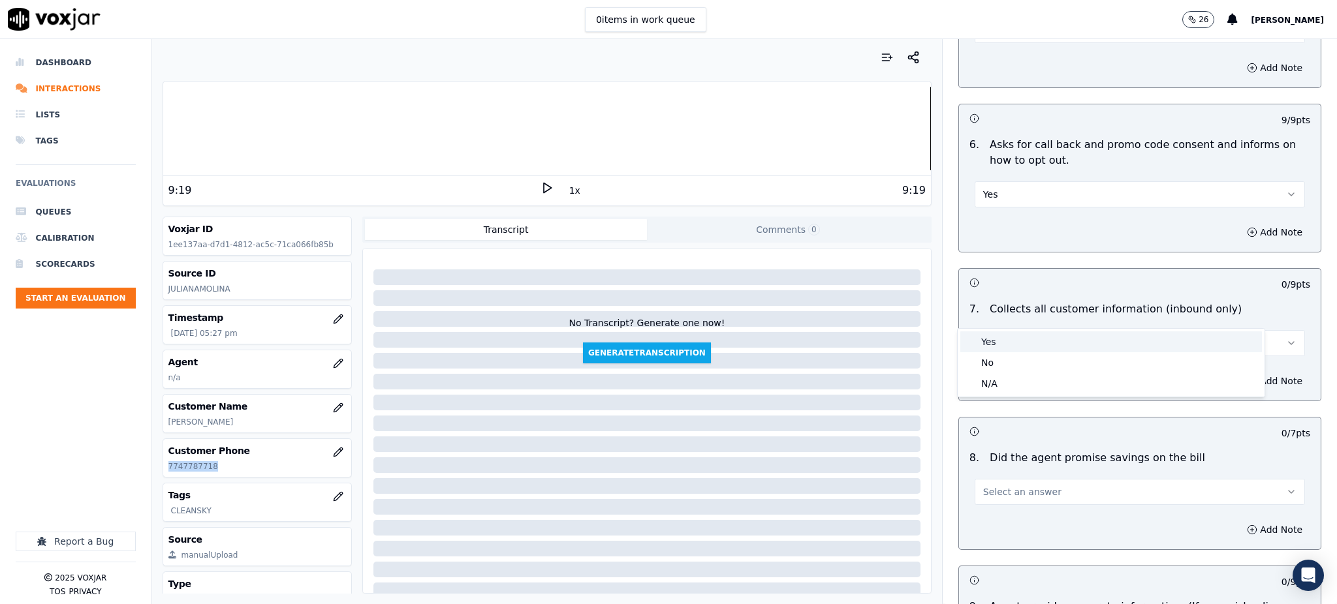
click at [1002, 341] on div "Yes" at bounding box center [1111, 342] width 302 height 21
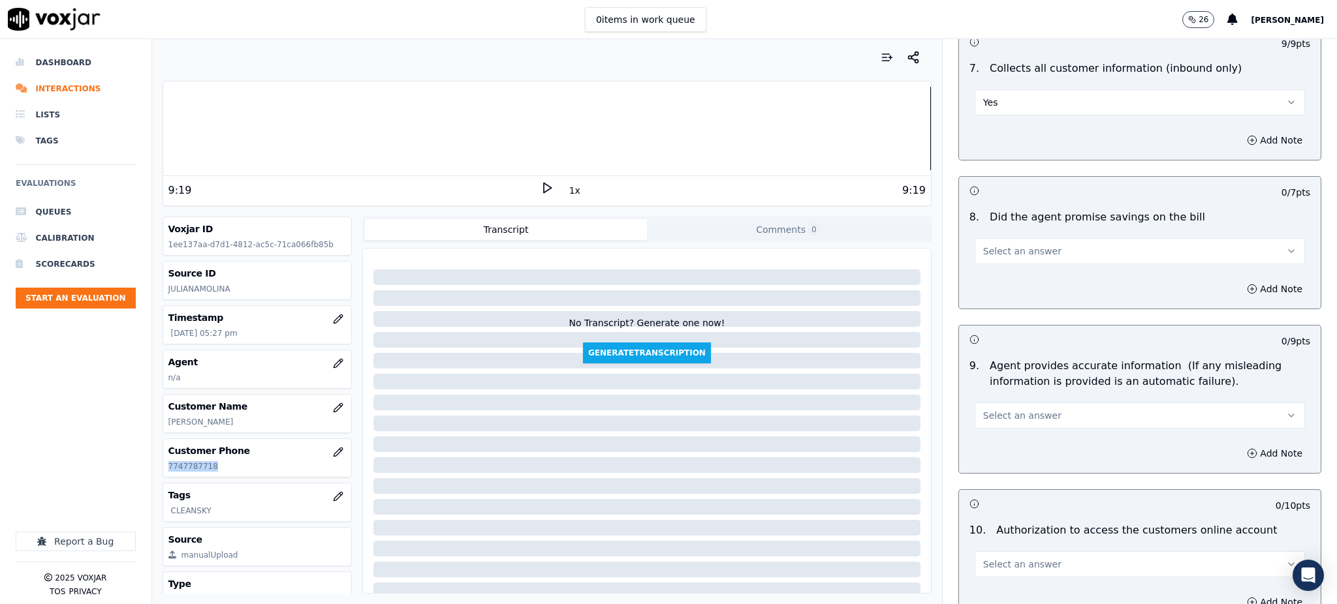
scroll to position [1131, 0]
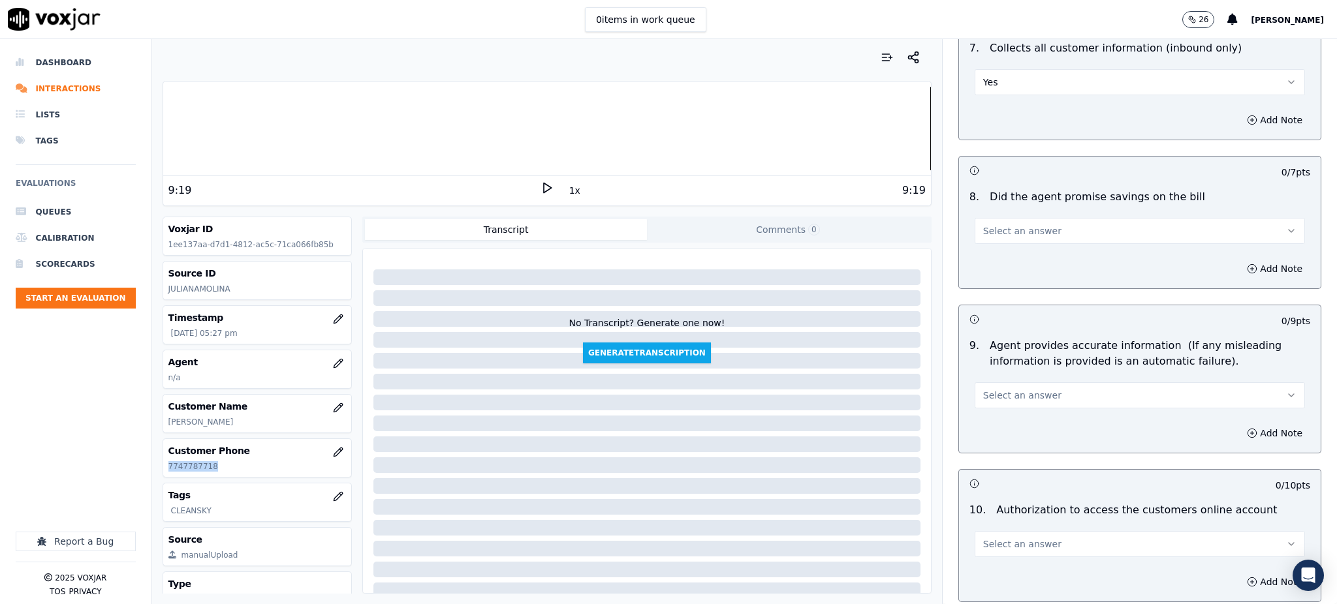
click at [983, 225] on span "Select an answer" at bounding box center [1022, 231] width 78 height 13
click at [982, 231] on div "Yes" at bounding box center [1111, 229] width 302 height 21
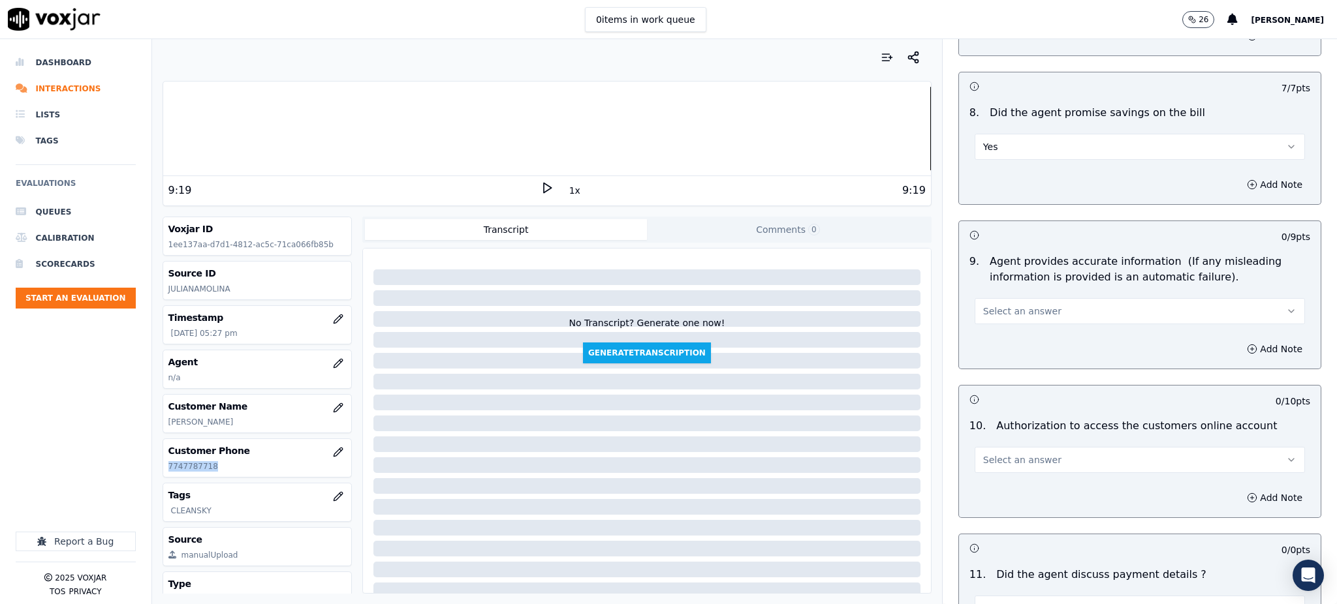
scroll to position [1218, 0]
click at [983, 302] on span "Select an answer" at bounding box center [1022, 308] width 78 height 13
click at [997, 310] on div "Yes" at bounding box center [1111, 307] width 302 height 21
drag, startPoint x: 993, startPoint y: 428, endPoint x: 993, endPoint y: 440, distance: 11.7
click at [993, 451] on span "Select an answer" at bounding box center [1022, 457] width 78 height 13
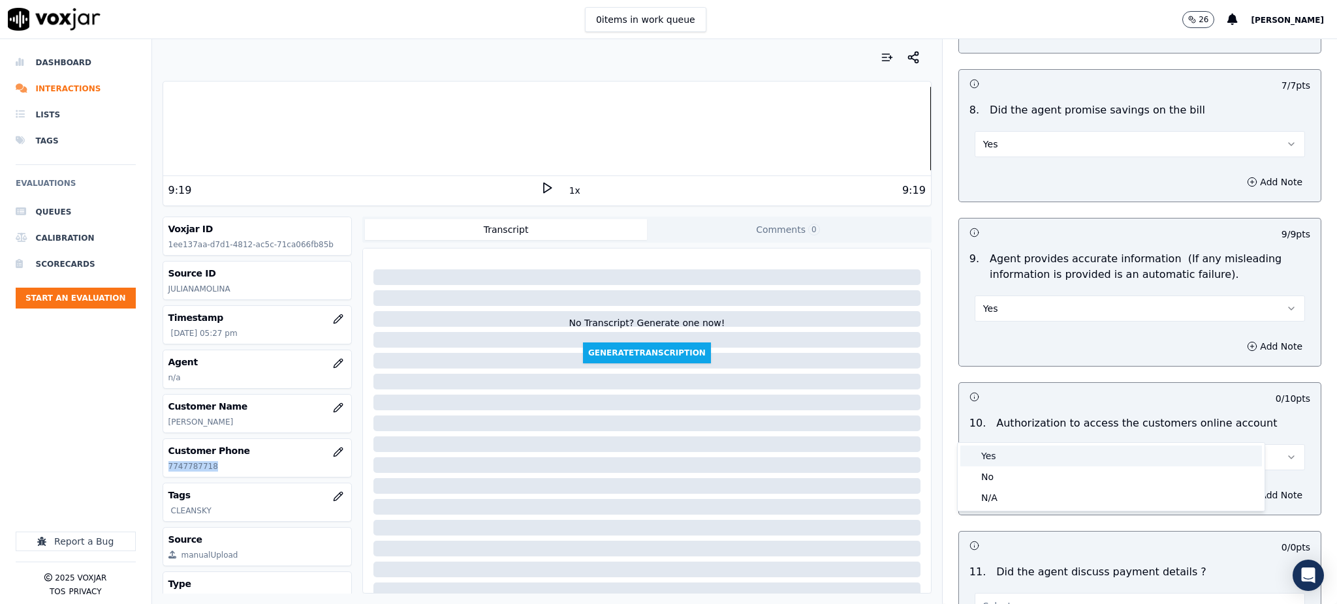
click at [991, 450] on div "Yes" at bounding box center [1111, 456] width 302 height 21
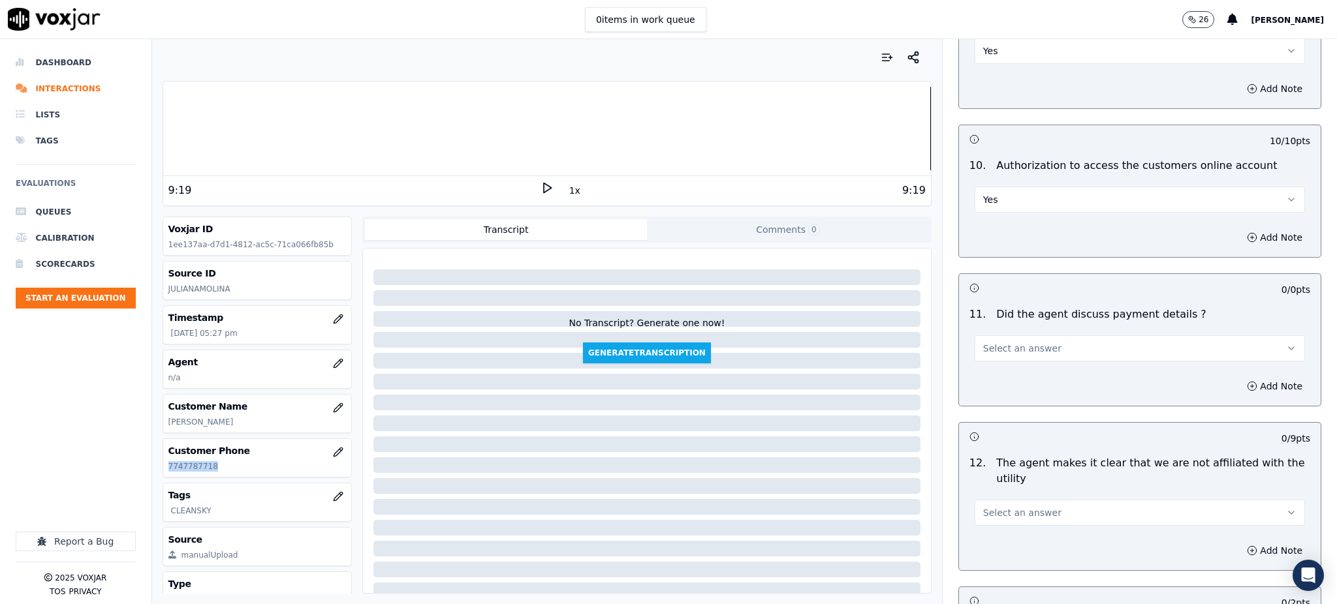
scroll to position [1479, 0]
click at [974, 332] on button "Select an answer" at bounding box center [1139, 345] width 330 height 26
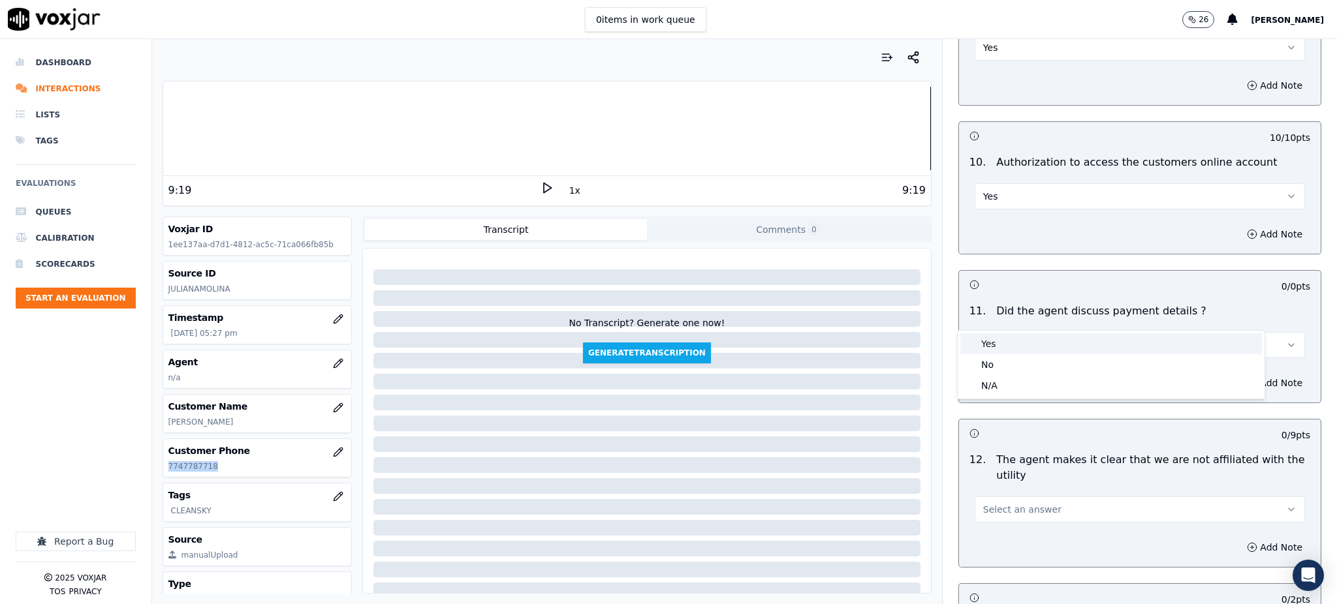
click at [1002, 347] on div "Yes" at bounding box center [1111, 344] width 302 height 21
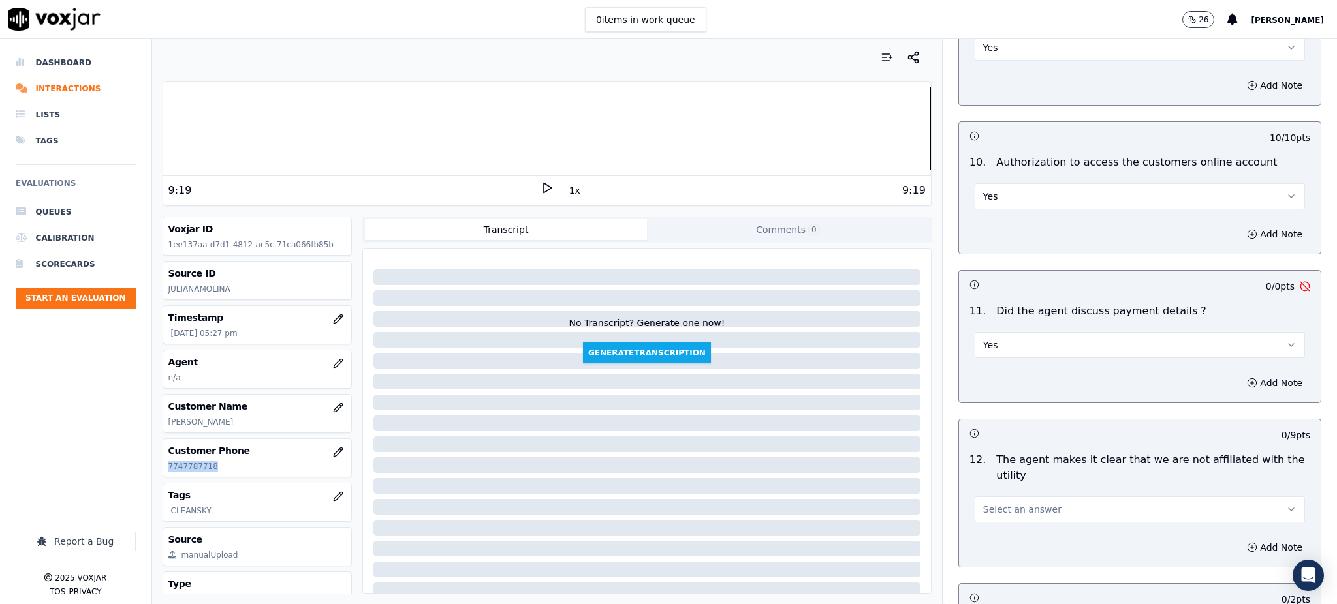
drag, startPoint x: 1003, startPoint y: 475, endPoint x: 1001, endPoint y: 491, distance: 16.5
click at [1003, 503] on span "Select an answer" at bounding box center [1022, 509] width 78 height 13
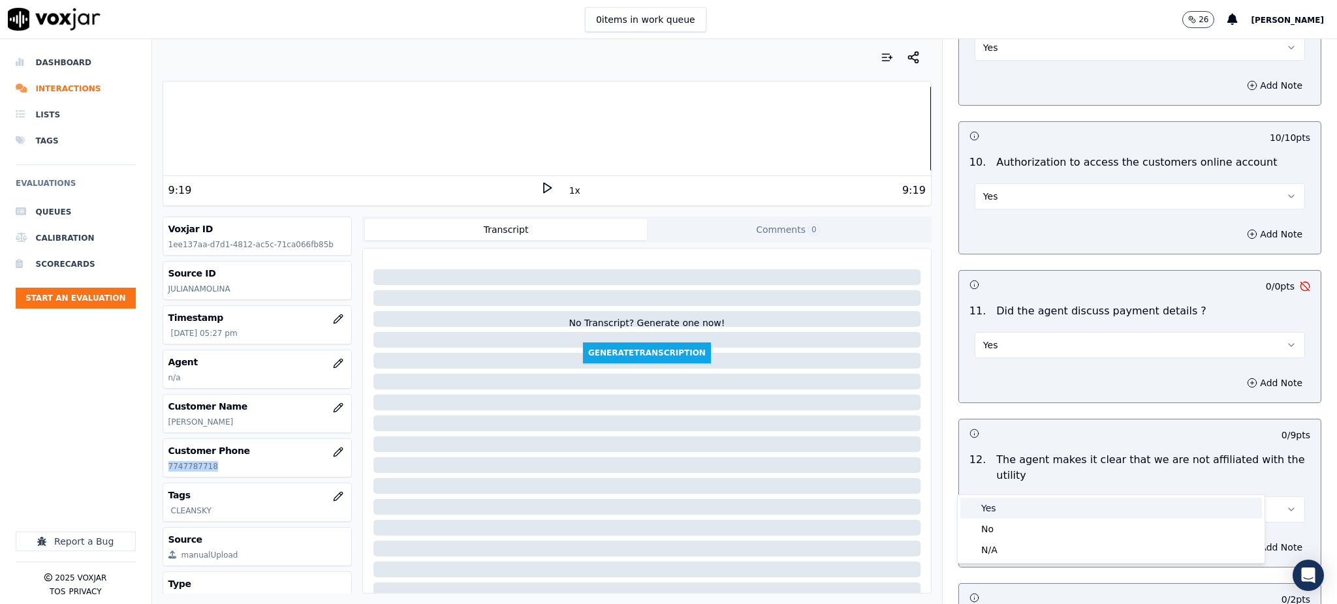
click at [998, 505] on div "Yes" at bounding box center [1111, 508] width 302 height 21
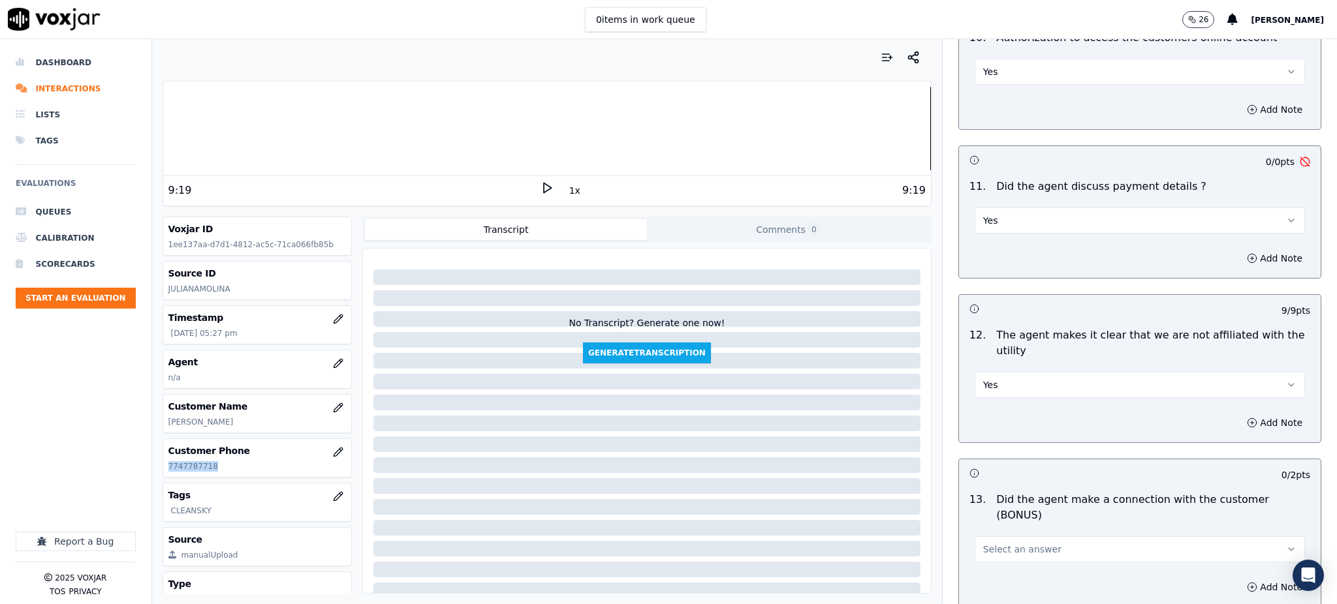
scroll to position [1653, 0]
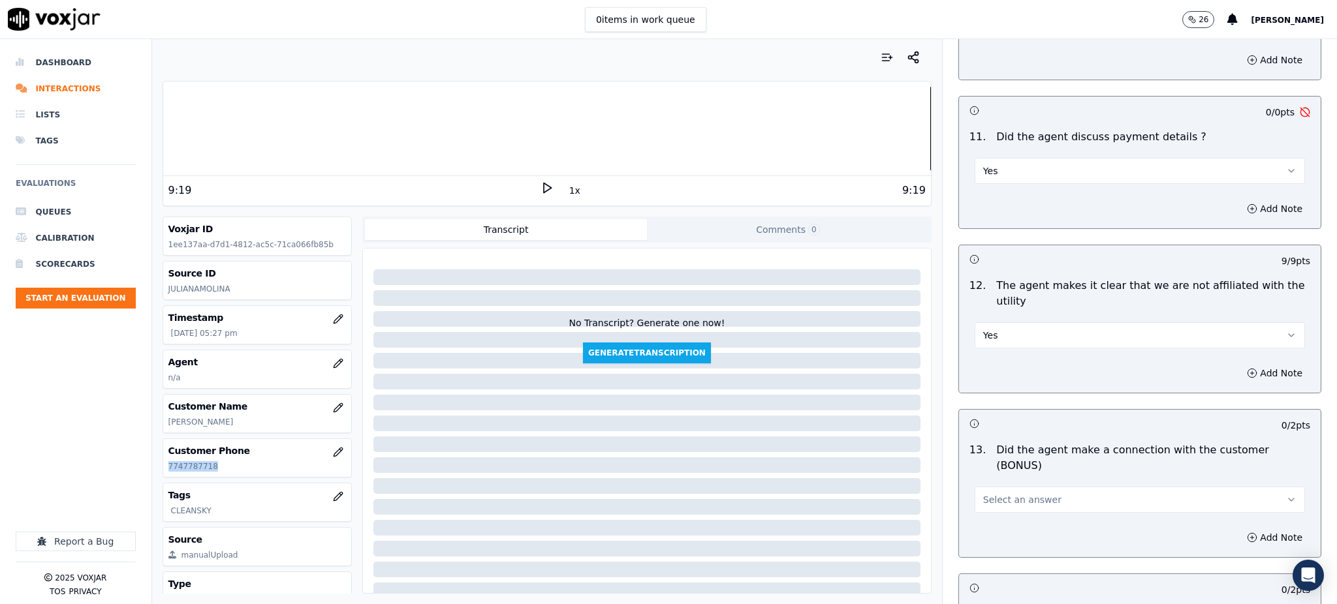
click at [978, 158] on button "Yes" at bounding box center [1139, 171] width 330 height 26
click at [987, 208] on div "N/A" at bounding box center [1111, 211] width 302 height 21
click at [996, 493] on span "Select an answer" at bounding box center [1022, 499] width 78 height 13
click at [993, 481] on div "Yes" at bounding box center [1111, 483] width 302 height 21
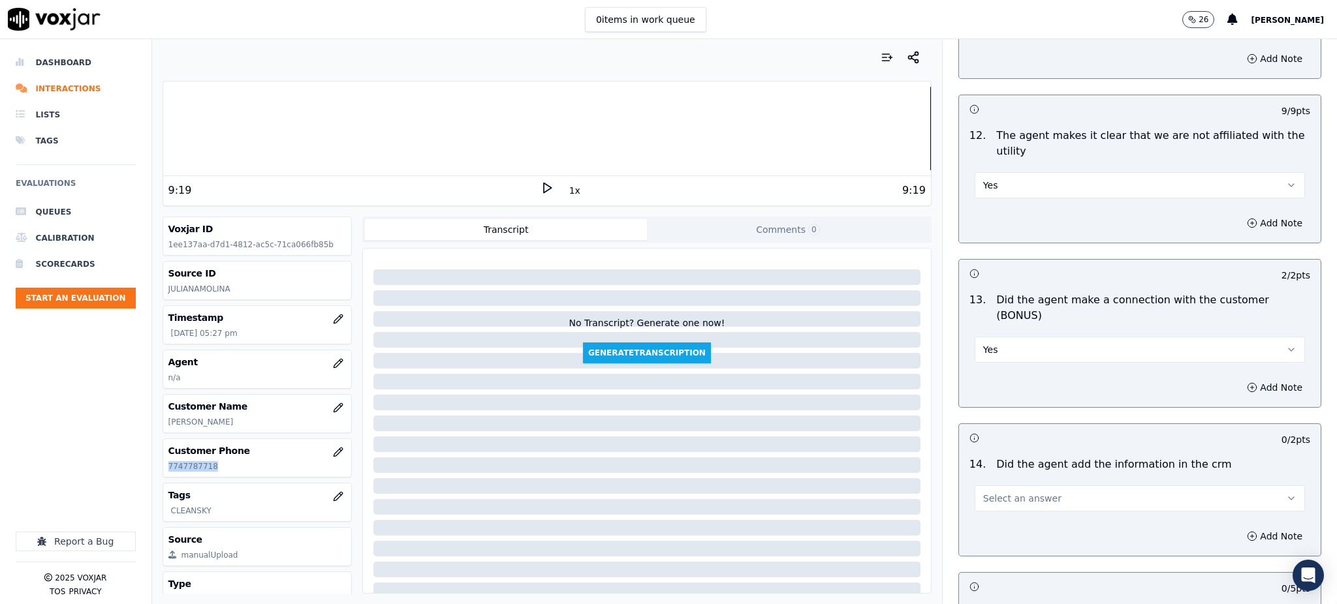
scroll to position [1827, 0]
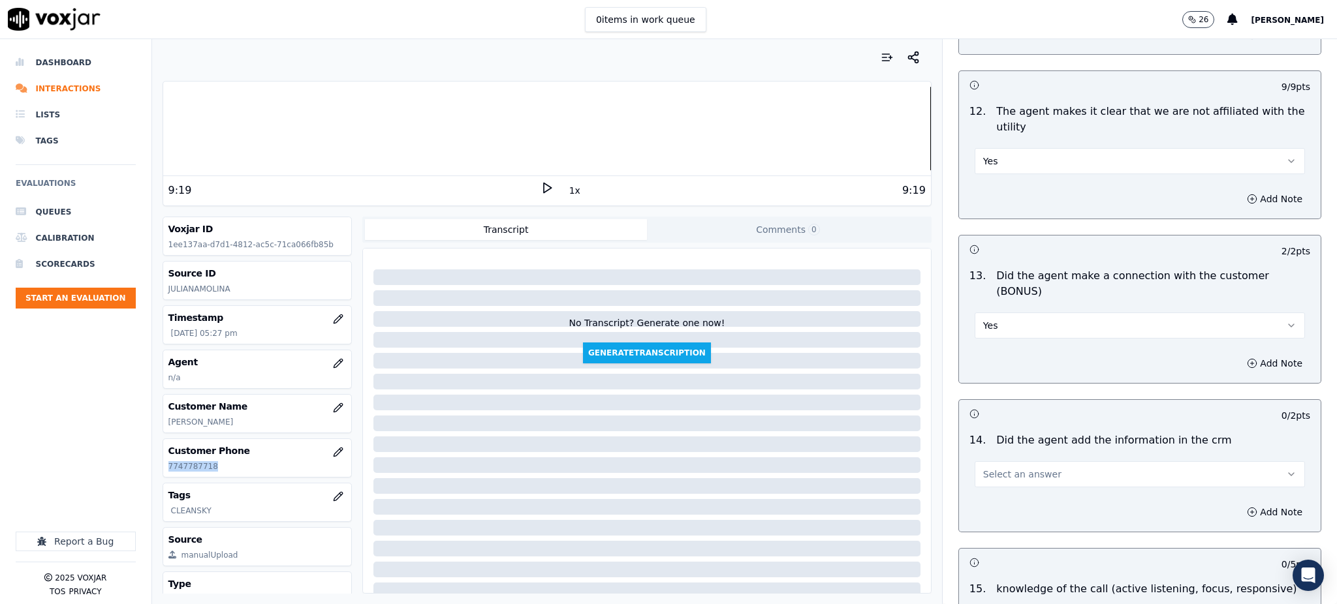
click at [983, 468] on span "Select an answer" at bounding box center [1022, 474] width 78 height 13
click at [988, 464] on div "Yes" at bounding box center [1111, 458] width 302 height 21
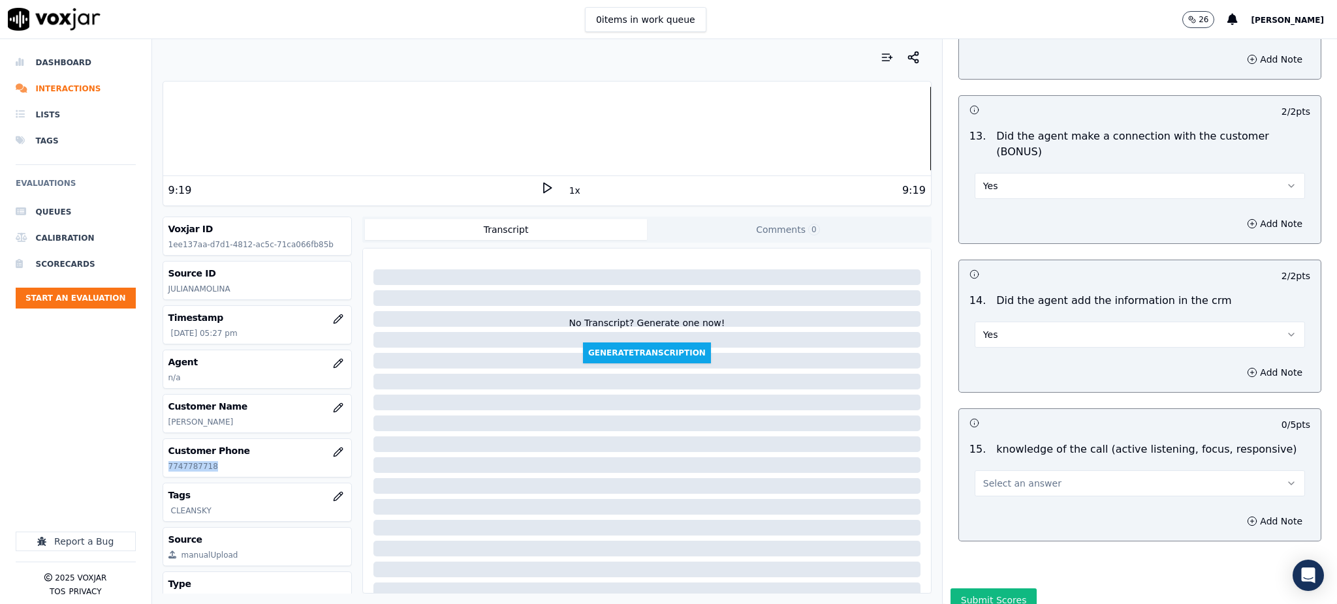
scroll to position [1976, 0]
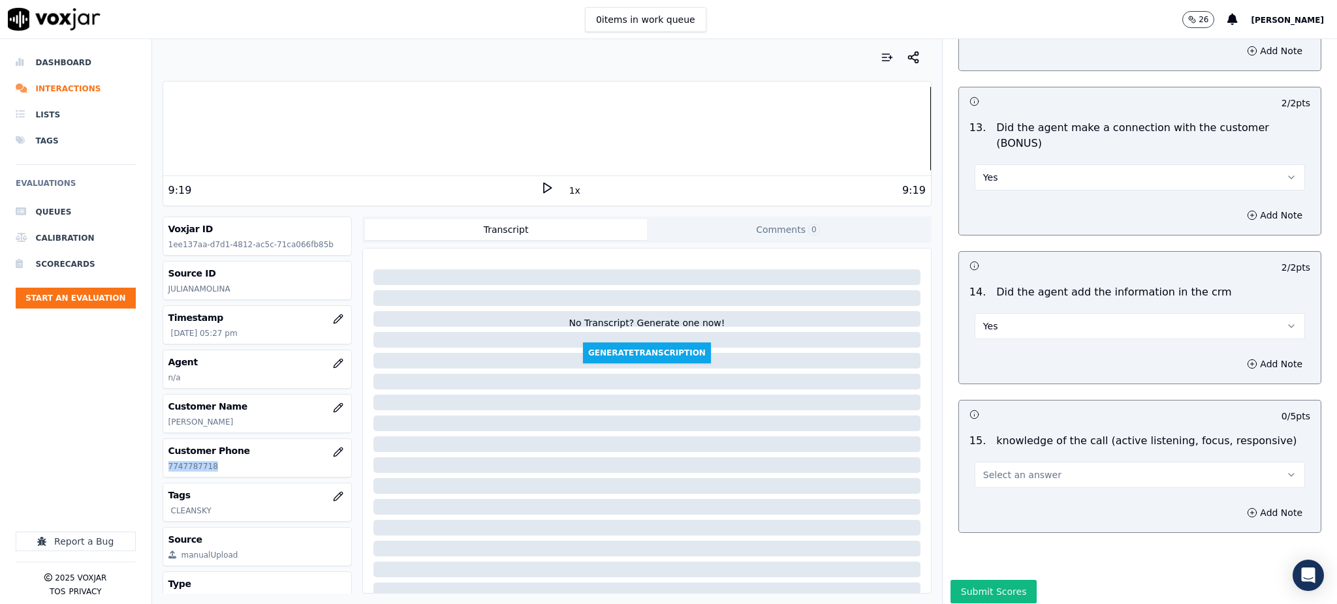
click at [974, 462] on button "Select an answer" at bounding box center [1139, 475] width 330 height 26
drag, startPoint x: 972, startPoint y: 440, endPoint x: 980, endPoint y: 504, distance: 64.5
click at [978, 452] on div "Yes" at bounding box center [1111, 458] width 302 height 21
click at [974, 580] on button "Submit Scores" at bounding box center [993, 591] width 87 height 23
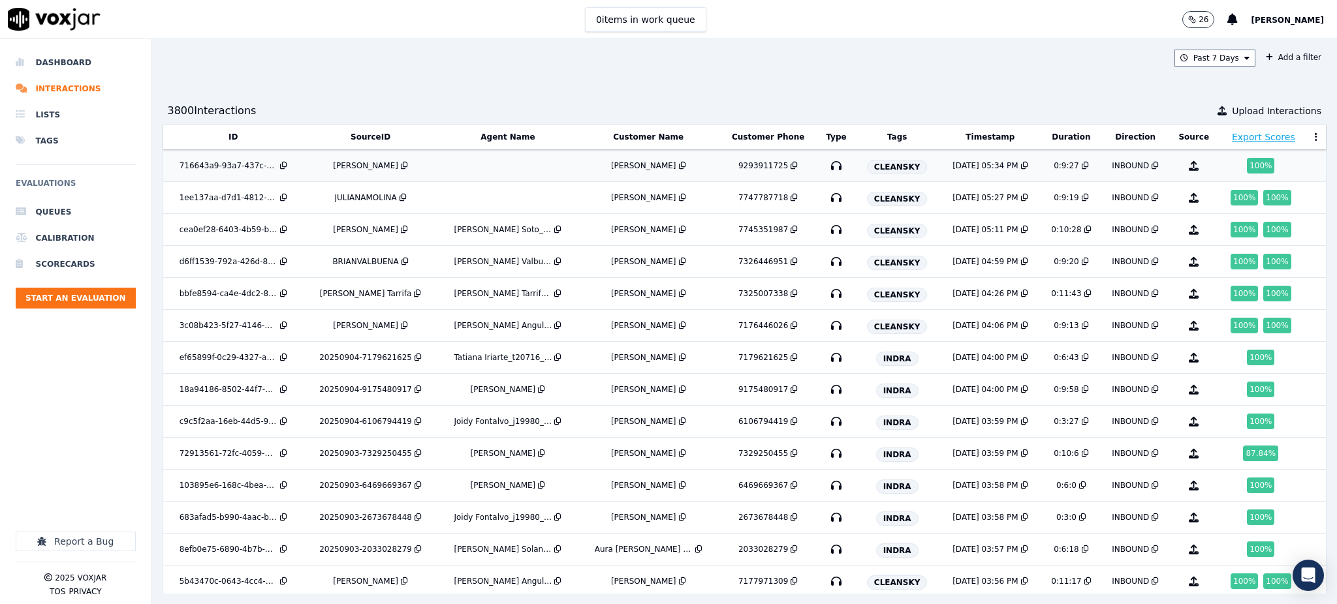
click at [826, 164] on icon "button" at bounding box center [836, 165] width 21 height 21
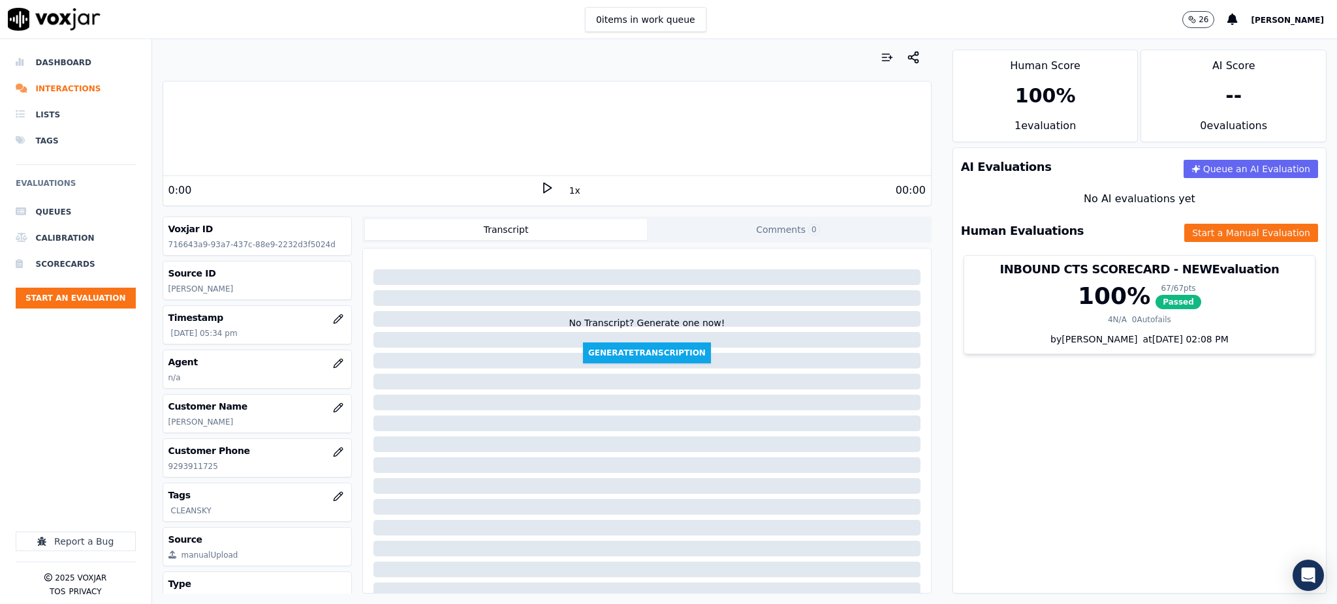
click at [544, 191] on polygon at bounding box center [548, 188] width 8 height 10
drag, startPoint x: 220, startPoint y: 467, endPoint x: 167, endPoint y: 467, distance: 52.9
click at [167, 467] on div "Customer Phone [PHONE_NUMBER]" at bounding box center [257, 458] width 189 height 38
copy p "9293911725"
click at [544, 188] on rect at bounding box center [545, 187] width 2 height 8
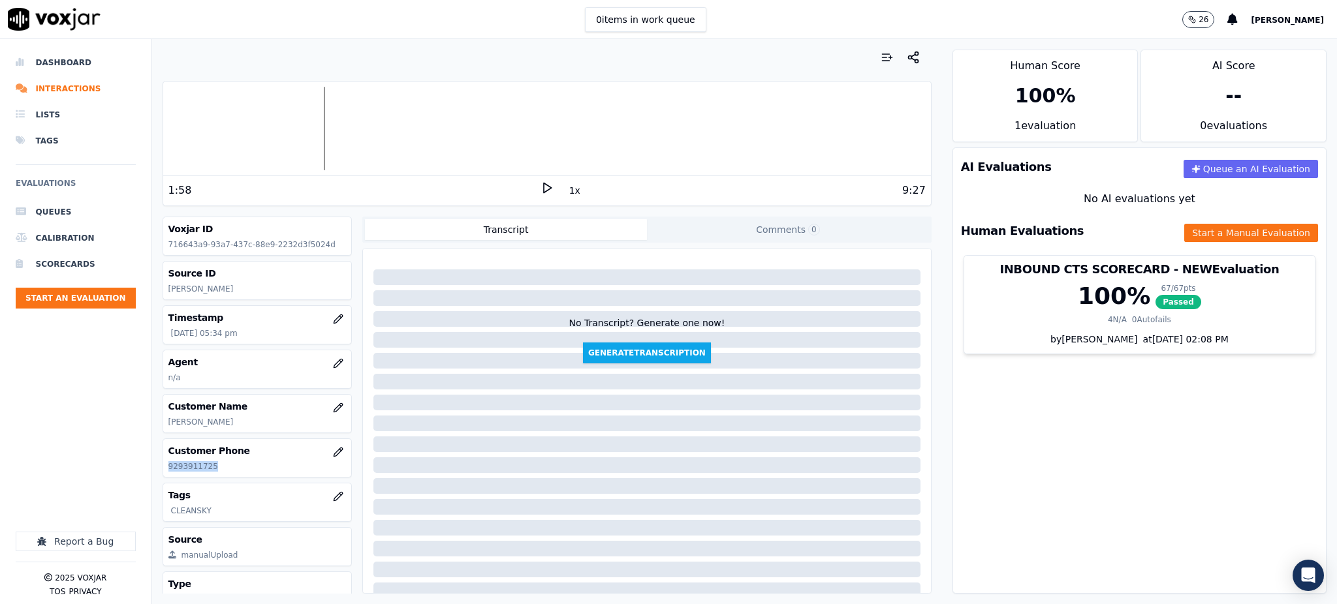
click at [540, 185] on icon at bounding box center [546, 187] width 13 height 13
click at [1209, 238] on button "Start a Manual Evaluation" at bounding box center [1251, 233] width 134 height 18
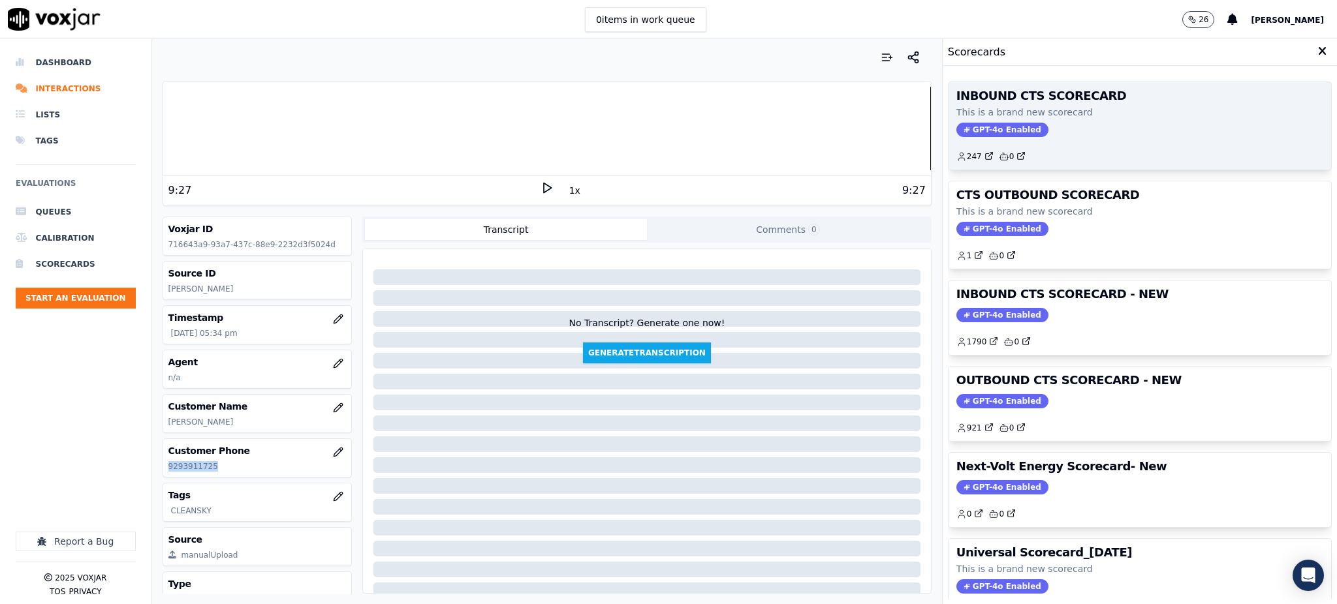
click at [980, 132] on span "GPT-4o Enabled" at bounding box center [1002, 130] width 92 height 14
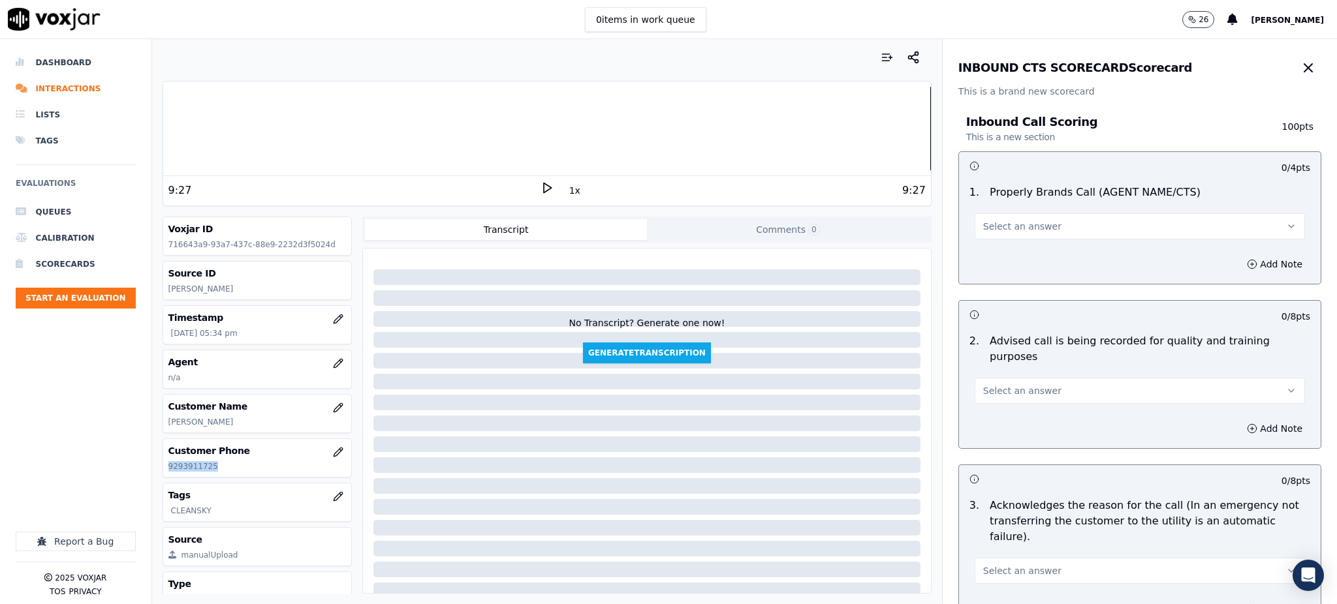
click at [989, 227] on span "Select an answer" at bounding box center [1022, 226] width 78 height 13
click at [984, 258] on div "Yes" at bounding box center [1111, 255] width 302 height 21
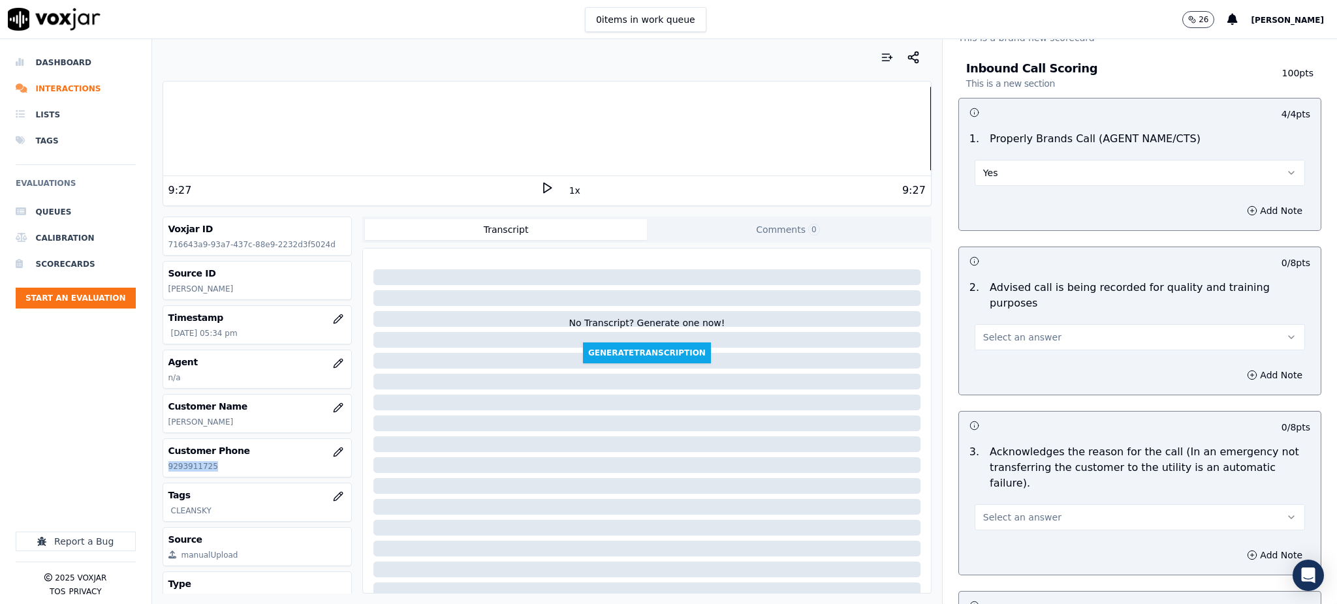
scroll to position [174, 0]
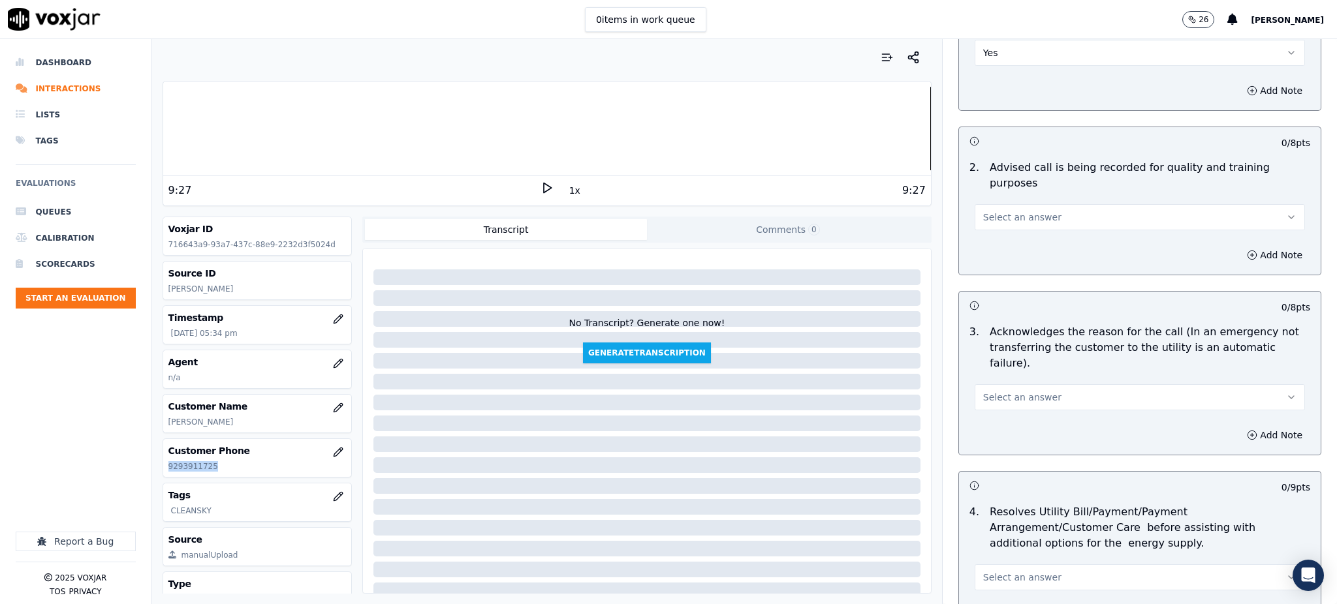
click at [982, 210] on button "Select an answer" at bounding box center [1139, 217] width 330 height 26
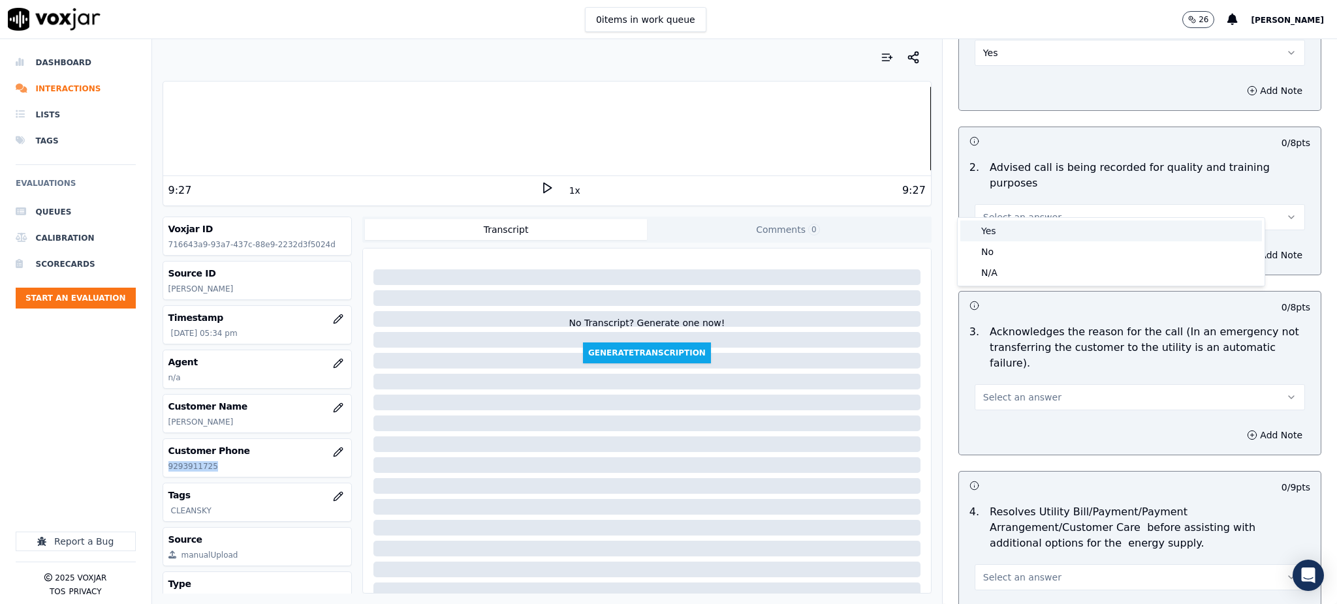
click at [987, 230] on div "Yes" at bounding box center [1111, 231] width 302 height 21
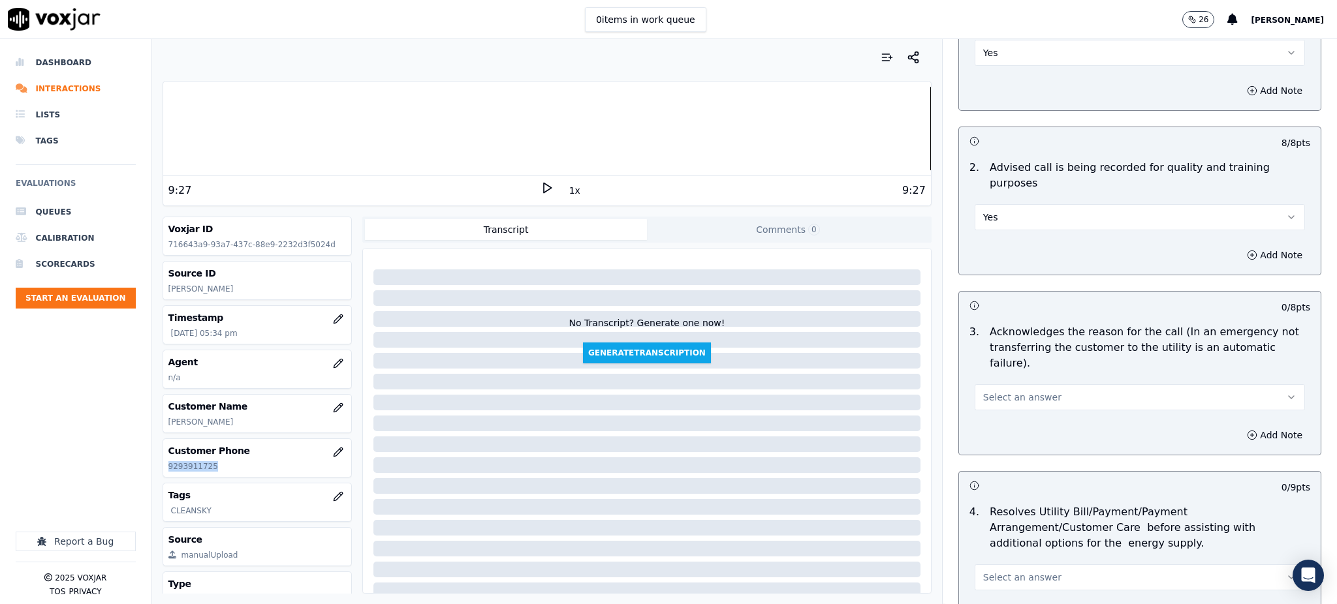
click at [992, 391] on span "Select an answer" at bounding box center [1022, 397] width 78 height 13
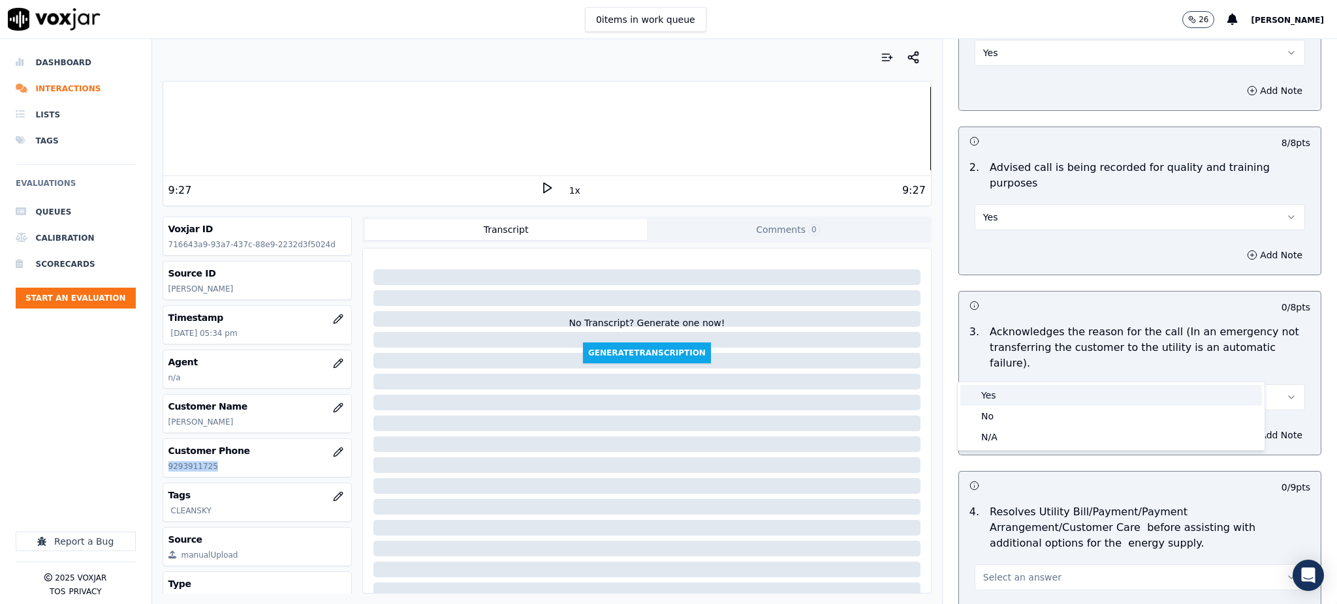
click at [1004, 401] on div "Yes" at bounding box center [1111, 395] width 302 height 21
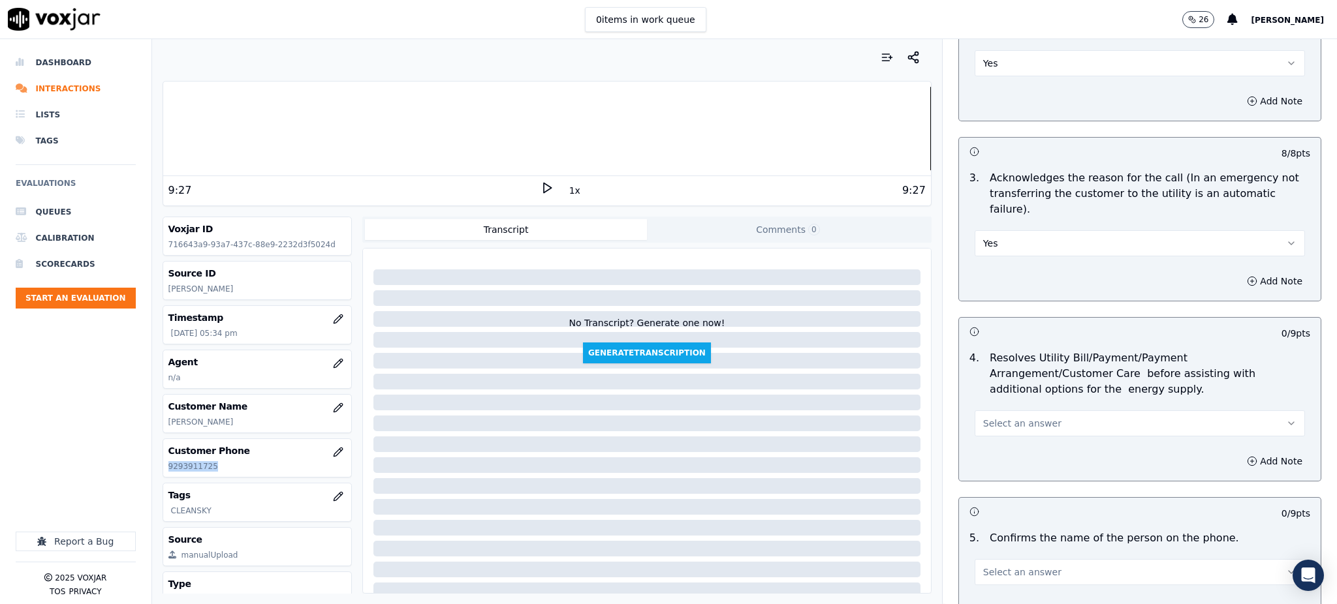
scroll to position [348, 0]
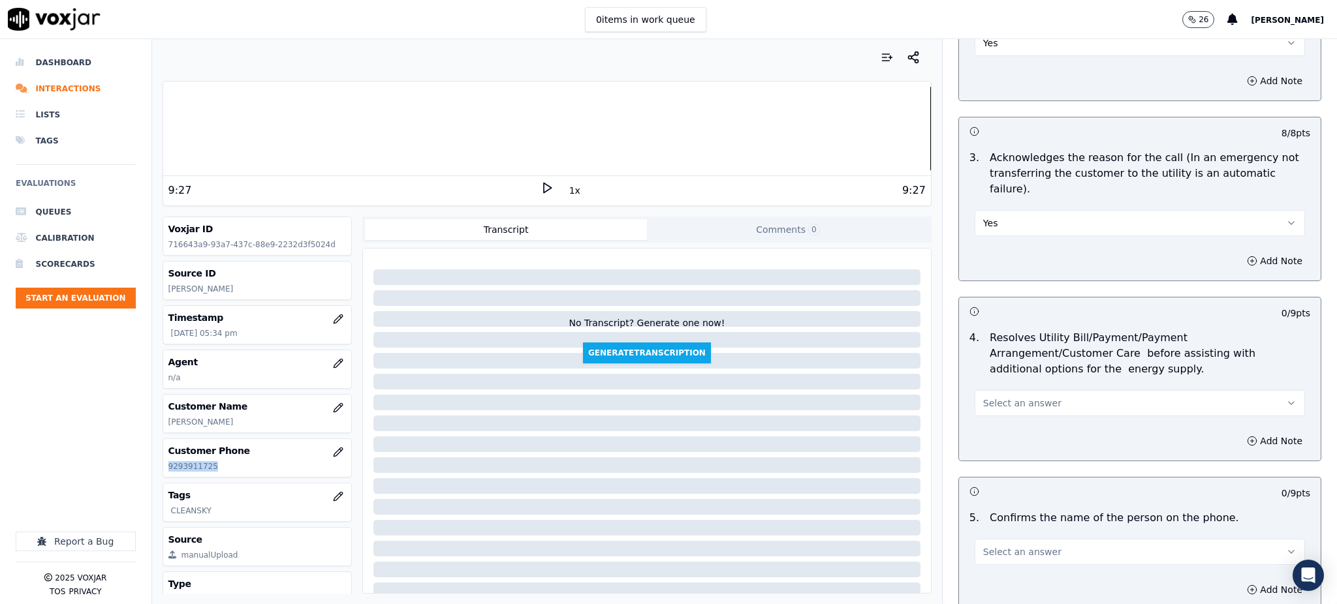
click at [986, 390] on button "Select an answer" at bounding box center [1139, 403] width 330 height 26
click at [993, 400] on div "Yes" at bounding box center [1111, 401] width 302 height 21
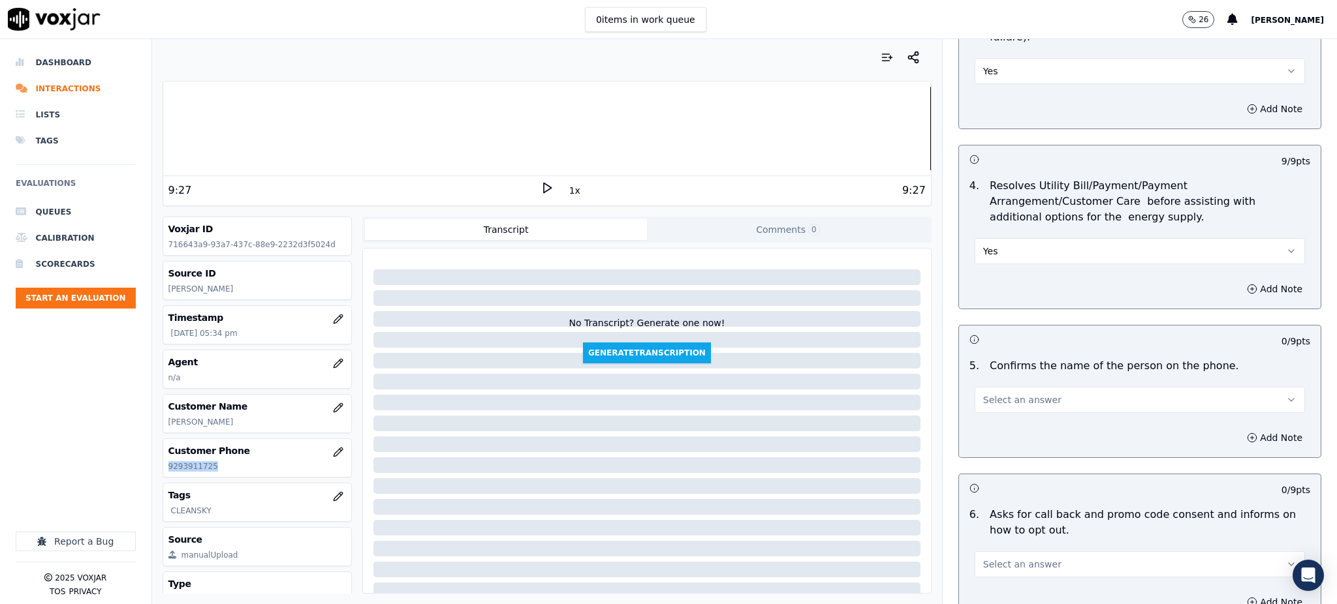
scroll to position [522, 0]
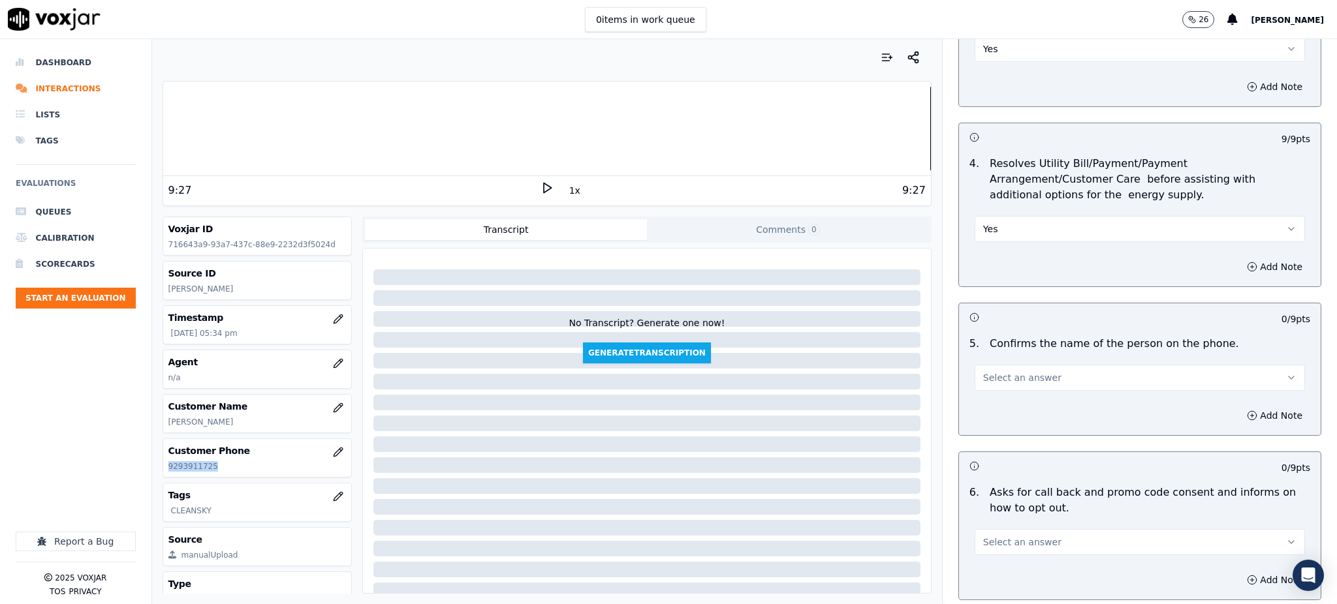
click at [980, 365] on button "Select an answer" at bounding box center [1139, 378] width 330 height 26
click at [985, 377] on div "Yes" at bounding box center [1111, 376] width 302 height 21
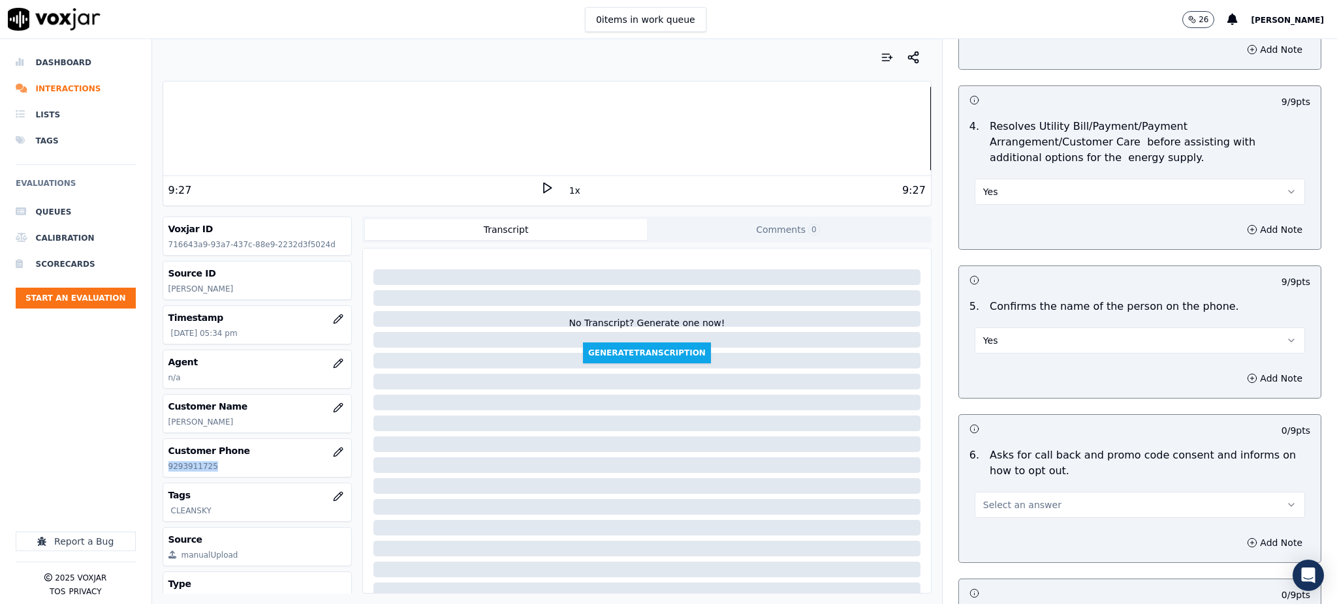
scroll to position [696, 0]
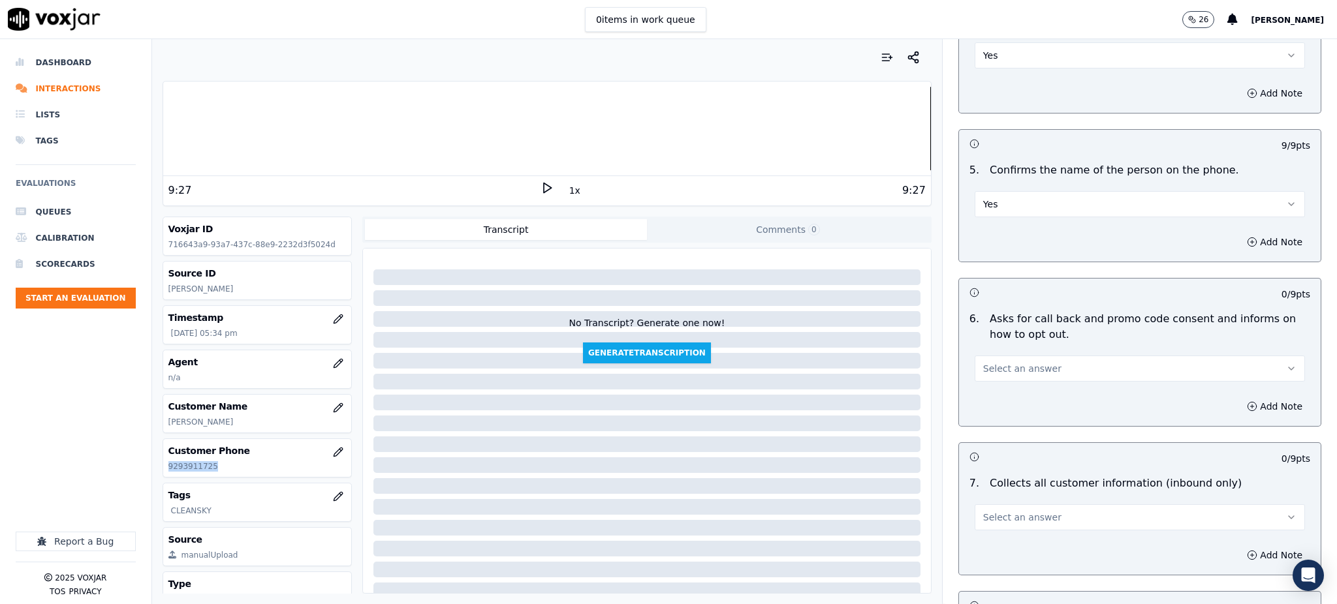
click at [998, 362] on span "Select an answer" at bounding box center [1022, 368] width 78 height 13
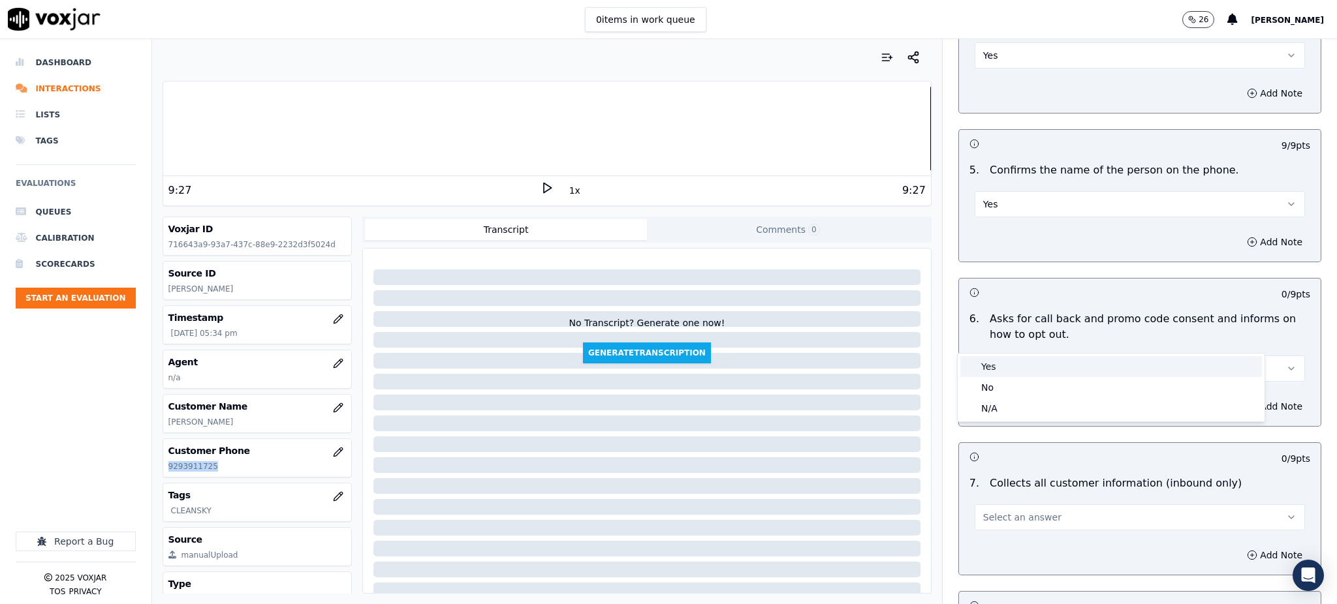
click at [996, 361] on div "Yes" at bounding box center [1111, 366] width 302 height 21
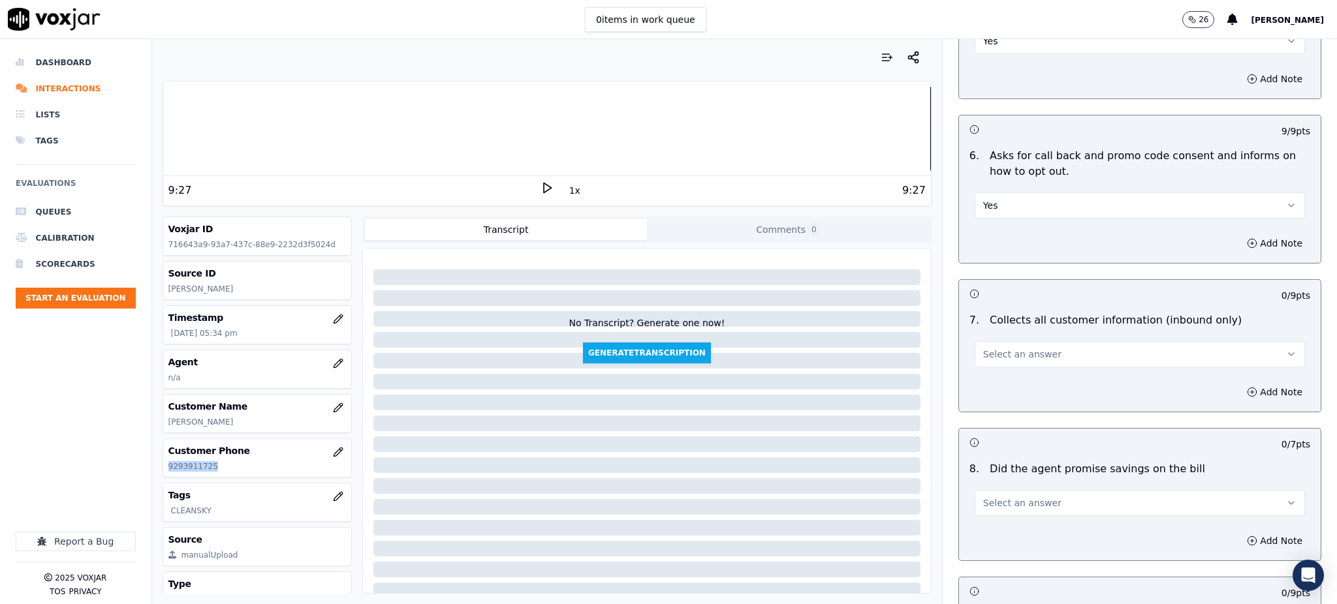
scroll to position [870, 0]
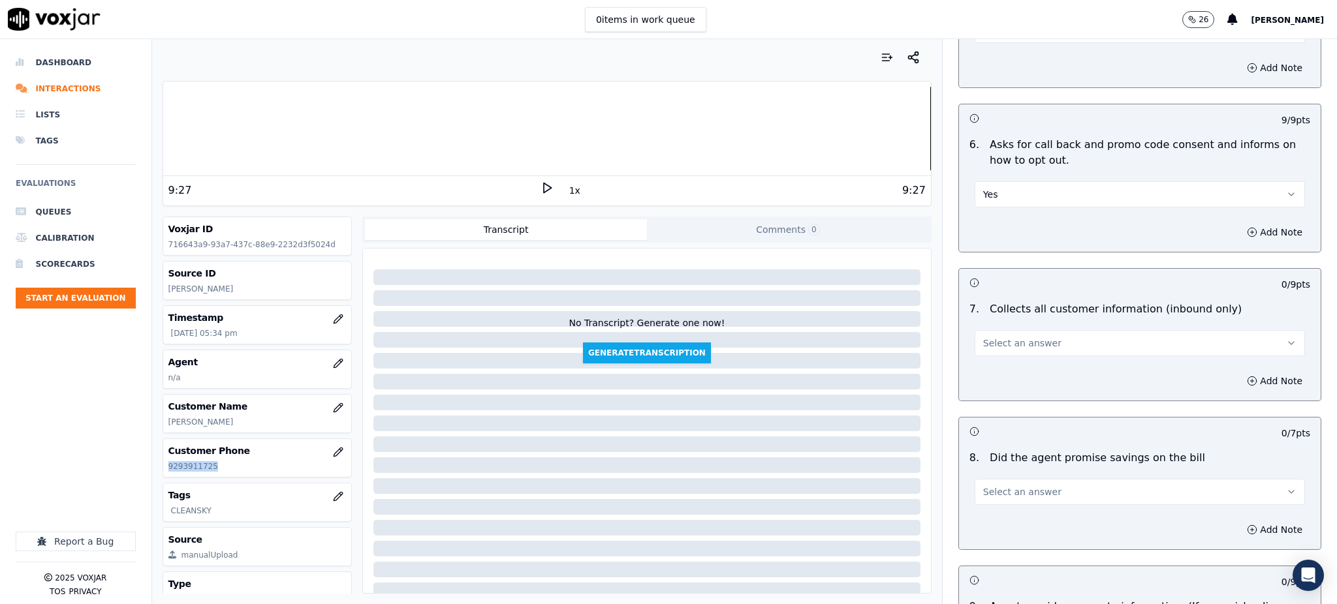
click at [991, 337] on span "Select an answer" at bounding box center [1022, 343] width 78 height 13
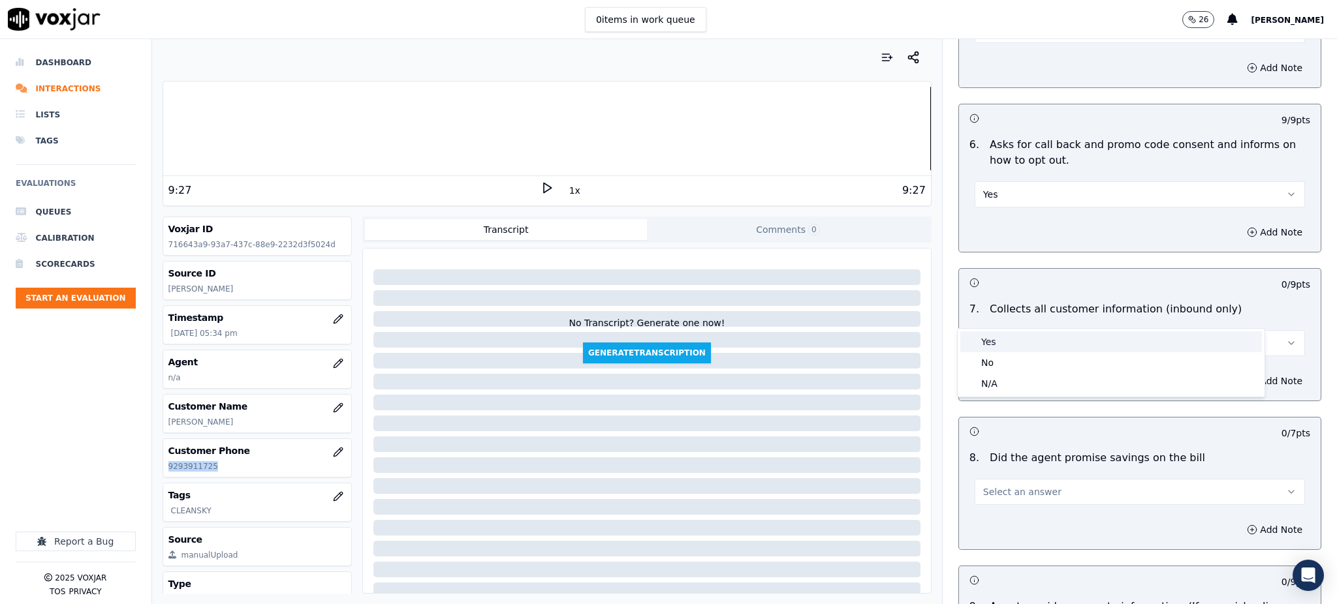
click at [986, 338] on div "Yes" at bounding box center [1111, 342] width 302 height 21
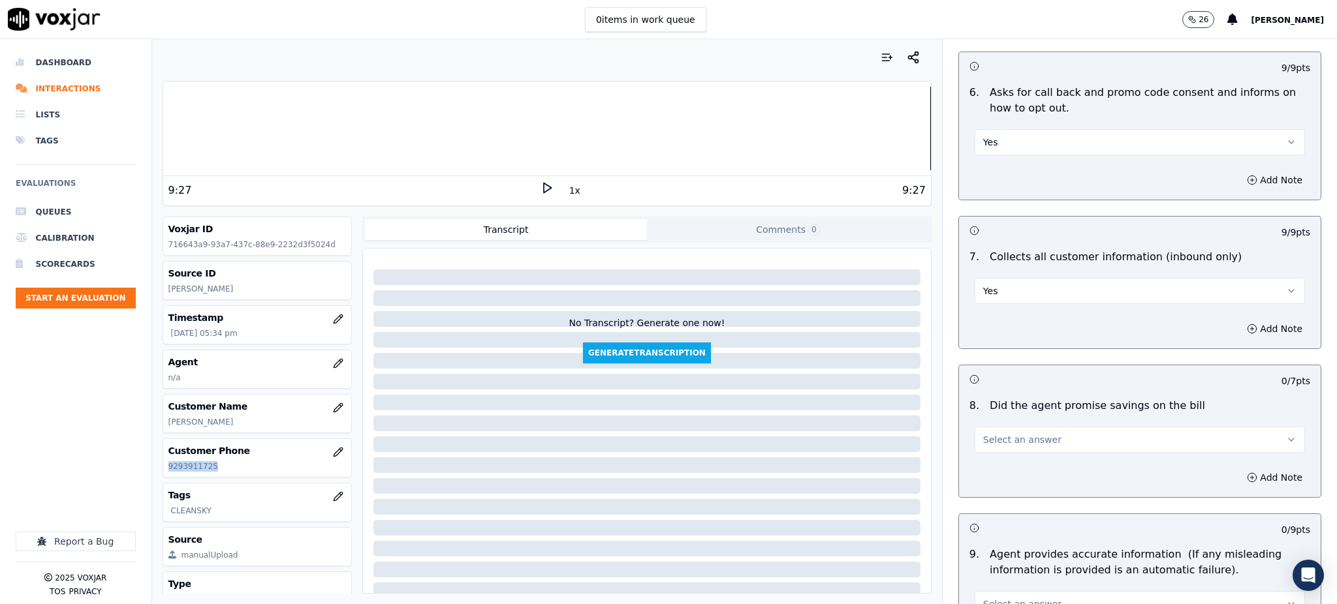
scroll to position [1131, 0]
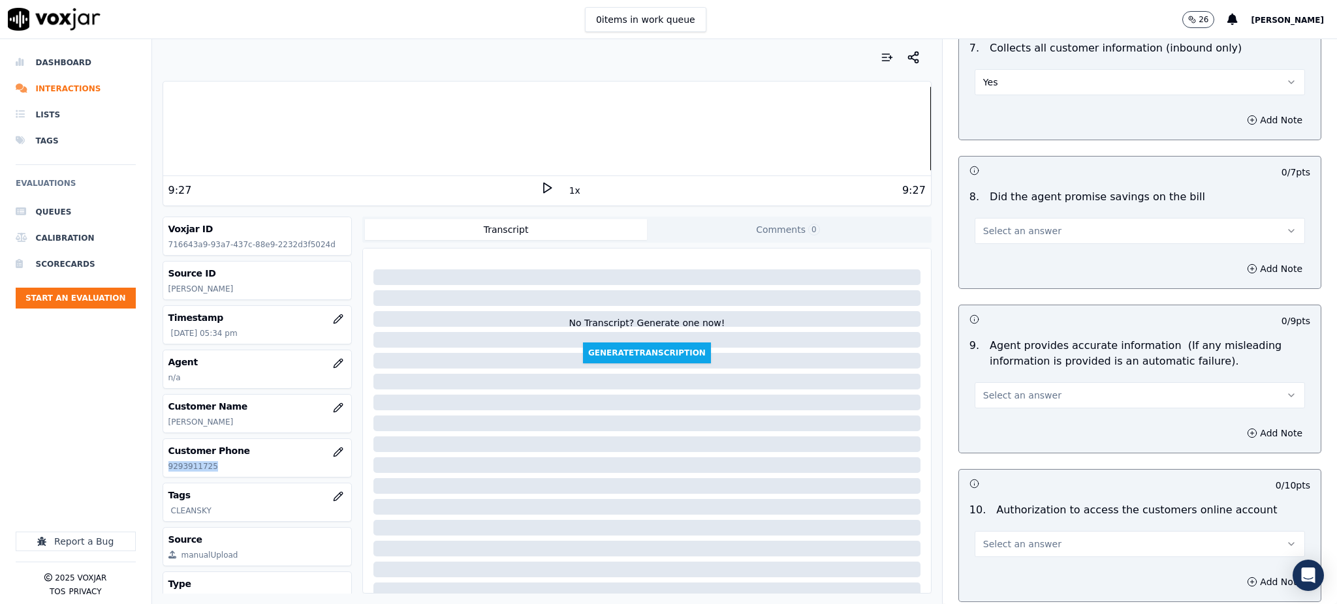
click at [997, 225] on span "Select an answer" at bounding box center [1022, 231] width 78 height 13
click at [993, 231] on div "Yes" at bounding box center [1111, 229] width 302 height 21
click at [989, 389] on span "Select an answer" at bounding box center [1022, 395] width 78 height 13
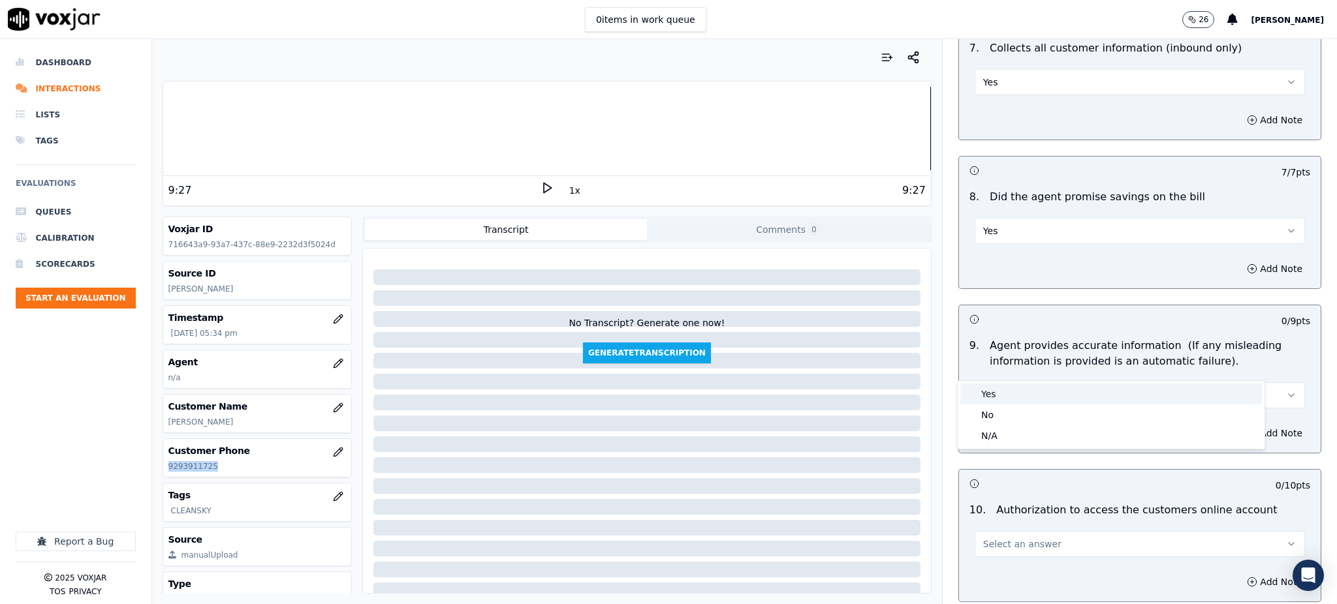
click at [996, 399] on div "Yes" at bounding box center [1111, 394] width 302 height 21
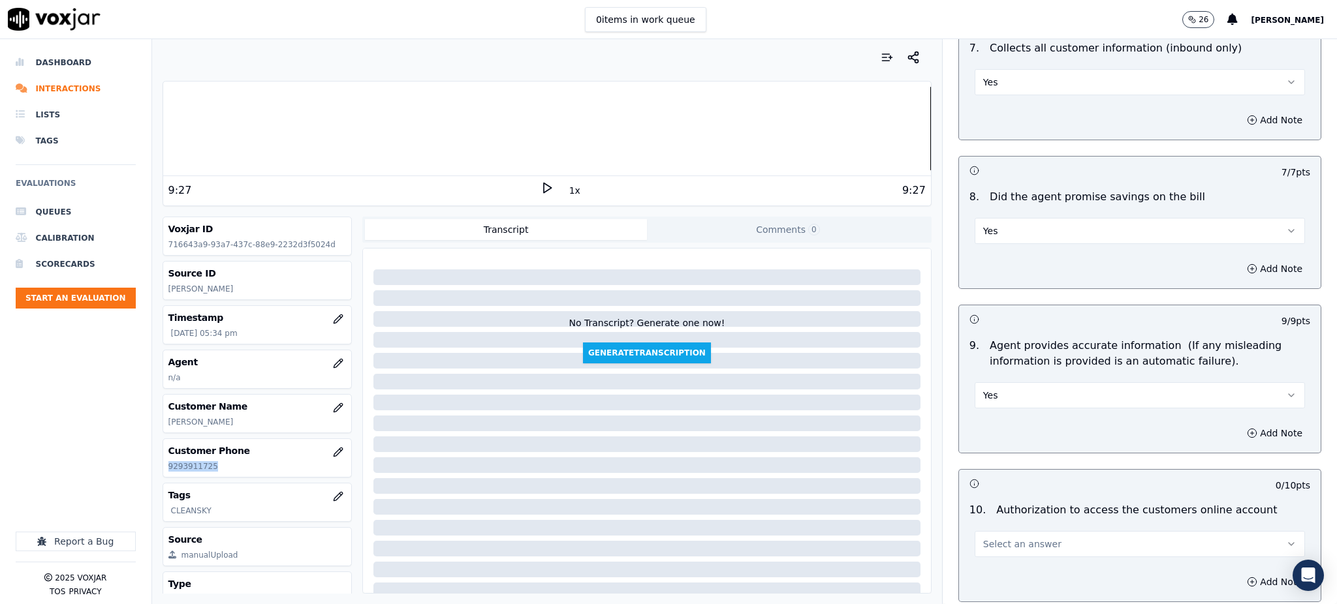
click at [997, 538] on span "Select an answer" at bounding box center [1022, 544] width 78 height 13
click at [998, 541] on div "Yes" at bounding box center [1111, 543] width 302 height 21
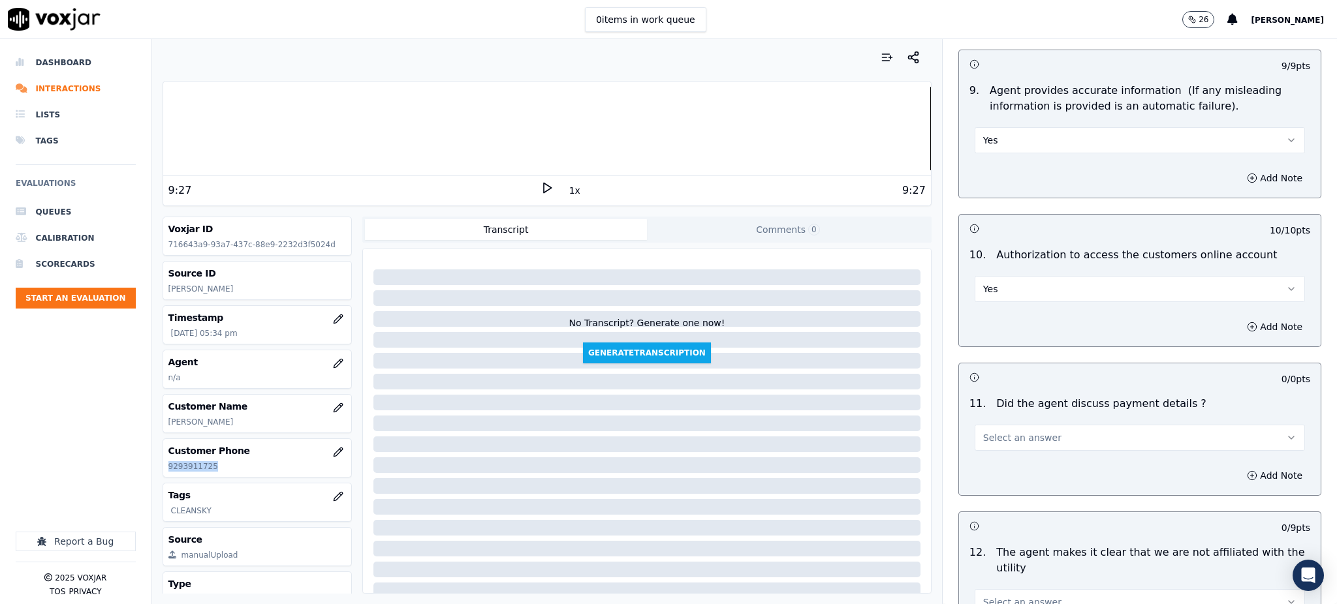
scroll to position [1392, 0]
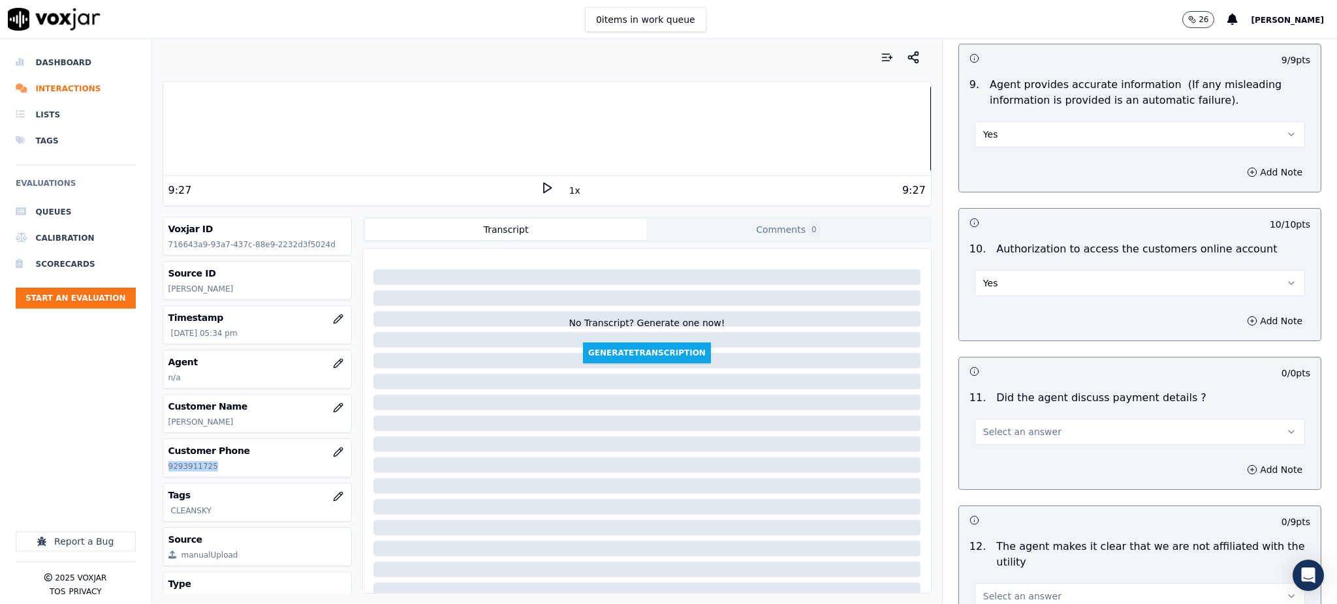
click at [1016, 426] on span "Select an answer" at bounding box center [1022, 432] width 78 height 13
click at [1001, 474] on div "N/A" at bounding box center [1111, 472] width 302 height 21
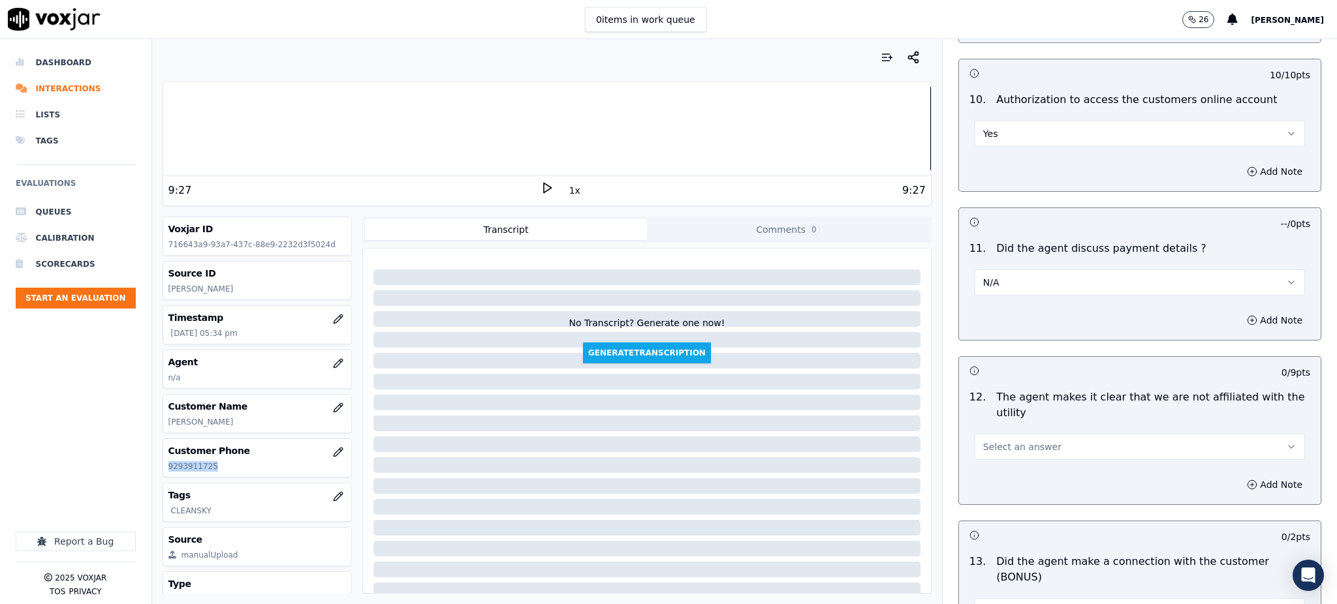
scroll to position [1653, 0]
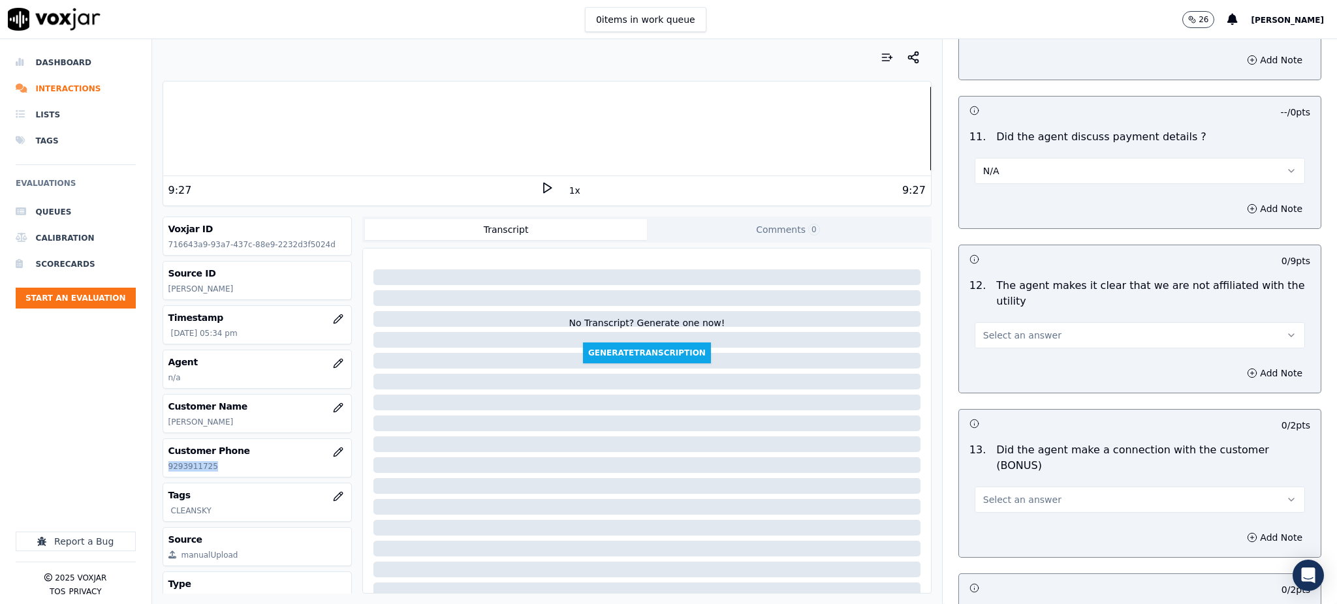
click at [983, 329] on span "Select an answer" at bounding box center [1022, 335] width 78 height 13
click at [991, 342] on div "Yes" at bounding box center [1111, 334] width 302 height 21
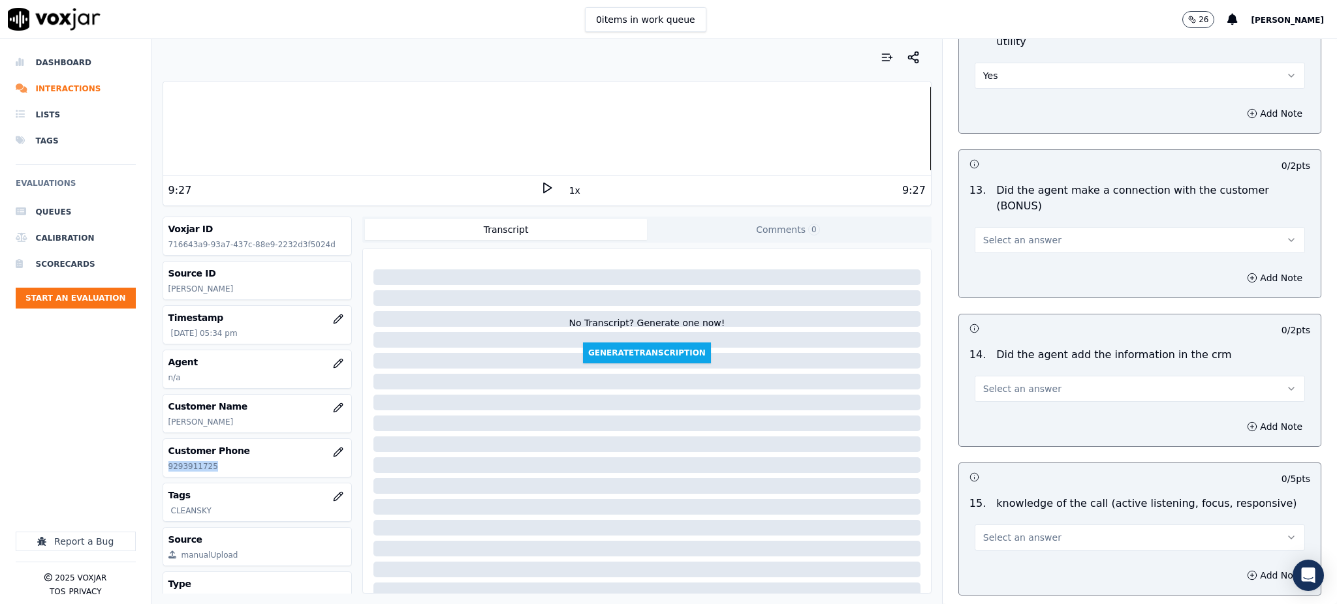
scroll to position [1914, 0]
click at [983, 232] on span "Select an answer" at bounding box center [1022, 238] width 78 height 13
click at [993, 215] on div "Yes" at bounding box center [1111, 221] width 302 height 21
click at [982, 375] on button "Select an answer" at bounding box center [1139, 388] width 330 height 26
click at [983, 366] on div "Yes" at bounding box center [1111, 371] width 302 height 21
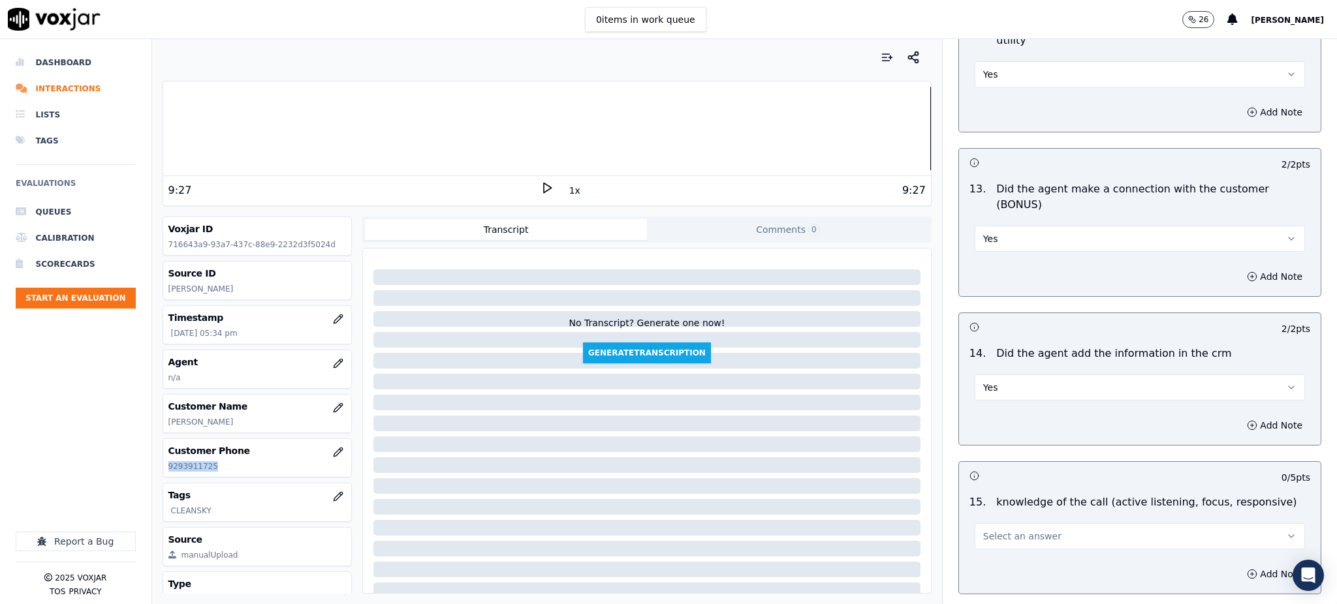
click at [987, 530] on span "Select an answer" at bounding box center [1022, 536] width 78 height 13
click at [993, 523] on div "Yes" at bounding box center [1111, 520] width 302 height 21
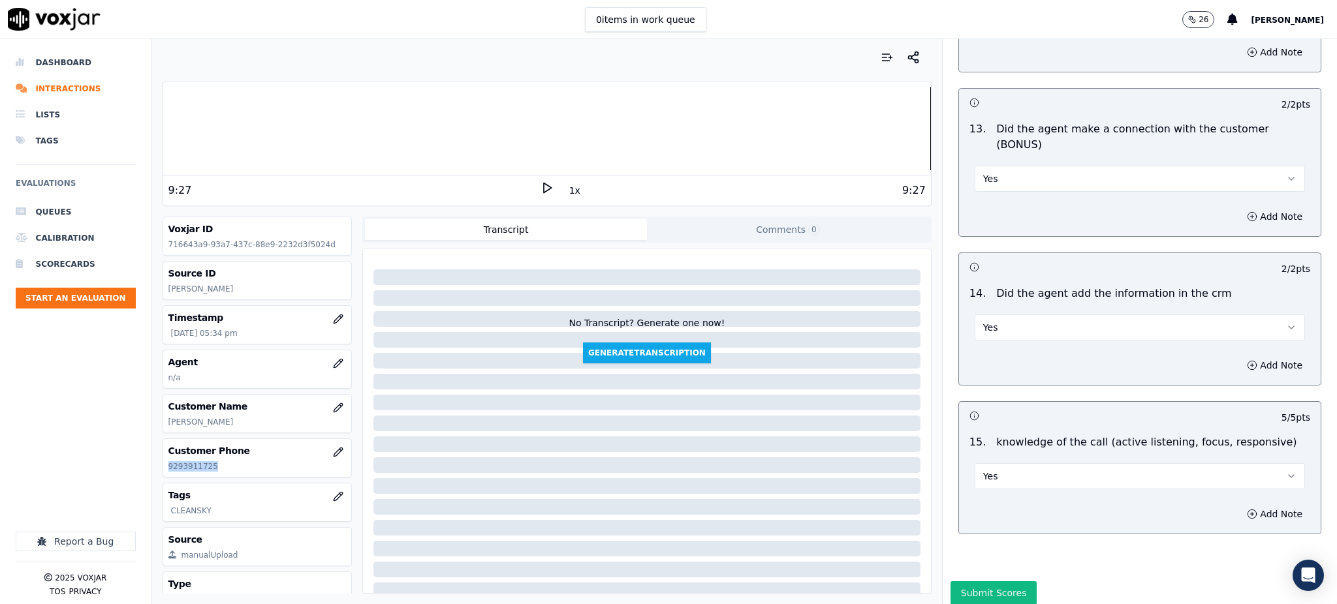
scroll to position [1976, 0]
click at [986, 580] on button "Submit Scores" at bounding box center [993, 591] width 87 height 23
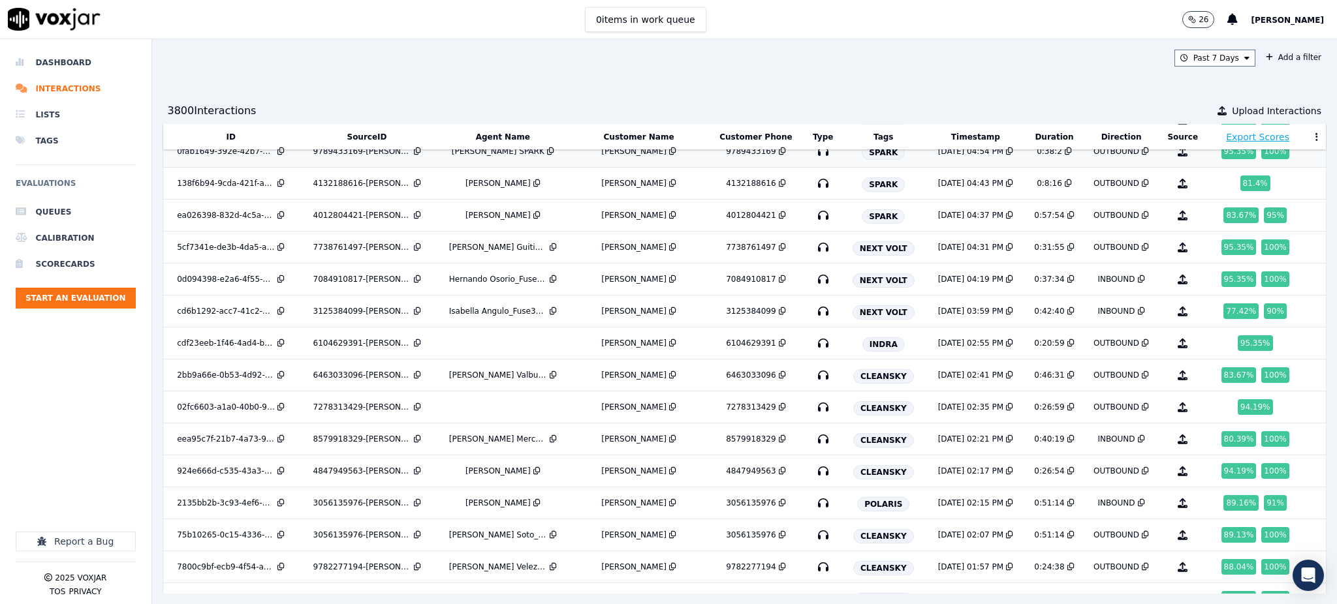
scroll to position [1794, 0]
